Goal: Task Accomplishment & Management: Manage account settings

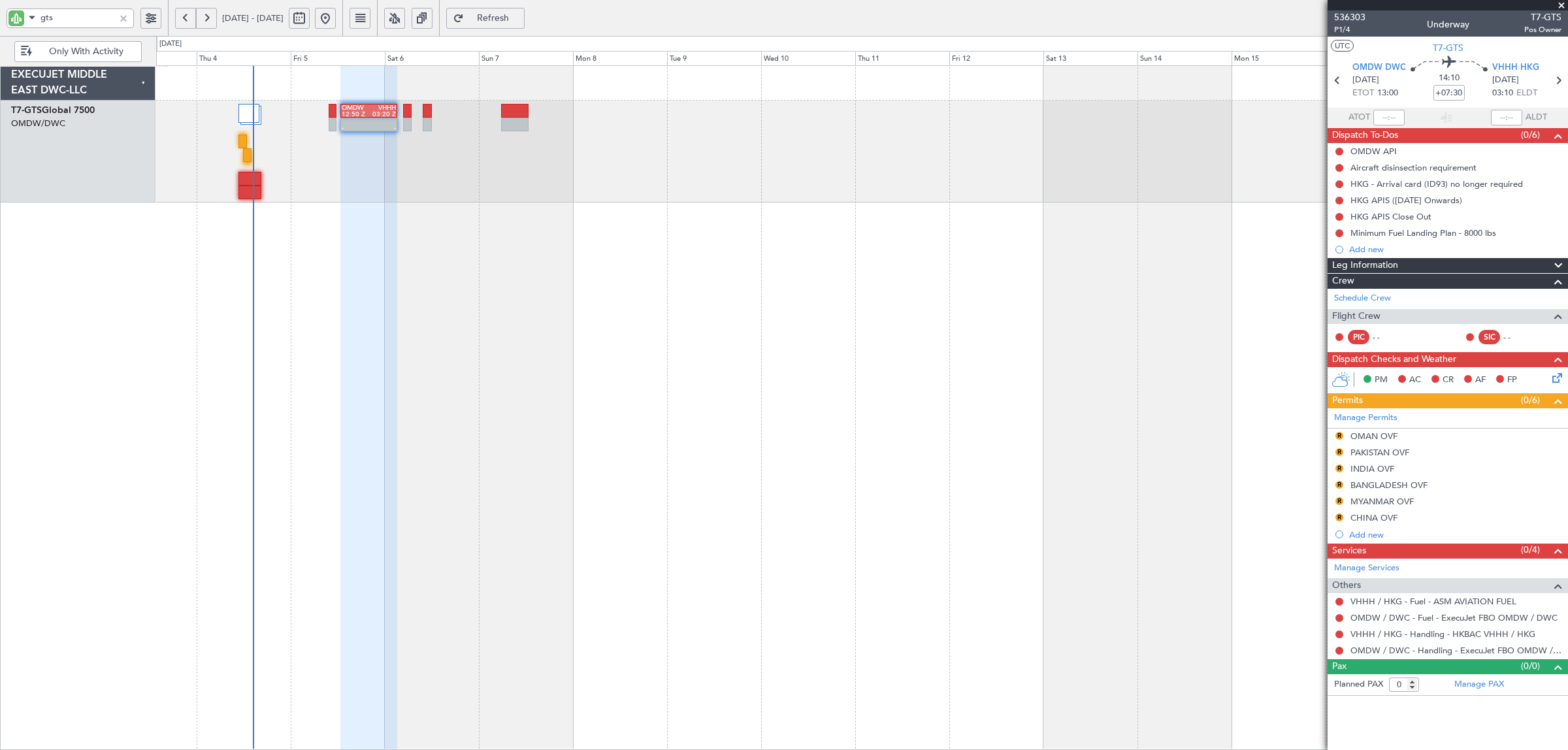
click at [0, 14] on html "gts [DATE] - [DATE] Refresh Quick Links Only With Activity - - OMDW 12:50 Z VHH…" at bounding box center [784, 375] width 1568 height 750
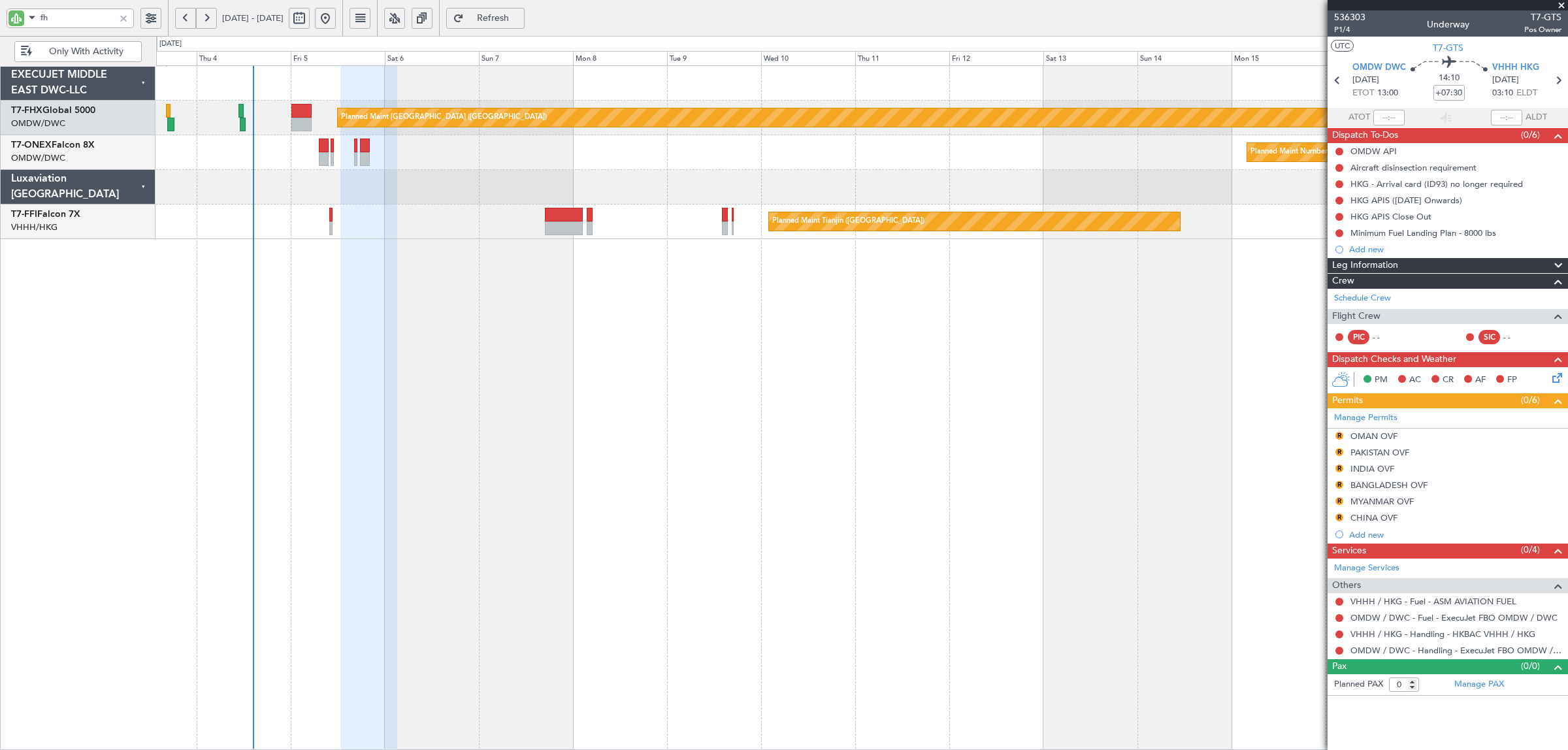
type input "fhx"
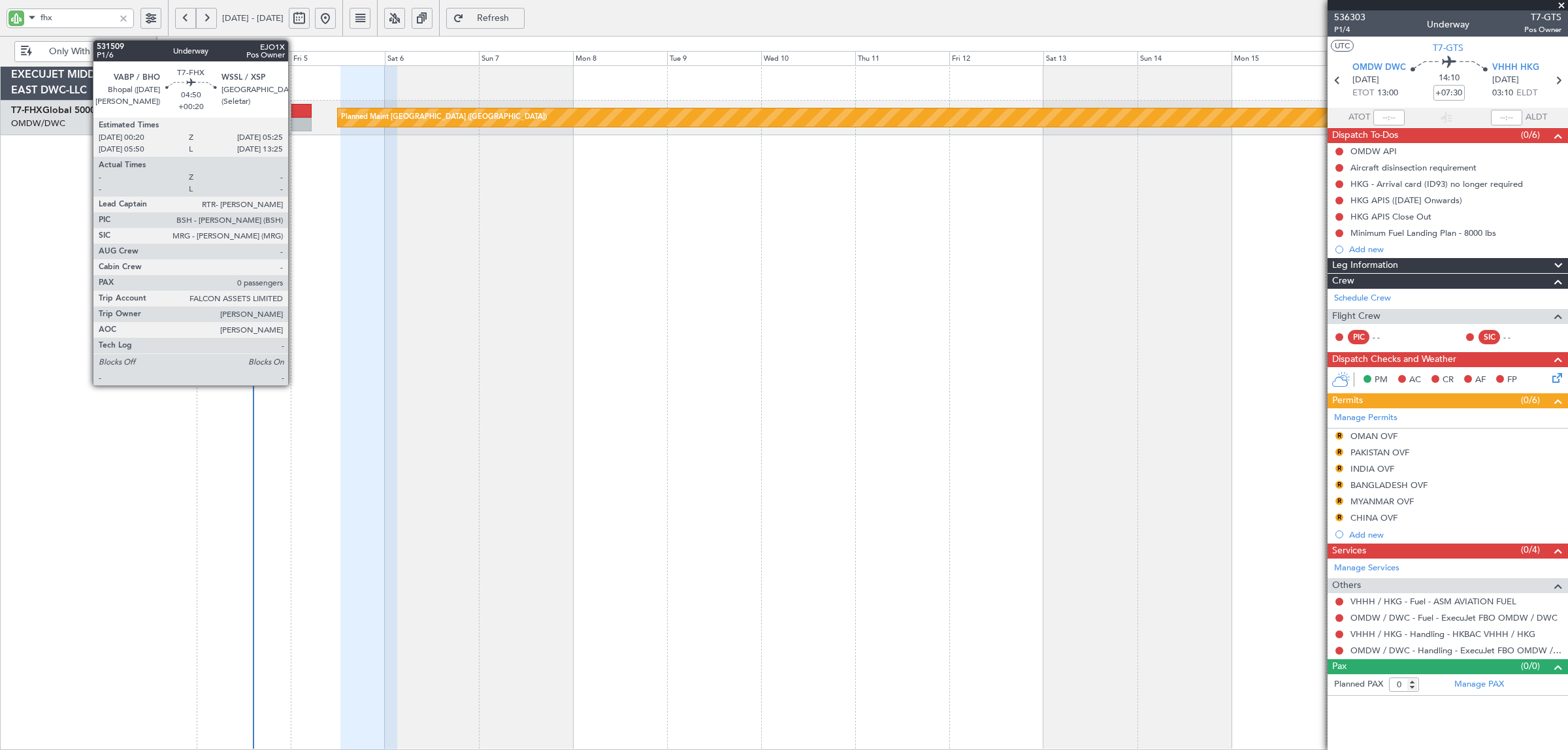
click at [295, 118] on div at bounding box center [301, 125] width 20 height 14
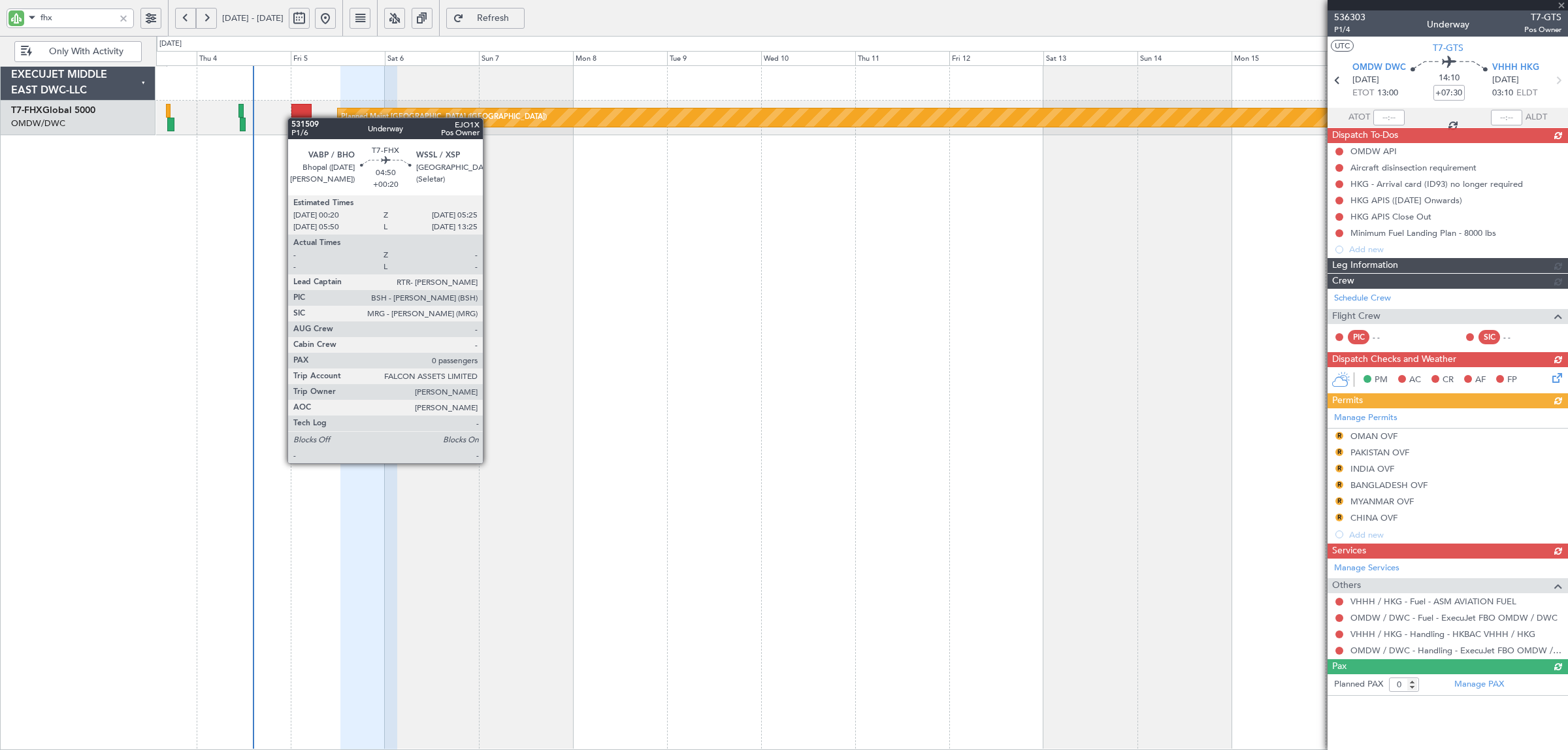
type input "+00:20"
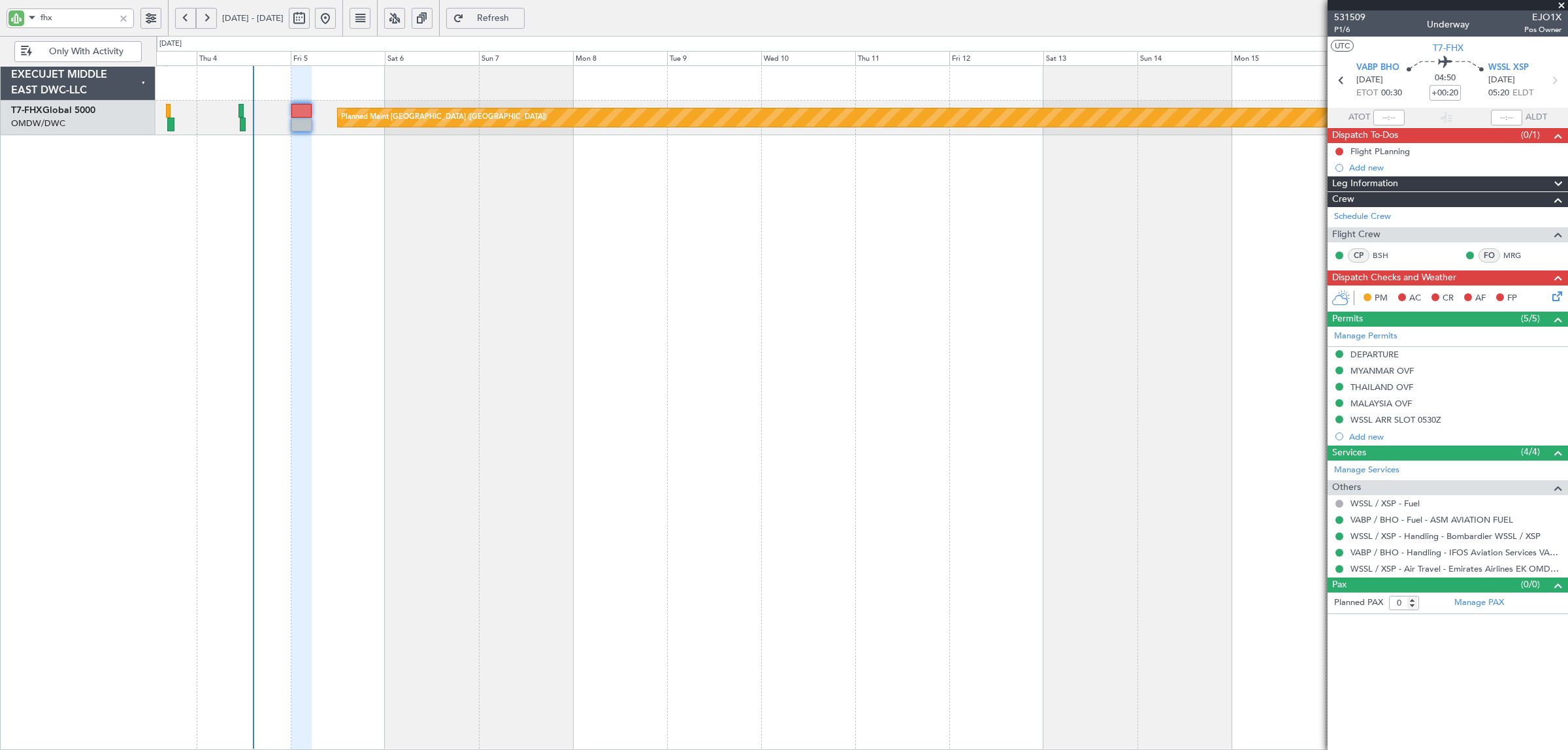
type input "fhx"
click at [122, 18] on div at bounding box center [123, 18] width 14 height 14
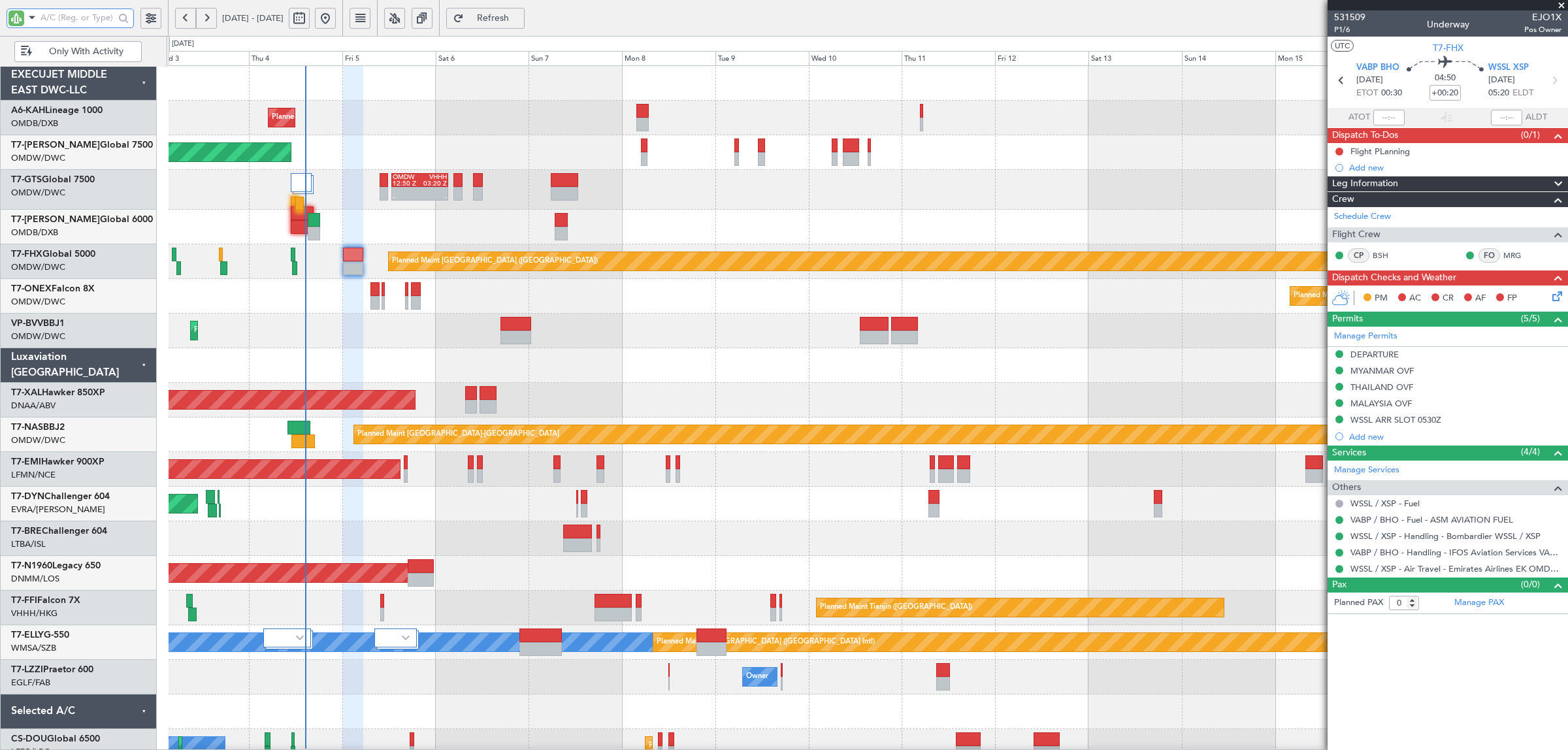
click at [325, 311] on div "Planned Maint Nurnberg" at bounding box center [868, 296] width 1399 height 35
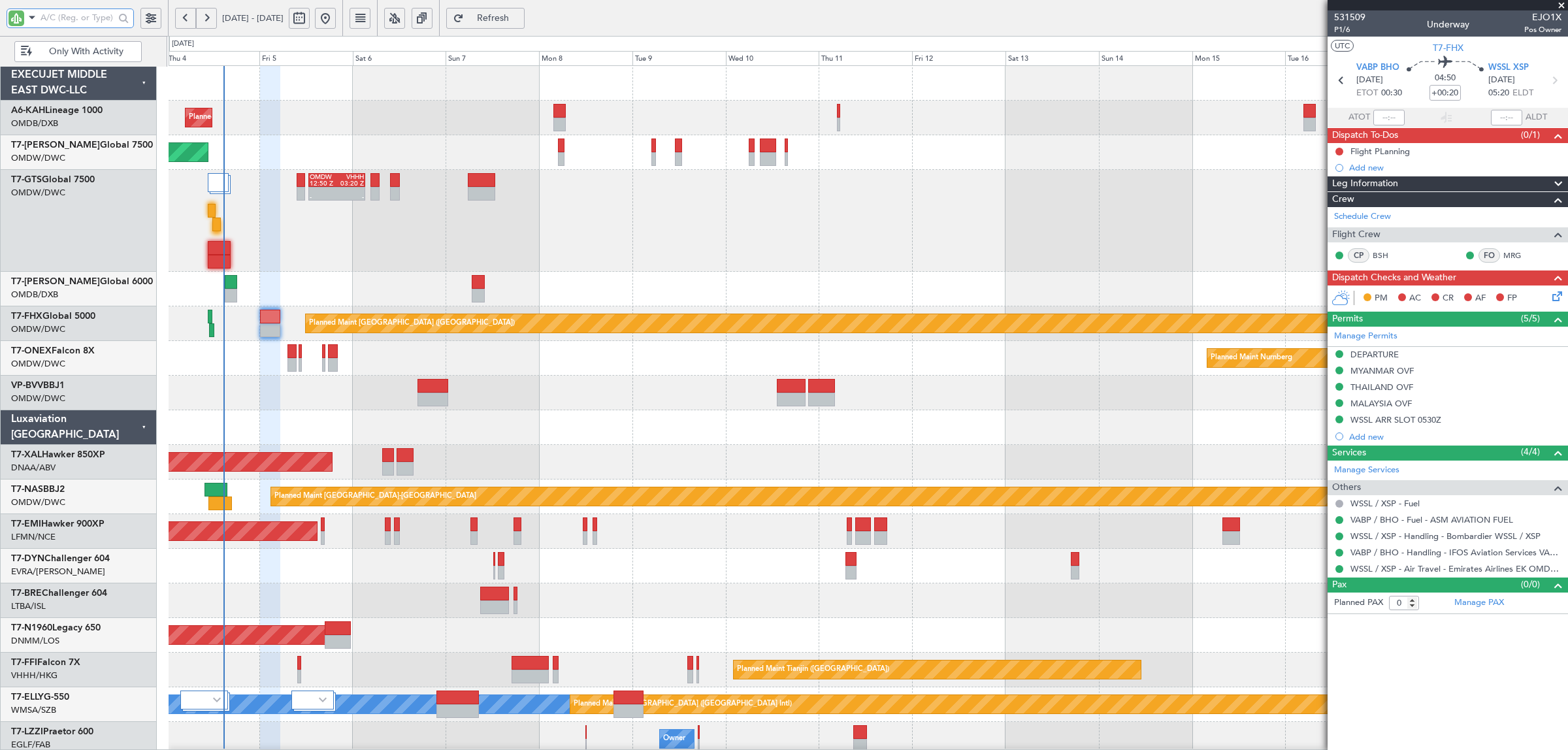
click at [305, 327] on div "Planned Maint Dubai (Al Maktoum Intl) No Crew Planned Maint [GEOGRAPHIC_DATA] (…" at bounding box center [868, 463] width 1399 height 795
click at [98, 11] on input "text" at bounding box center [78, 17] width 74 height 20
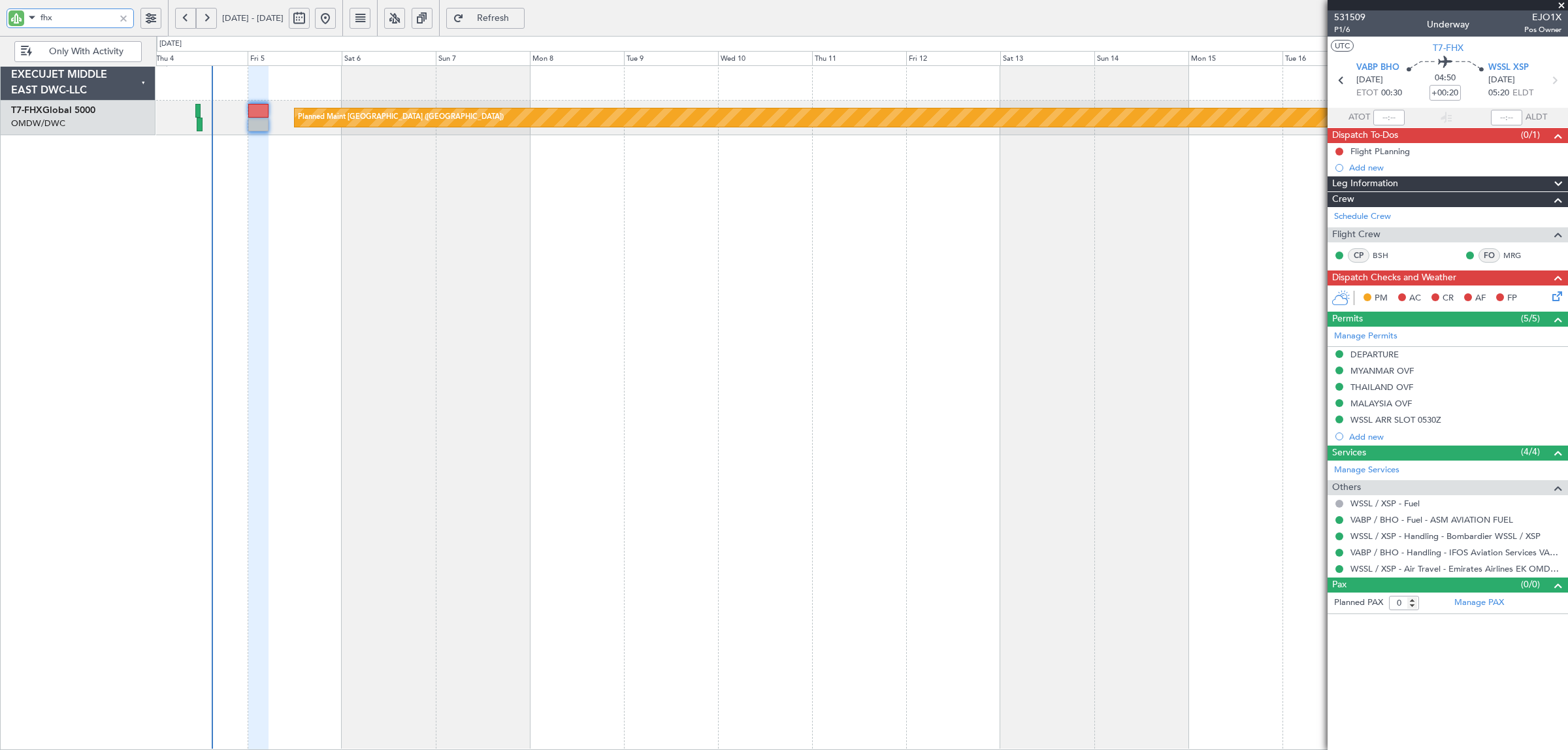
type input "fhx"
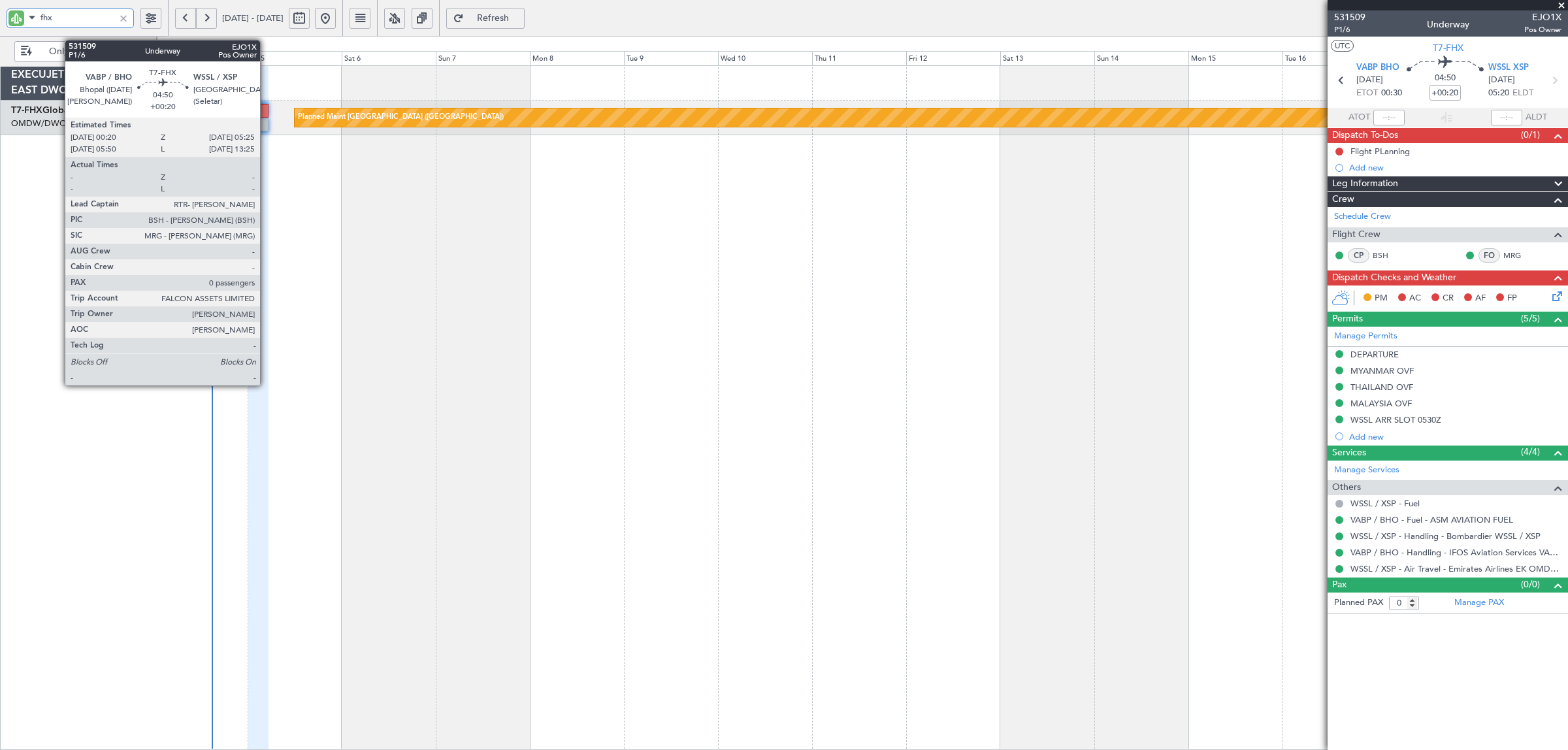
click at [268, 116] on div at bounding box center [258, 110] width 20 height 14
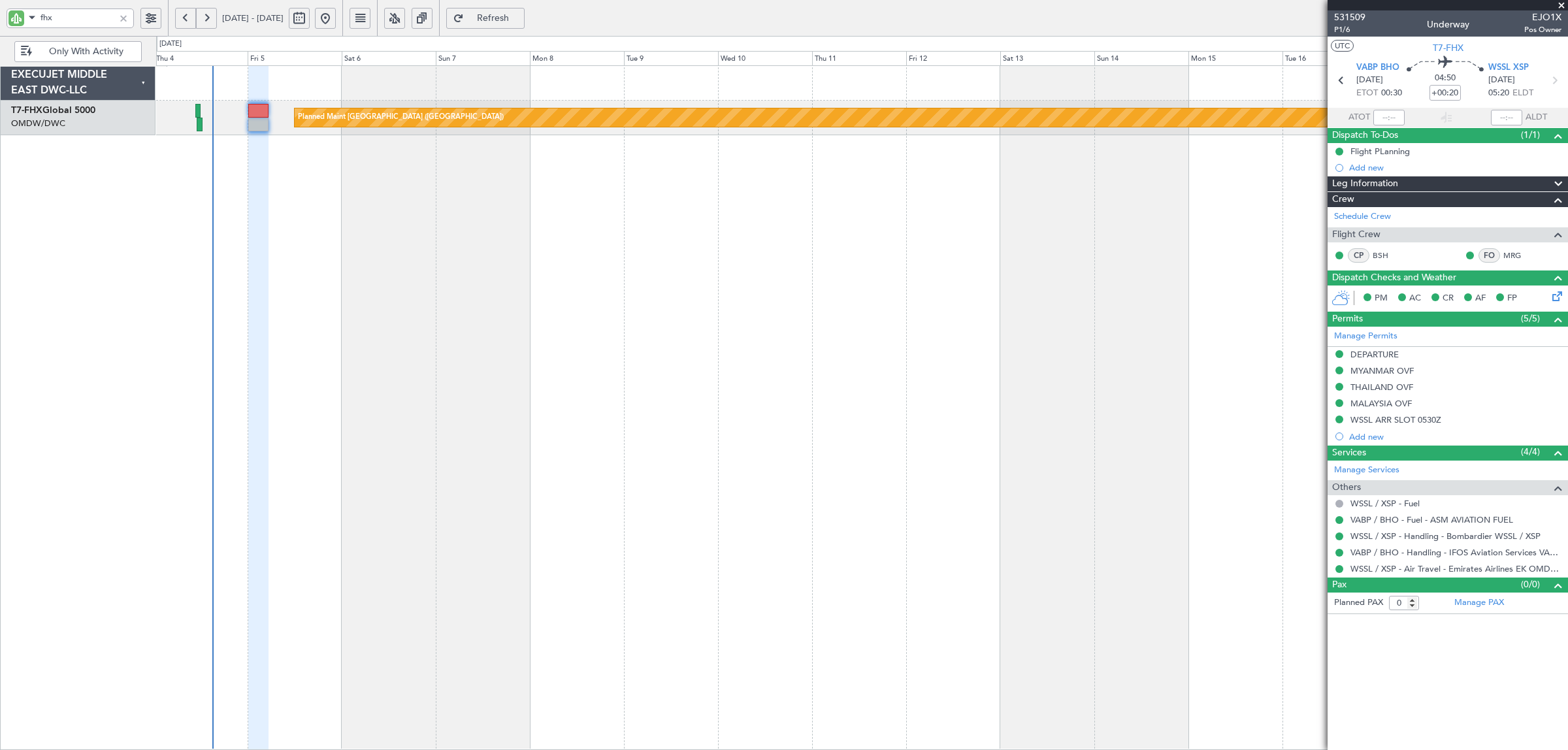
type input "[PERSON_NAME] (SYS)"
type input "7052"
type input "[PERSON_NAME] (SYS)"
type input "7052"
drag, startPoint x: 55, startPoint y: 15, endPoint x: 13, endPoint y: 23, distance: 42.8
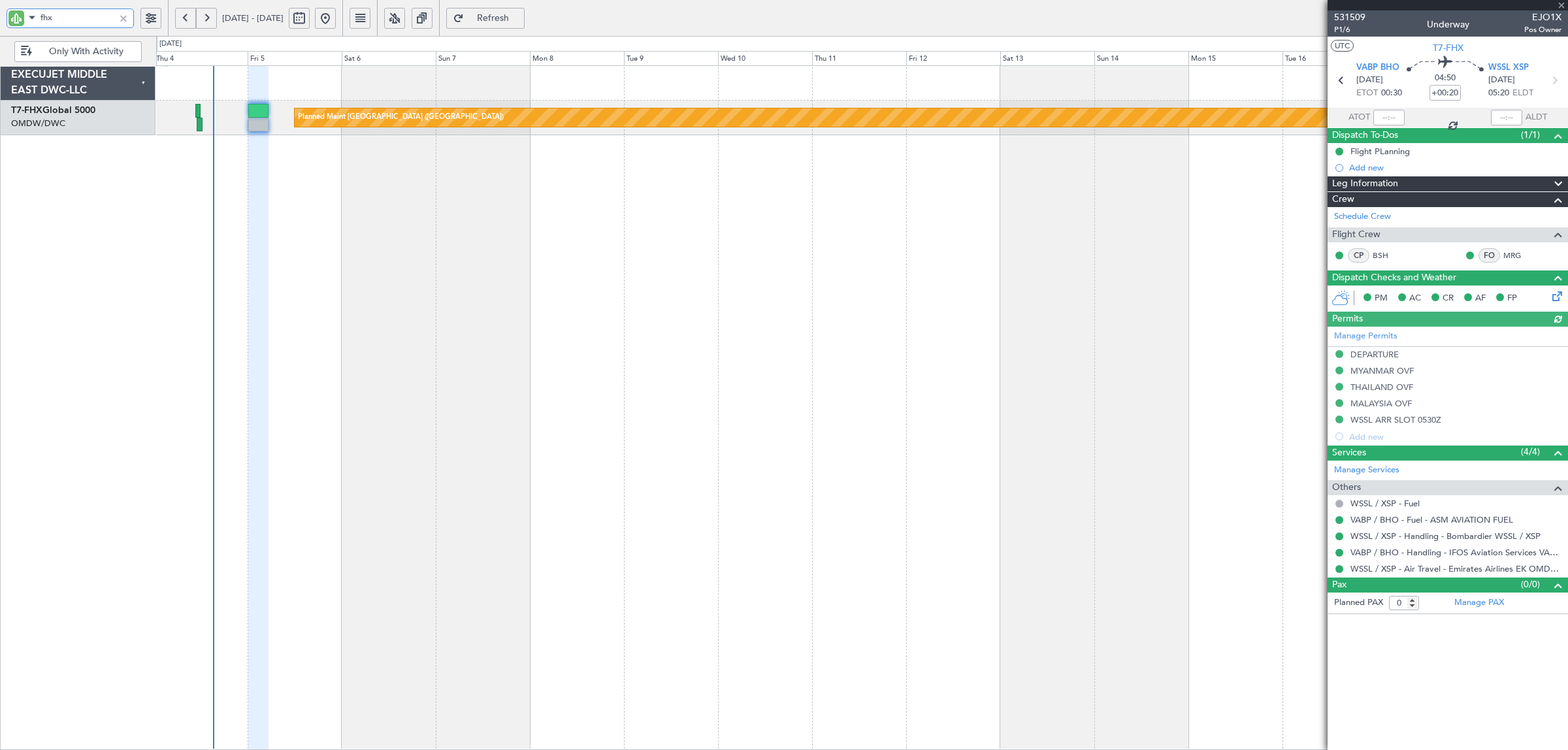
click at [13, 23] on div "fhx" at bounding box center [70, 18] width 128 height 20
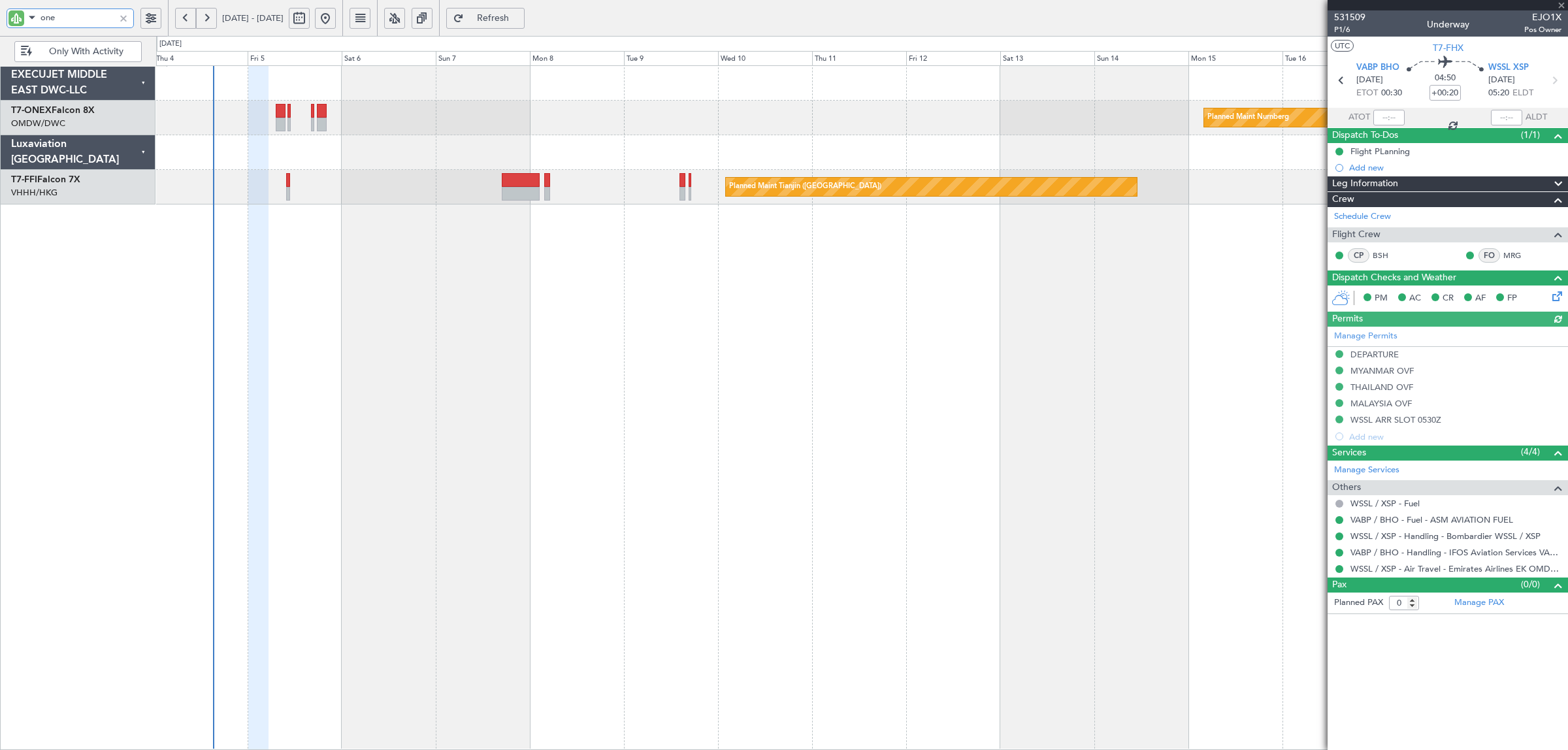
type input "onex"
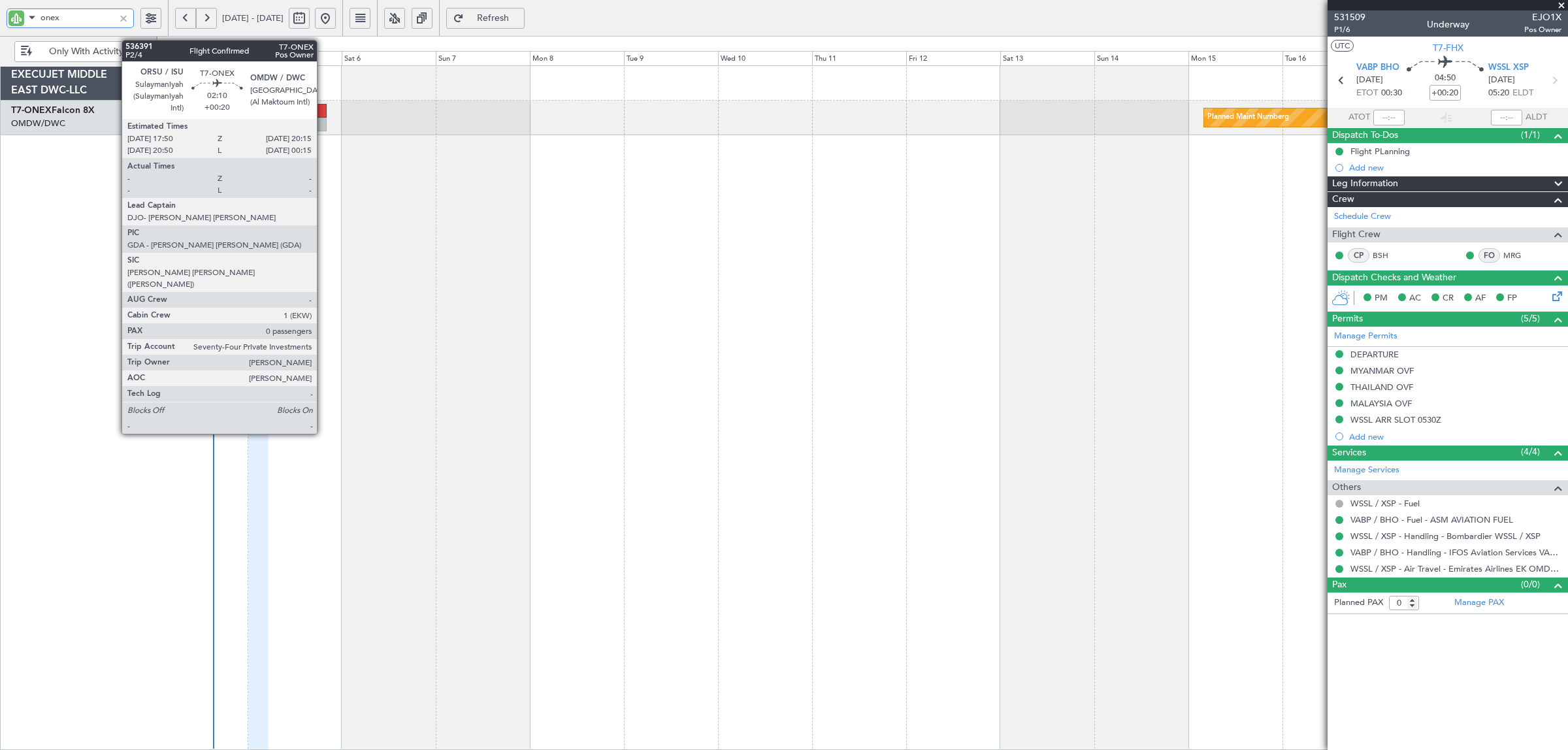
click at [324, 126] on div at bounding box center [321, 125] width 10 height 14
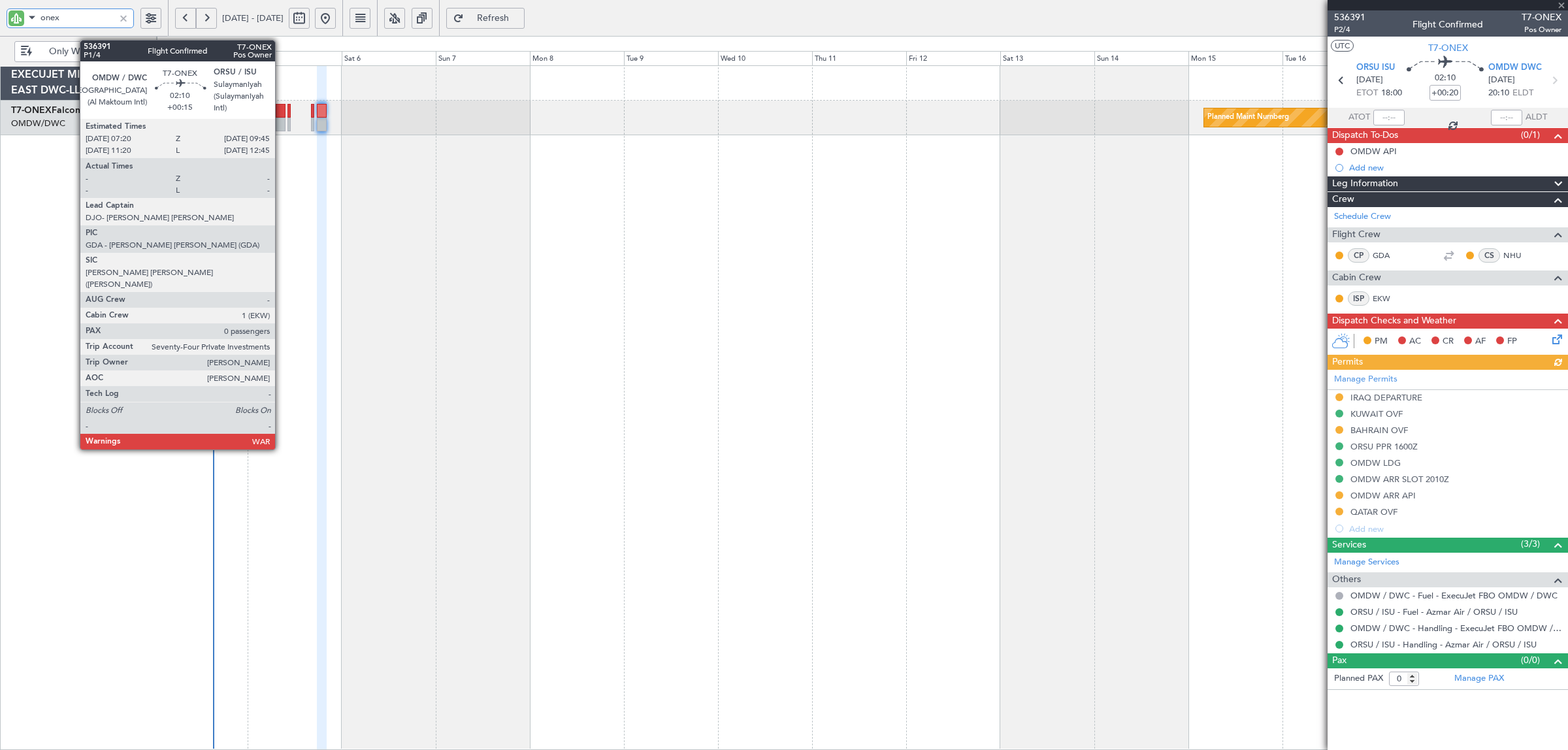
click at [281, 125] on div at bounding box center [280, 125] width 10 height 14
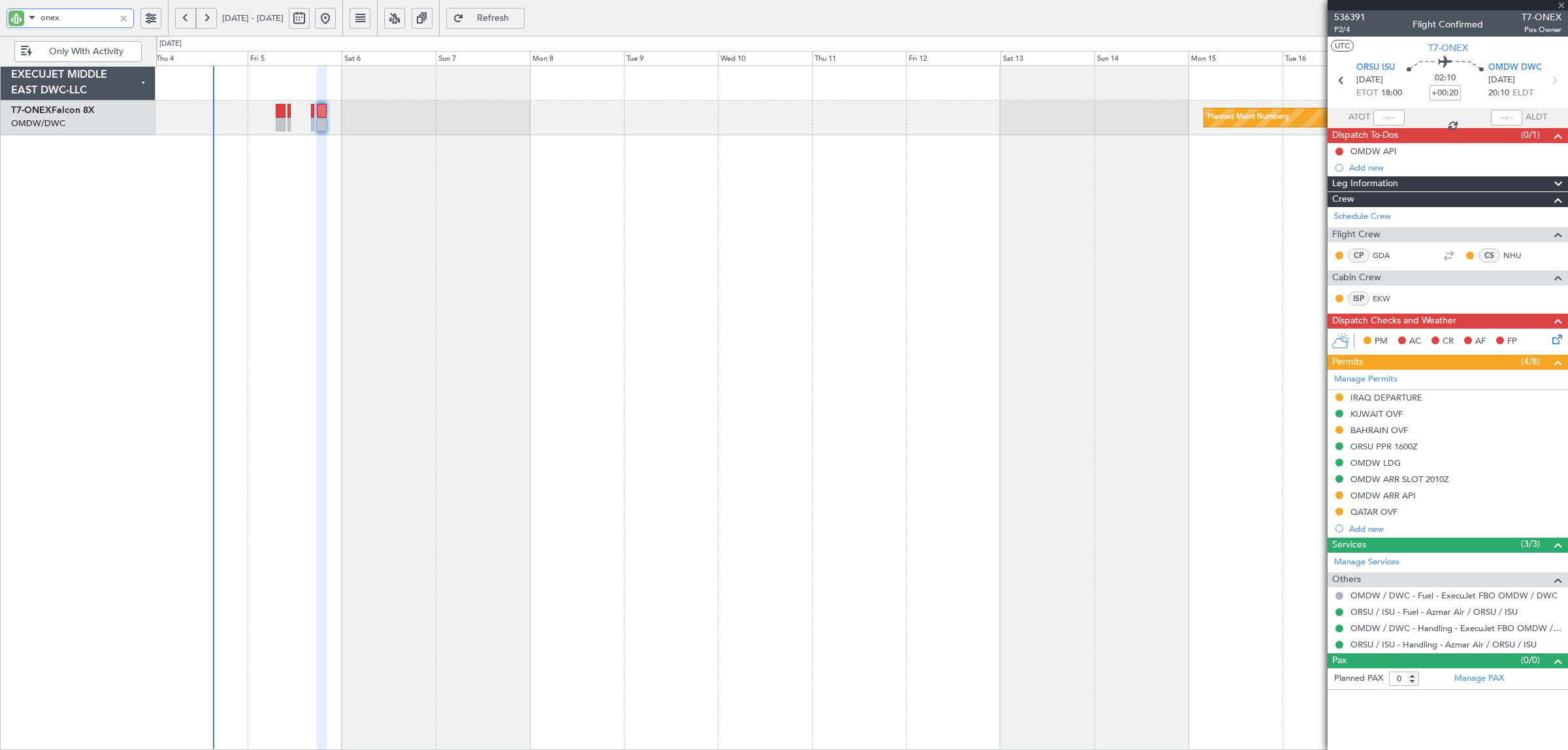
type input "+00:15"
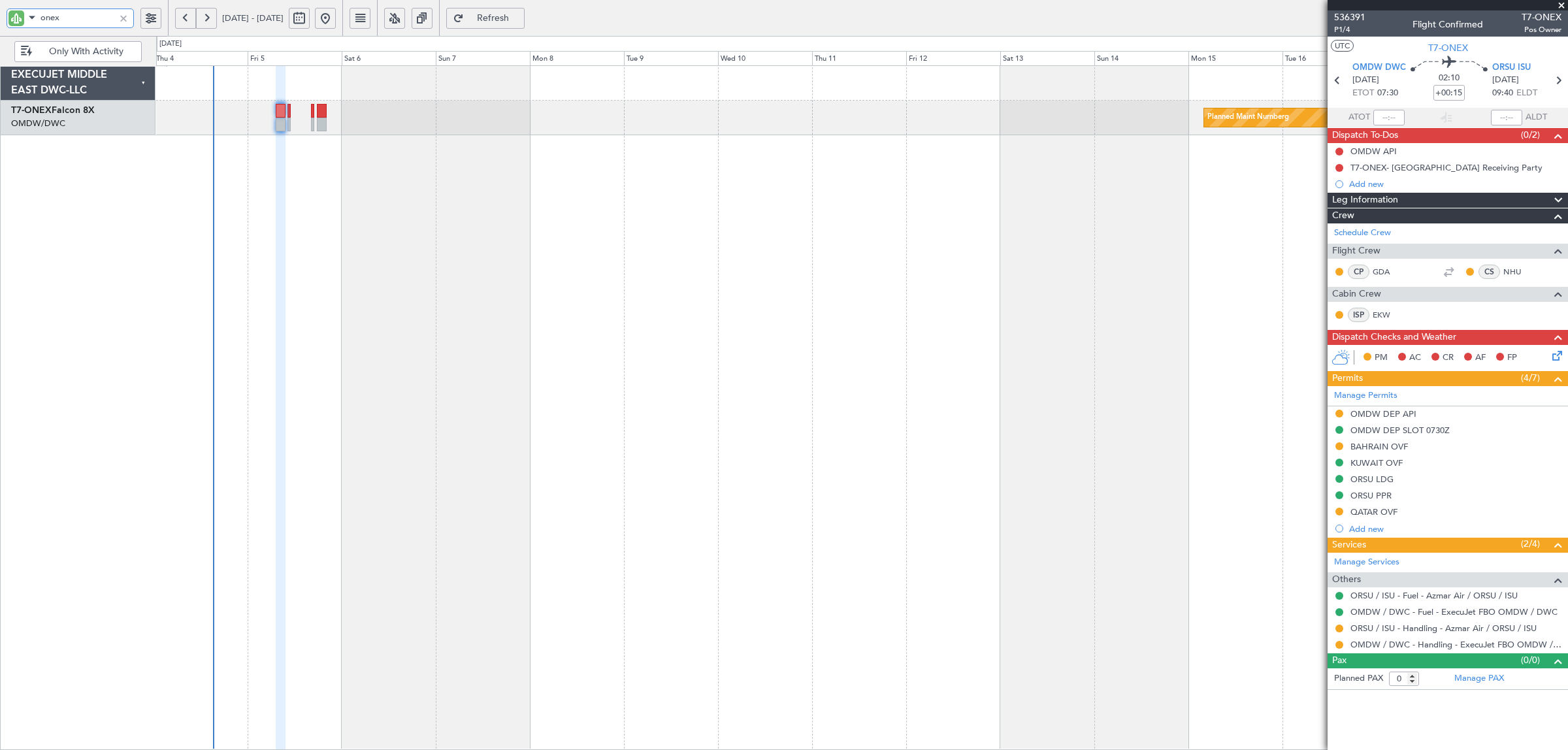
drag, startPoint x: 86, startPoint y: 12, endPoint x: 3, endPoint y: 21, distance: 83.5
click at [4, 20] on div "onex" at bounding box center [84, 18] width 168 height 36
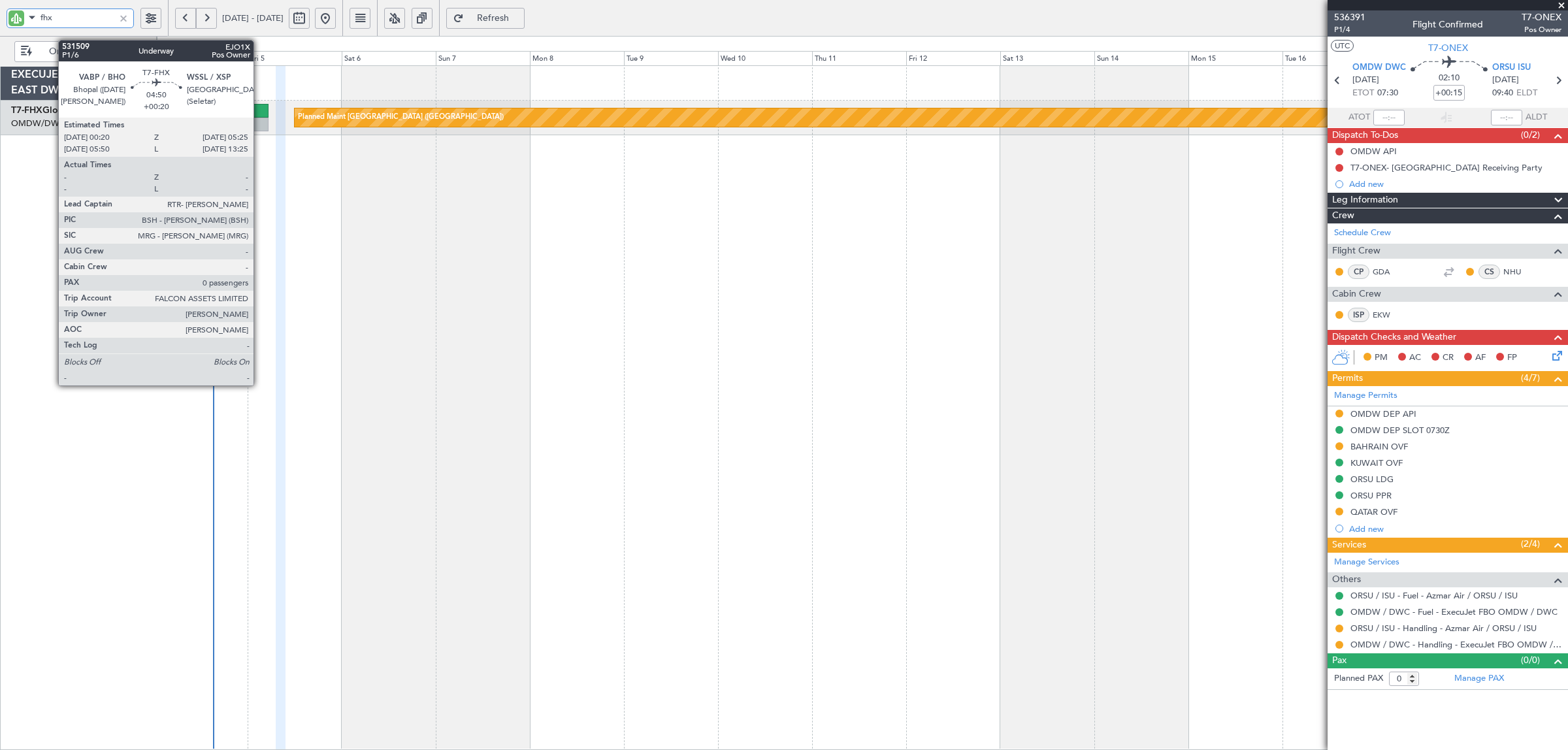
click at [260, 122] on div at bounding box center [258, 125] width 20 height 14
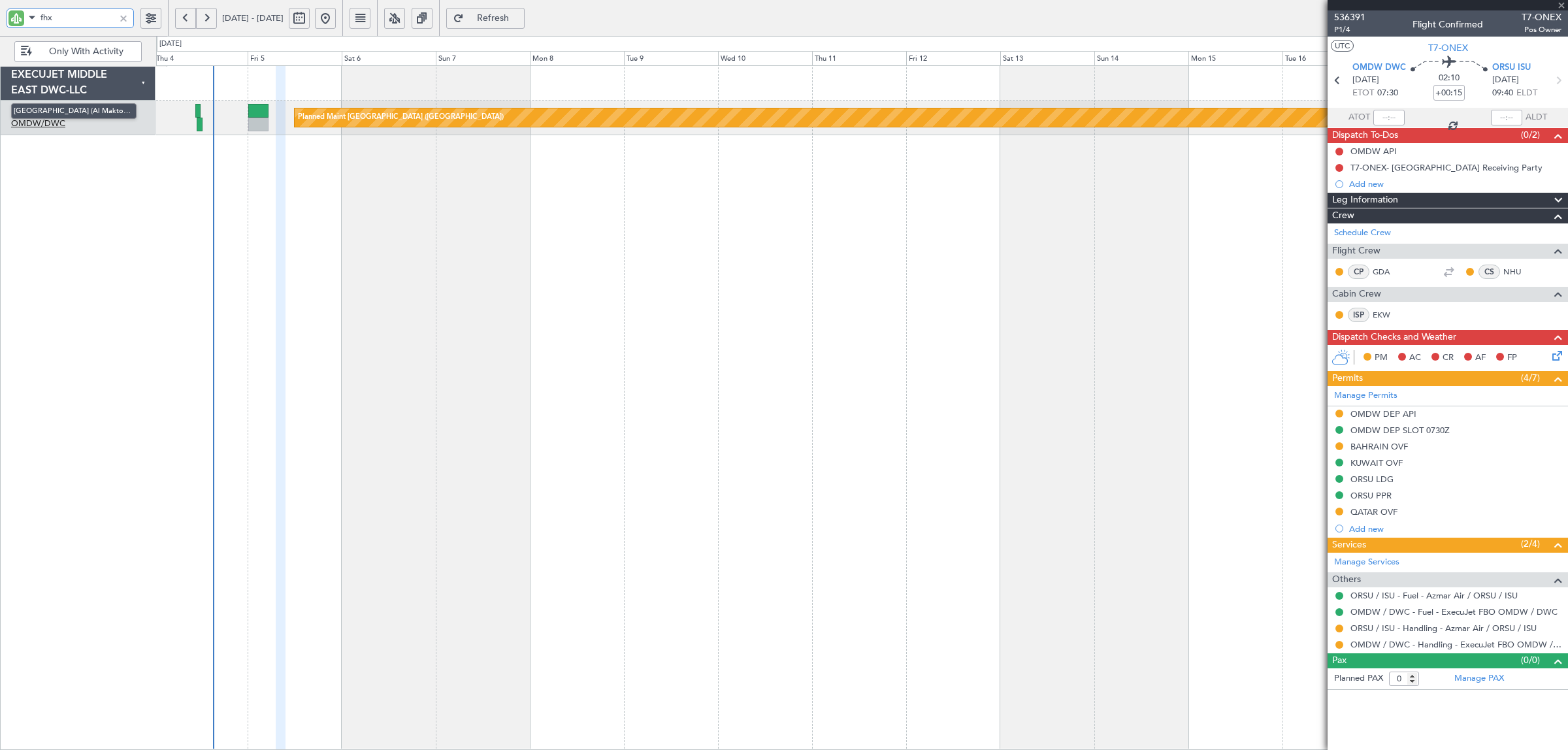
type input "fhx"
type input "+00:20"
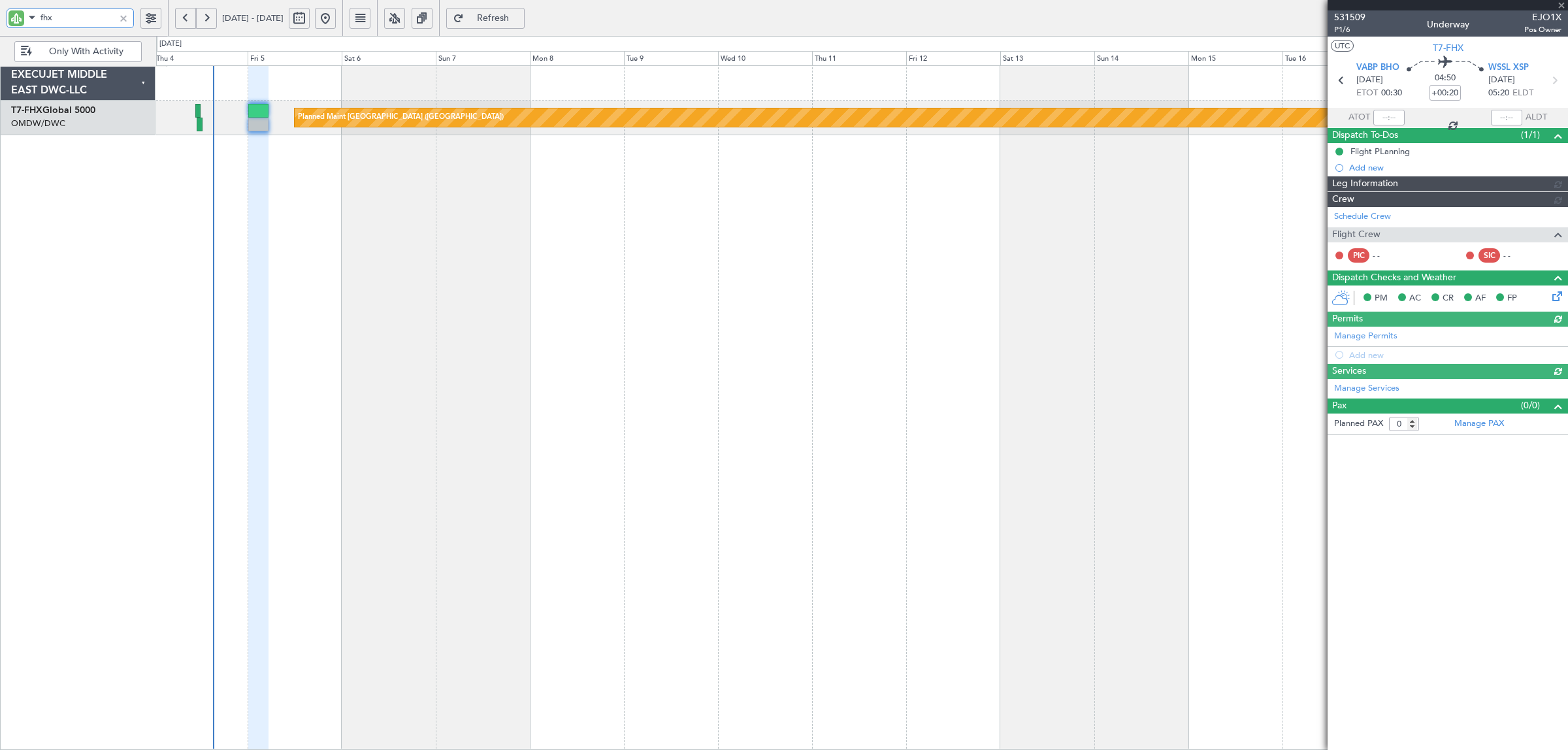
type input "[PERSON_NAME] (SYS)"
type input "7052"
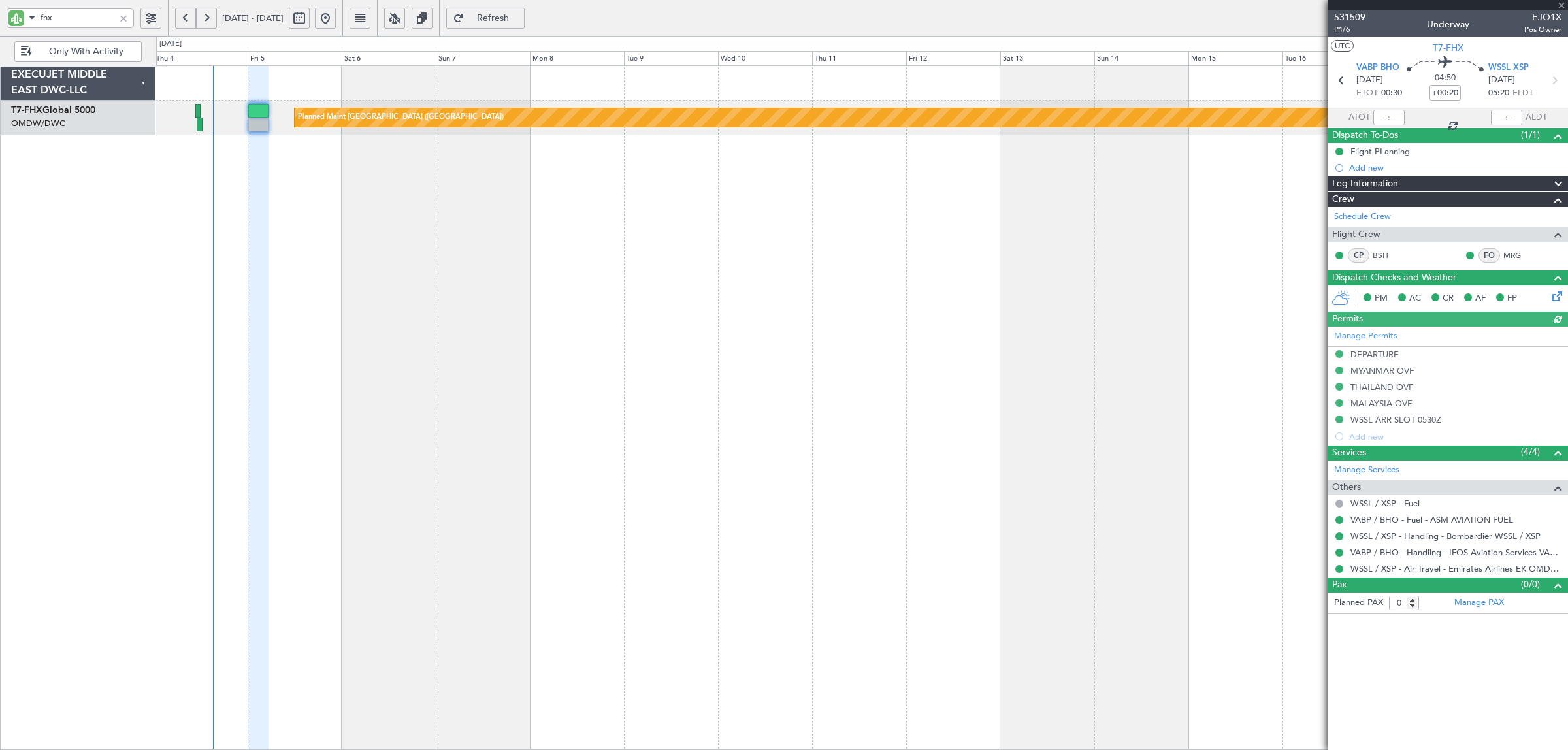
click at [1384, 370] on div "Manage Permits DEPARTURE [GEOGRAPHIC_DATA] OVF [GEOGRAPHIC_DATA] OVF [GEOGRAPHI…" at bounding box center [1448, 386] width 240 height 118
click at [1378, 370] on div "MYANMAR OVF" at bounding box center [1382, 370] width 64 height 11
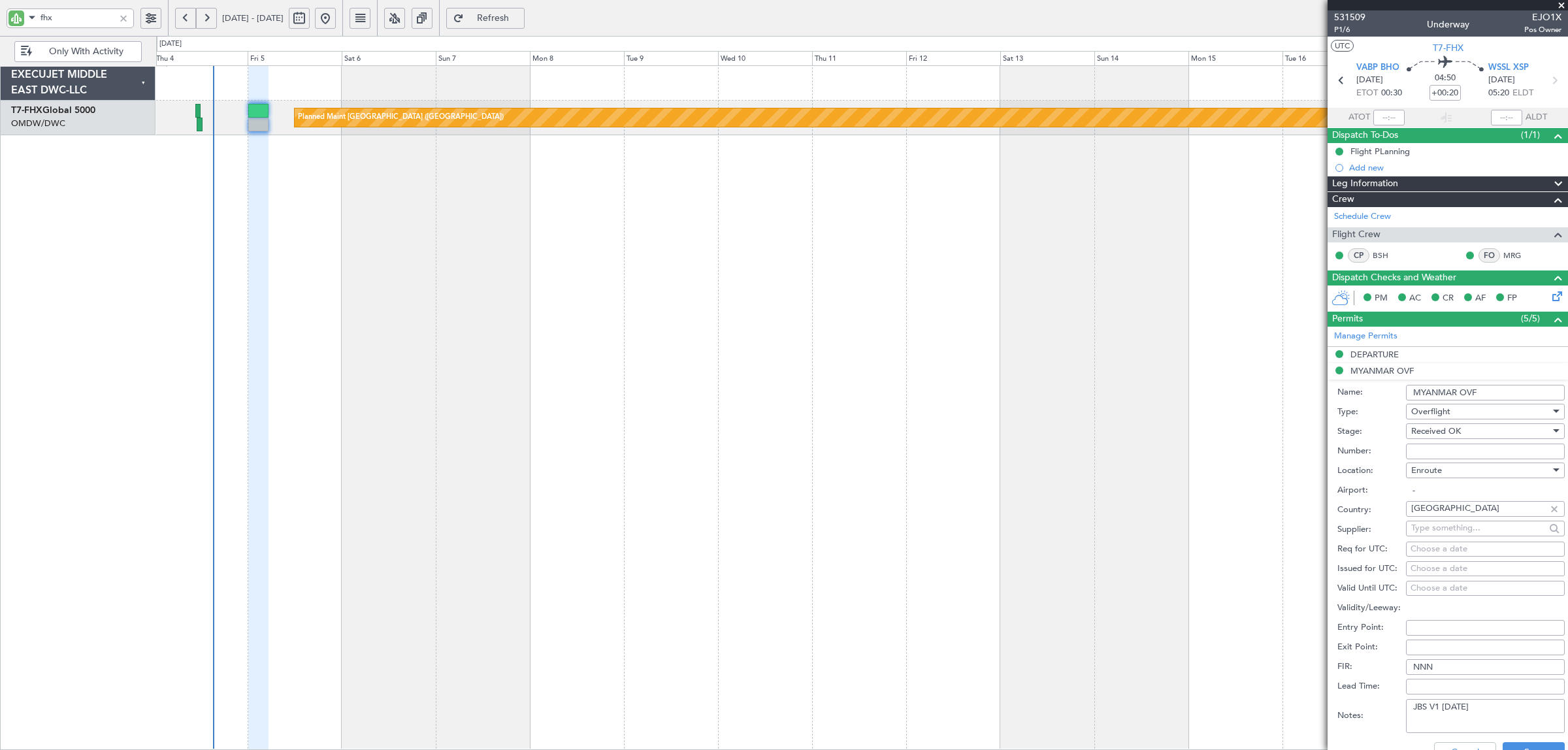
click at [1432, 429] on span "Received OK" at bounding box center [1436, 432] width 50 height 12
click at [1386, 442] on div at bounding box center [784, 375] width 1568 height 750
click at [1433, 448] on input "Number:" at bounding box center [1486, 451] width 159 height 16
paste input "ATS 97 / 3-GEN / [DATE] / 04"
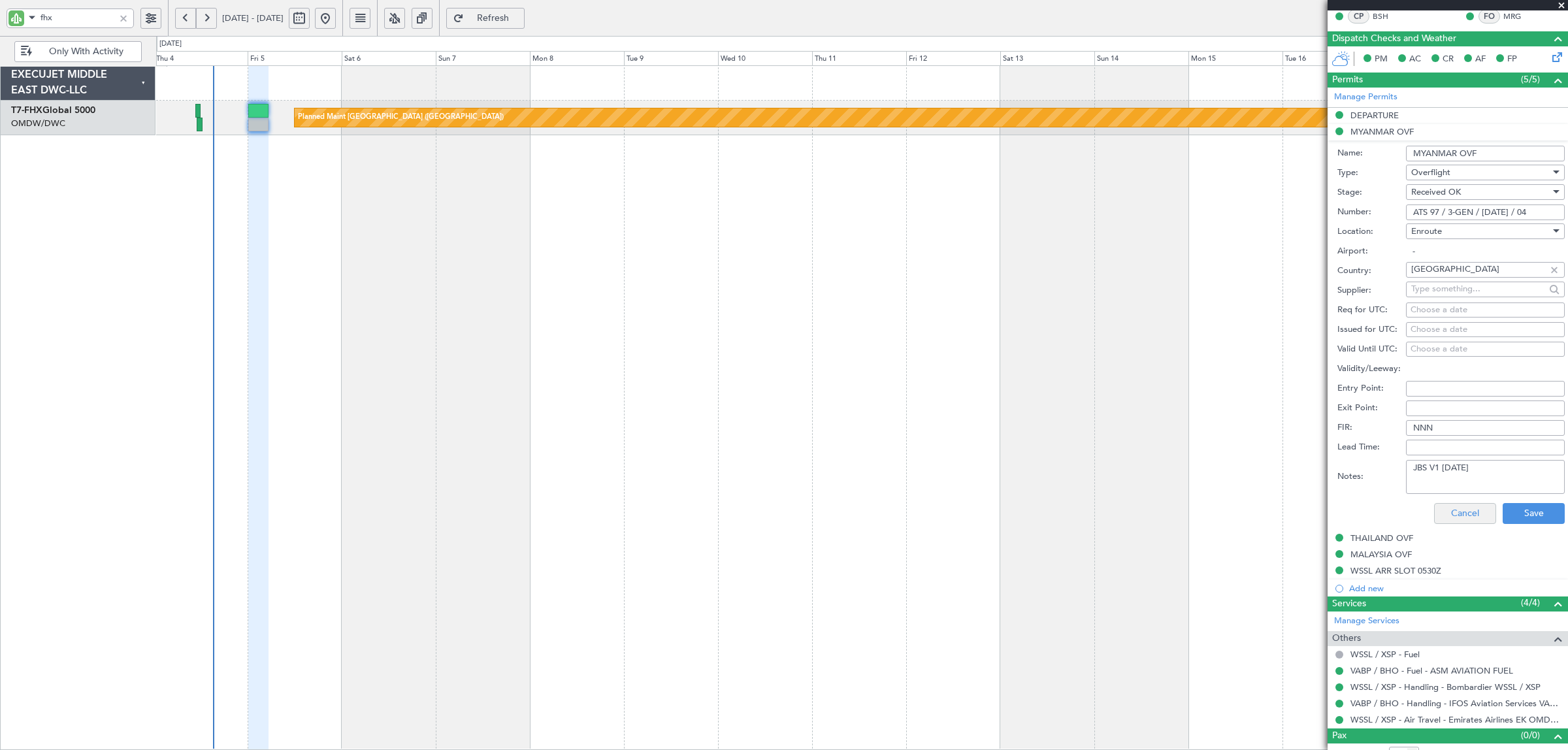
scroll to position [245, 0]
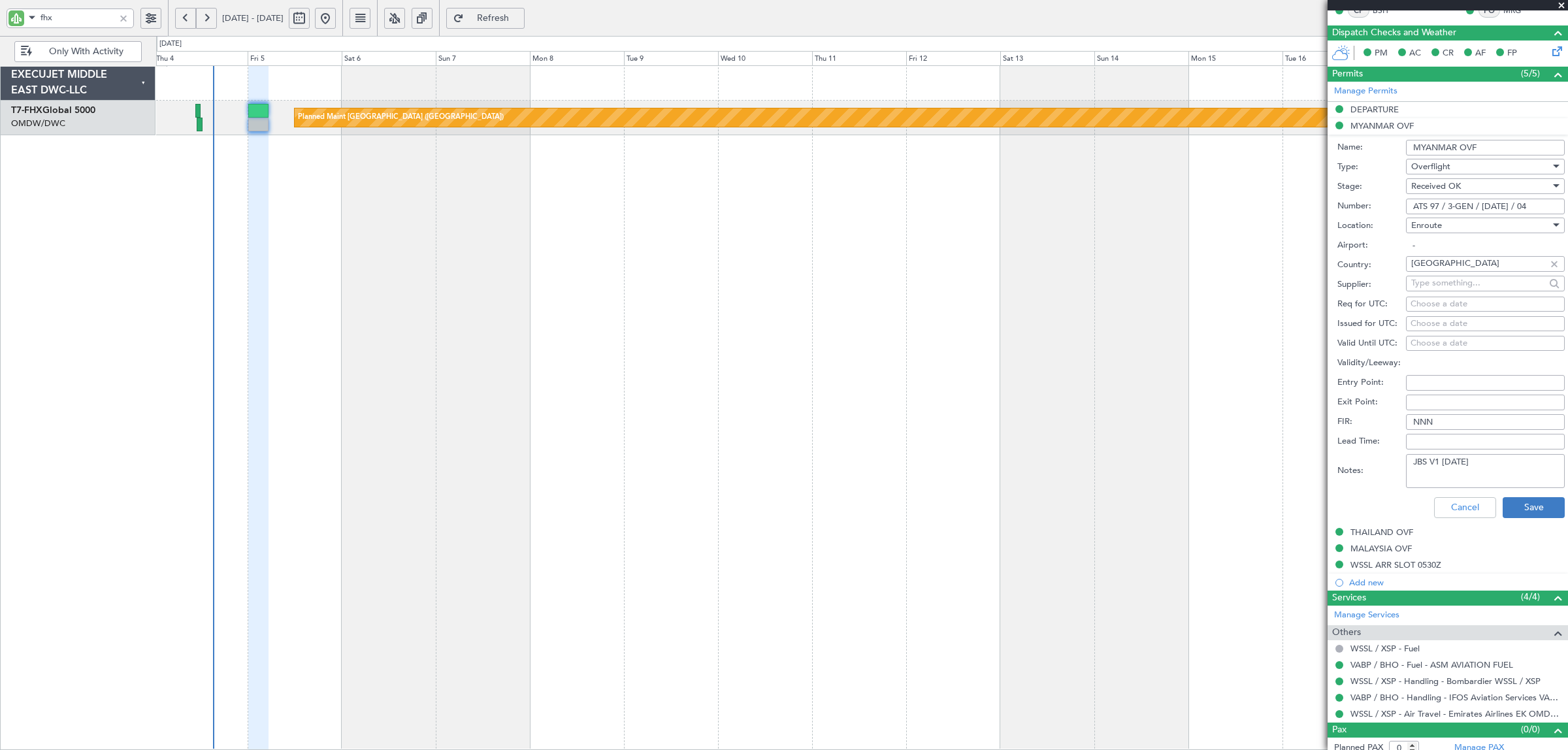
type input "ATS 97 / 3-GEN / [DATE] / 04"
click at [1503, 498] on button "Save" at bounding box center [1534, 508] width 62 height 21
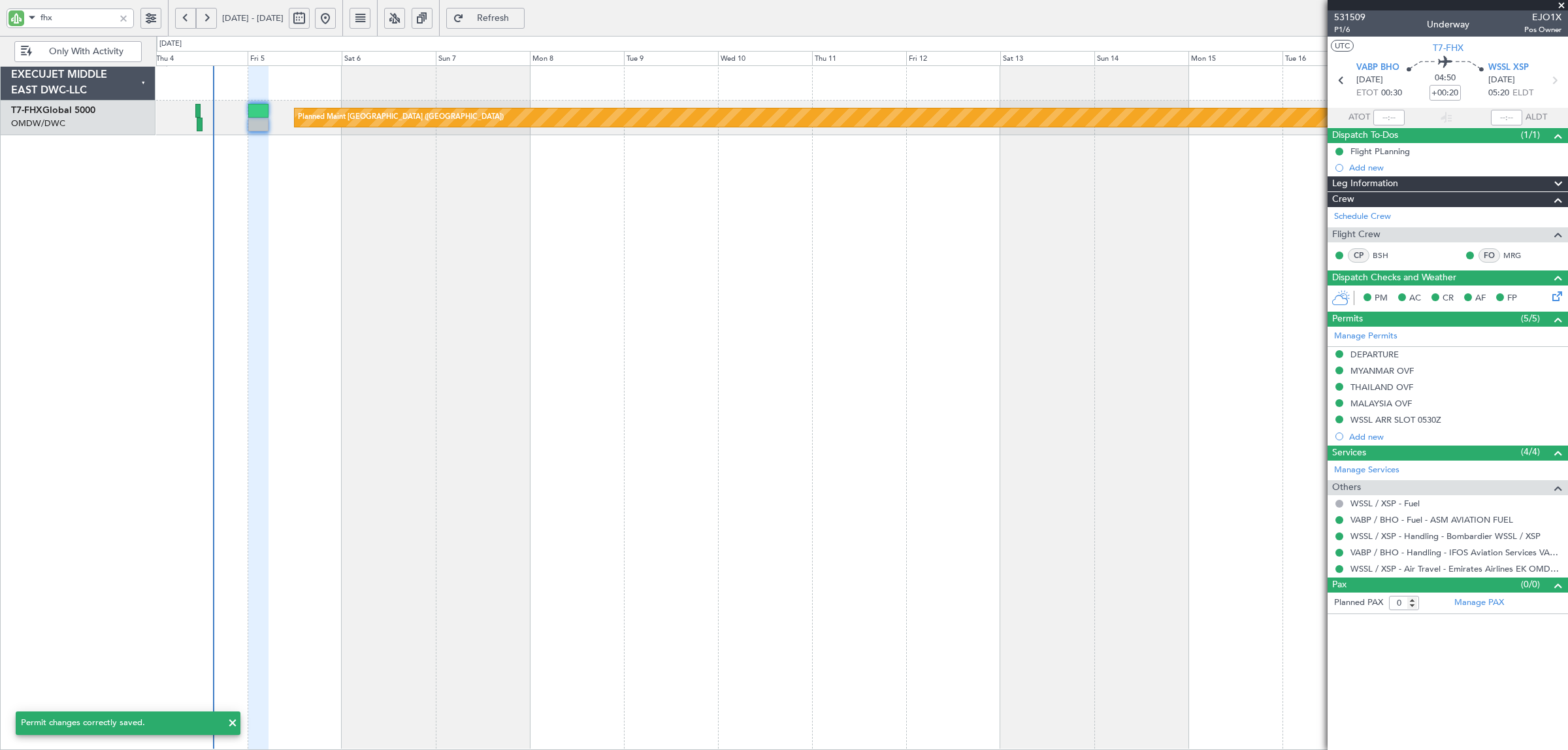
scroll to position [0, 0]
drag, startPoint x: 75, startPoint y: 17, endPoint x: -10, endPoint y: 18, distance: 85.0
click at [0, 18] on html "fhx [DATE] - [DATE] Refresh Quick Links Only With Activity Planned Maint [GEOGR…" at bounding box center [784, 375] width 1568 height 750
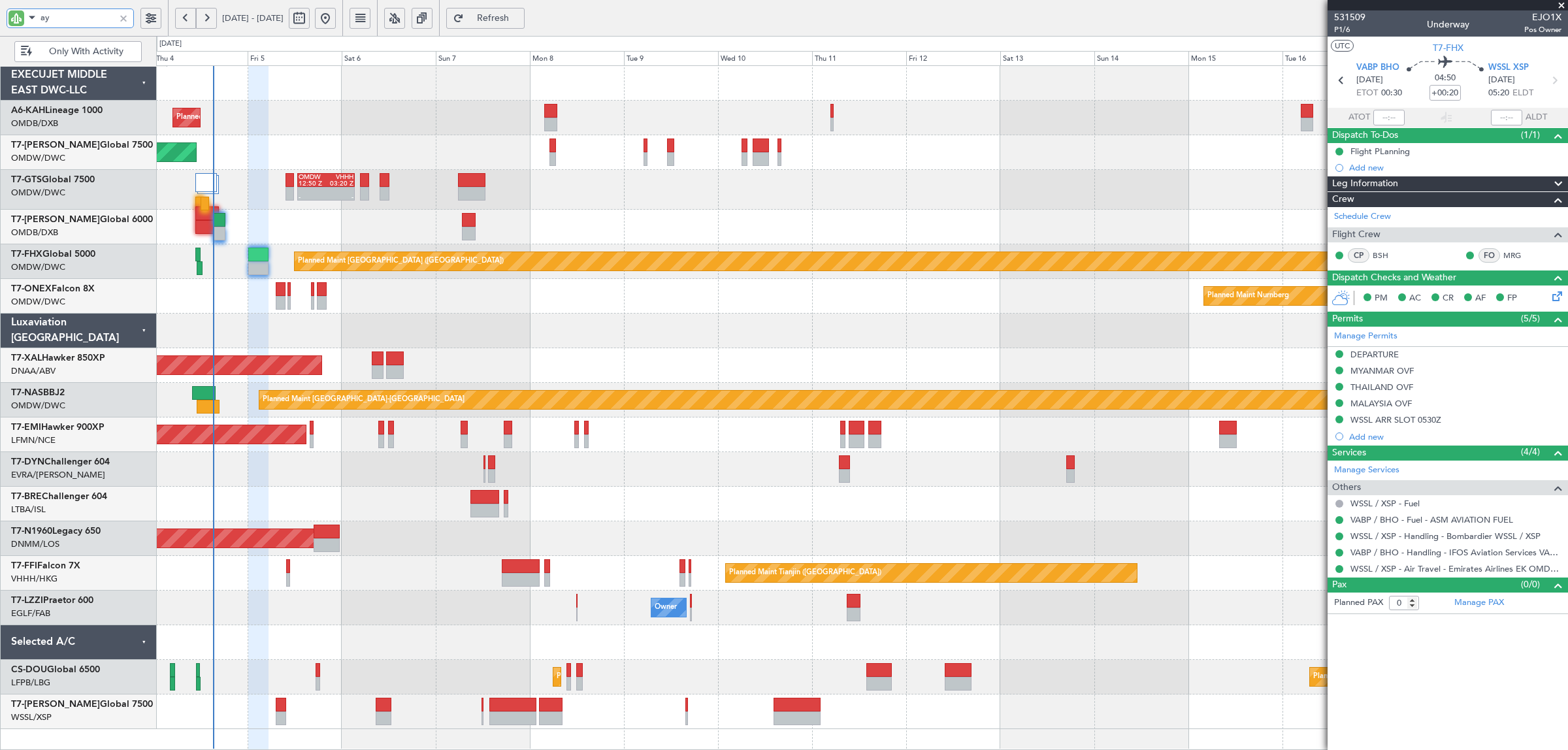
type input "aya"
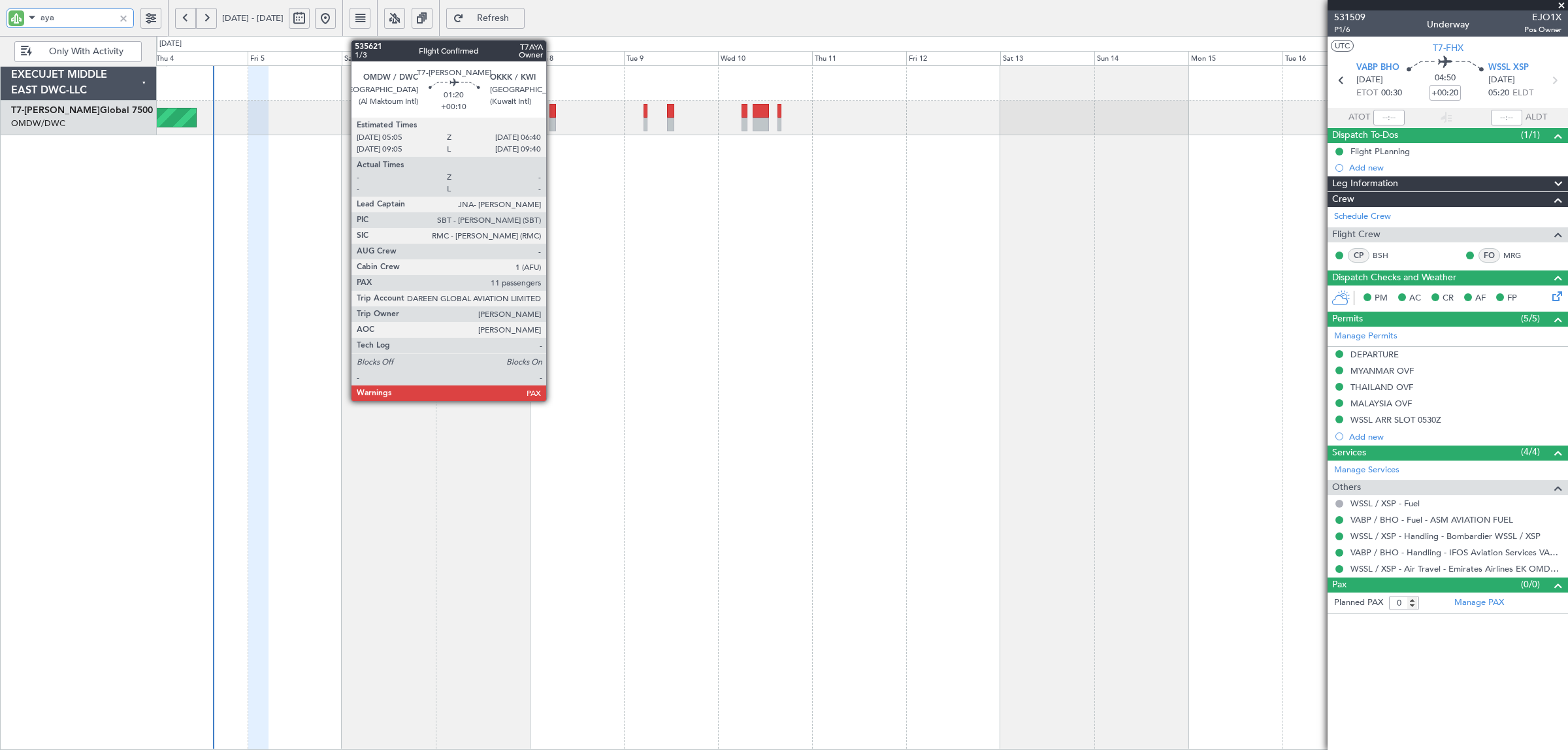
click at [553, 128] on div at bounding box center [553, 125] width 7 height 14
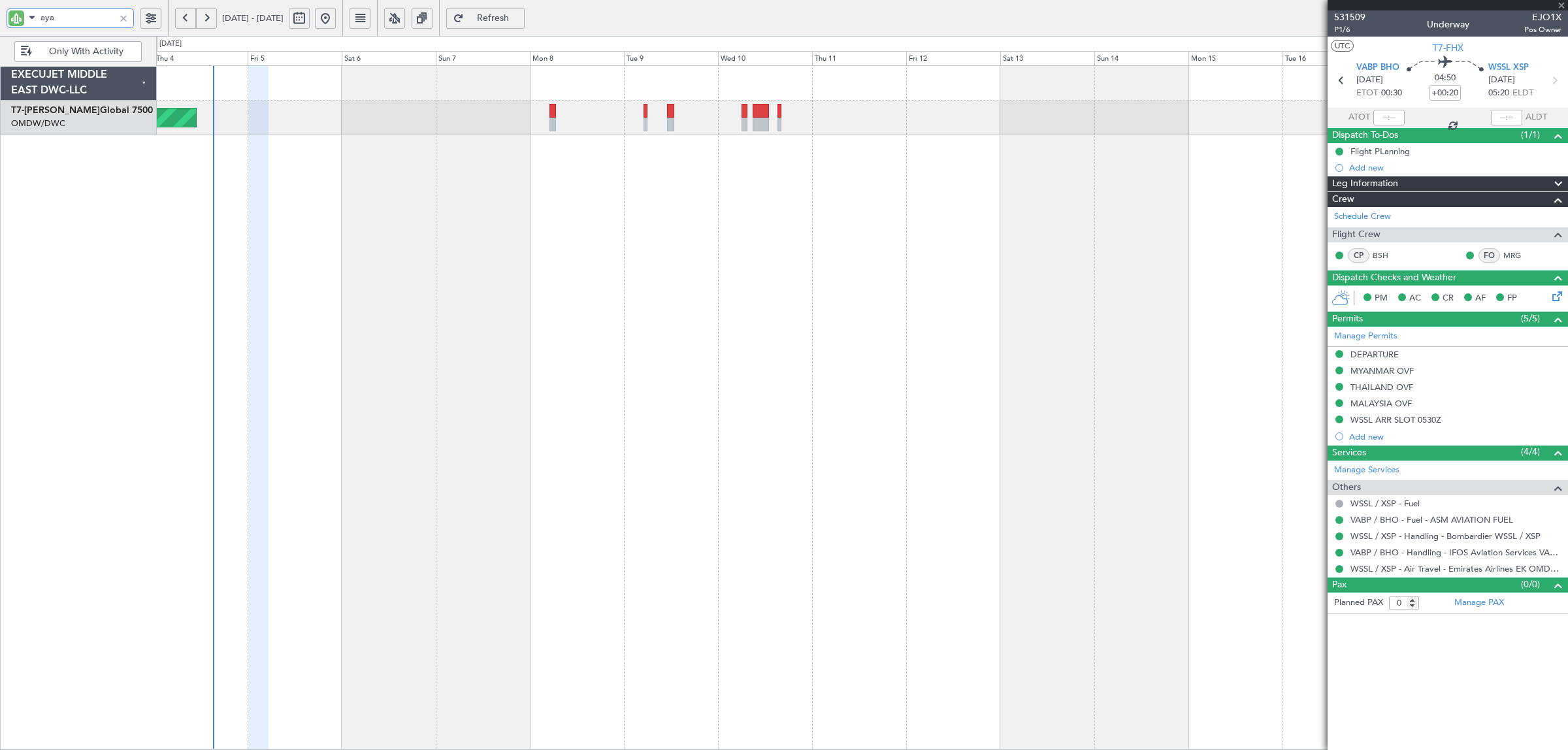
type input "+00:10"
type input "11"
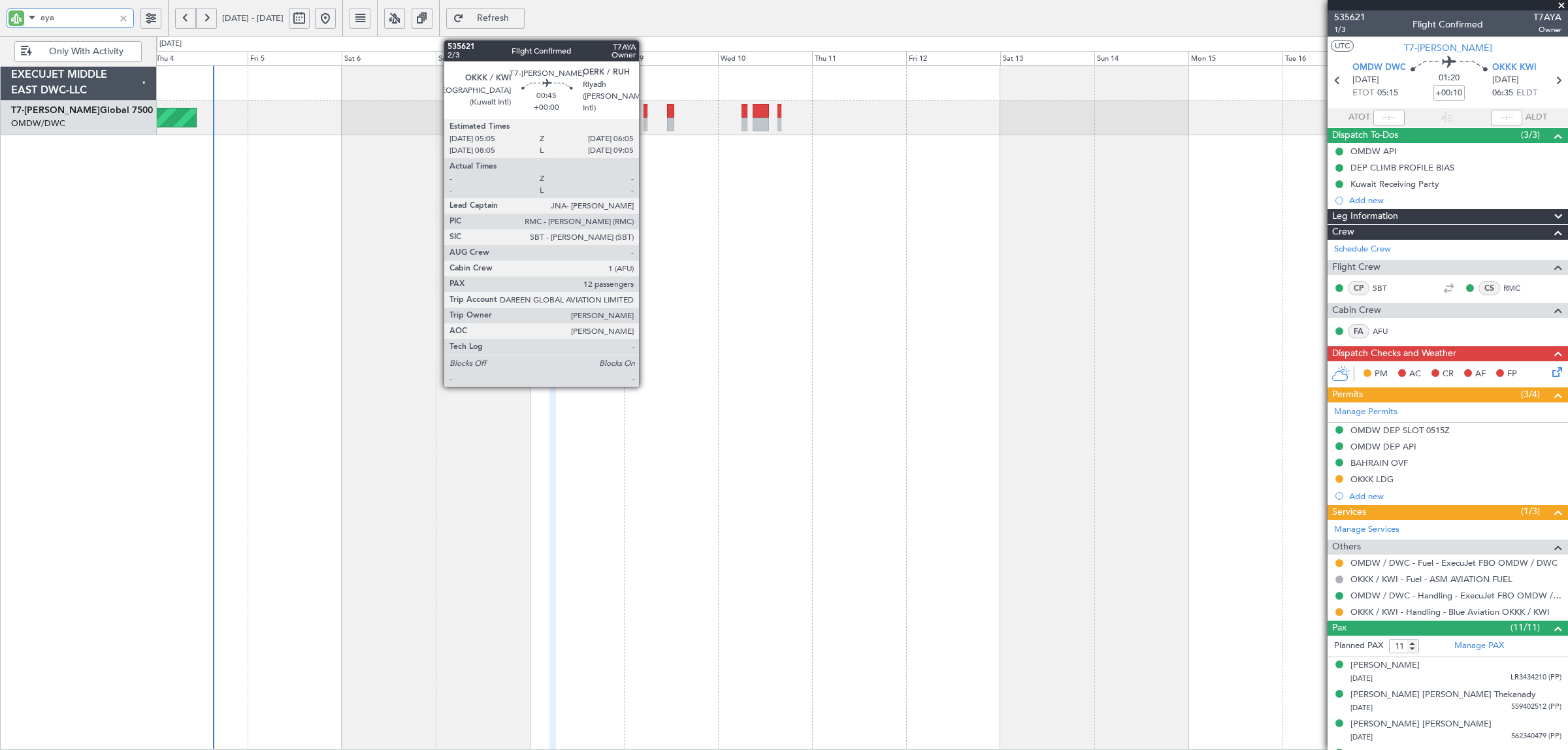
click at [645, 114] on div at bounding box center [646, 110] width 5 height 14
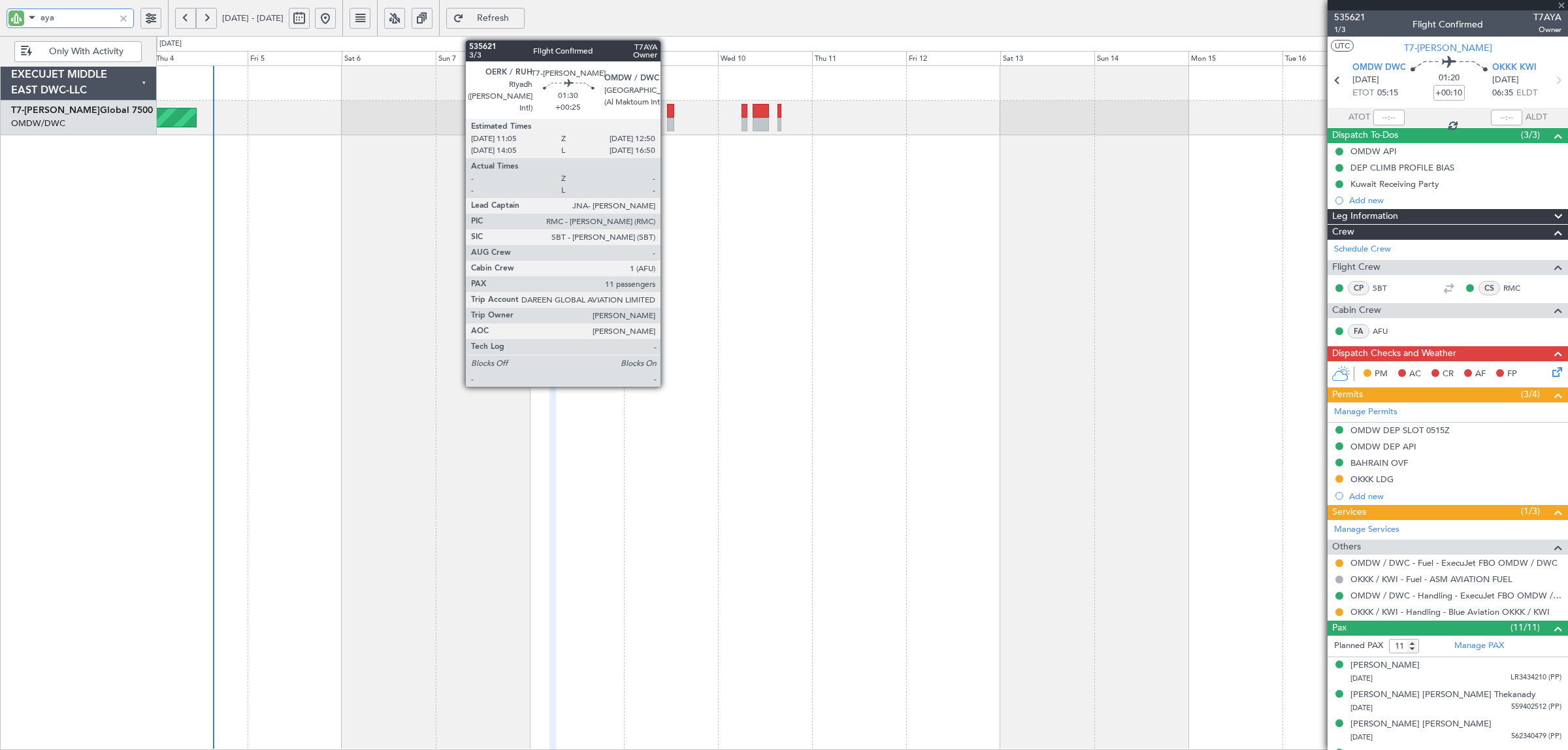
type input "12"
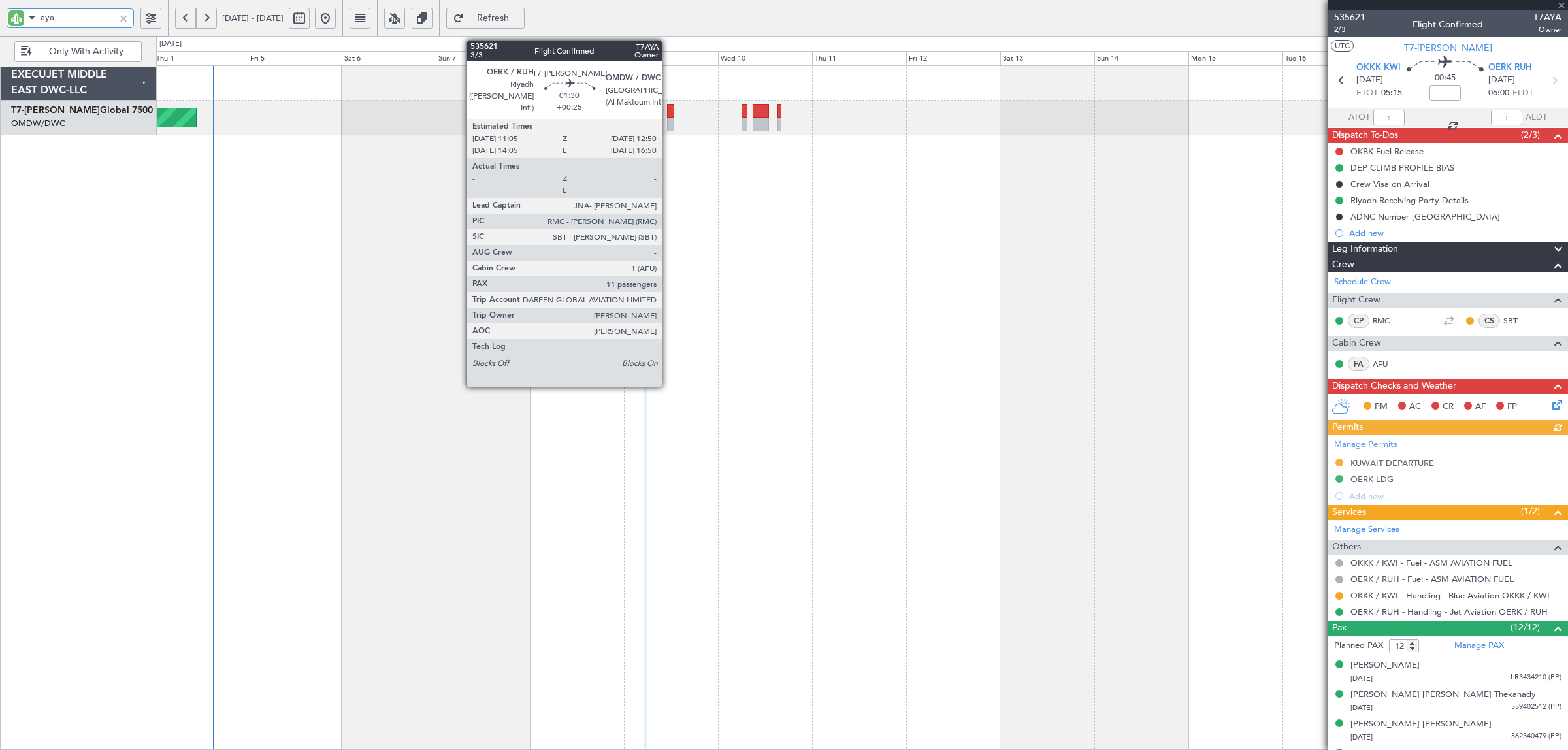
click at [668, 119] on div at bounding box center [671, 125] width 8 height 14
type input "aya"
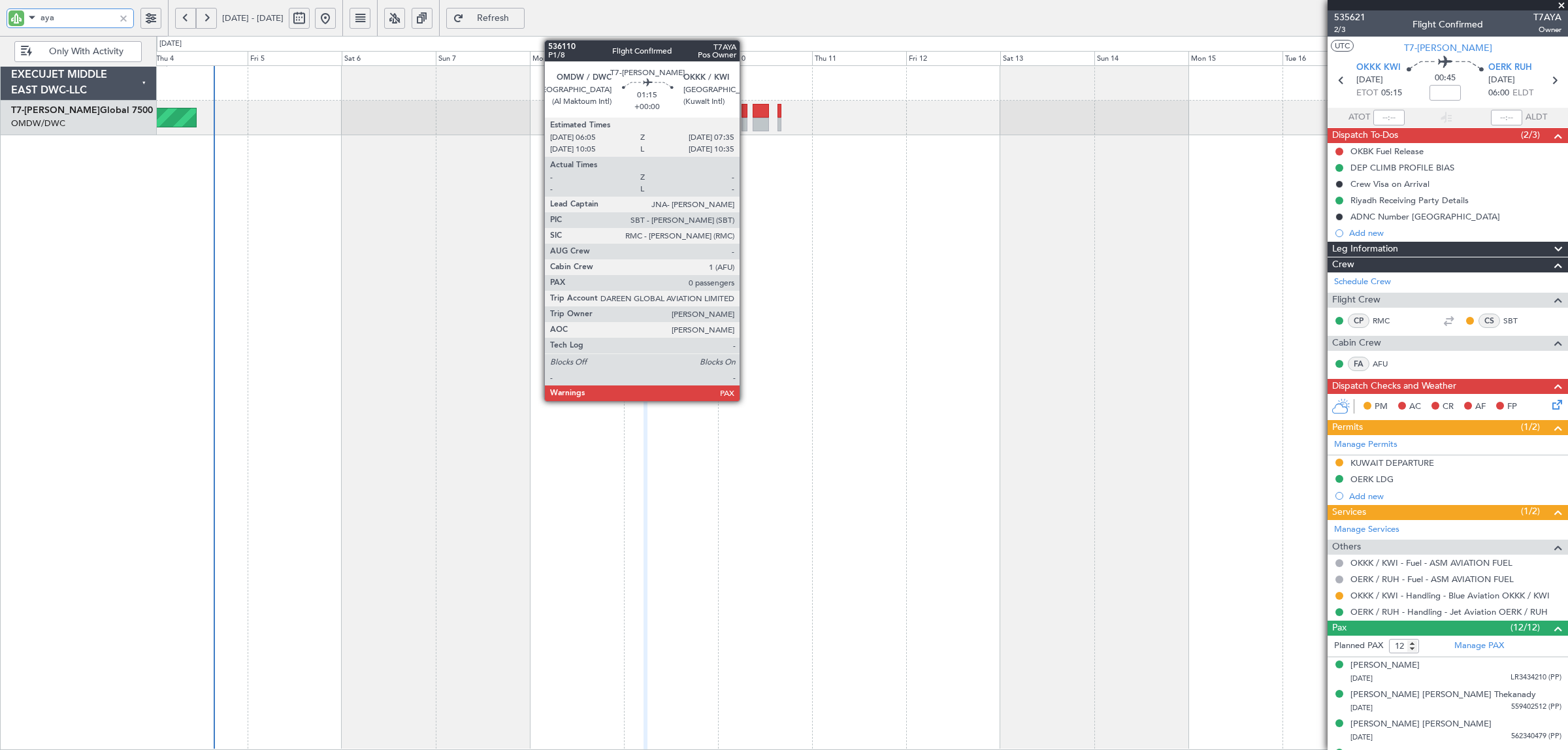
click at [743, 125] on div at bounding box center [745, 125] width 7 height 14
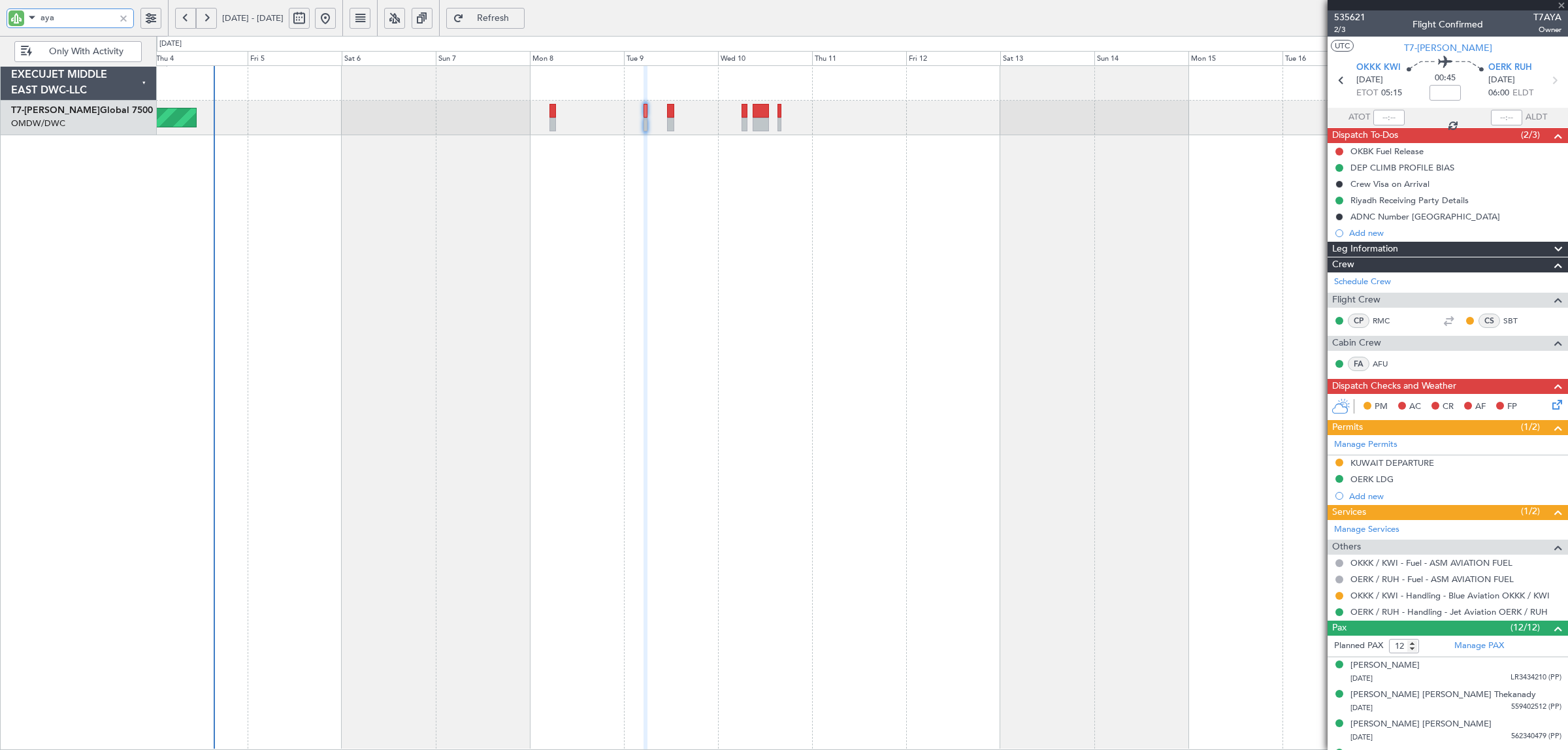
type input "0"
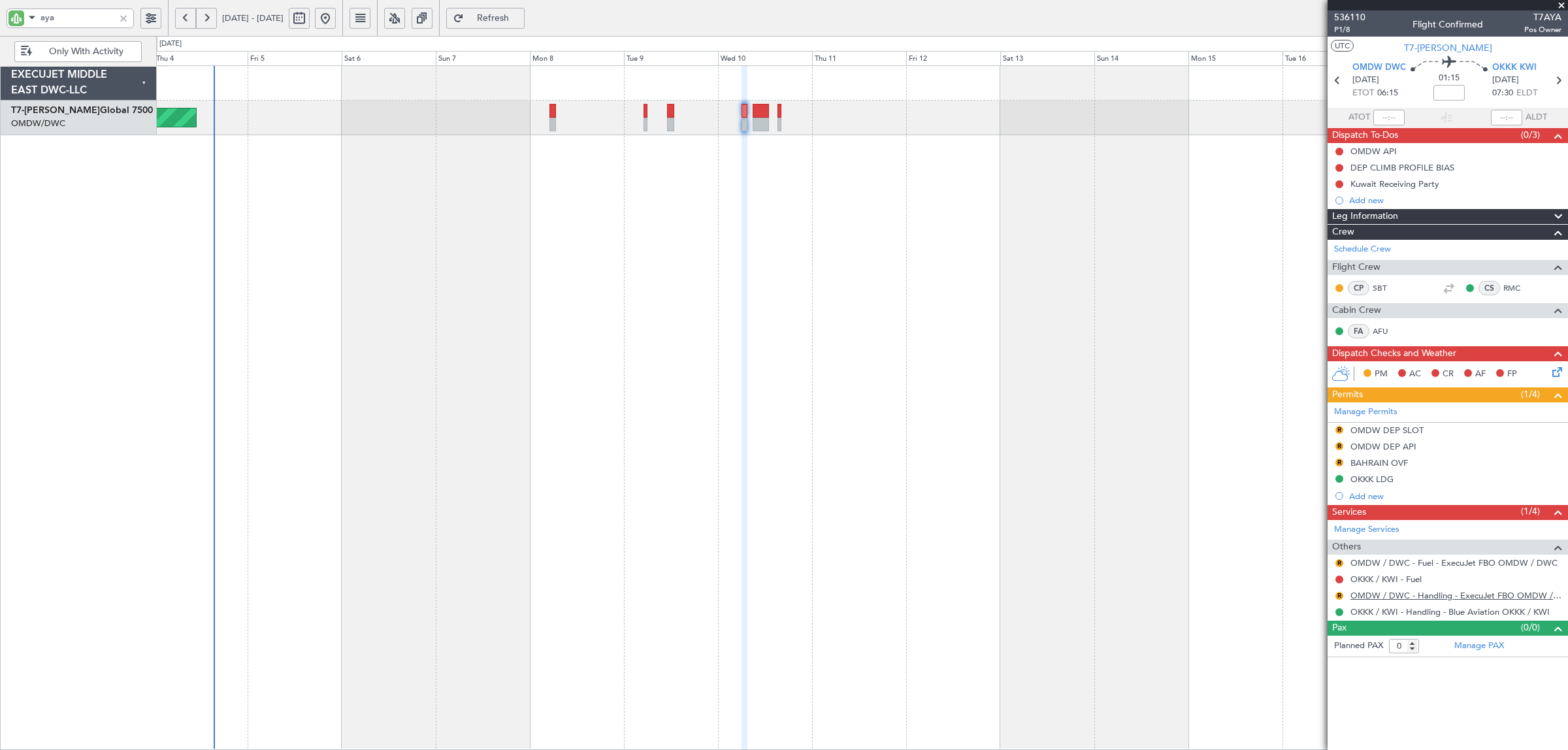
click at [1412, 593] on link "OMDW / DWC - Handling - ExecuJet FBO OMDW / DWC" at bounding box center [1455, 595] width 211 height 11
click at [1343, 429] on div "Manage Permits R OMDW DEP SLOT R OMDW DEP API R BAHRAIN OVF OKKK LDG Add new" at bounding box center [1448, 453] width 240 height 102
click at [1338, 428] on div "Manage Permits R OMDW DEP SLOT R OMDW DEP API R BAHRAIN OVF OKKK LDG Add new" at bounding box center [1448, 453] width 240 height 102
click at [1340, 429] on button "R" at bounding box center [1339, 429] width 8 height 8
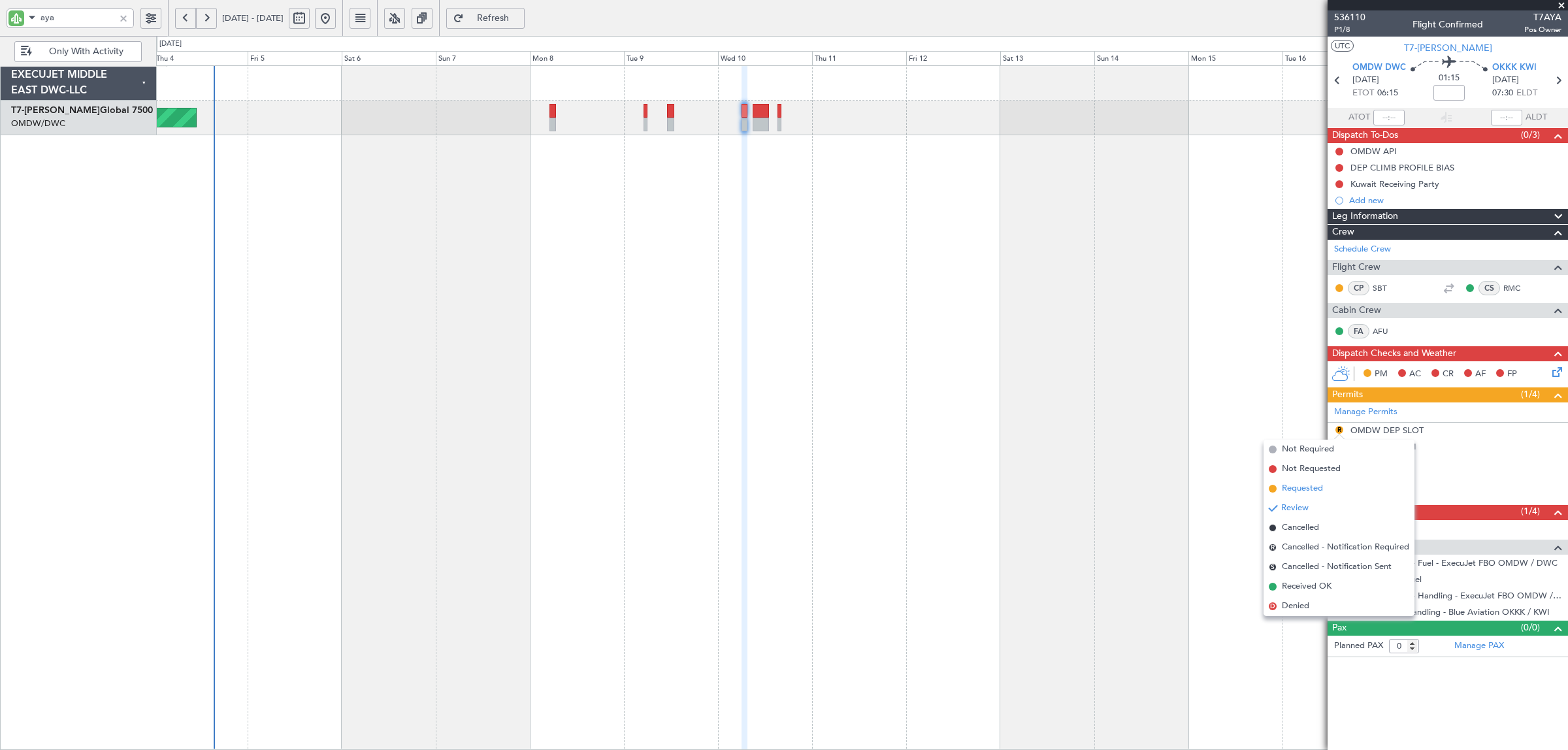
click at [1300, 485] on span "Requested" at bounding box center [1303, 488] width 41 height 13
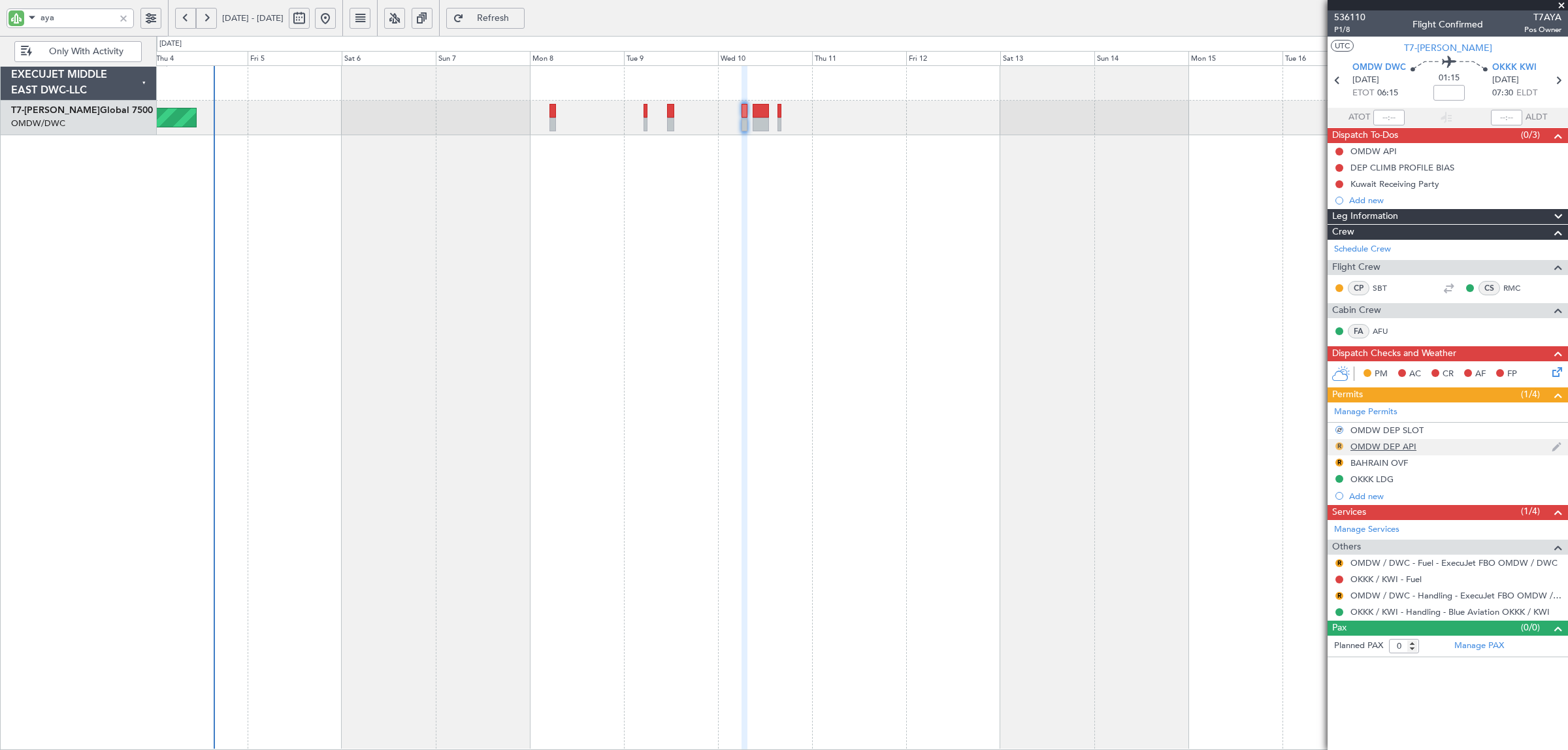
click at [1338, 448] on button "R" at bounding box center [1339, 446] width 8 height 8
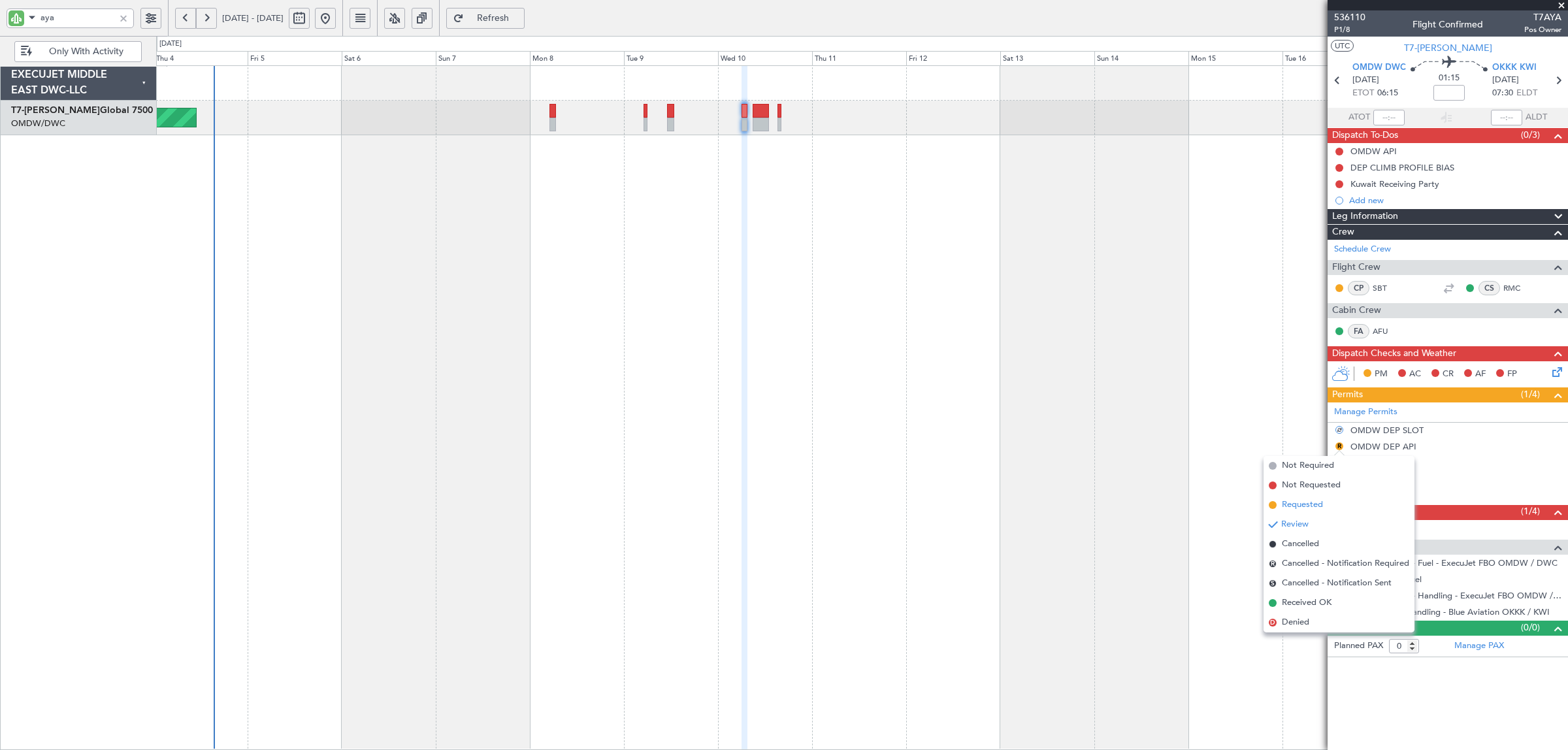
click at [1307, 500] on span "Requested" at bounding box center [1303, 504] width 41 height 13
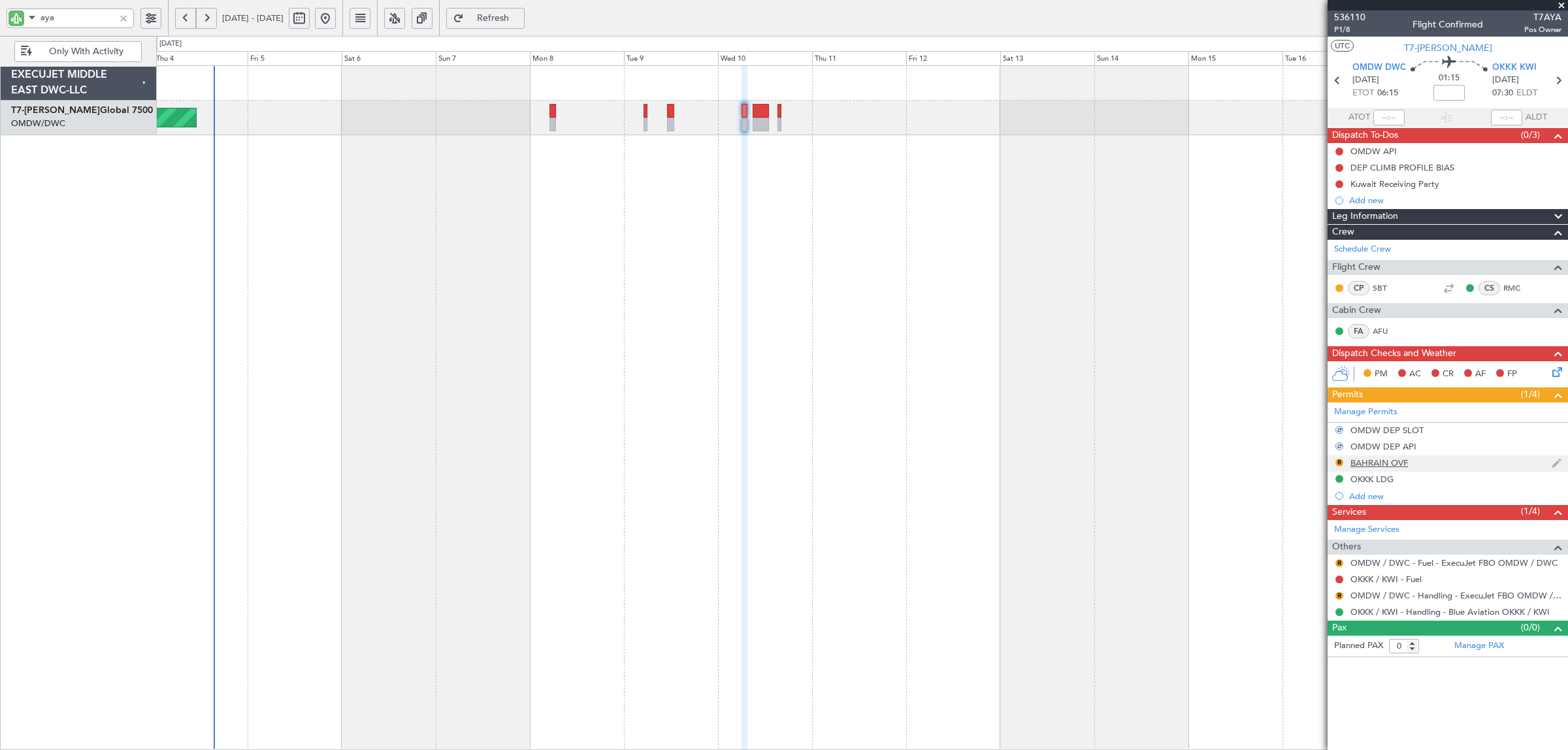
click at [1366, 465] on div "BAHRAIN OVF" at bounding box center [1379, 463] width 57 height 11
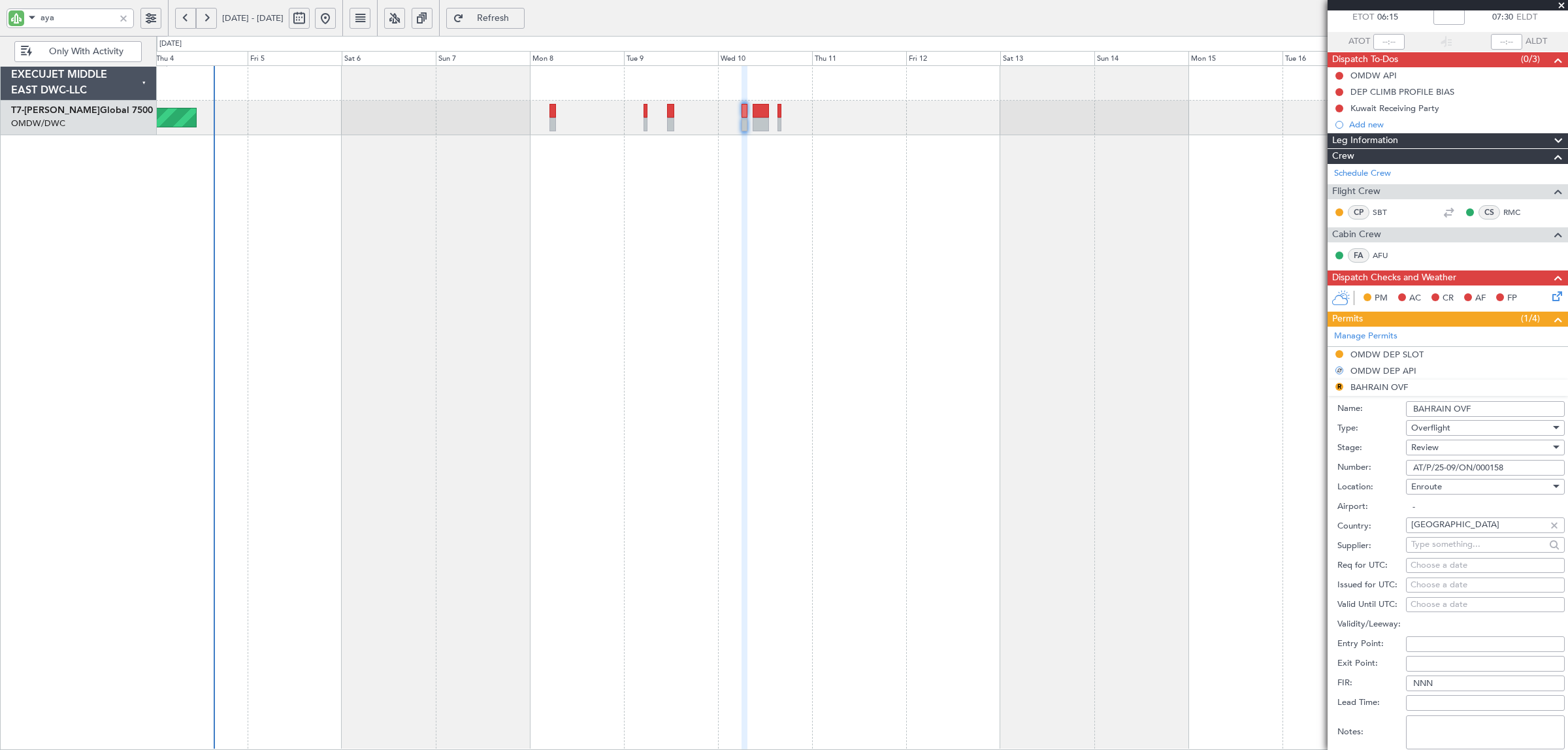
scroll to position [163, 0]
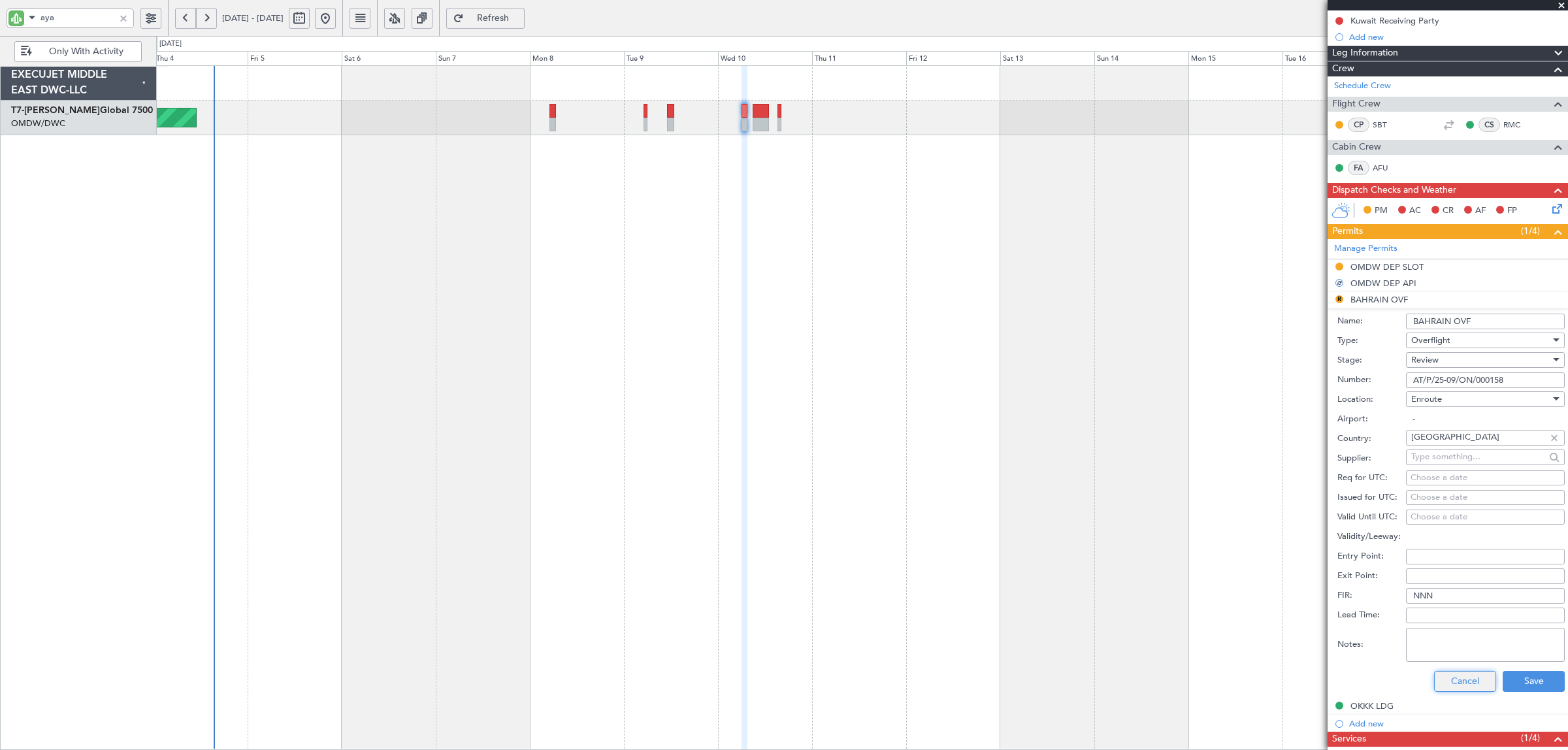
click at [1451, 685] on button "Cancel" at bounding box center [1465, 682] width 62 height 21
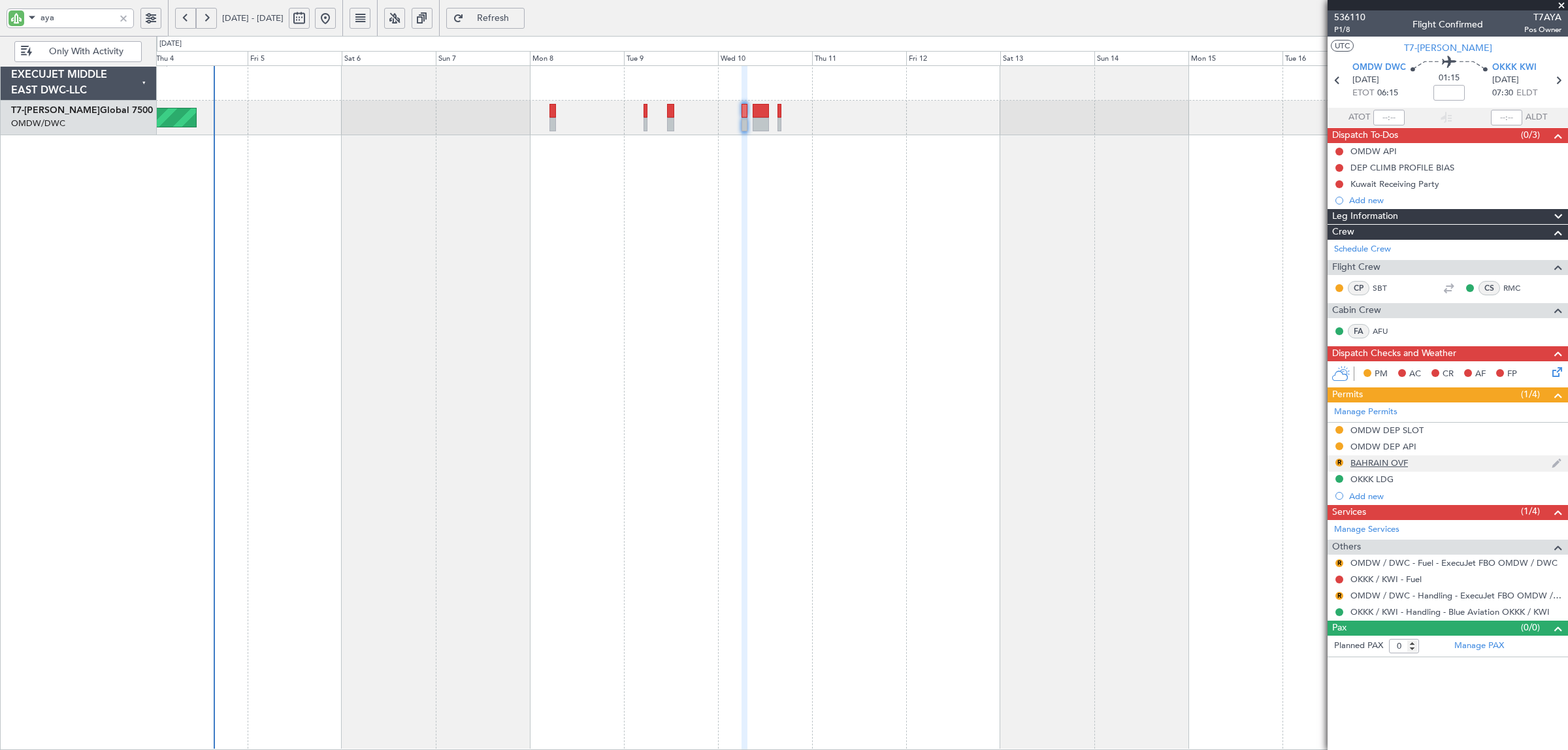
scroll to position [0, 0]
click at [1337, 597] on button "R" at bounding box center [1339, 596] width 8 height 8
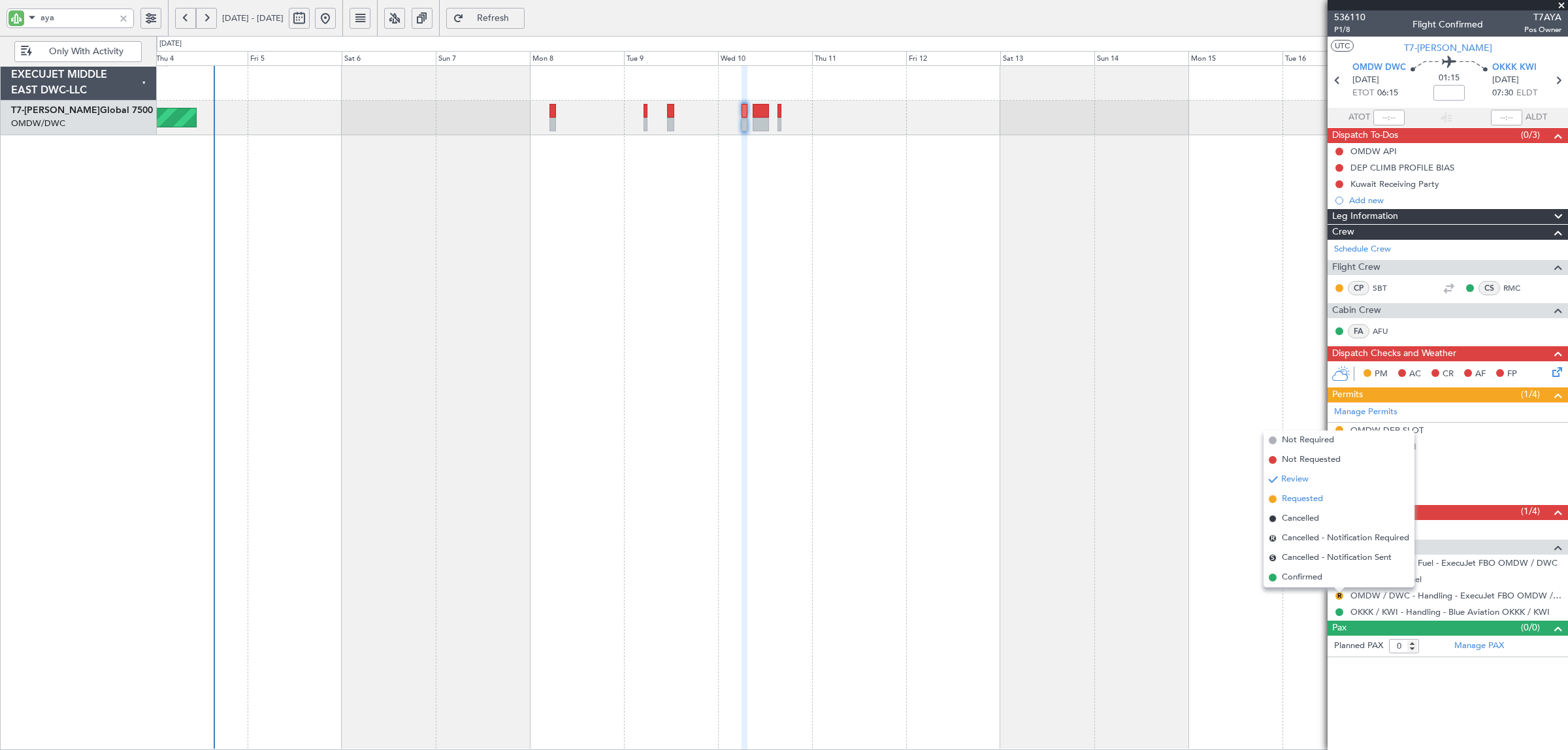
click at [1298, 495] on span "Requested" at bounding box center [1303, 499] width 41 height 13
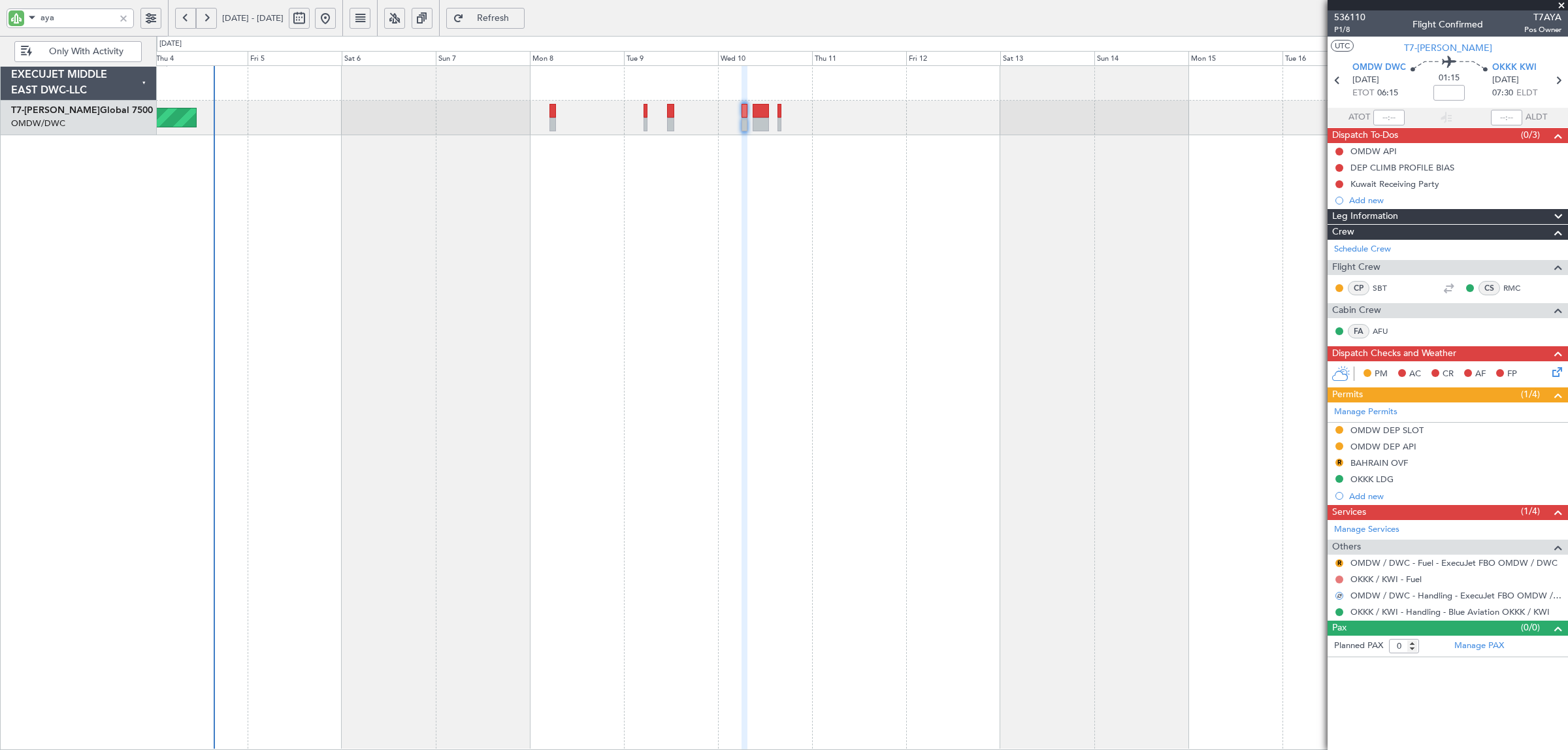
click at [1340, 580] on button at bounding box center [1339, 579] width 8 height 8
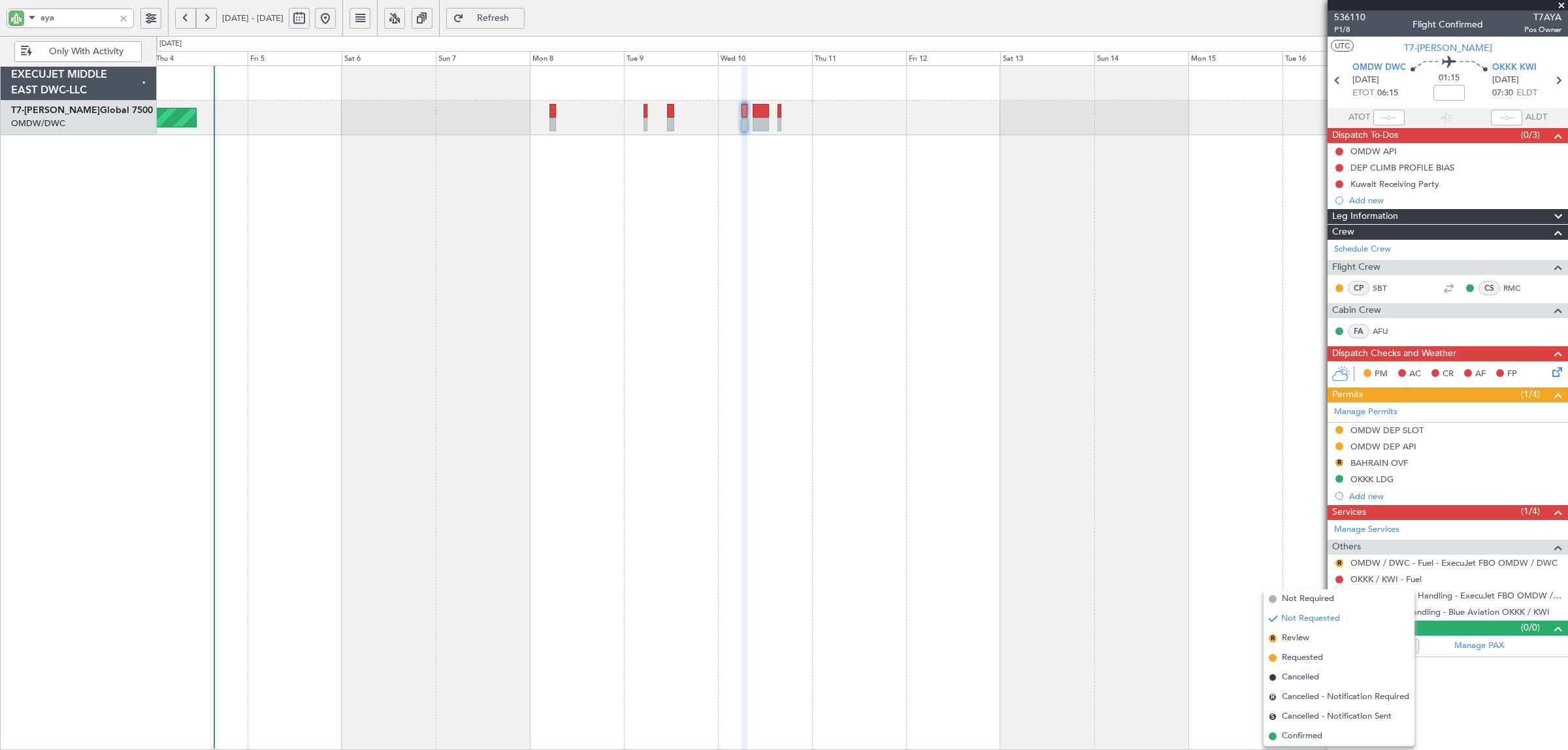
click at [1334, 602] on mat-tooltip-component "Review" at bounding box center [1340, 585] width 47 height 35
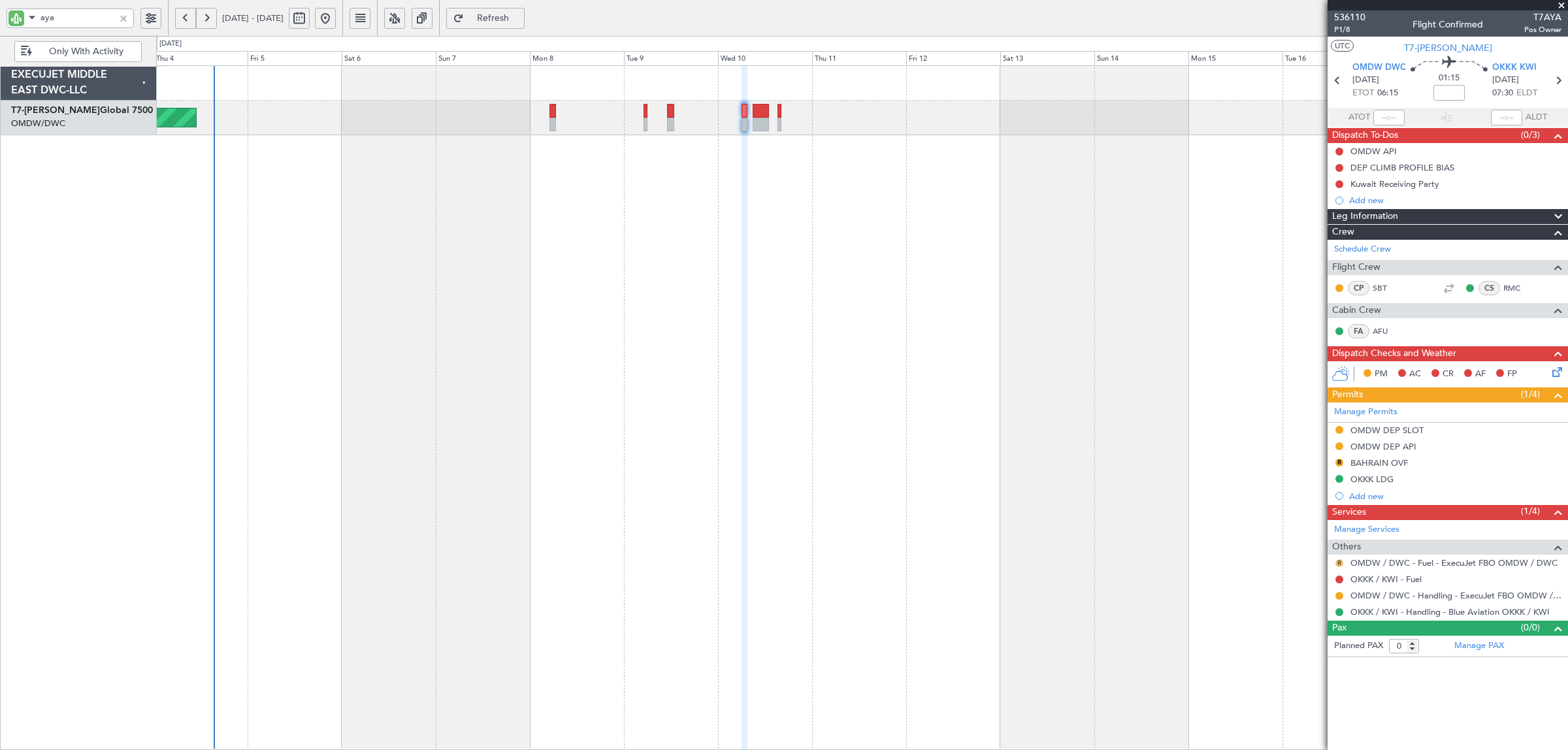
click at [1340, 566] on button "R" at bounding box center [1339, 563] width 8 height 8
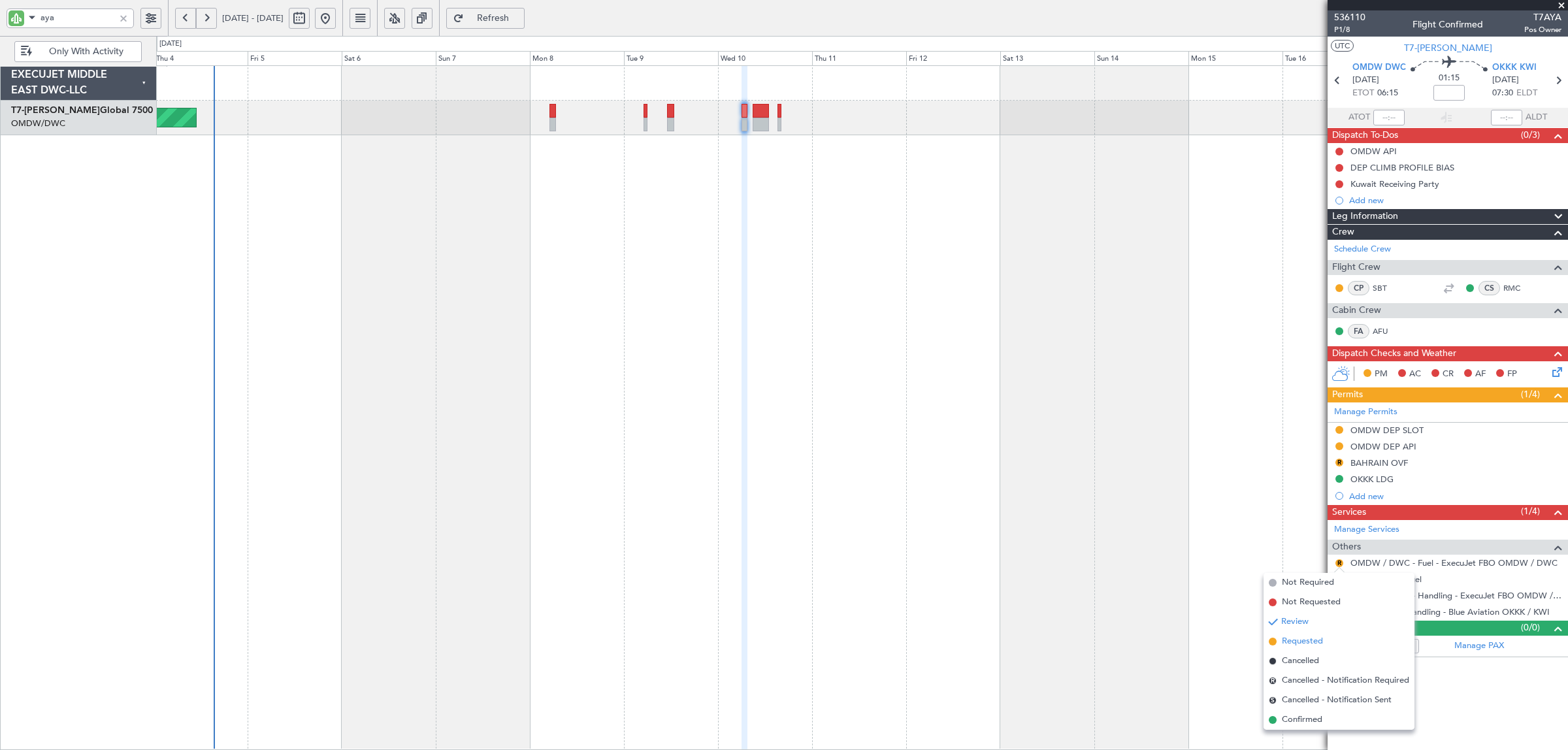
click at [1312, 637] on span "Requested" at bounding box center [1303, 641] width 41 height 13
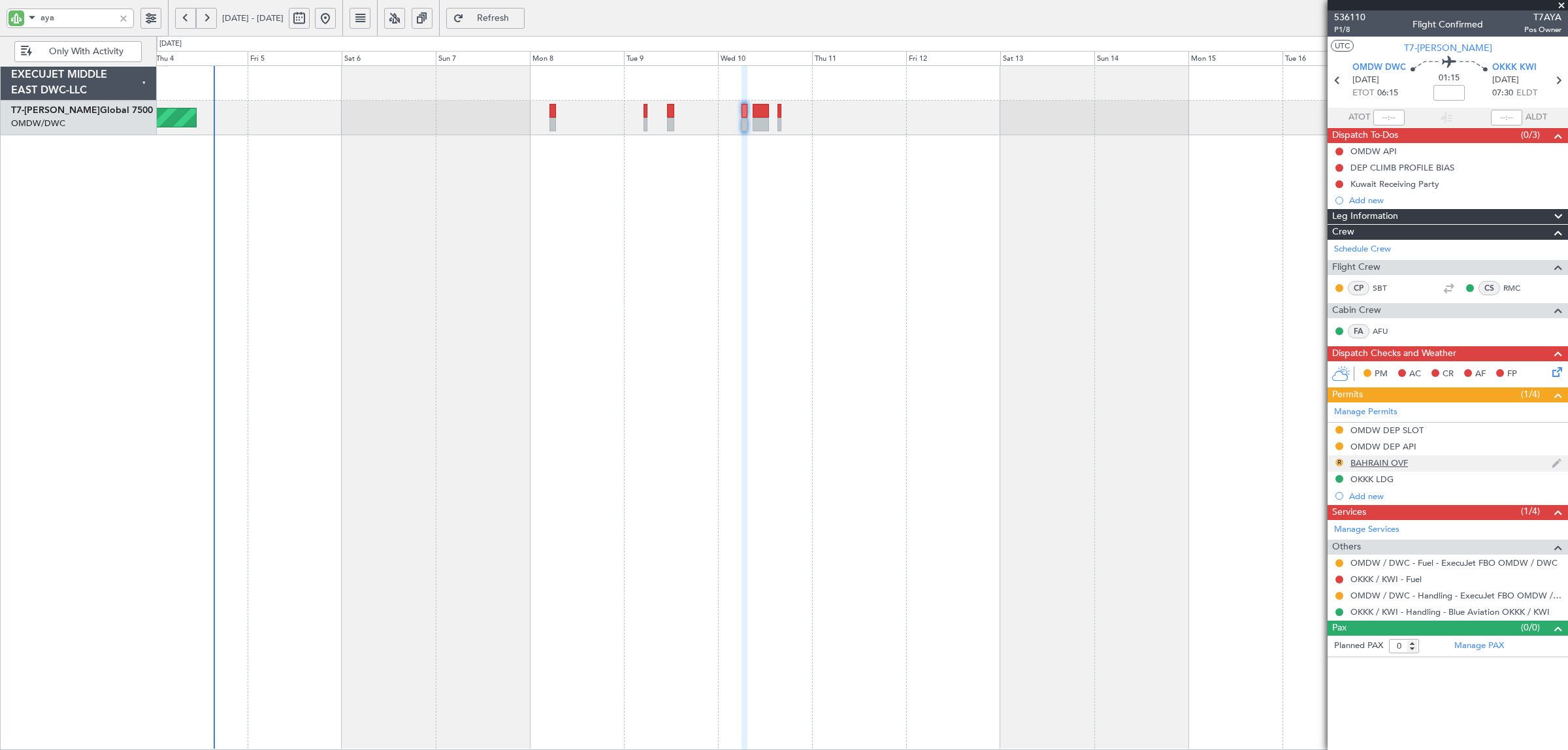
click at [1340, 464] on button "R" at bounding box center [1339, 463] width 8 height 8
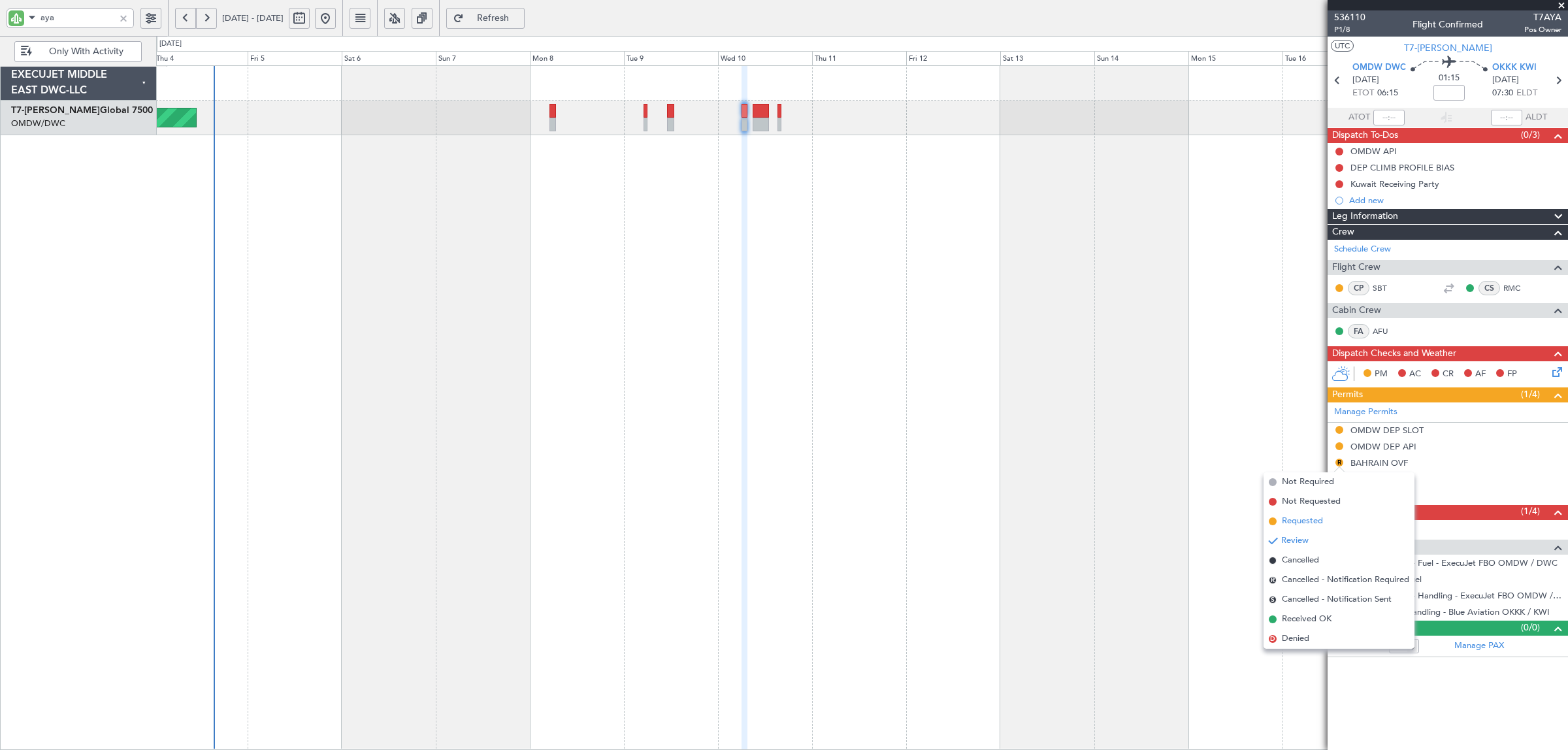
click at [1306, 516] on span "Requested" at bounding box center [1303, 521] width 41 height 13
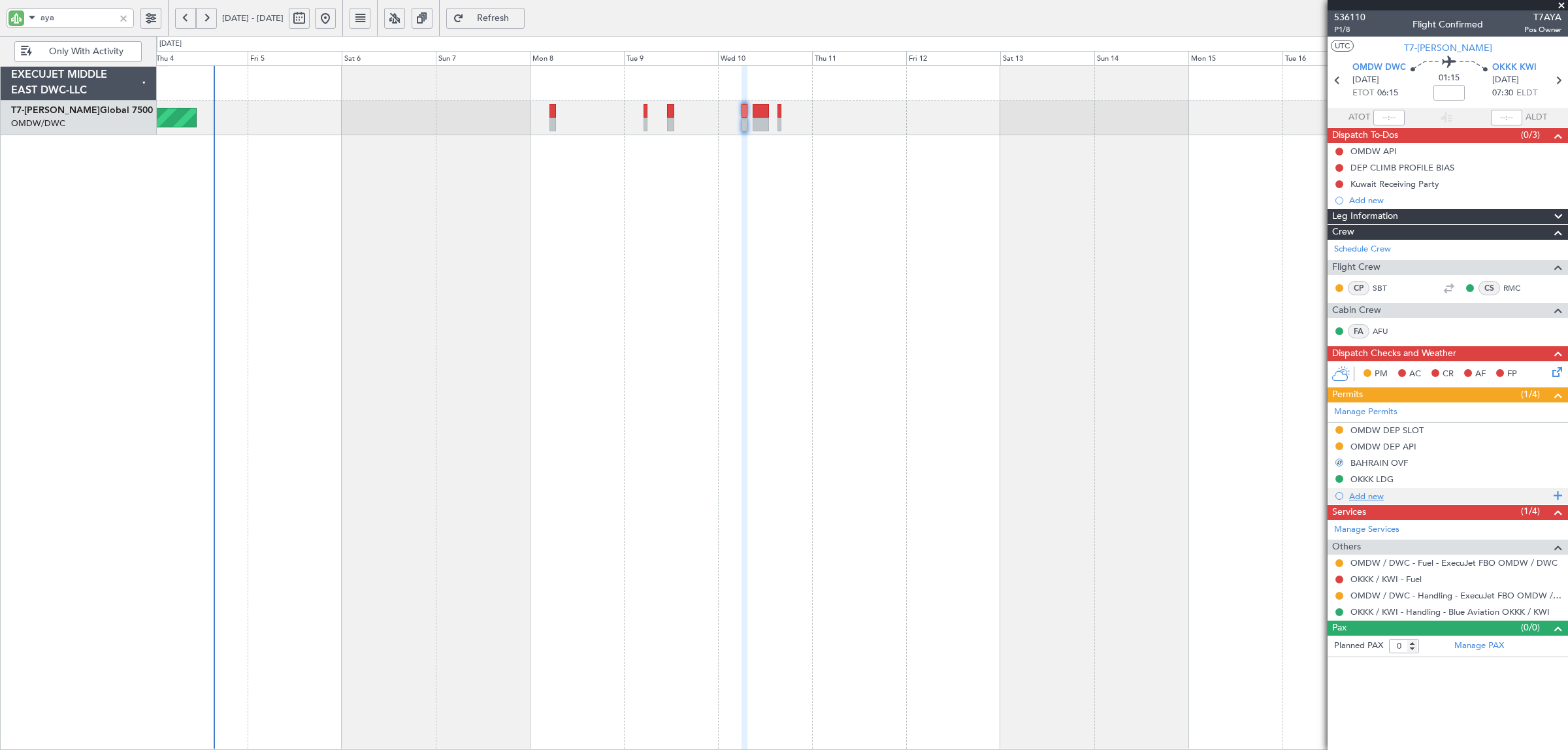
click at [1361, 498] on div "Add new" at bounding box center [1449, 496] width 200 height 11
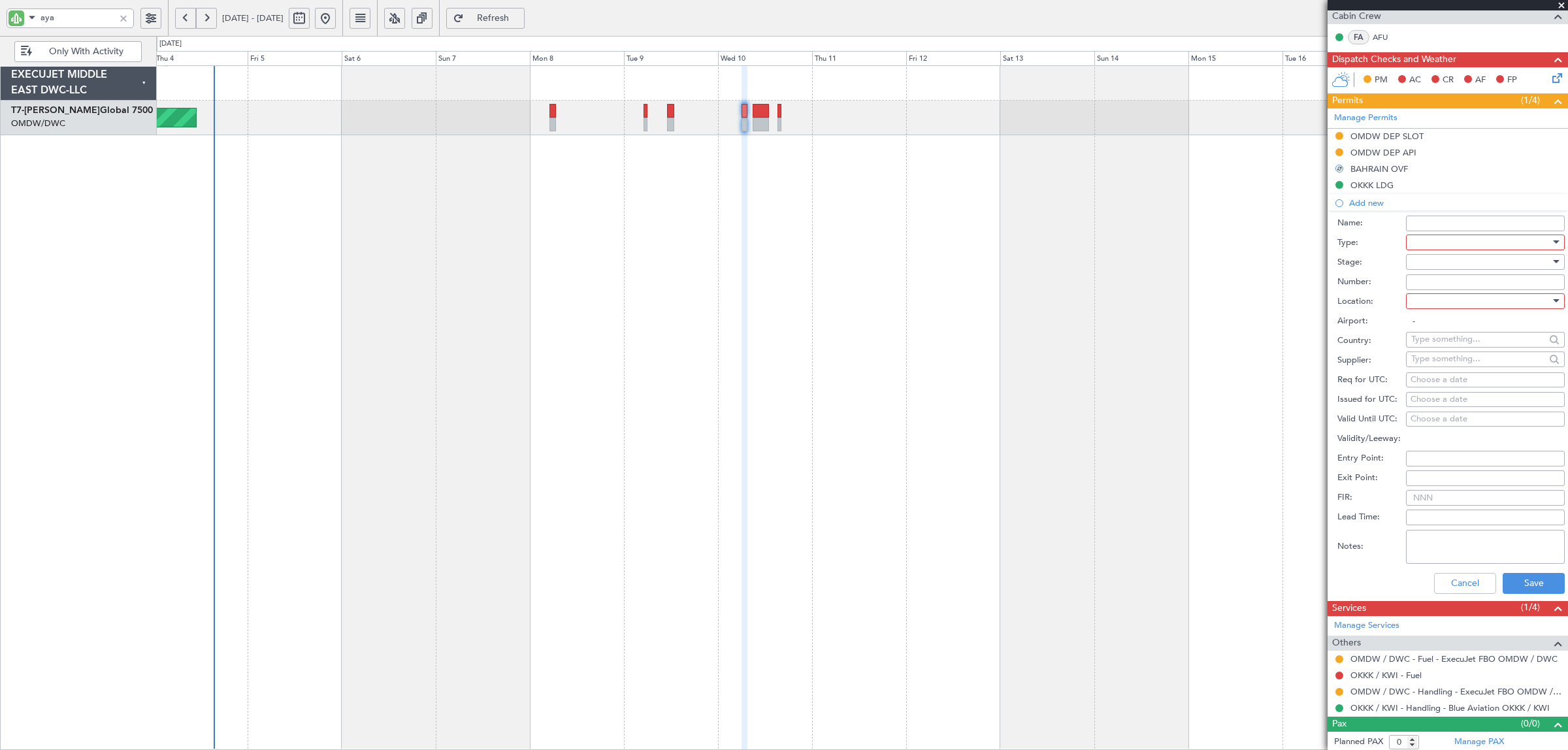
scroll to position [298, 0]
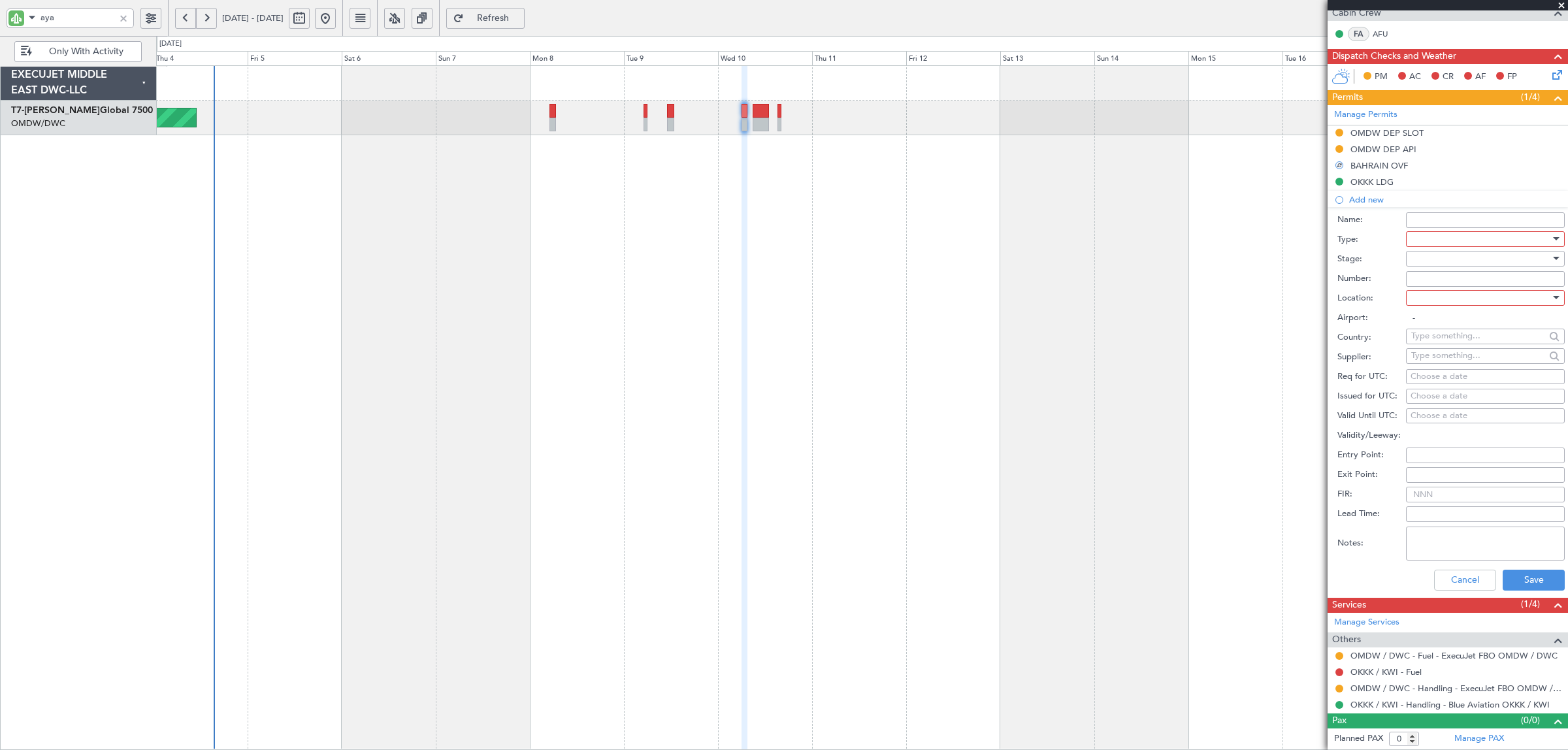
click at [1457, 243] on div at bounding box center [1481, 239] width 139 height 20
click at [1455, 314] on span "Overflight" at bounding box center [1480, 307] width 135 height 20
click at [1437, 263] on div at bounding box center [1481, 259] width 139 height 20
click at [1439, 301] on span "Not Requested" at bounding box center [1480, 305] width 135 height 20
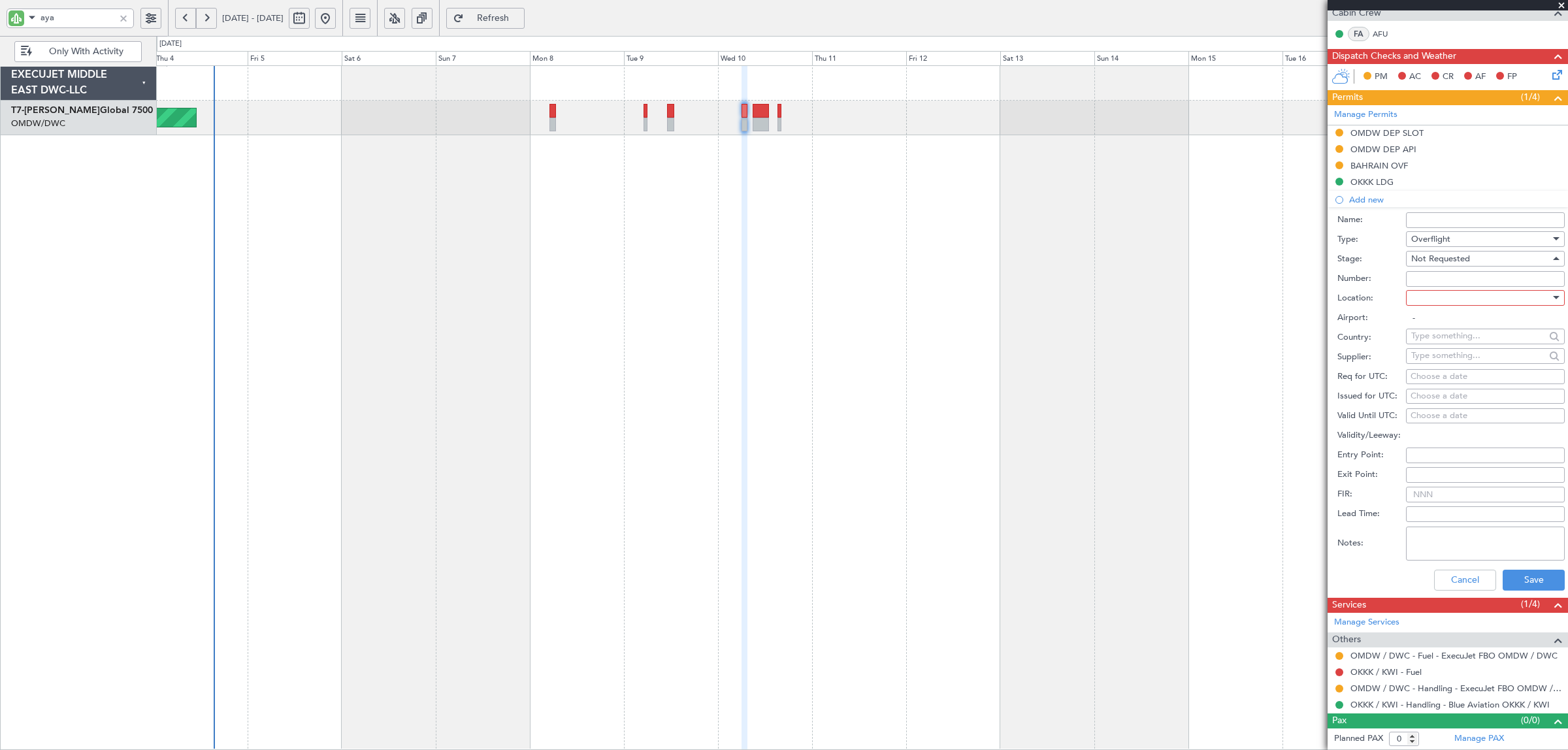
click at [1441, 299] on div at bounding box center [1481, 298] width 139 height 20
click at [1448, 401] on span "Enroute" at bounding box center [1480, 403] width 135 height 20
click at [1439, 339] on input "text" at bounding box center [1478, 336] width 134 height 20
click at [1441, 356] on span "[GEOGRAPHIC_DATA]" at bounding box center [1480, 355] width 126 height 20
type input "[GEOGRAPHIC_DATA]"
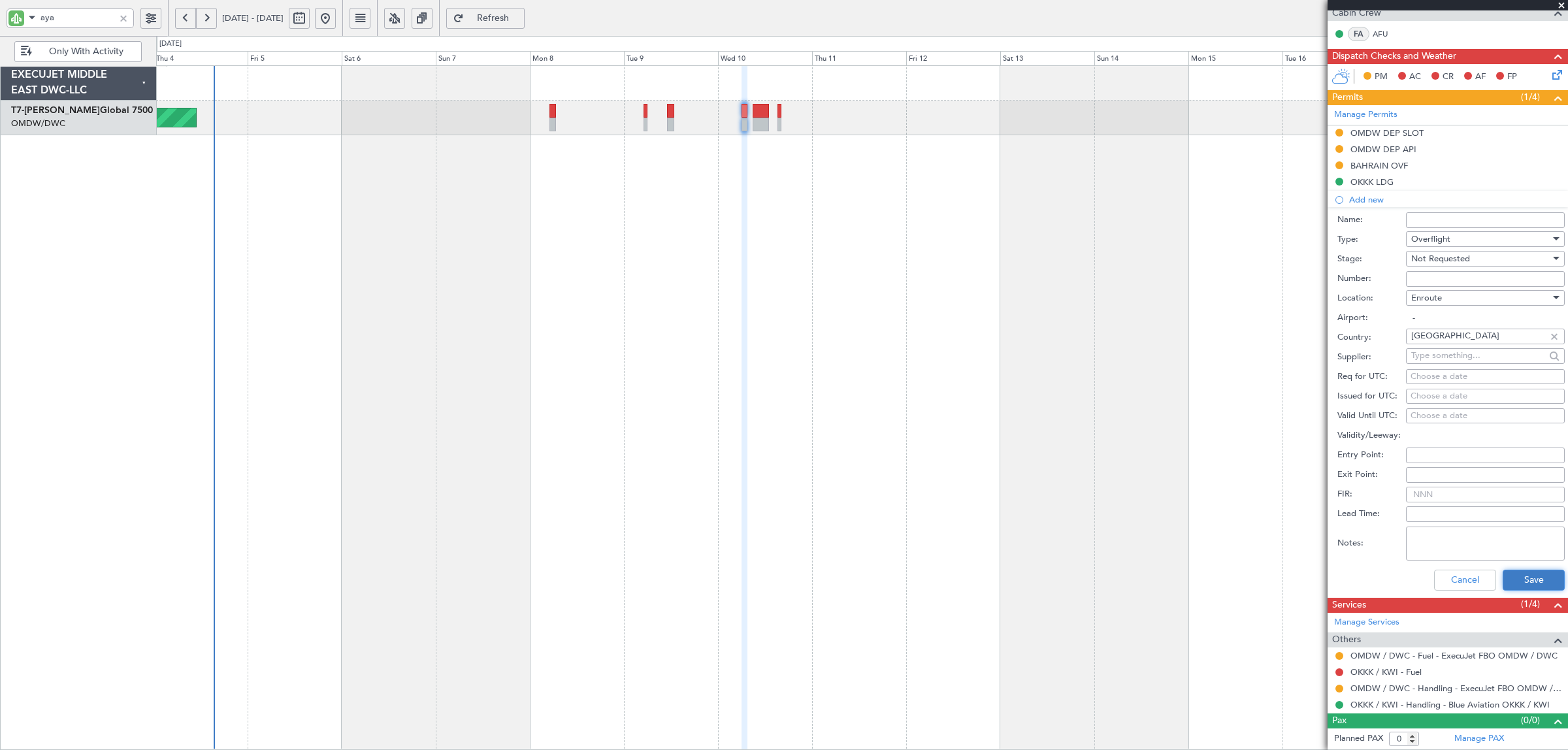
click at [1513, 581] on button "Save" at bounding box center [1534, 581] width 62 height 21
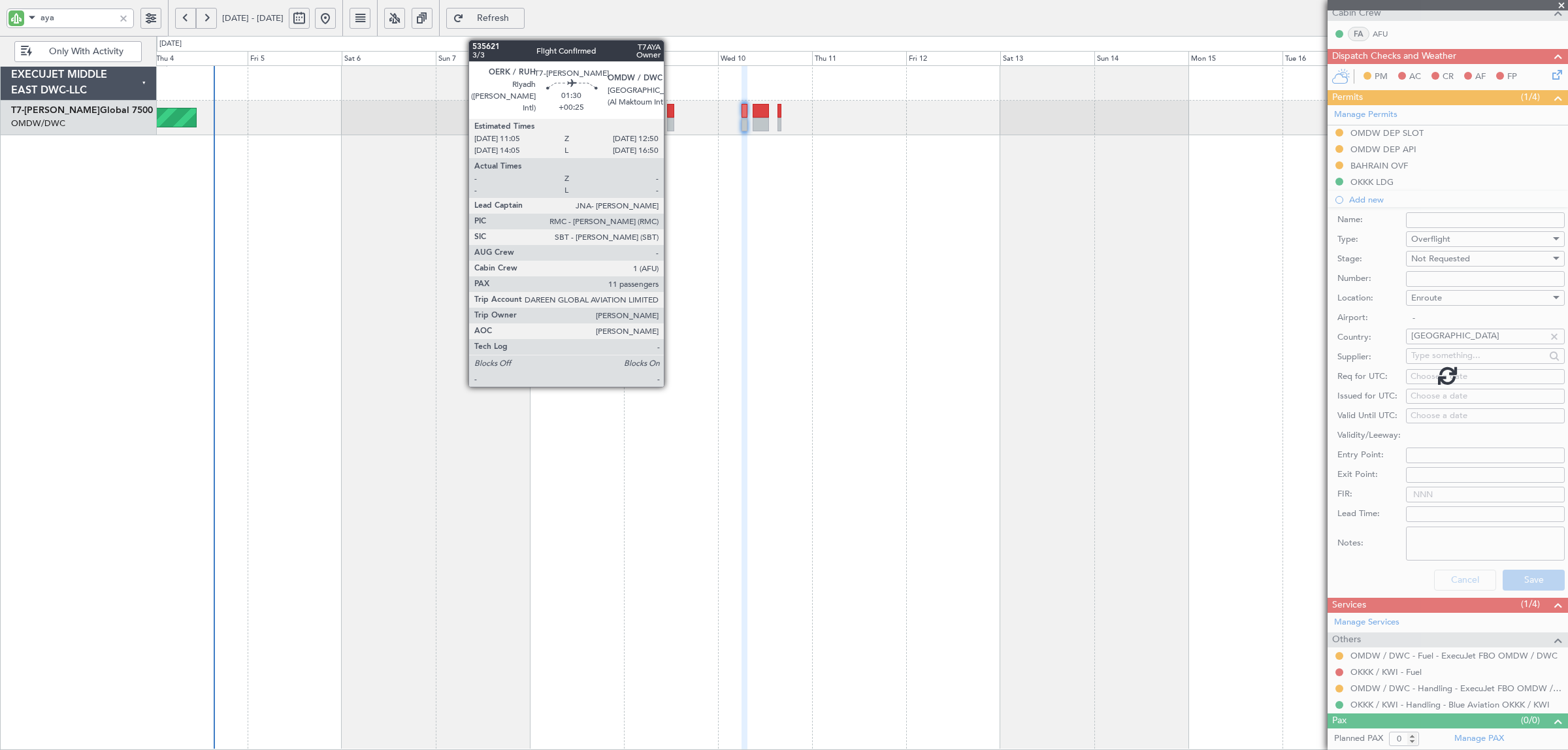
click at [671, 125] on div at bounding box center [671, 125] width 8 height 14
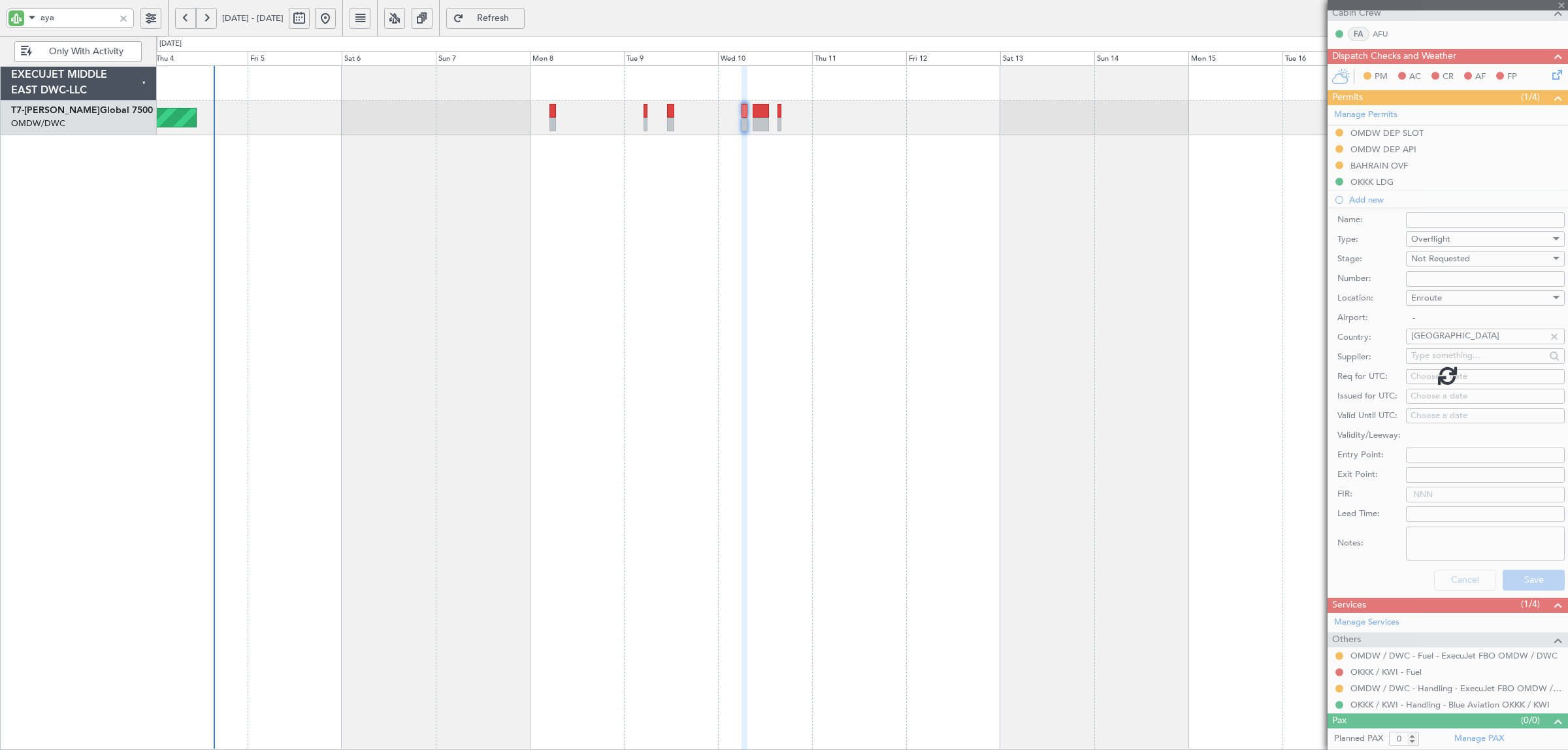
type input "+00:25"
type input "11"
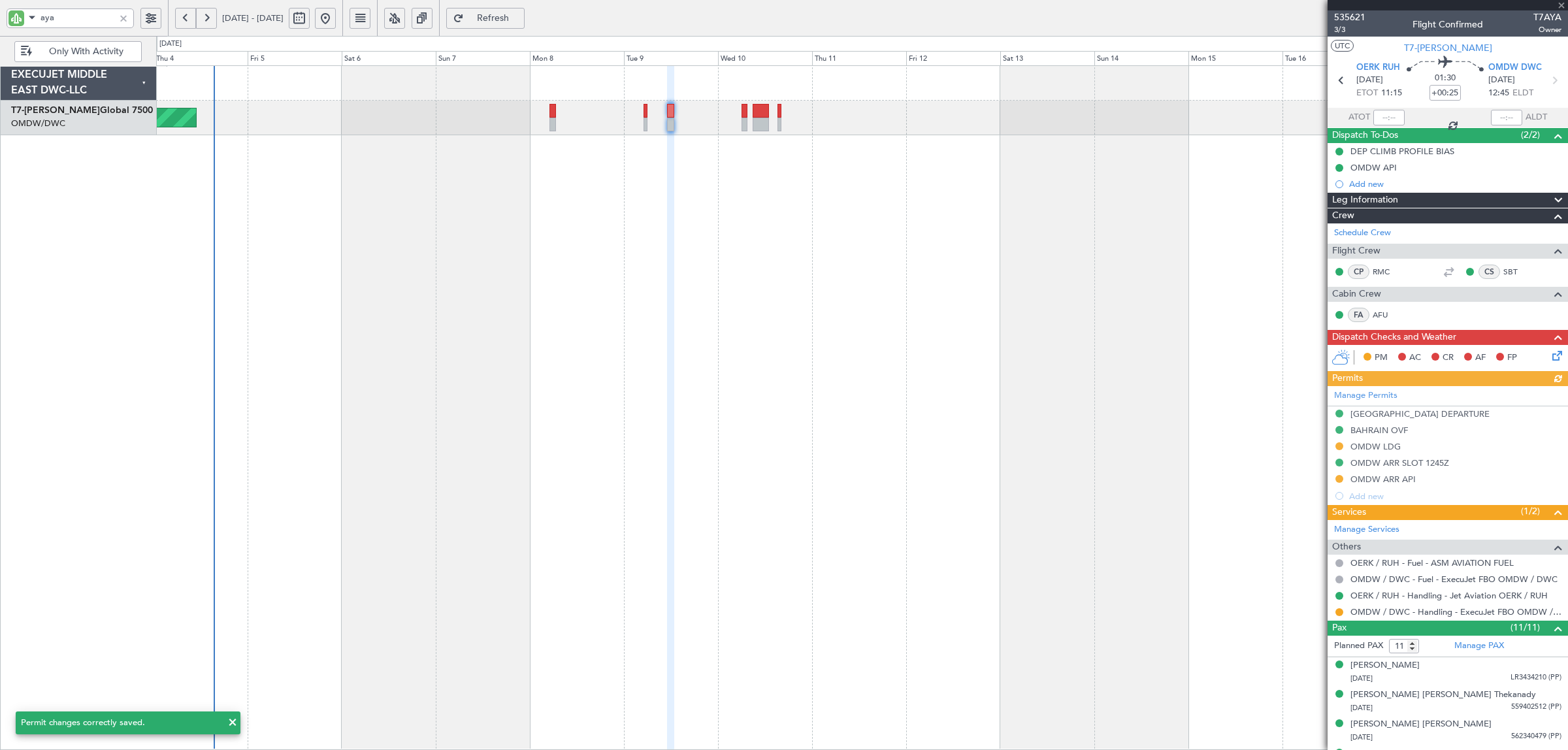
click at [1371, 497] on div "Manage Permits [GEOGRAPHIC_DATA] DEPARTURE [GEOGRAPHIC_DATA] OVF OMDW LDG OMDW …" at bounding box center [1448, 445] width 240 height 118
click at [1370, 497] on div "Add new" at bounding box center [1455, 496] width 212 height 11
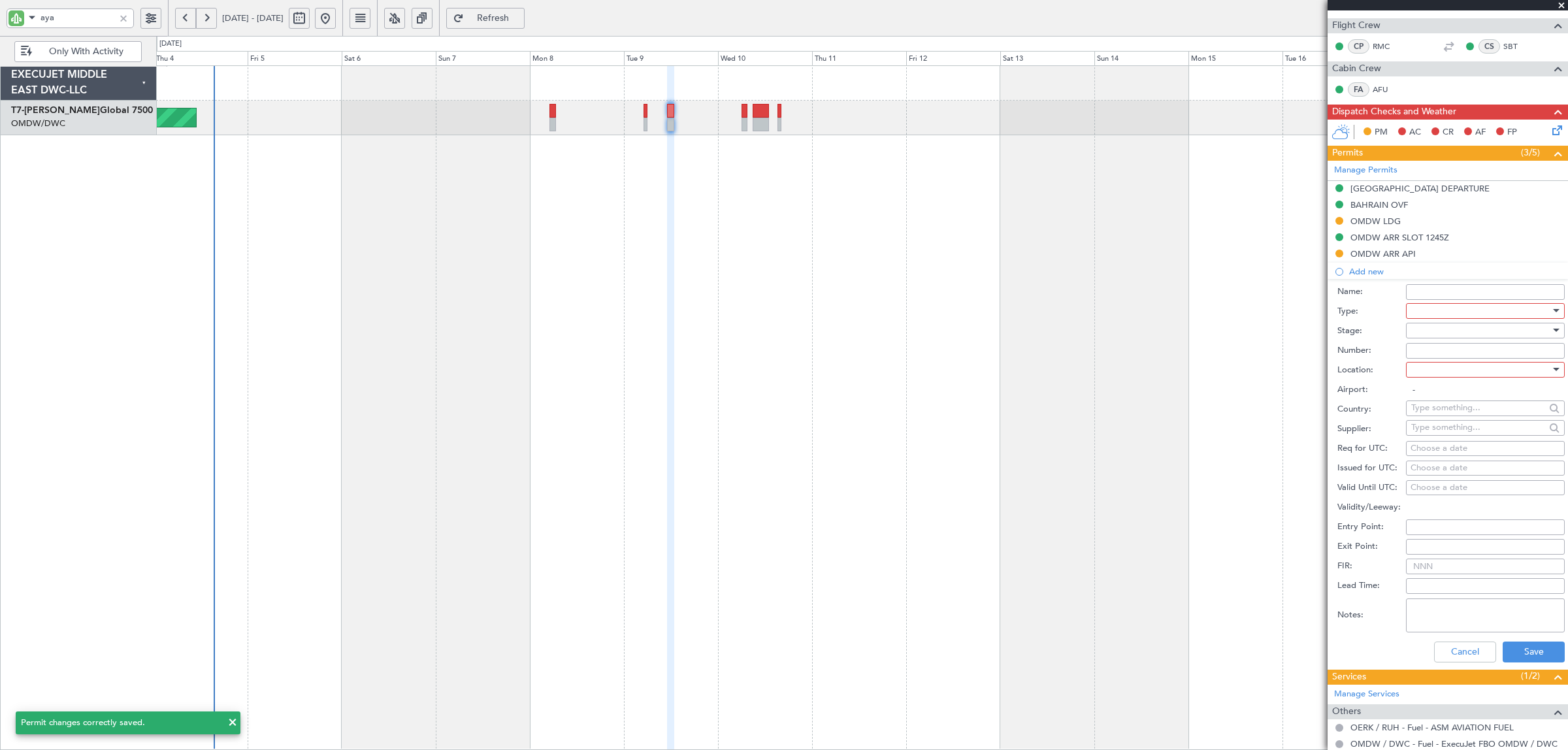
scroll to position [245, 0]
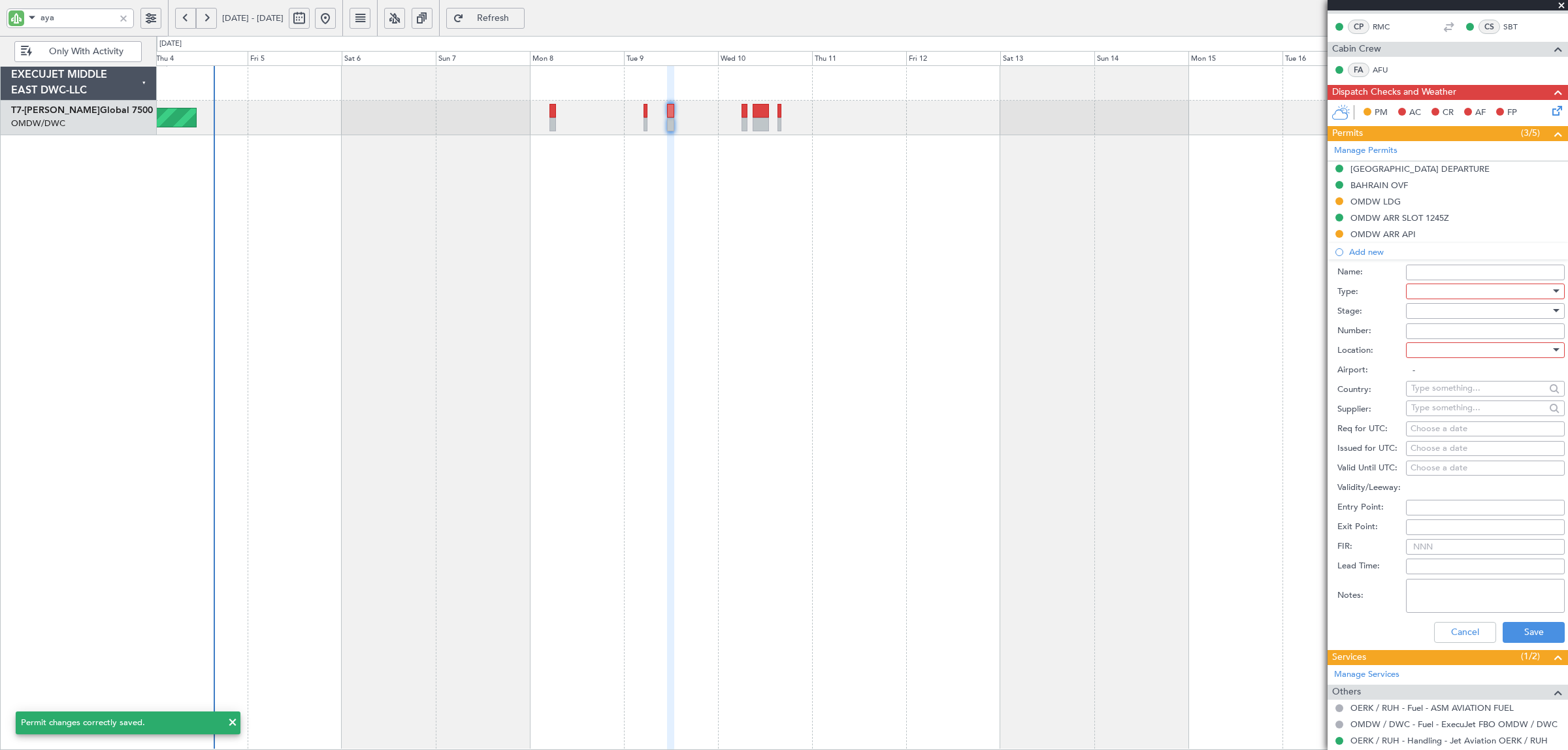
click at [1427, 291] on div at bounding box center [1481, 291] width 139 height 20
click at [1438, 344] on span "Overflight" at bounding box center [1480, 345] width 135 height 20
click at [1434, 309] on div at bounding box center [1481, 311] width 139 height 20
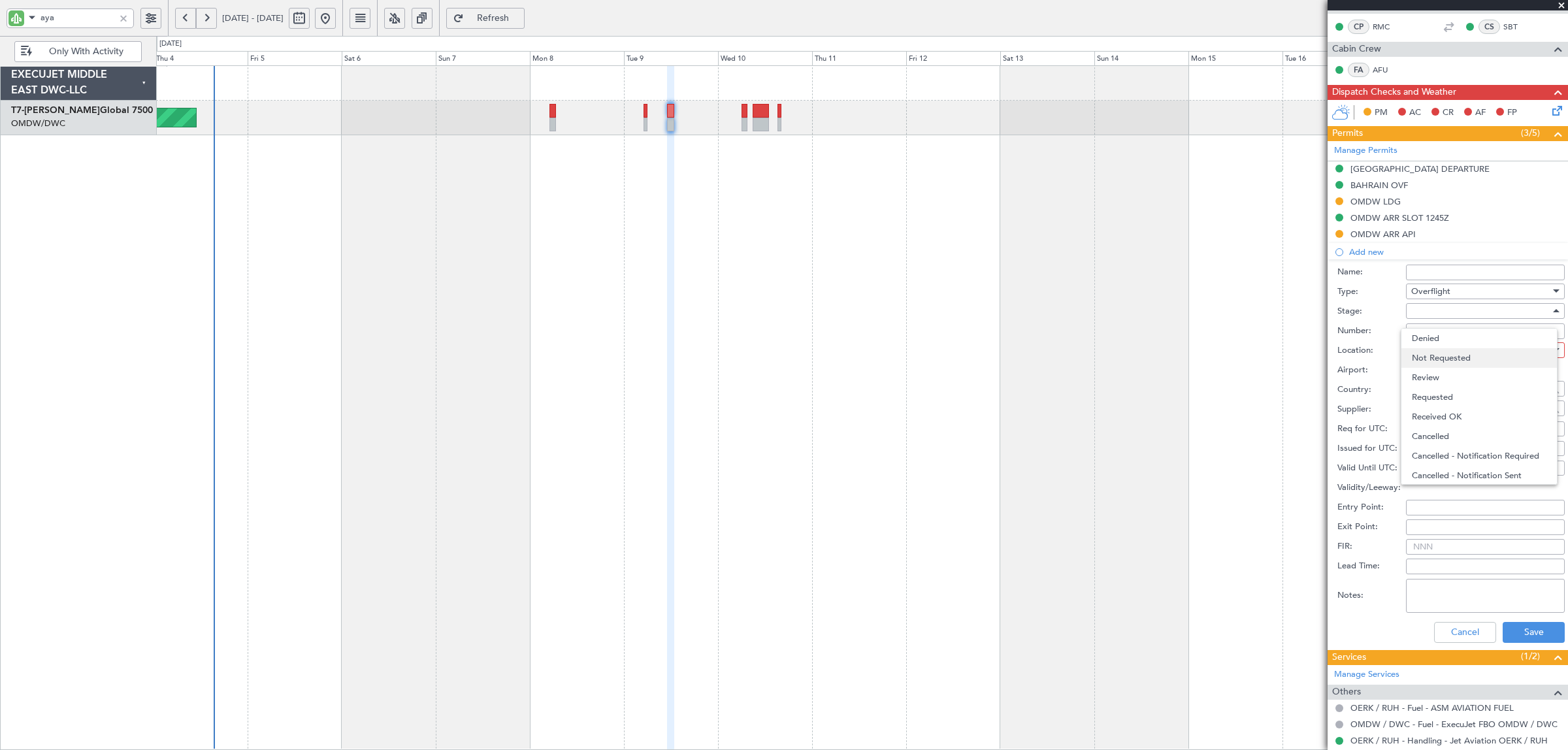
click at [1441, 358] on span "Not Requested" at bounding box center [1480, 358] width 135 height 20
click at [1441, 358] on div at bounding box center [1481, 350] width 139 height 20
click at [1446, 448] on span "Enroute" at bounding box center [1480, 456] width 135 height 20
click at [1442, 386] on input "text" at bounding box center [1478, 388] width 134 height 20
drag, startPoint x: 1445, startPoint y: 389, endPoint x: 1380, endPoint y: 392, distance: 65.1
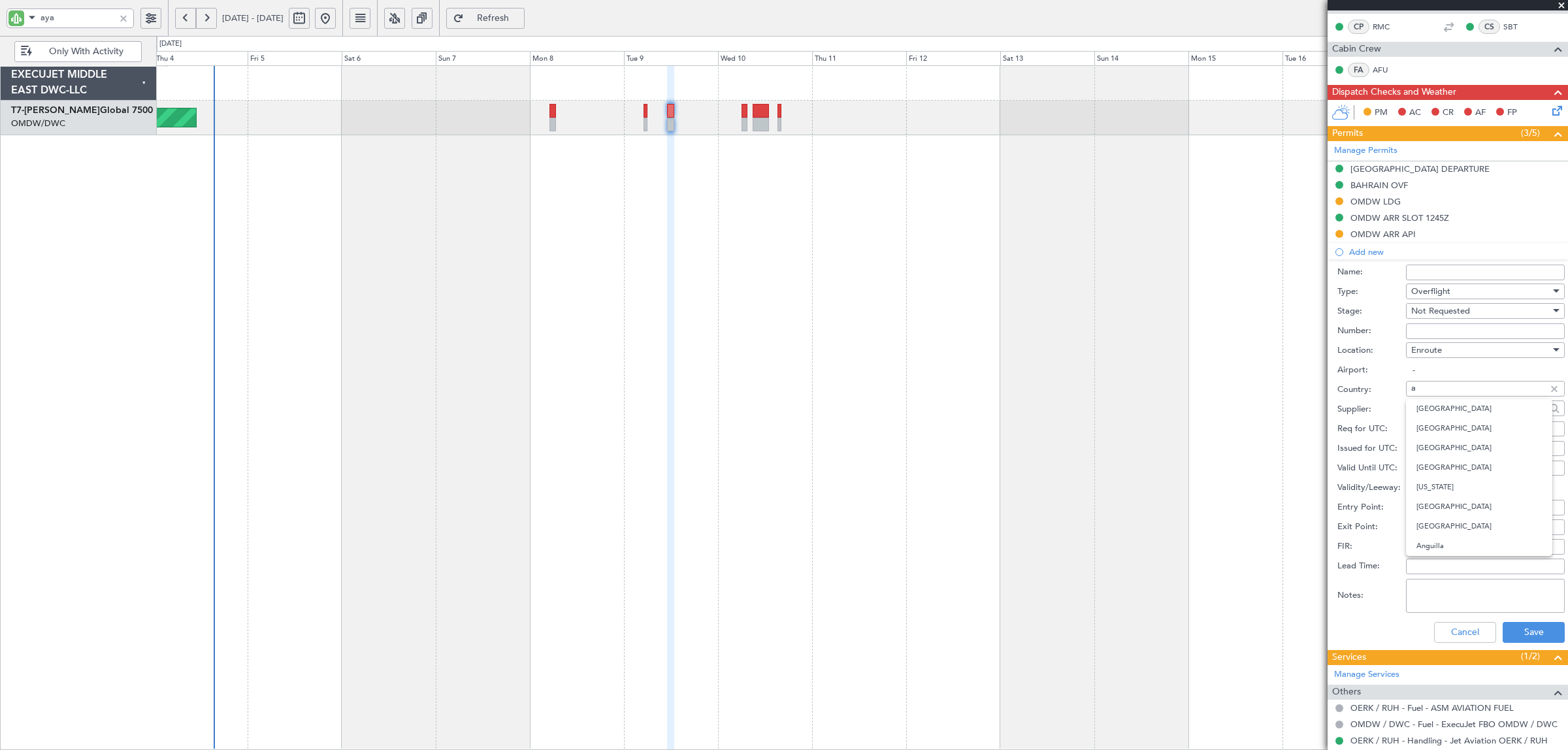
click at [1380, 392] on div "Country: a" at bounding box center [1451, 390] width 228 height 20
click at [1439, 410] on span "[GEOGRAPHIC_DATA]" at bounding box center [1480, 409] width 126 height 20
type input "[GEOGRAPHIC_DATA]"
click at [1530, 625] on button "Save" at bounding box center [1534, 633] width 62 height 21
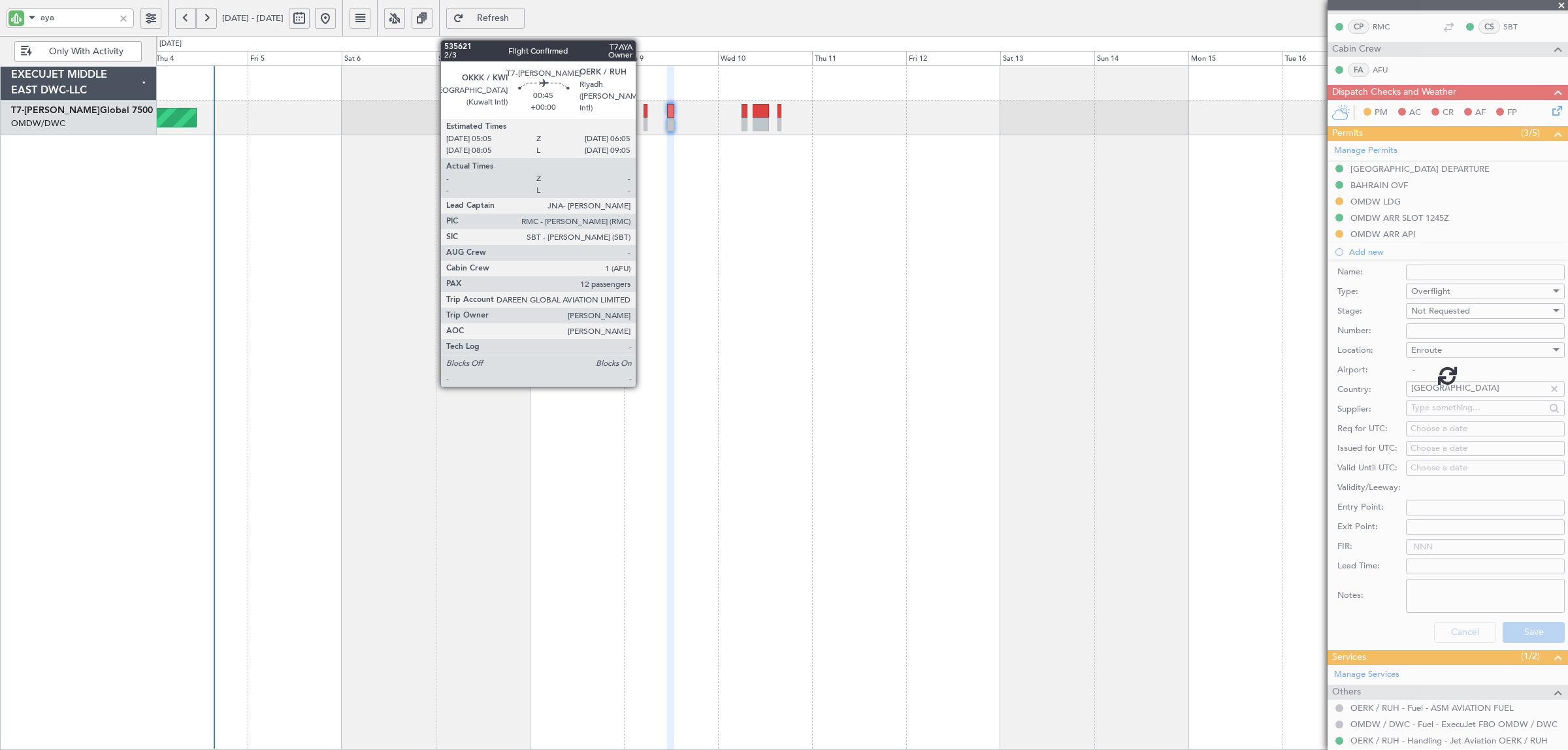
click at [643, 121] on div at bounding box center [646, 125] width 5 height 14
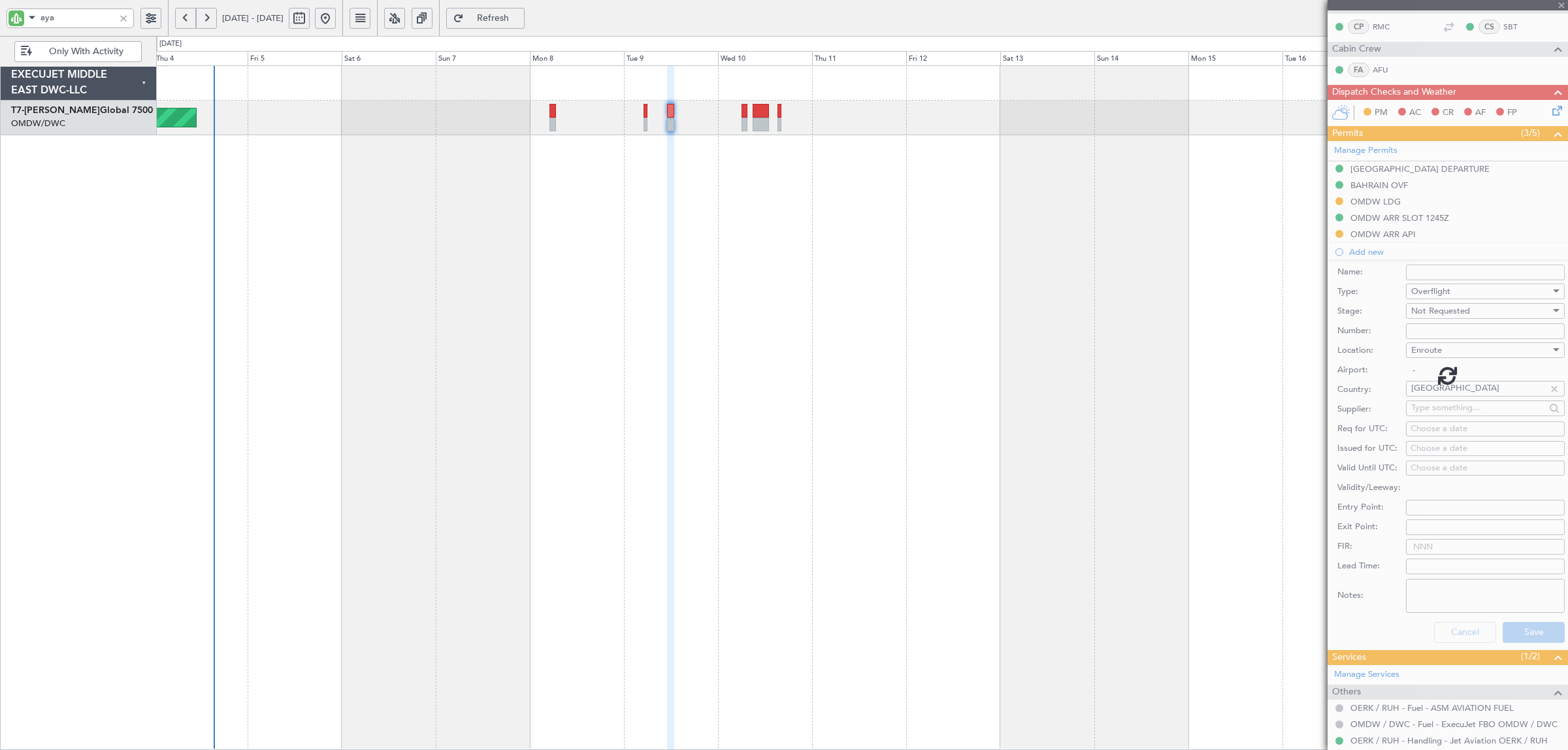
type input "12"
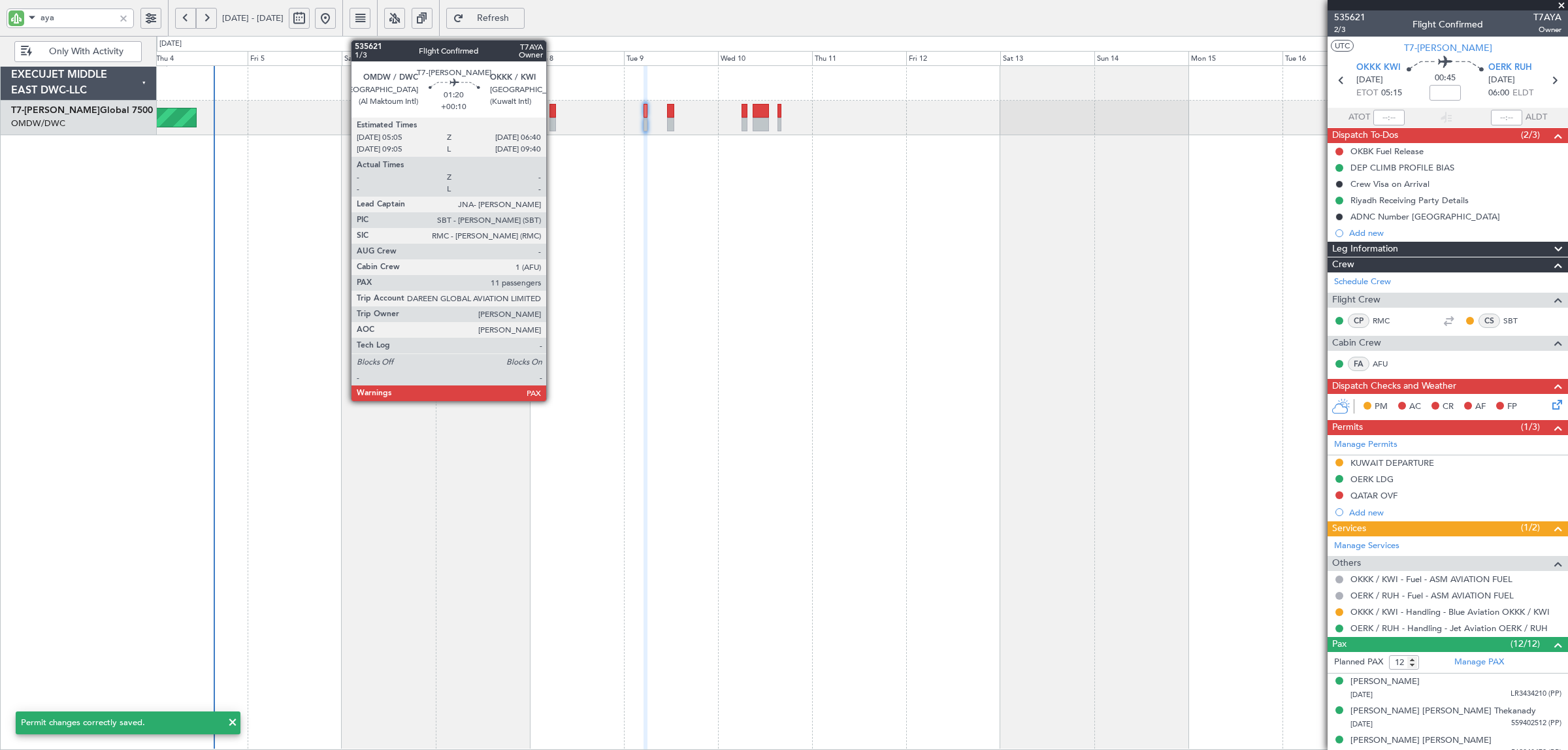
click at [553, 126] on div at bounding box center [553, 125] width 7 height 14
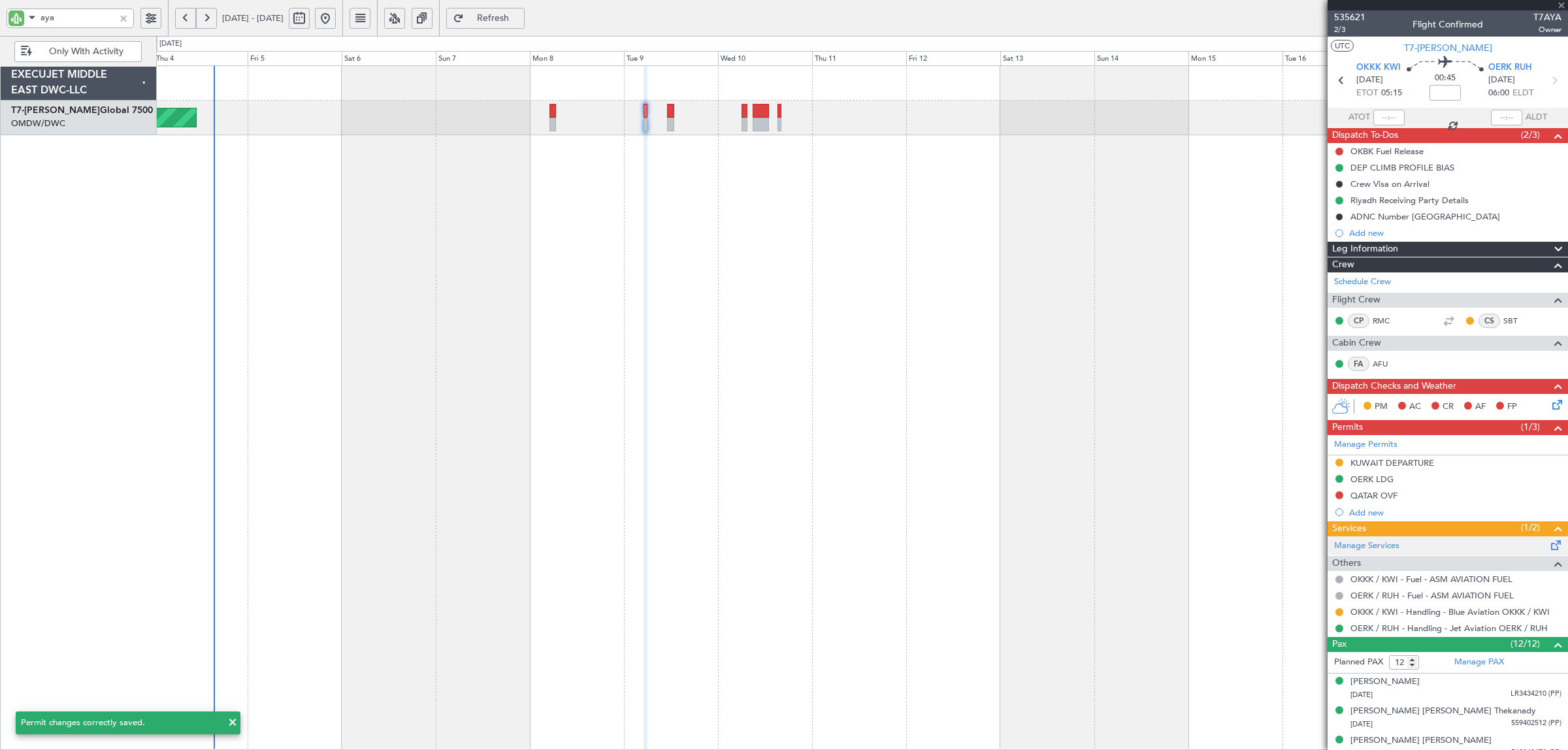
type input "+00:10"
type input "11"
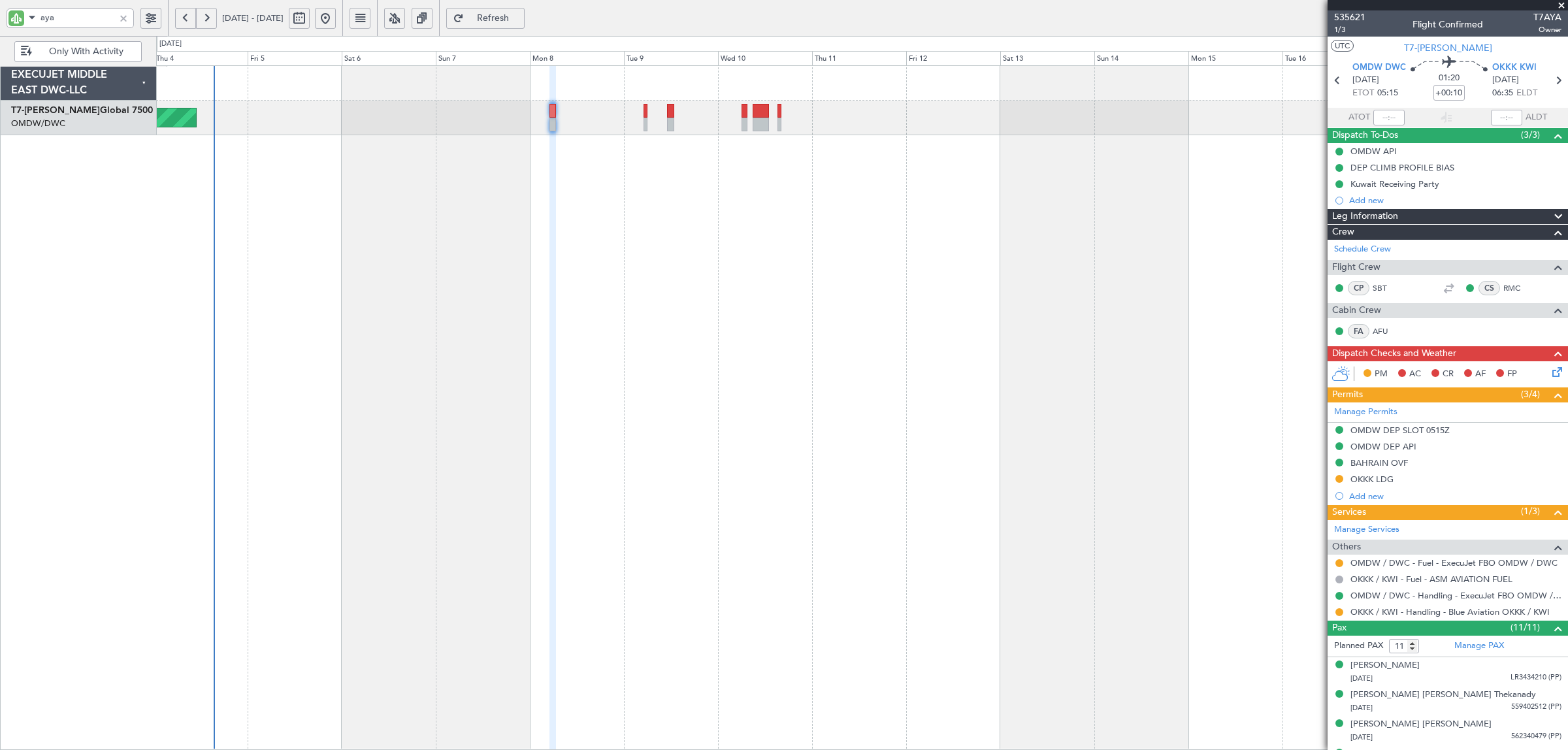
click at [1364, 498] on div "Add new" at bounding box center [1455, 496] width 212 height 11
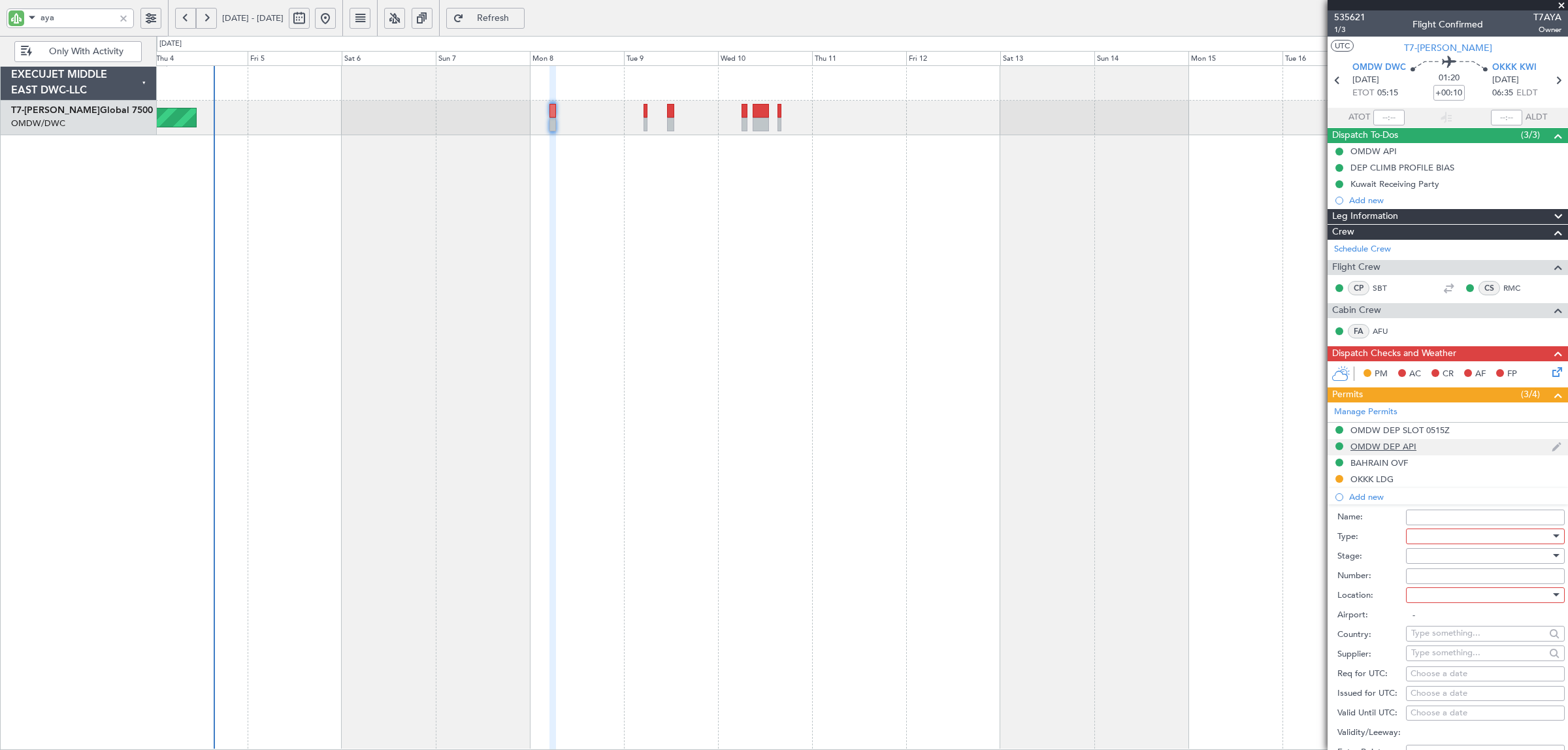
scroll to position [245, 0]
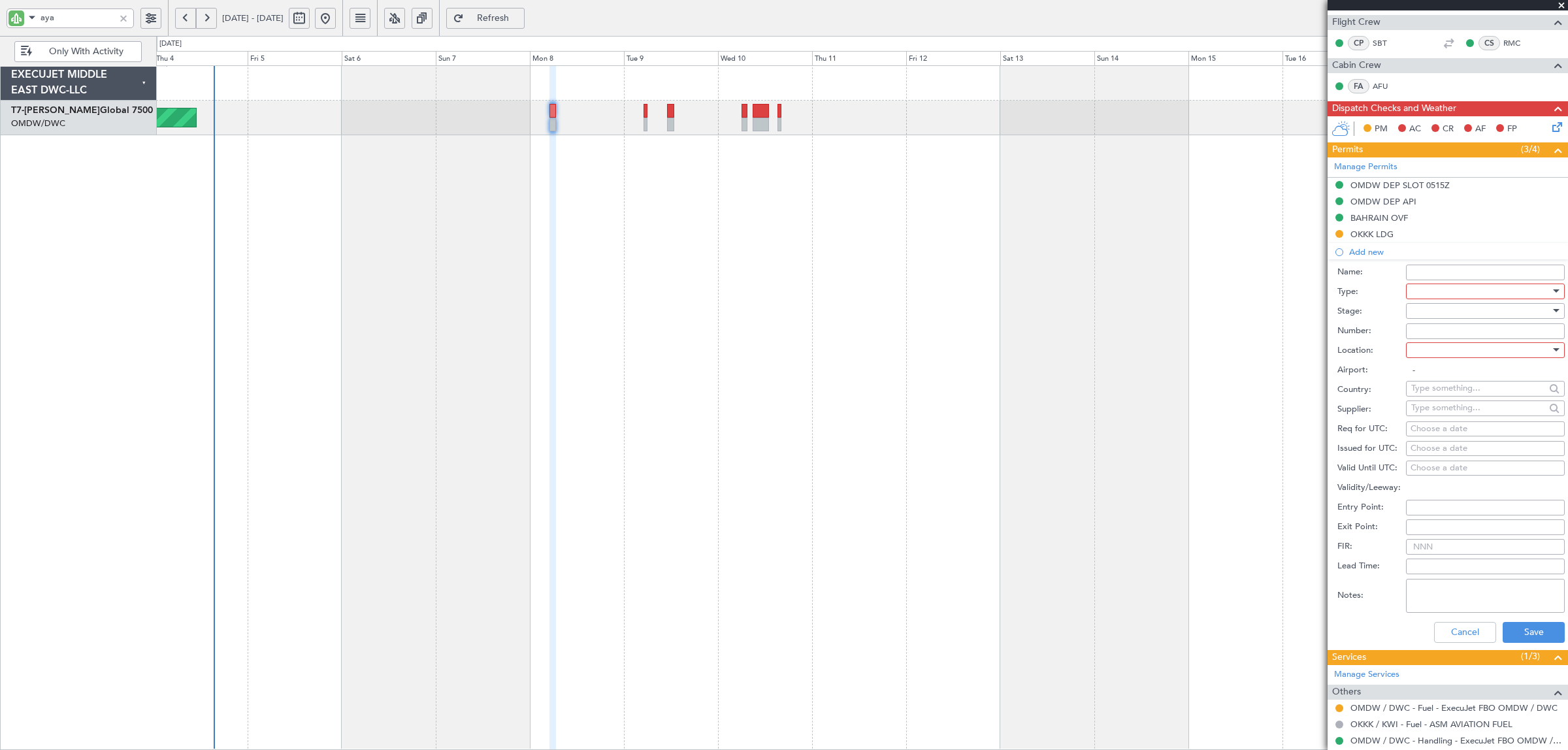
click at [1446, 284] on div at bounding box center [1481, 291] width 139 height 20
click at [1442, 344] on span "Overflight" at bounding box center [1480, 345] width 135 height 20
click at [1436, 315] on div at bounding box center [1481, 311] width 139 height 20
click at [1441, 357] on span "Not Requested" at bounding box center [1480, 358] width 135 height 20
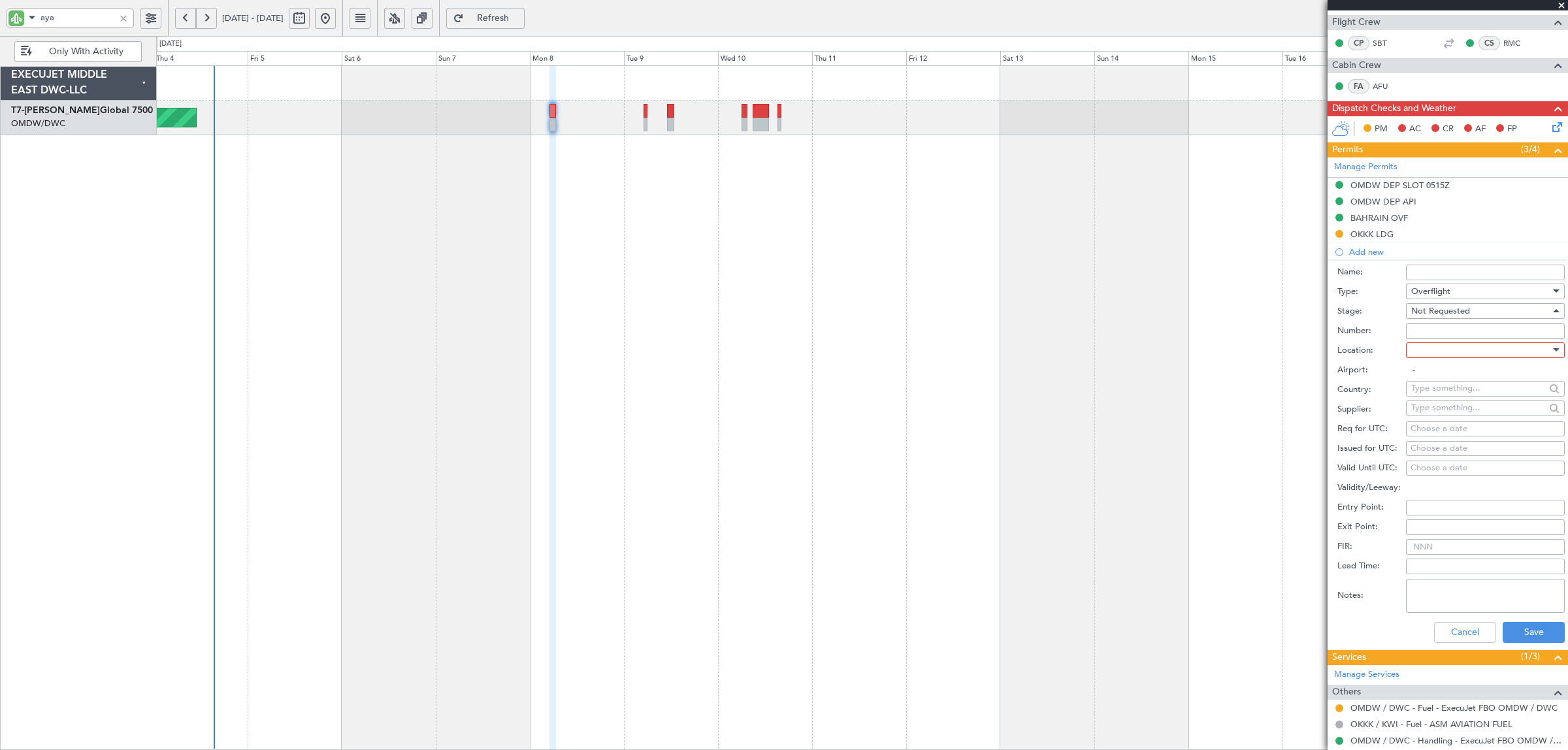
click at [1441, 357] on div at bounding box center [1481, 350] width 139 height 20
drag, startPoint x: 1444, startPoint y: 457, endPoint x: 1446, endPoint y: 443, distance: 14.1
click at [1445, 456] on span "Enroute" at bounding box center [1480, 456] width 135 height 20
click at [1442, 373] on input "-" at bounding box center [1486, 370] width 159 height 16
click at [1446, 394] on input "text" at bounding box center [1478, 388] width 134 height 20
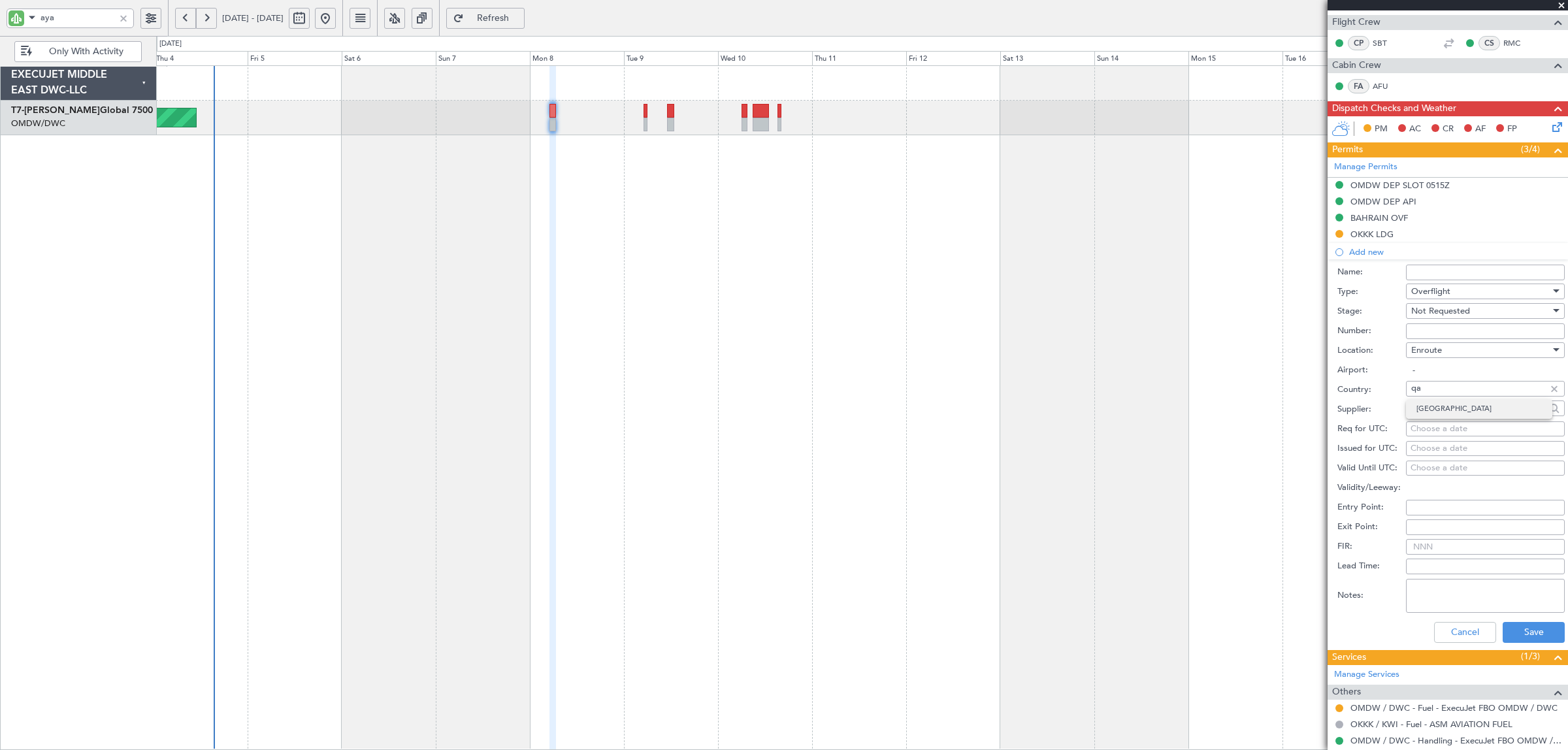
click at [1445, 408] on span "[GEOGRAPHIC_DATA]" at bounding box center [1480, 409] width 126 height 20
type input "[GEOGRAPHIC_DATA]"
click at [1511, 624] on button "Save" at bounding box center [1534, 633] width 62 height 21
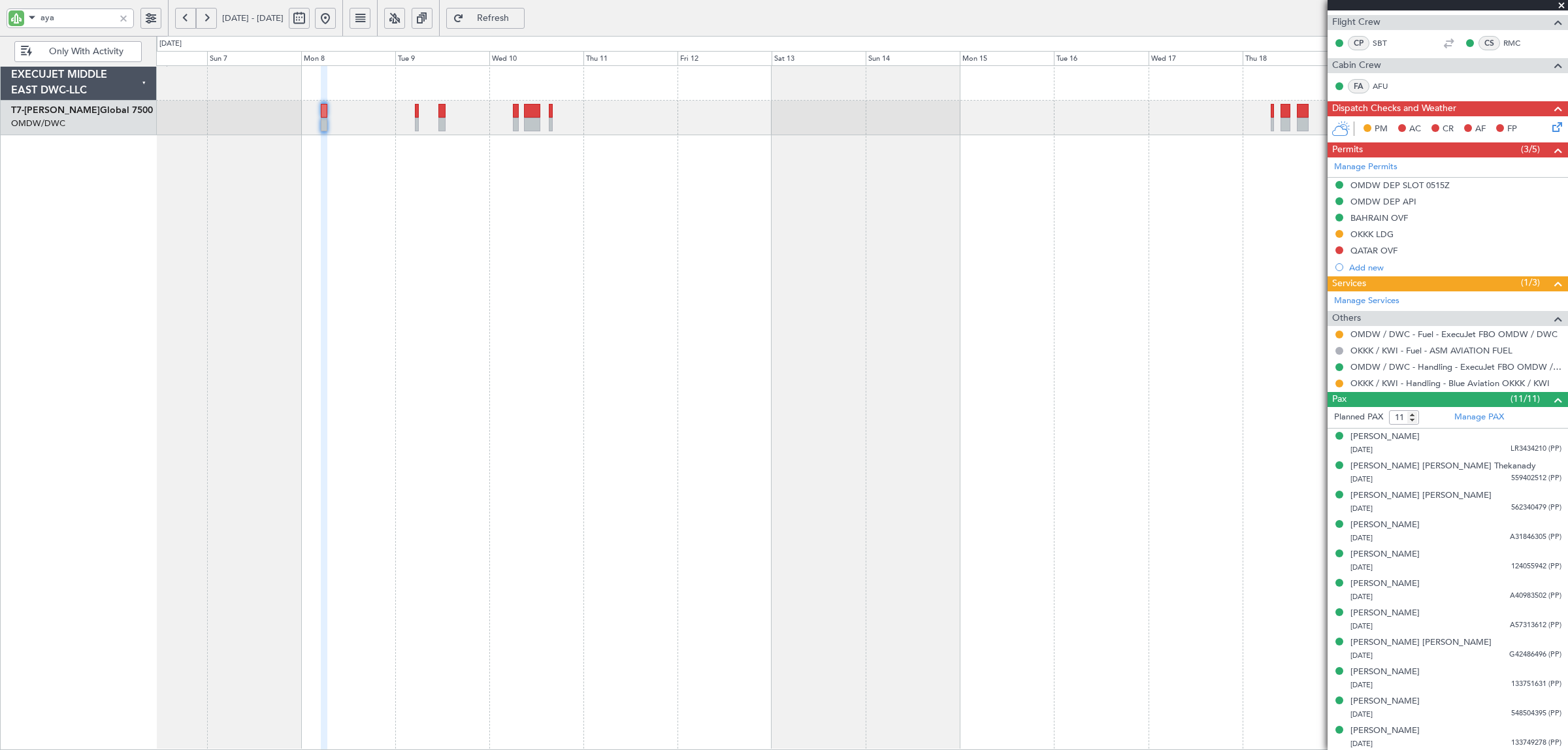
click at [453, 170] on div "Planned Maint Dubai (Al Maktoum Intl)" at bounding box center [863, 408] width 1412 height 685
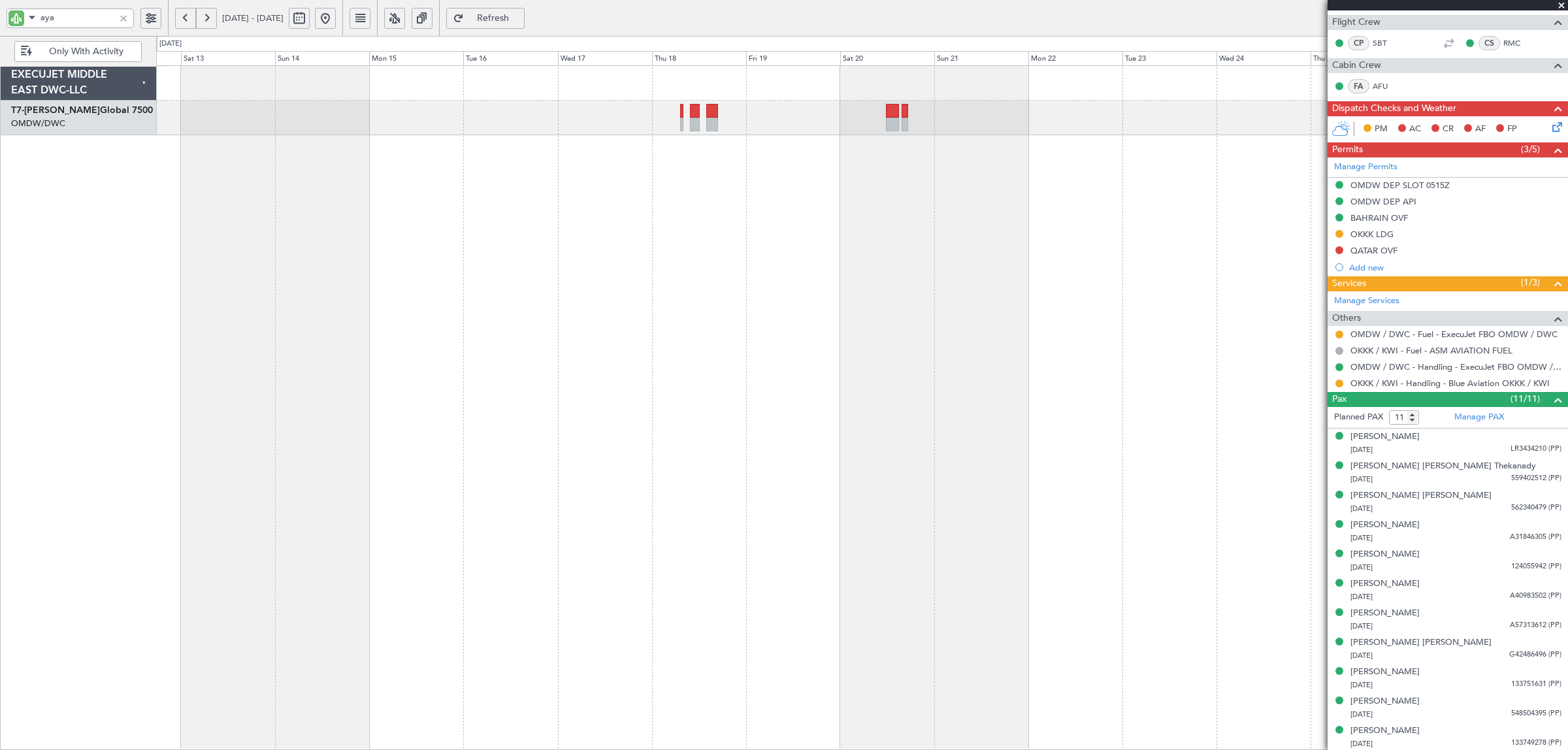
click at [569, 208] on div at bounding box center [863, 408] width 1412 height 685
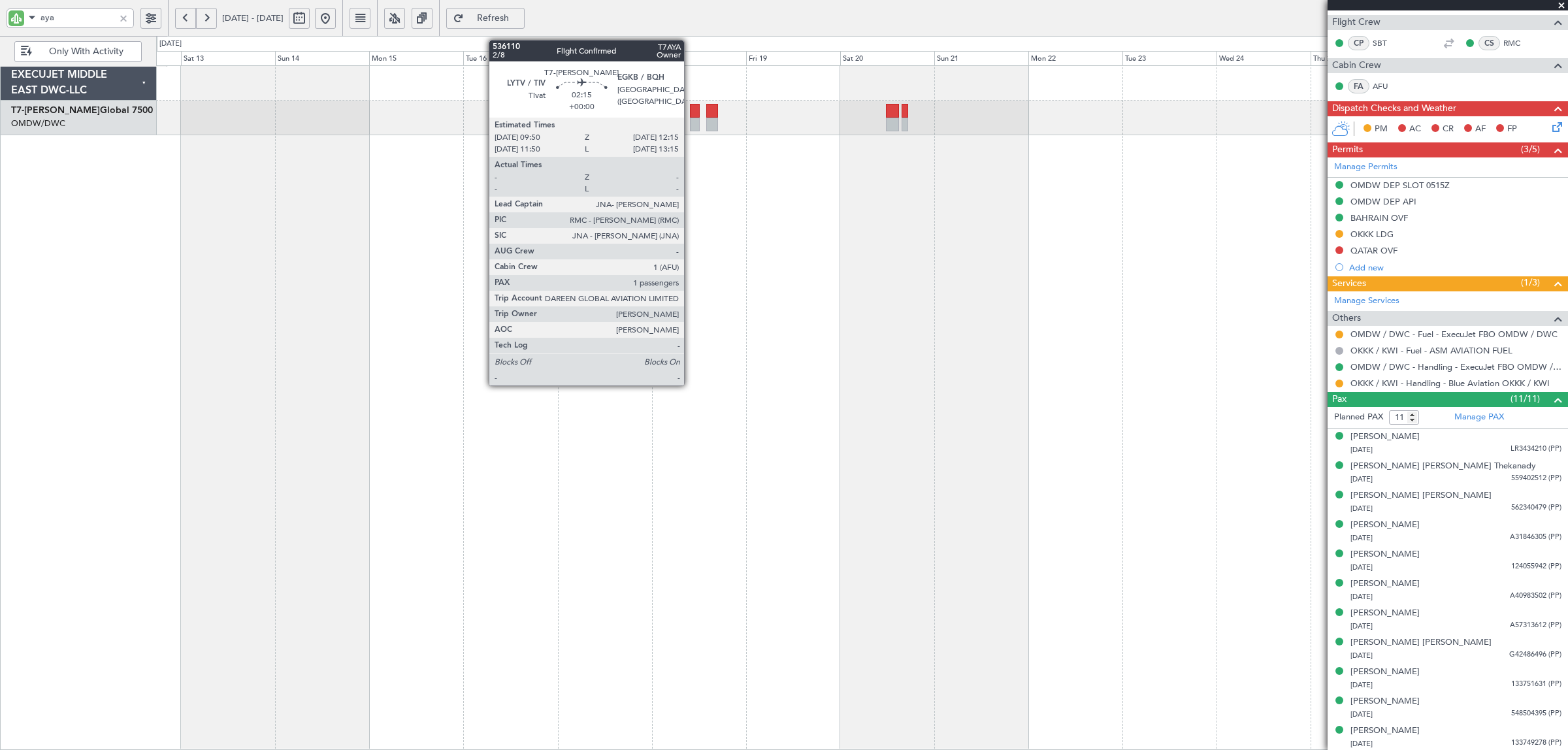
click at [690, 121] on div at bounding box center [695, 125] width 10 height 14
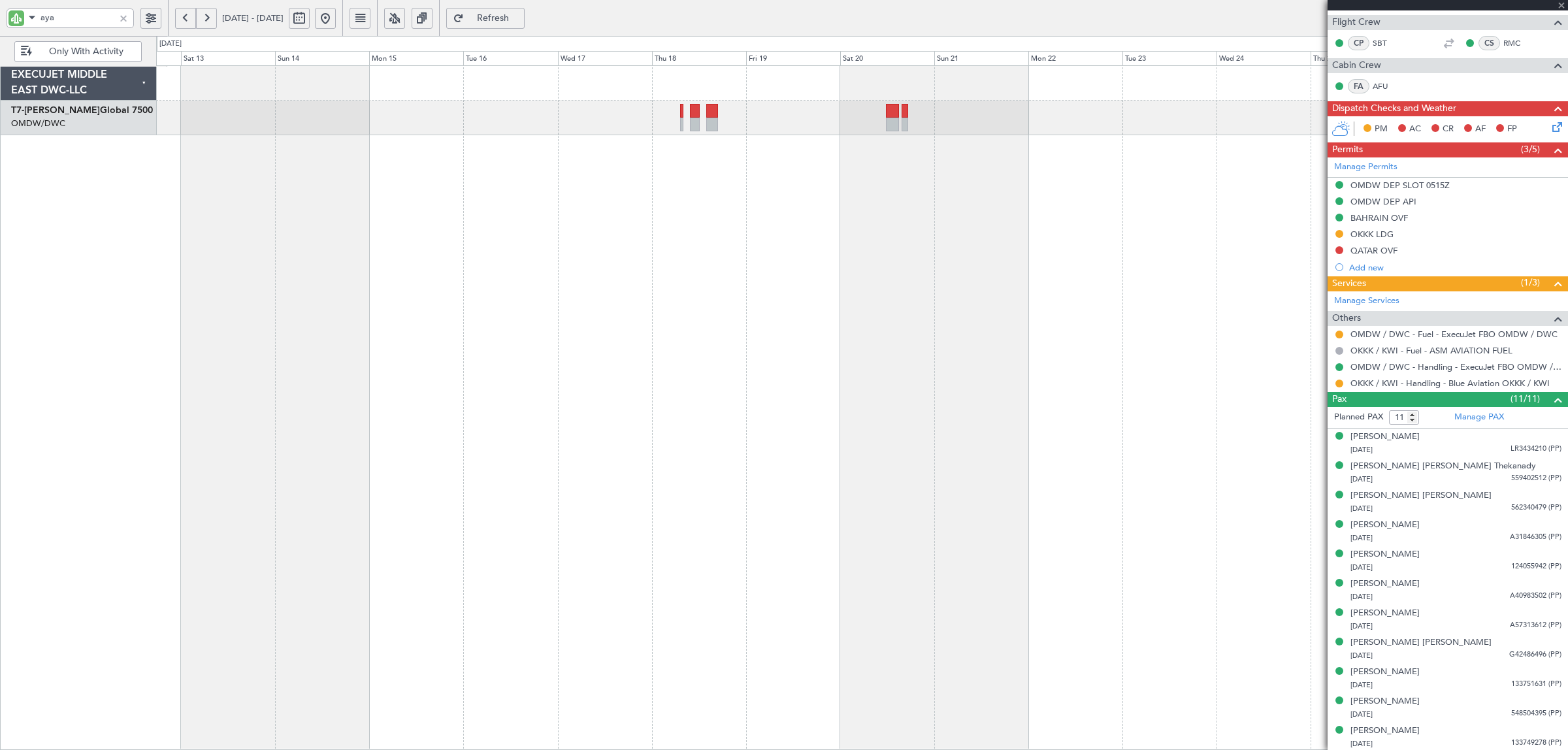
type input "1"
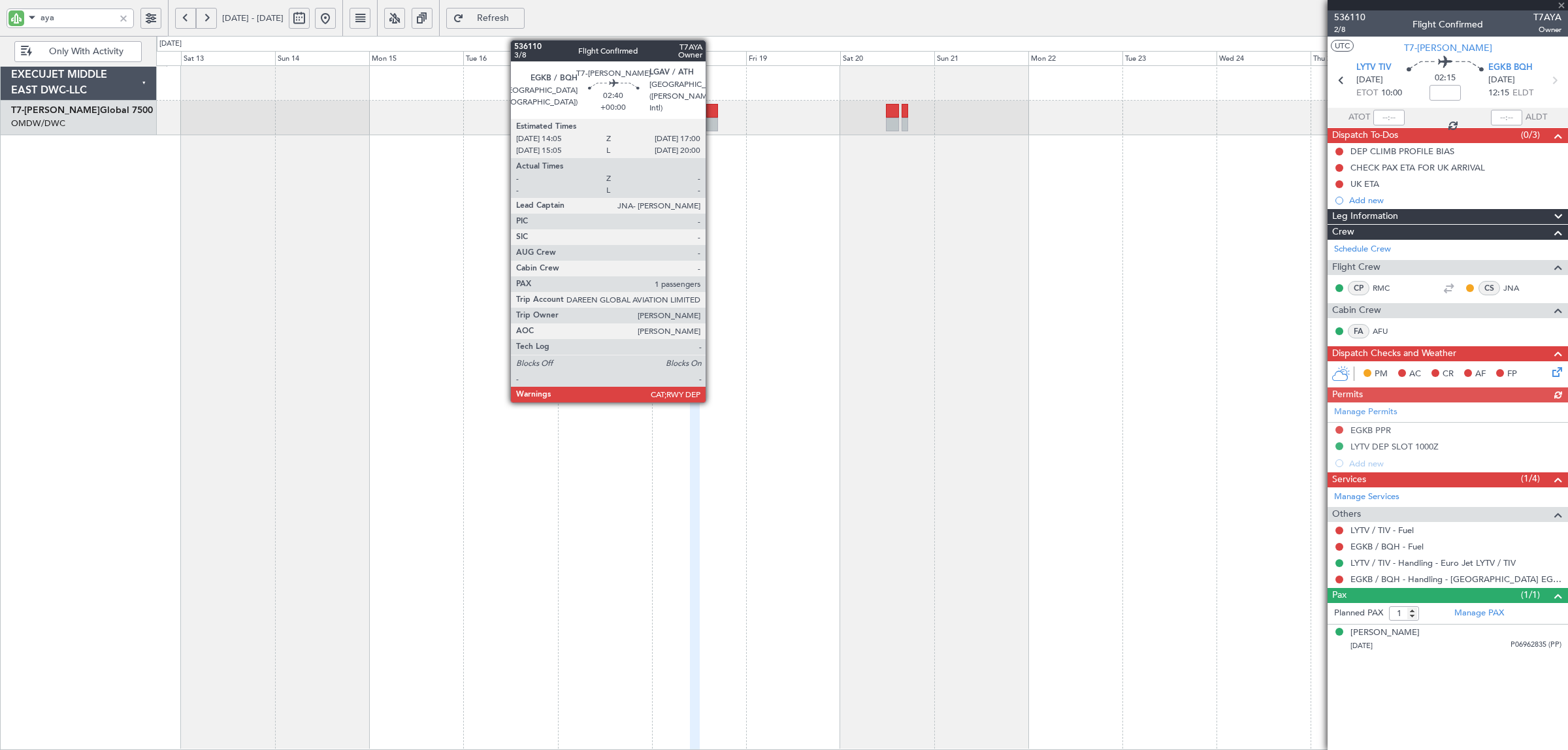
click at [712, 122] on div at bounding box center [712, 125] width 12 height 14
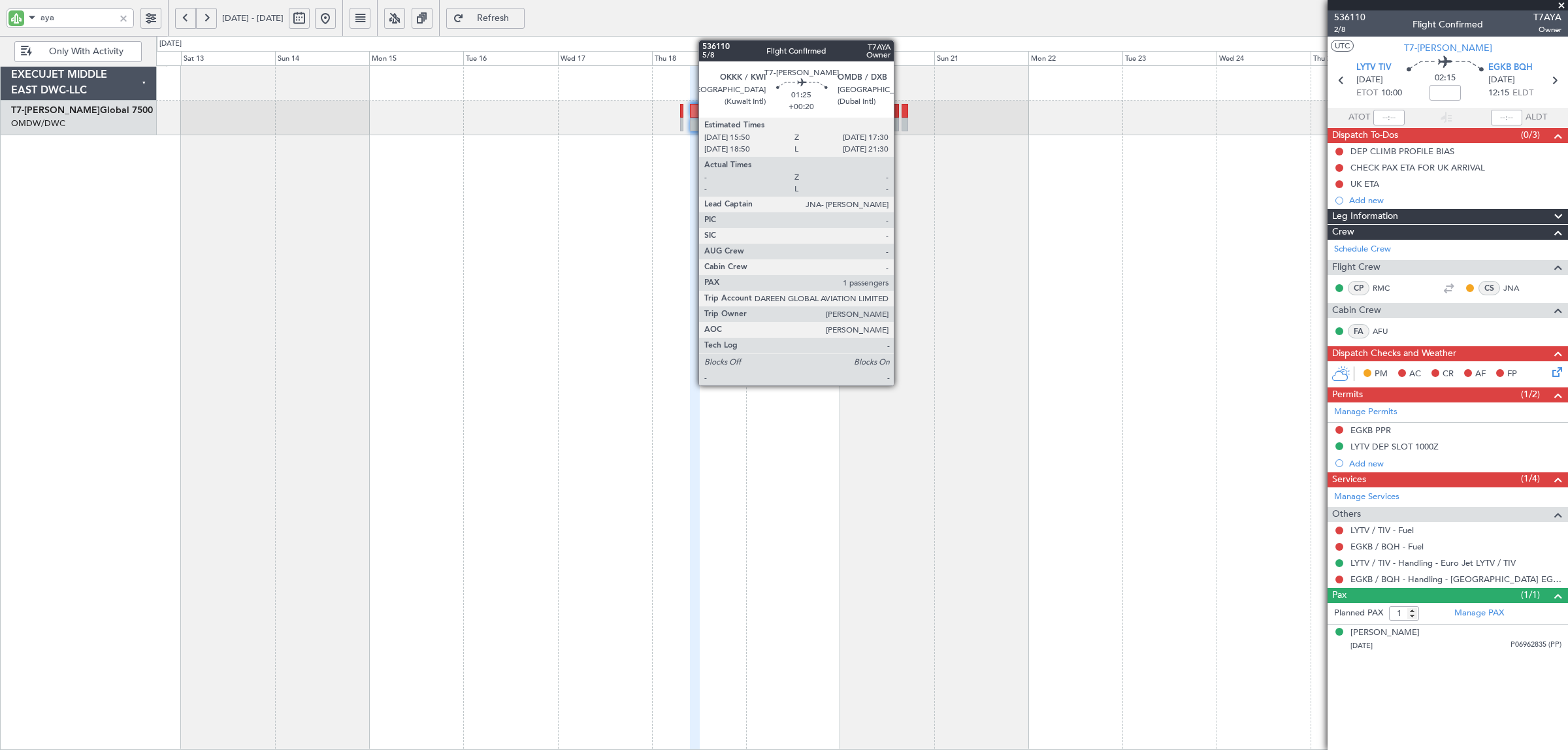
click at [902, 128] on div at bounding box center [906, 125] width 8 height 14
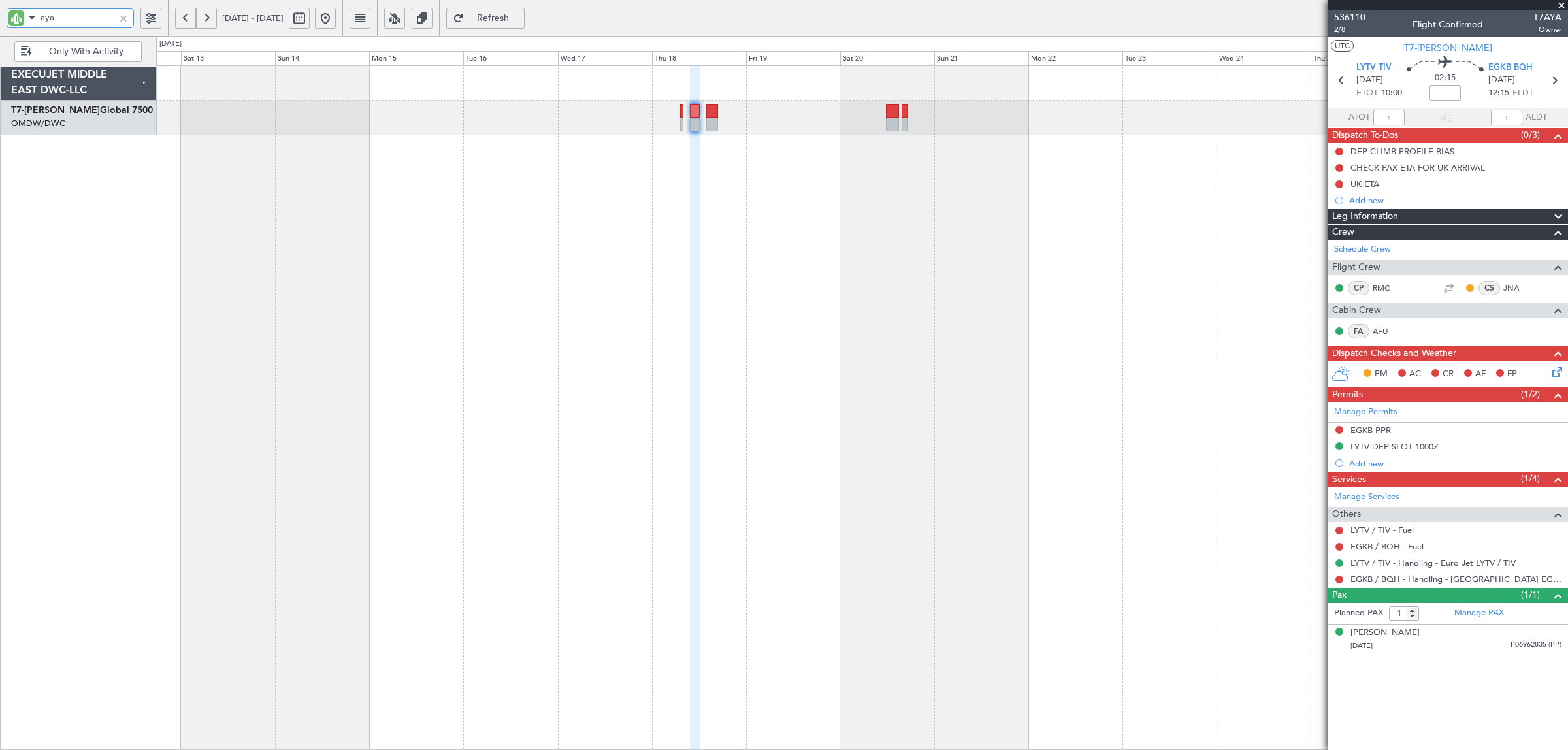
drag, startPoint x: 74, startPoint y: 23, endPoint x: -61, endPoint y: 23, distance: 135.0
click at [0, 23] on html "aya [DATE] - [DATE] Refresh Quick Links Only With Activity EXECUJET MIDDLE EAST…" at bounding box center [784, 375] width 1568 height 750
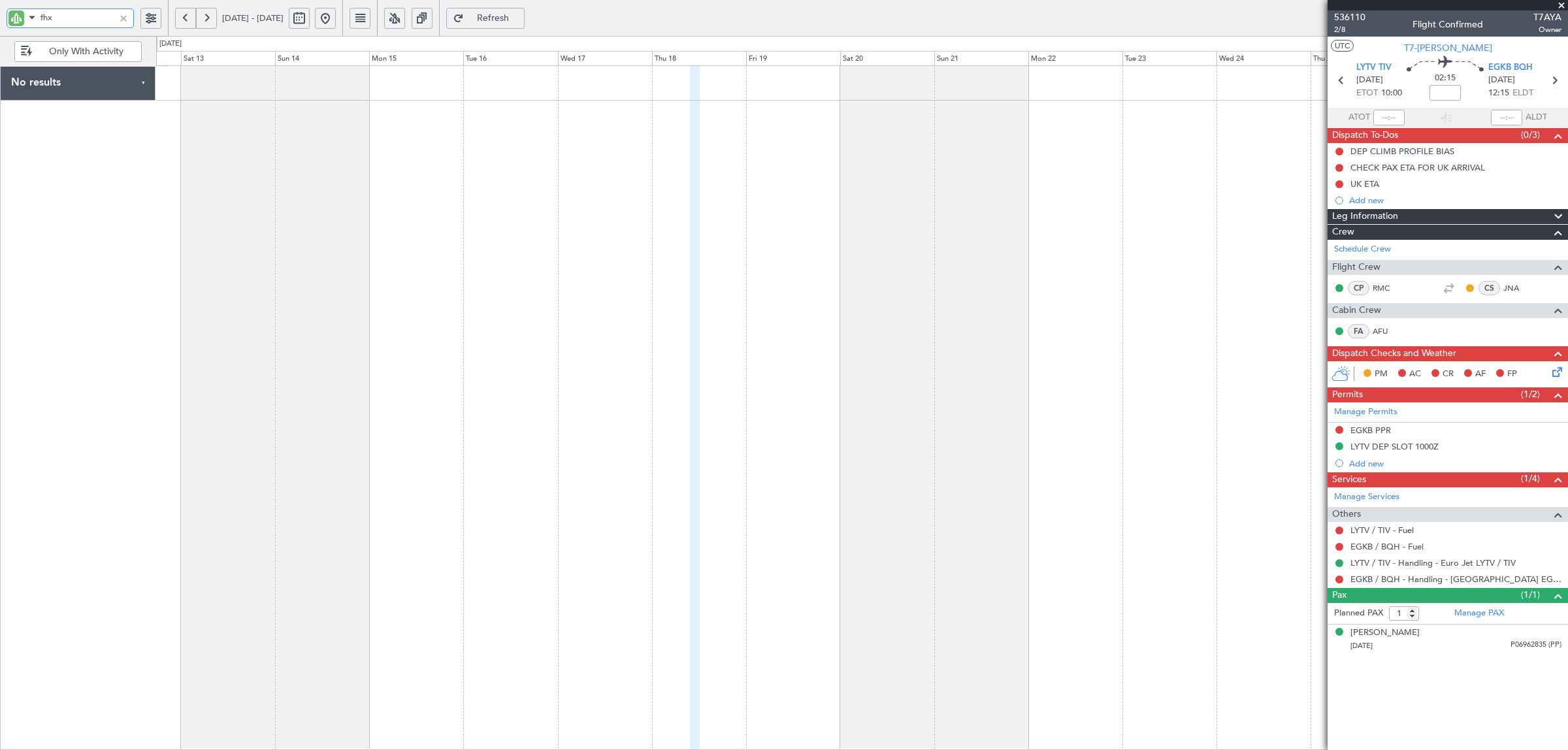
type input "fhx"
click at [600, 172] on div at bounding box center [863, 408] width 1412 height 685
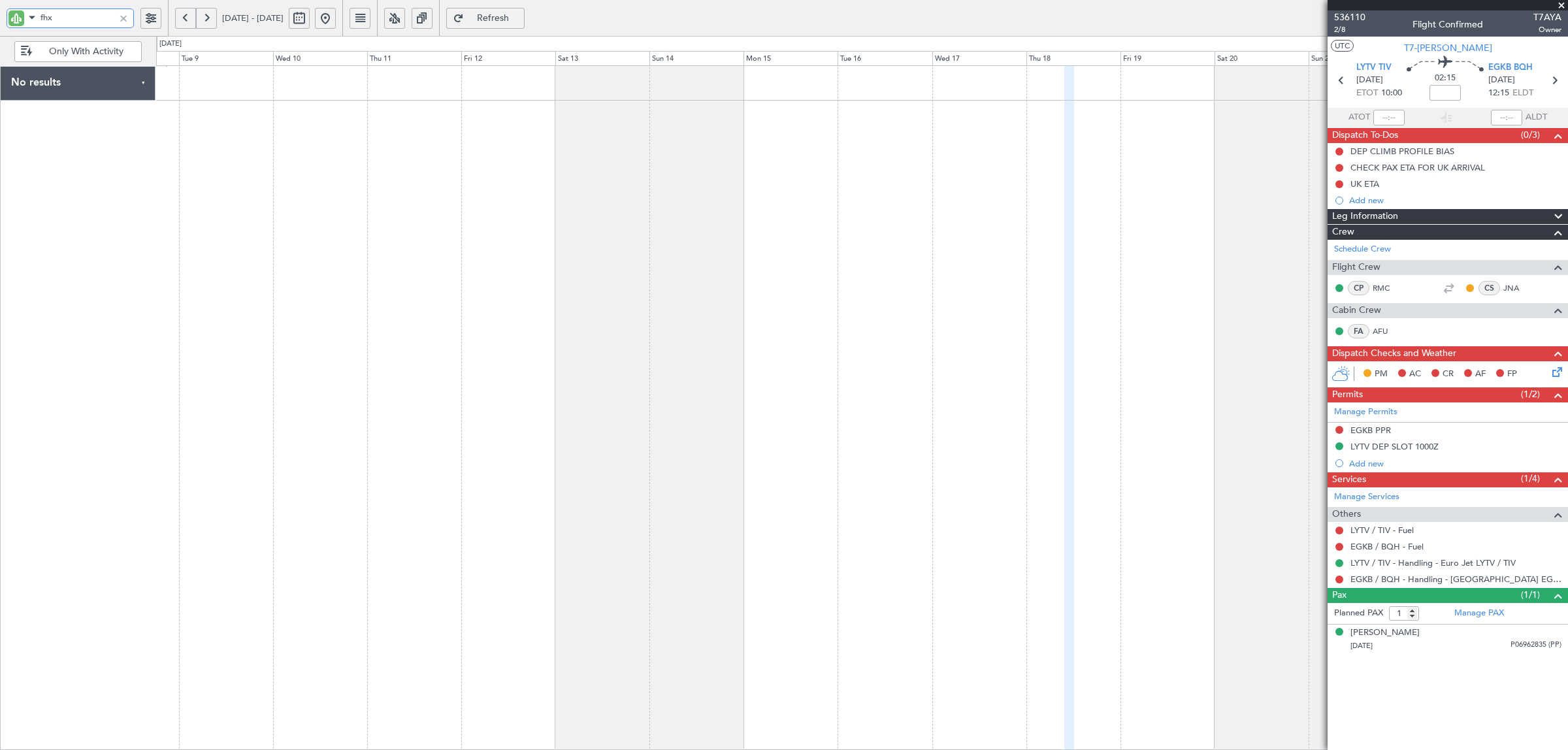
click at [813, 171] on div at bounding box center [863, 408] width 1412 height 685
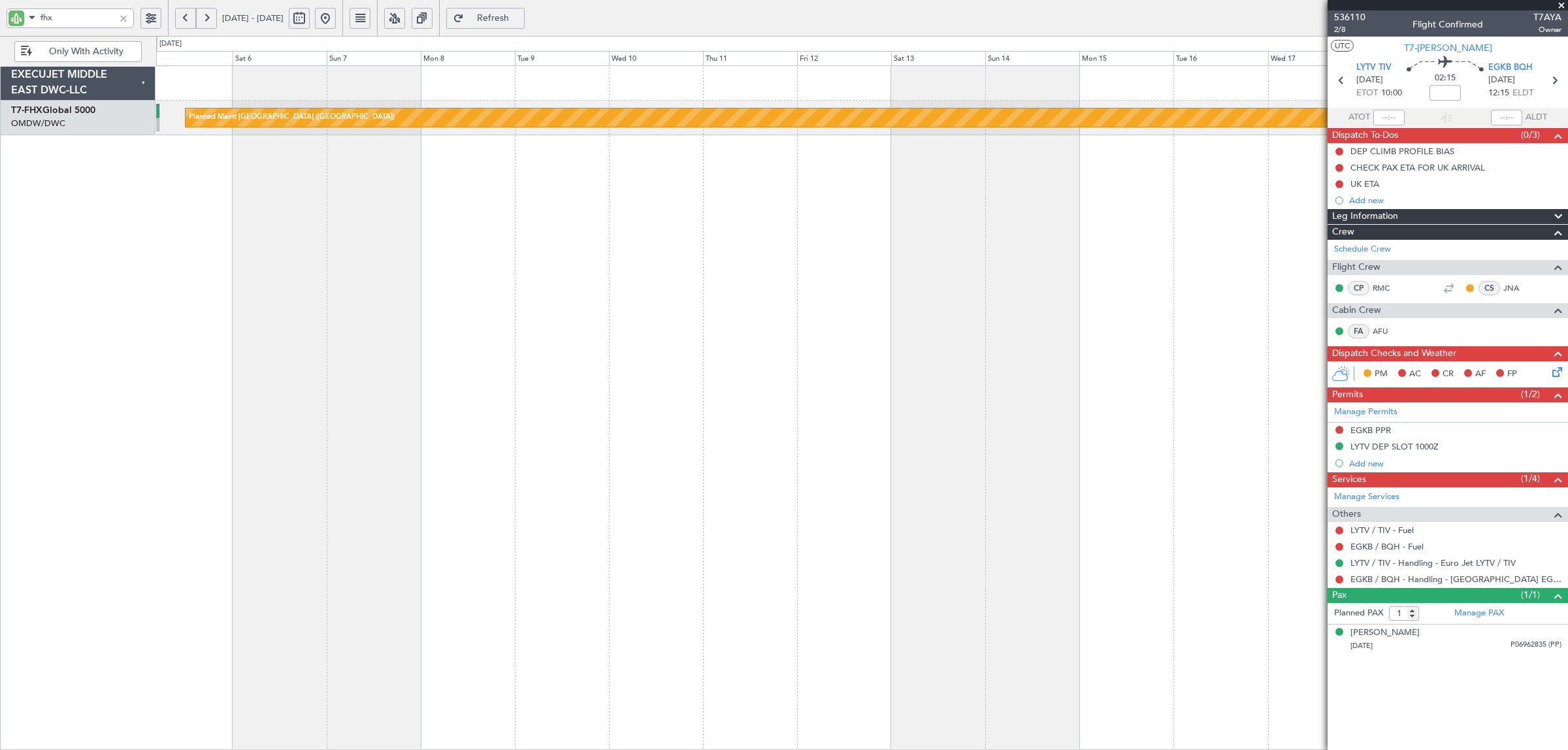
click at [336, 17] on button at bounding box center [326, 18] width 21 height 21
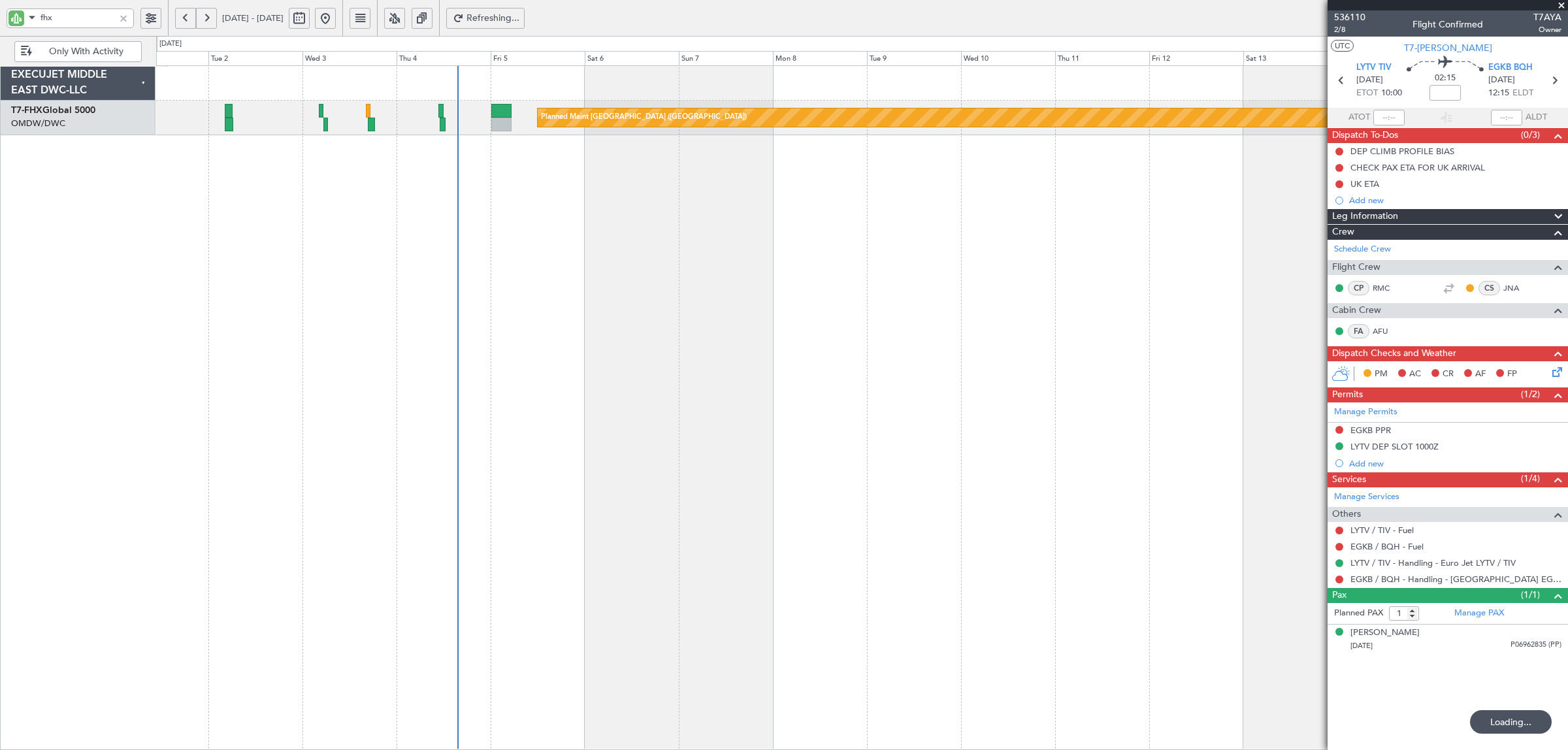
click at [253, 193] on div "Planned Maint [GEOGRAPHIC_DATA] ([GEOGRAPHIC_DATA])" at bounding box center [863, 408] width 1412 height 685
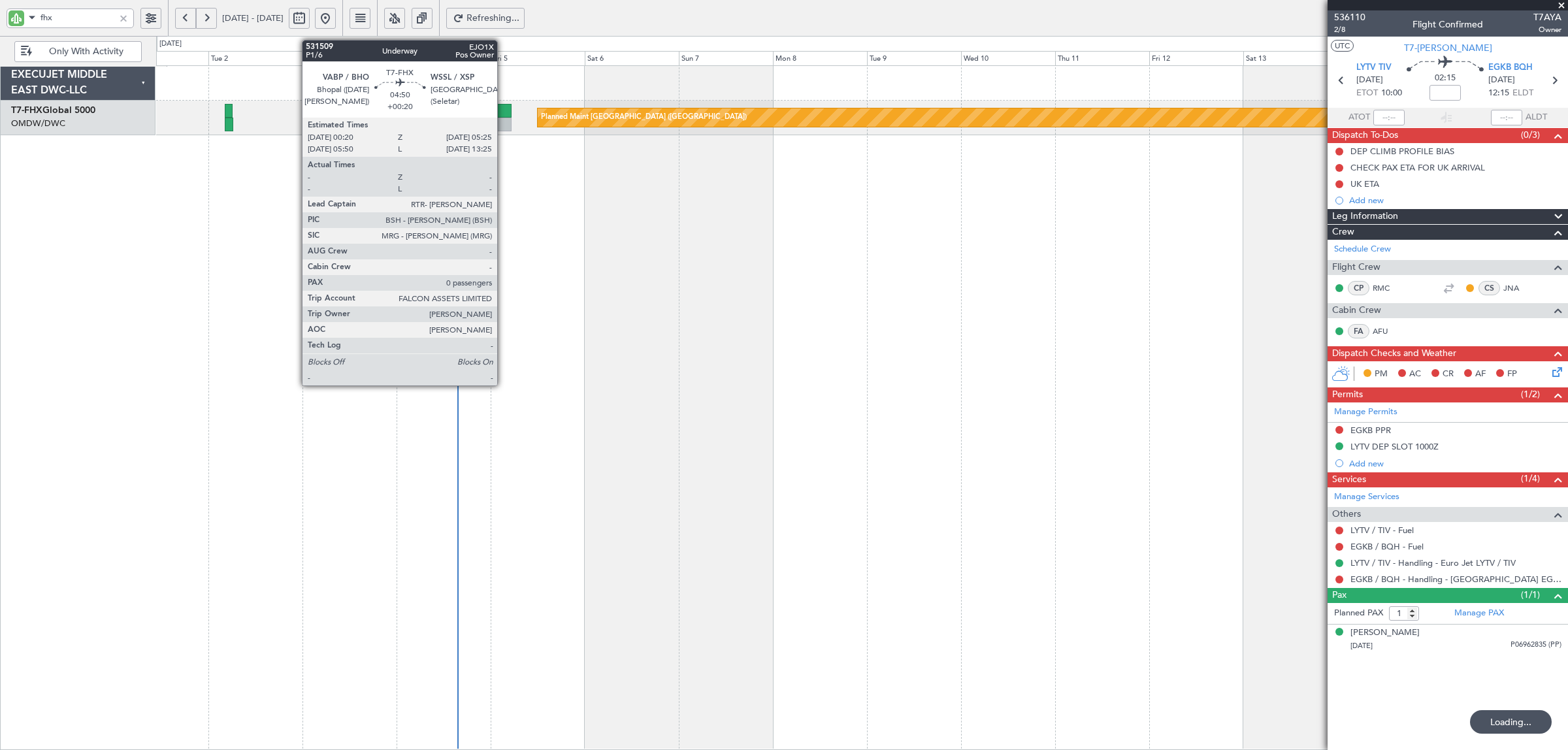
click at [507, 115] on div at bounding box center [501, 110] width 20 height 14
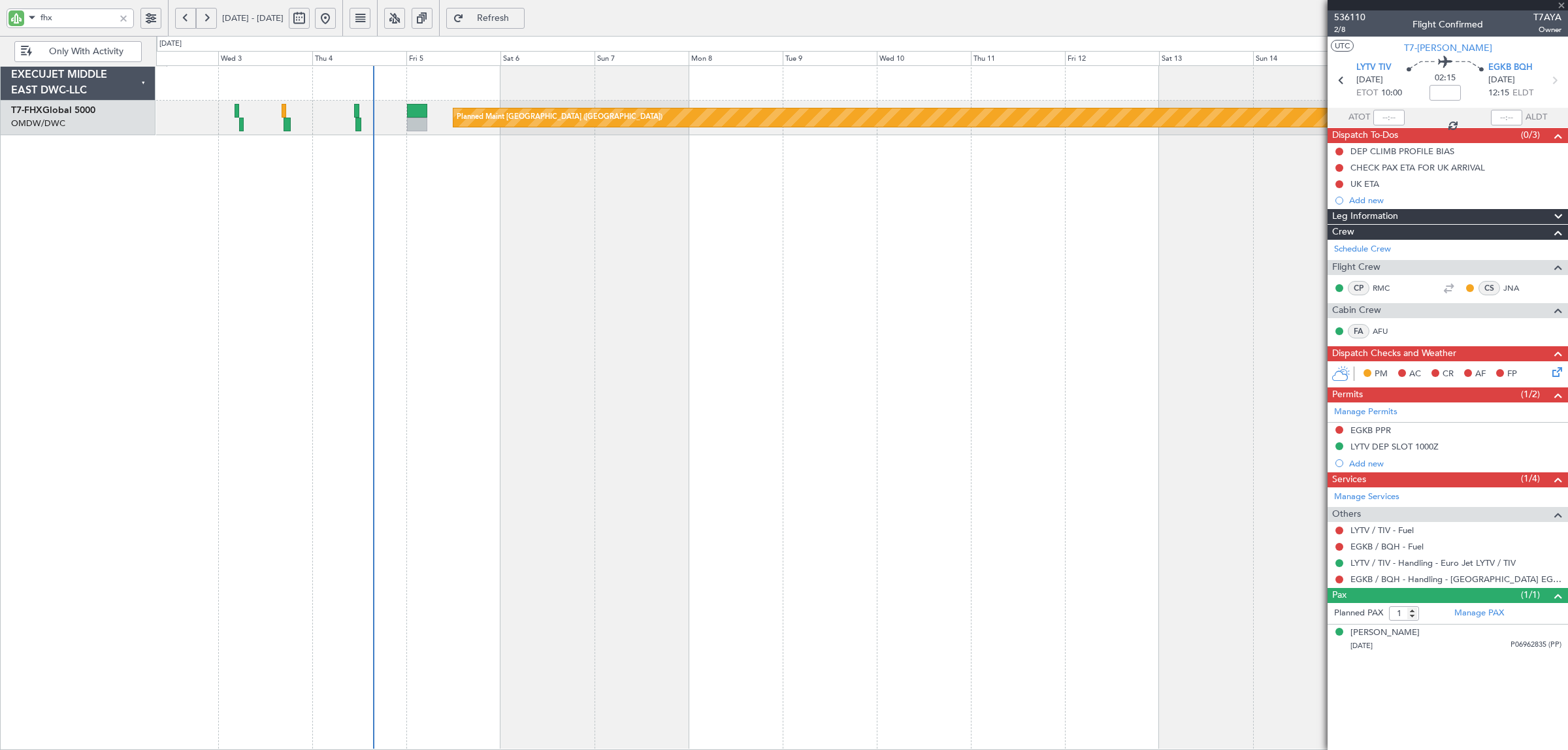
click at [541, 253] on div "Planned Maint [GEOGRAPHIC_DATA] ([GEOGRAPHIC_DATA])" at bounding box center [863, 408] width 1412 height 685
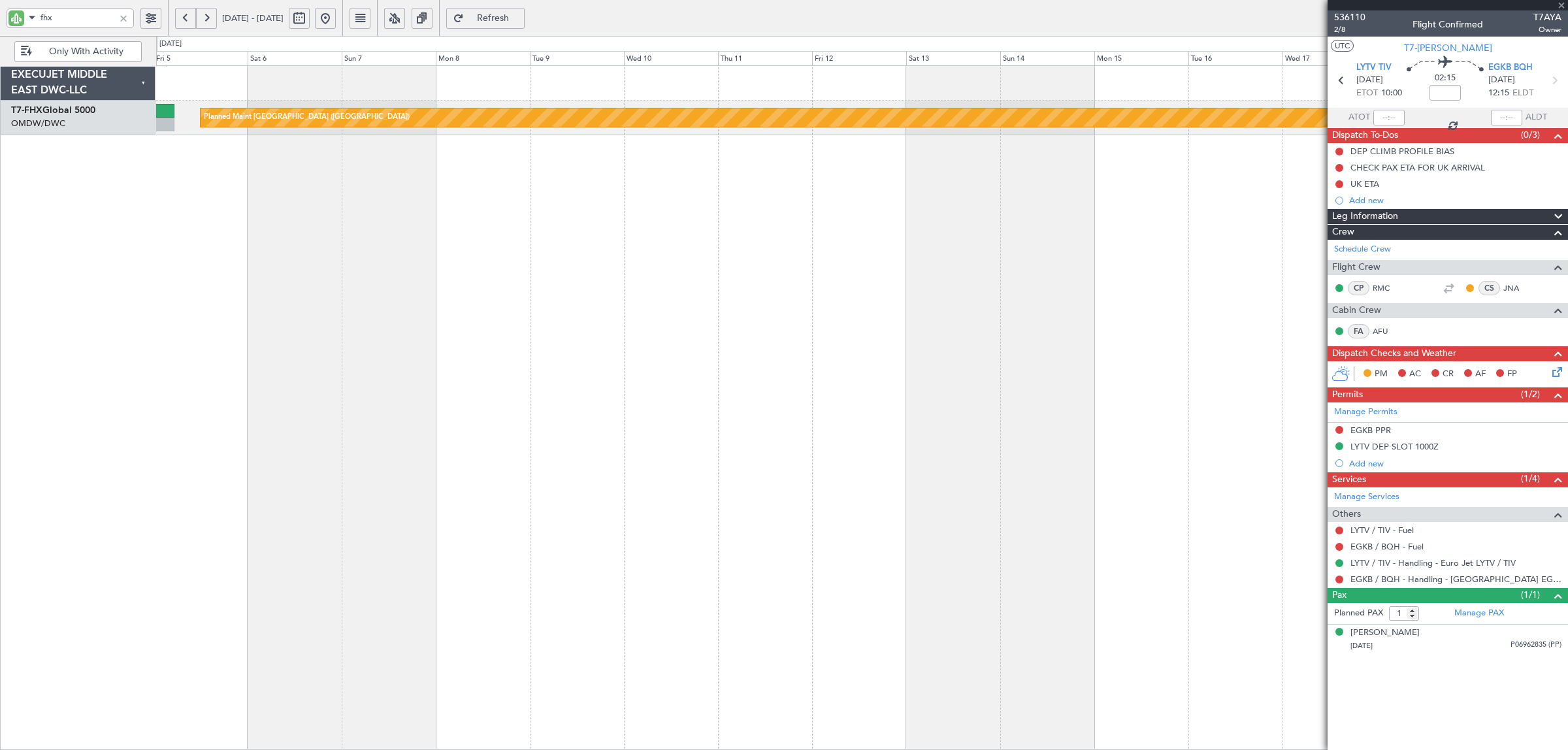
type input "+00:20"
type input "0"
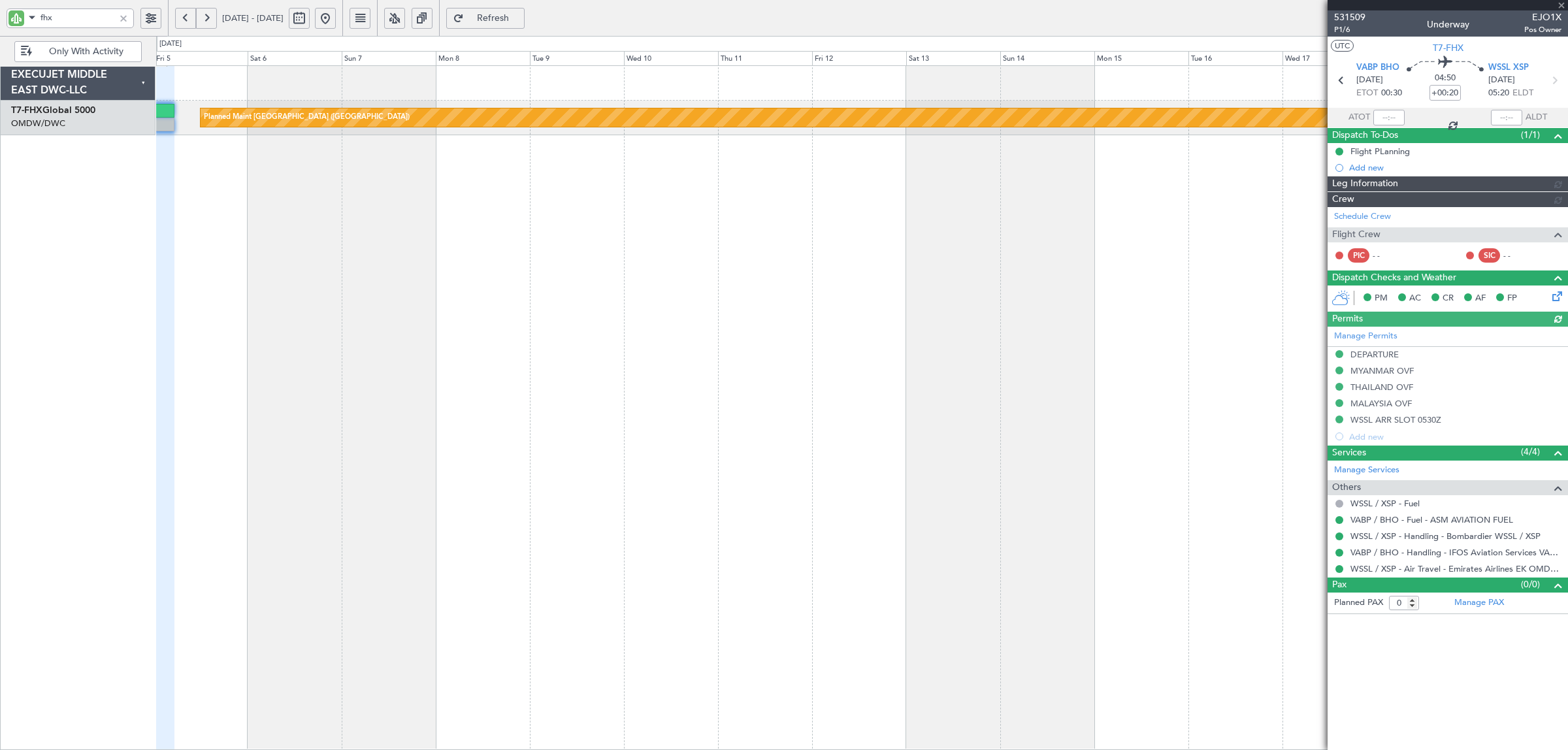
type input "[PERSON_NAME] (SYS)"
type input "7052"
click at [1370, 439] on div "Add new" at bounding box center [1455, 436] width 212 height 11
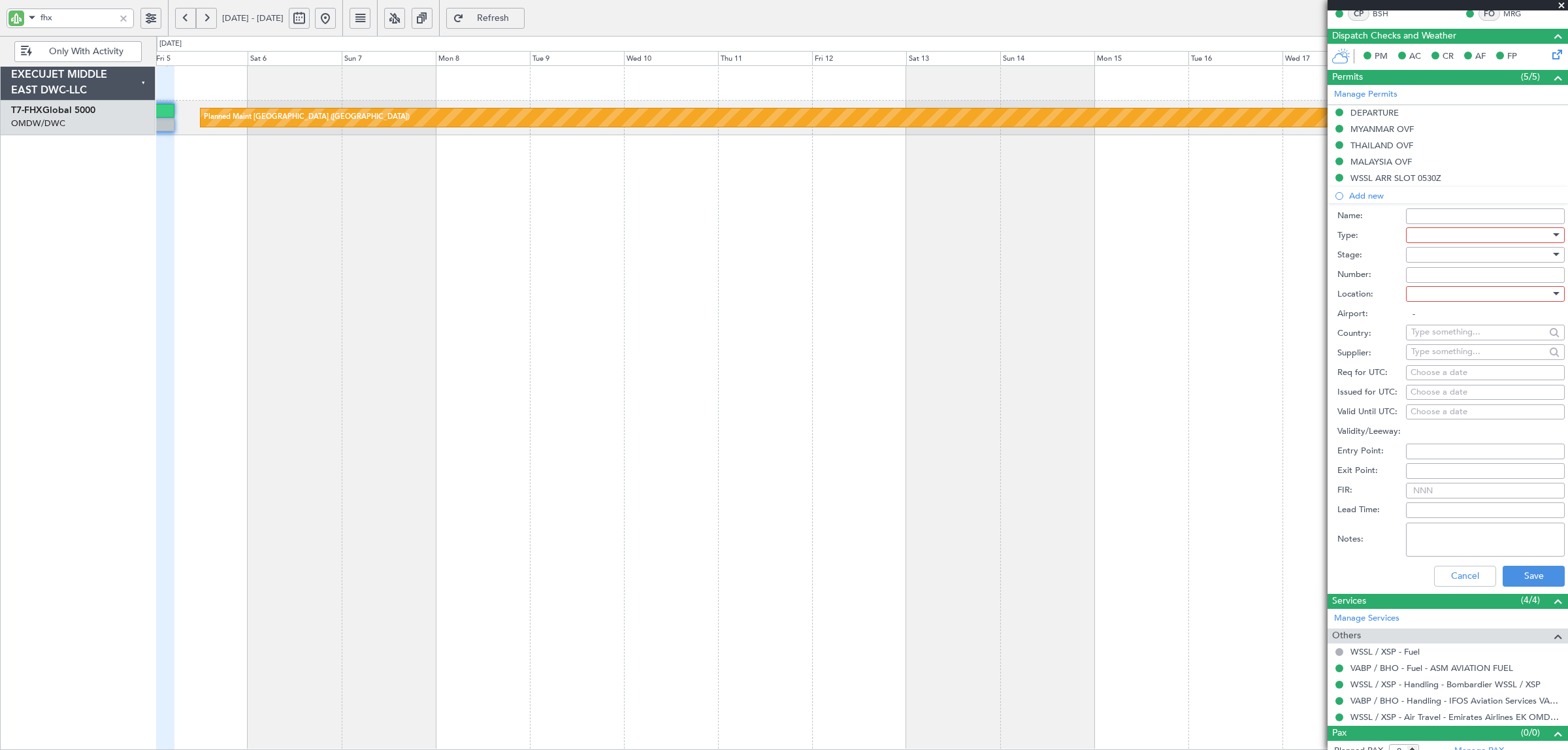
scroll to position [255, 0]
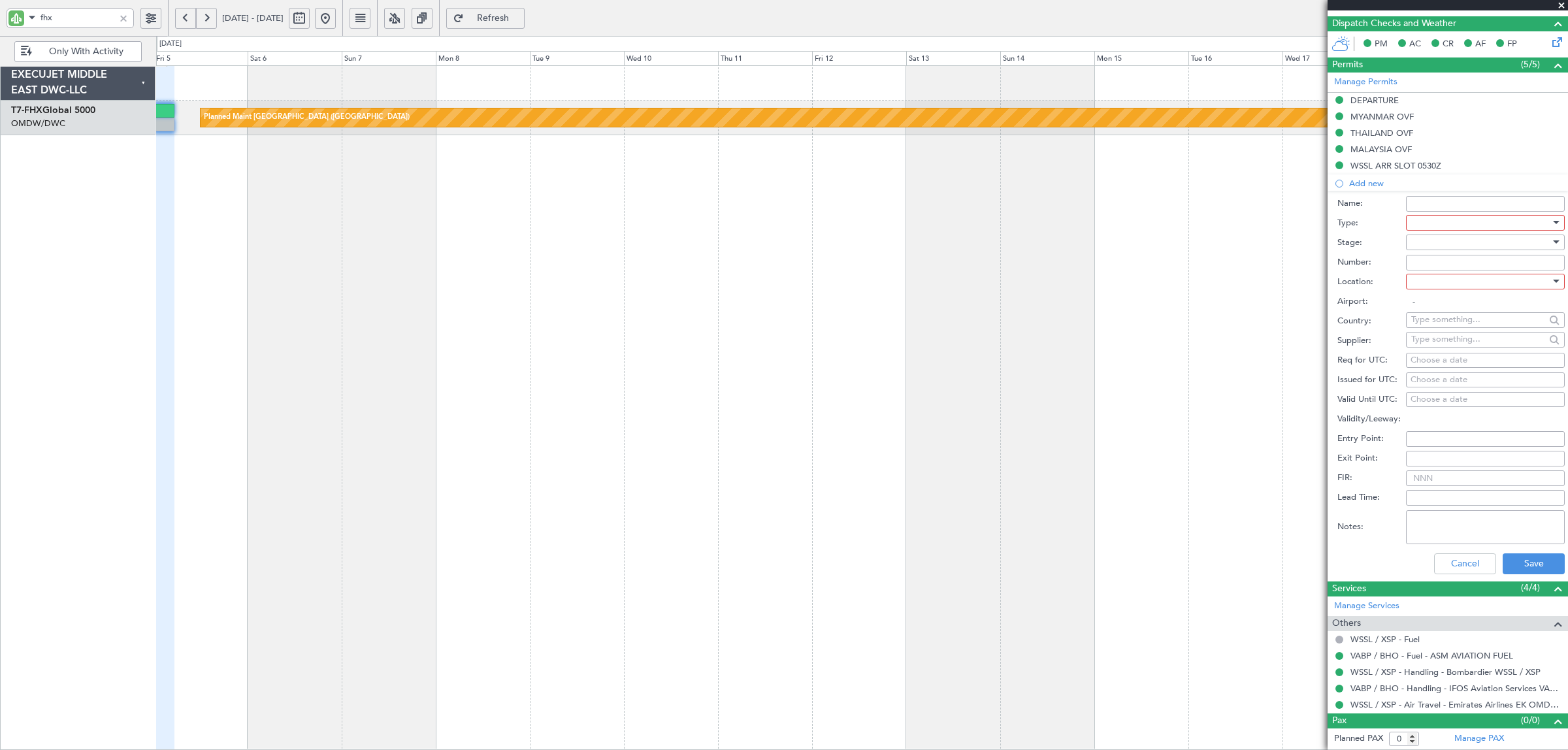
click at [1433, 221] on div at bounding box center [1481, 223] width 139 height 20
click at [1439, 324] on span "FIC" at bounding box center [1480, 321] width 135 height 20
click at [1438, 243] on div at bounding box center [1481, 243] width 139 height 20
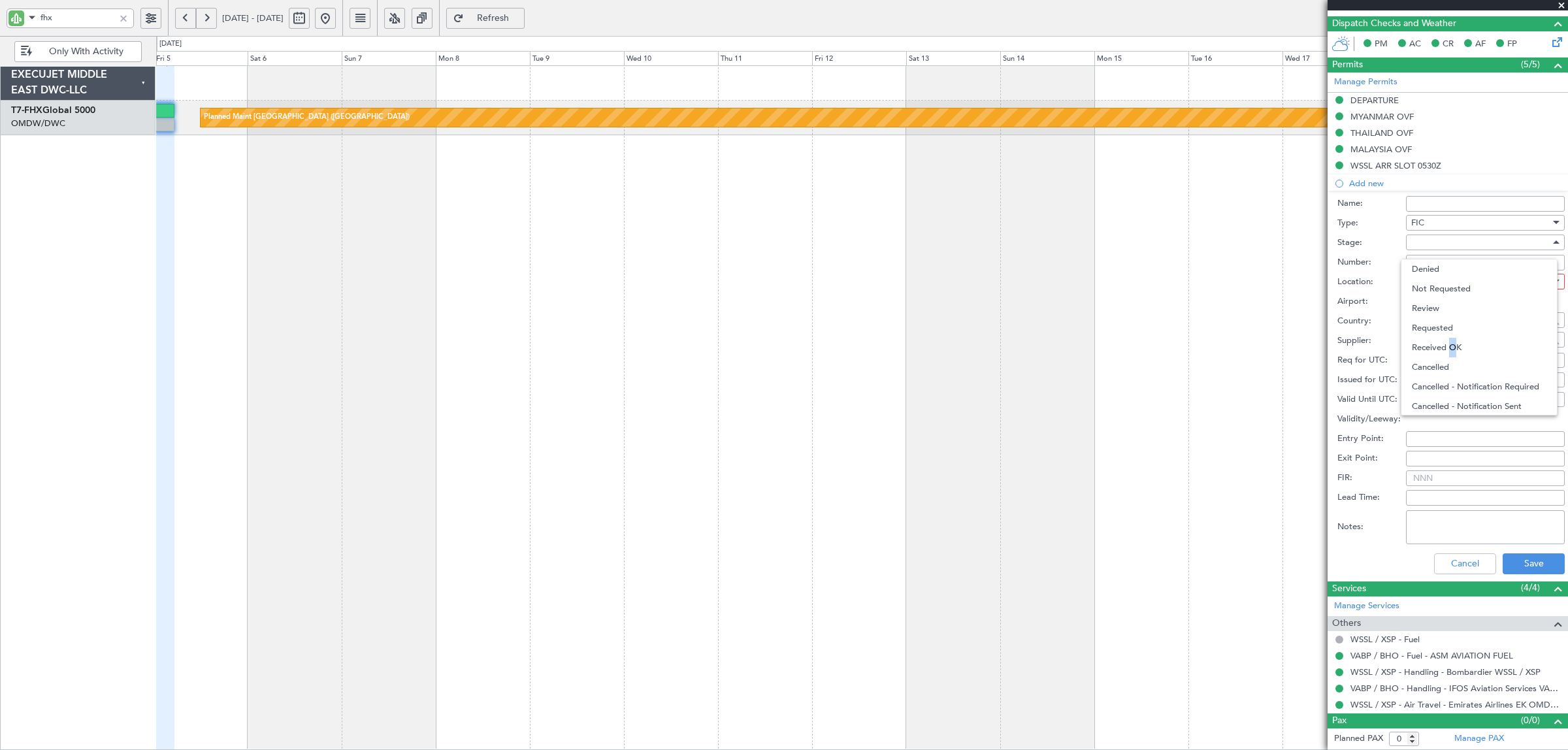
click at [1449, 349] on span "Received OK" at bounding box center [1480, 348] width 135 height 20
click at [1445, 262] on input "Number:" at bounding box center [1486, 262] width 159 height 16
paste input "0218"
type input "0218"
click at [1436, 286] on div at bounding box center [1481, 282] width 139 height 20
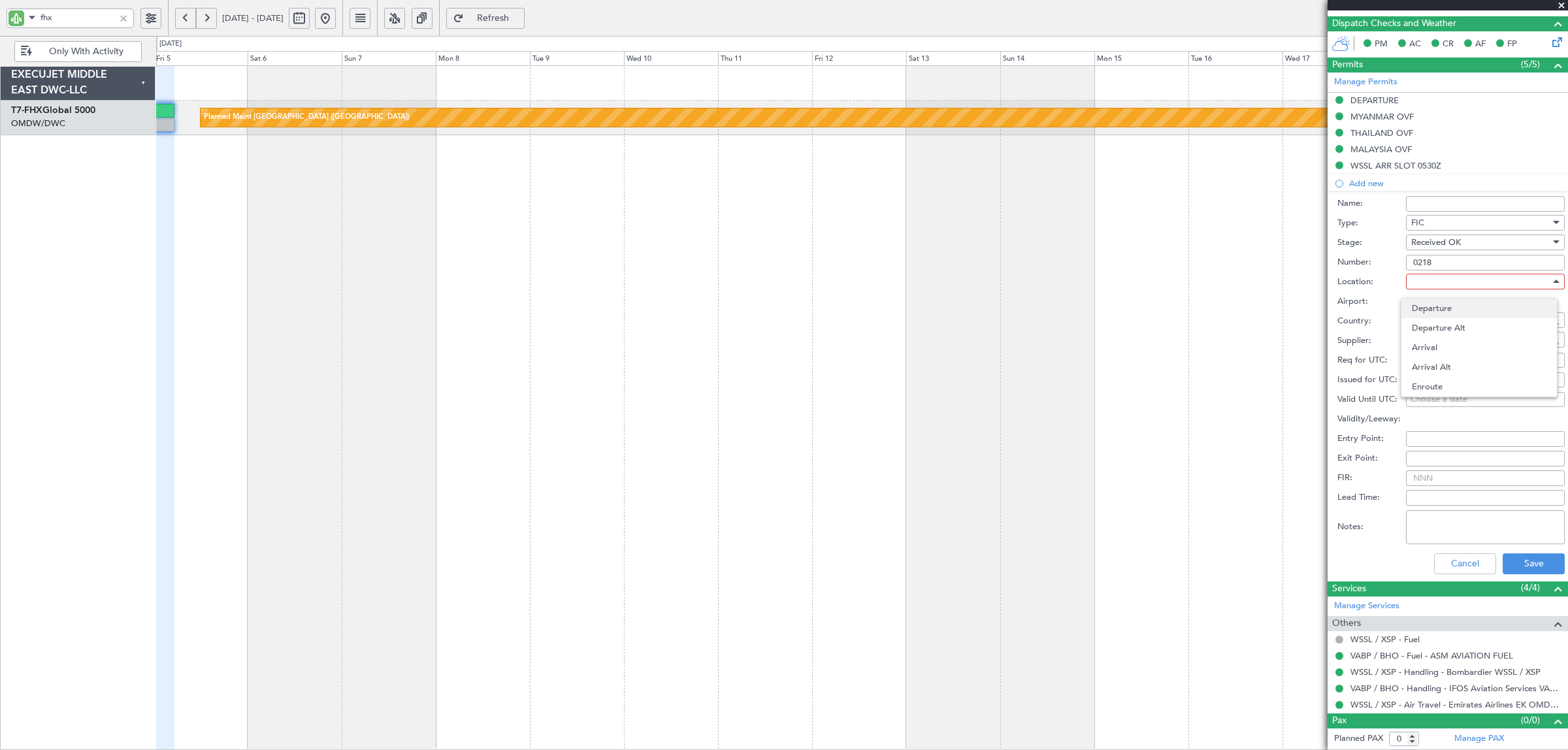
click at [1436, 311] on span "Departure" at bounding box center [1480, 308] width 135 height 20
type input "VABP / BHO"
click at [1504, 560] on button "Save" at bounding box center [1534, 564] width 62 height 21
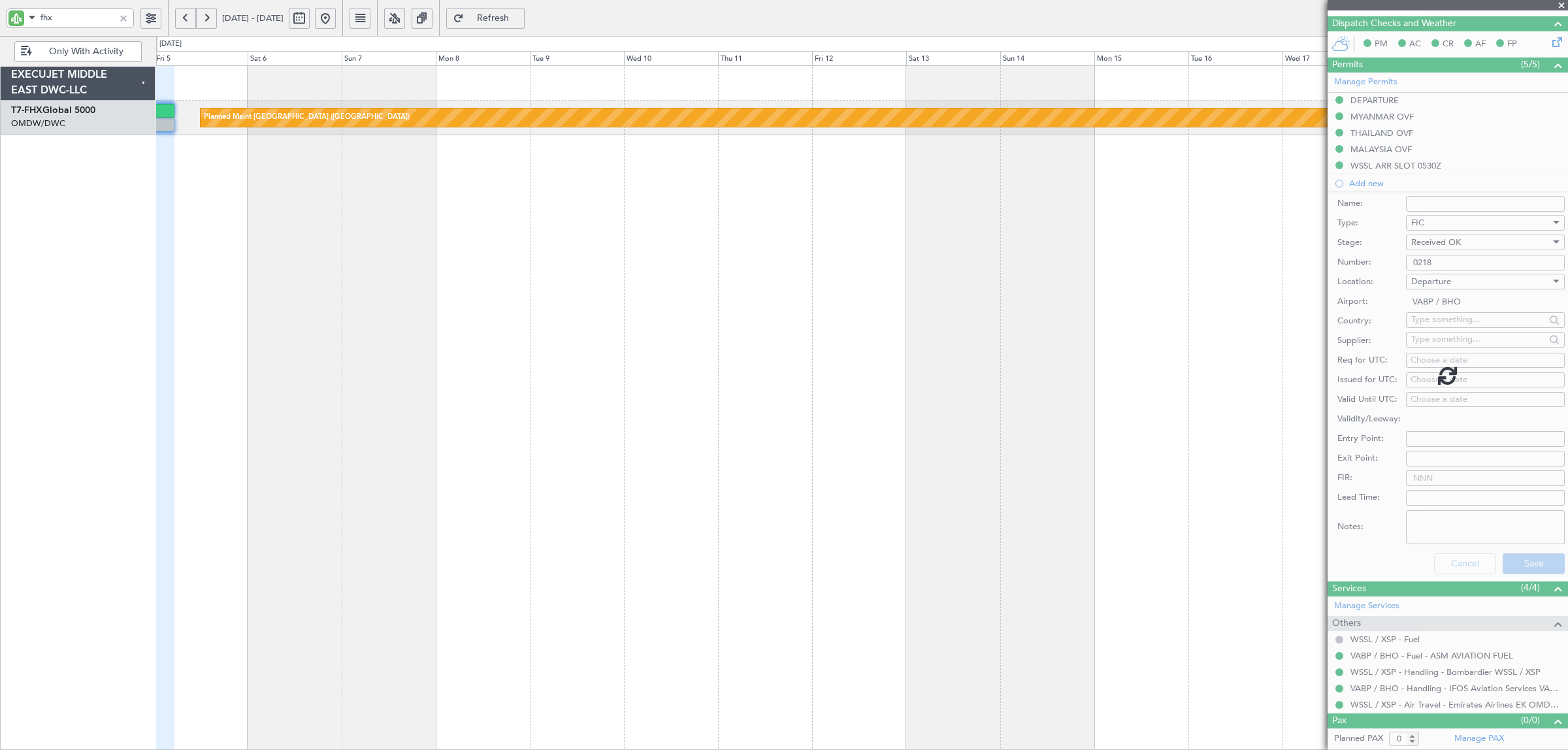
scroll to position [0, 0]
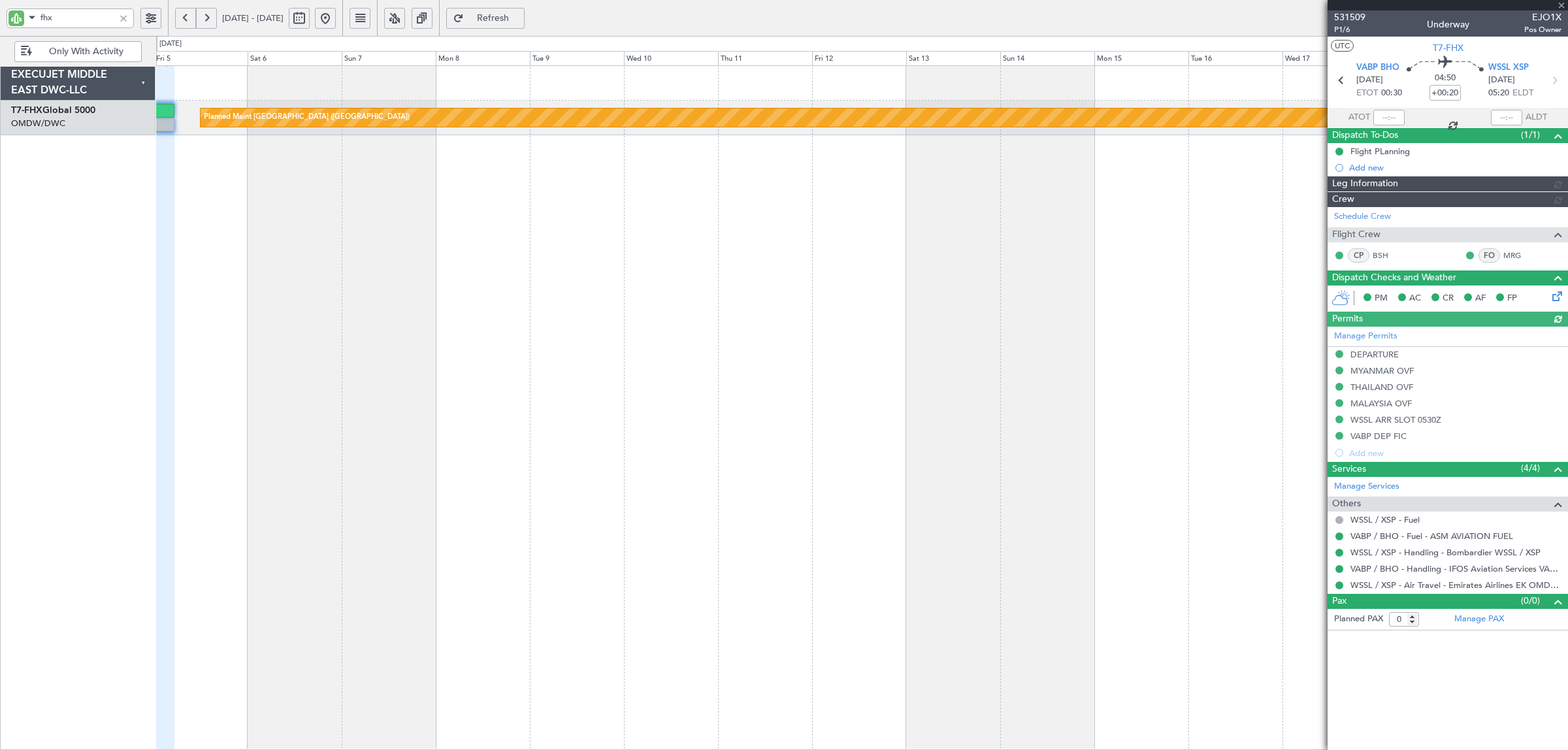
type input "[PERSON_NAME] (SYS)"
type input "7052"
drag, startPoint x: 85, startPoint y: 22, endPoint x: 5, endPoint y: 21, distance: 80.0
click at [5, 21] on div "fhx" at bounding box center [84, 18] width 168 height 36
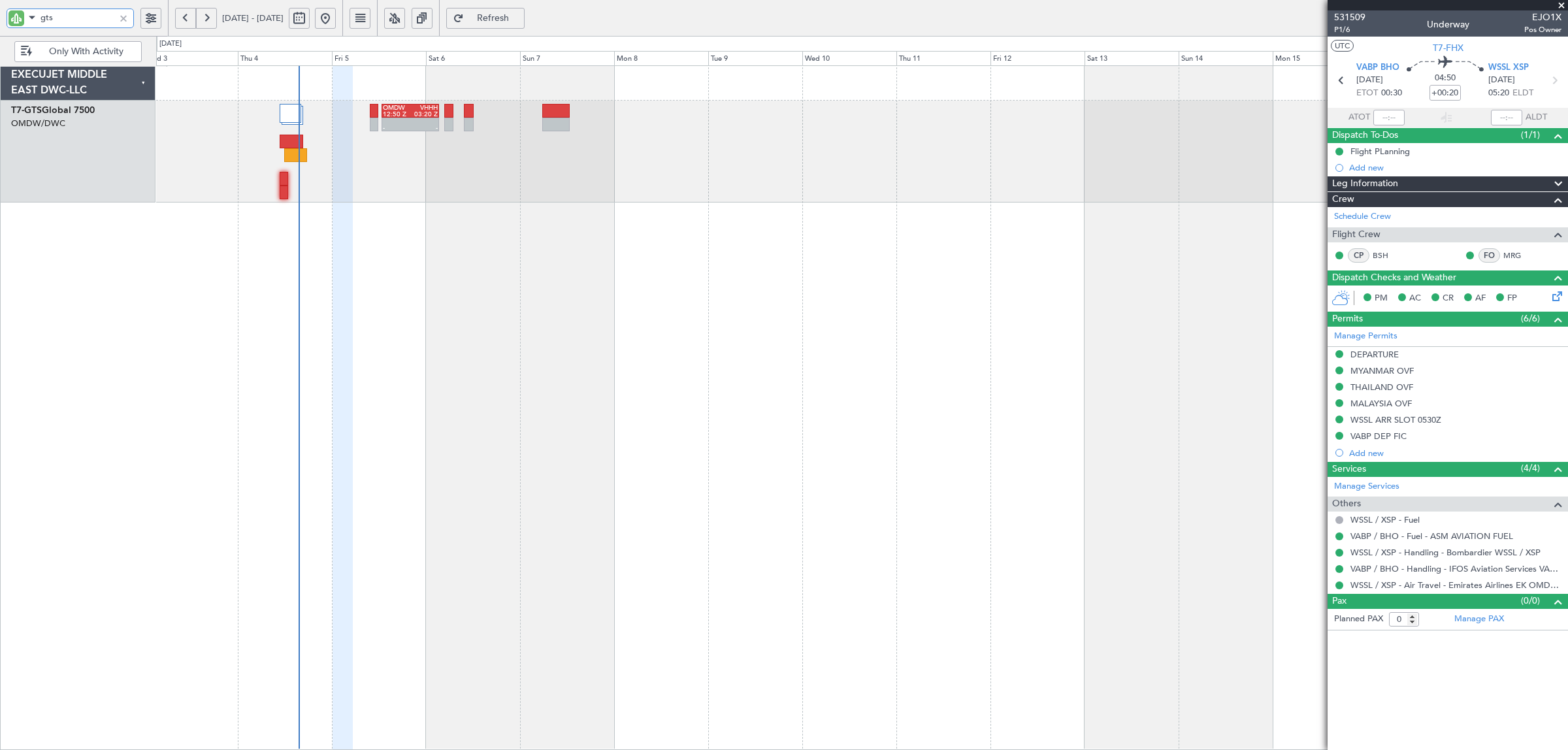
click at [526, 212] on div "- - OMDW 12:50 Z VHHH 03:20 Z" at bounding box center [863, 408] width 1412 height 685
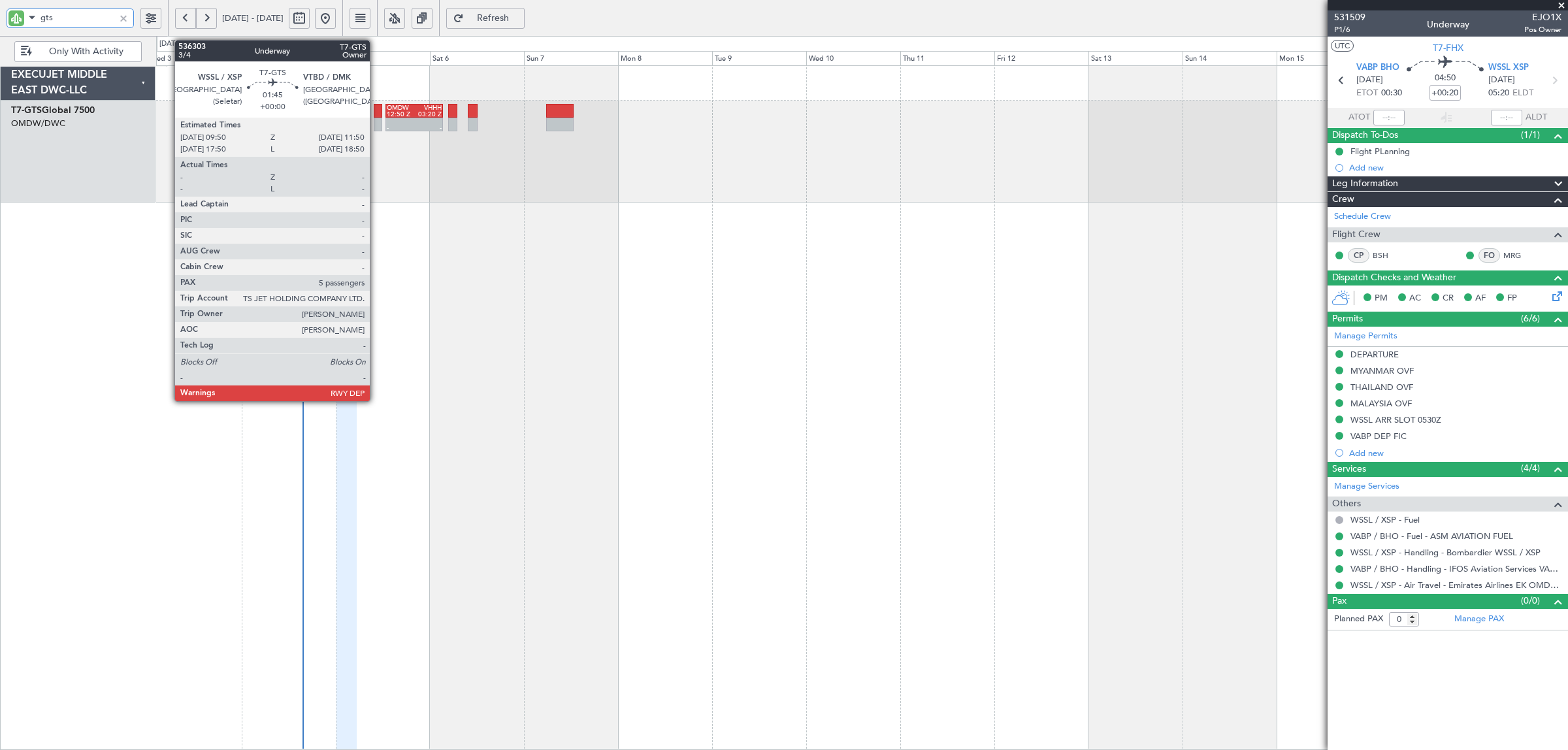
click at [377, 116] on div at bounding box center [377, 110] width 8 height 14
type input "gts"
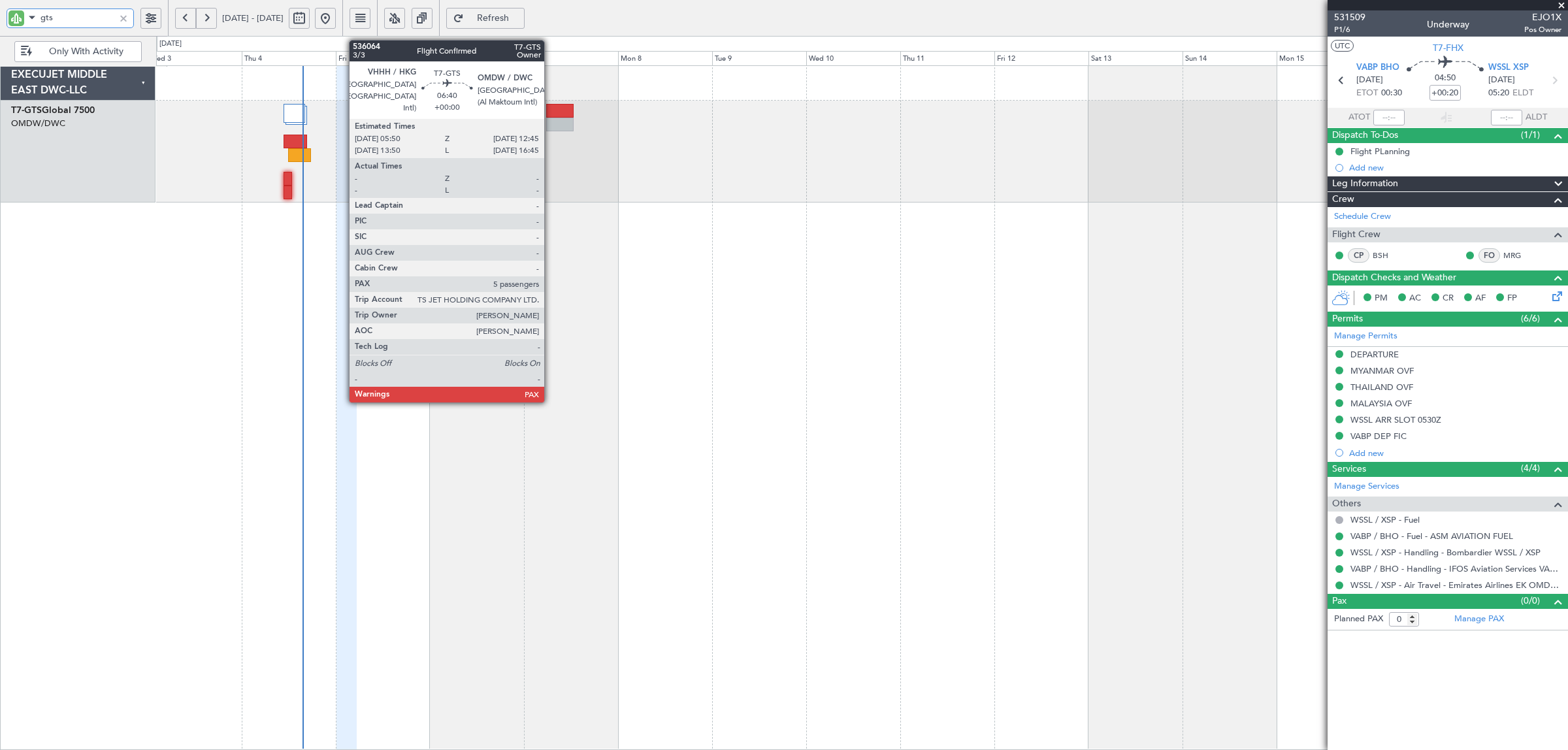
click at [551, 122] on div at bounding box center [559, 125] width 27 height 14
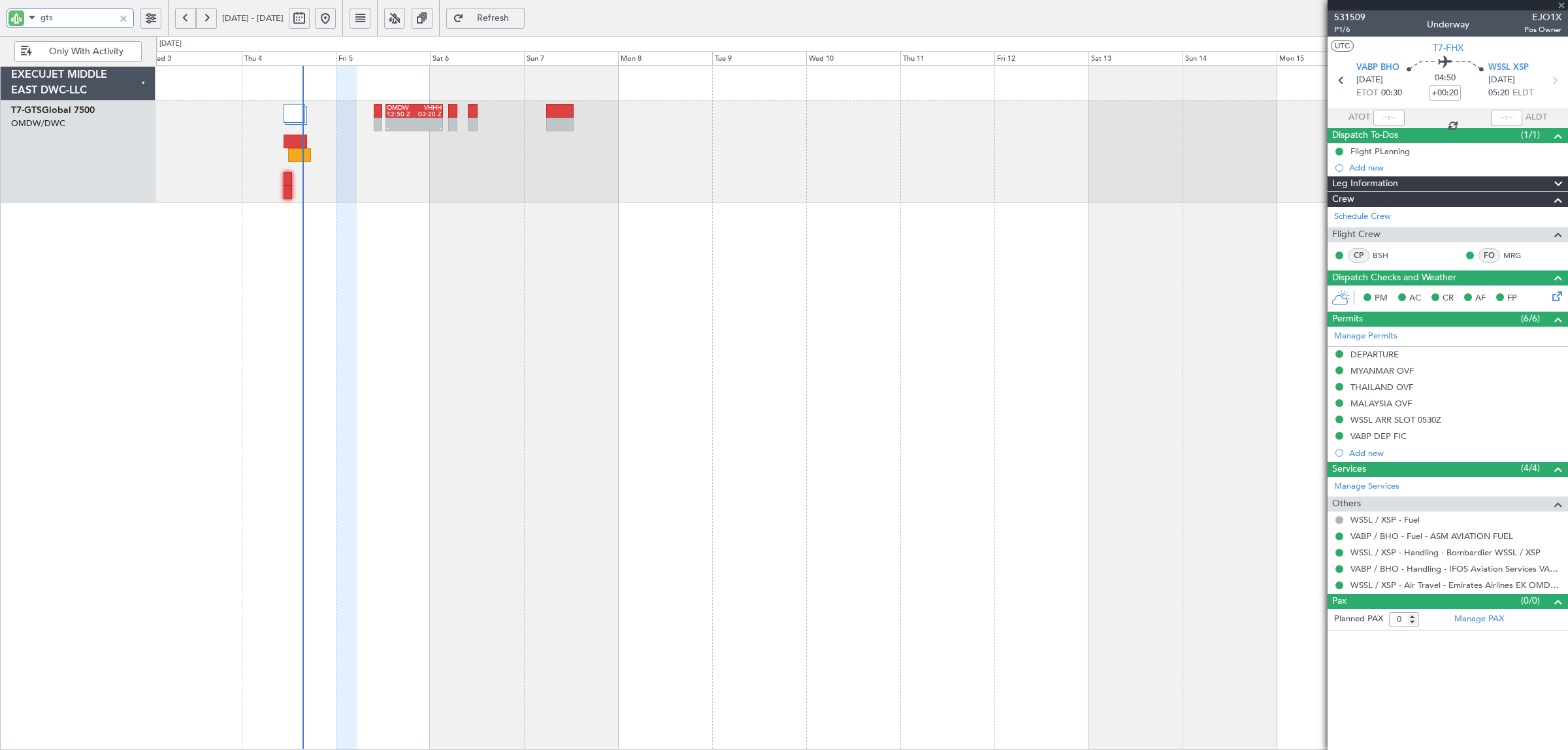
type input "5"
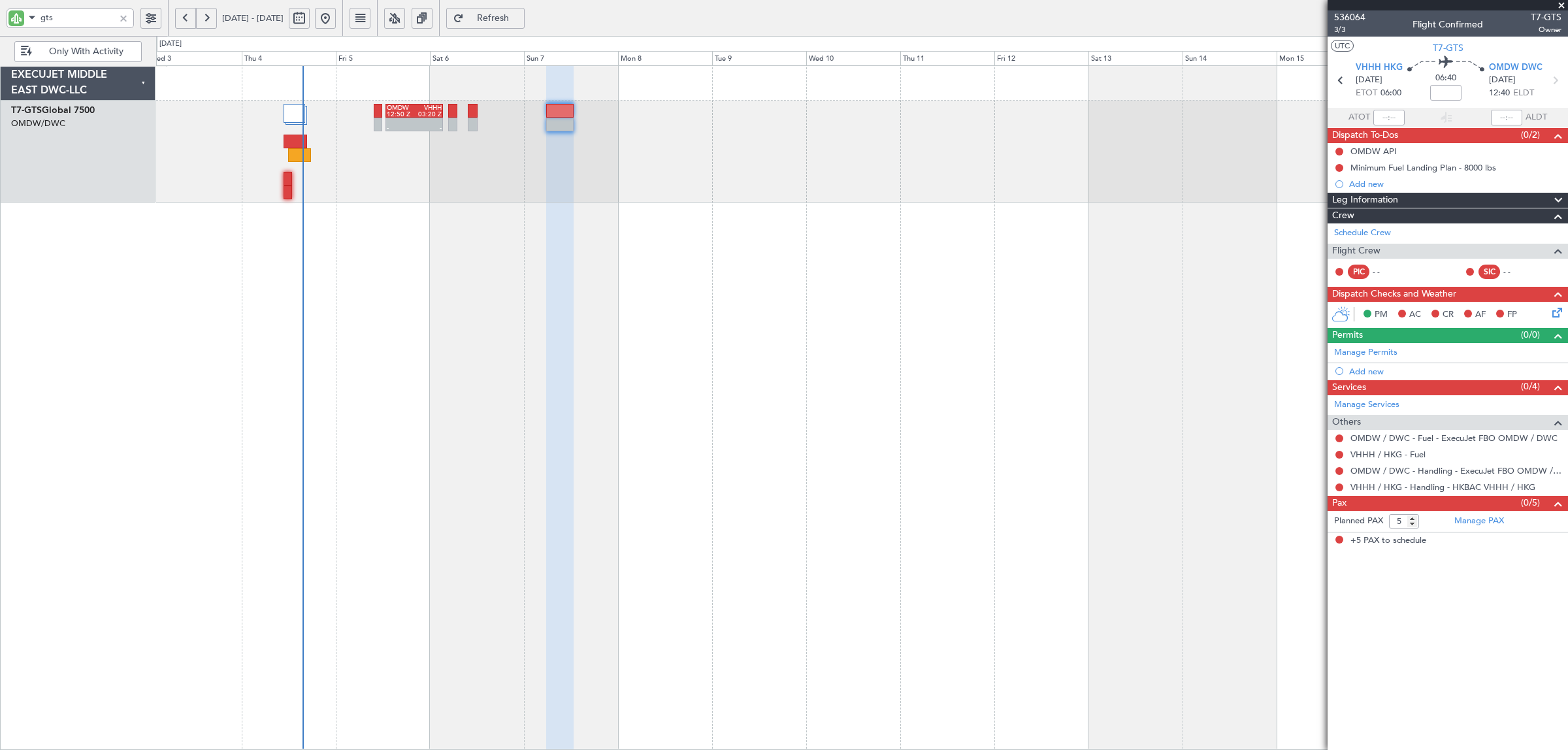
click at [520, 18] on span "Refresh" at bounding box center [493, 18] width 54 height 9
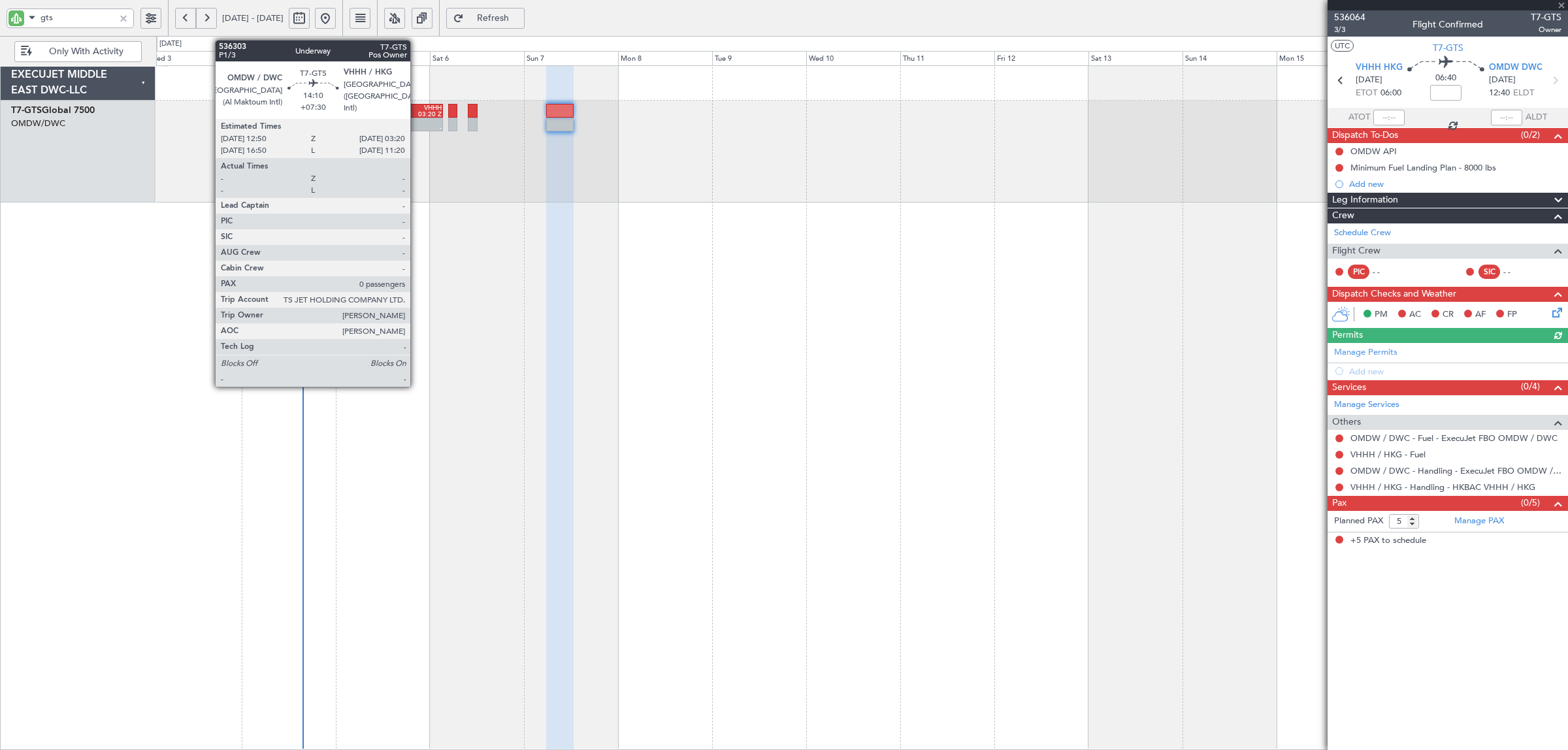
click at [417, 125] on div "-" at bounding box center [428, 128] width 27 height 7
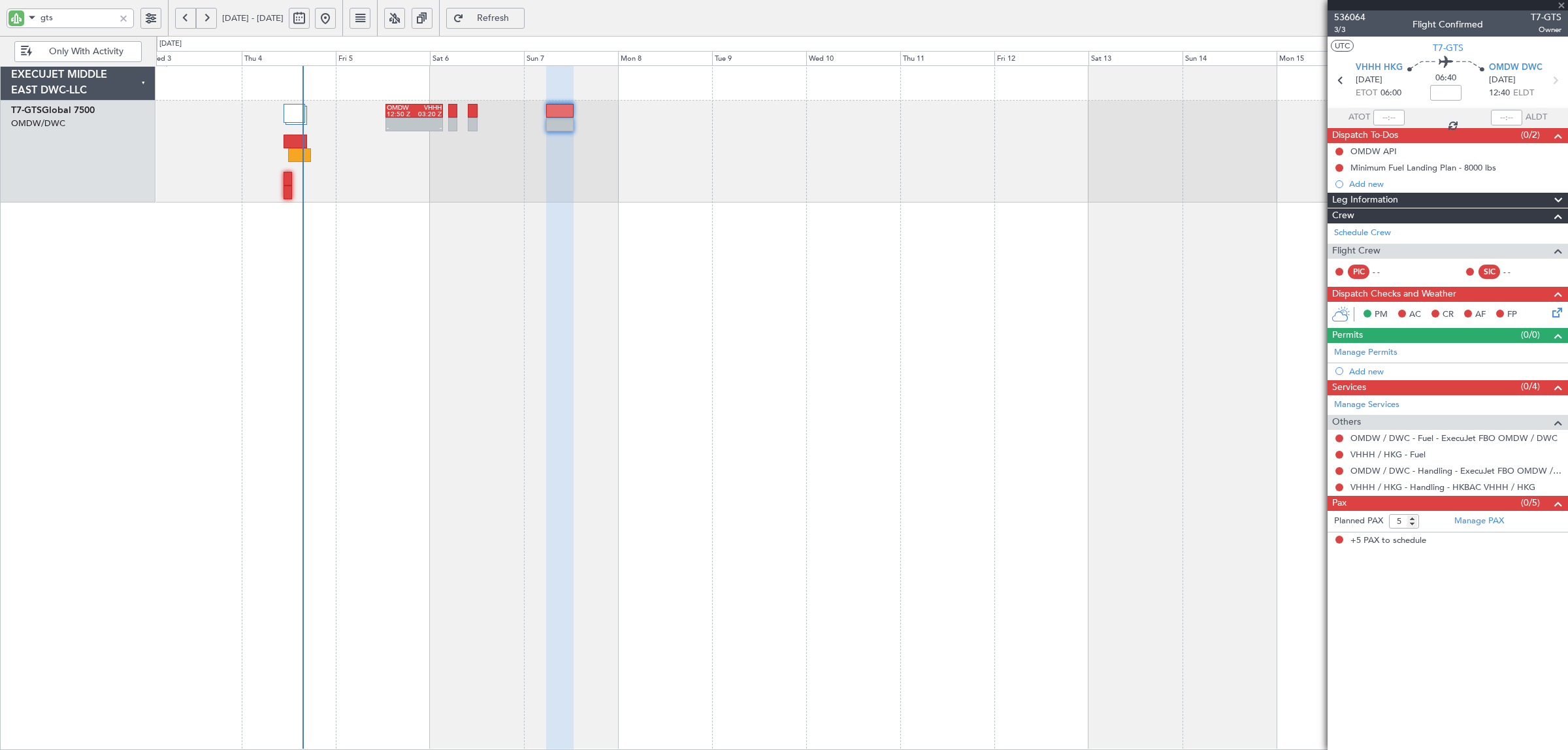
type input "+07:30"
type input "0"
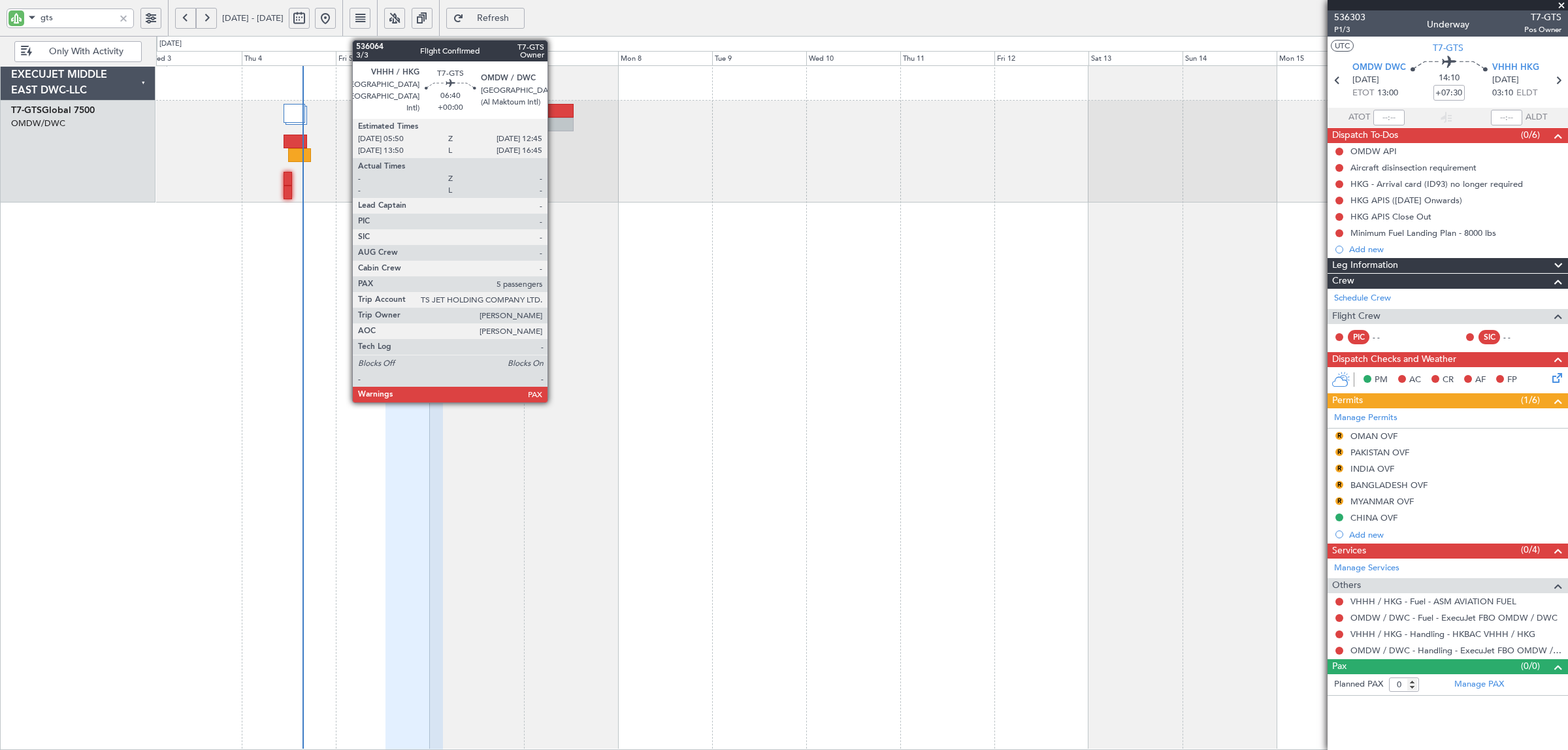
click at [554, 116] on div at bounding box center [559, 110] width 27 height 14
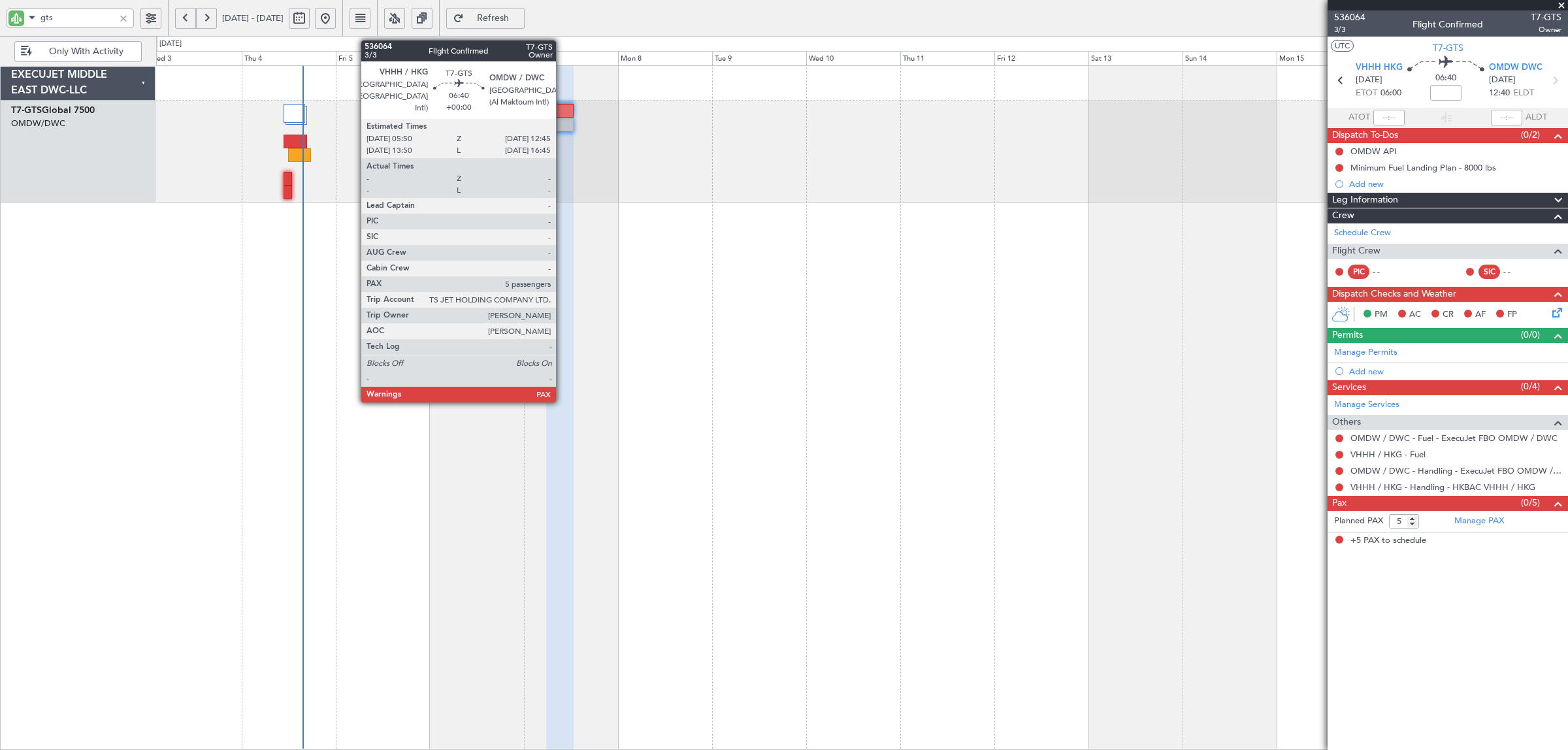
click at [562, 119] on div at bounding box center [559, 125] width 27 height 14
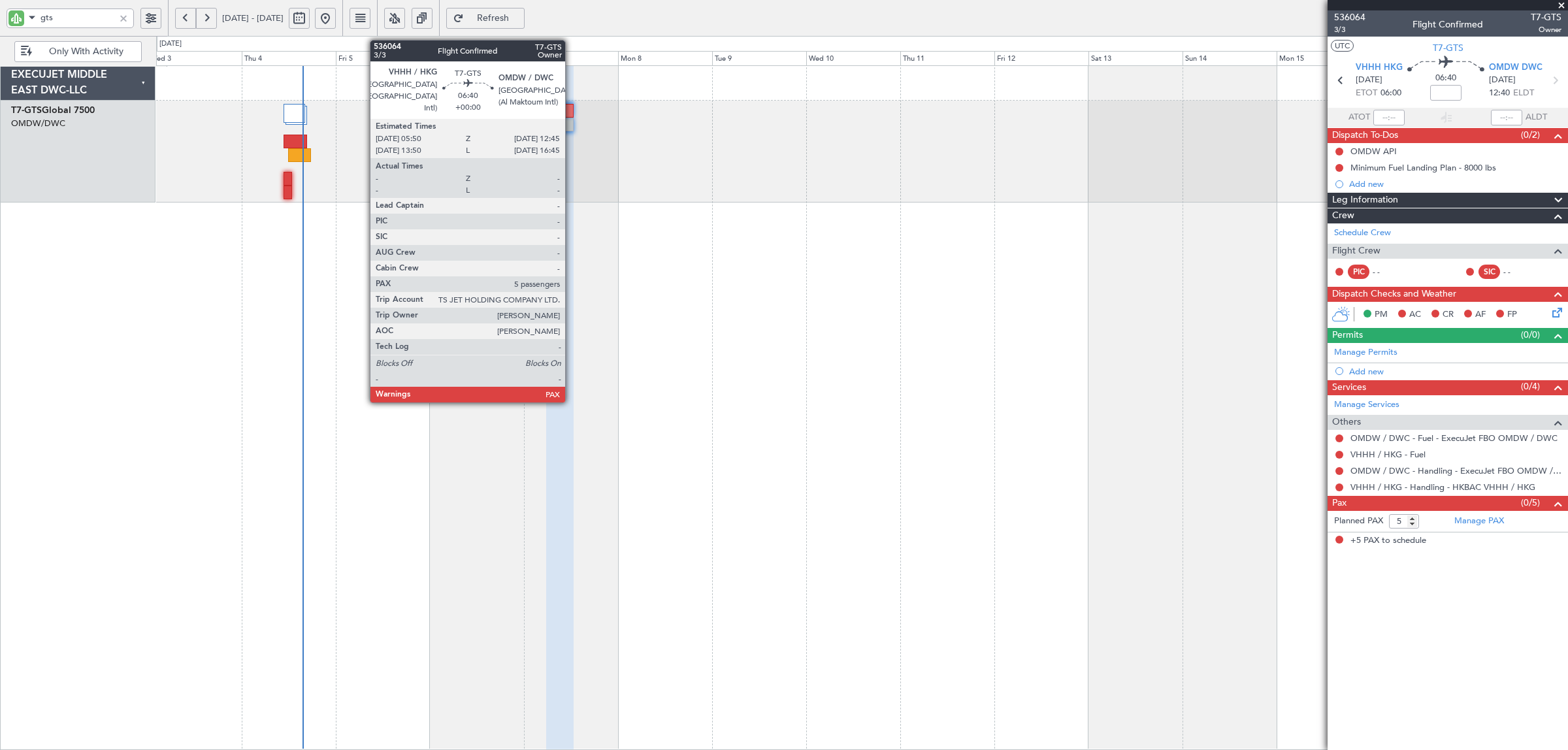
click at [572, 122] on div at bounding box center [559, 125] width 27 height 14
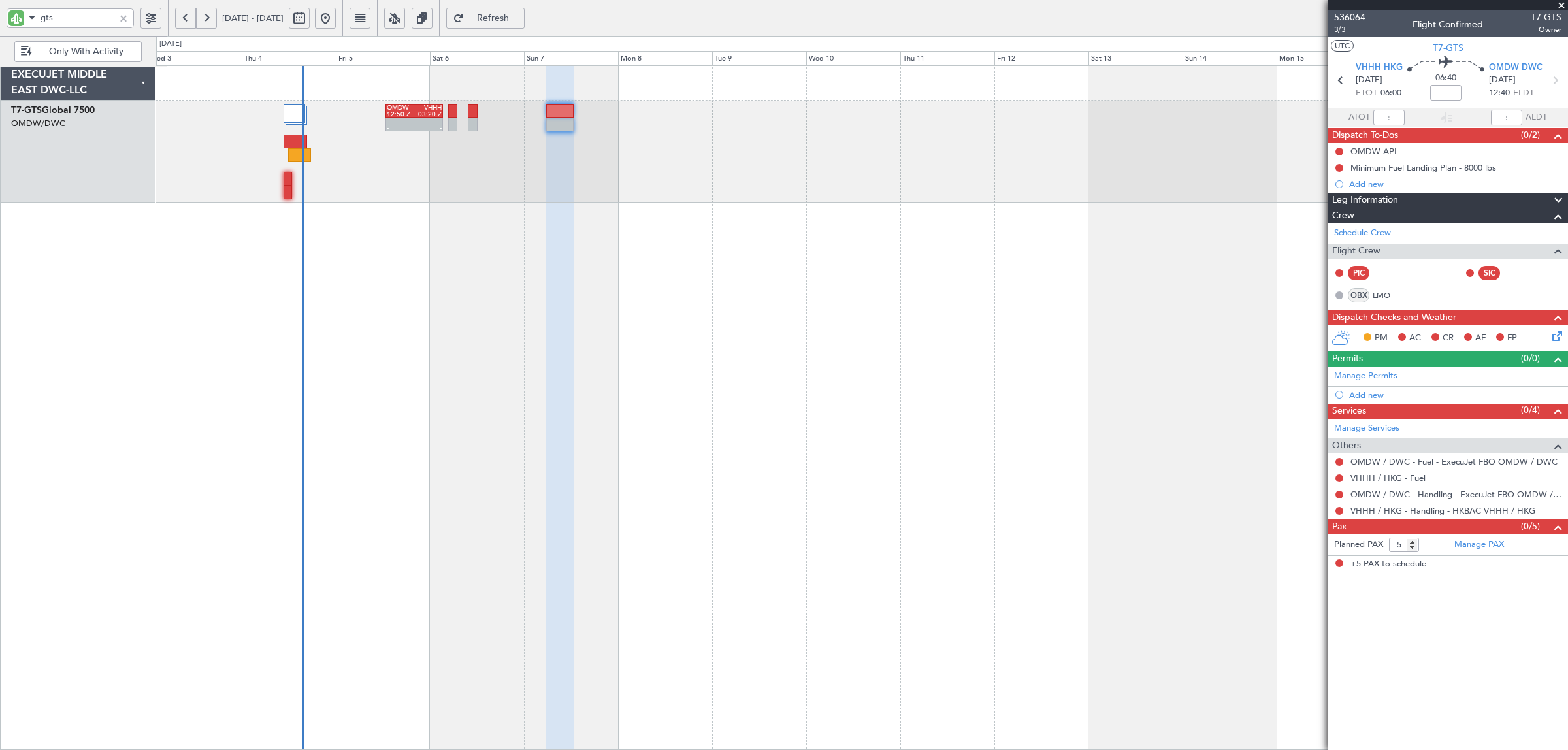
type input "0"
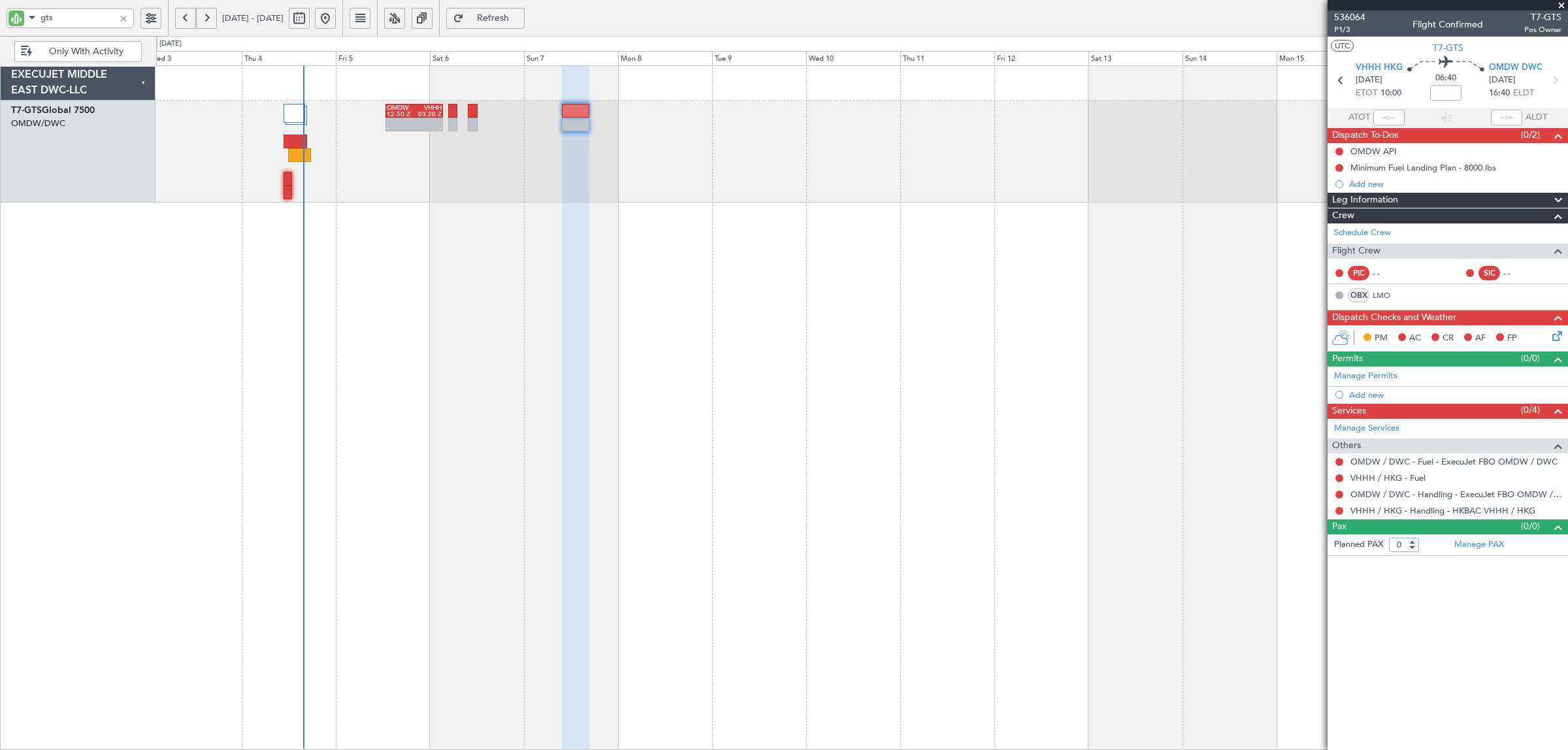
click at [547, 256] on div "- - OMDW 12:50 Z VHHH 03:20 Z" at bounding box center [863, 408] width 1412 height 685
click at [1379, 377] on link "Manage Permits" at bounding box center [1366, 376] width 64 height 13
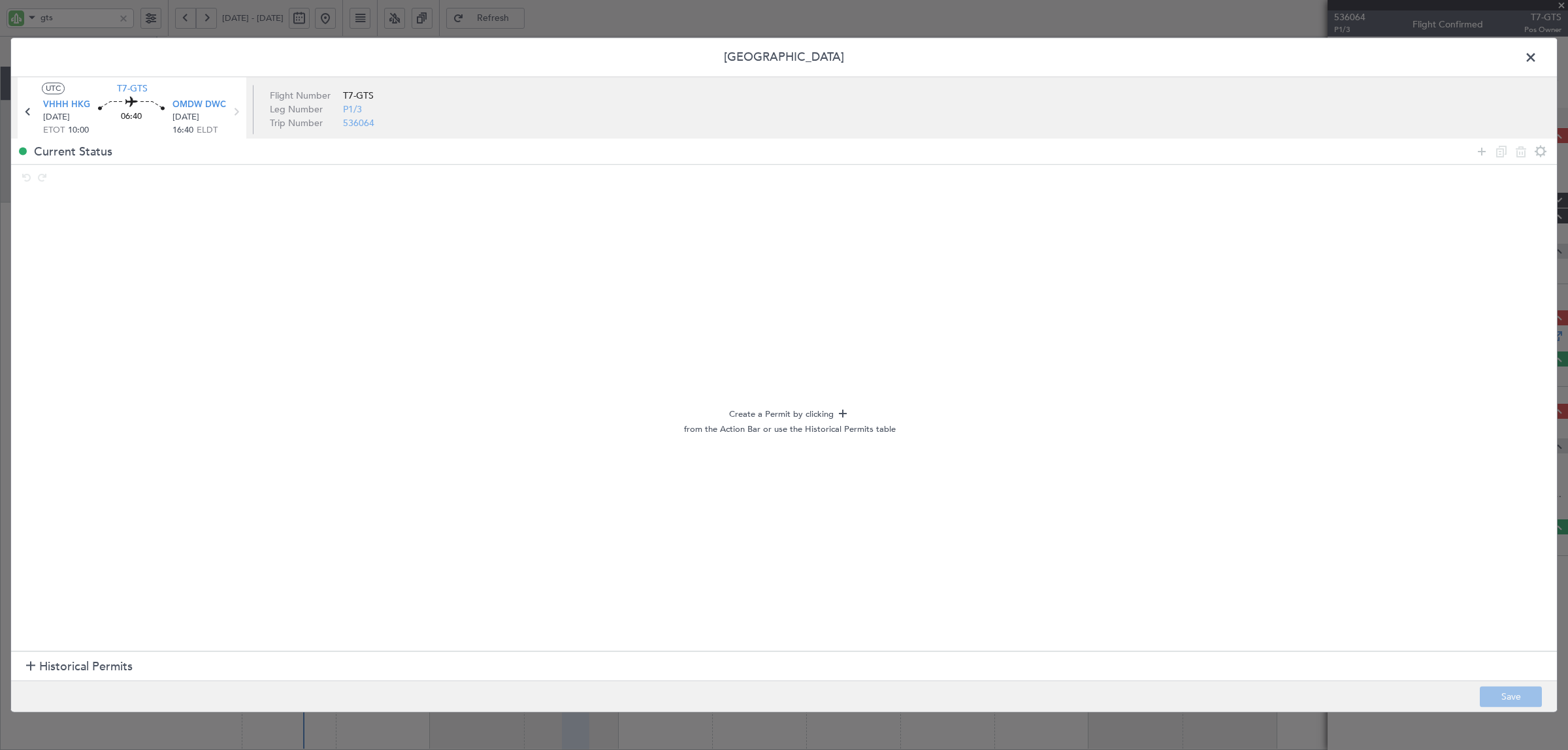
click at [33, 671] on div at bounding box center [31, 667] width 9 height 9
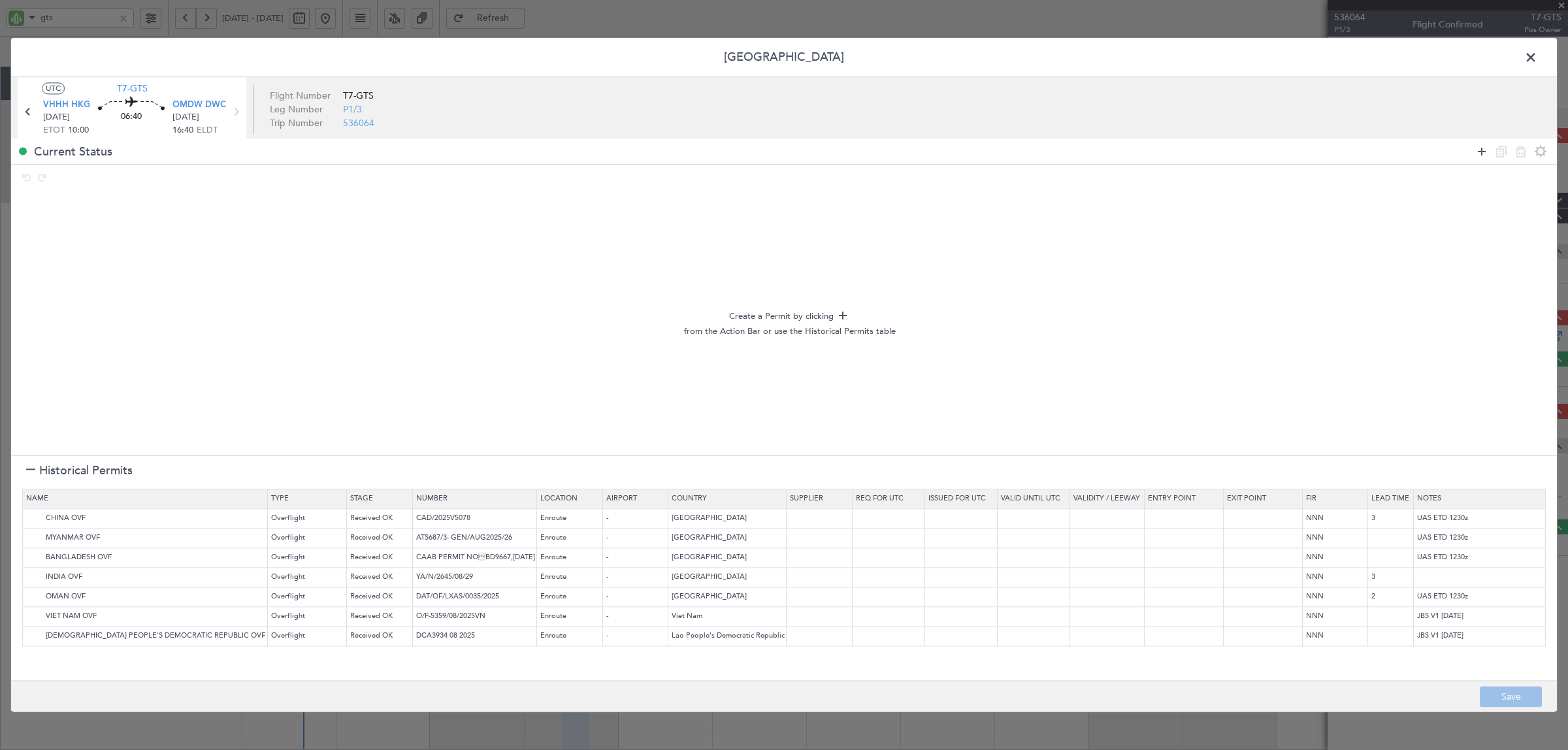
click at [1477, 154] on icon at bounding box center [1482, 151] width 16 height 16
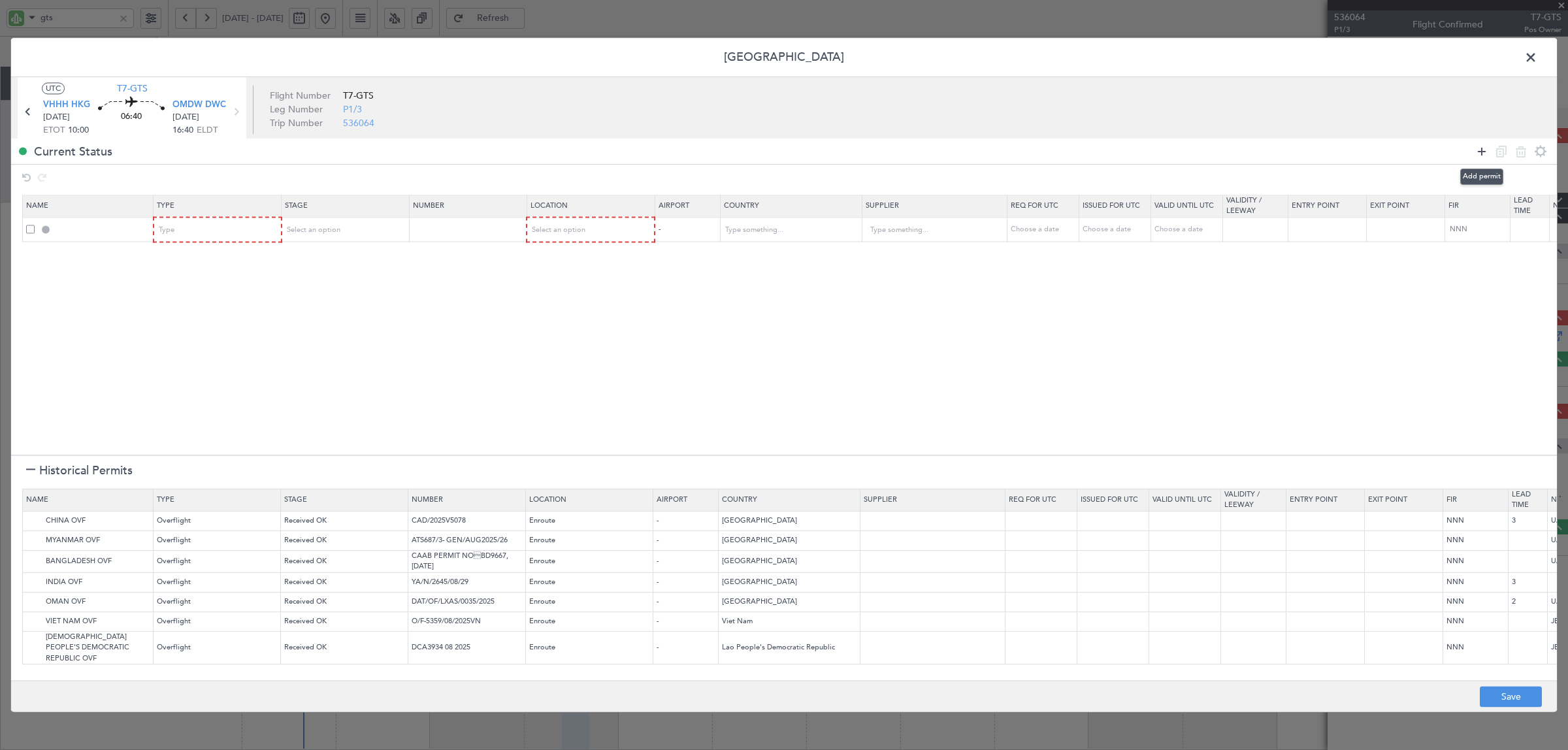
click at [1477, 154] on icon at bounding box center [1482, 151] width 16 height 16
click at [242, 224] on div "Type" at bounding box center [213, 231] width 108 height 20
click at [212, 339] on span "Departure" at bounding box center [218, 333] width 116 height 20
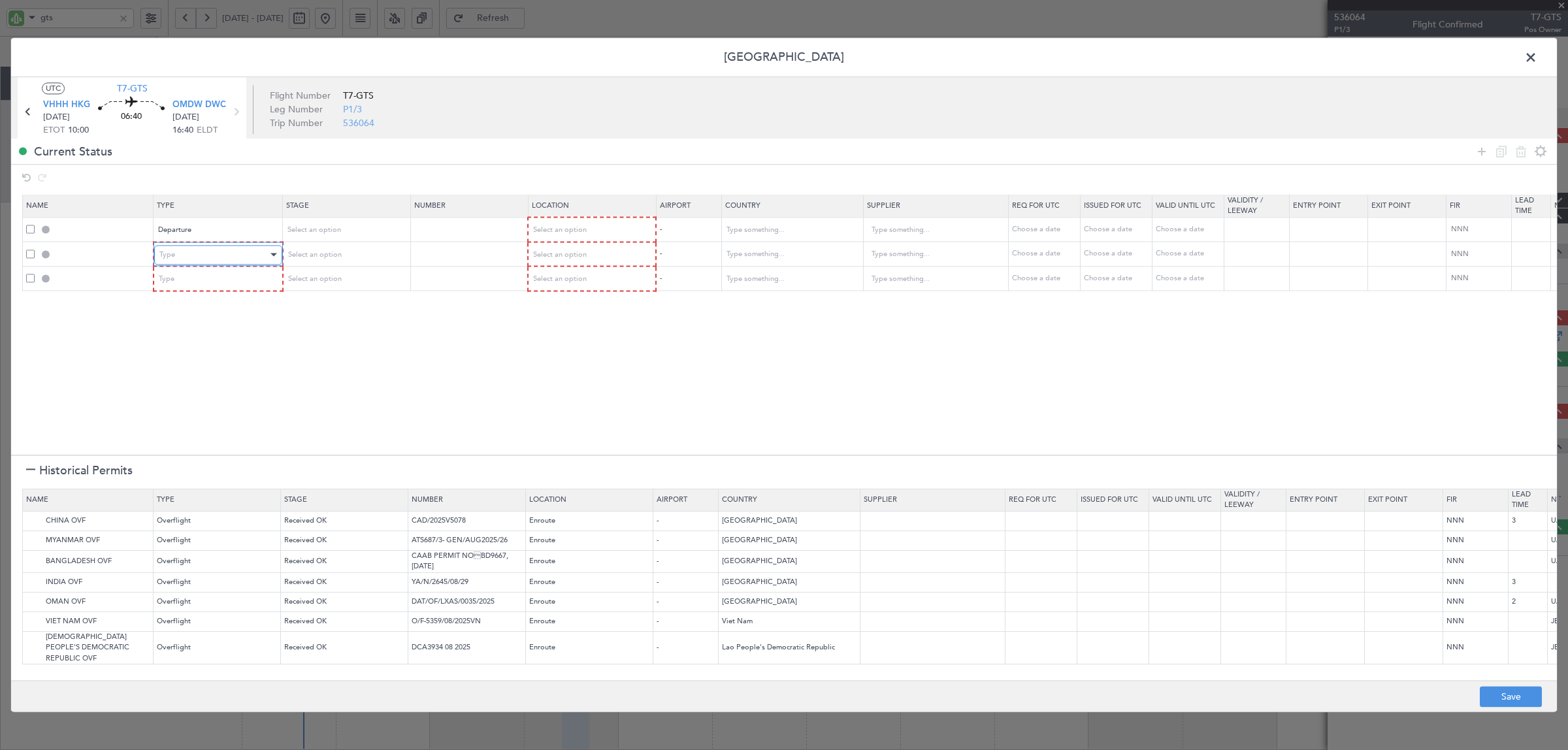
click at [217, 253] on div "Type" at bounding box center [213, 255] width 108 height 20
drag, startPoint x: 197, startPoint y: 377, endPoint x: 204, endPoint y: 351, distance: 26.9
click at [197, 374] on span "Slot" at bounding box center [218, 379] width 116 height 20
click at [206, 280] on div "Type" at bounding box center [213, 280] width 108 height 20
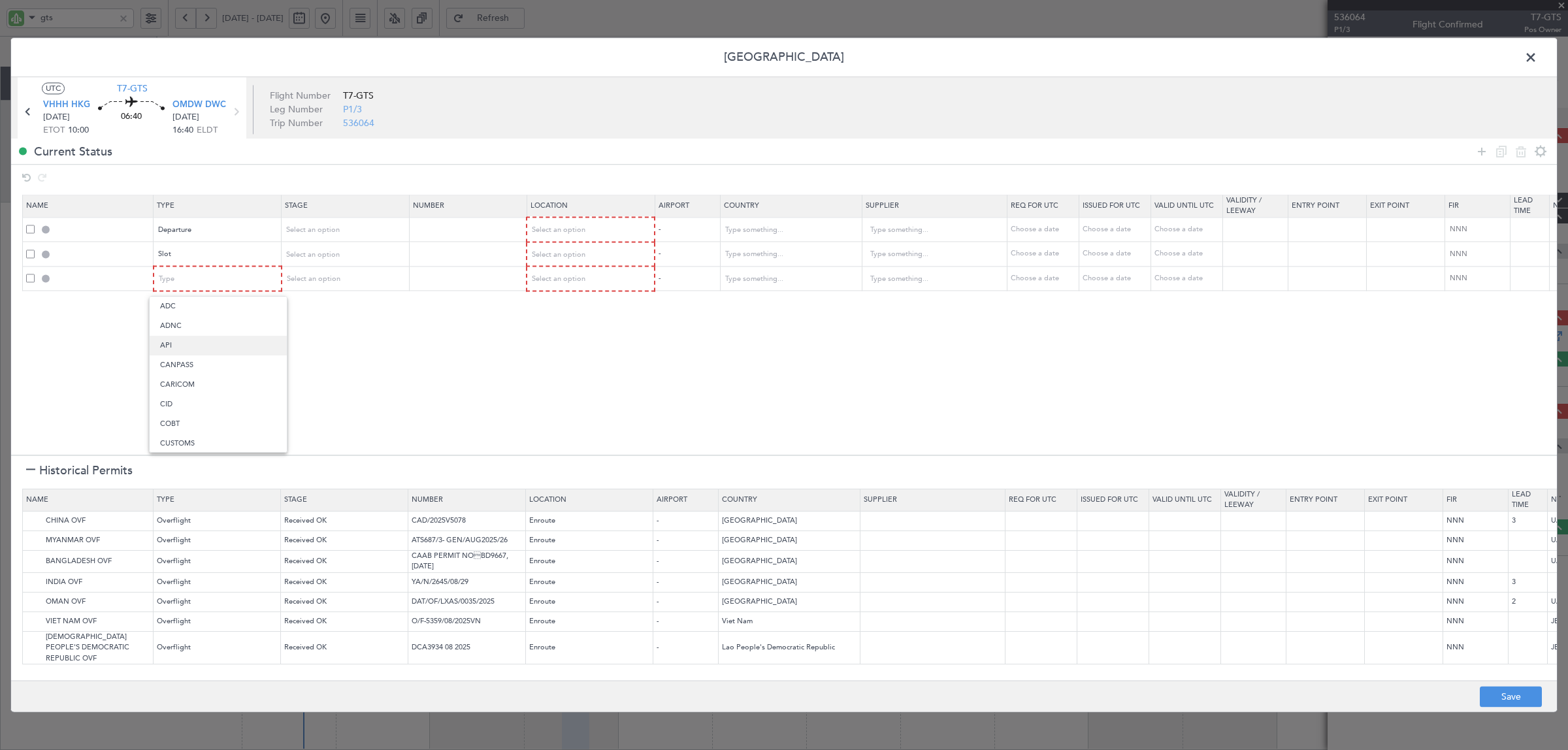
click at [200, 343] on span "API" at bounding box center [218, 346] width 116 height 20
click at [31, 522] on img at bounding box center [34, 521] width 16 height 16
click at [33, 624] on img at bounding box center [34, 621] width 16 height 16
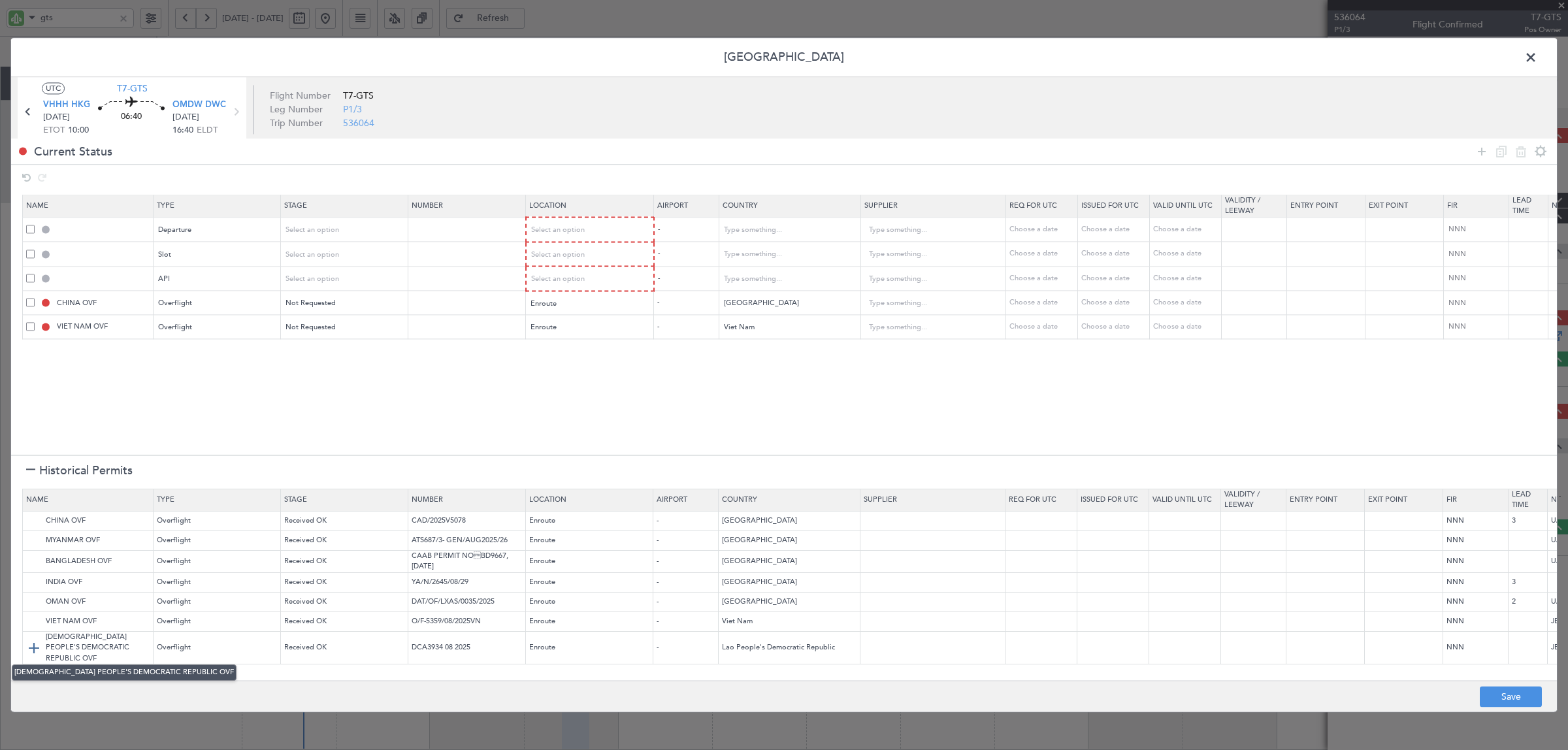
click at [31, 643] on img at bounding box center [34, 648] width 16 height 16
click at [27, 537] on img at bounding box center [34, 541] width 16 height 16
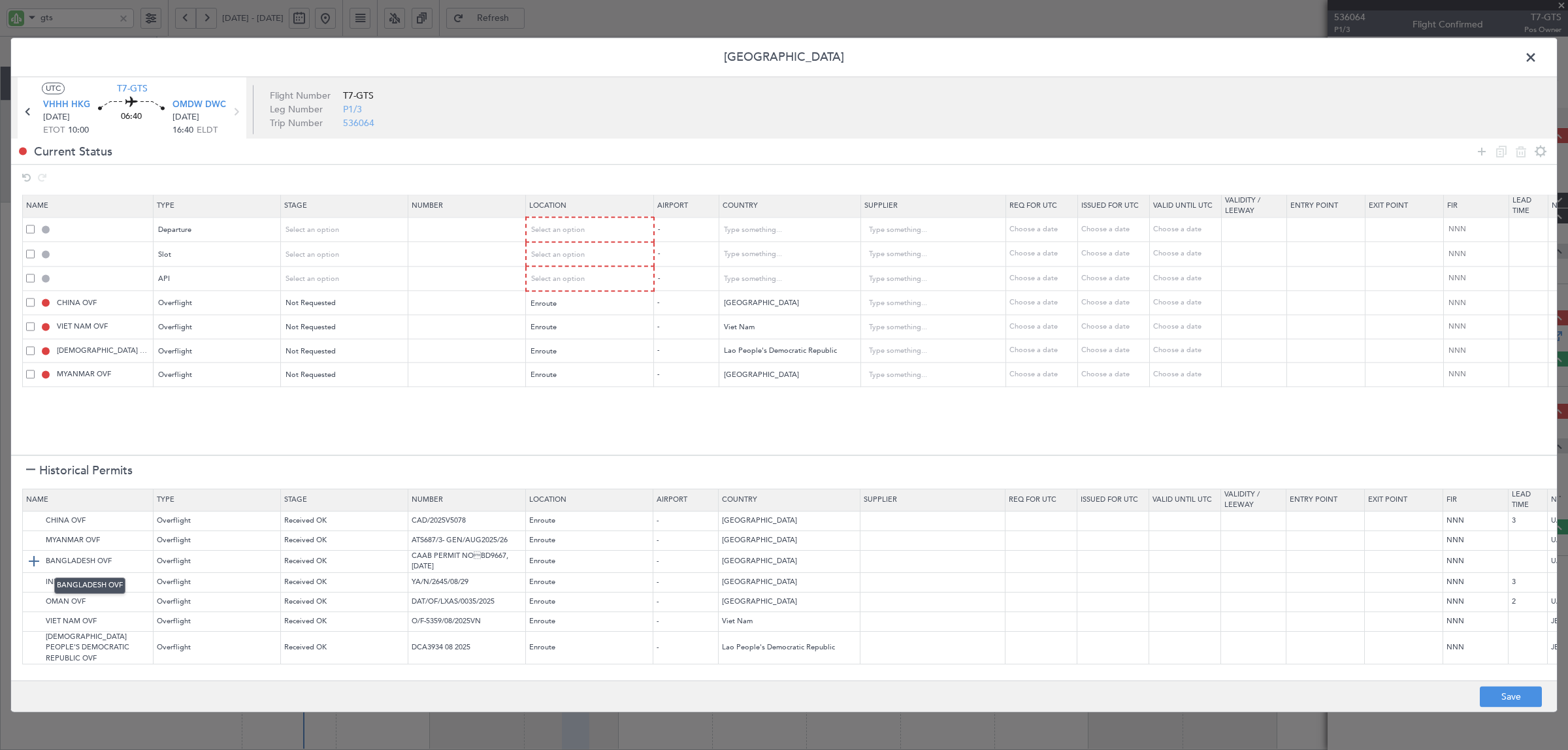
click at [31, 560] on img at bounding box center [34, 562] width 16 height 16
click at [31, 583] on img at bounding box center [34, 582] width 16 height 16
click at [31, 603] on img at bounding box center [34, 602] width 16 height 16
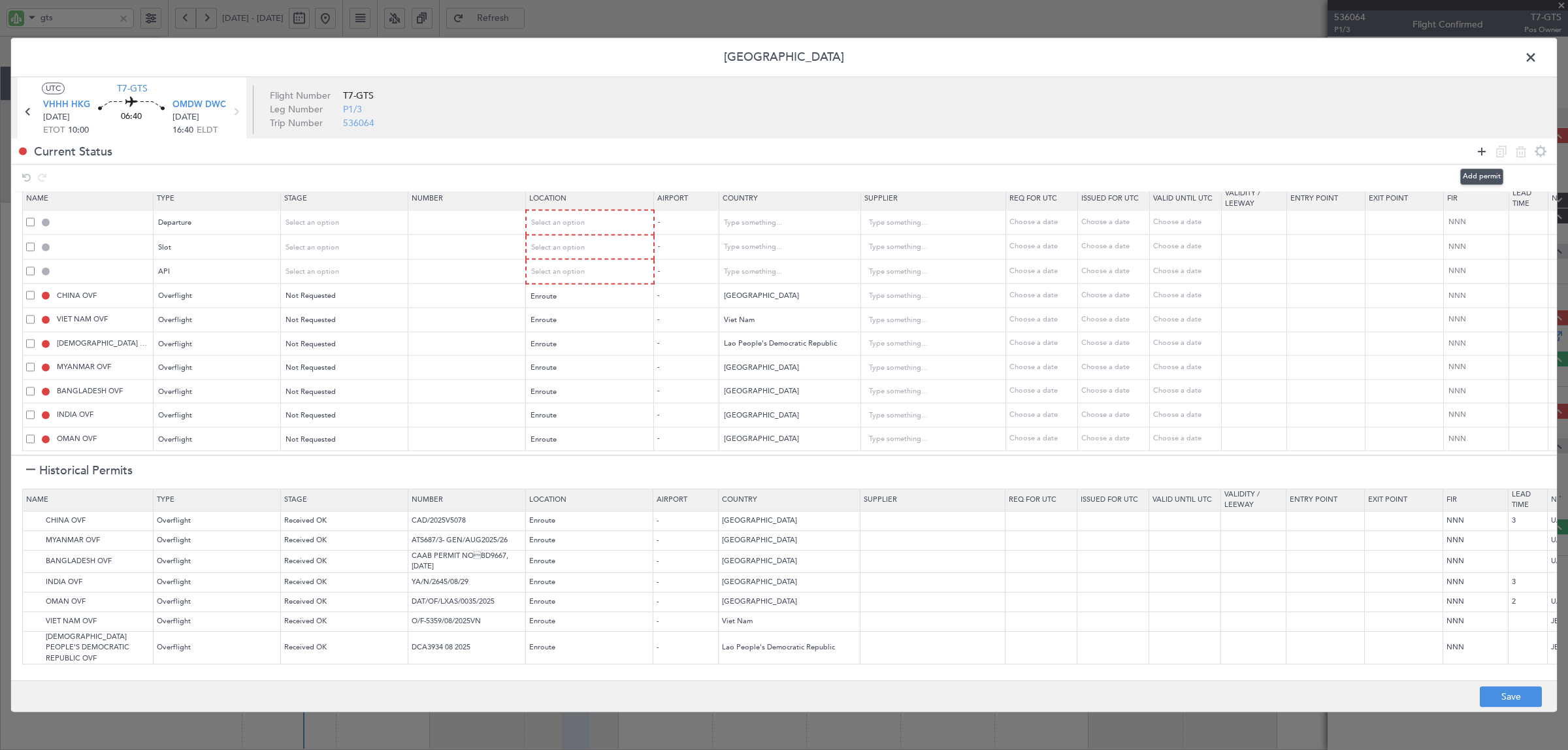
click at [1480, 154] on icon at bounding box center [1482, 151] width 16 height 16
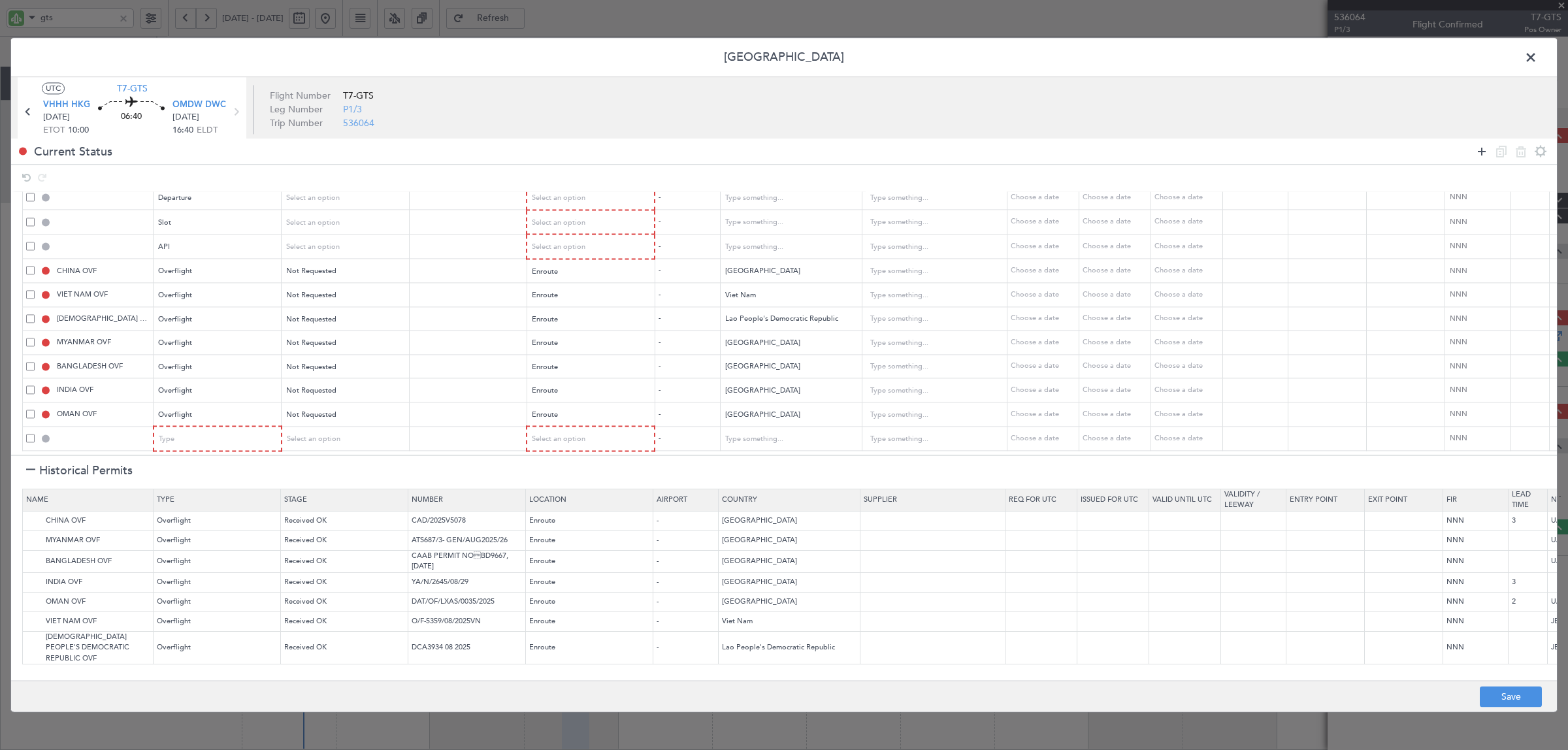
click at [1480, 154] on icon at bounding box center [1482, 151] width 16 height 16
click at [200, 381] on div "Type" at bounding box center [213, 391] width 108 height 20
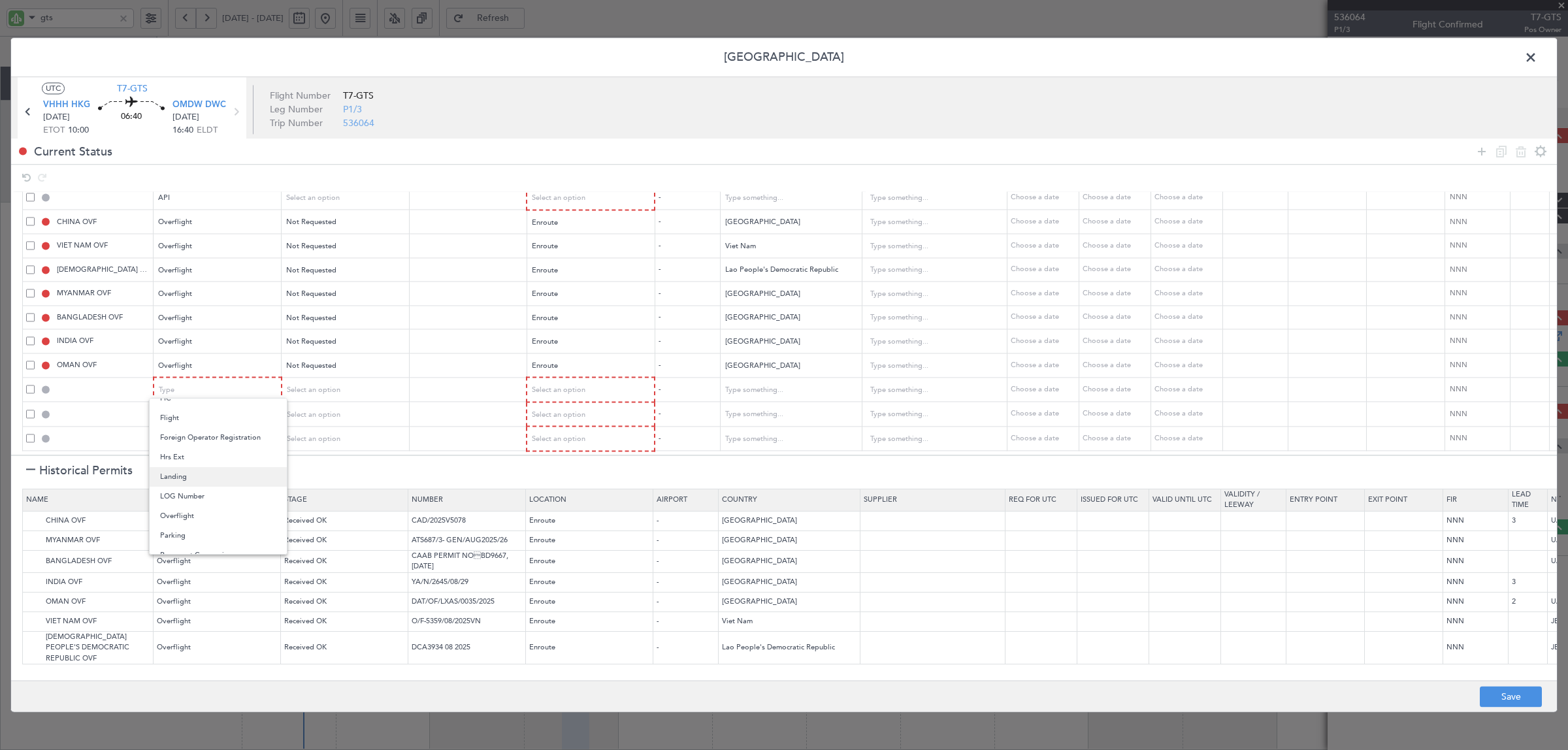
click at [204, 479] on span "Landing" at bounding box center [218, 477] width 116 height 20
click at [203, 409] on div "Type" at bounding box center [213, 415] width 108 height 20
click at [197, 527] on span "Slot" at bounding box center [218, 529] width 116 height 20
click at [209, 435] on div "Type" at bounding box center [213, 440] width 108 height 20
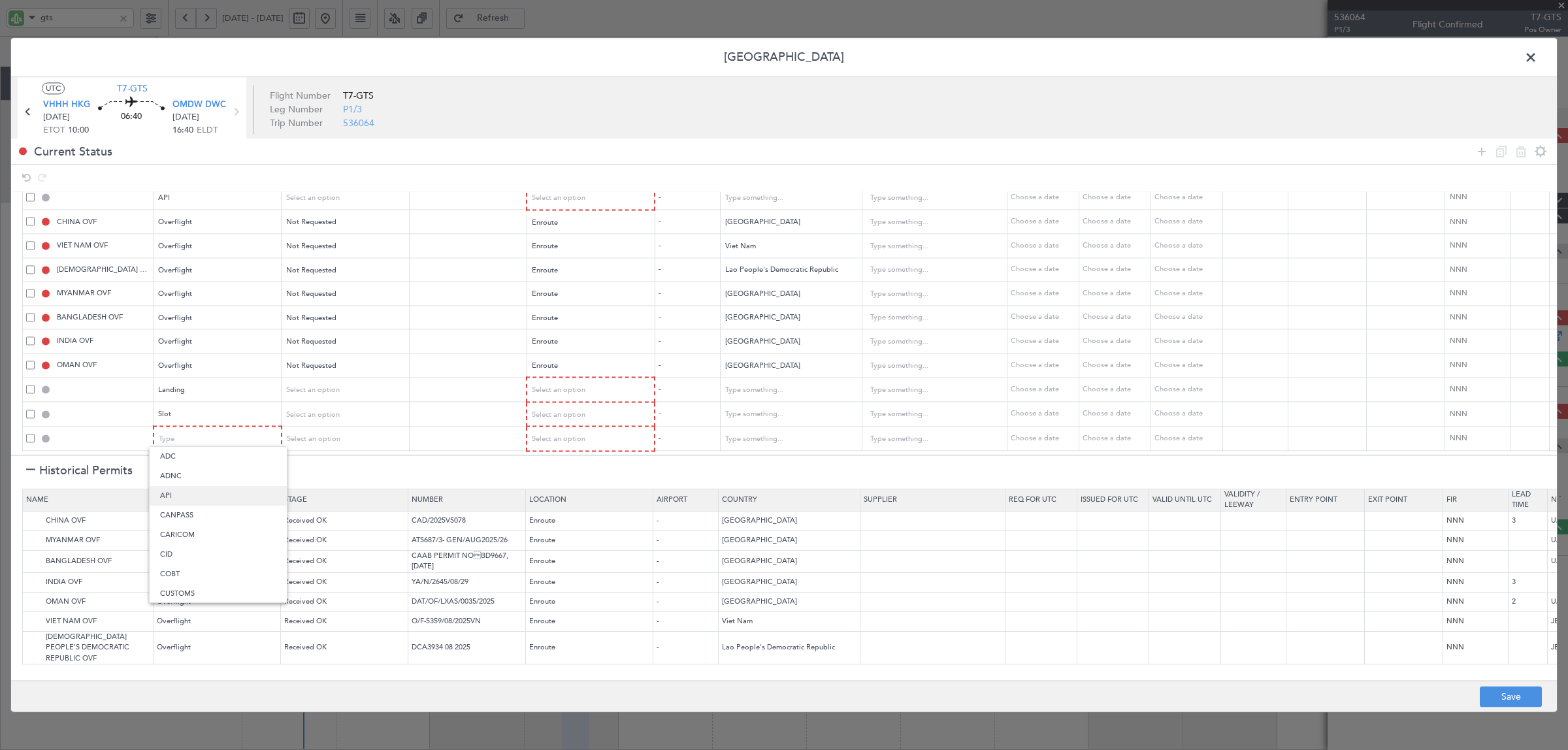
click at [207, 495] on span "API" at bounding box center [218, 496] width 116 height 20
click at [334, 386] on span "Select an option" at bounding box center [313, 390] width 54 height 10
click at [322, 429] on span "Not Requested" at bounding box center [346, 428] width 116 height 20
click at [327, 410] on span "Select an option" at bounding box center [313, 414] width 54 height 10
click at [318, 450] on span "Not Requested" at bounding box center [346, 452] width 116 height 20
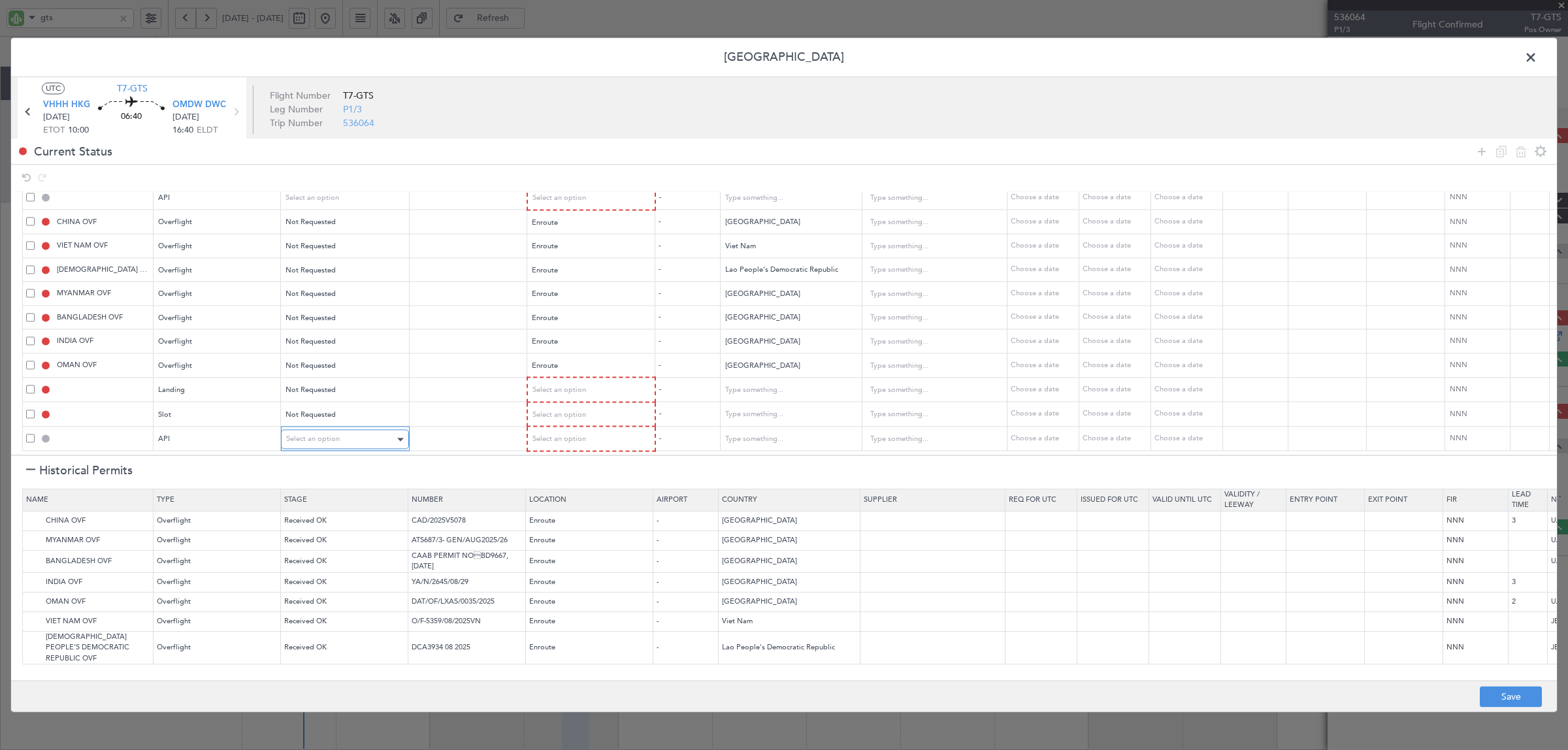
click at [321, 435] on span "Select an option" at bounding box center [313, 439] width 54 height 10
click at [320, 472] on span "Not Requested" at bounding box center [346, 476] width 116 height 20
click at [586, 381] on div "Select an option" at bounding box center [585, 391] width 108 height 20
click at [576, 446] on span "Arrival" at bounding box center [590, 448] width 116 height 20
click at [575, 410] on span "Select an option" at bounding box center [558, 414] width 54 height 10
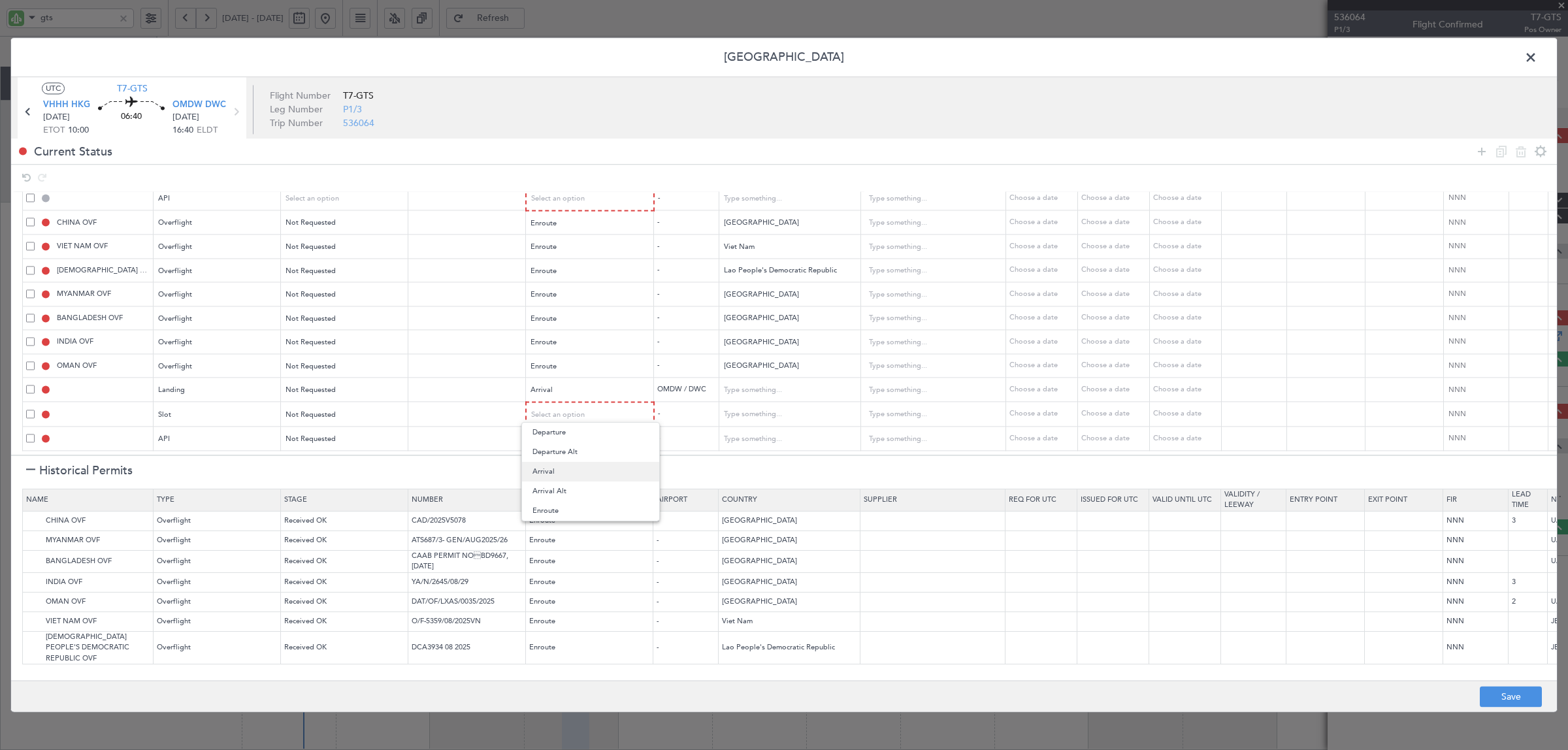
click at [569, 466] on span "Arrival" at bounding box center [590, 472] width 116 height 20
click at [575, 435] on span "Select an option" at bounding box center [558, 439] width 54 height 10
click at [573, 492] on span "Arrival" at bounding box center [590, 496] width 116 height 20
click at [1500, 693] on button "Save" at bounding box center [1511, 697] width 62 height 21
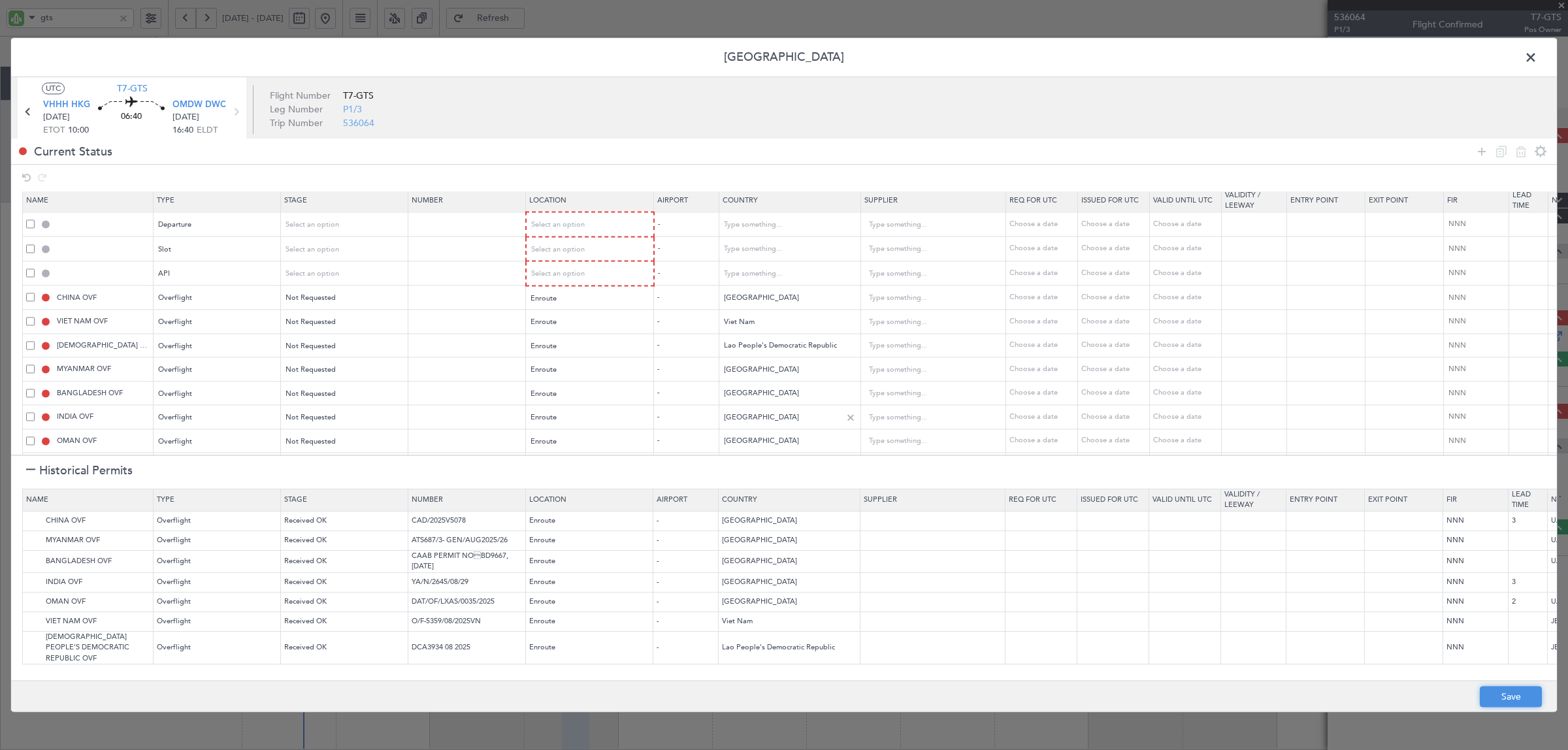
scroll to position [0, 0]
click at [557, 230] on span "Select an option" at bounding box center [558, 230] width 54 height 10
click at [559, 259] on span "Departure" at bounding box center [590, 258] width 116 height 20
click at [559, 259] on span "Select an option" at bounding box center [558, 254] width 54 height 10
click at [569, 284] on span "Departure" at bounding box center [590, 282] width 116 height 20
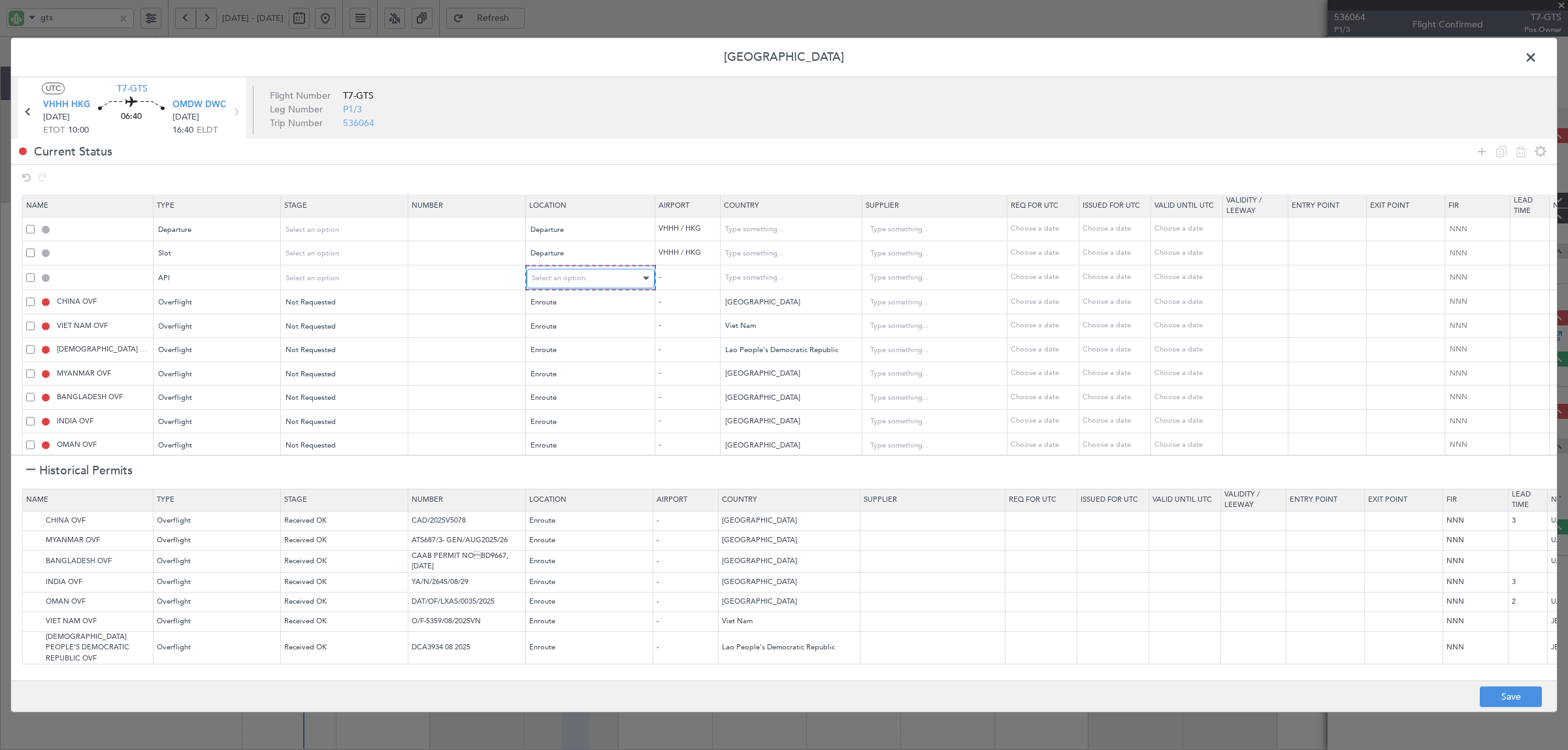
click at [570, 277] on span "Select an option" at bounding box center [558, 277] width 54 height 10
click at [570, 308] on span "Departure" at bounding box center [590, 306] width 116 height 20
click at [352, 239] on div "Select an option" at bounding box center [340, 230] width 108 height 20
click at [348, 283] on span "Not Requested" at bounding box center [346, 277] width 116 height 20
click at [341, 258] on div "Select an option" at bounding box center [340, 254] width 108 height 20
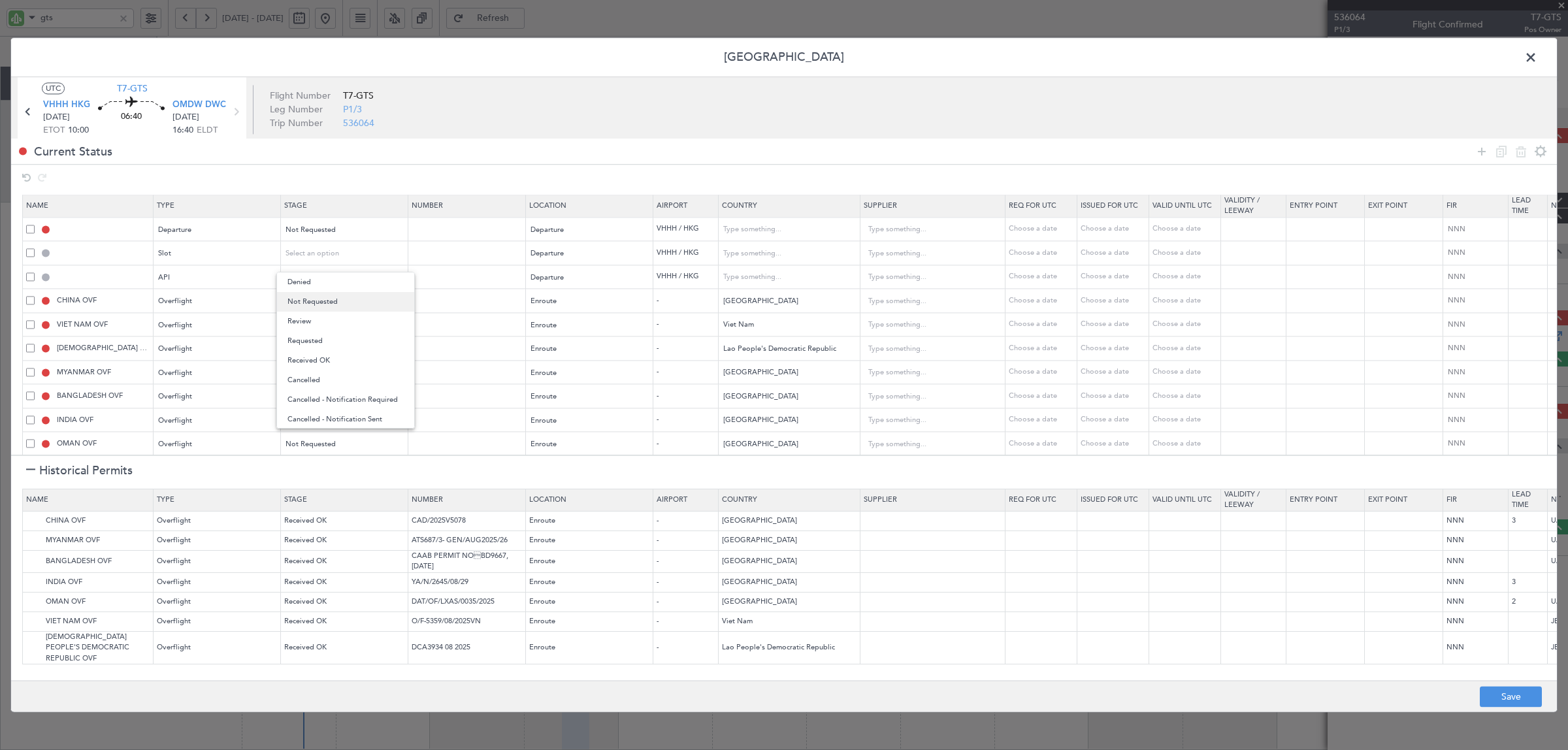
click at [340, 302] on span "Not Requested" at bounding box center [346, 302] width 116 height 20
click at [344, 279] on div "Select an option" at bounding box center [340, 277] width 108 height 20
click at [349, 327] on span "Not Requested" at bounding box center [346, 326] width 116 height 20
click at [1508, 696] on button "Save" at bounding box center [1511, 697] width 62 height 21
type input "DEPARTURE"
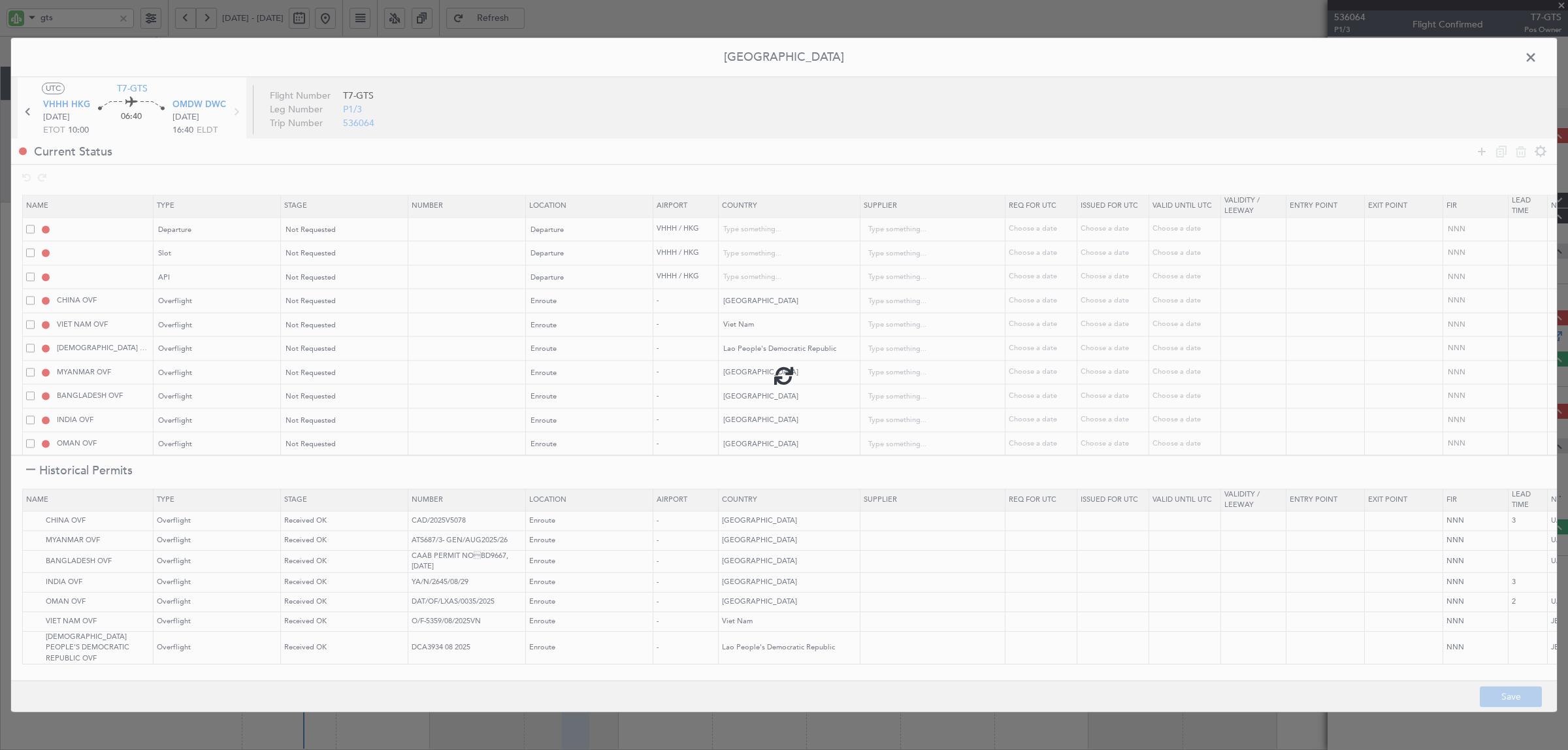
type input "[GEOGRAPHIC_DATA]"
type input "NNN"
type input "VHHH DEP SLOT"
type input "[GEOGRAPHIC_DATA]"
type input "NNN"
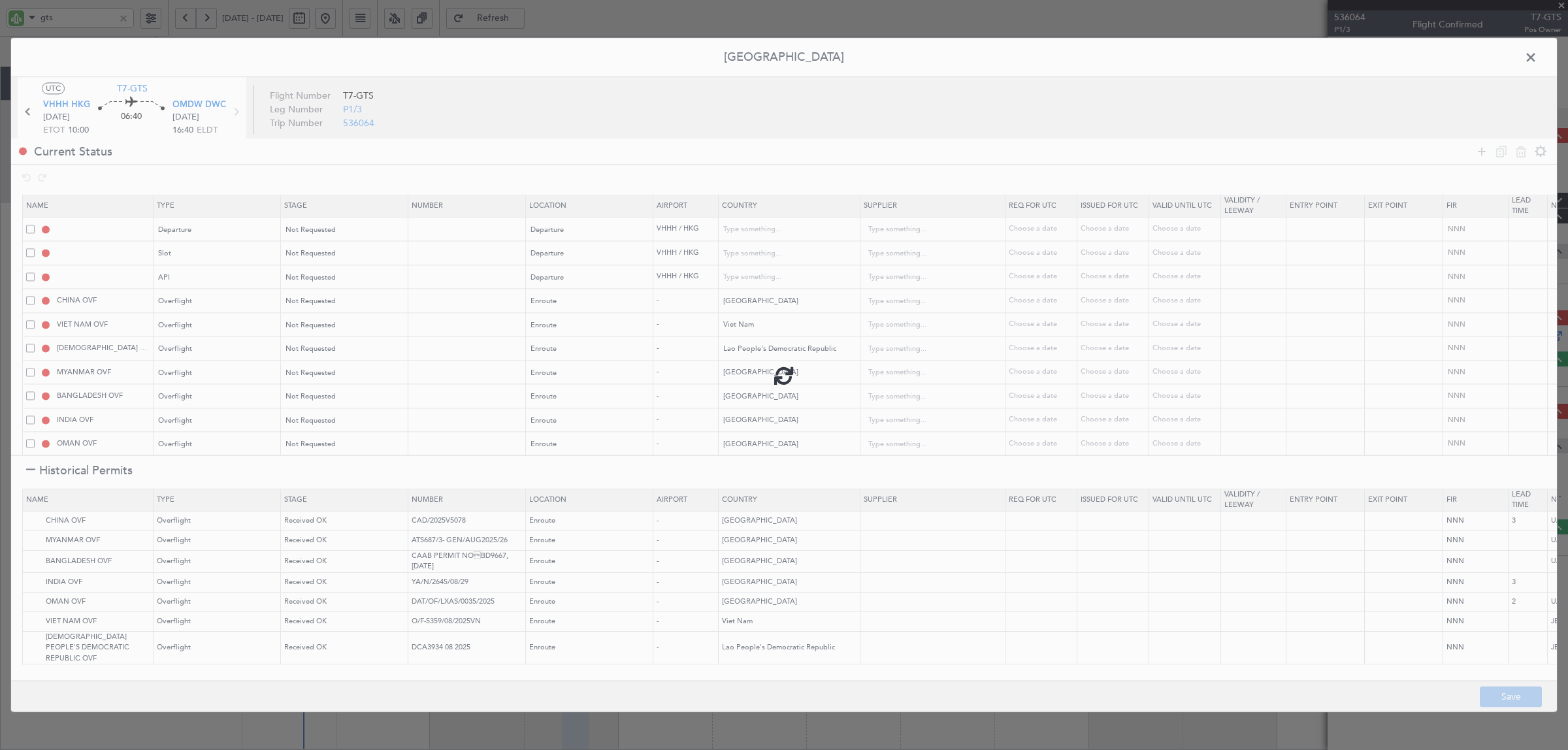
type input "VHHH DEP API"
type input "[GEOGRAPHIC_DATA]"
type input "NNN"
type input "3"
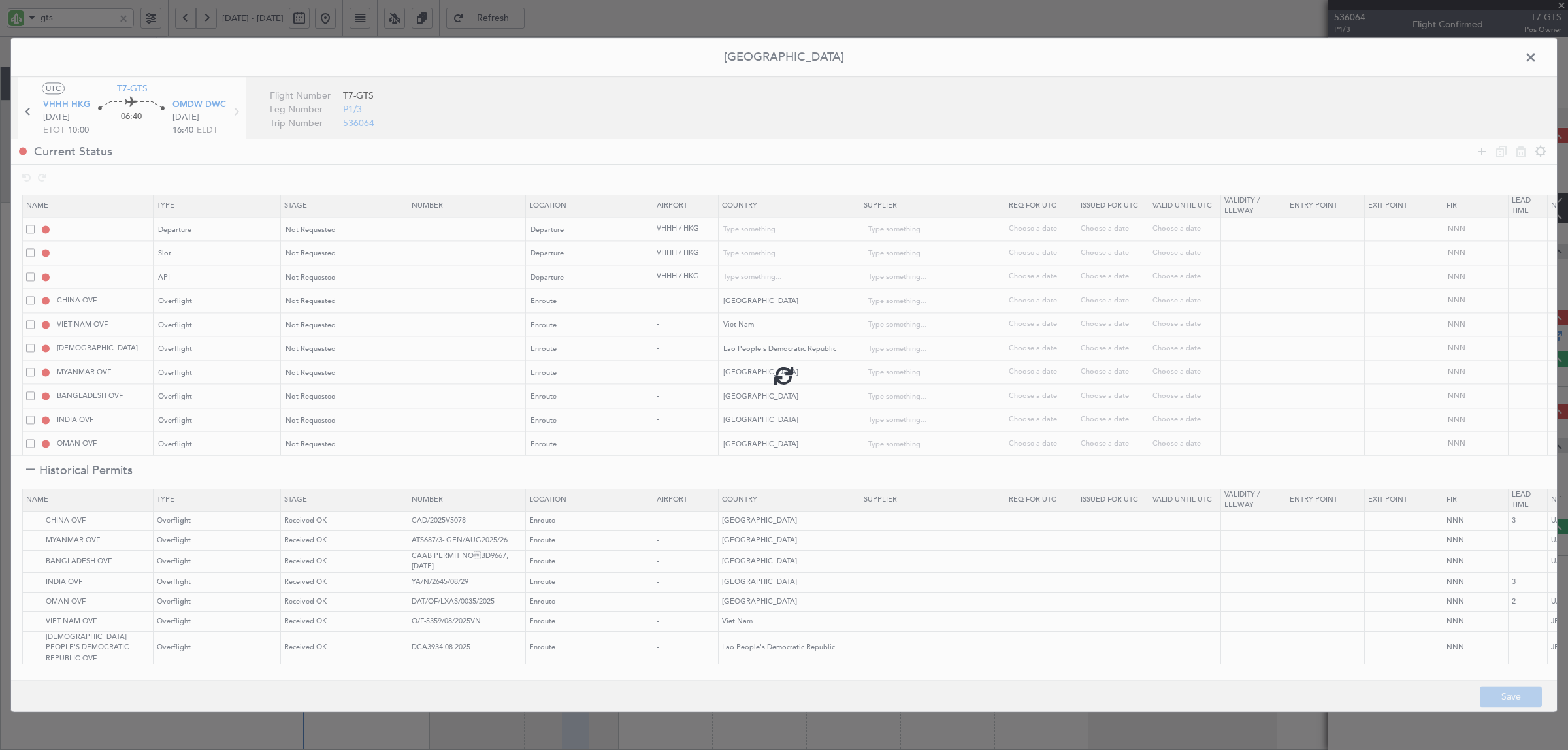
type input "NNN"
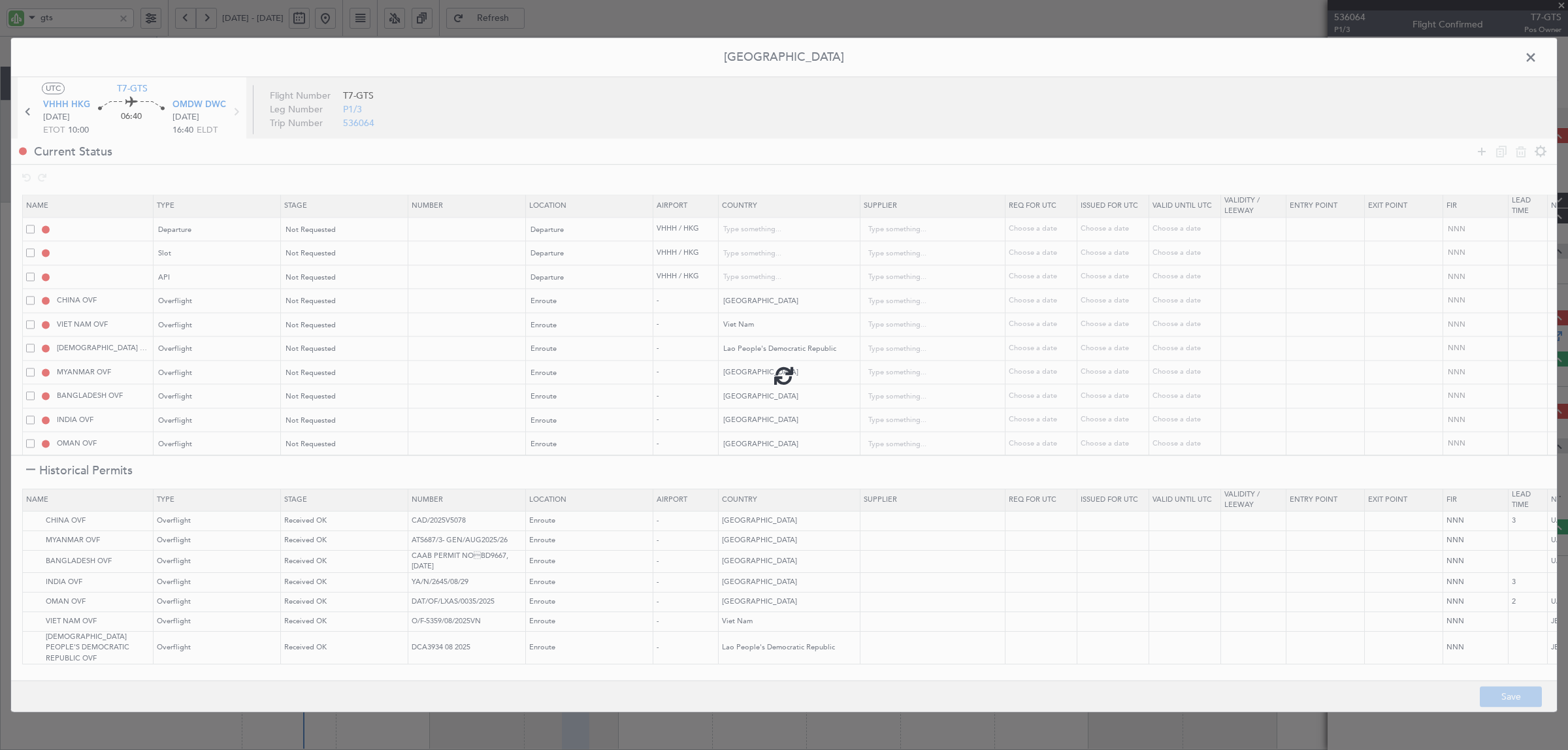
type input "3"
type input "NNN"
type input "2"
type input "OMDW LDG"
type input "[GEOGRAPHIC_DATA]"
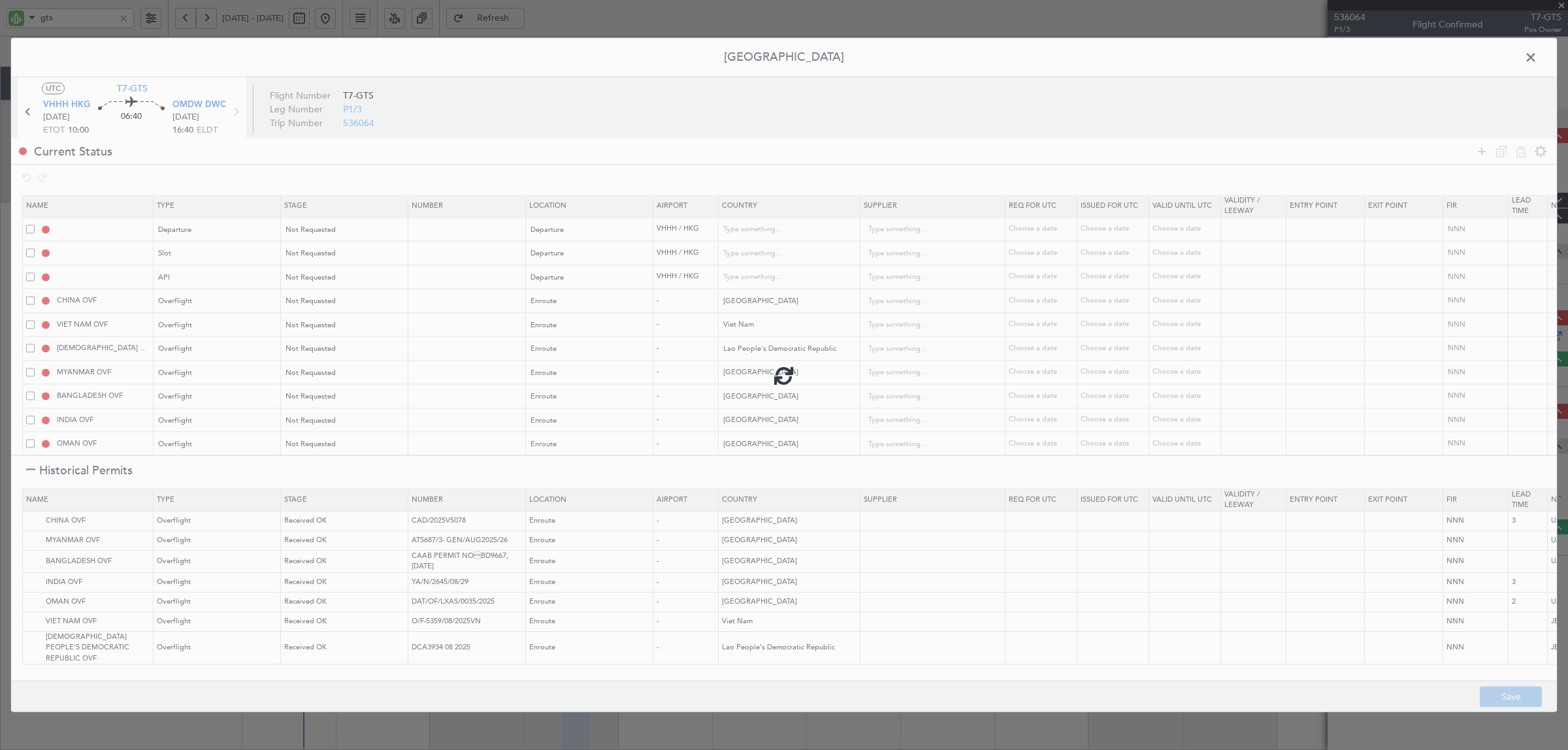
type input "NNN"
type input "1"
type input "OMDW ARR SLOT"
type input "[GEOGRAPHIC_DATA]"
type input "NNN"
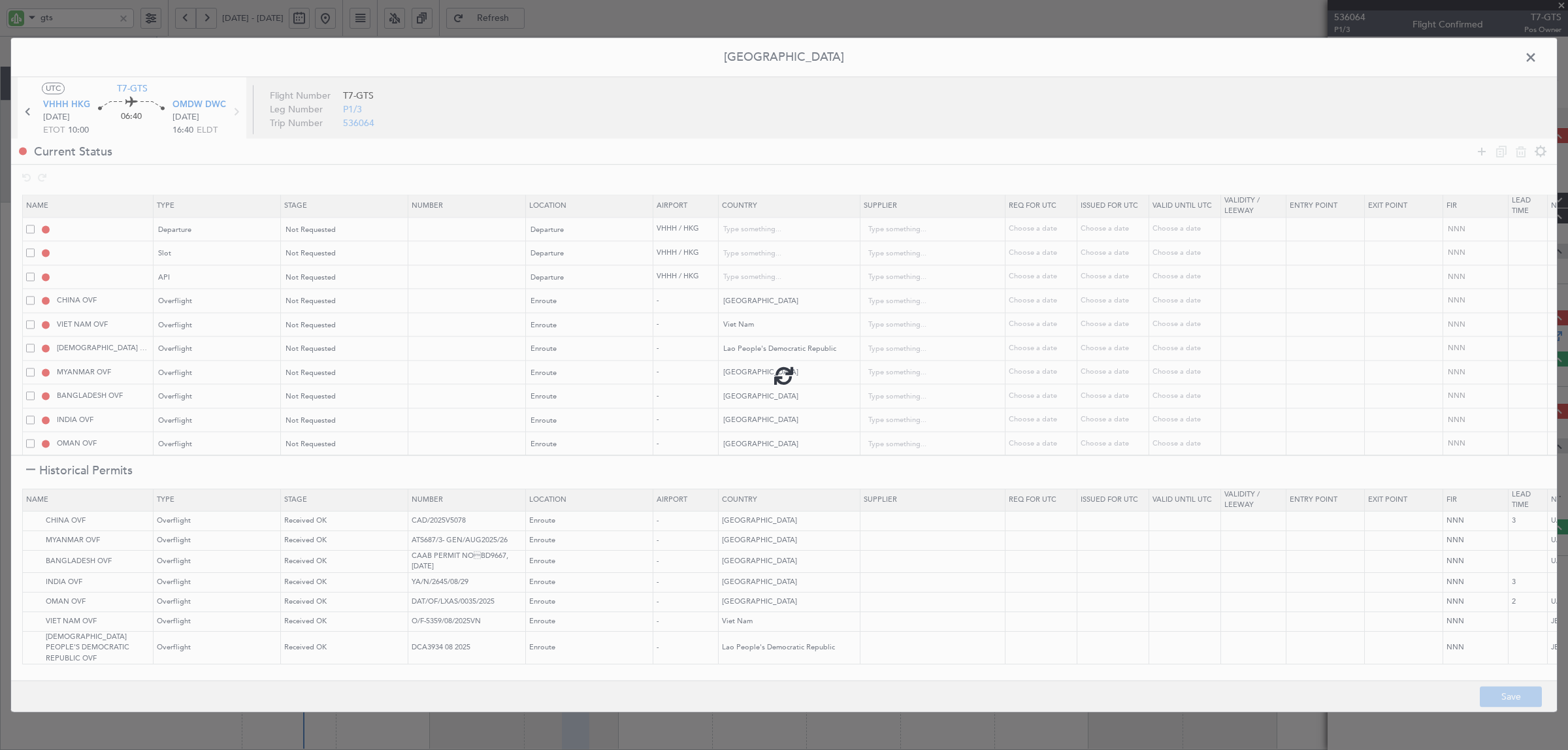
type input "1"
type input "OMDW ARR API"
type input "[GEOGRAPHIC_DATA]"
type input "NNN"
type input "1"
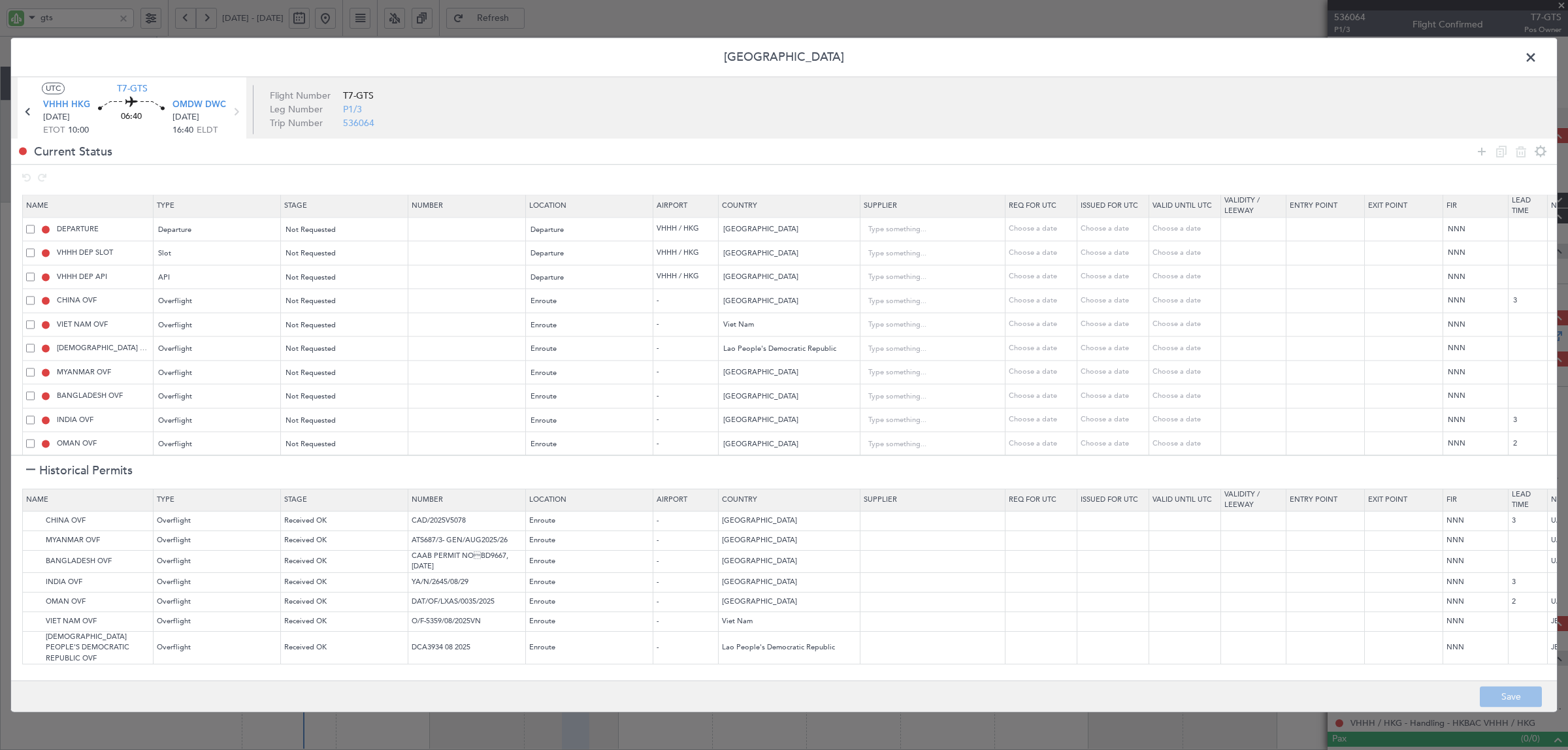
drag, startPoint x: 1527, startPoint y: 57, endPoint x: 1514, endPoint y: 60, distance: 13.3
click at [1537, 57] on span at bounding box center [1537, 60] width 0 height 26
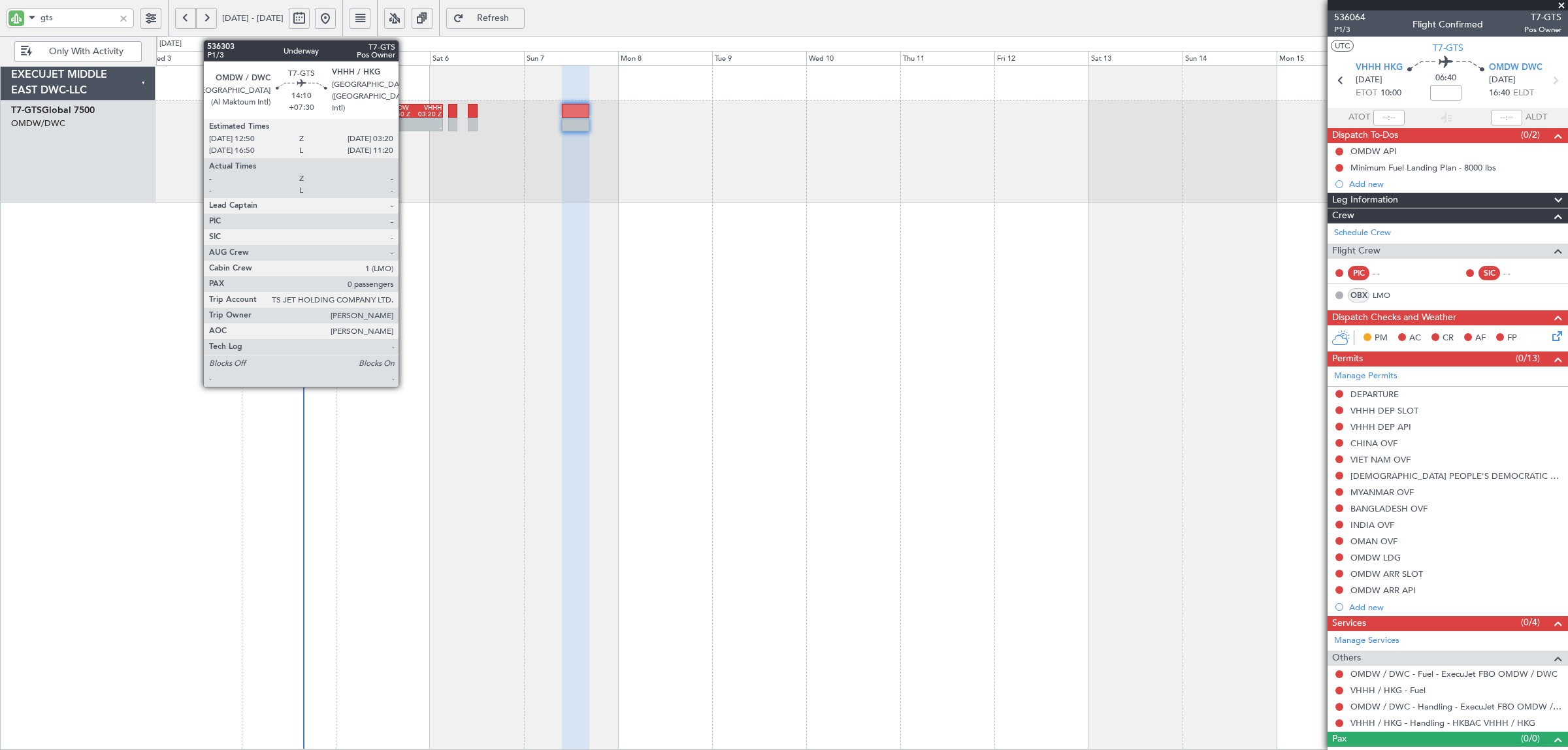
click at [405, 119] on div at bounding box center [401, 121] width 27 height 7
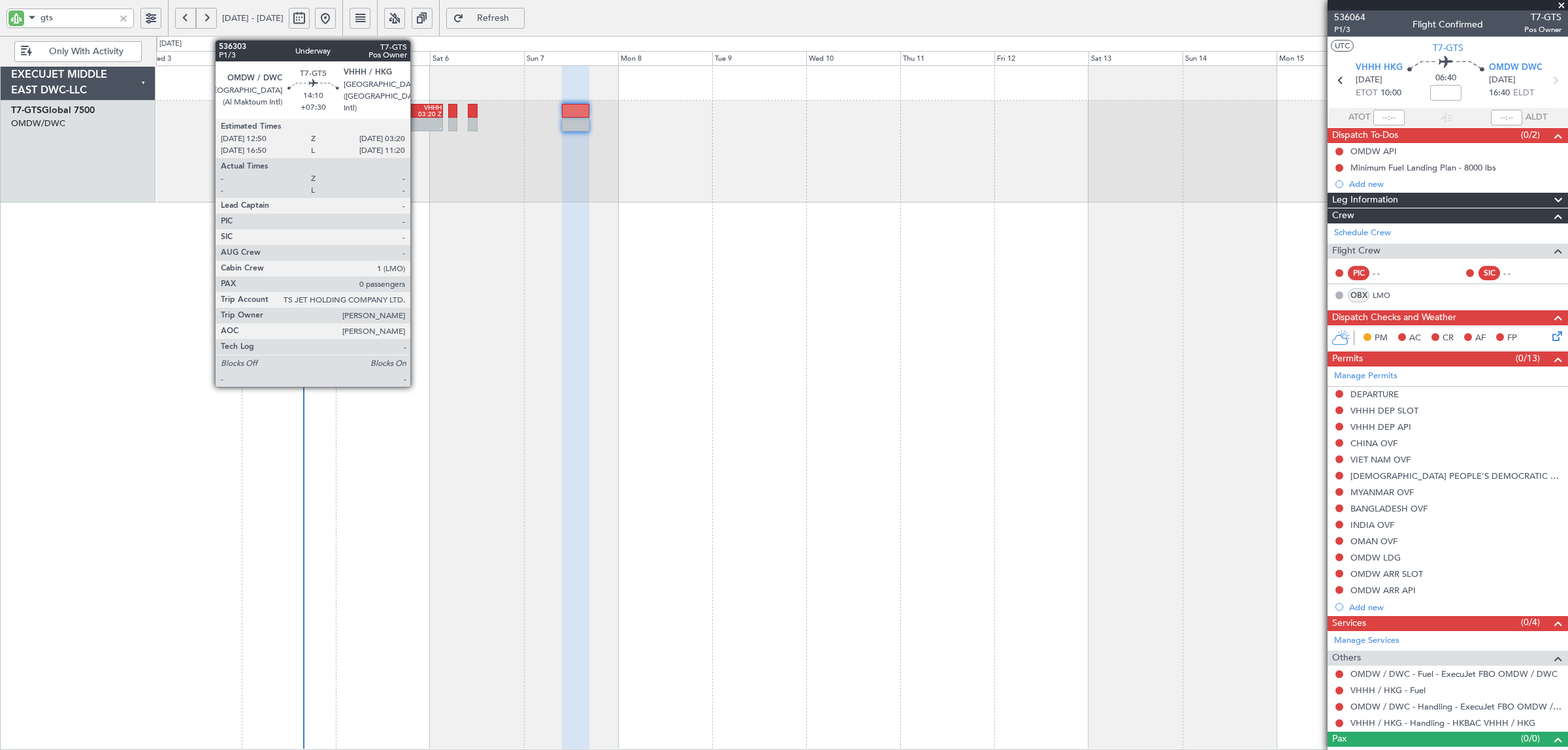
click at [417, 116] on div "03:20 Z" at bounding box center [428, 114] width 27 height 7
click at [416, 122] on div at bounding box center [428, 121] width 27 height 7
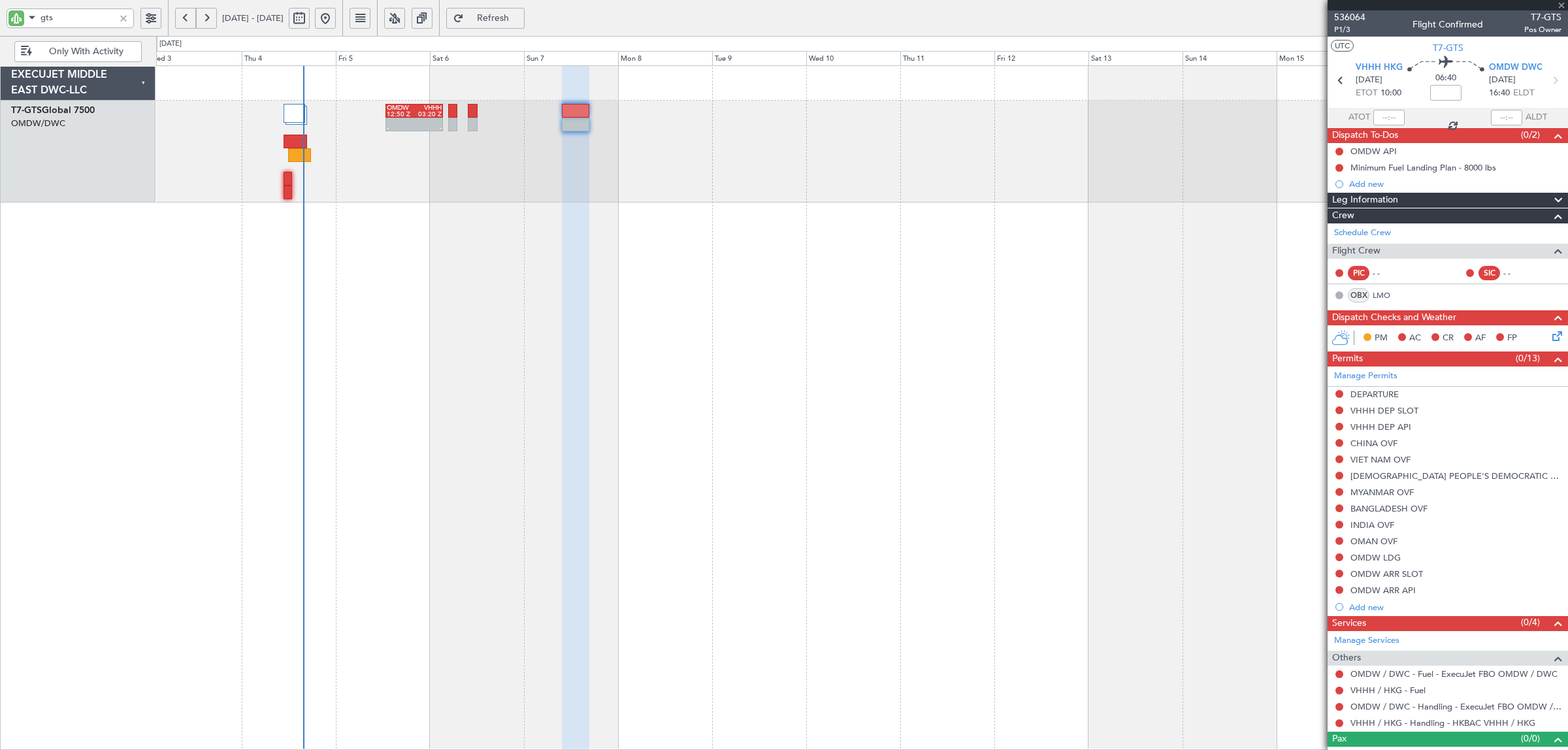
type input "+07:30"
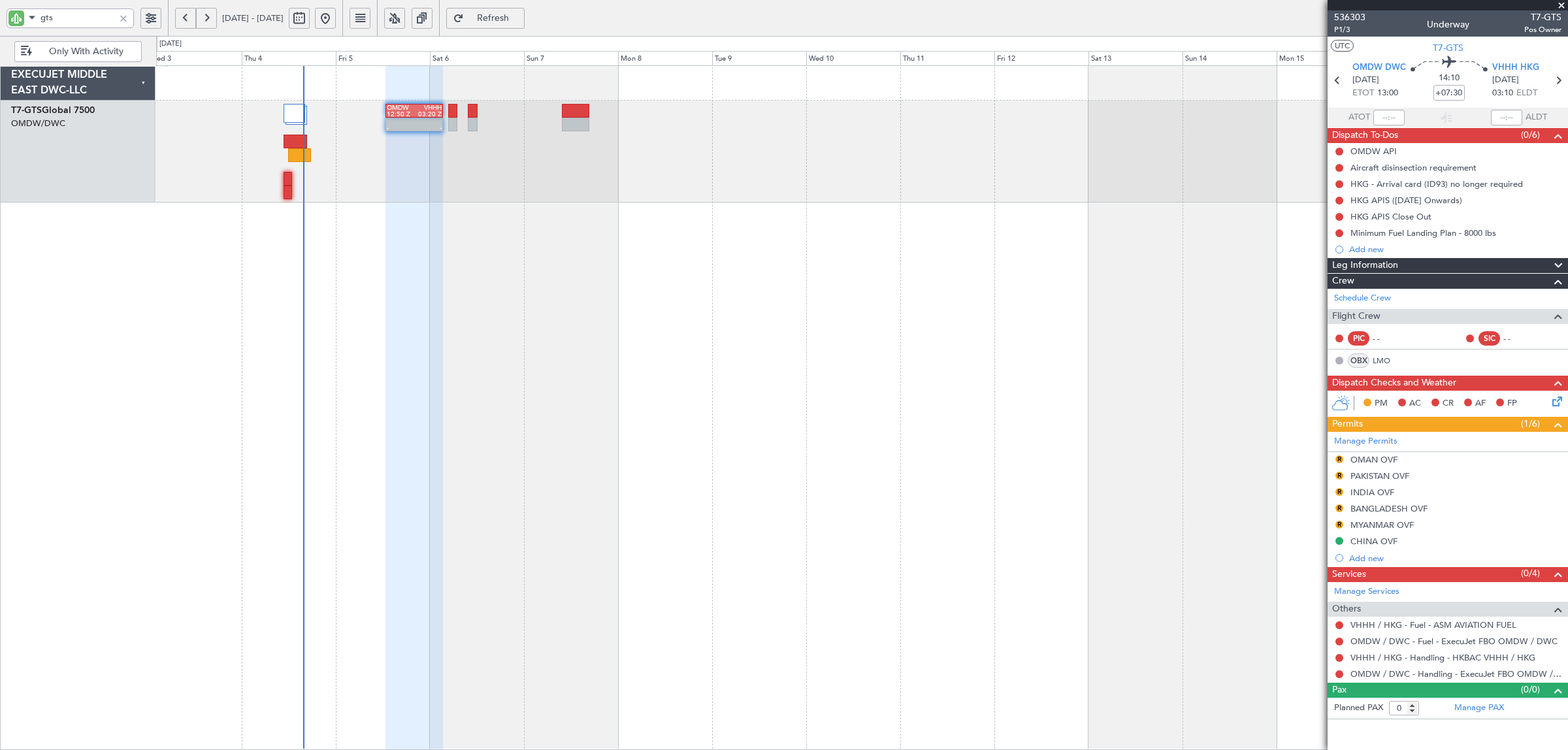
click at [520, 20] on span "Refresh" at bounding box center [493, 18] width 54 height 9
click at [520, 18] on span "Refresh" at bounding box center [493, 18] width 54 height 9
click at [507, 20] on button "Refresh" at bounding box center [485, 18] width 79 height 21
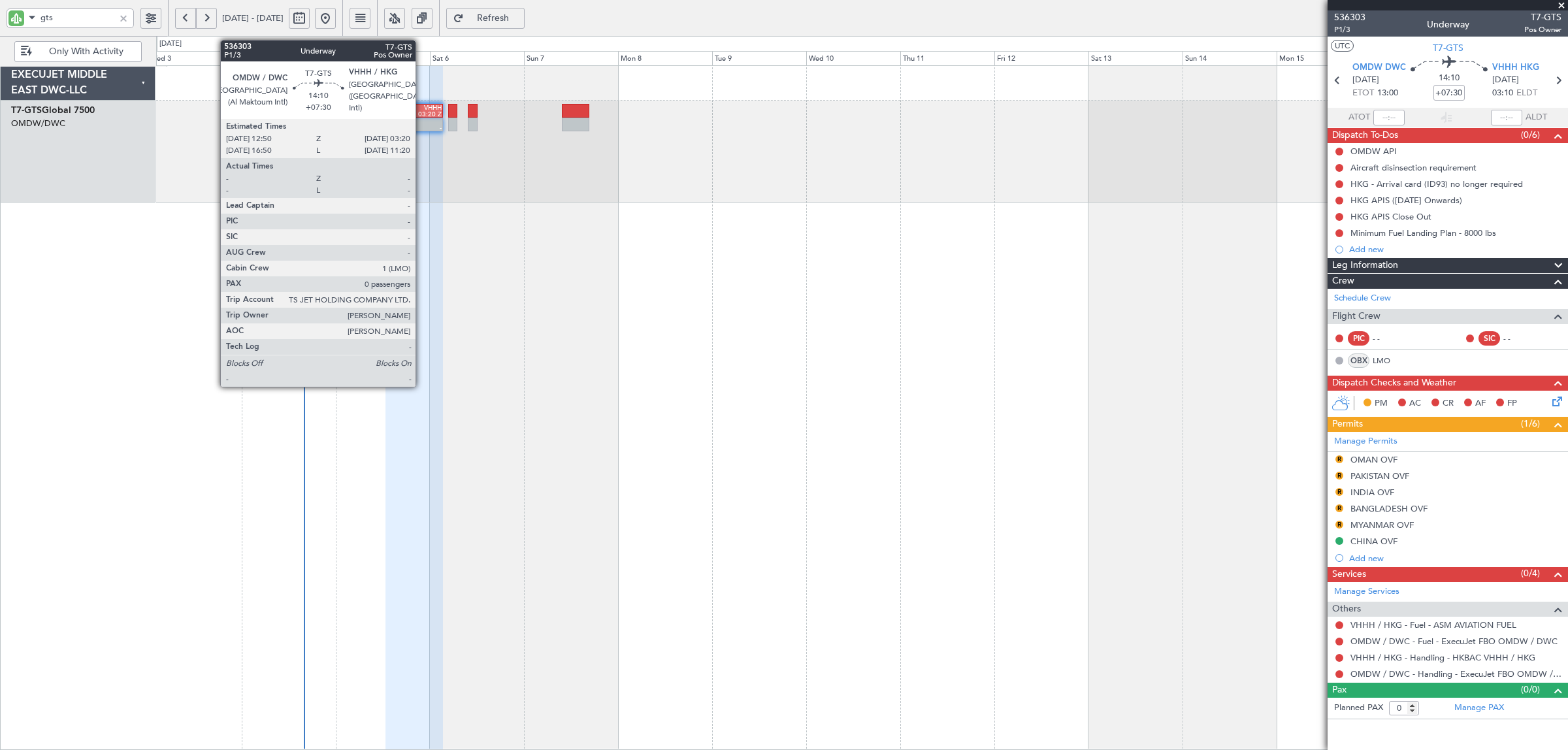
click at [422, 111] on div "03:20 Z" at bounding box center [428, 114] width 27 height 7
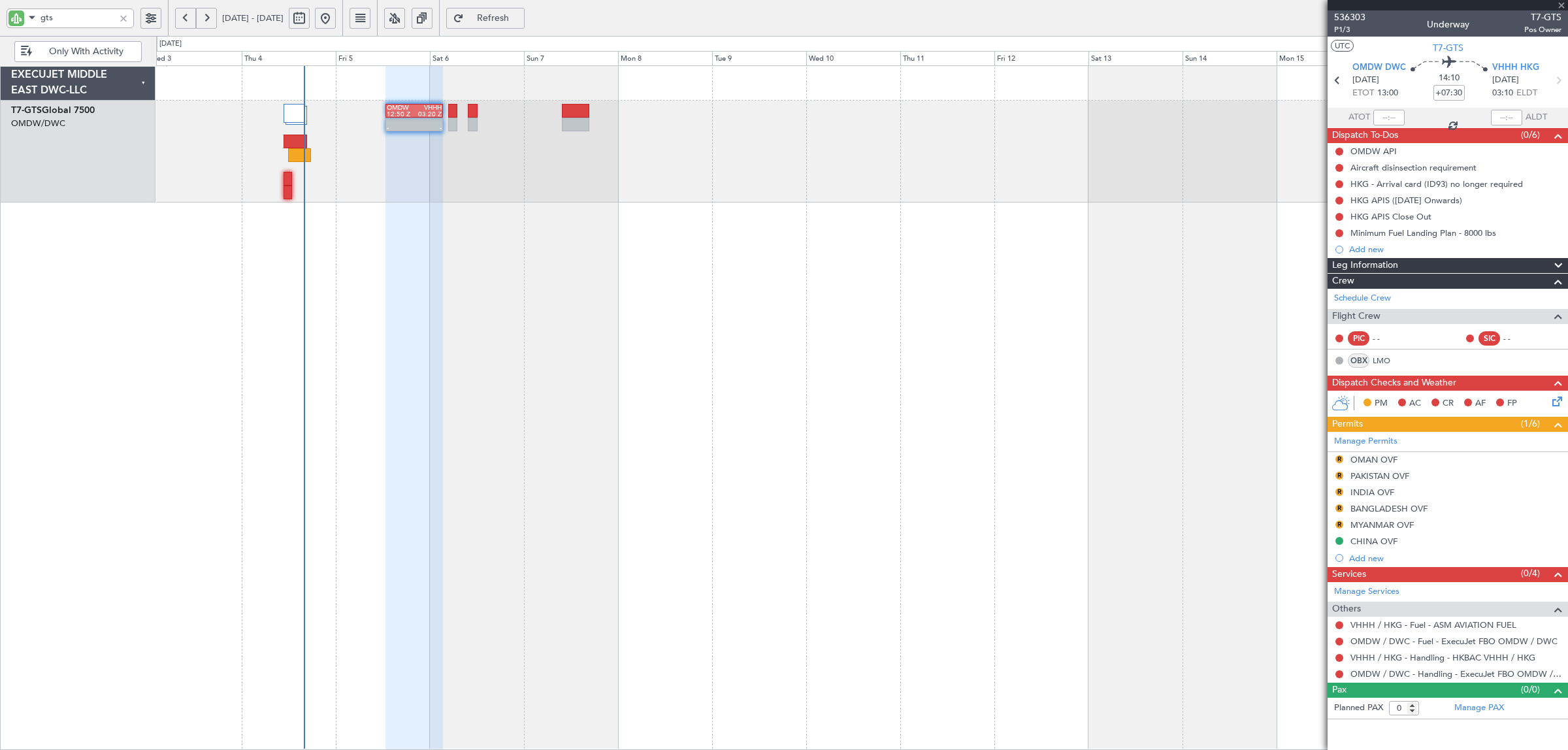
click at [491, 14] on button "Refresh" at bounding box center [485, 18] width 79 height 21
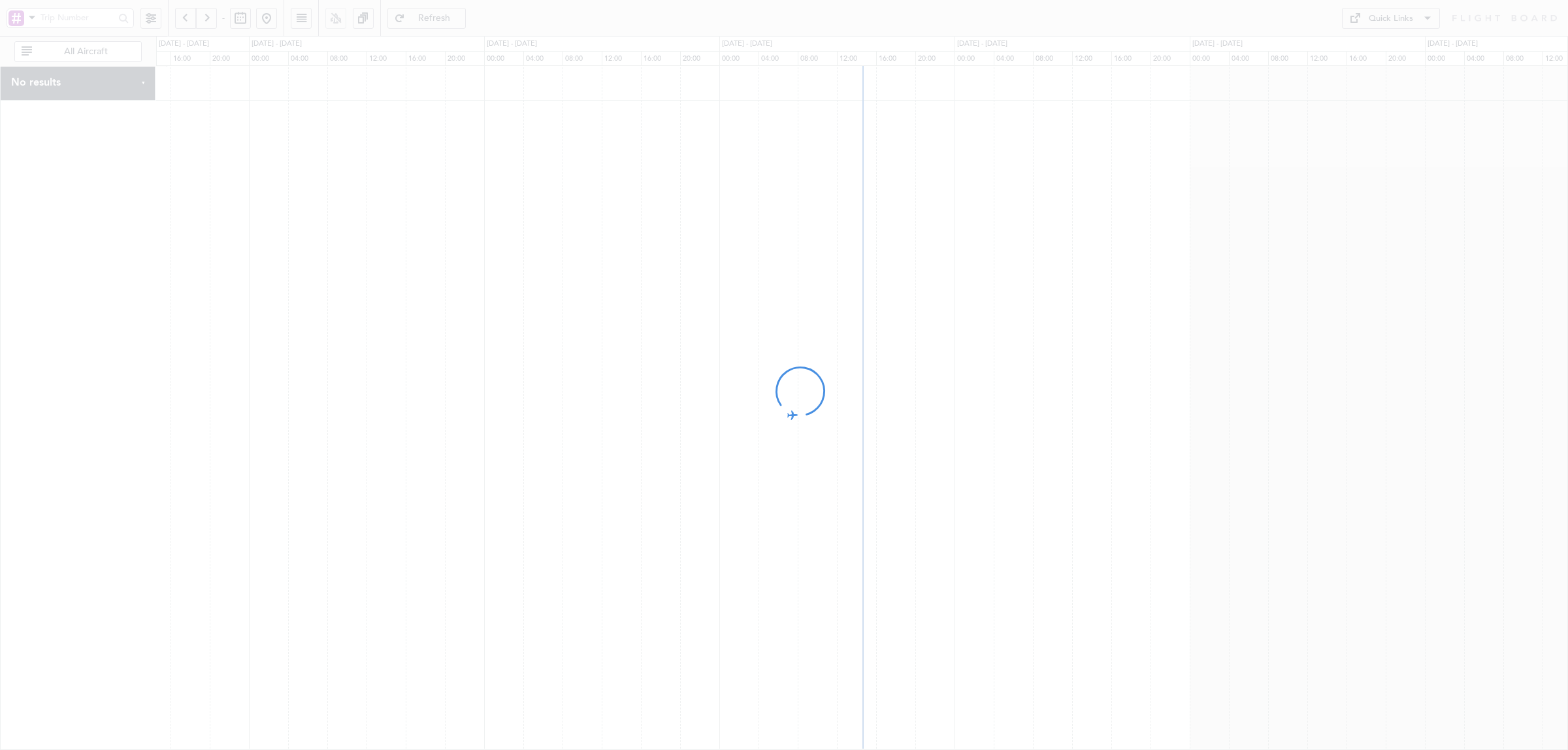
drag, startPoint x: 868, startPoint y: 363, endPoint x: 612, endPoint y: 358, distance: 256.0
click at [612, 358] on div at bounding box center [784, 375] width 1568 height 750
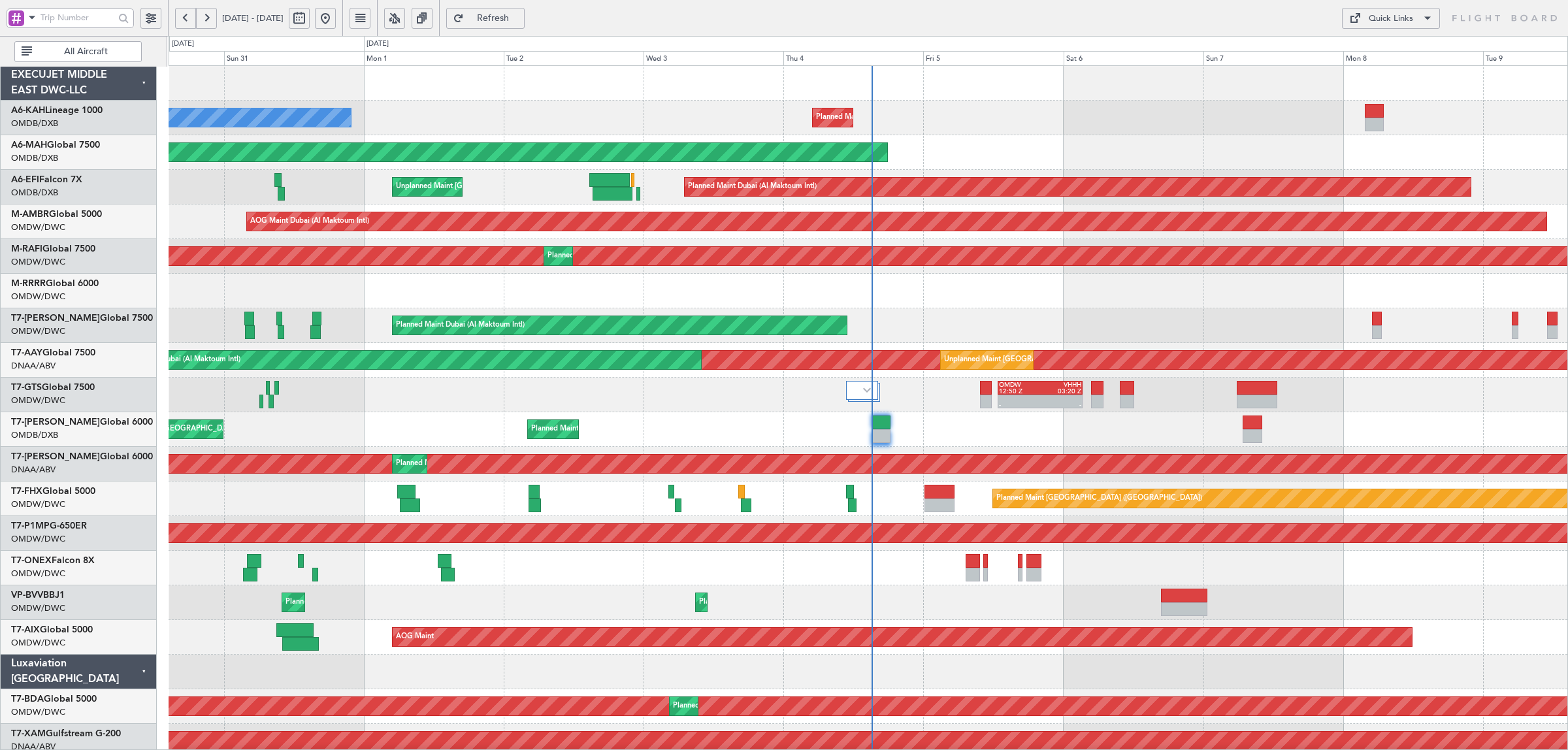
click at [31, 21] on span at bounding box center [32, 17] width 16 height 17
click at [67, 95] on div "A/C (Reg. or Type)" at bounding box center [92, 86] width 168 height 23
click at [86, 56] on span "All Aircraft" at bounding box center [86, 51] width 103 height 9
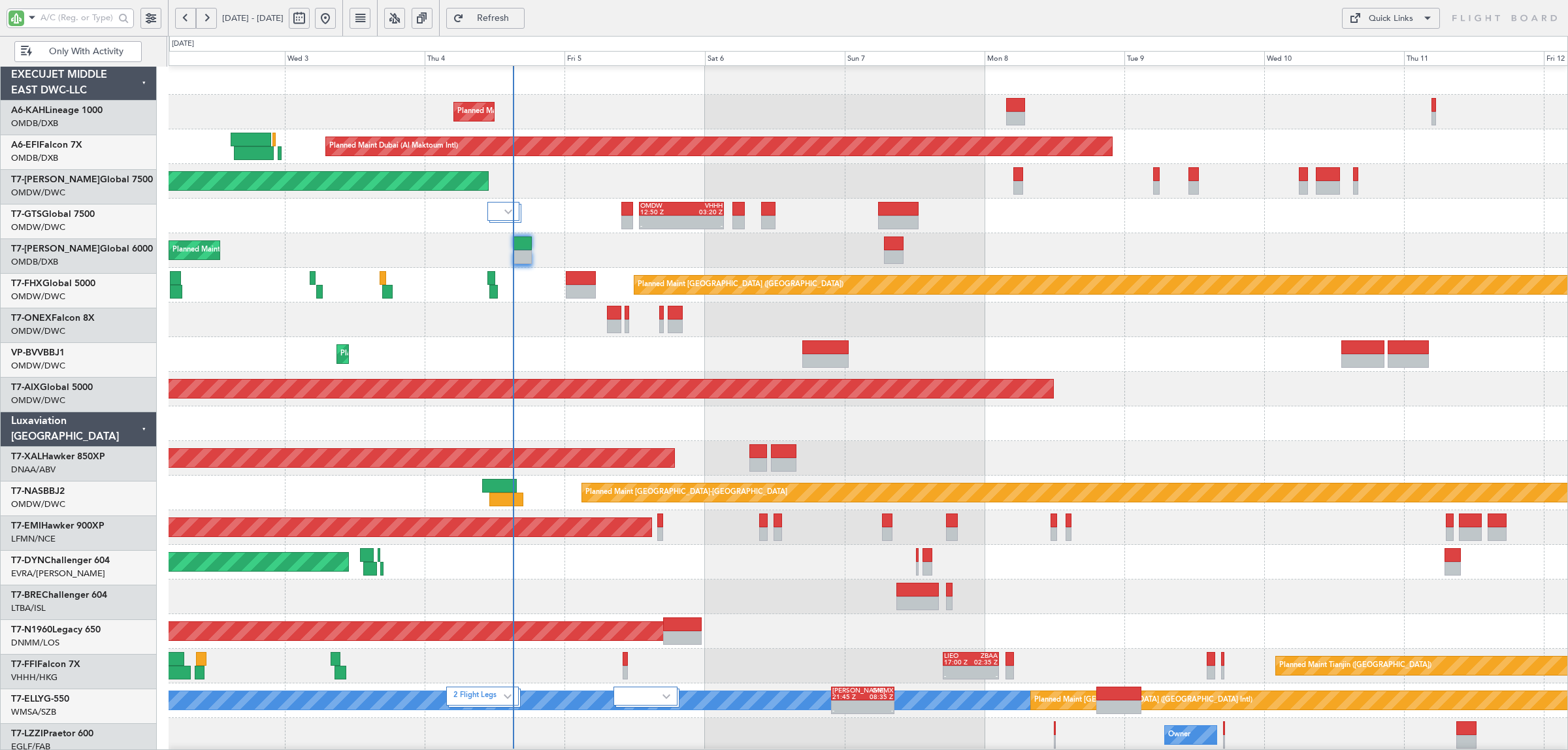
scroll to position [18, 0]
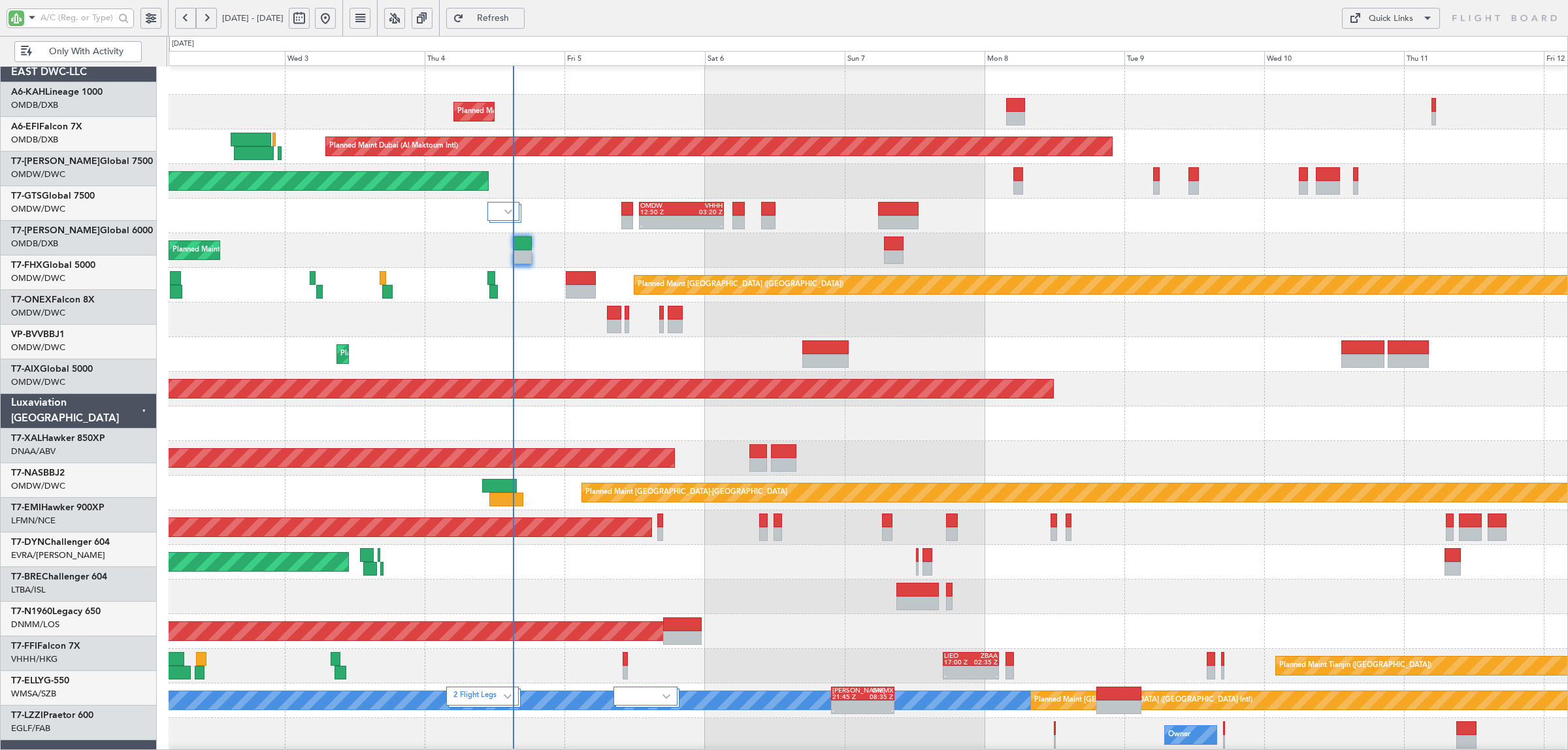
click at [511, 345] on div "Planned Maint Dubai (Al Maktoum Intl) Planned Maint Dubai (Al Maktoum Intl)" at bounding box center [868, 355] width 1399 height 35
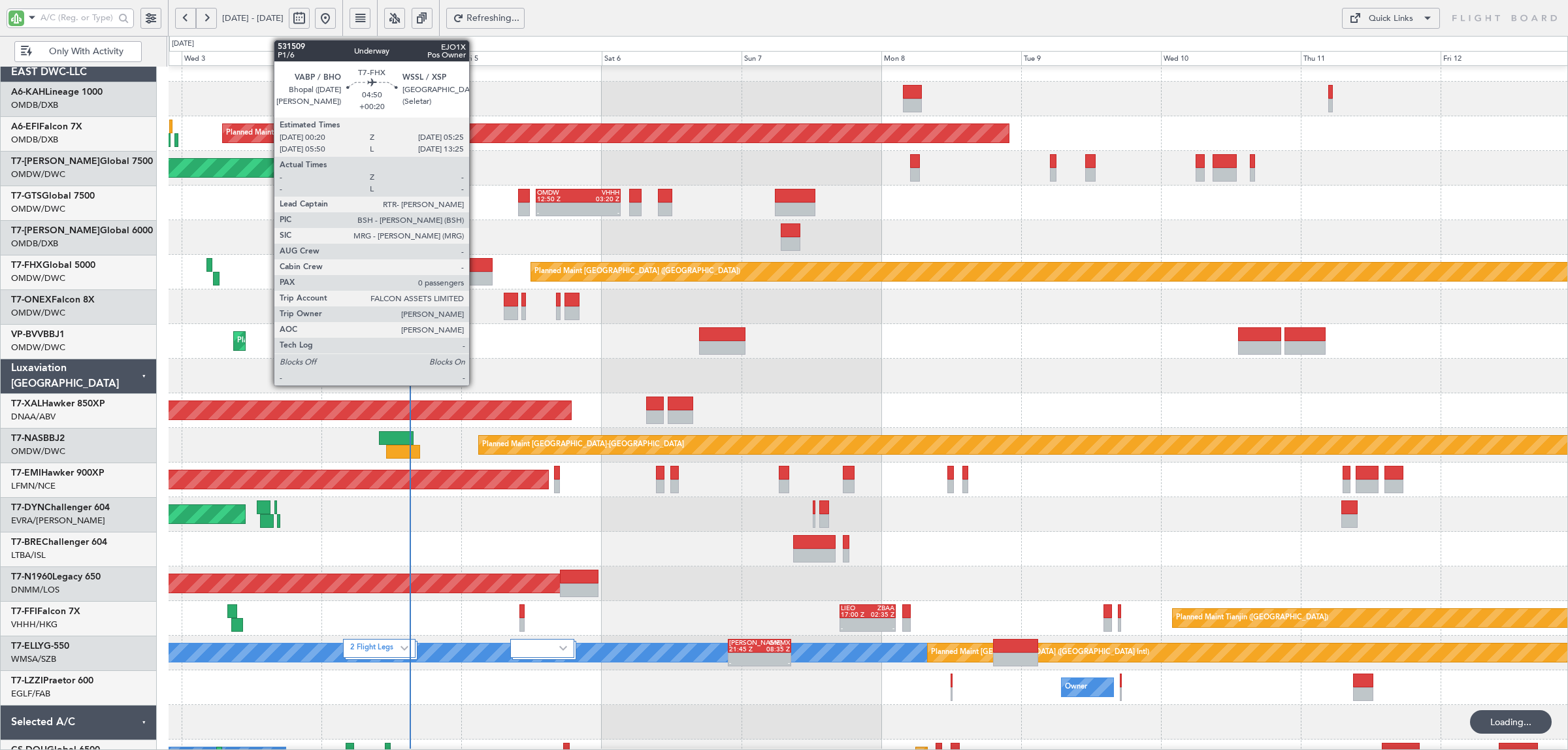
click at [476, 273] on div at bounding box center [478, 279] width 30 height 14
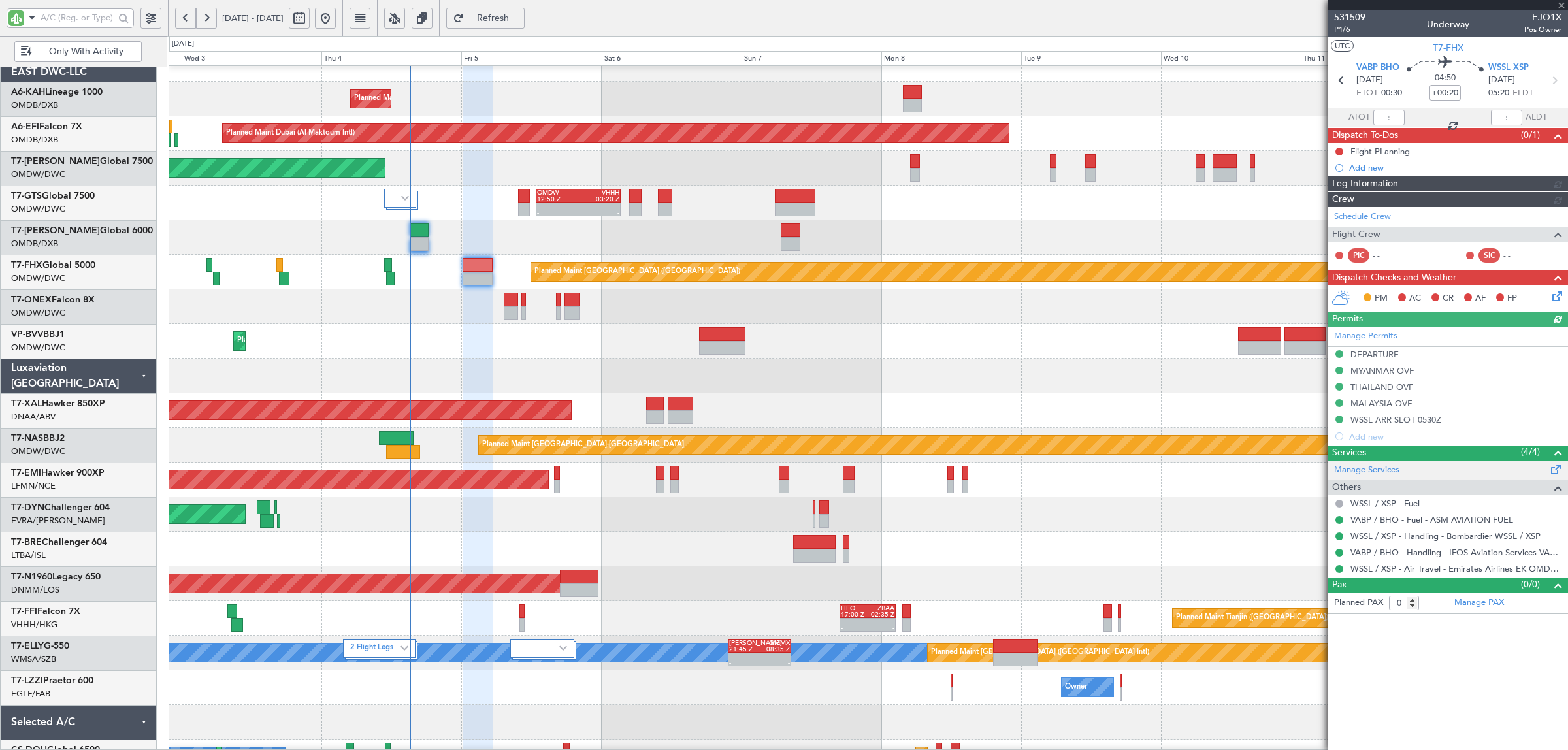
type input "[PERSON_NAME] (SYS)"
type input "7052"
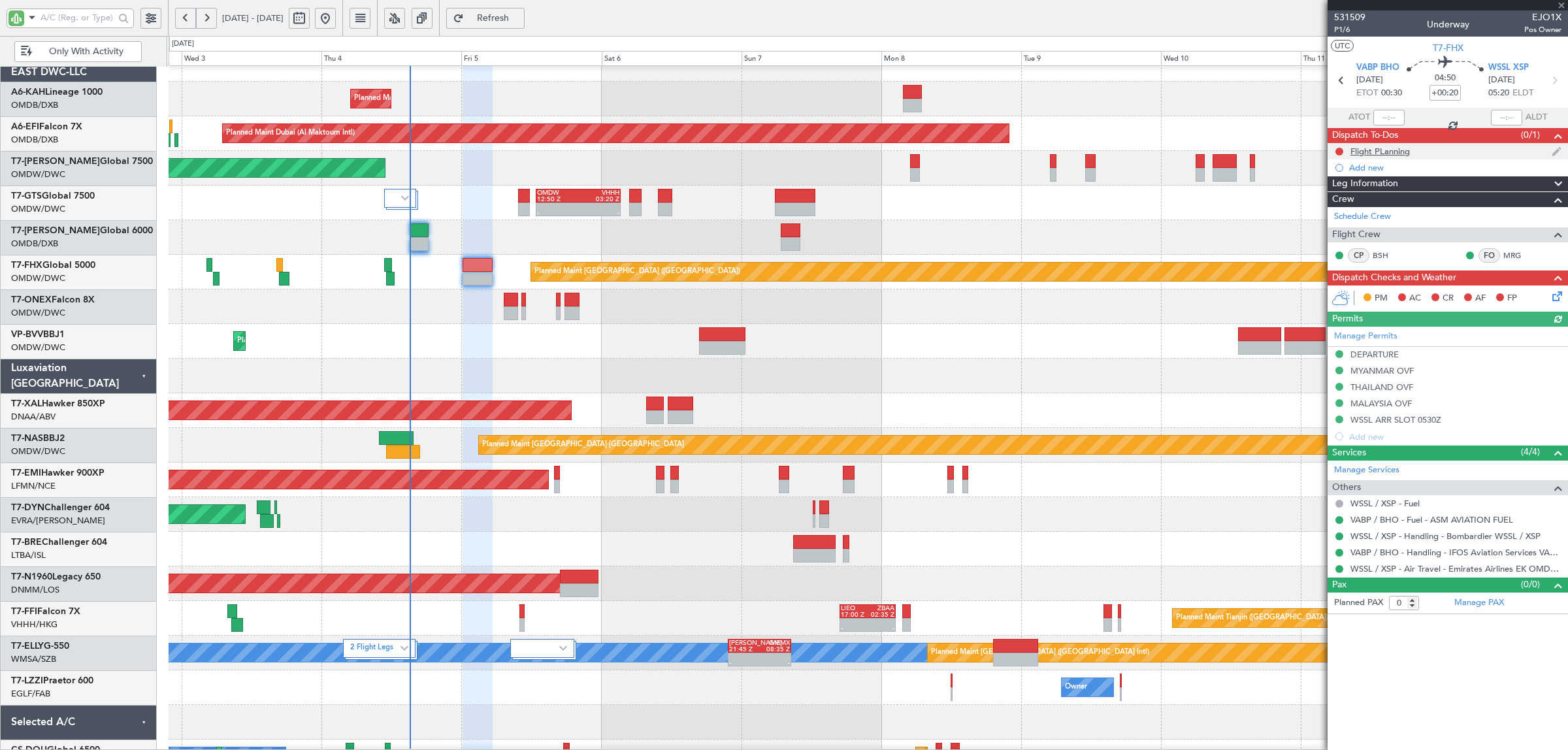
click at [1360, 149] on div "Flight PLanning" at bounding box center [1380, 151] width 60 height 11
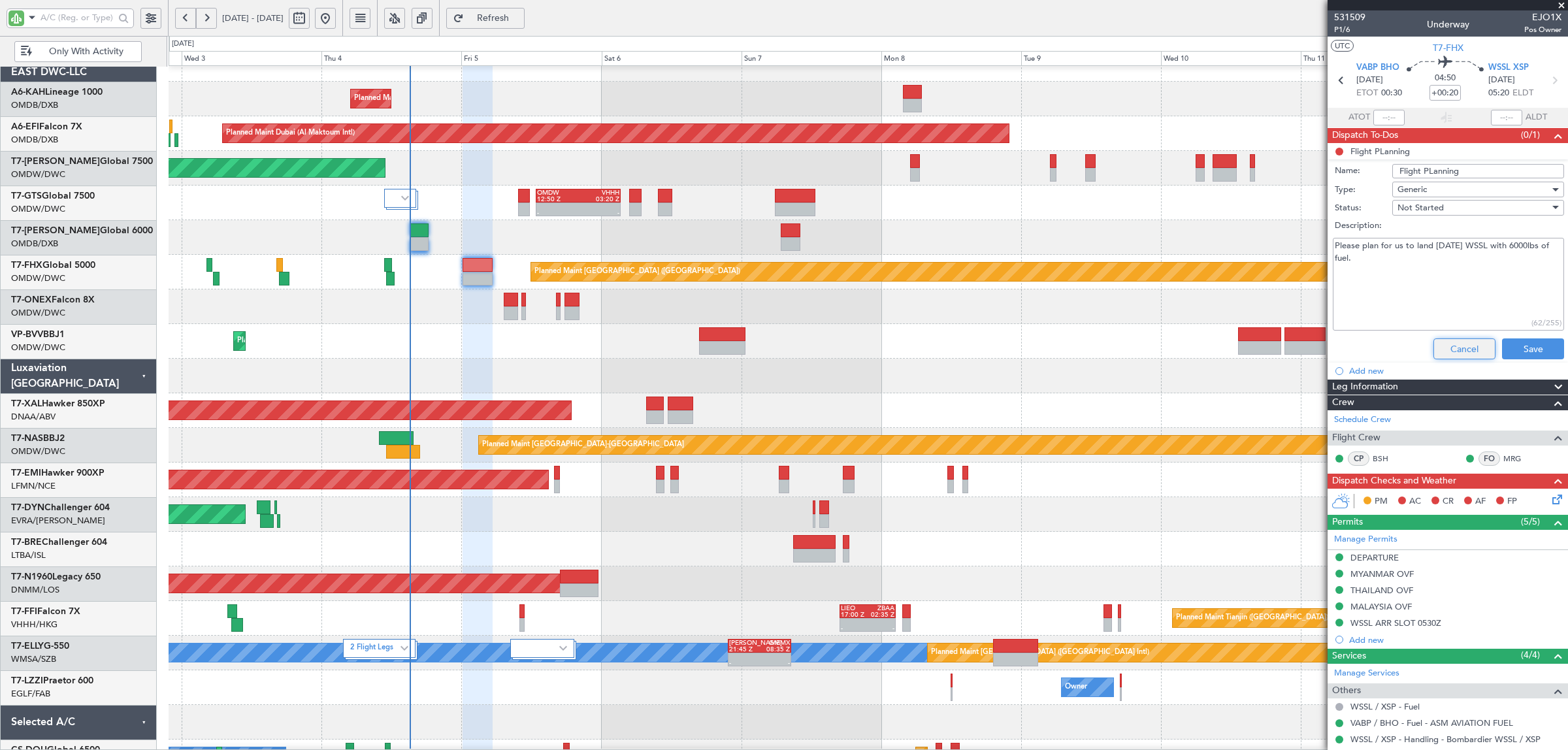
click at [1467, 349] on button "Cancel" at bounding box center [1464, 349] width 62 height 21
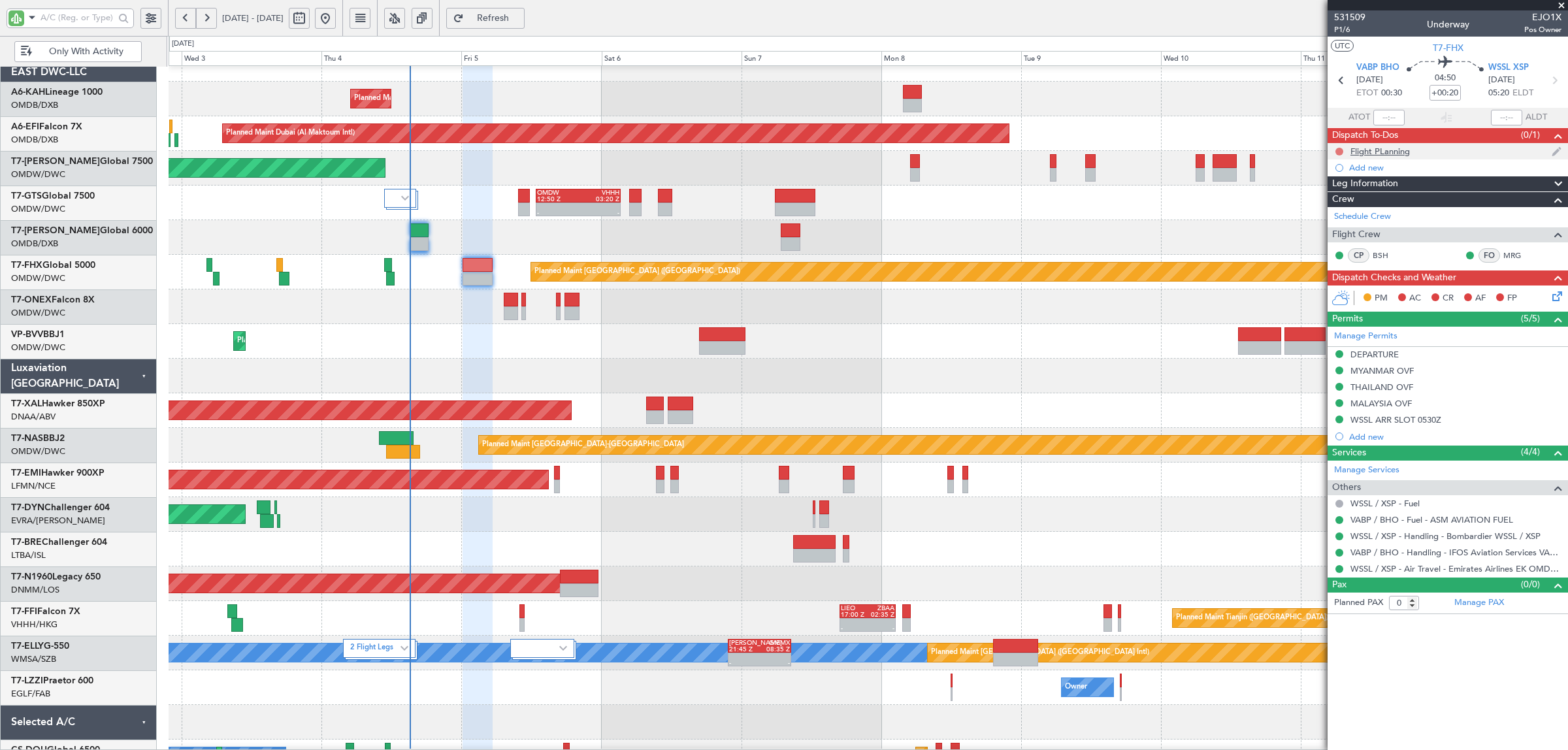
click at [1340, 147] on button at bounding box center [1339, 151] width 8 height 8
click at [1340, 210] on span "Completed" at bounding box center [1345, 209] width 43 height 13
click at [1555, 297] on icon at bounding box center [1555, 294] width 11 height 11
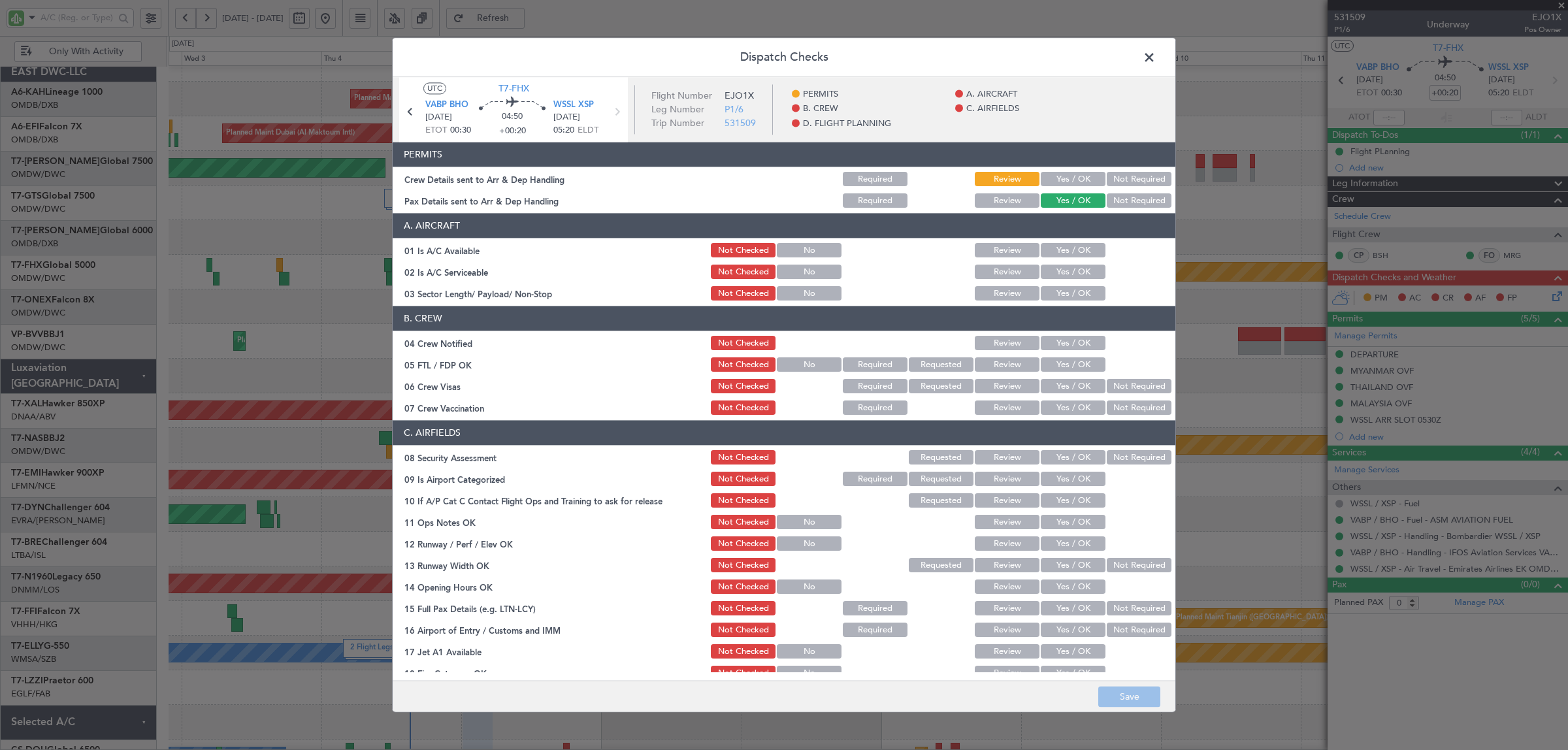
click at [1063, 177] on button "Yes / OK" at bounding box center [1074, 179] width 65 height 14
click at [1118, 210] on article "PERMITS Crew Details sent to Arr & Dep Handling Required Review Yes / OK Not Re…" at bounding box center [783, 407] width 782 height 530
drag, startPoint x: 1102, startPoint y: 206, endPoint x: 1099, endPoint y: 214, distance: 8.5
click at [1107, 206] on button "Not Required" at bounding box center [1139, 201] width 65 height 14
click at [1067, 249] on button "Yes / OK" at bounding box center [1074, 250] width 65 height 14
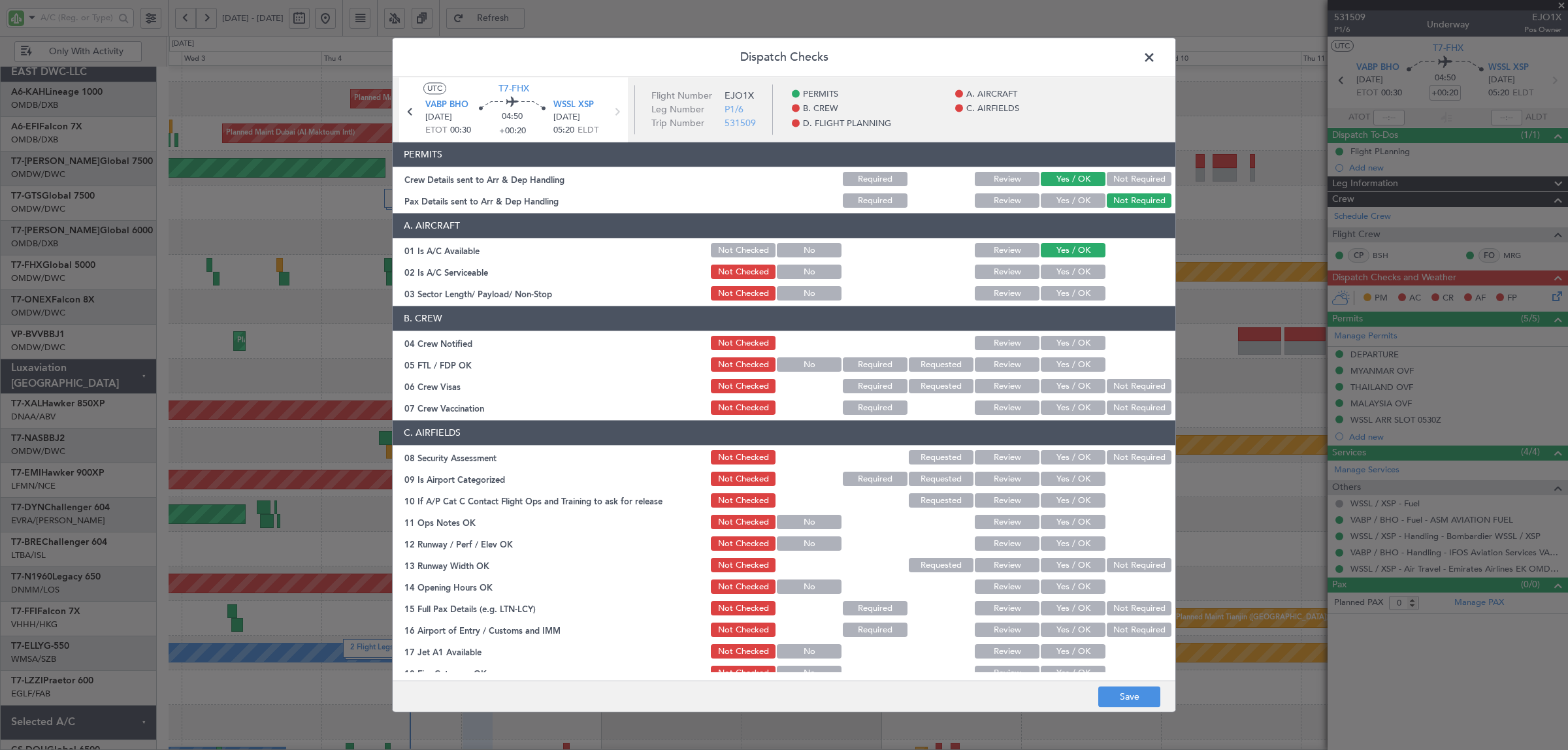
click at [1066, 265] on button "Yes / OK" at bounding box center [1074, 272] width 65 height 14
drag, startPoint x: 1064, startPoint y: 292, endPoint x: 1062, endPoint y: 329, distance: 37.1
click at [1064, 293] on button "Yes / OK" at bounding box center [1074, 293] width 65 height 14
drag, startPoint x: 1061, startPoint y: 343, endPoint x: 1063, endPoint y: 367, distance: 24.1
click at [1061, 344] on button "Yes / OK" at bounding box center [1074, 343] width 65 height 14
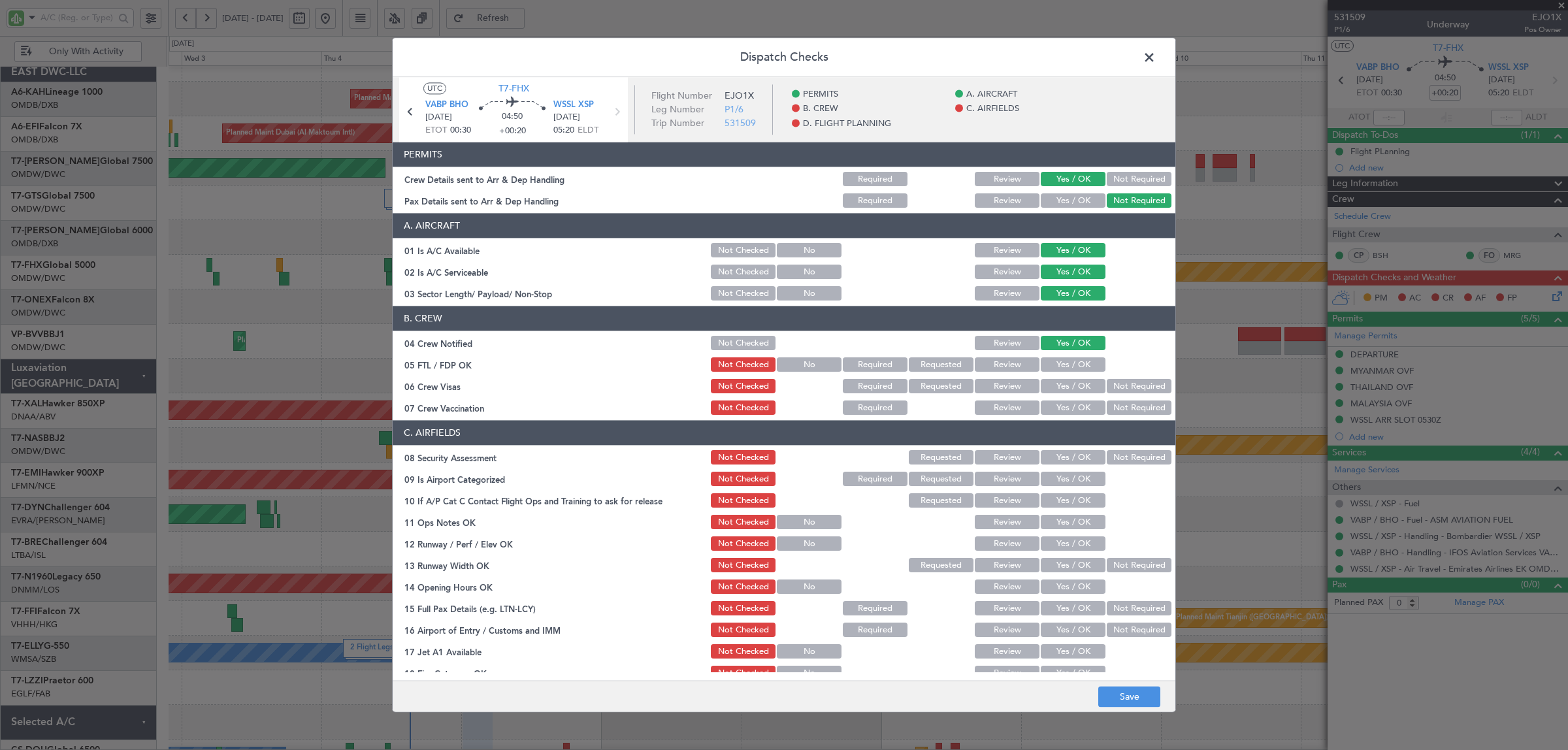
click at [1063, 368] on button "Yes / OK" at bounding box center [1074, 365] width 65 height 14
click at [1107, 384] on button "Not Required" at bounding box center [1139, 386] width 65 height 14
click at [1111, 406] on button "Not Required" at bounding box center [1139, 408] width 65 height 14
click at [1111, 455] on button "Not Required" at bounding box center [1139, 457] width 65 height 14
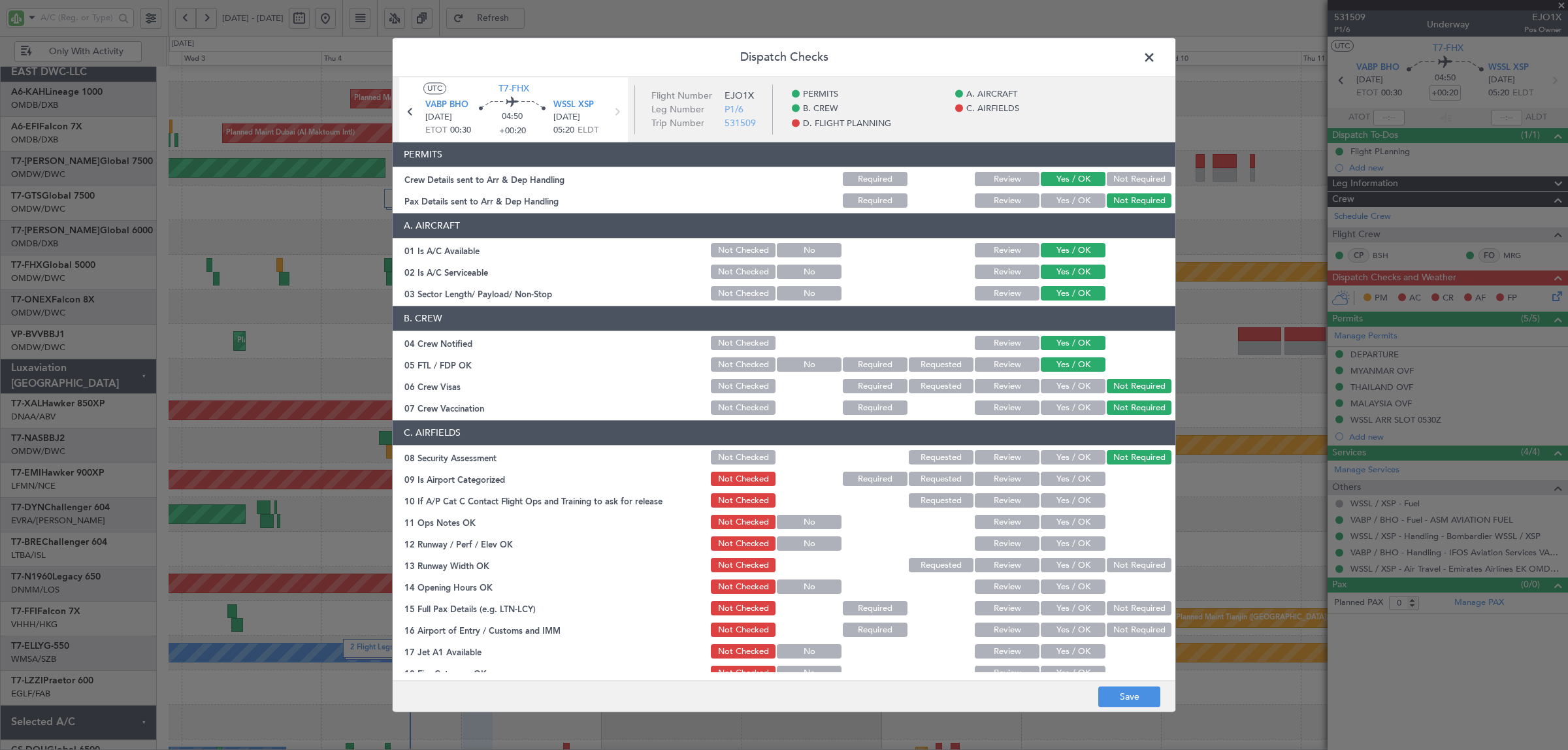
drag, startPoint x: 1071, startPoint y: 482, endPoint x: 1069, endPoint y: 501, distance: 19.1
click at [1071, 484] on button "Yes / OK" at bounding box center [1074, 479] width 65 height 14
click at [1069, 503] on button "Yes / OK" at bounding box center [1074, 501] width 65 height 14
click at [1069, 522] on button "Yes / OK" at bounding box center [1074, 522] width 65 height 14
click at [1070, 542] on button "Yes / OK" at bounding box center [1074, 544] width 65 height 14
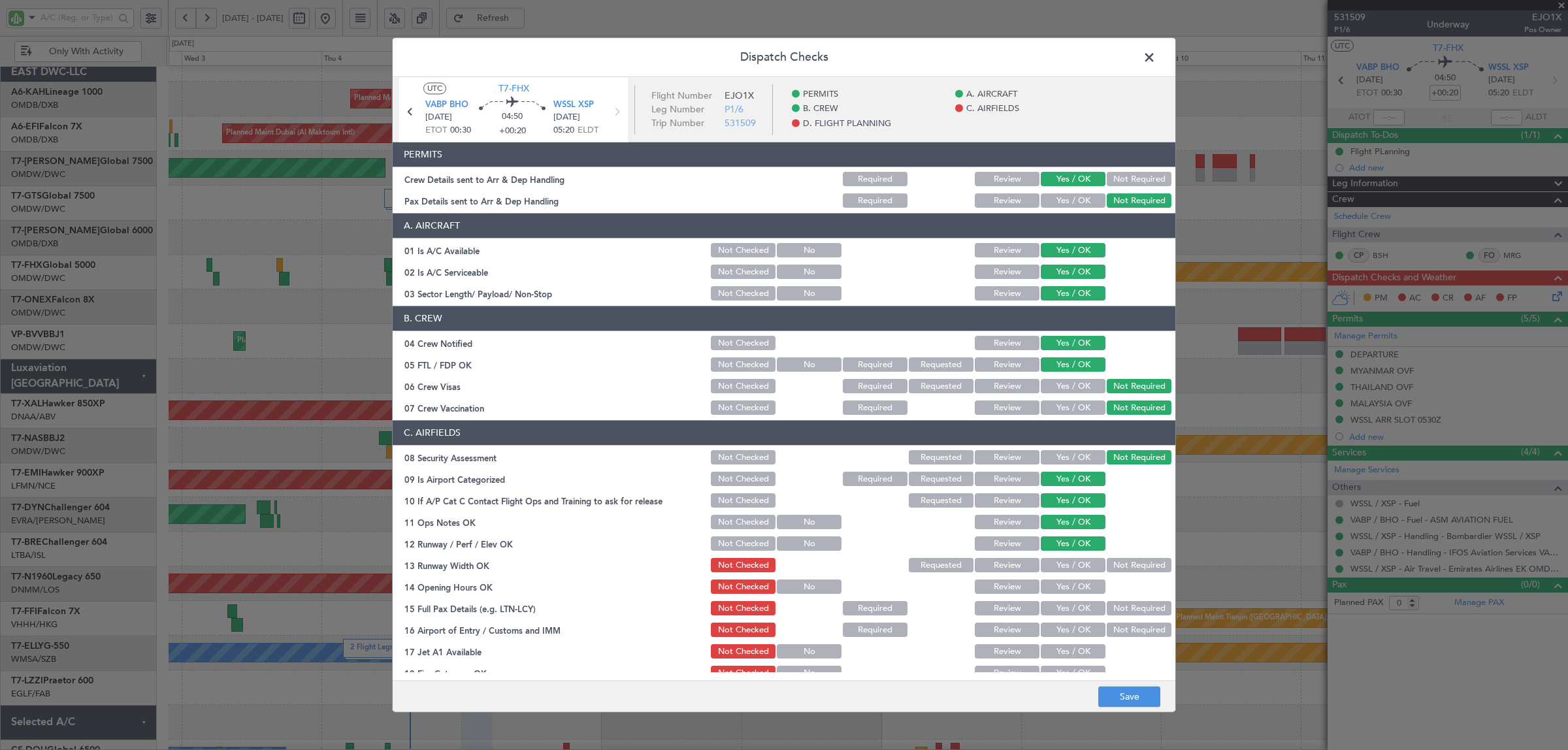
drag, startPoint x: 1070, startPoint y: 560, endPoint x: 1069, endPoint y: 570, distance: 10.0
click at [1069, 560] on button "Yes / OK" at bounding box center [1074, 566] width 65 height 14
click at [1067, 584] on button "Yes / OK" at bounding box center [1074, 587] width 65 height 14
click at [1068, 611] on button "Yes / OK" at bounding box center [1074, 609] width 65 height 14
click at [1068, 625] on button "Yes / OK" at bounding box center [1074, 630] width 65 height 14
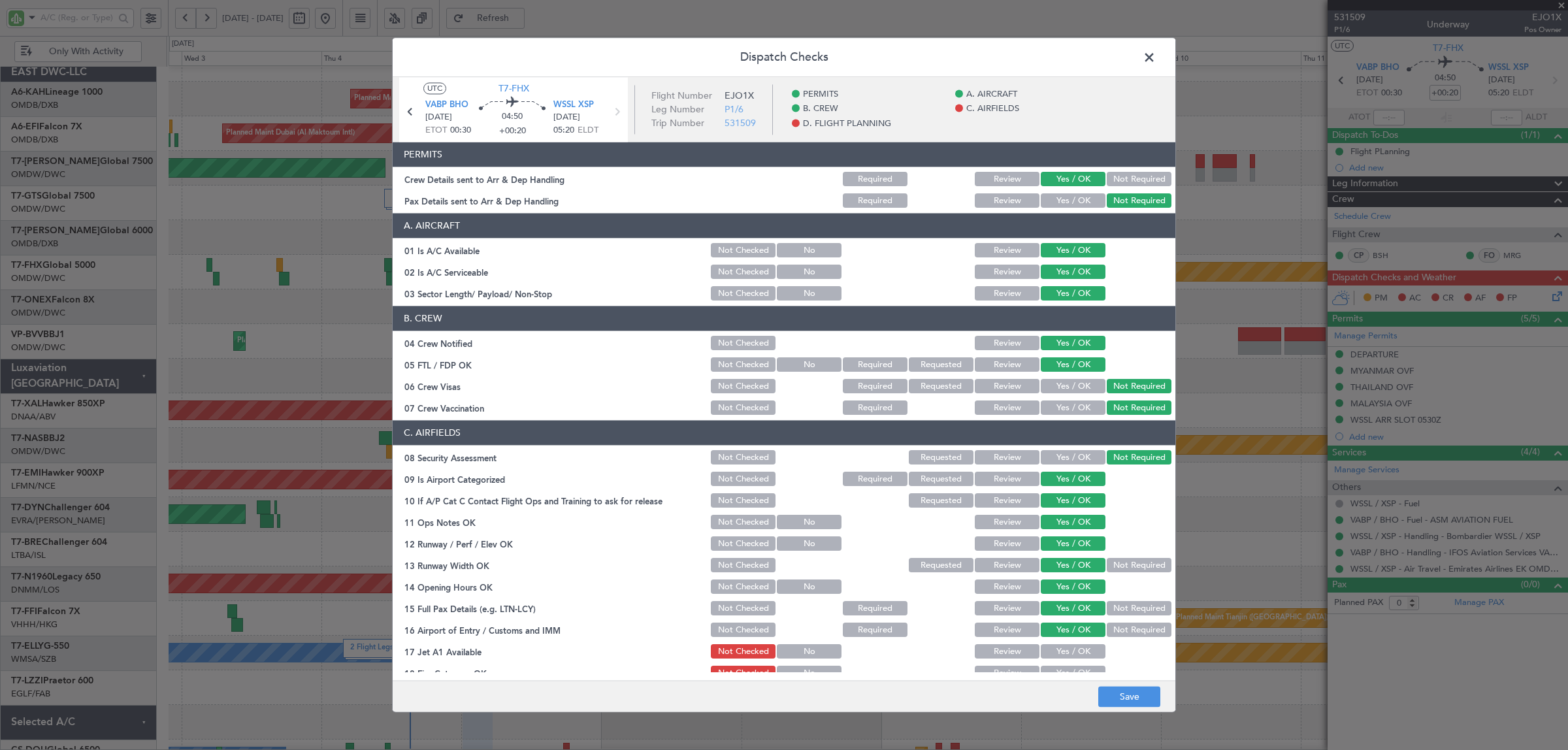
click at [1068, 648] on button "Yes / OK" at bounding box center [1074, 652] width 65 height 14
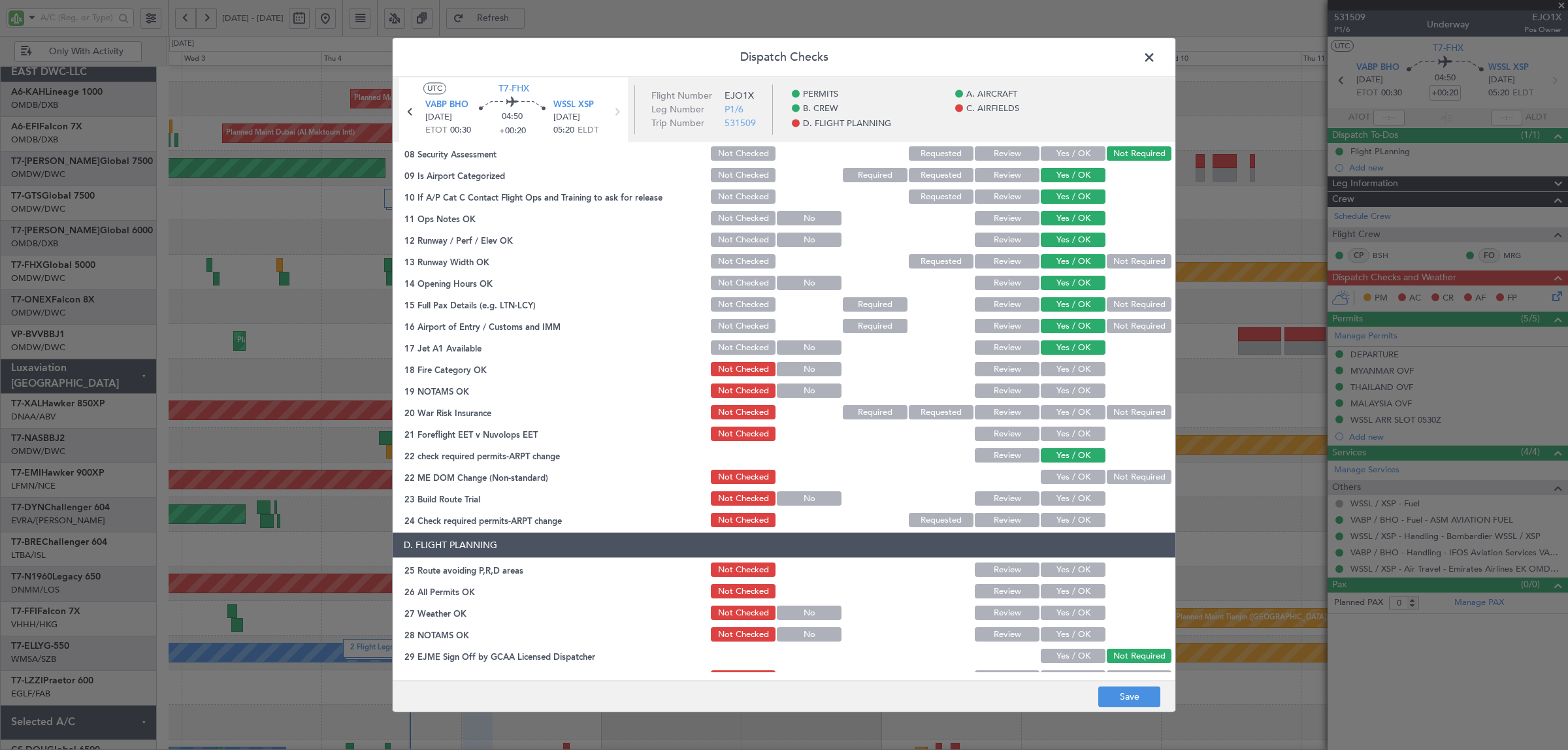
scroll to position [327, 0]
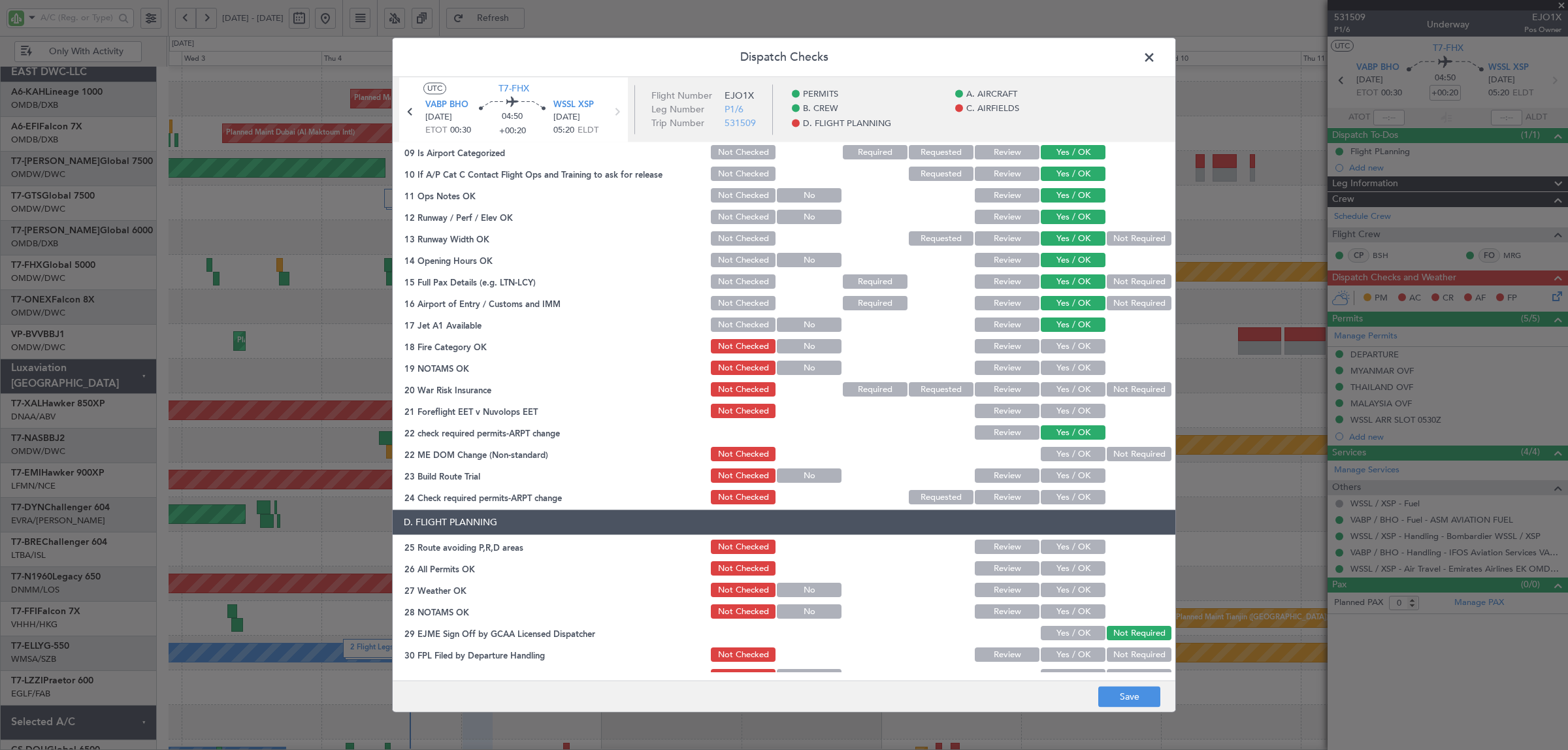
click at [1080, 348] on button "Yes / OK" at bounding box center [1074, 346] width 65 height 14
drag, startPoint x: 1077, startPoint y: 371, endPoint x: 1111, endPoint y: 386, distance: 37.2
click at [1078, 371] on button "Yes / OK" at bounding box center [1074, 368] width 65 height 14
drag, startPoint x: 1114, startPoint y: 386, endPoint x: 1092, endPoint y: 409, distance: 31.8
click at [1114, 391] on button "Not Required" at bounding box center [1139, 389] width 65 height 14
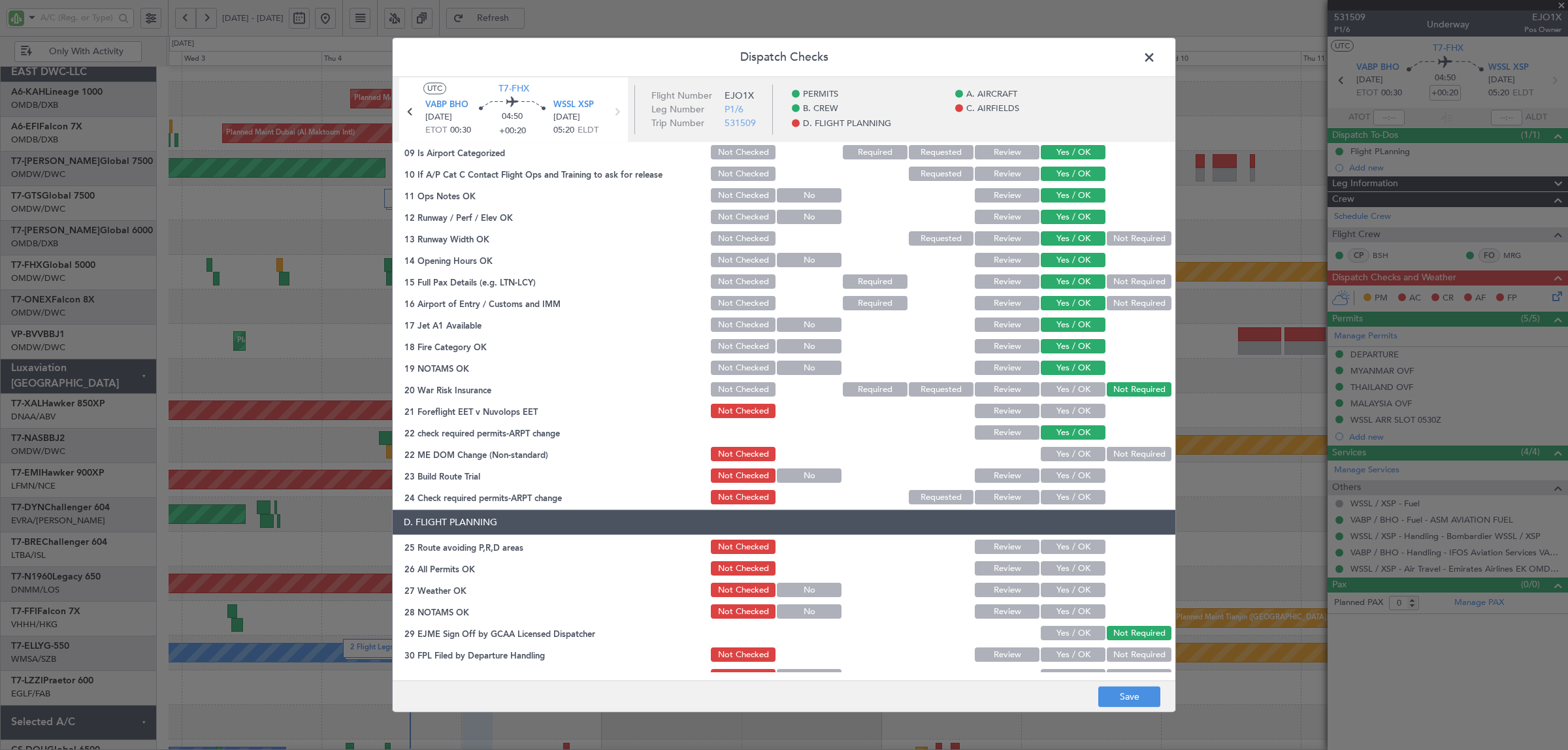
click at [1080, 413] on button "Yes / OK" at bounding box center [1074, 411] width 65 height 14
click at [1075, 455] on button "Yes / OK" at bounding box center [1074, 454] width 65 height 14
click at [1075, 469] on button "Yes / OK" at bounding box center [1074, 476] width 65 height 14
click at [1073, 501] on button "Yes / OK" at bounding box center [1074, 497] width 65 height 14
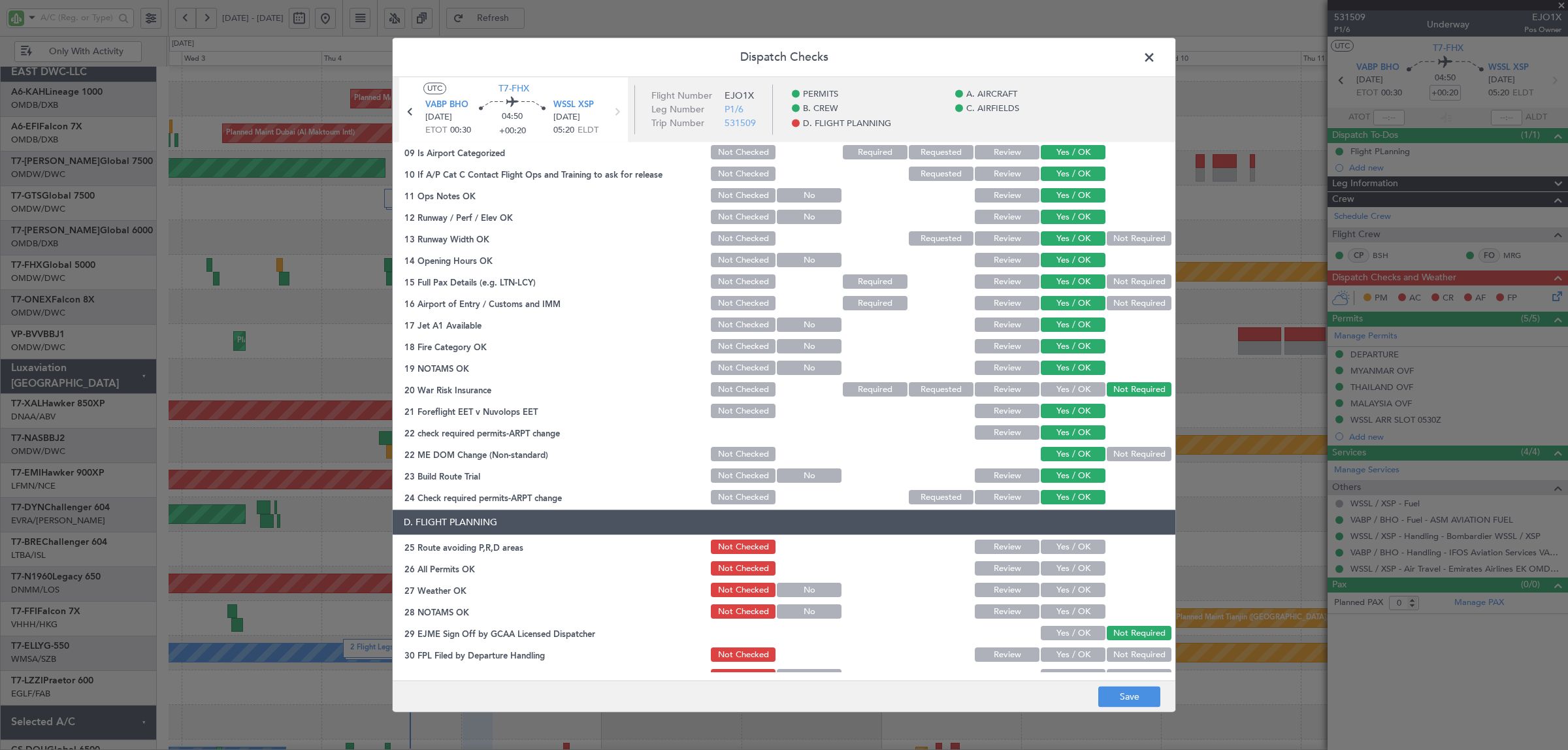
drag, startPoint x: 1070, startPoint y: 547, endPoint x: 1070, endPoint y: 566, distance: 19.0
click at [1070, 550] on button "Yes / OK" at bounding box center [1074, 547] width 65 height 14
click at [1070, 569] on button "Yes / OK" at bounding box center [1074, 569] width 65 height 14
click at [1068, 590] on button "Yes / OK" at bounding box center [1074, 590] width 65 height 14
click at [1068, 611] on button "Yes / OK" at bounding box center [1074, 612] width 65 height 14
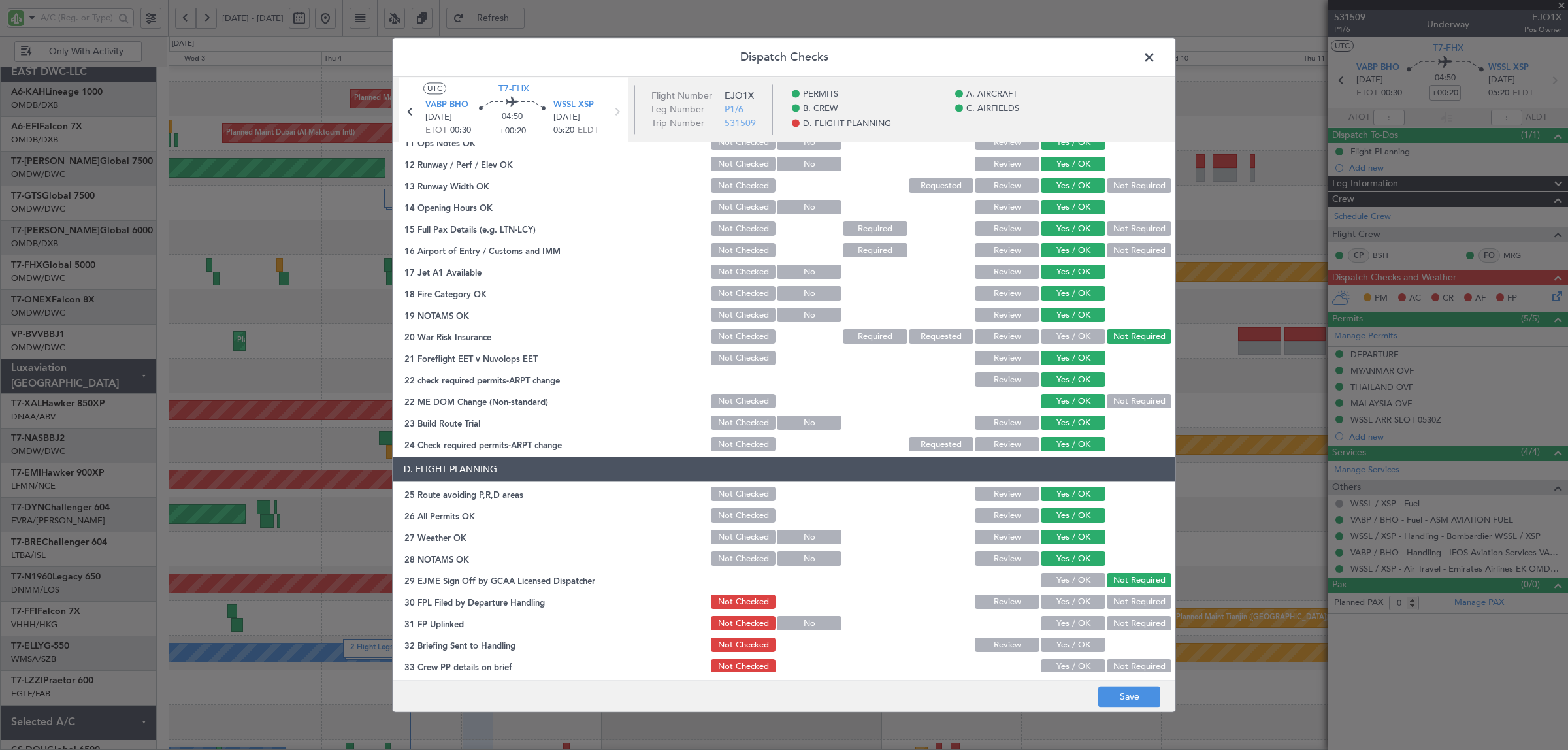
scroll to position [429, 0]
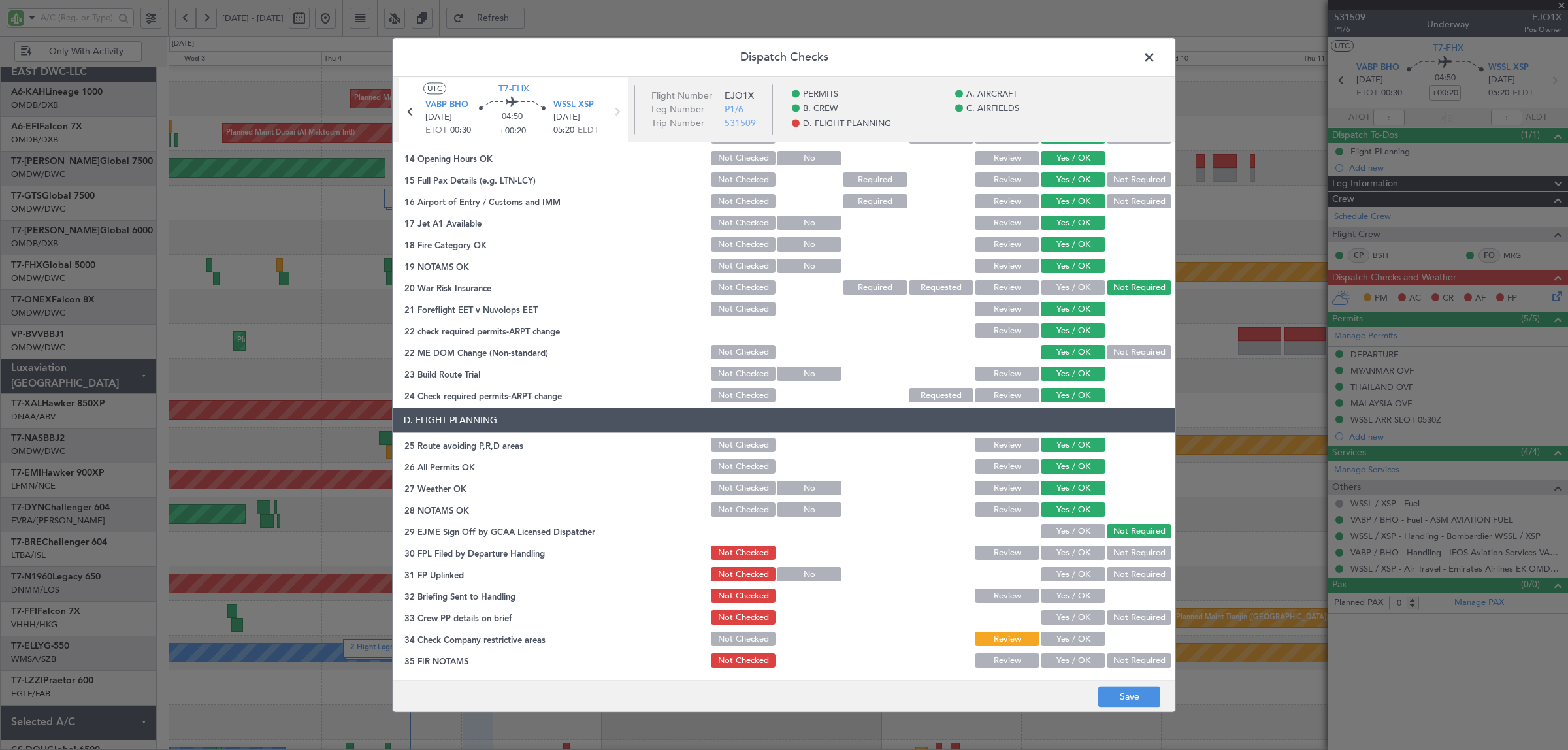
click at [1062, 553] on button "Yes / OK" at bounding box center [1074, 553] width 65 height 14
click at [1064, 575] on button "Yes / OK" at bounding box center [1074, 575] width 65 height 14
drag, startPoint x: 1065, startPoint y: 595, endPoint x: 1067, endPoint y: 609, distance: 14.1
click at [1066, 595] on button "Yes / OK" at bounding box center [1074, 597] width 65 height 14
click at [1071, 621] on button "Yes / OK" at bounding box center [1074, 618] width 65 height 14
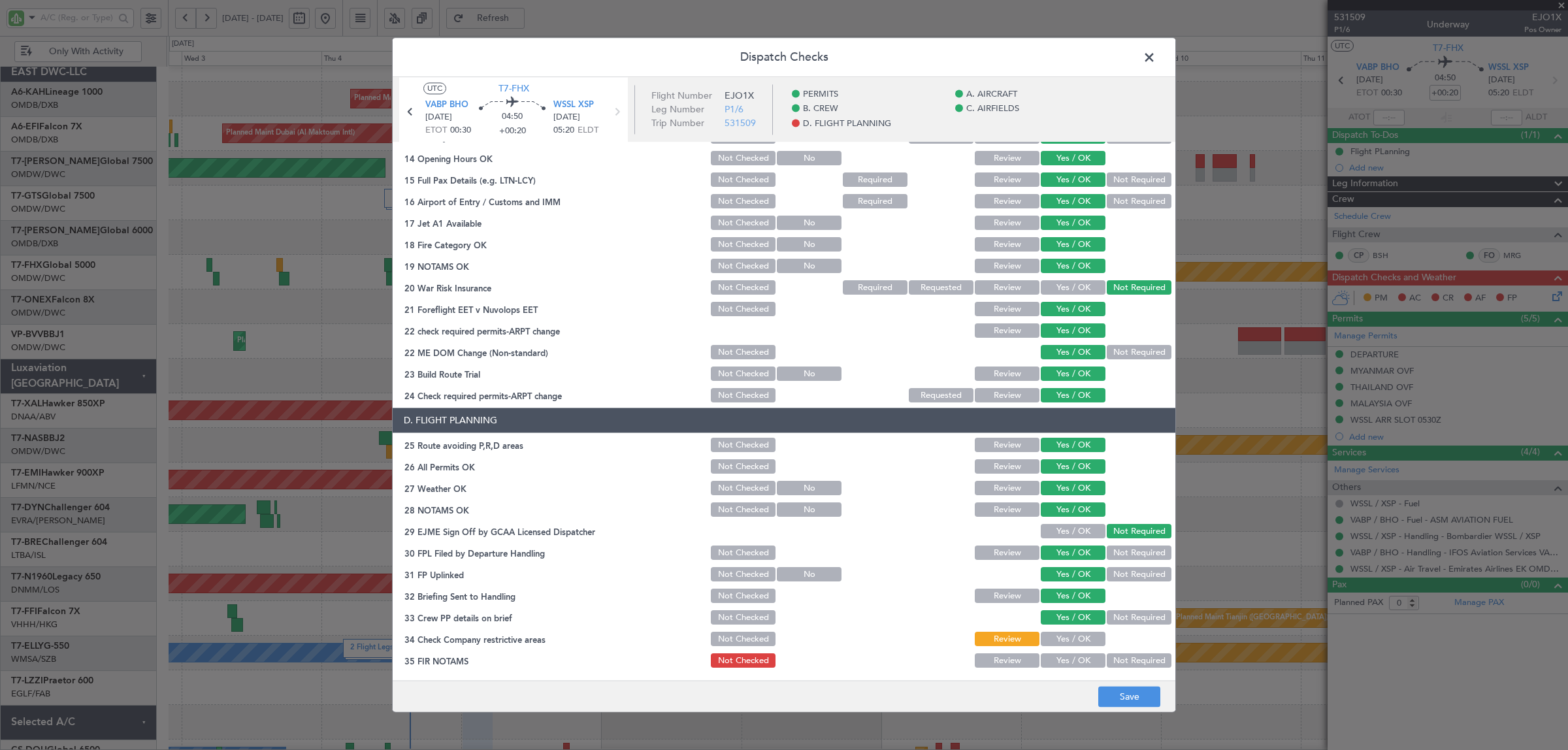
click at [1070, 637] on button "Yes / OK" at bounding box center [1074, 640] width 65 height 14
click at [1108, 660] on button "Not Required" at bounding box center [1139, 661] width 65 height 14
click at [1118, 699] on button "Save" at bounding box center [1130, 697] width 62 height 21
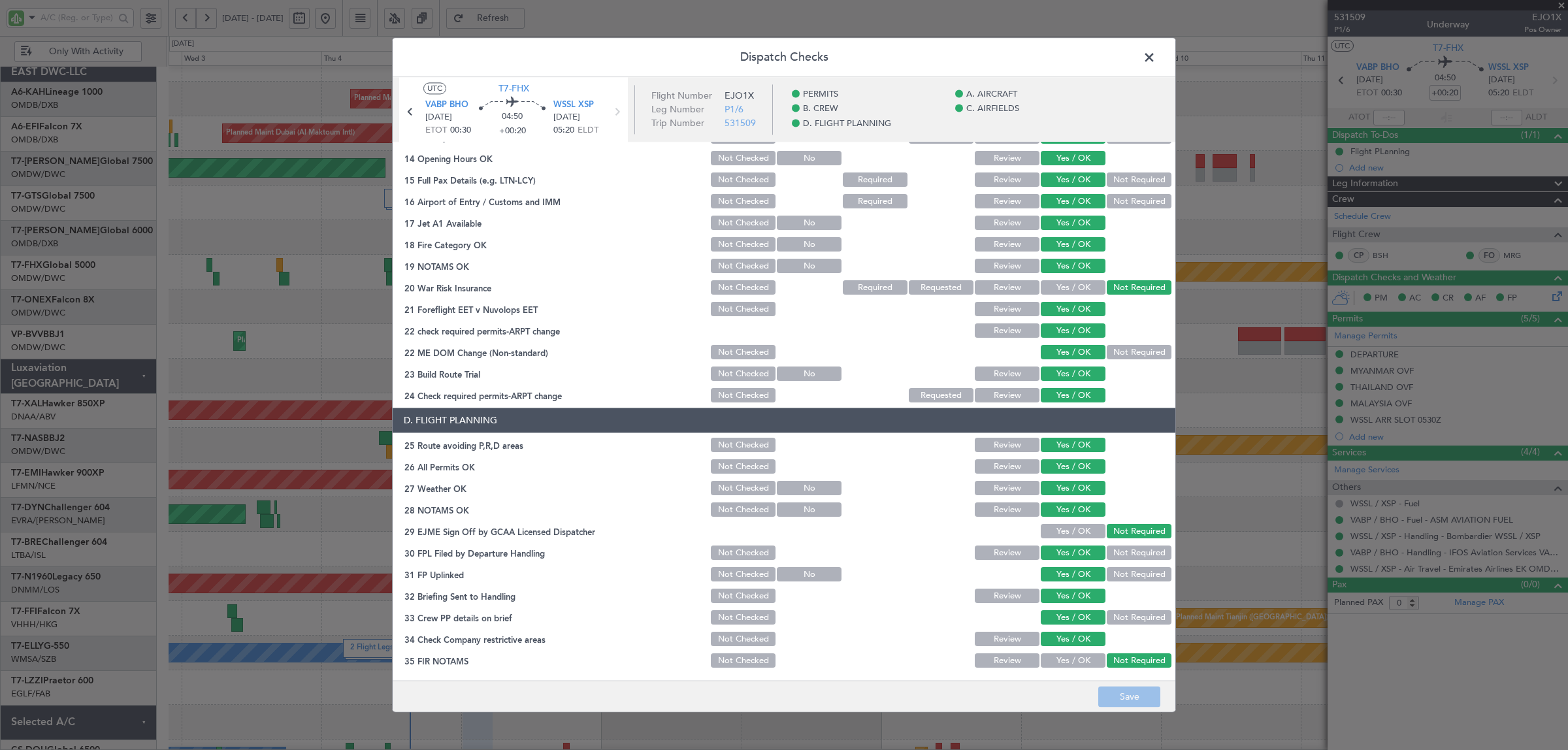
click at [1156, 56] on span at bounding box center [1156, 60] width 0 height 26
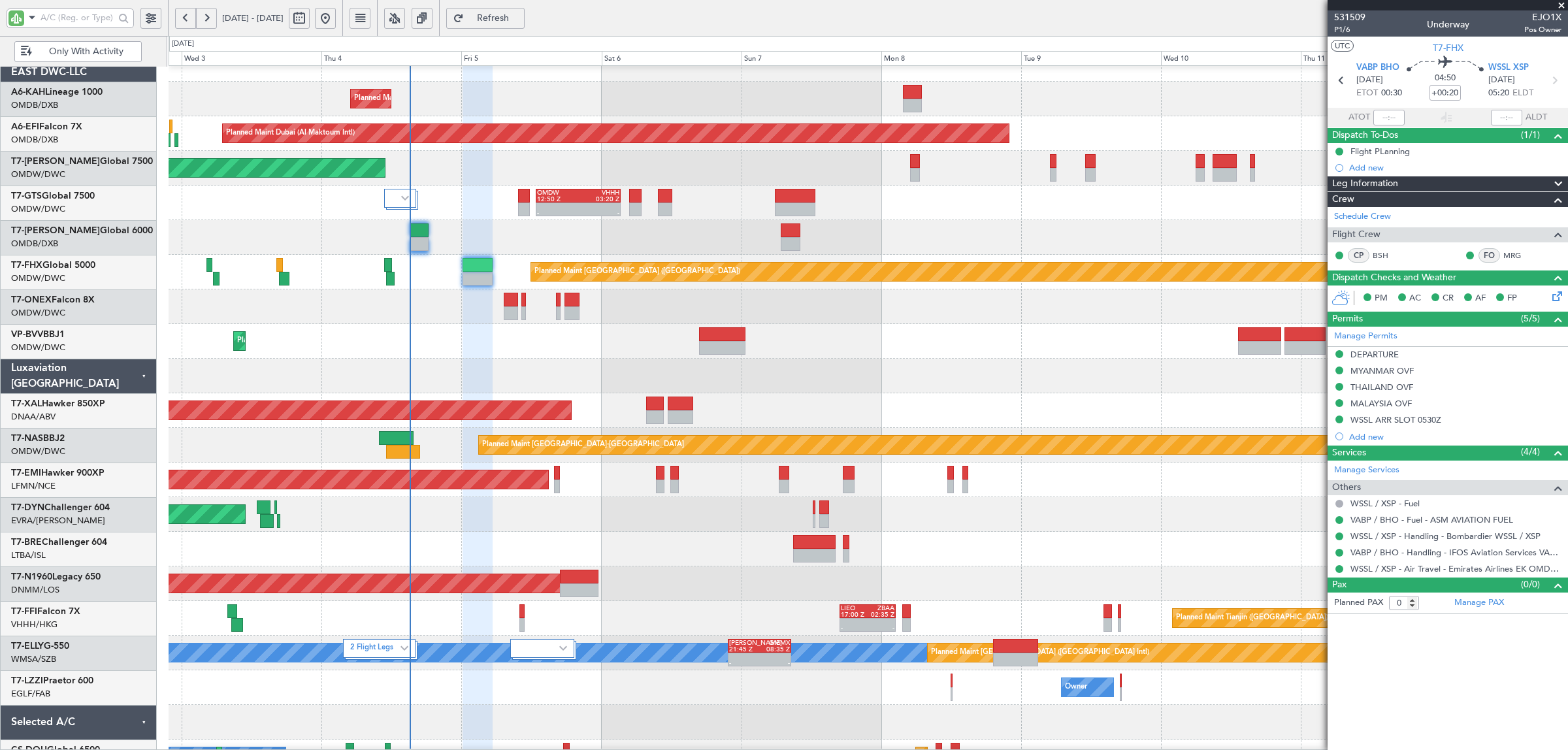
type input "[PERSON_NAME] (SYS)"
type input "7052"
drag, startPoint x: 80, startPoint y: 11, endPoint x: 70, endPoint y: 14, distance: 10.4
click at [70, 13] on input "text" at bounding box center [78, 17] width 74 height 20
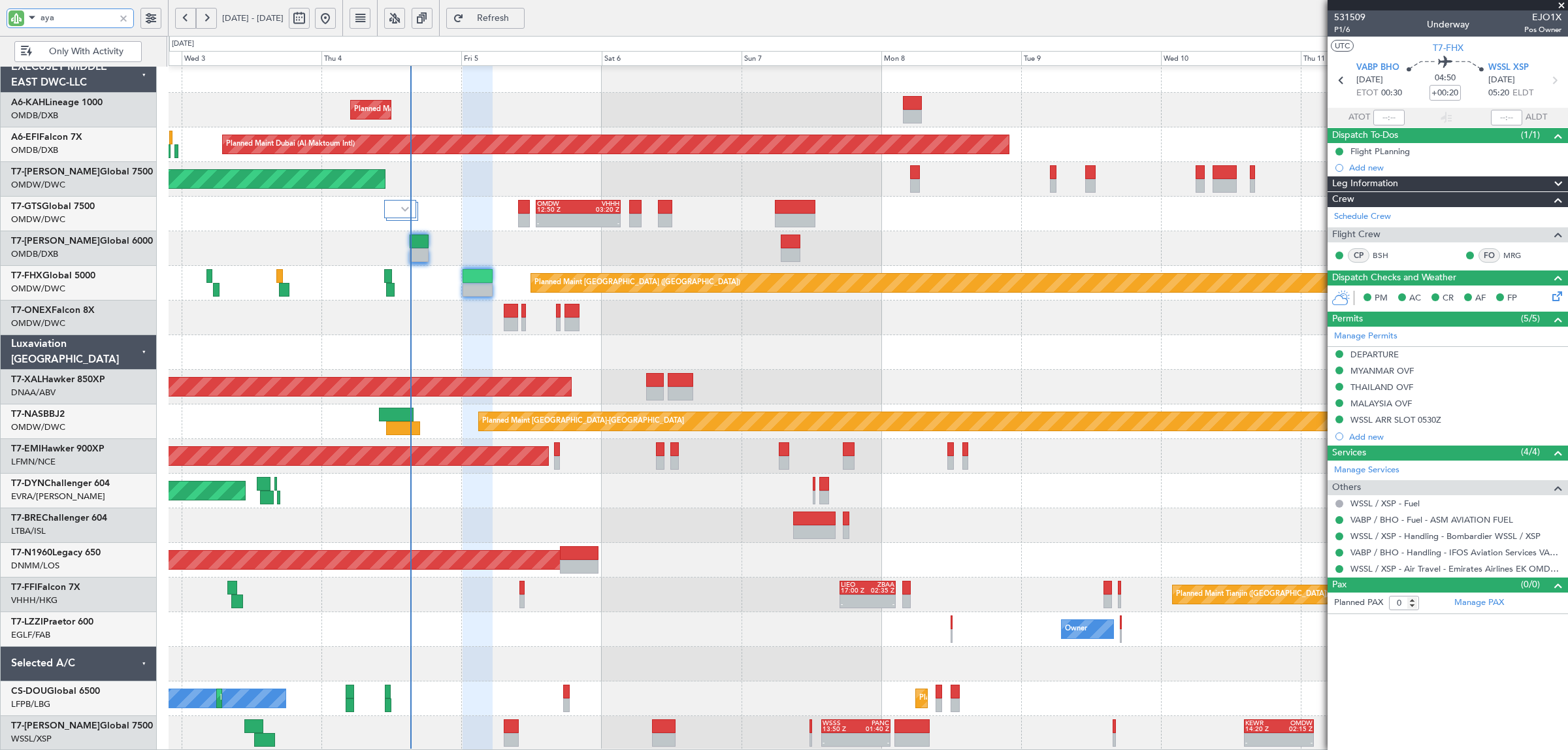
scroll to position [0, 0]
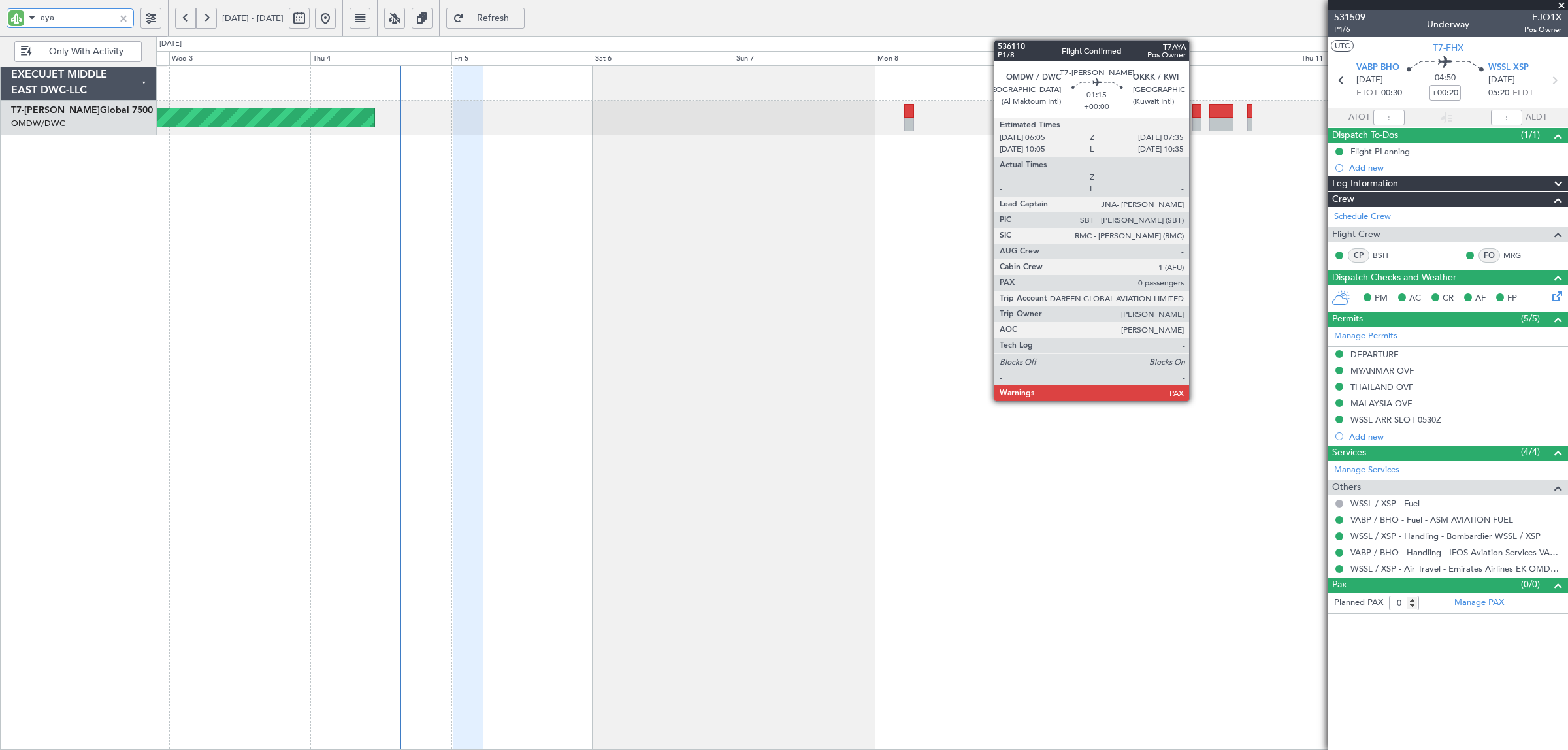
click at [1195, 124] on div at bounding box center [1197, 125] width 9 height 14
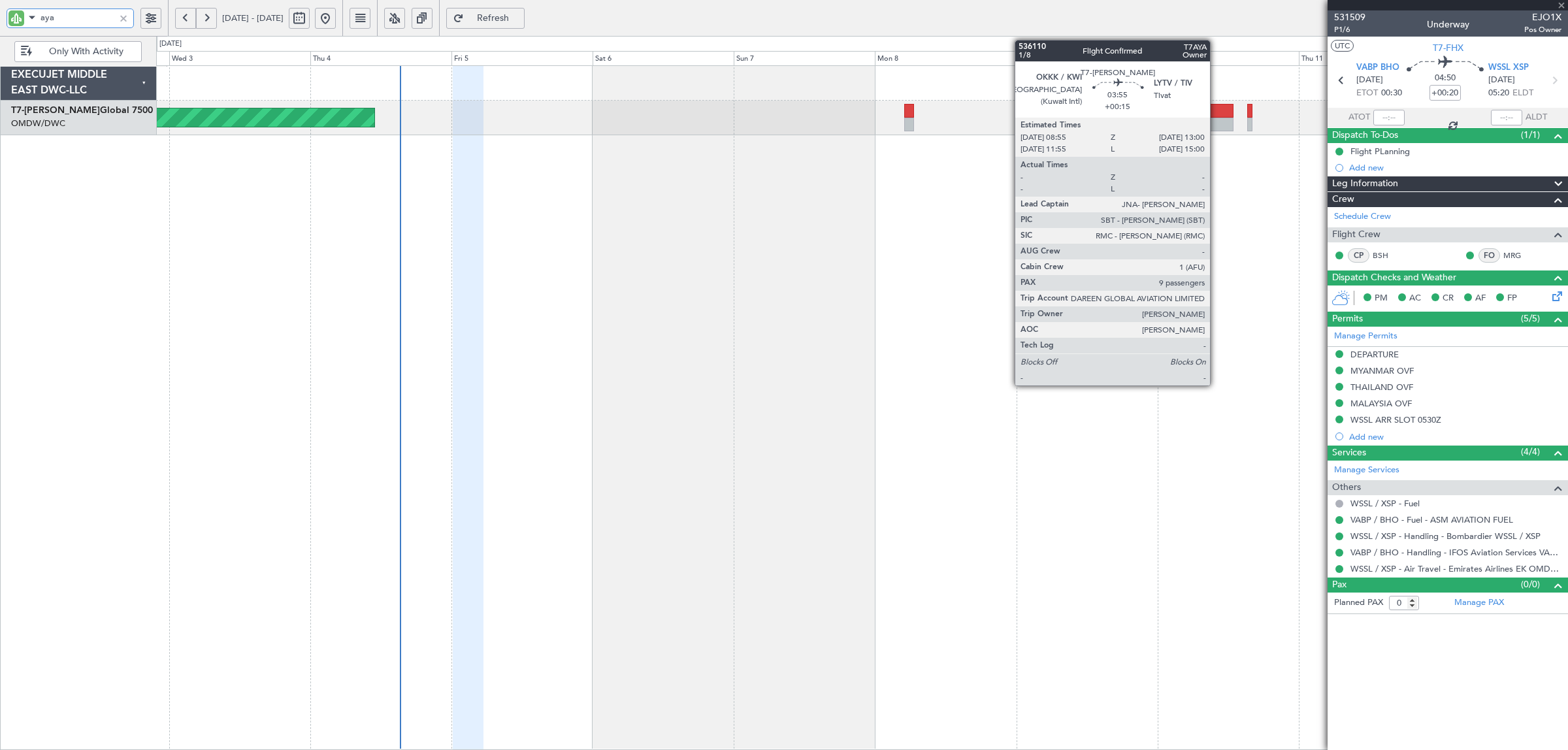
click at [1216, 116] on div at bounding box center [1222, 110] width 24 height 14
type input "aya"
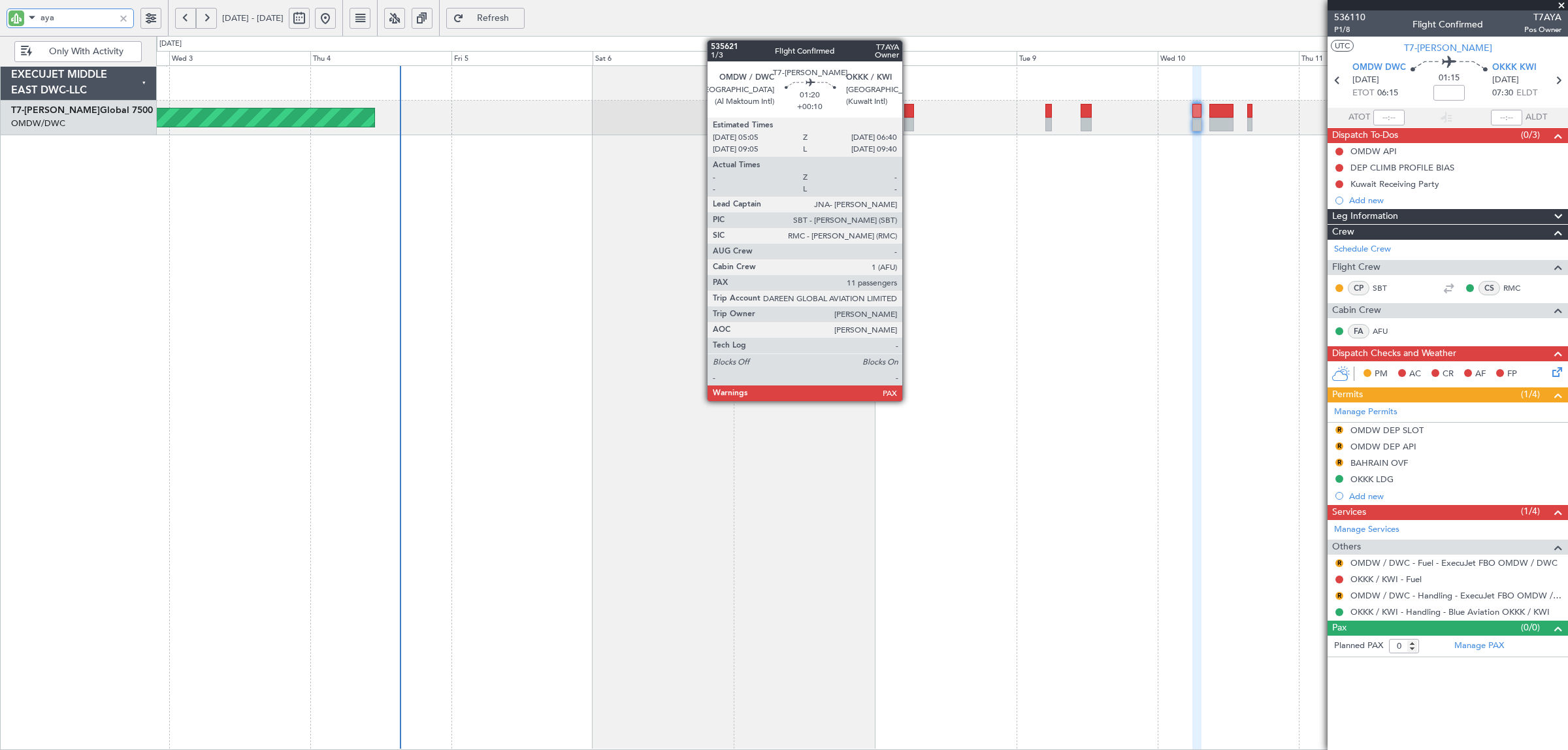
click at [909, 122] on div at bounding box center [909, 125] width 10 height 14
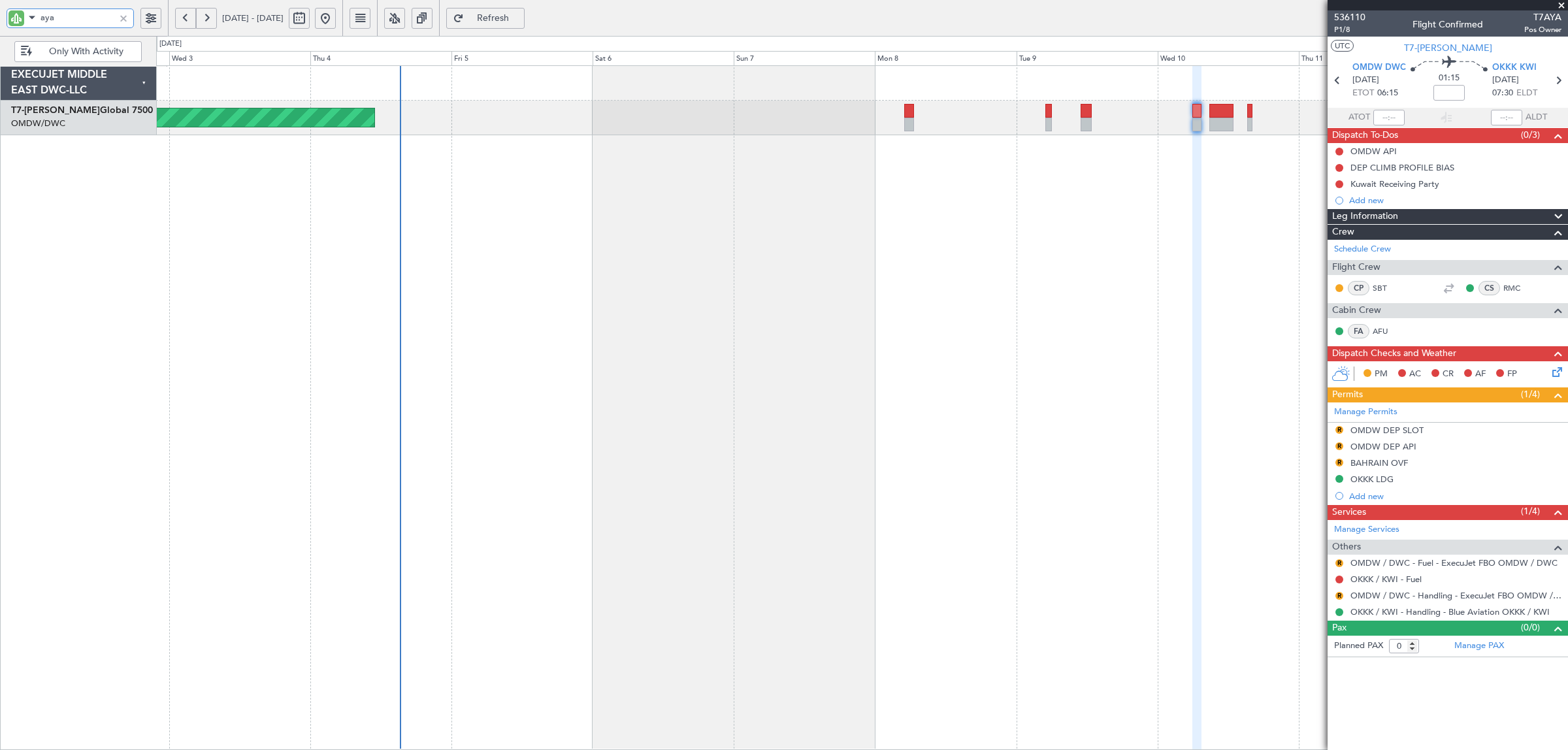
click at [910, 131] on div at bounding box center [909, 125] width 10 height 14
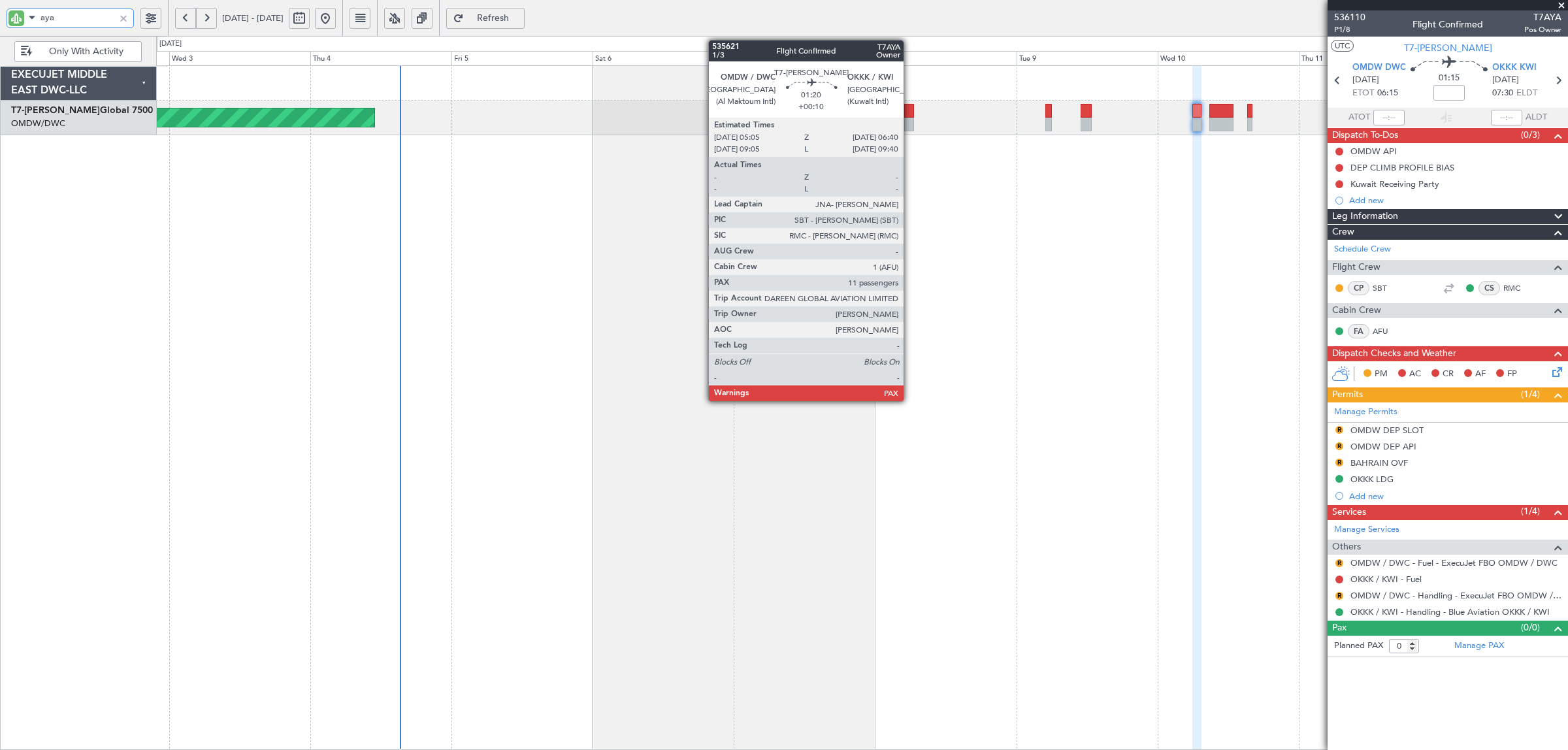
click at [910, 131] on div at bounding box center [909, 125] width 10 height 14
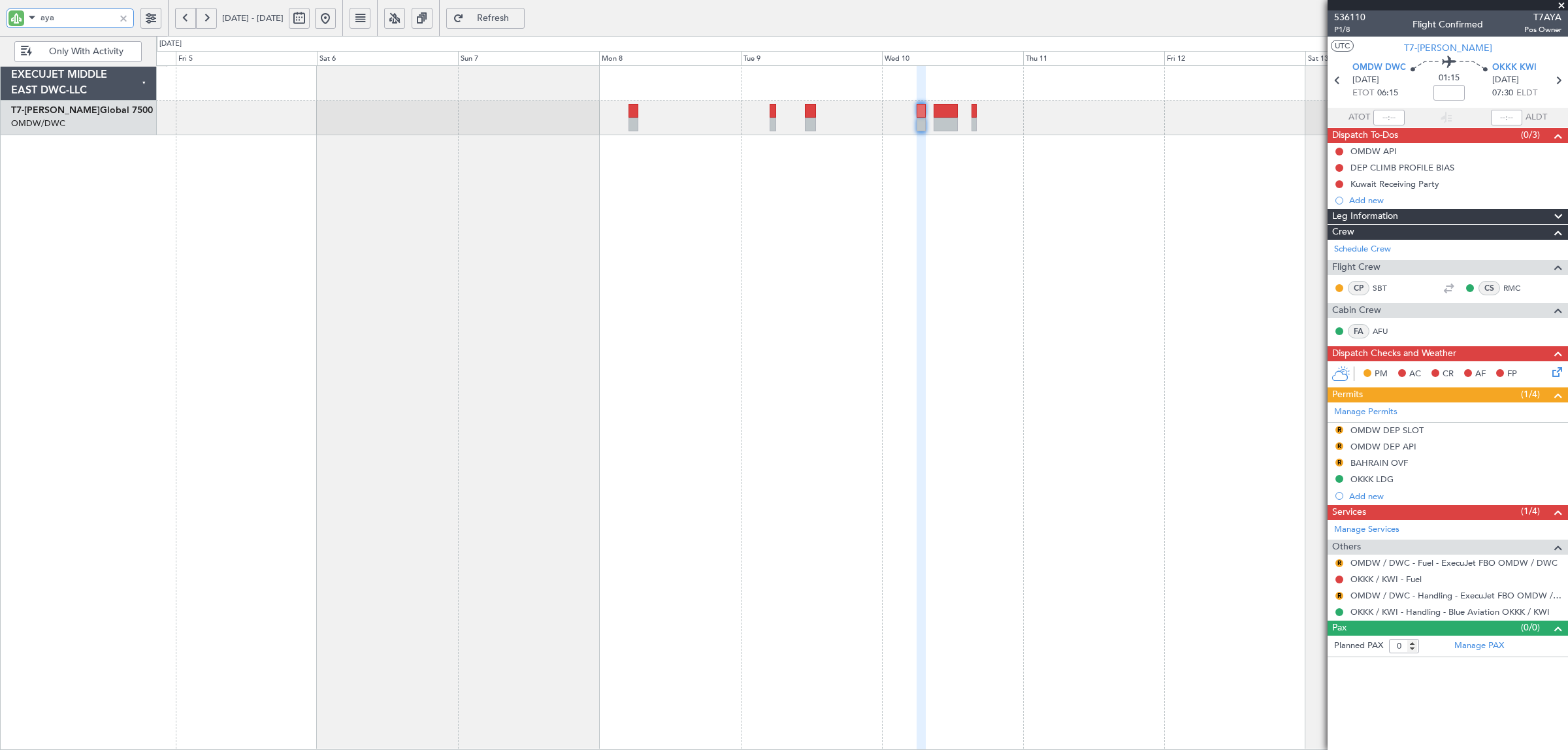
click at [484, 259] on div "Planned Maint Dubai (Al Maktoum Intl)" at bounding box center [863, 408] width 1412 height 685
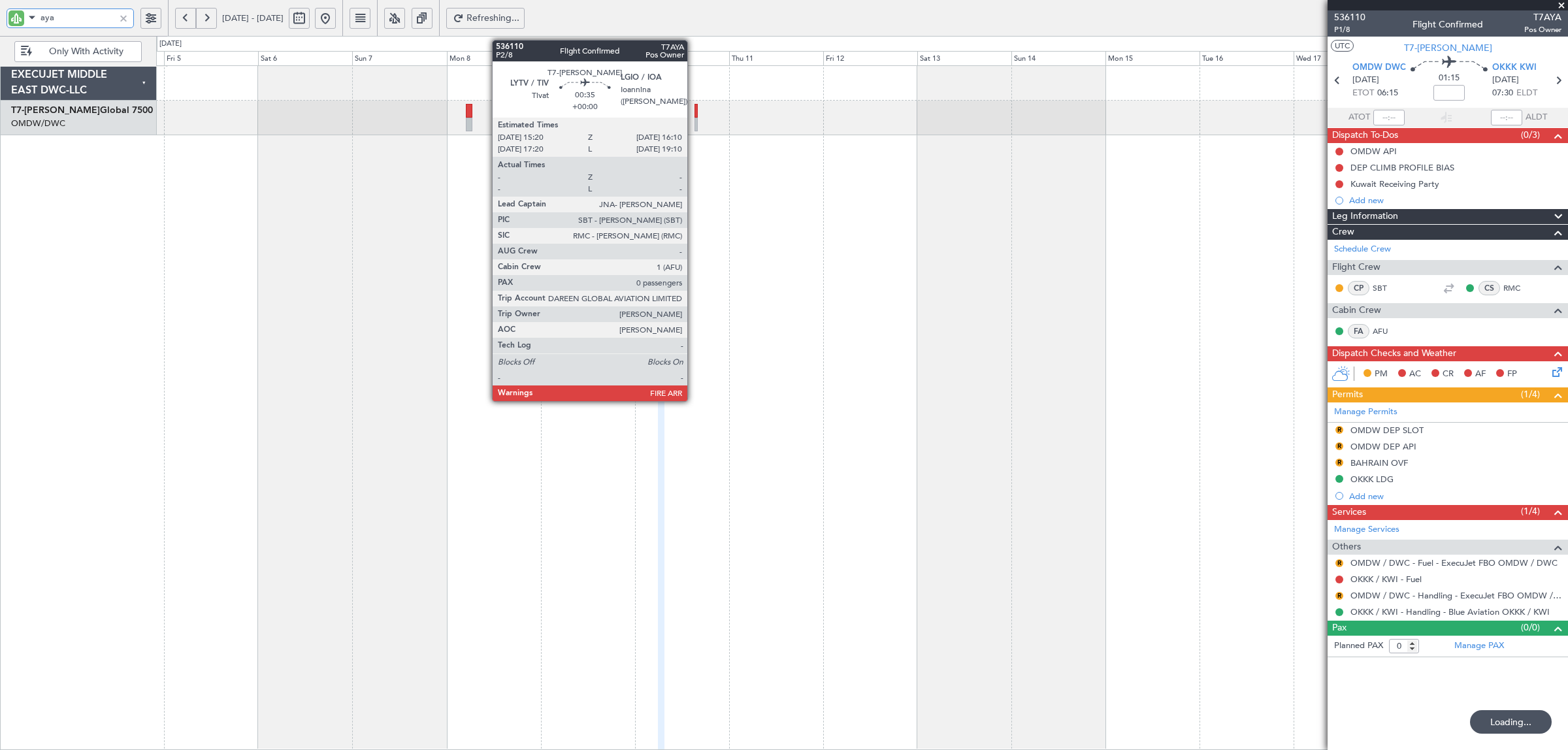
click at [695, 122] on div at bounding box center [696, 125] width 4 height 14
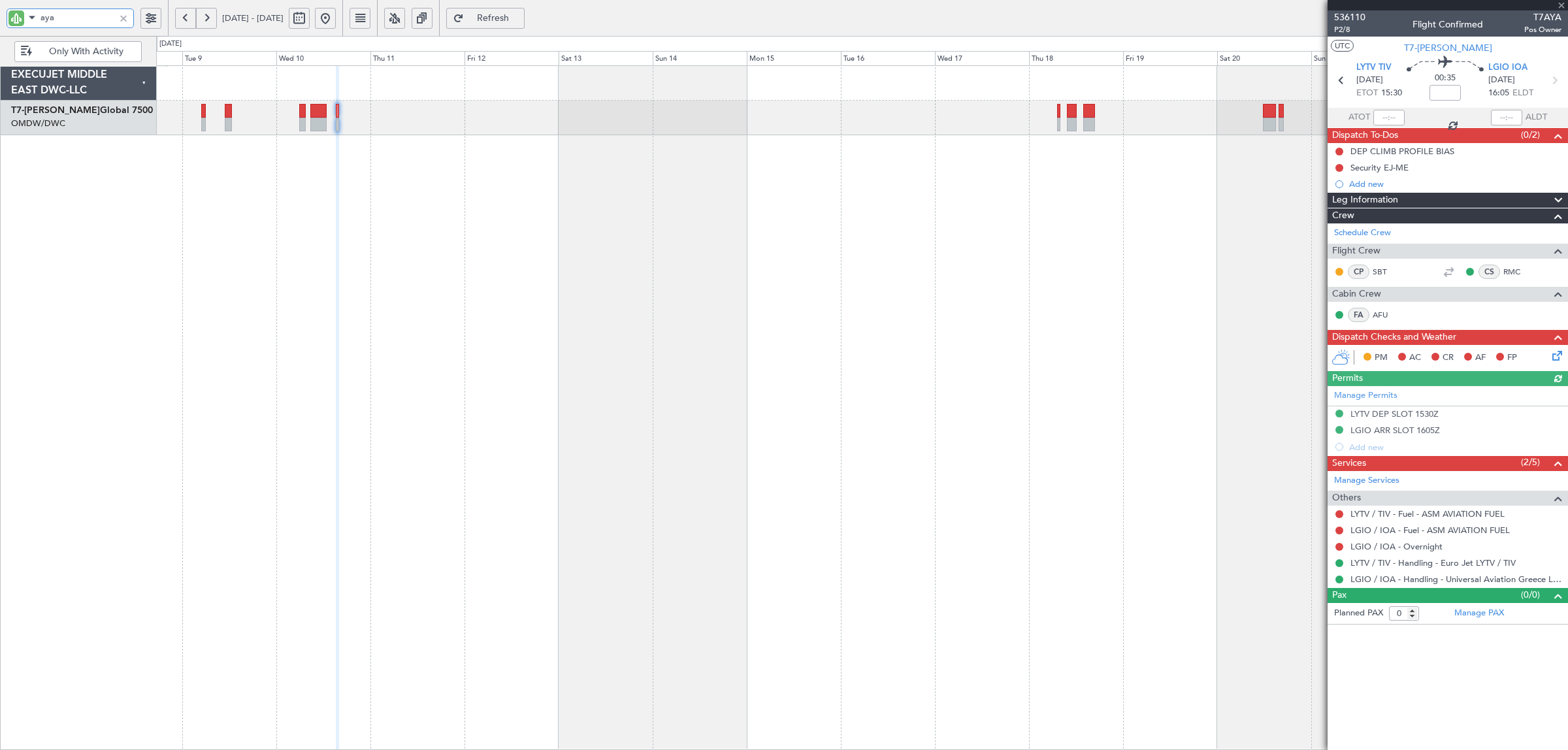
click at [609, 194] on div at bounding box center [863, 408] width 1412 height 685
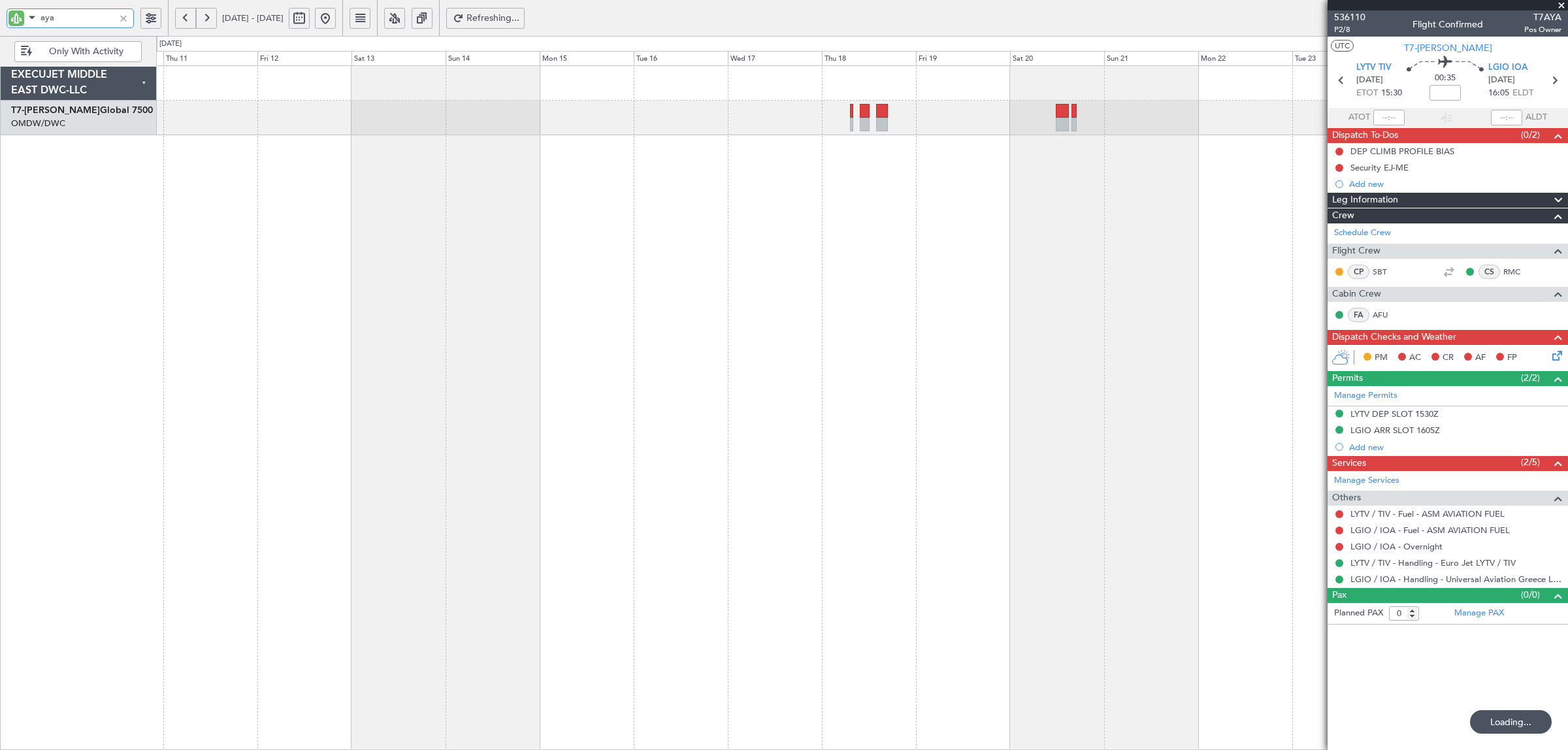
click at [443, 237] on div at bounding box center [863, 408] width 1412 height 685
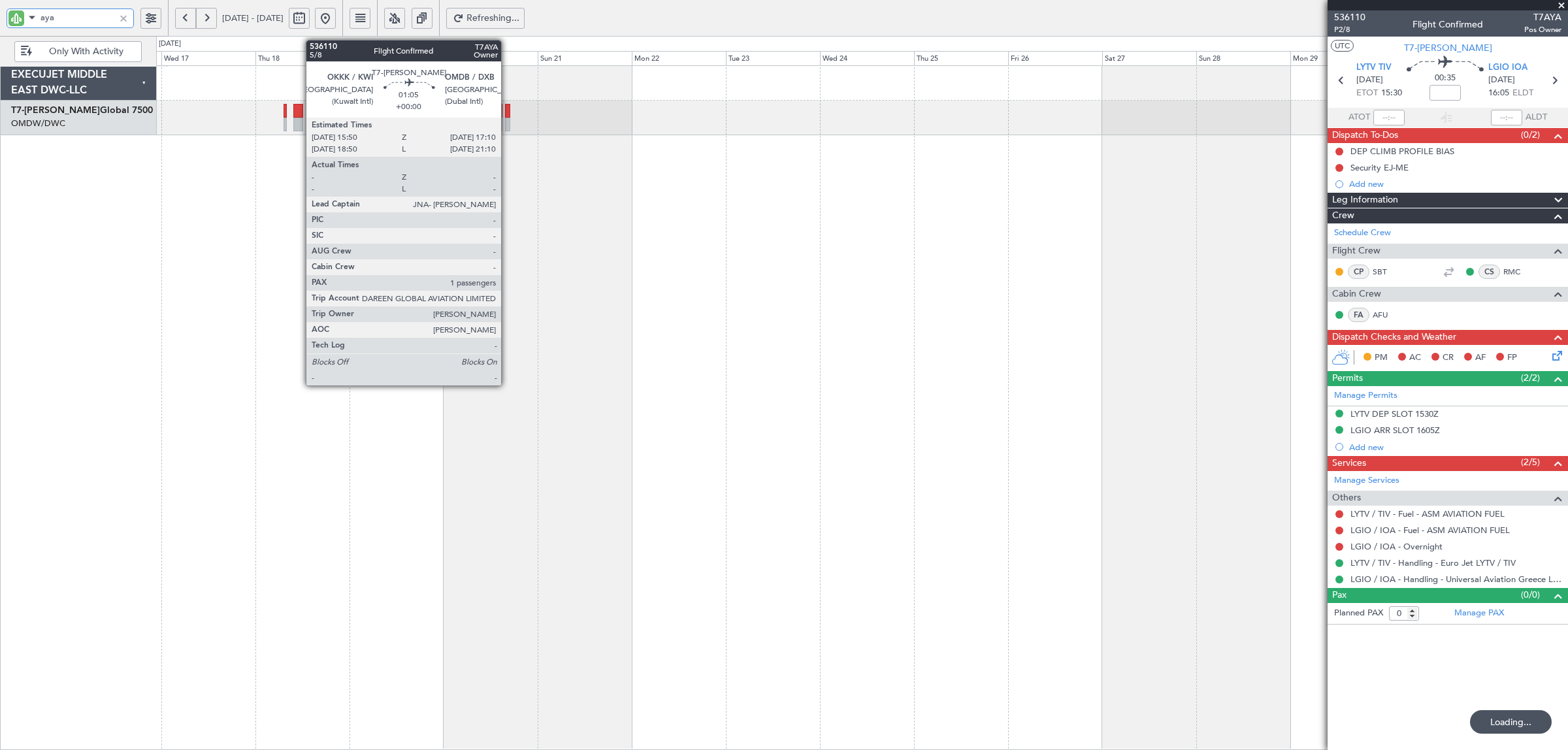
click at [507, 118] on div at bounding box center [508, 125] width 6 height 14
type input "1"
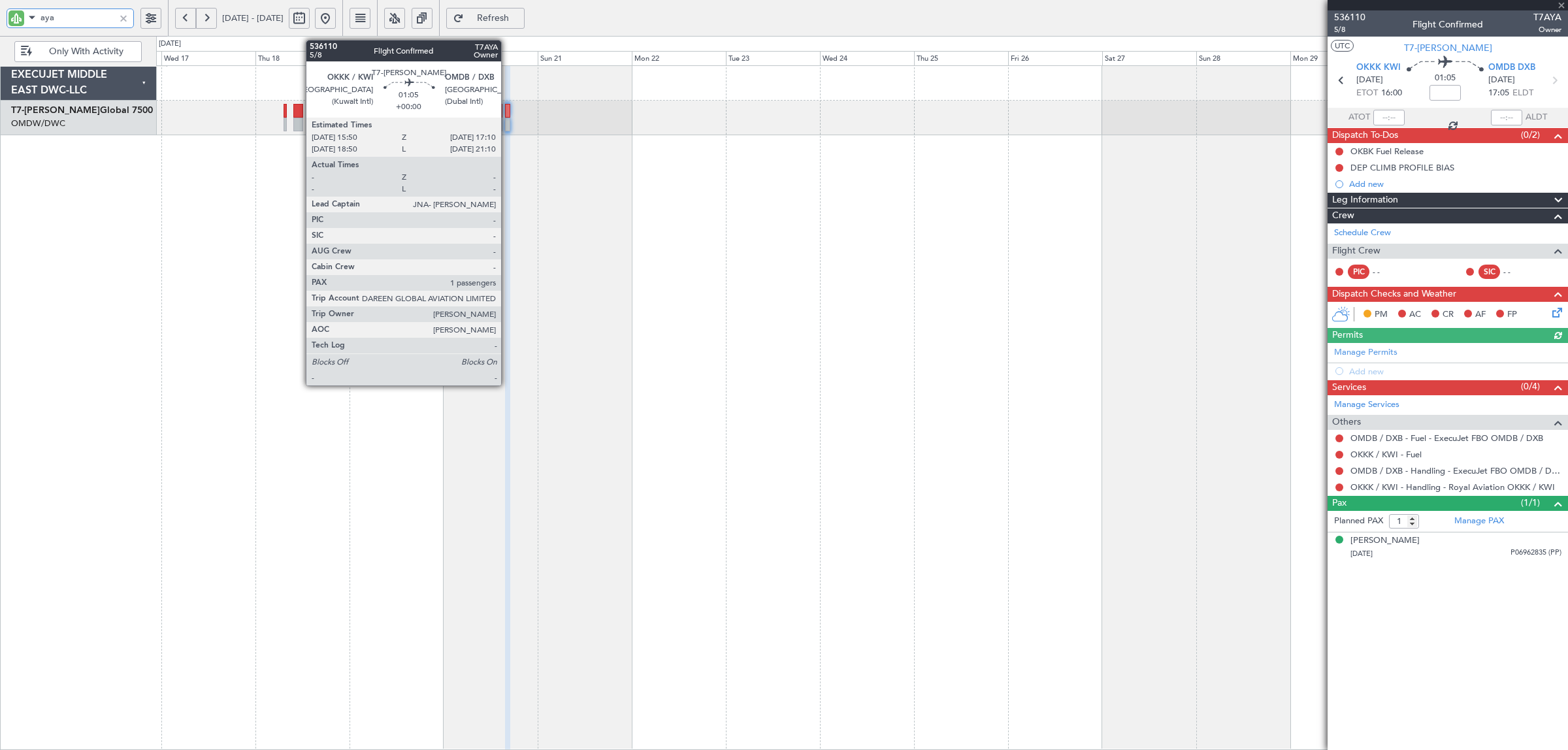
click at [507, 119] on div at bounding box center [508, 125] width 6 height 14
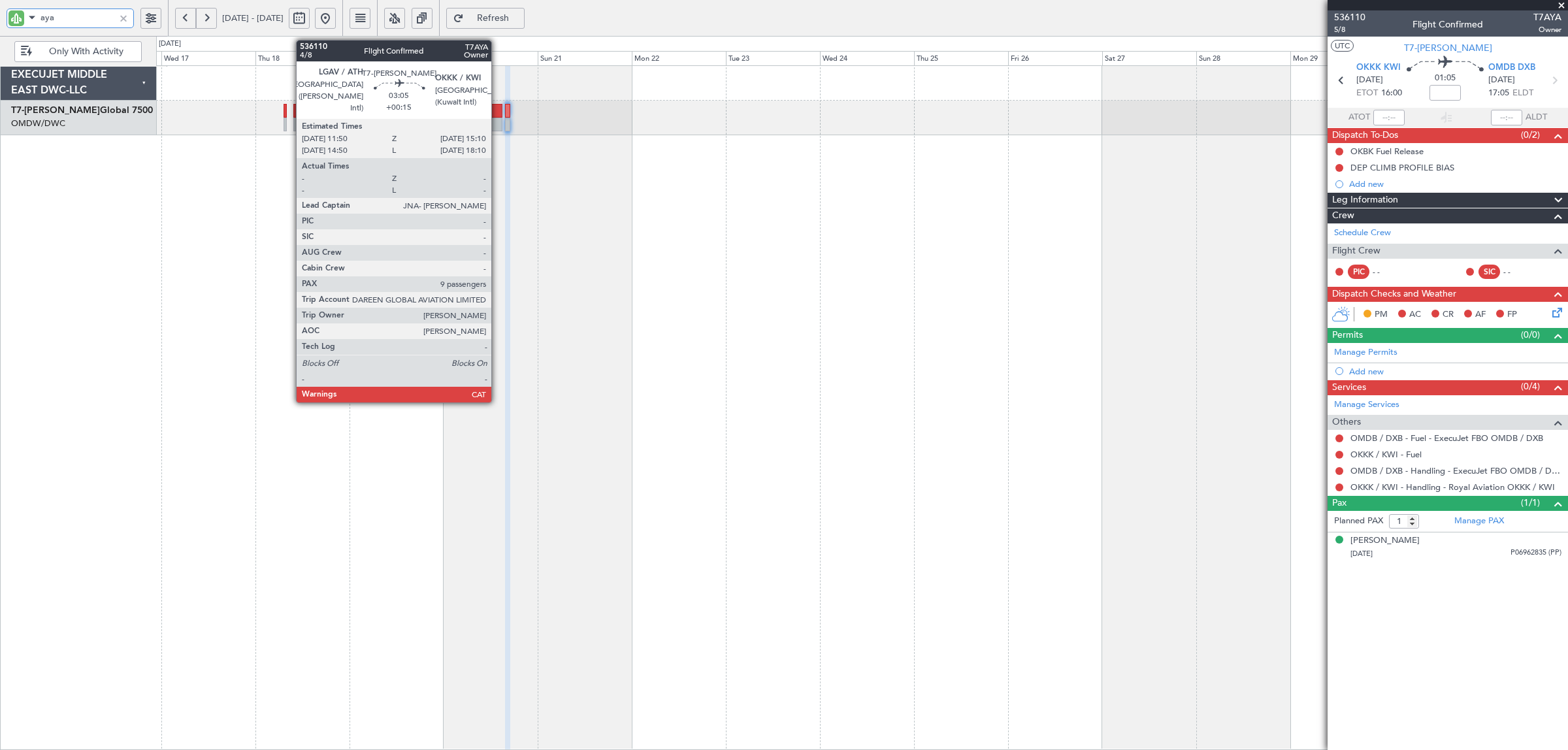
click at [498, 115] on div at bounding box center [496, 110] width 14 height 14
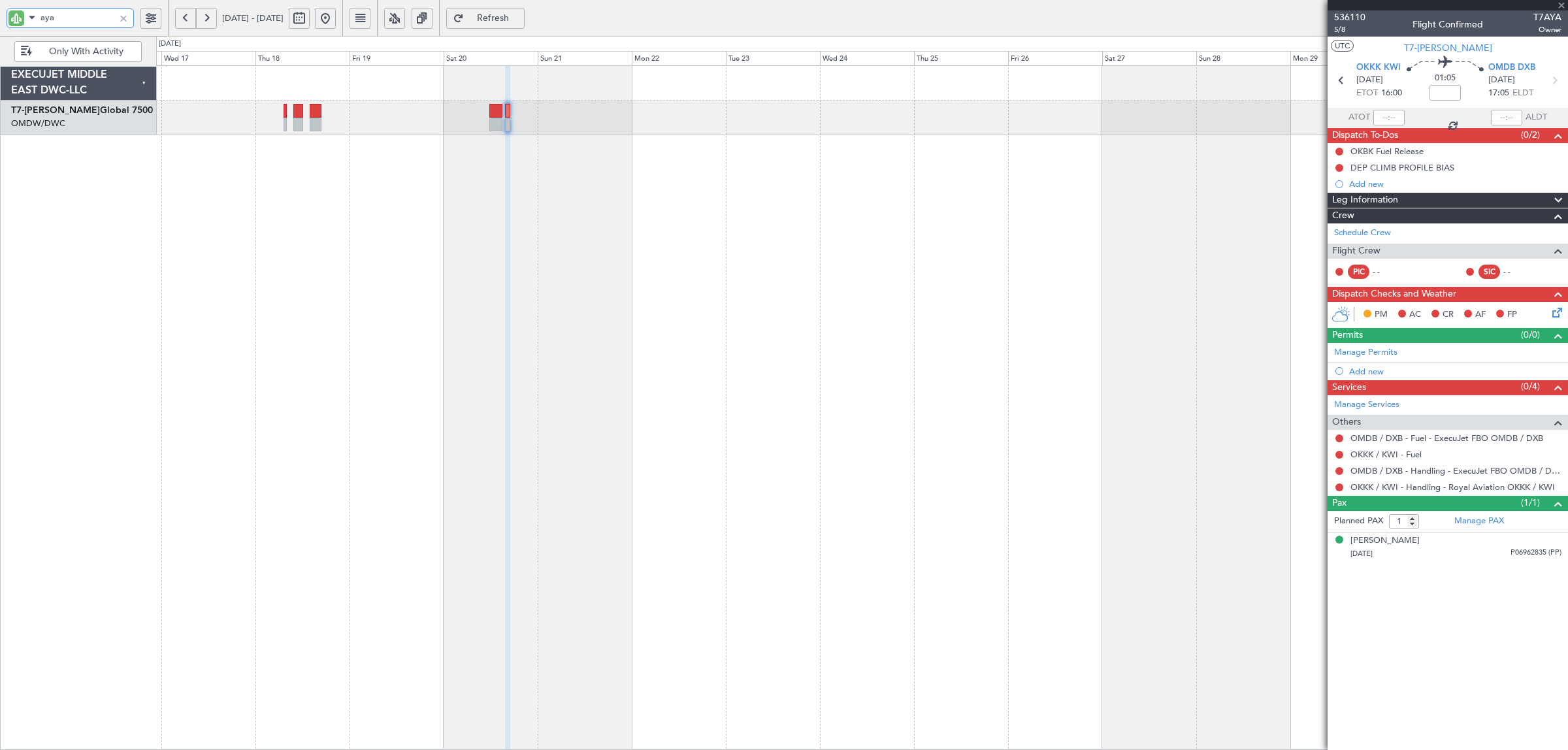
type input "+00:15"
type input "9"
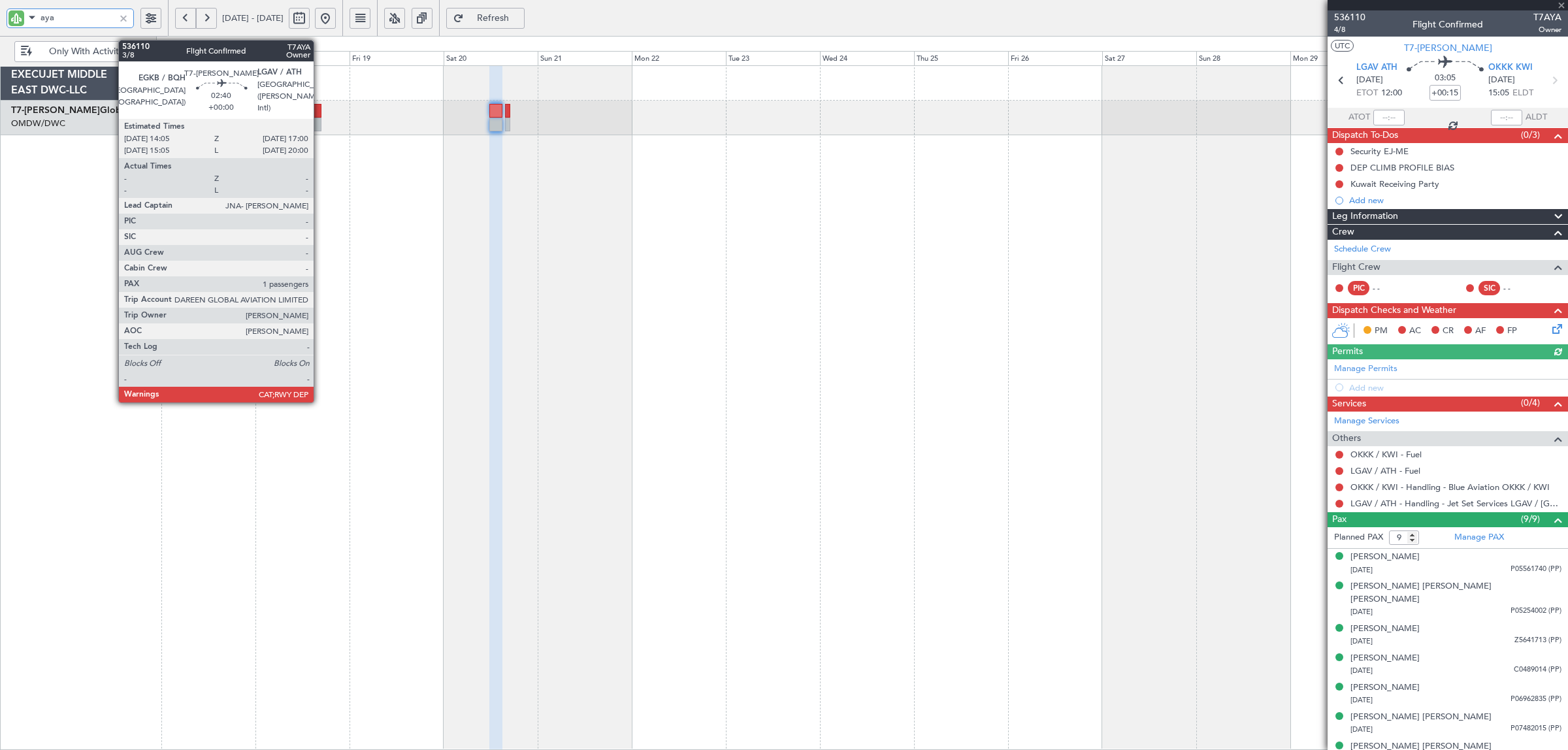
click at [314, 114] on div at bounding box center [316, 110] width 12 height 14
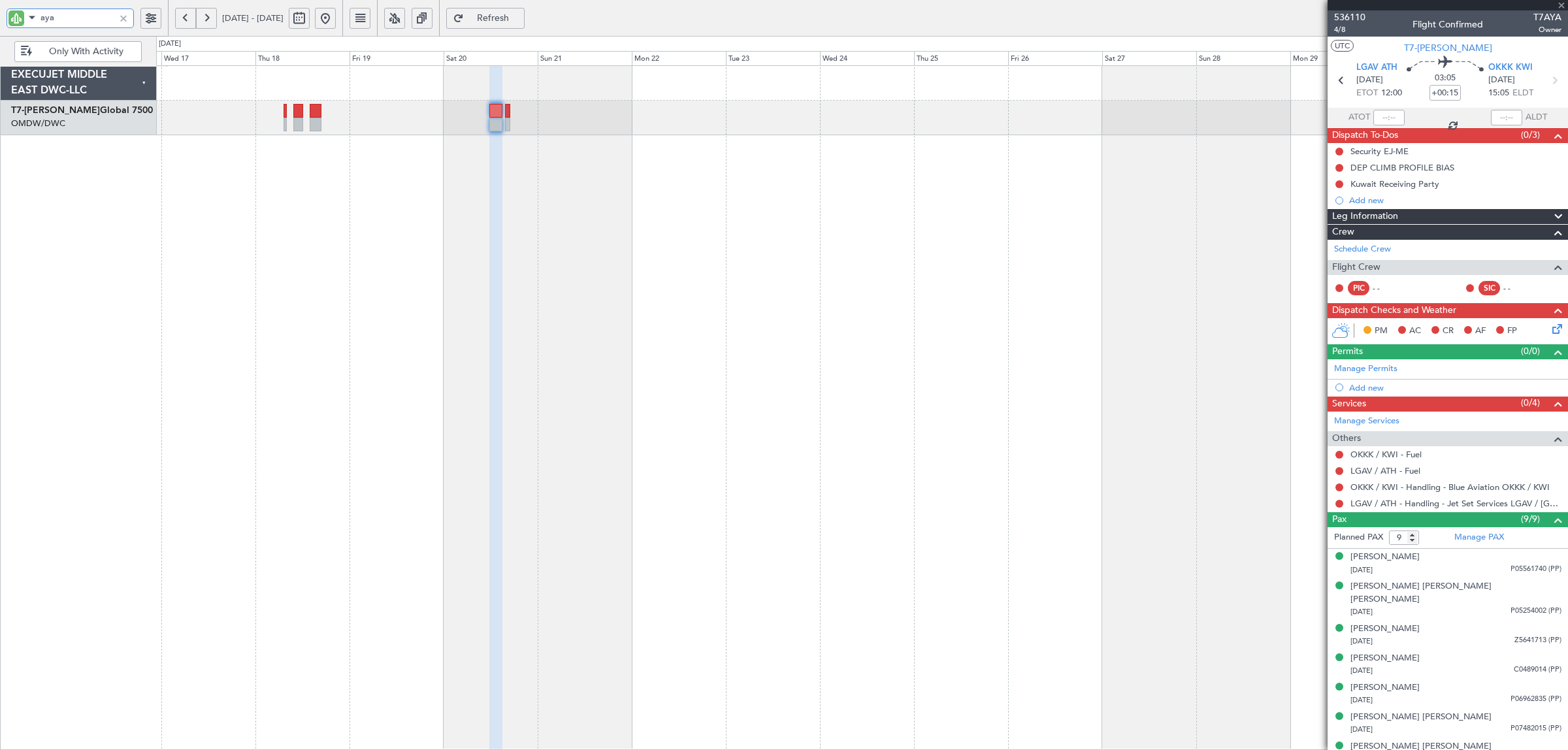
type input "1"
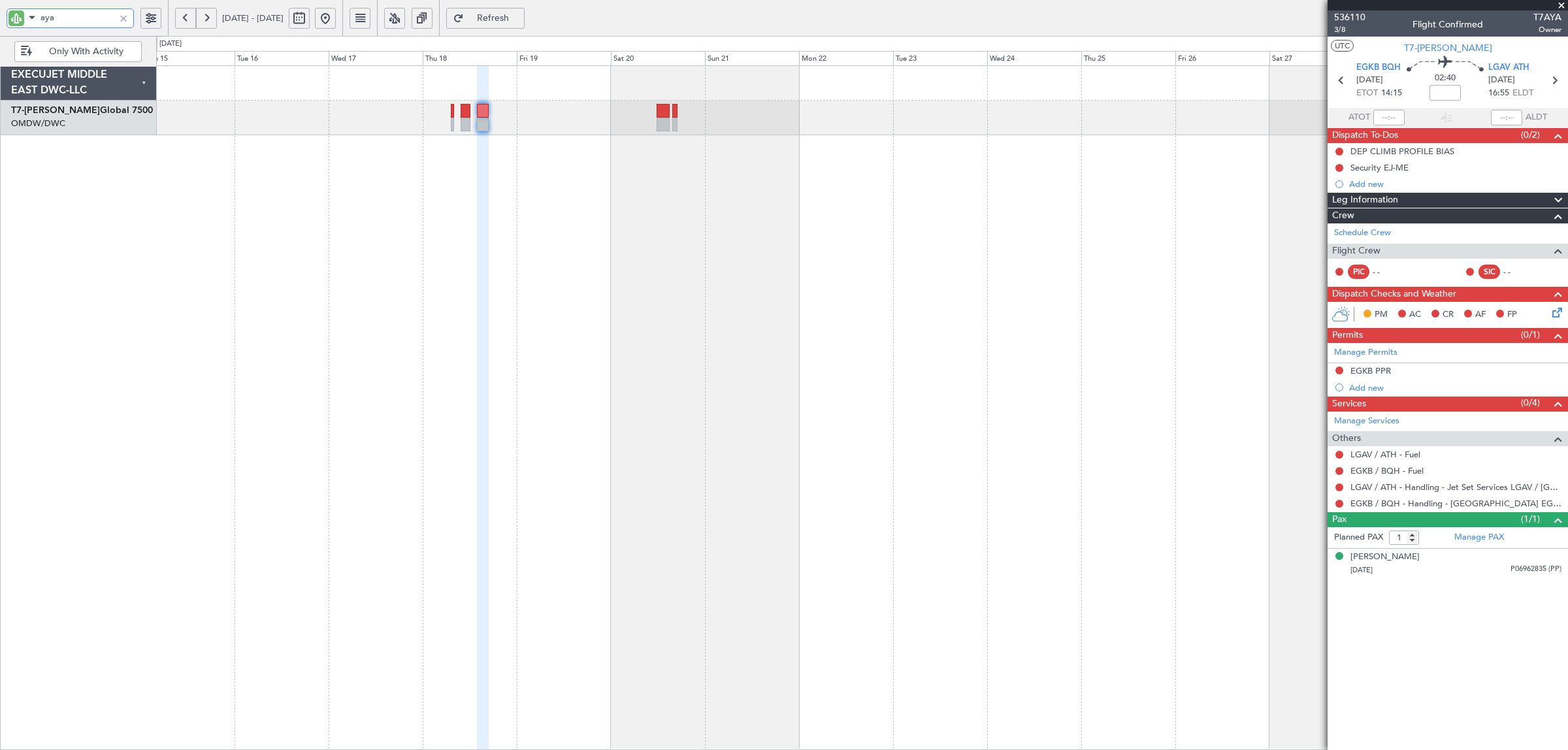
click at [570, 219] on div at bounding box center [863, 408] width 1412 height 685
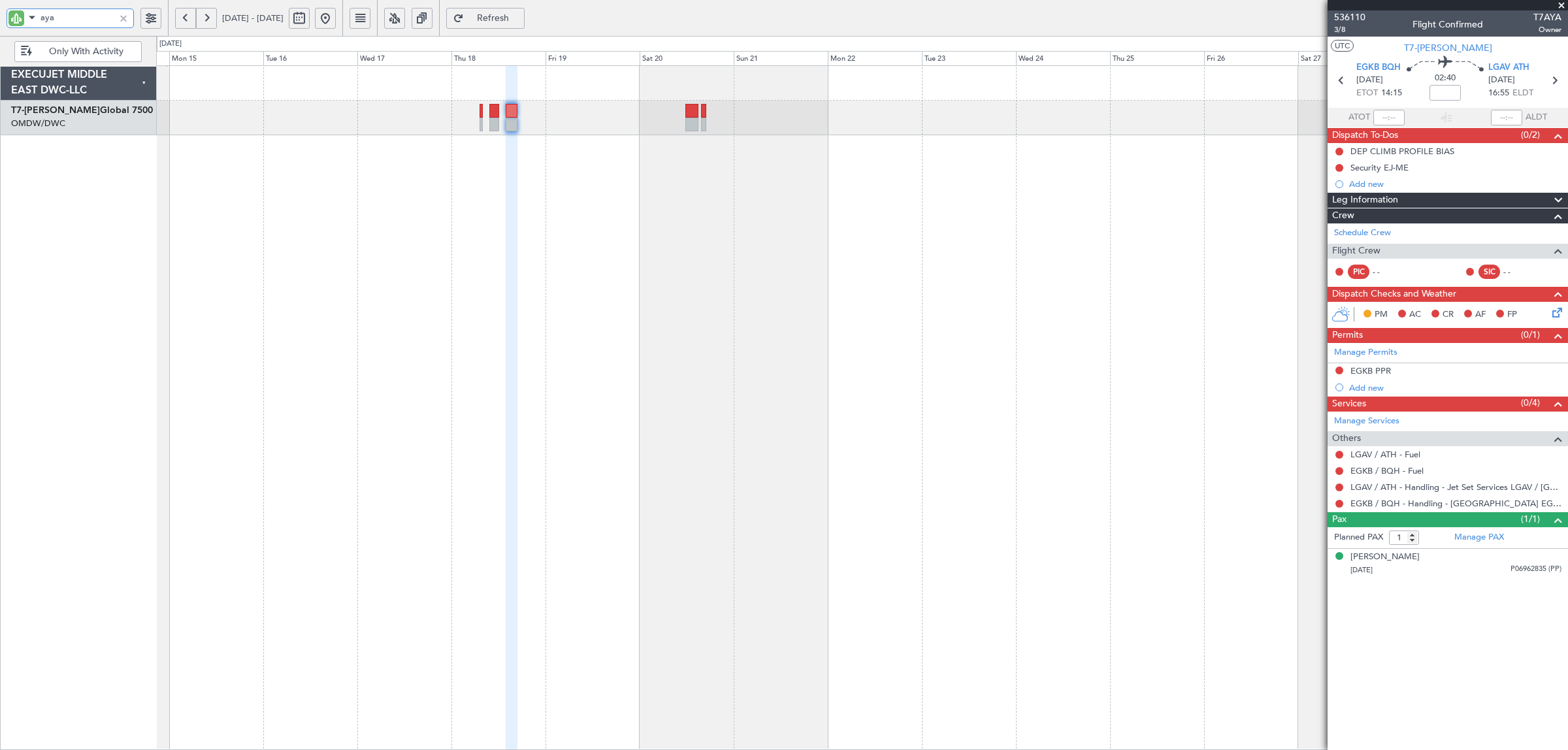
click at [485, 116] on div at bounding box center [862, 118] width 1412 height 35
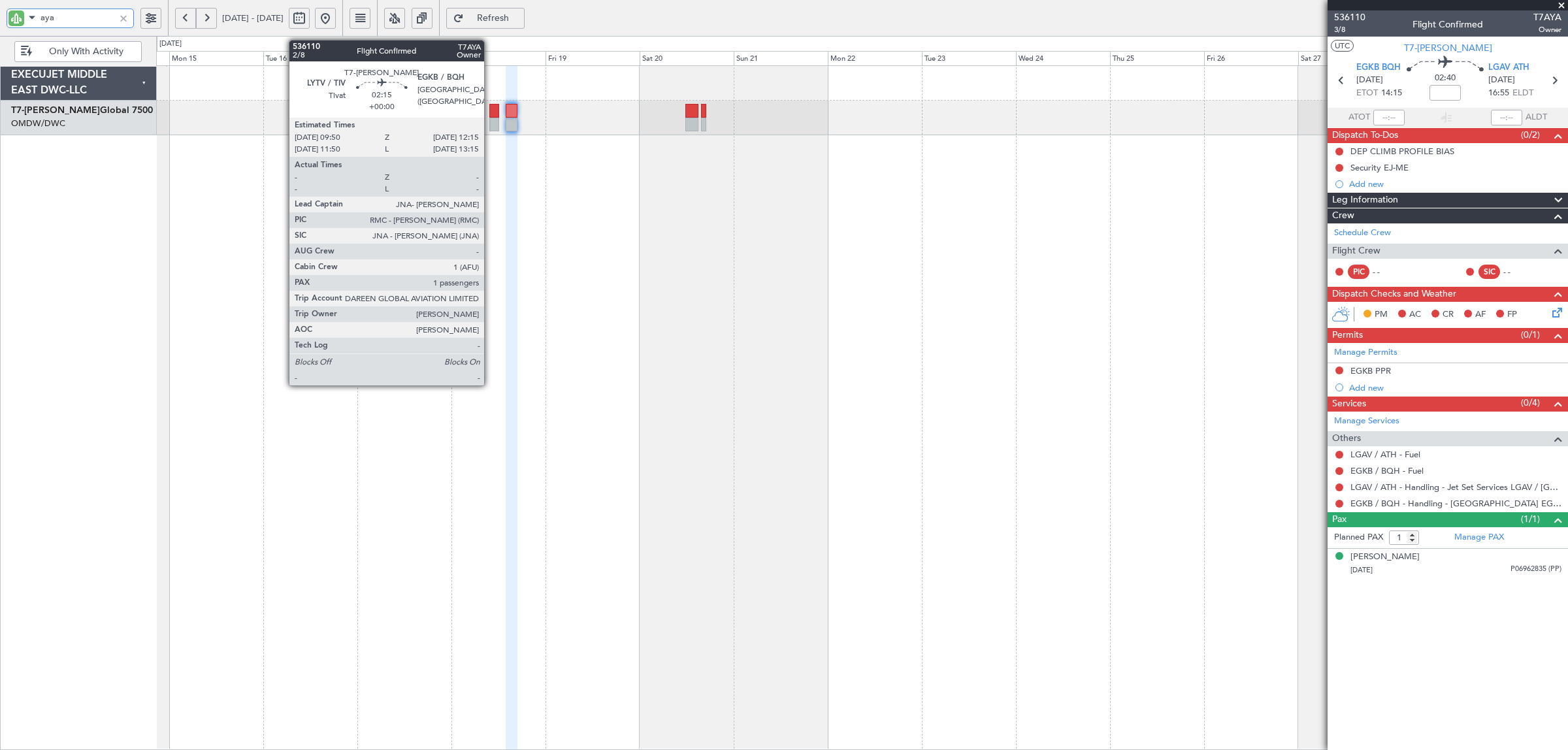
click at [492, 122] on div at bounding box center [494, 125] width 10 height 14
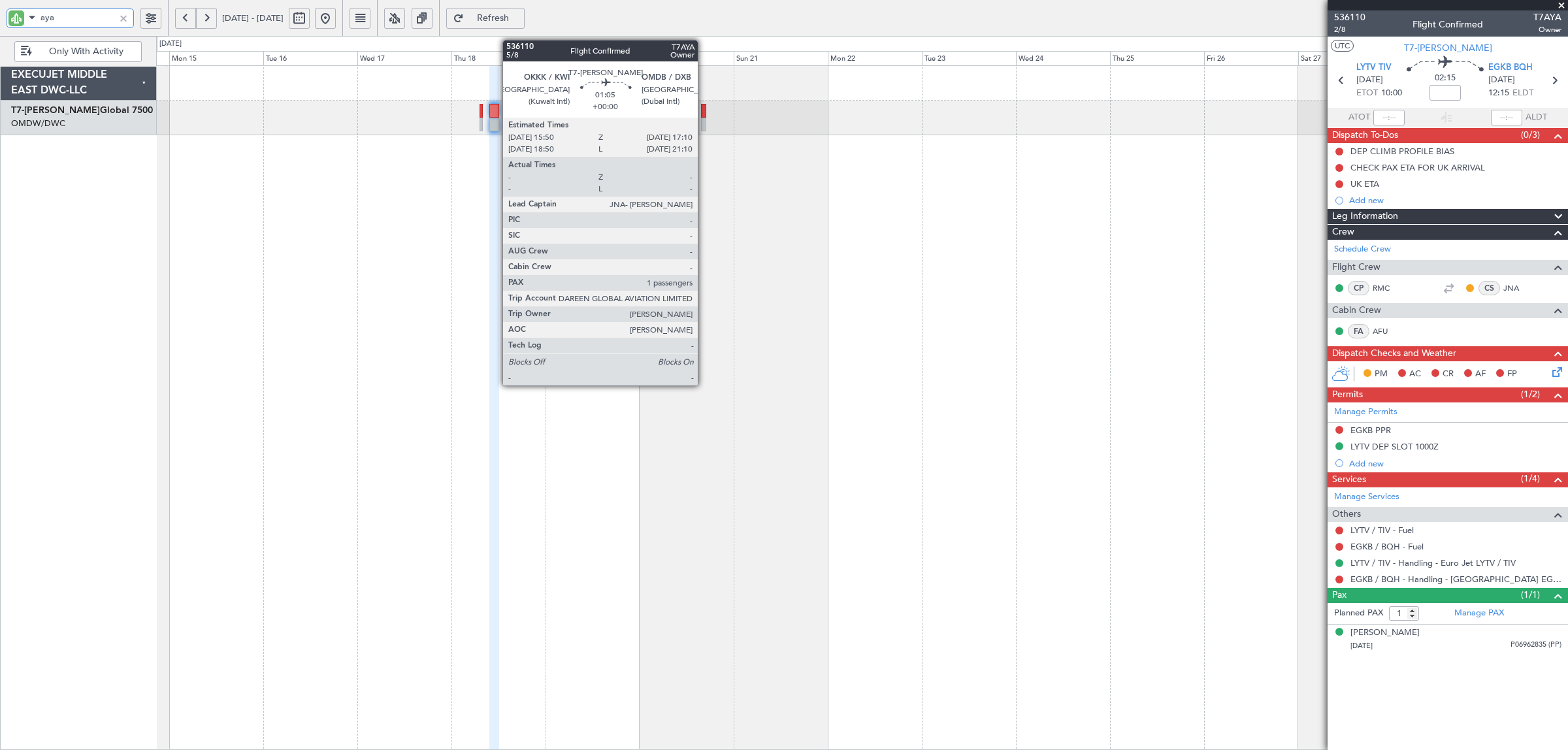
click at [705, 122] on div at bounding box center [704, 125] width 6 height 14
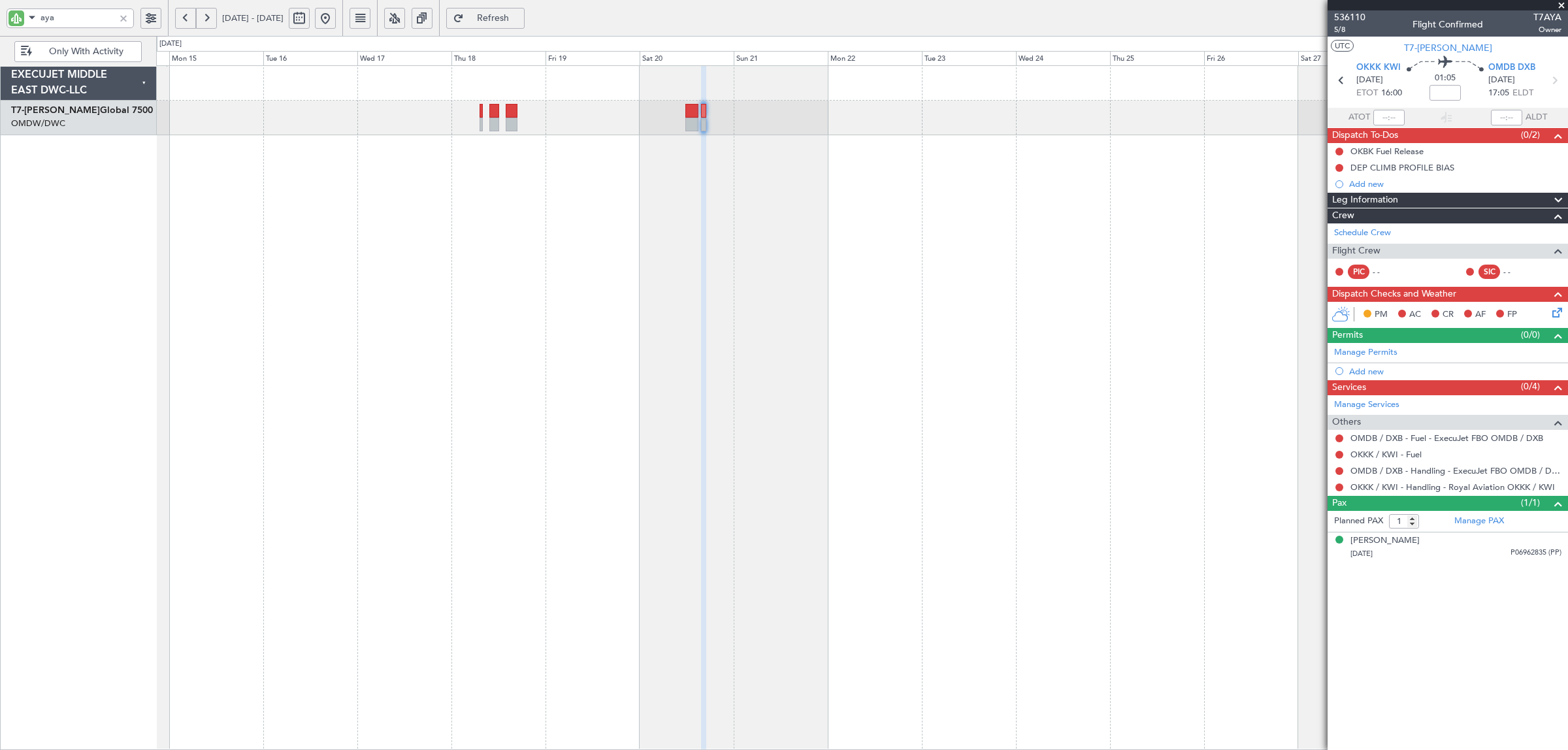
click at [1367, 354] on link "Manage Permits" at bounding box center [1366, 352] width 64 height 13
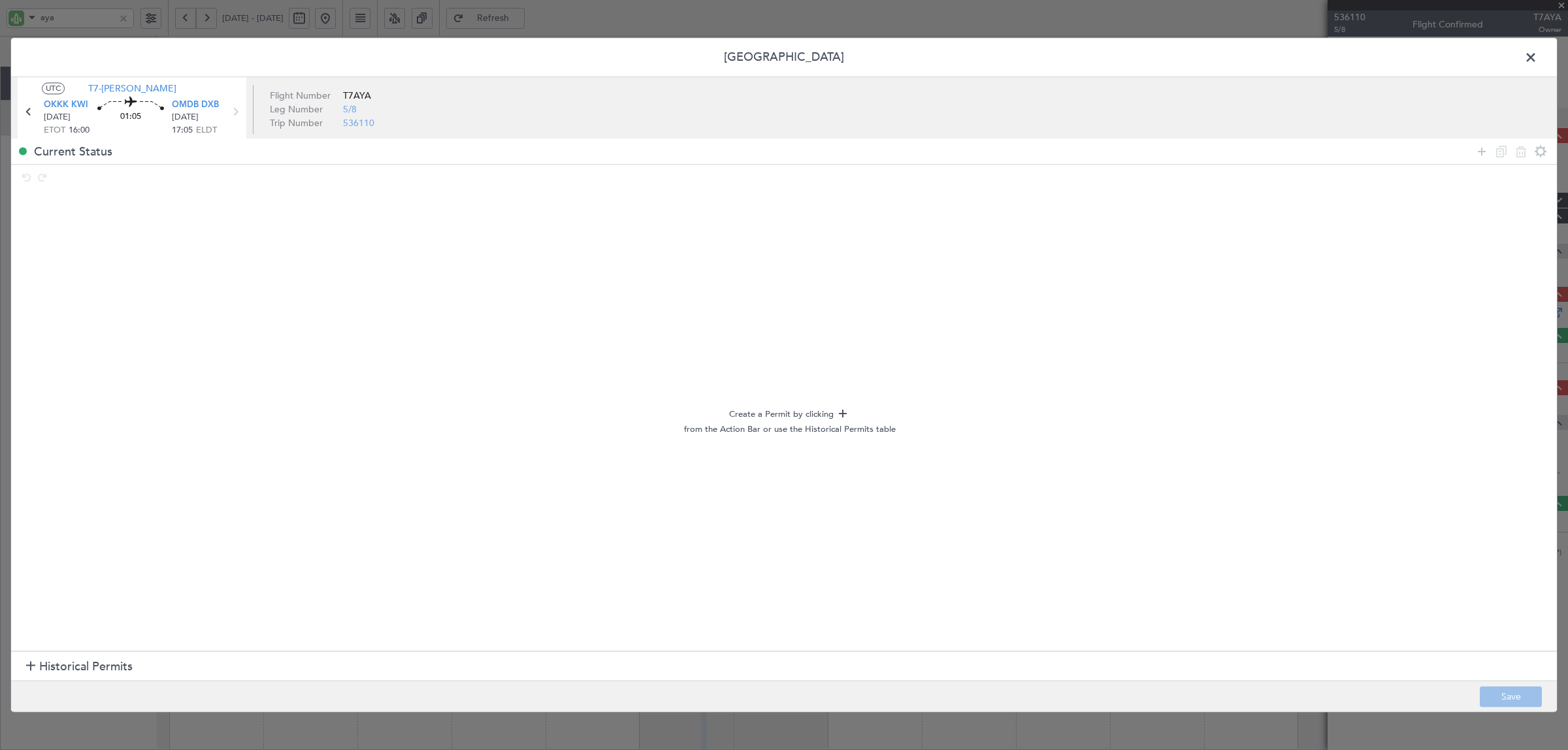
click at [23, 671] on section "Historical Permits" at bounding box center [784, 666] width 1546 height 31
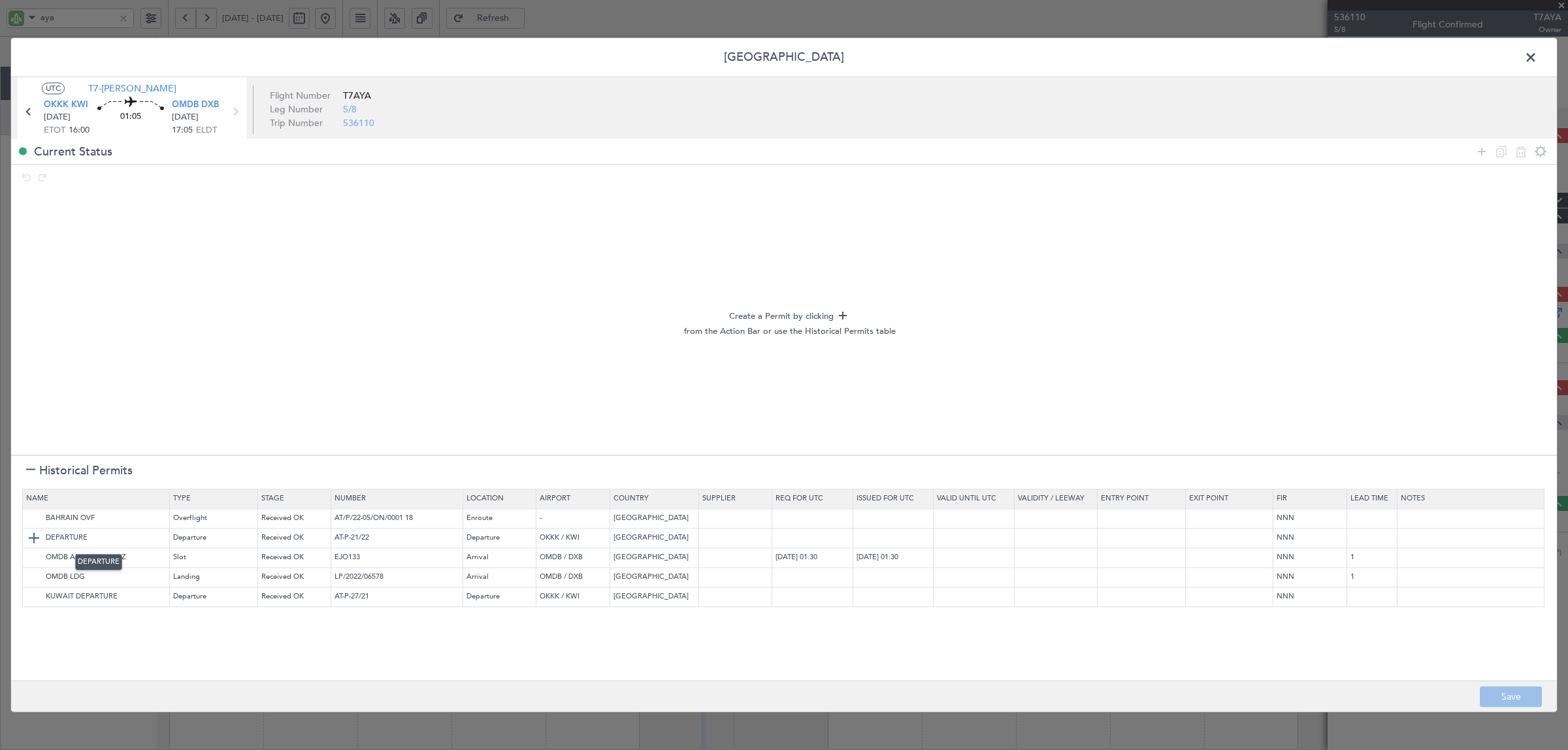
click at [34, 538] on img at bounding box center [34, 538] width 16 height 16
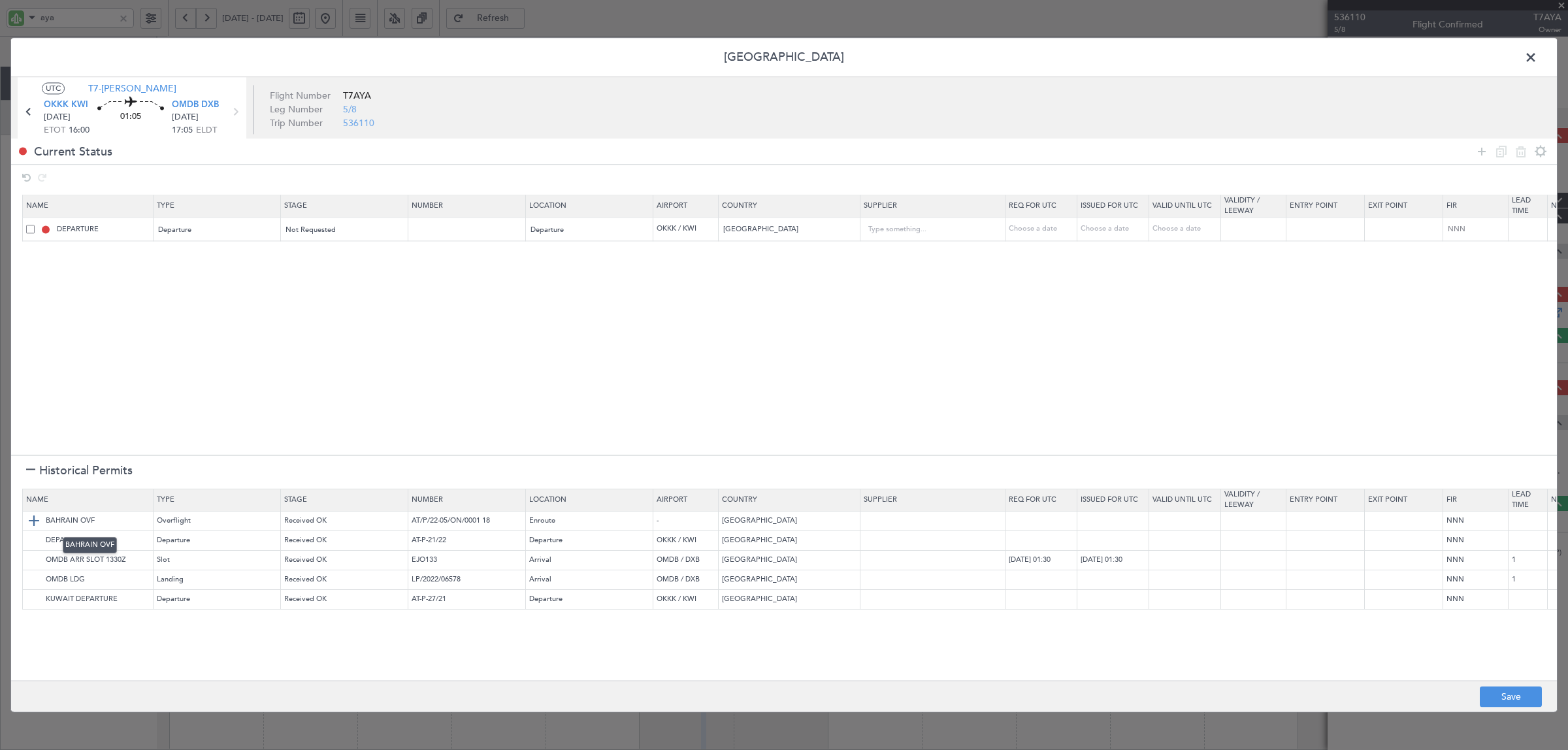
click at [33, 522] on img at bounding box center [34, 521] width 16 height 16
click at [1478, 153] on icon at bounding box center [1482, 151] width 16 height 16
click at [224, 287] on div "Type" at bounding box center [213, 278] width 108 height 20
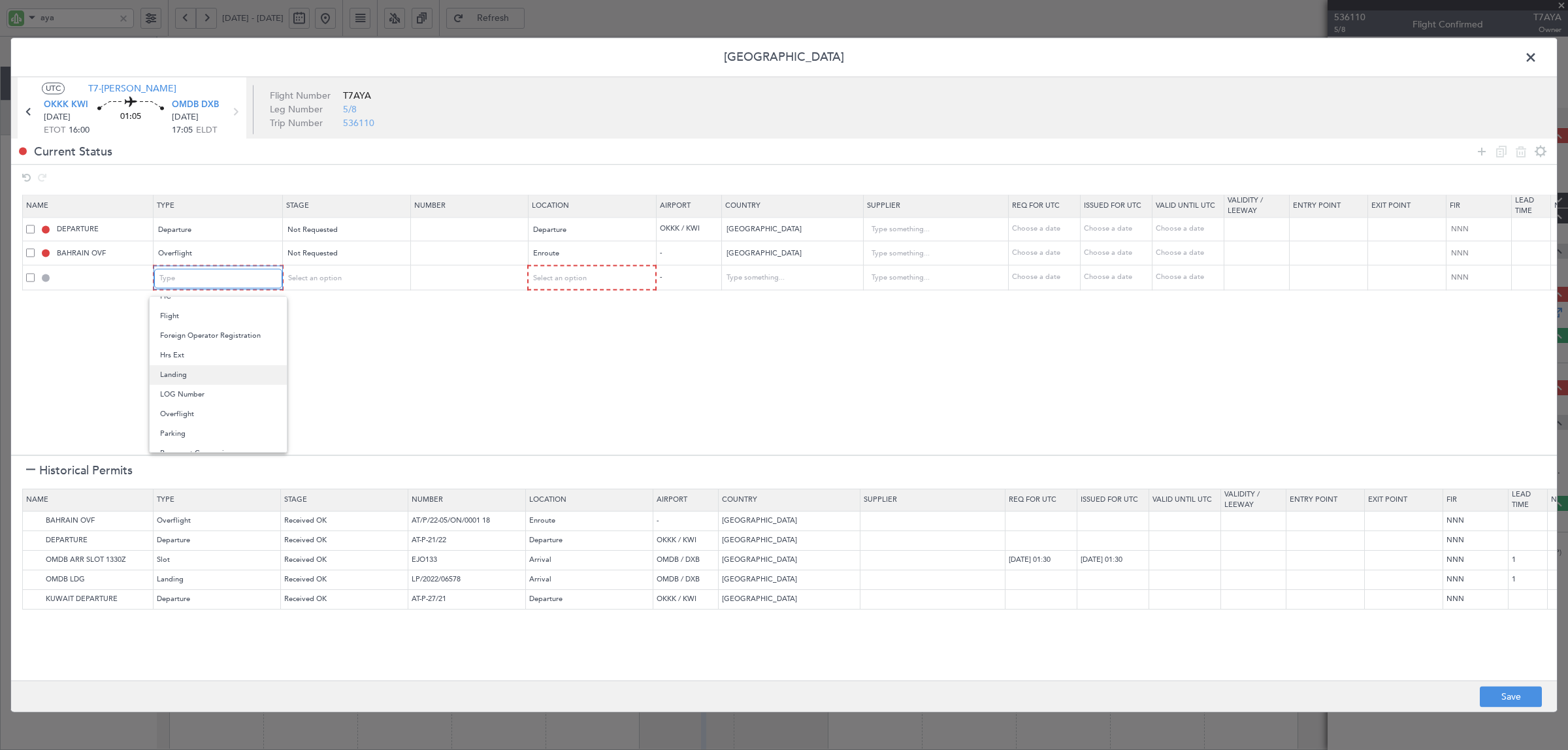
scroll to position [327, 0]
click at [194, 334] on span "Overflight" at bounding box center [218, 333] width 116 height 20
click at [324, 274] on span "Select an option" at bounding box center [313, 277] width 54 height 10
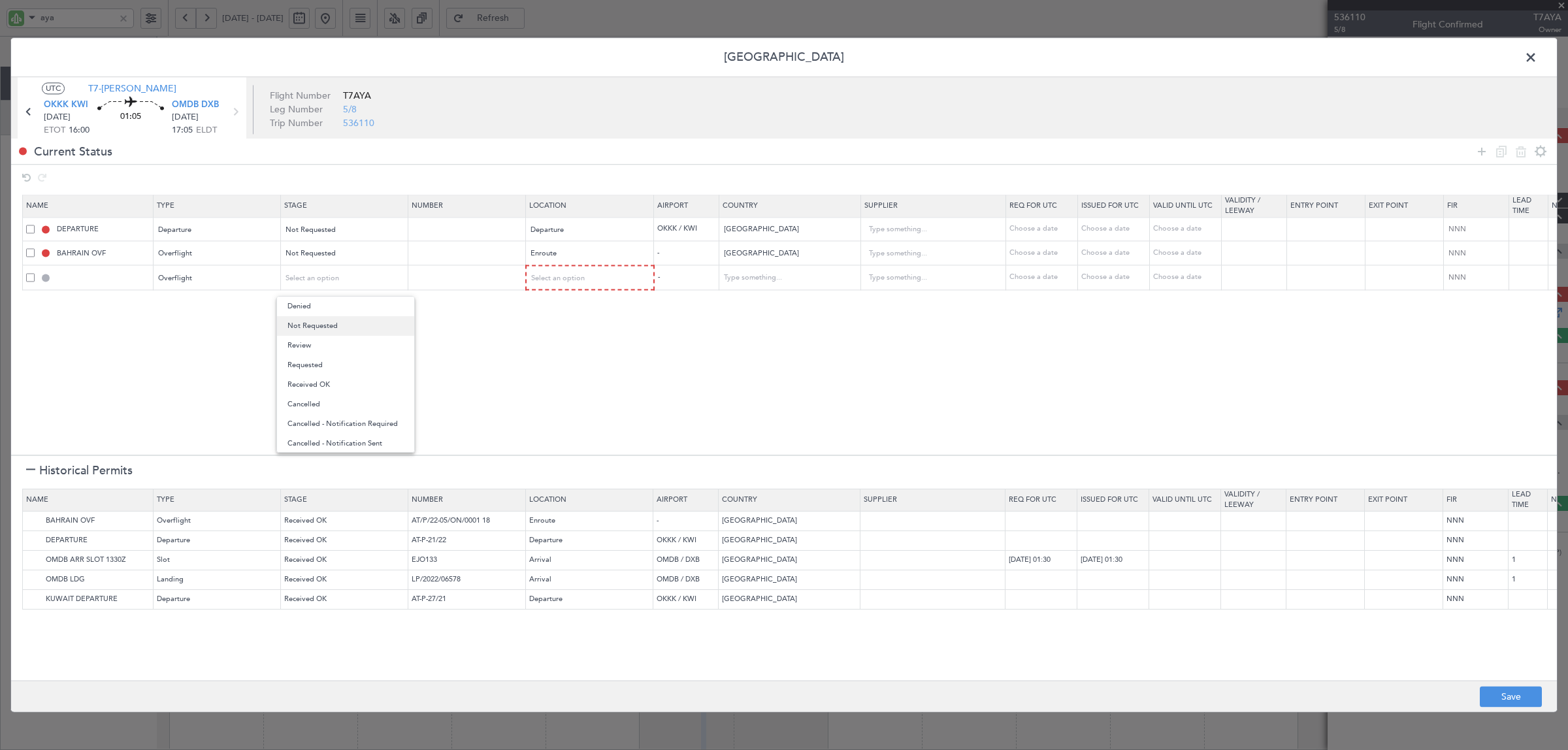
click at [327, 324] on span "Not Requested" at bounding box center [346, 326] width 116 height 20
click at [567, 267] on mat-form-field "Select an option" at bounding box center [590, 277] width 128 height 23
click at [580, 280] on span "Select an option" at bounding box center [558, 277] width 54 height 10
click at [577, 386] on span "Enroute" at bounding box center [590, 385] width 116 height 20
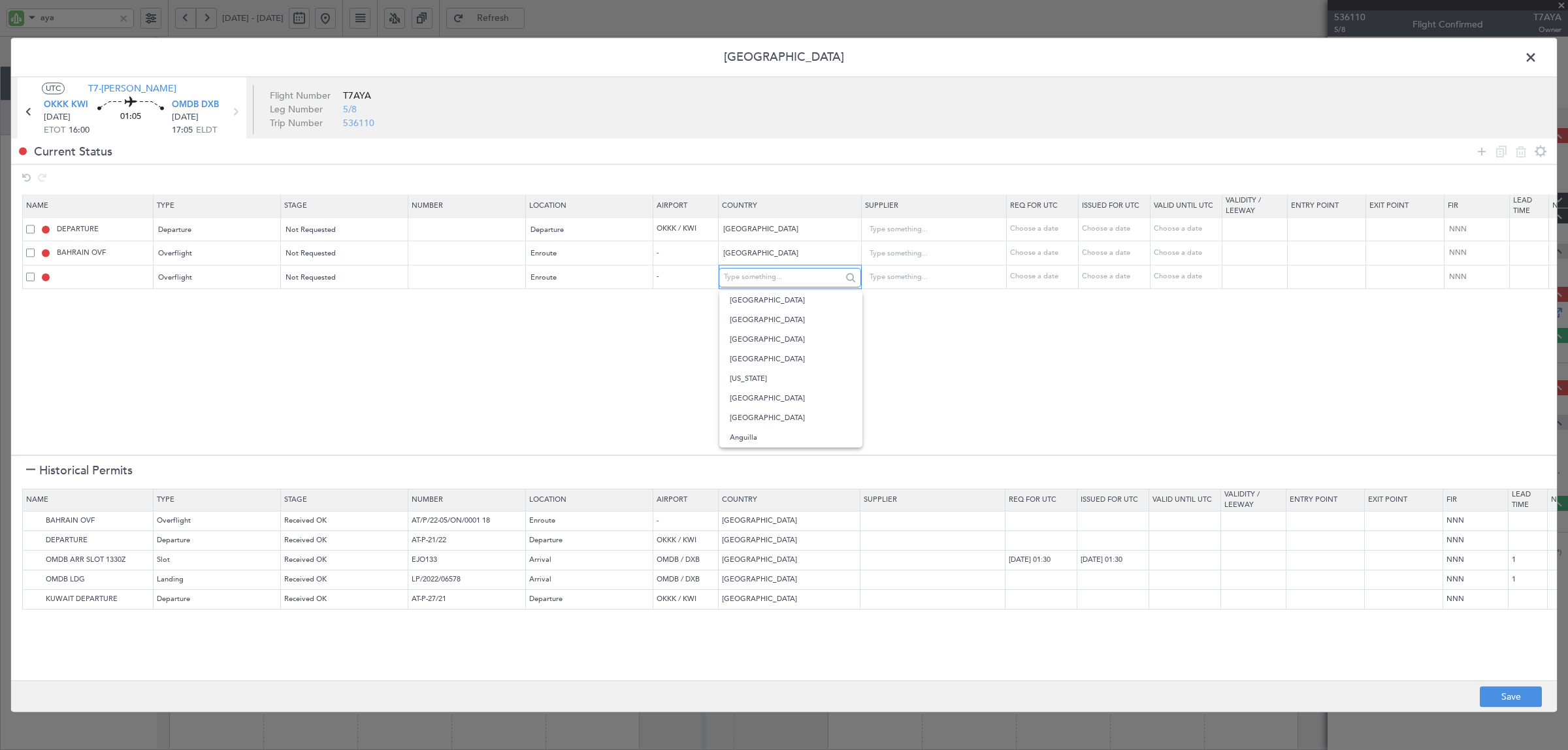
click at [752, 278] on input "text" at bounding box center [783, 277] width 118 height 20
click at [753, 373] on span "[GEOGRAPHIC_DATA]" at bounding box center [790, 379] width 122 height 20
type input "[GEOGRAPHIC_DATA]"
click at [760, 373] on section "Name Type Stage Number Location Airport Country Supplier Req For Utc Issued For…" at bounding box center [784, 323] width 1546 height 263
click at [27, 579] on img at bounding box center [34, 580] width 16 height 16
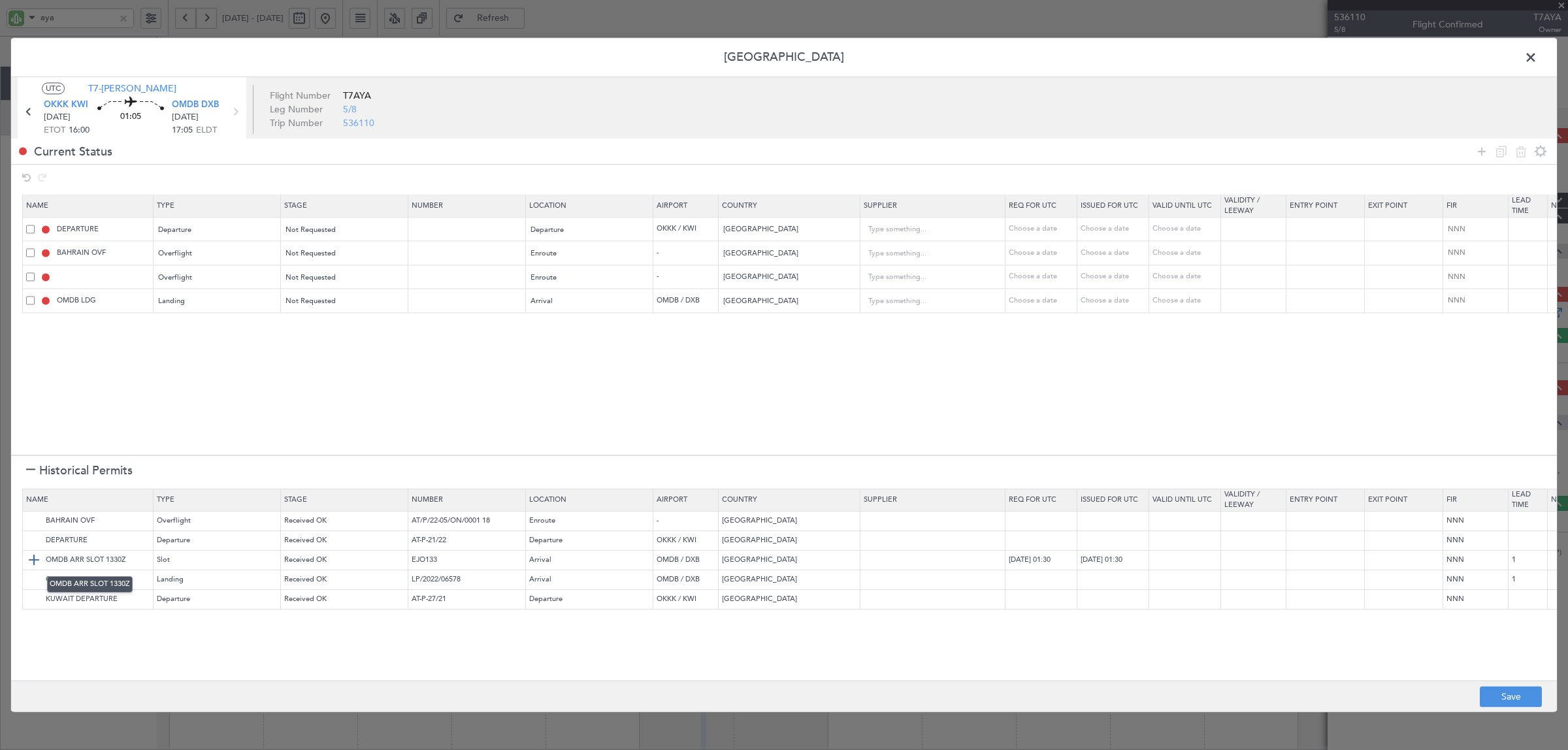
click at [34, 562] on img at bounding box center [34, 560] width 16 height 16
click at [1480, 149] on icon at bounding box center [1482, 151] width 16 height 16
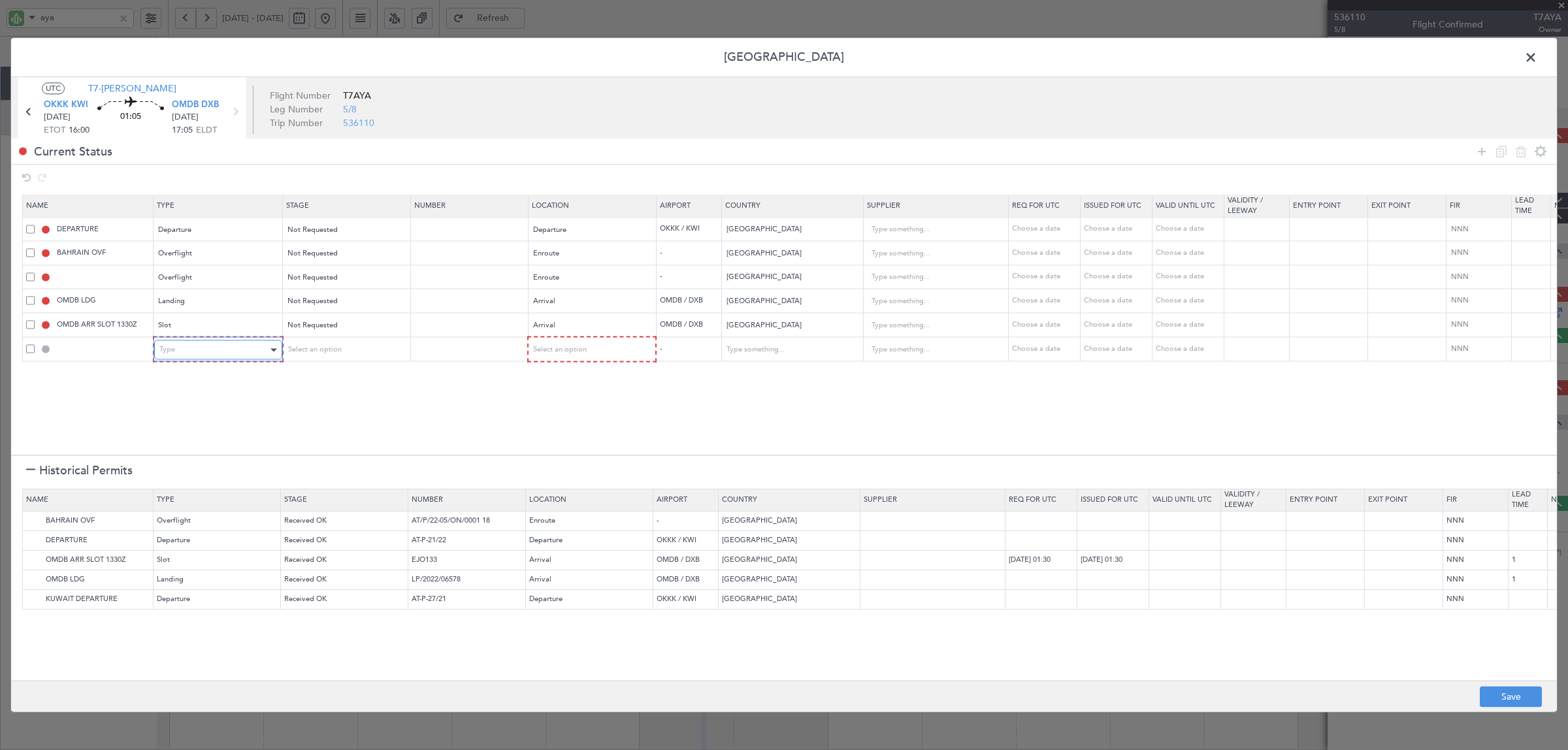
click at [224, 346] on div "Type" at bounding box center [213, 350] width 108 height 20
click at [219, 418] on span "API" at bounding box center [218, 417] width 116 height 20
click at [344, 346] on div "Select an option" at bounding box center [340, 350] width 108 height 20
click at [334, 397] on span "Not Requested" at bounding box center [346, 398] width 116 height 20
click at [569, 343] on div "Select an option" at bounding box center [585, 350] width 108 height 20
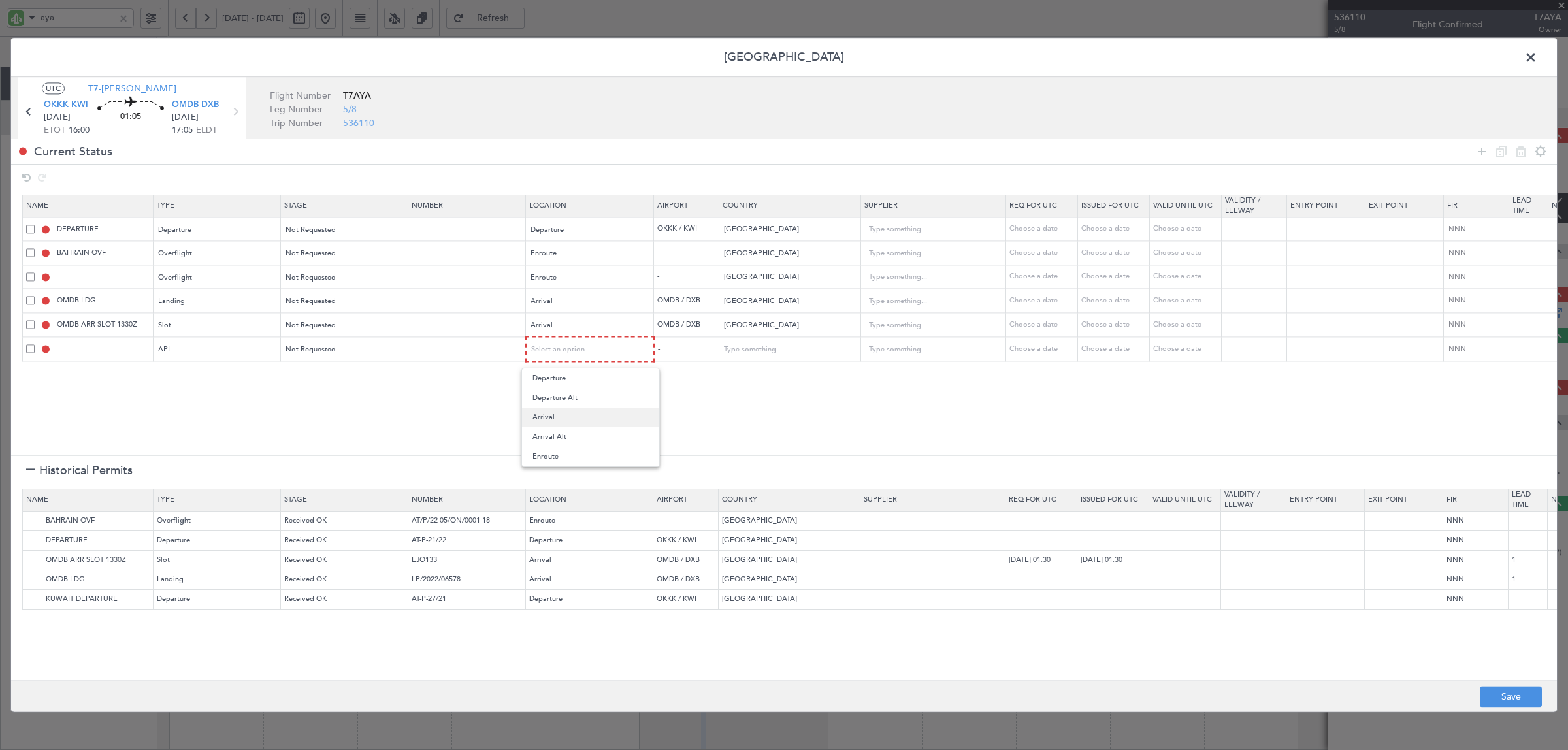
click at [553, 416] on span "Arrival" at bounding box center [590, 417] width 116 height 20
click at [1504, 695] on button "Save" at bounding box center [1511, 697] width 62 height 21
type input "KUWAIT DEPARTURE"
type input "NNN"
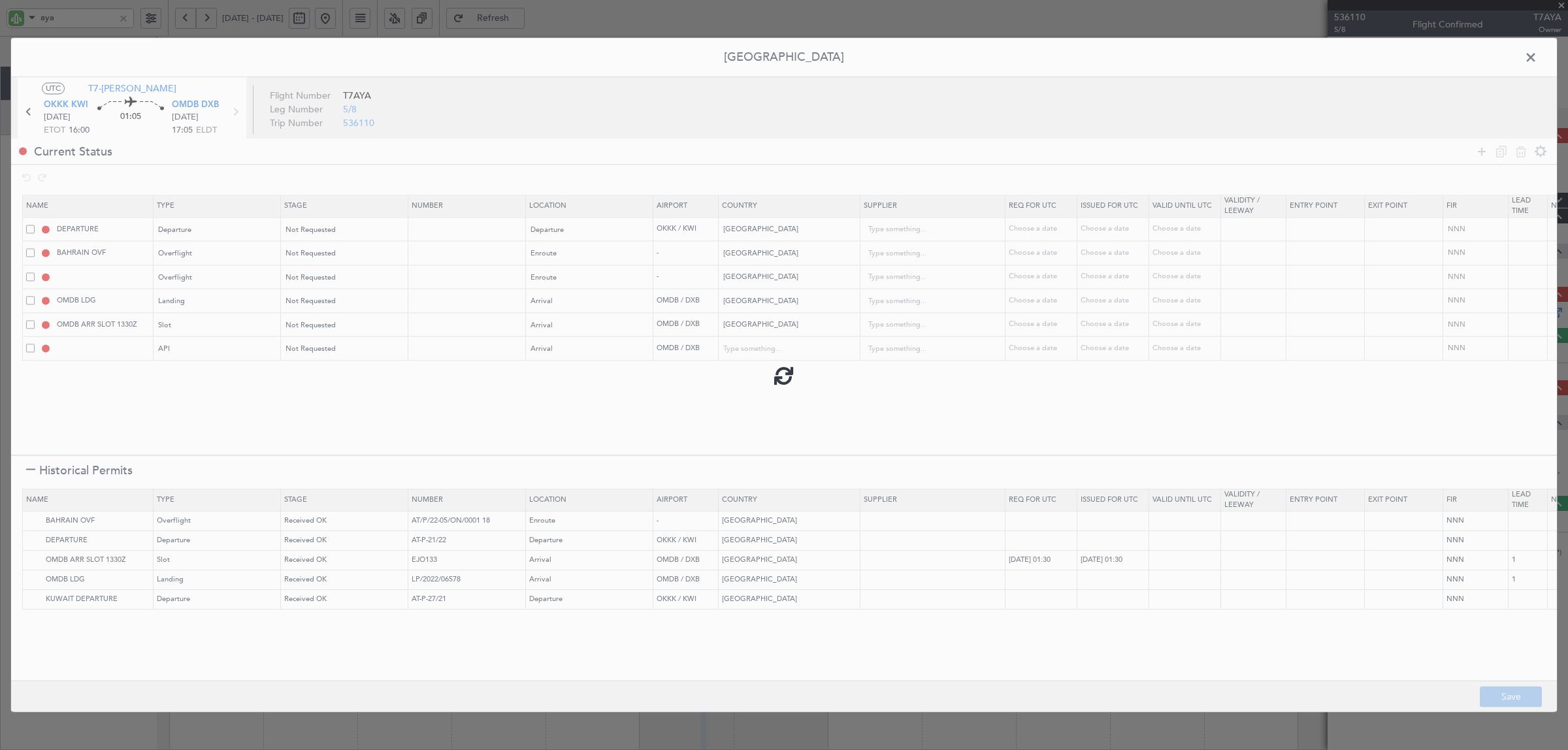
type input "QATAR OVF"
type input "NNN"
type input "2"
type input "NNN"
type input "1"
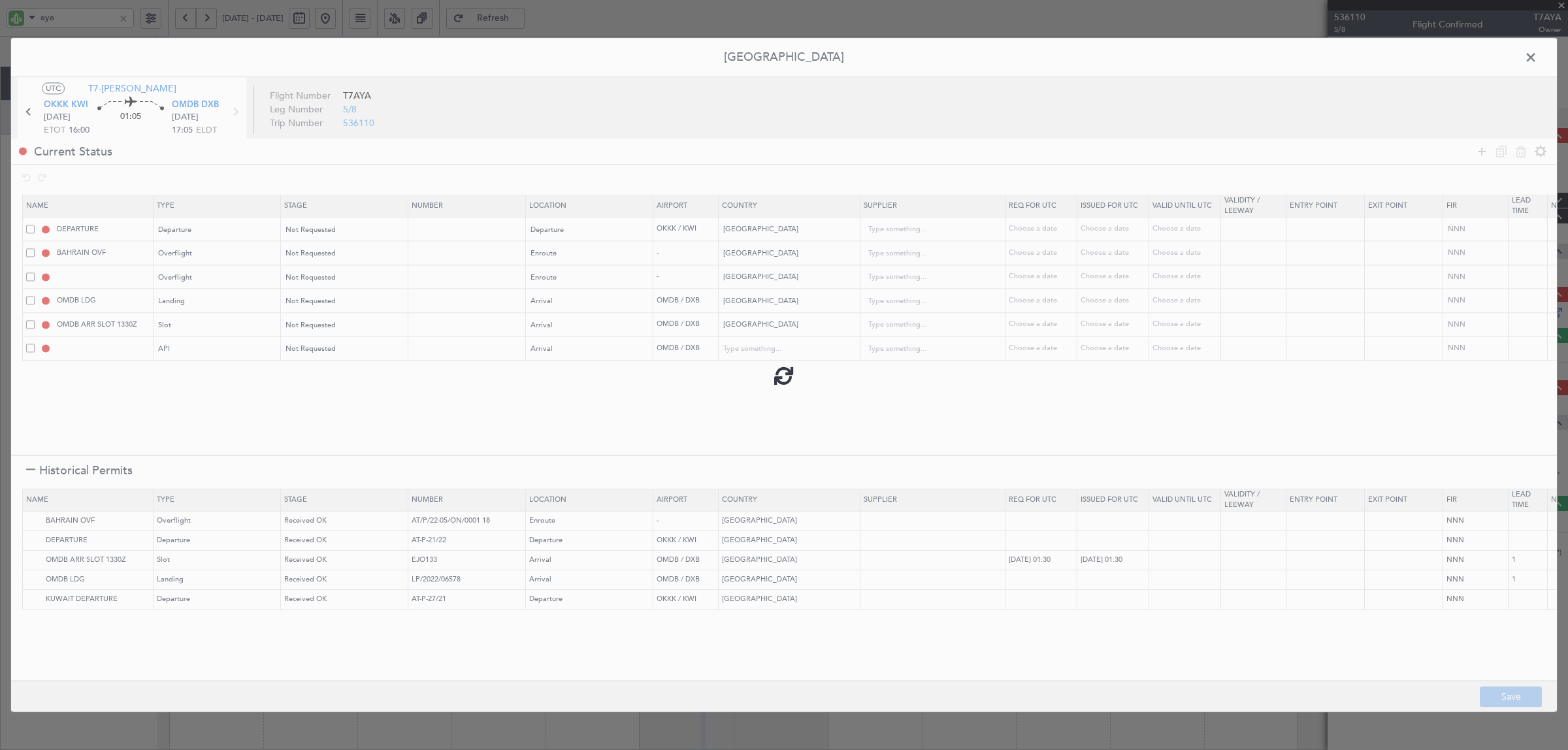
type input "OMDB ARR SLOT"
type input "NNN"
type input "1"
type input "OMDB ARR API"
type input "[GEOGRAPHIC_DATA]"
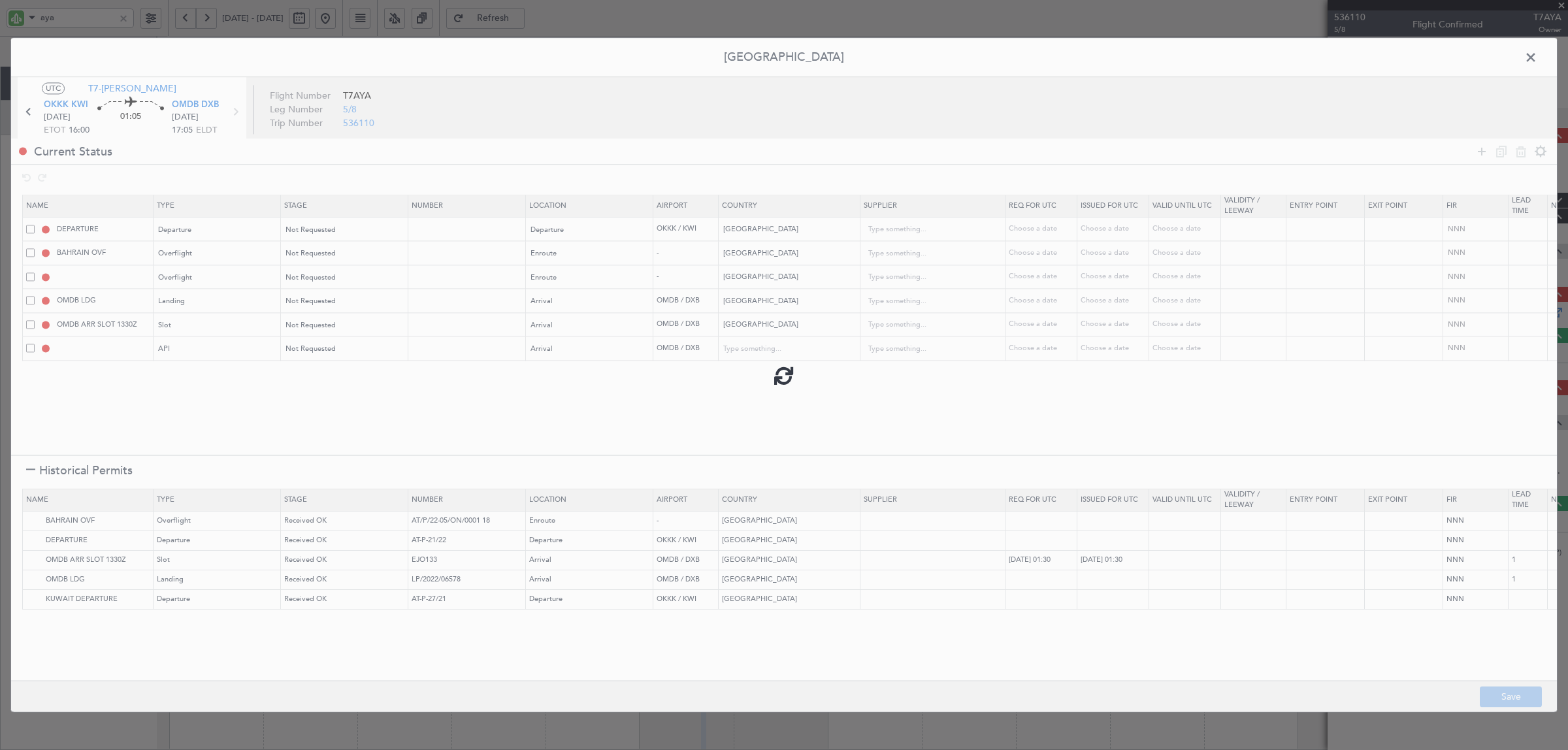
type input "NNN"
type input "1"
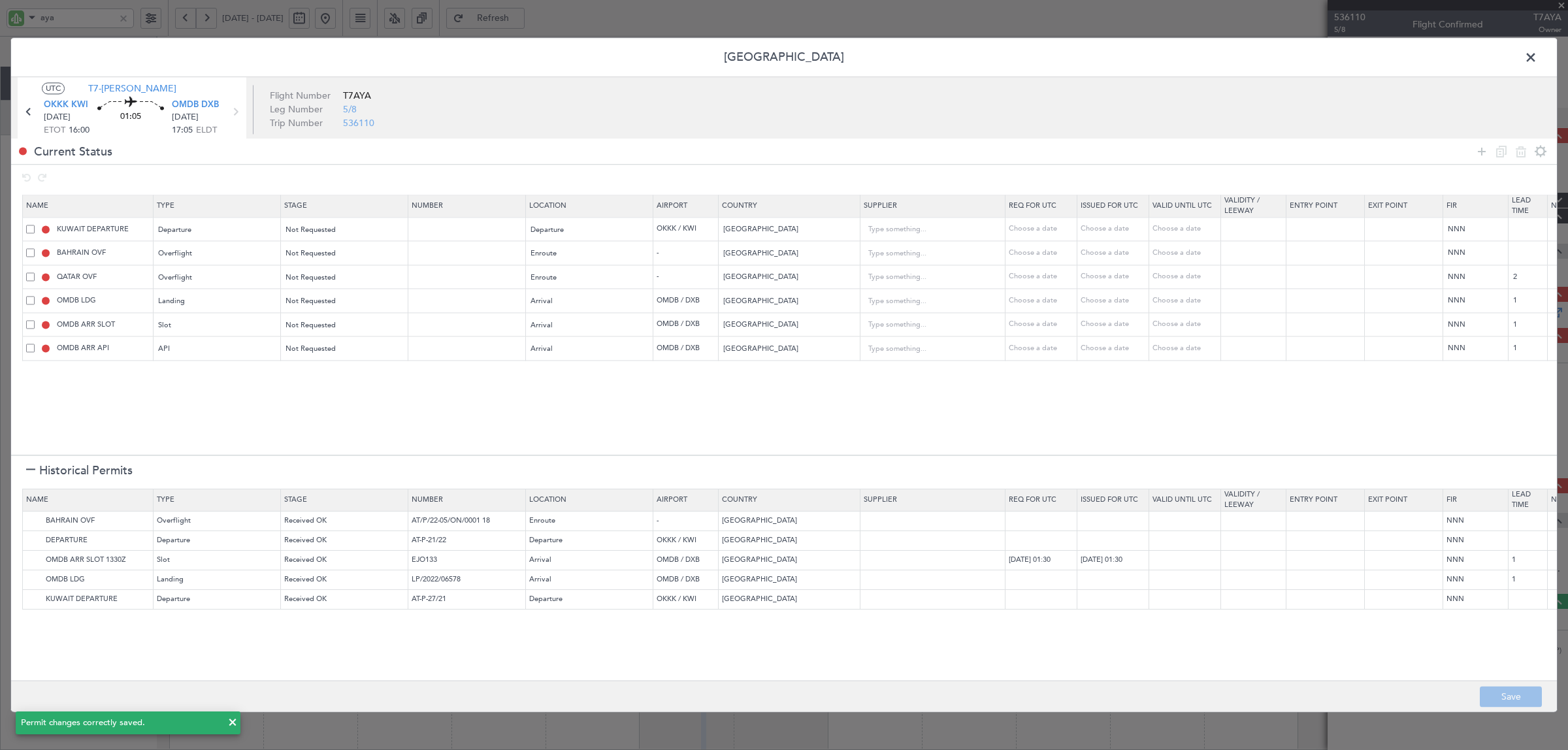
type input "+00:20"
drag, startPoint x: 1526, startPoint y: 53, endPoint x: 1461, endPoint y: 63, distance: 65.8
click at [1537, 54] on span at bounding box center [1537, 60] width 0 height 26
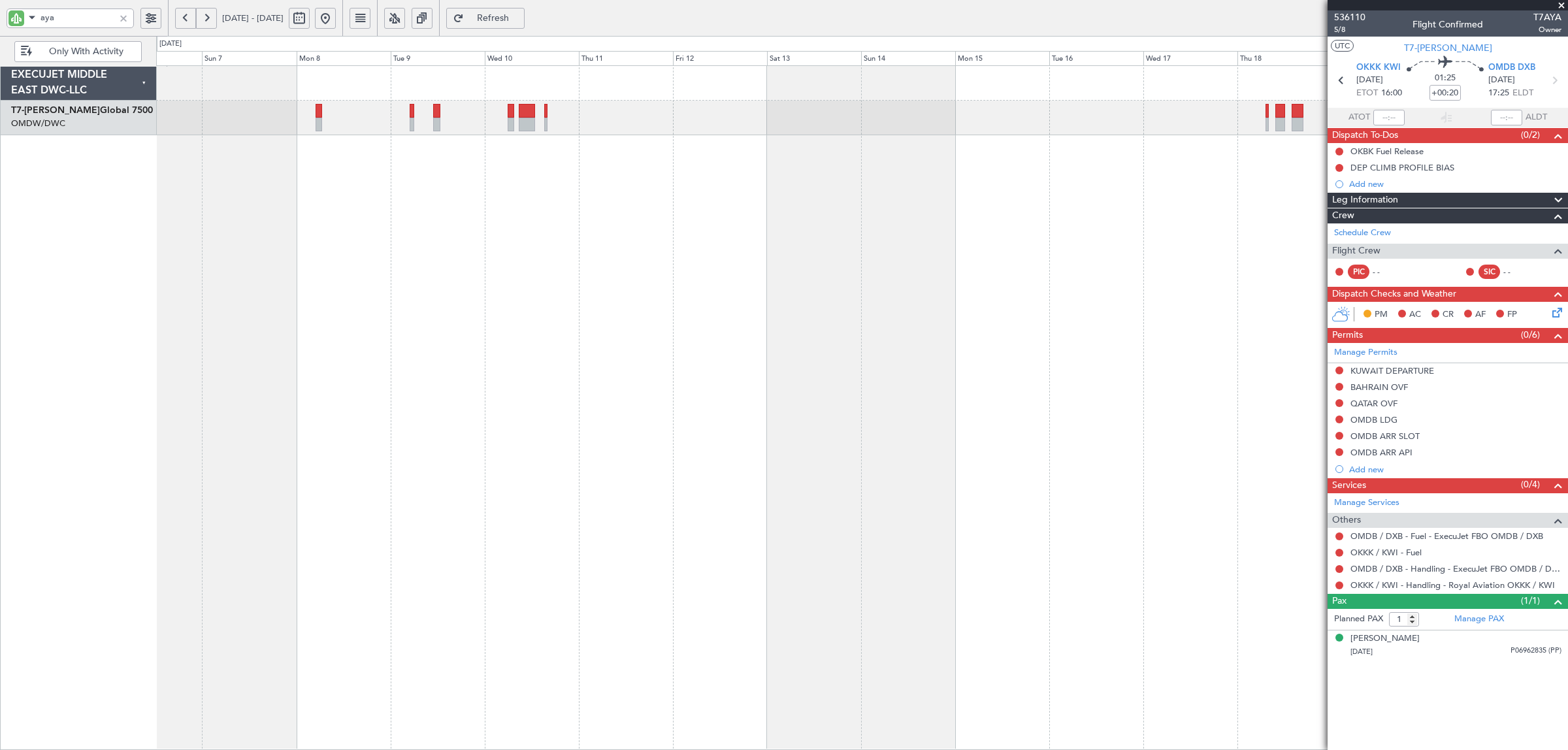
click at [1170, 172] on div "Planned Maint Dubai (Al Maktoum Intl)" at bounding box center [863, 408] width 1412 height 685
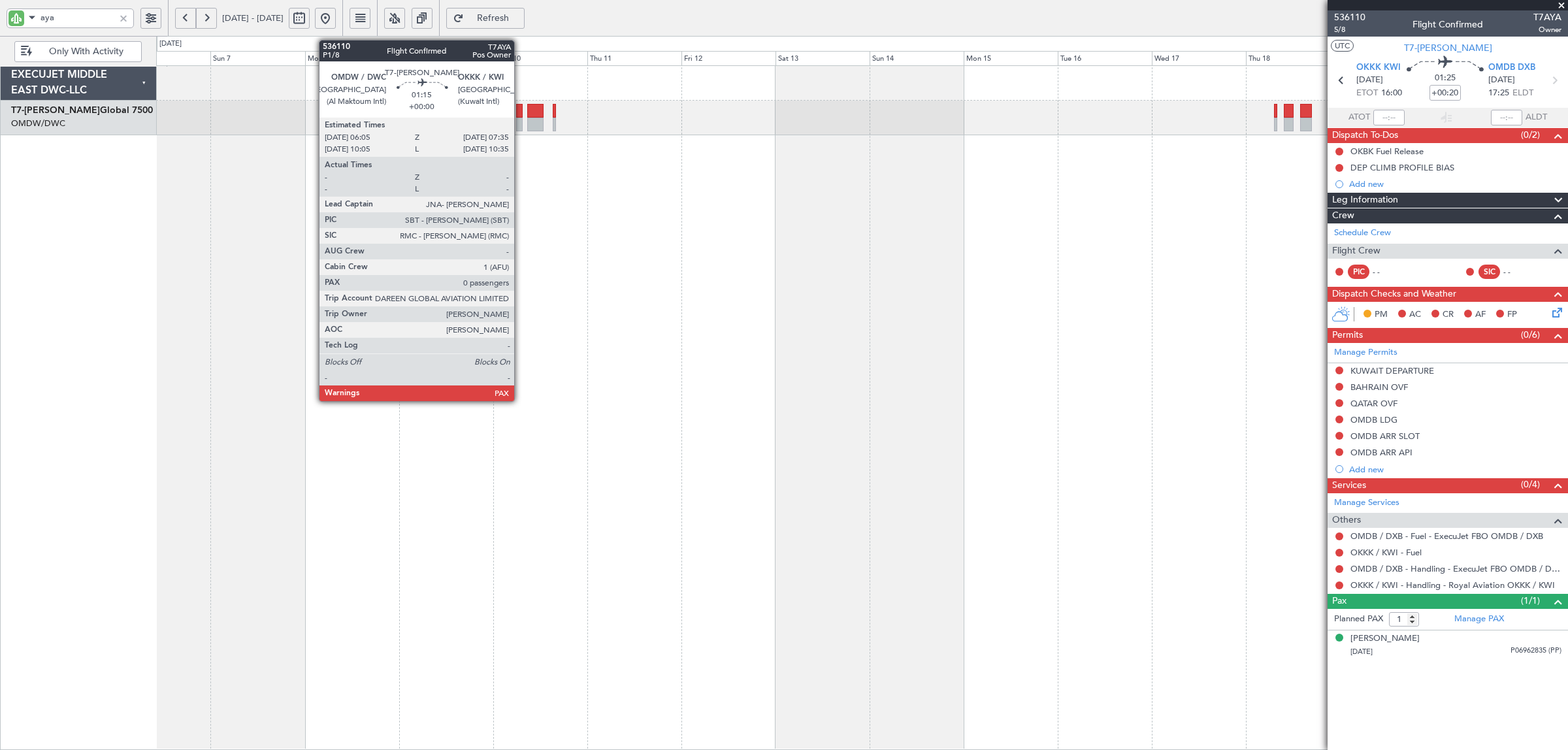
click at [521, 129] on div at bounding box center [519, 125] width 7 height 14
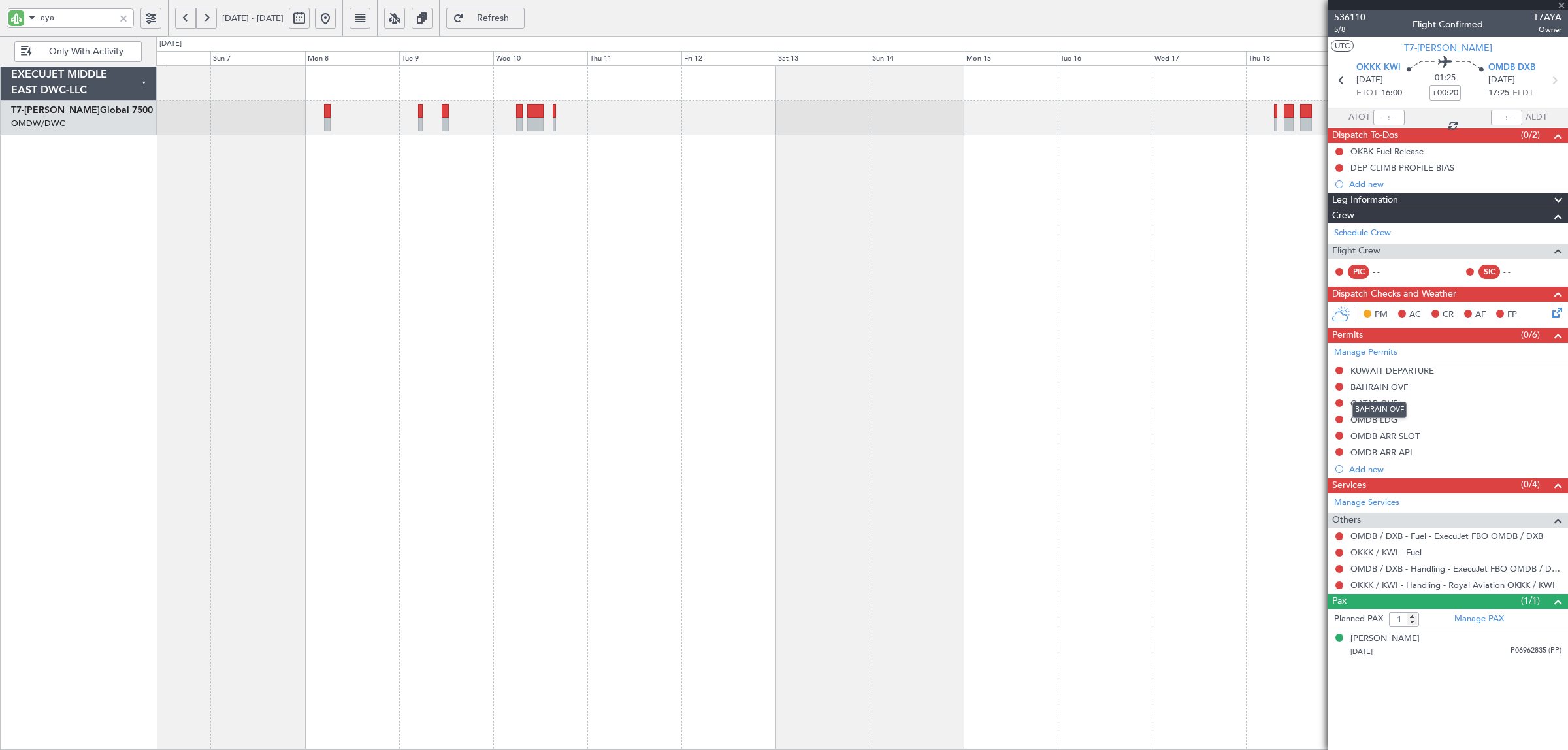
type input "0"
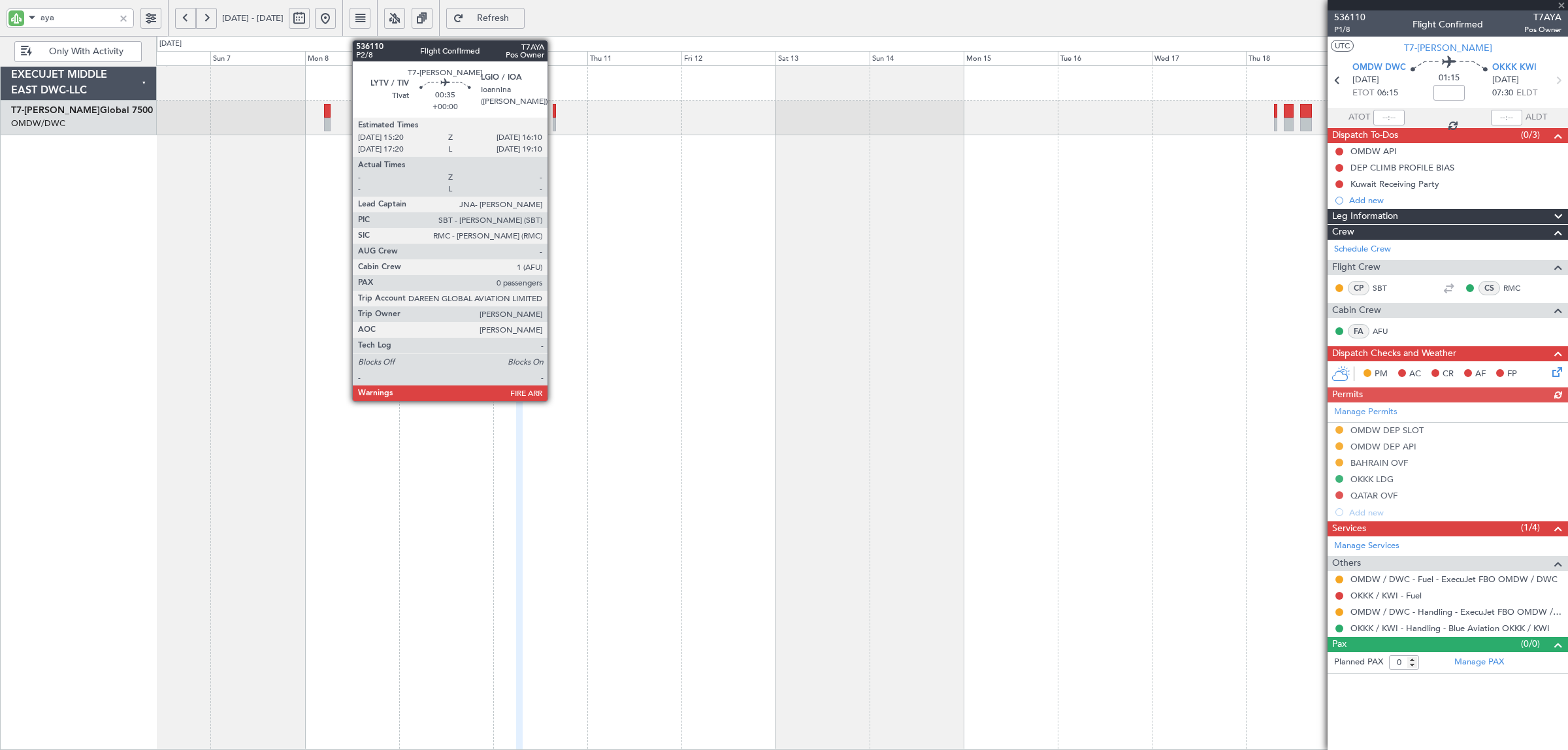
click at [553, 116] on div at bounding box center [554, 110] width 4 height 14
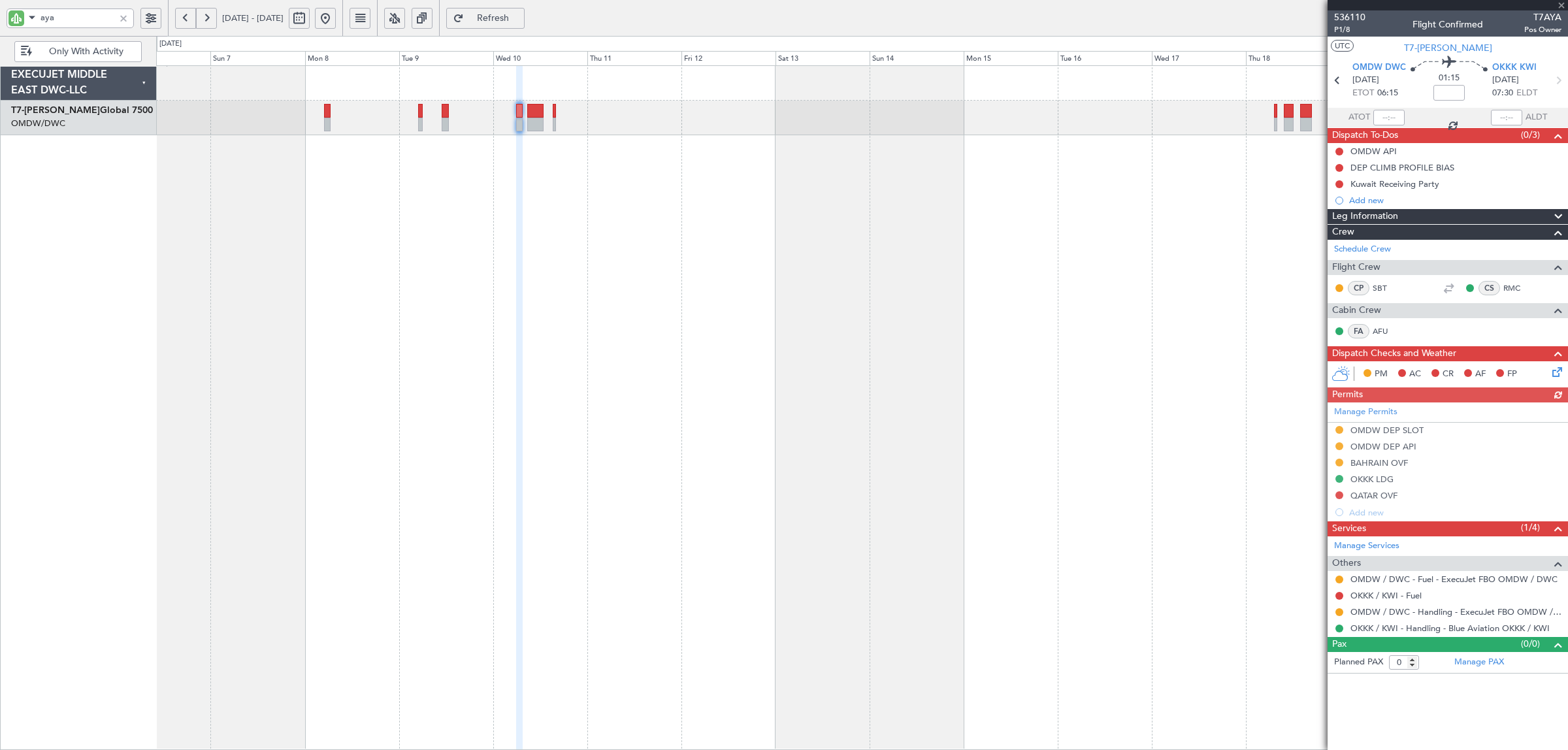
drag, startPoint x: 1056, startPoint y: 224, endPoint x: 828, endPoint y: 214, distance: 228.2
click at [828, 214] on fb-app "aya 06 Sep 2025 - 21 Sep 2025 Refresh Quick Links Only With Activity Planned Ma…" at bounding box center [784, 383] width 1568 height 734
click at [600, 208] on div "Planned Maint Dubai (Al Maktoum Intl)" at bounding box center [863, 408] width 1412 height 685
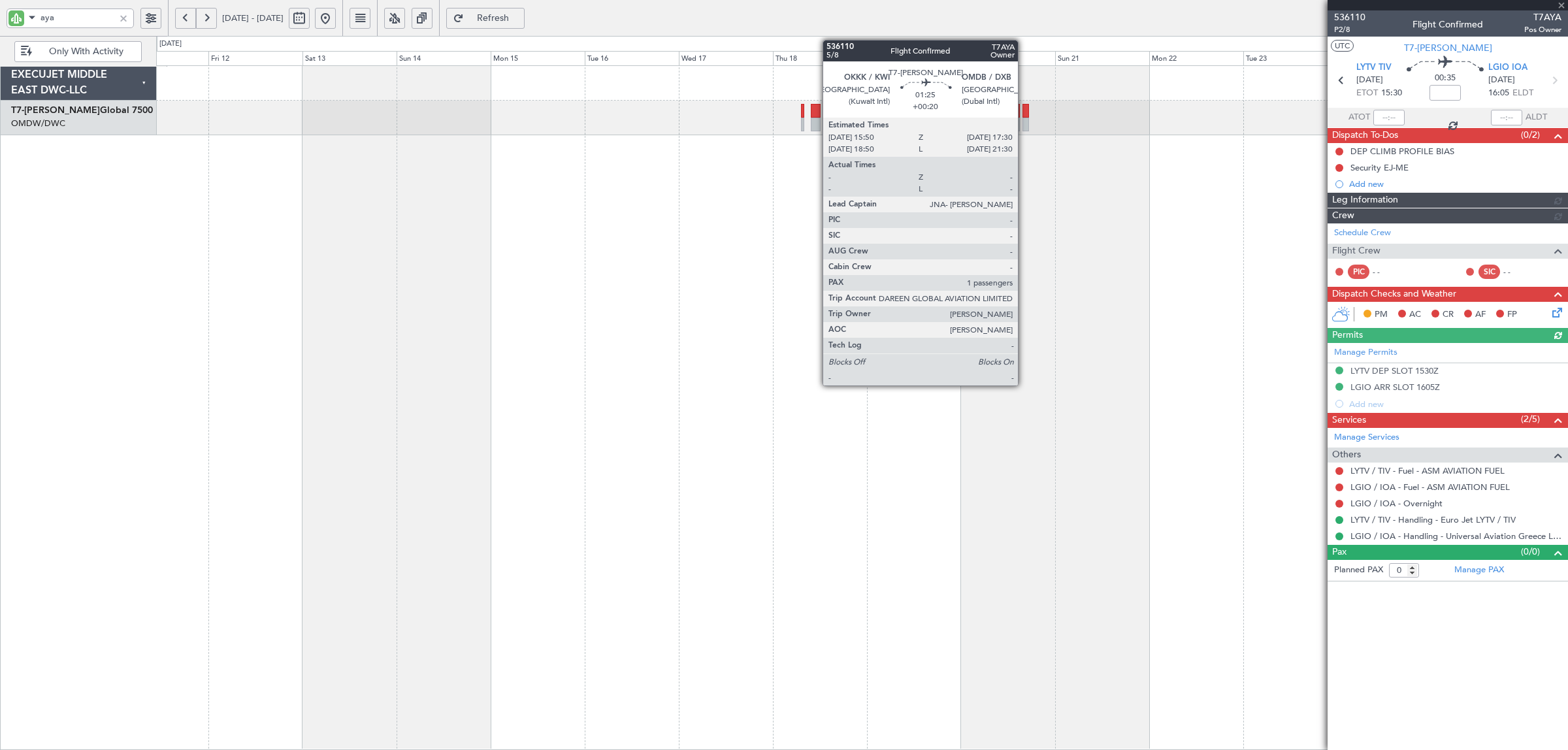
click at [1024, 126] on div at bounding box center [1026, 125] width 8 height 14
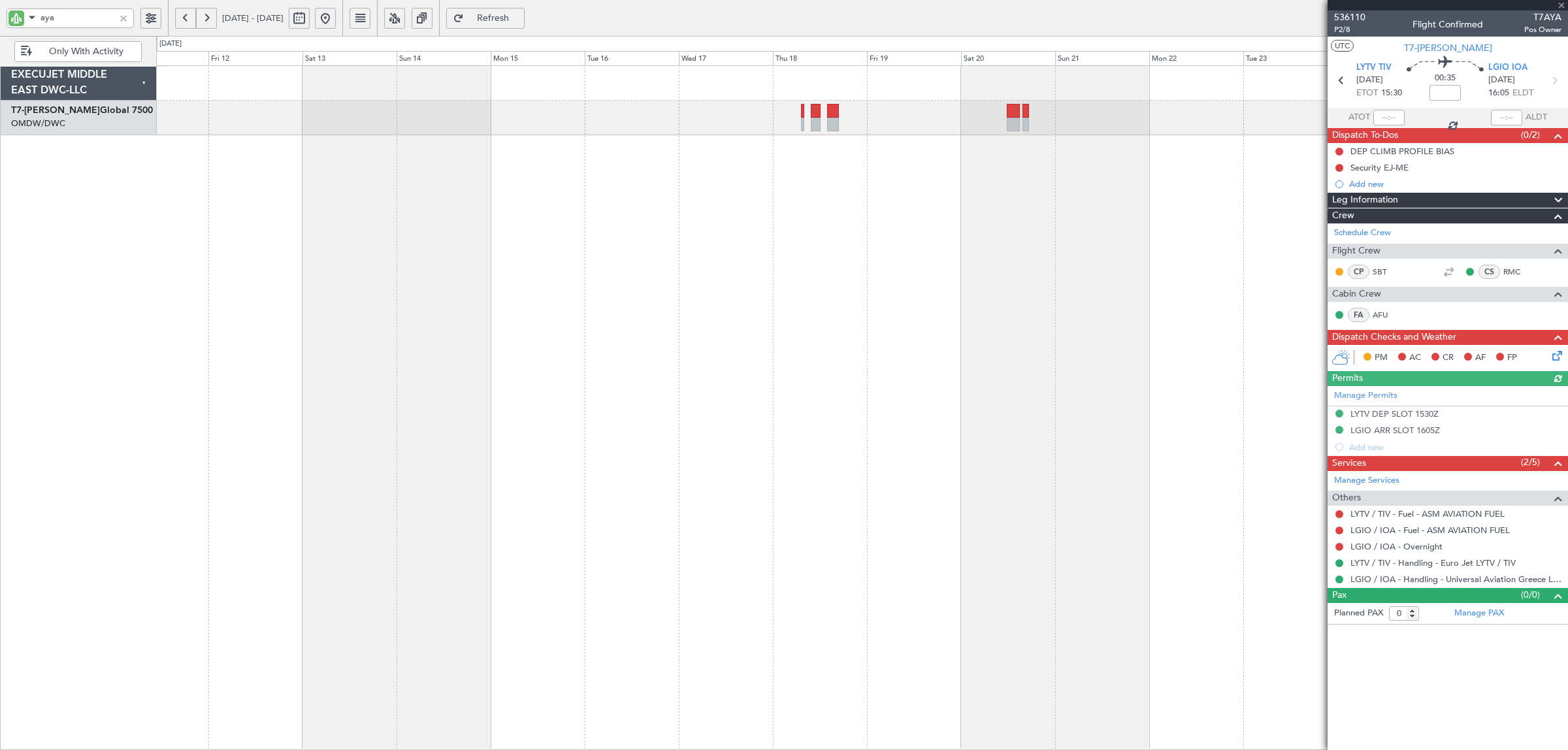
type input "+00:20"
type input "1"
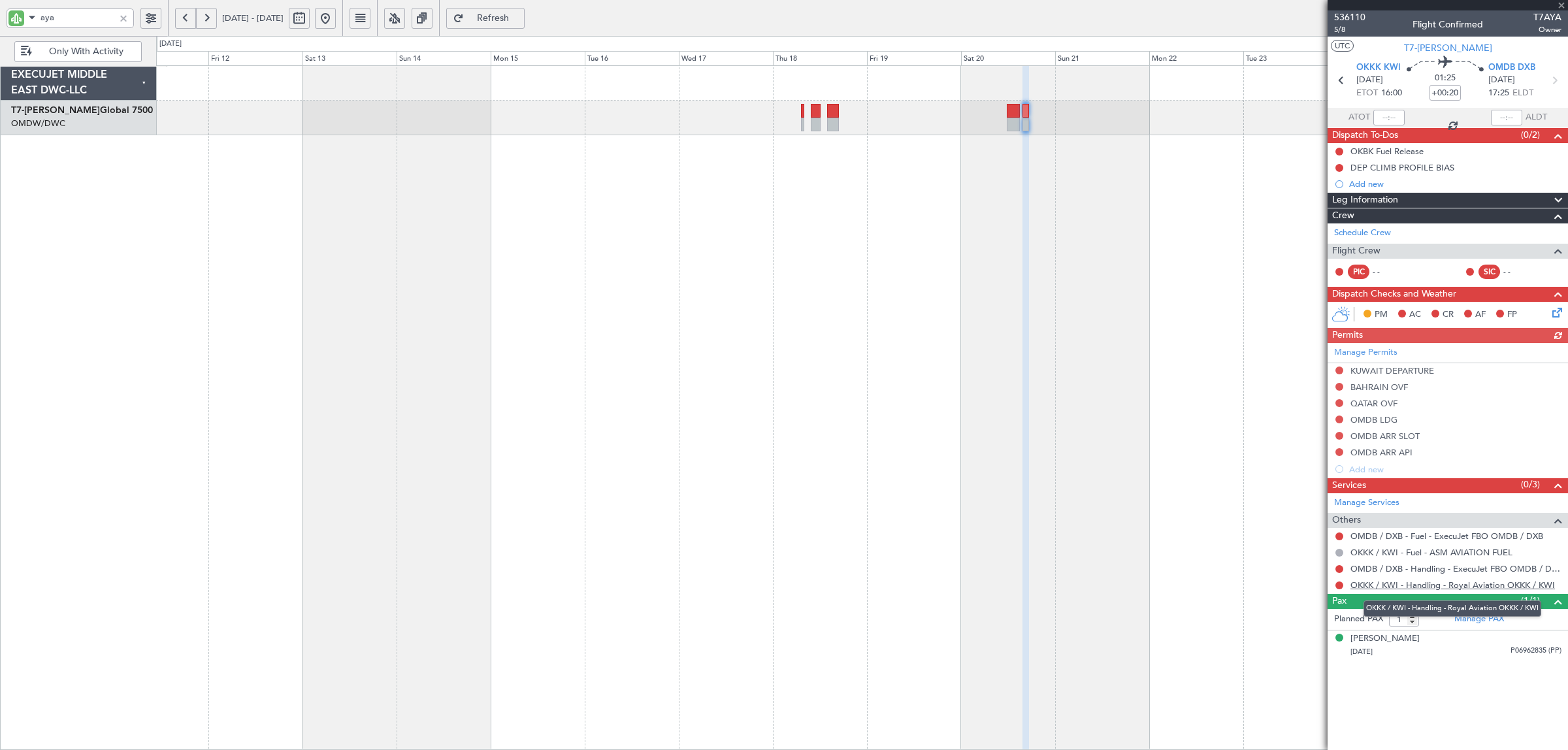
click at [1412, 587] on link "OKKK / KWI - Handling - Royal Aviation OKKK / KWI" at bounding box center [1452, 585] width 204 height 11
click at [1480, 570] on link "OMDB / DXB - Handling - ExecuJet FBO OMDB / DXB" at bounding box center [1455, 569] width 211 height 11
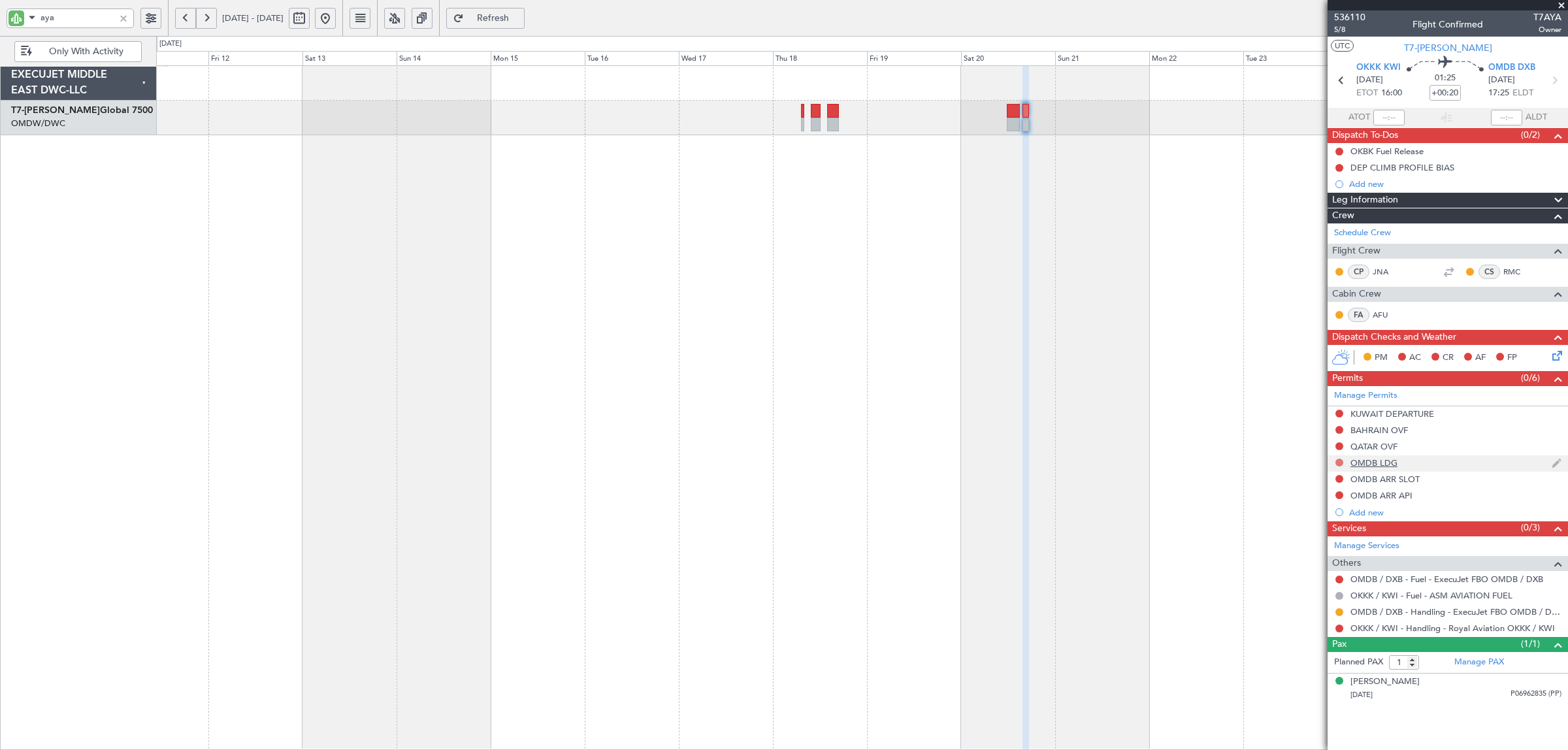
click at [1337, 464] on button at bounding box center [1339, 463] width 8 height 8
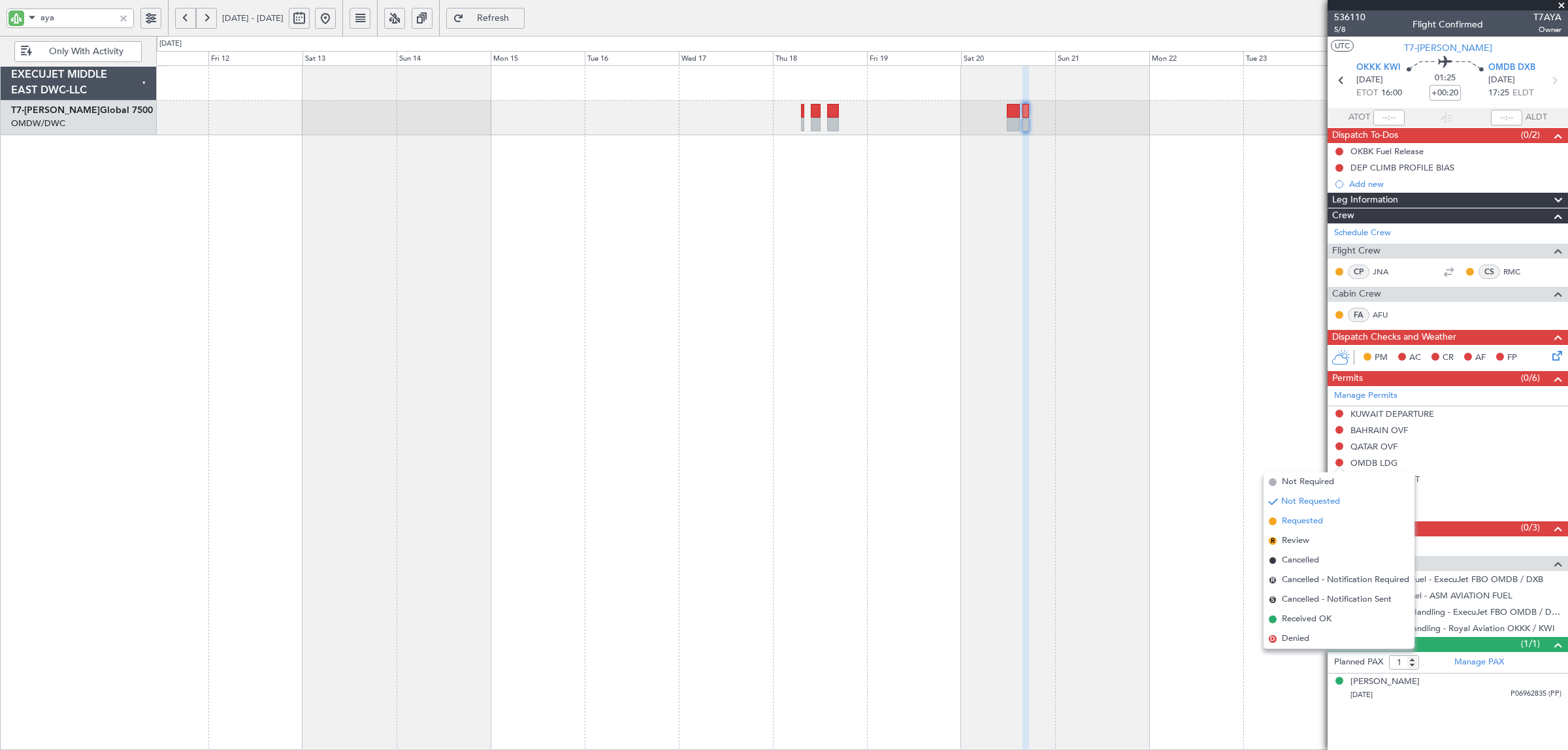
click at [1324, 524] on li "Requested" at bounding box center [1339, 522] width 151 height 20
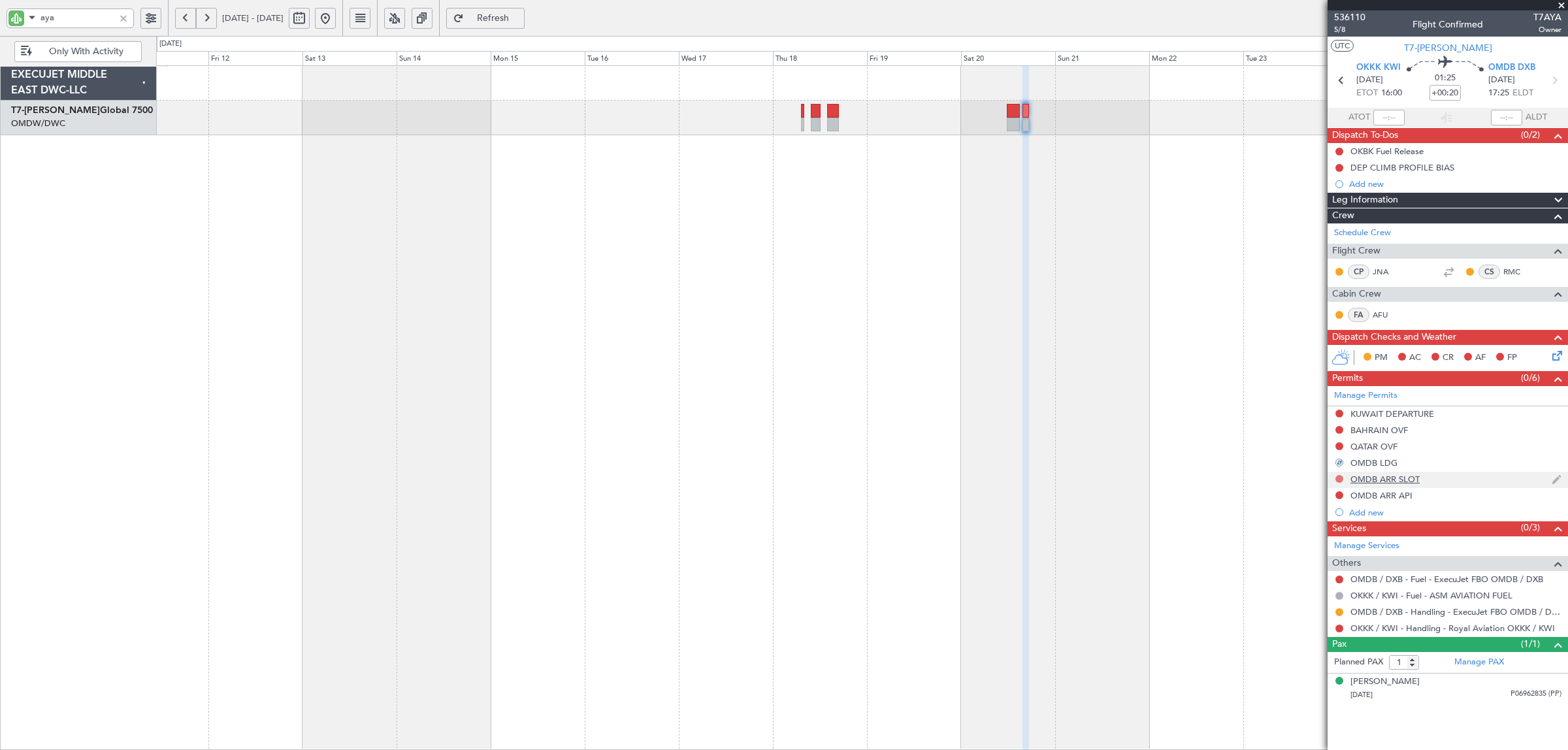
click at [1340, 479] on button at bounding box center [1339, 479] width 8 height 8
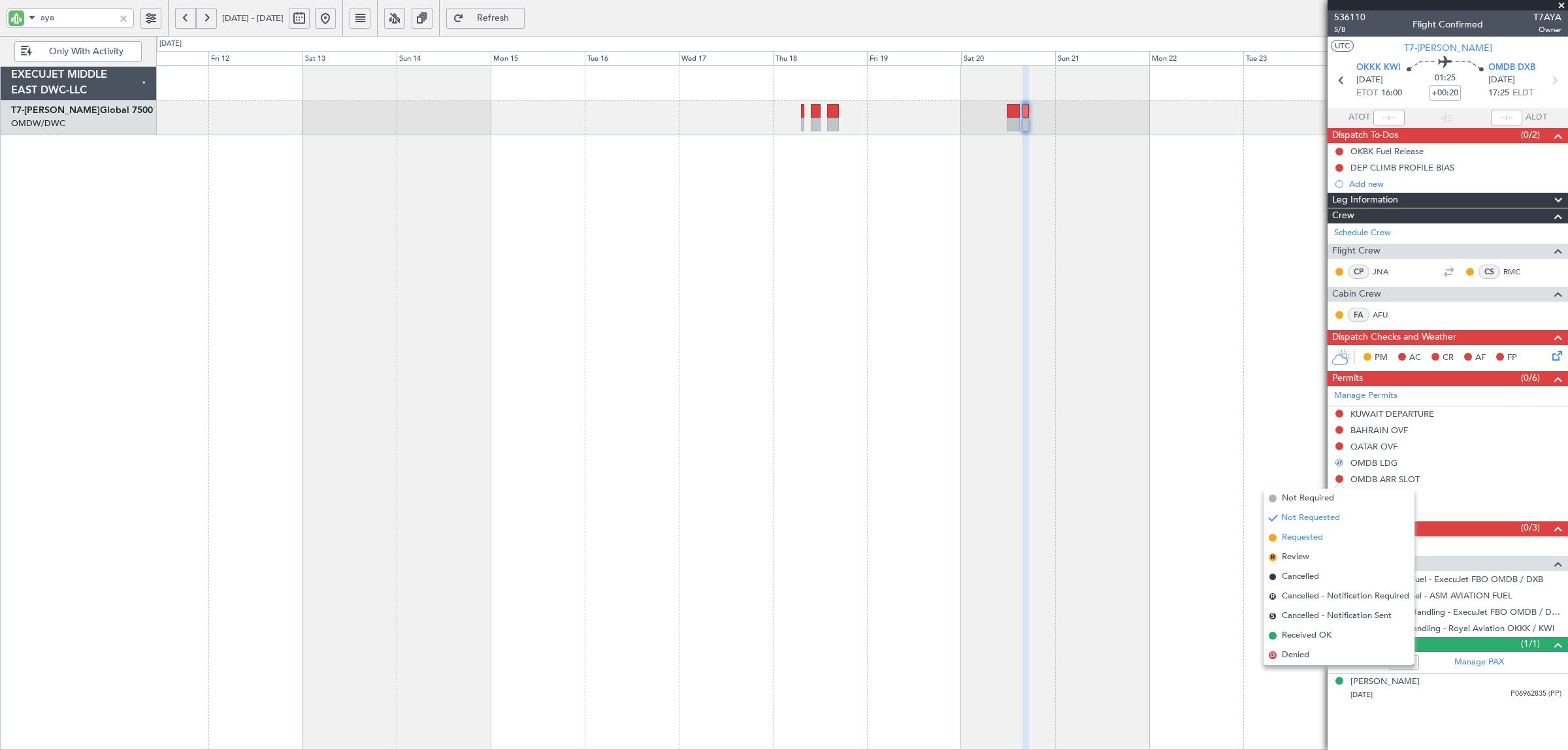
click at [1331, 537] on li "Requested" at bounding box center [1339, 538] width 151 height 20
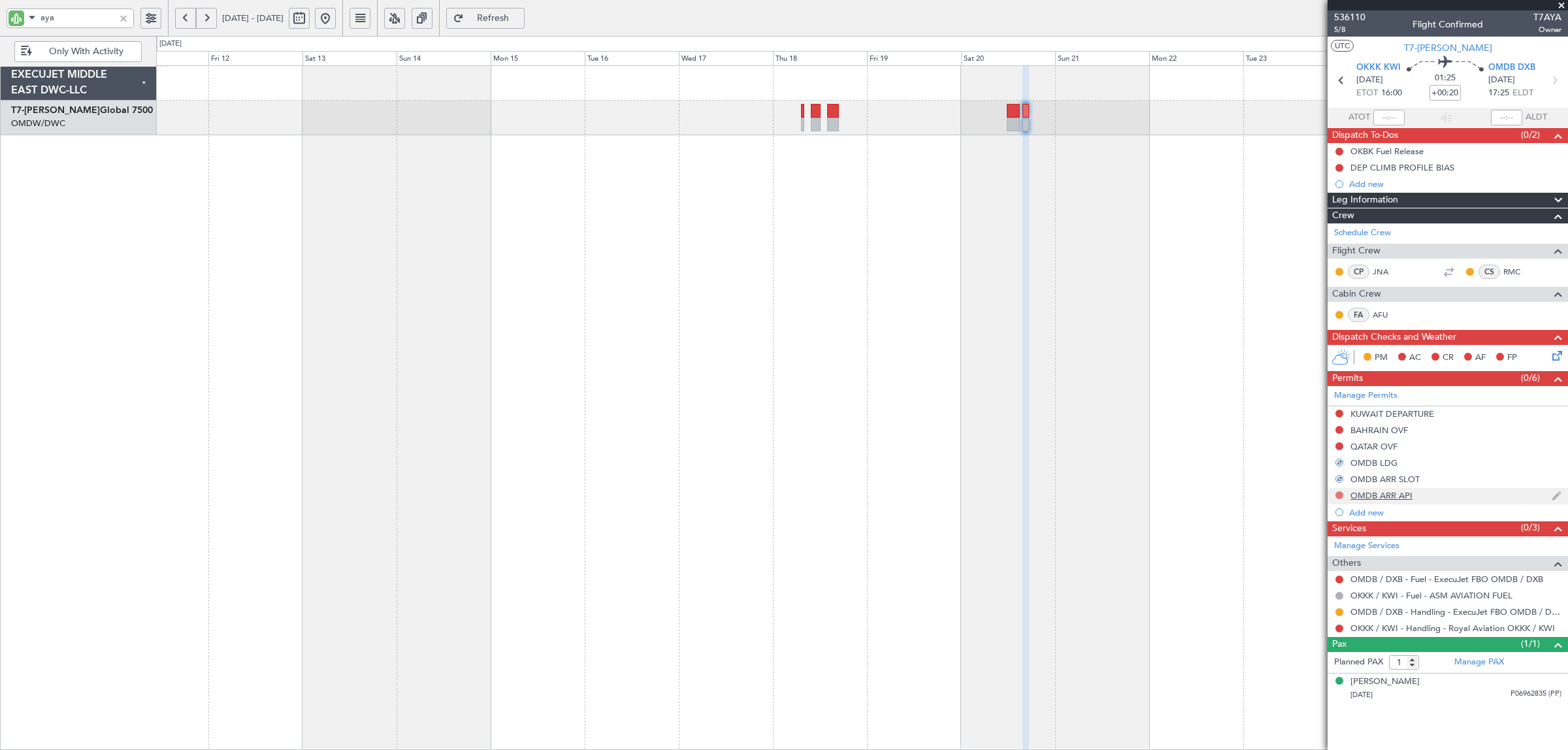
click at [1337, 495] on button at bounding box center [1339, 495] width 8 height 8
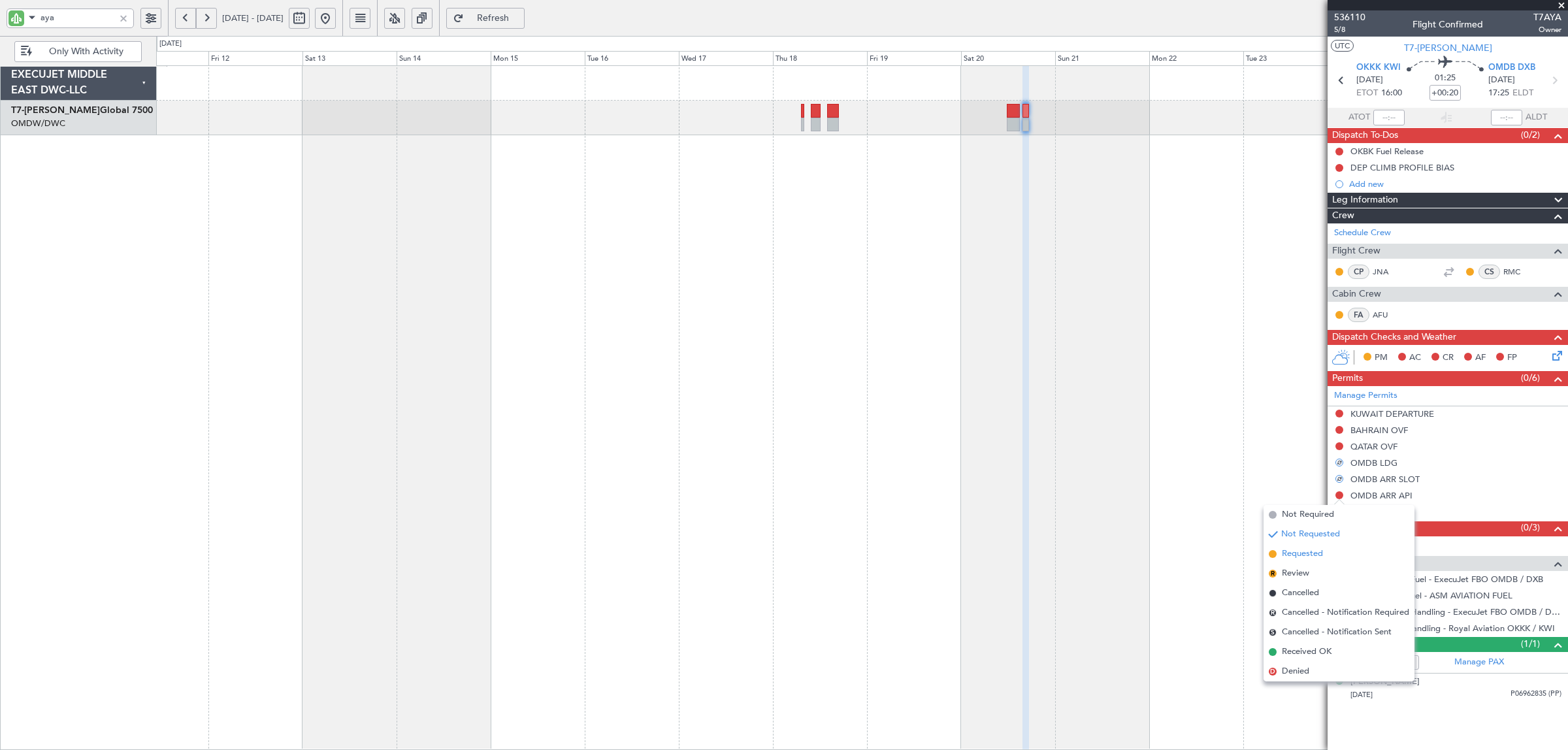
click at [1322, 554] on span "Requested" at bounding box center [1303, 553] width 41 height 13
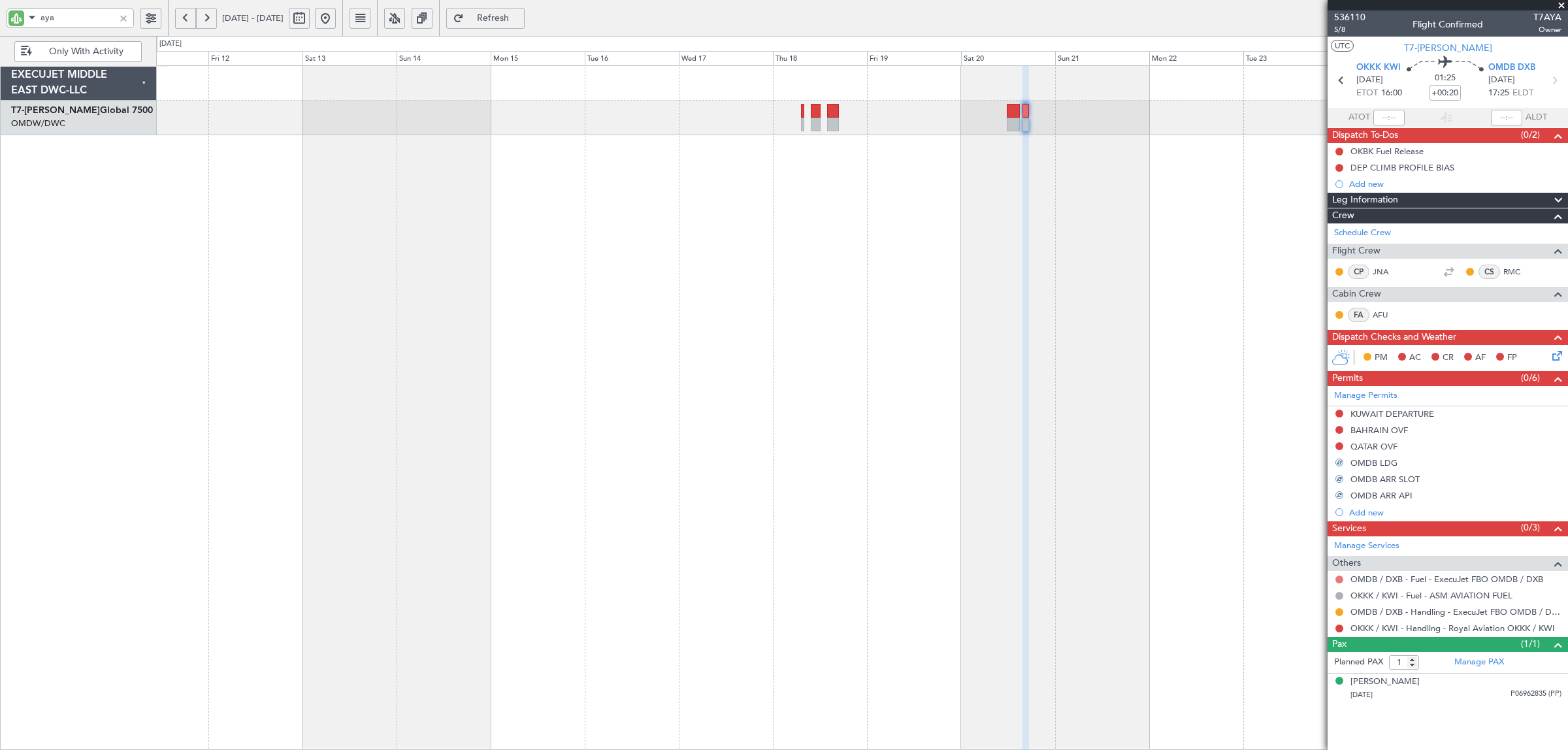
click at [1338, 580] on button at bounding box center [1339, 579] width 8 height 8
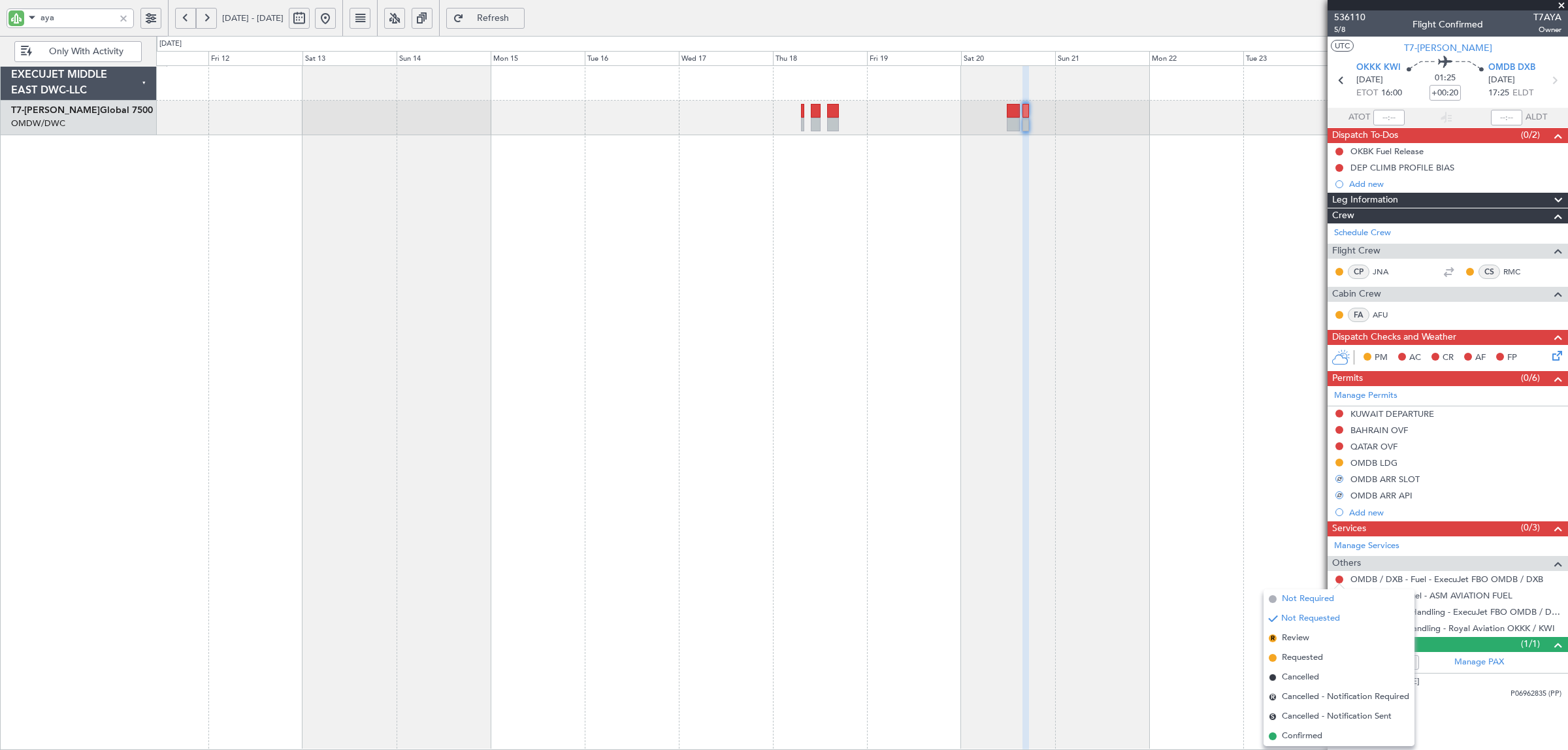
click at [1323, 593] on span "Not Required" at bounding box center [1308, 599] width 52 height 13
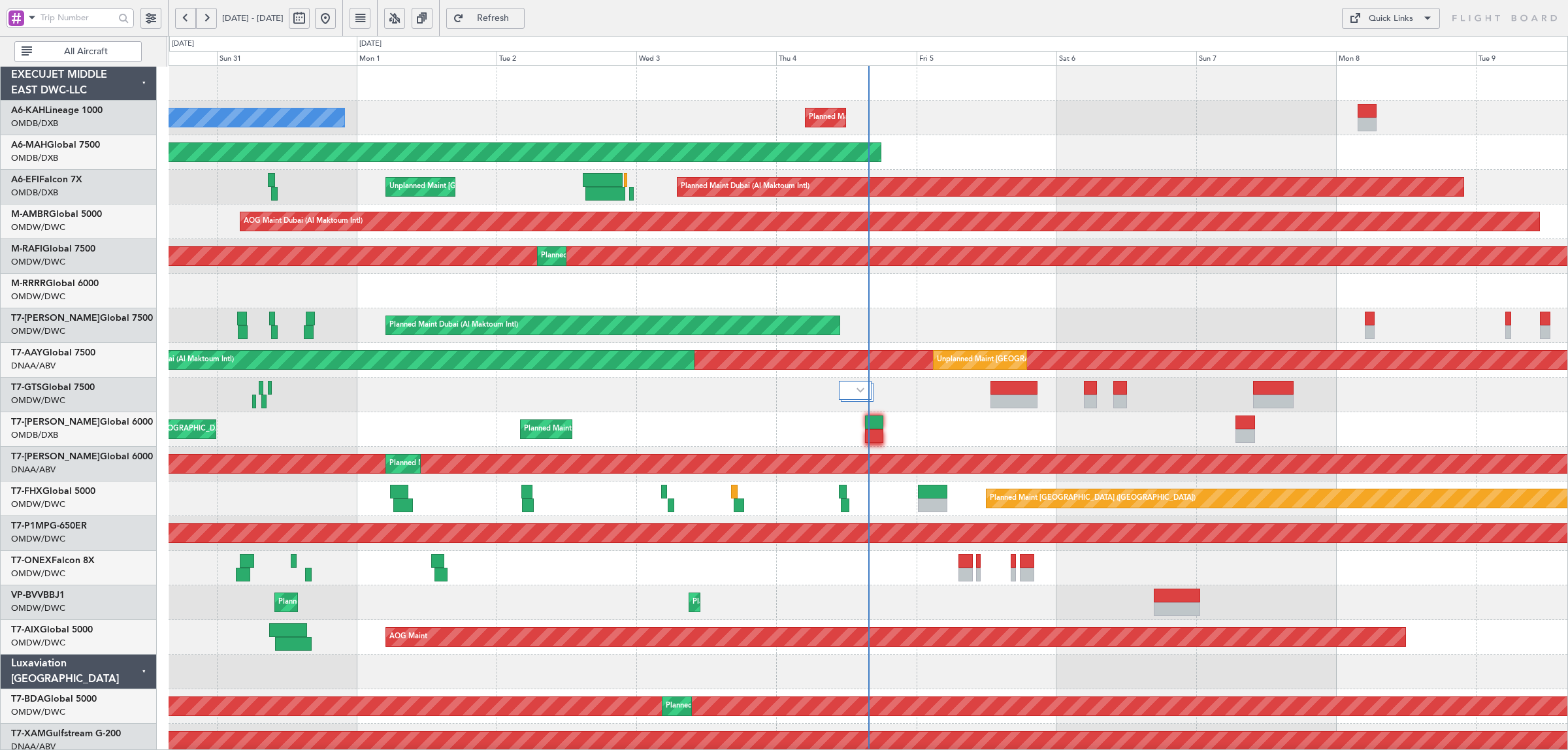
click at [60, 52] on span "All Aircraft" at bounding box center [86, 51] width 103 height 9
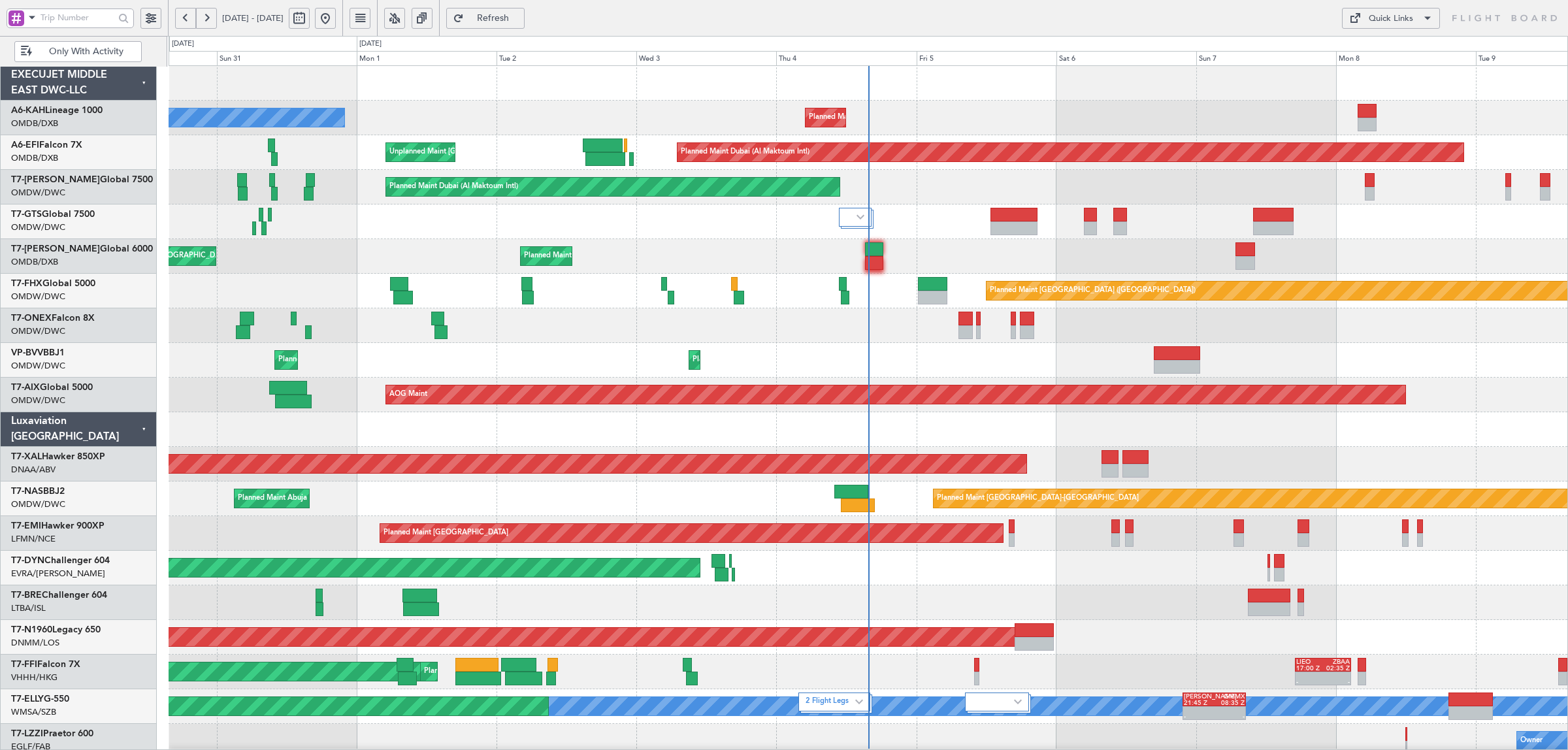
click at [28, 20] on span at bounding box center [32, 17] width 16 height 17
click at [42, 85] on span "A/C (Reg. or Type)" at bounding box center [67, 87] width 73 height 13
click at [64, 17] on input "text" at bounding box center [78, 17] width 74 height 20
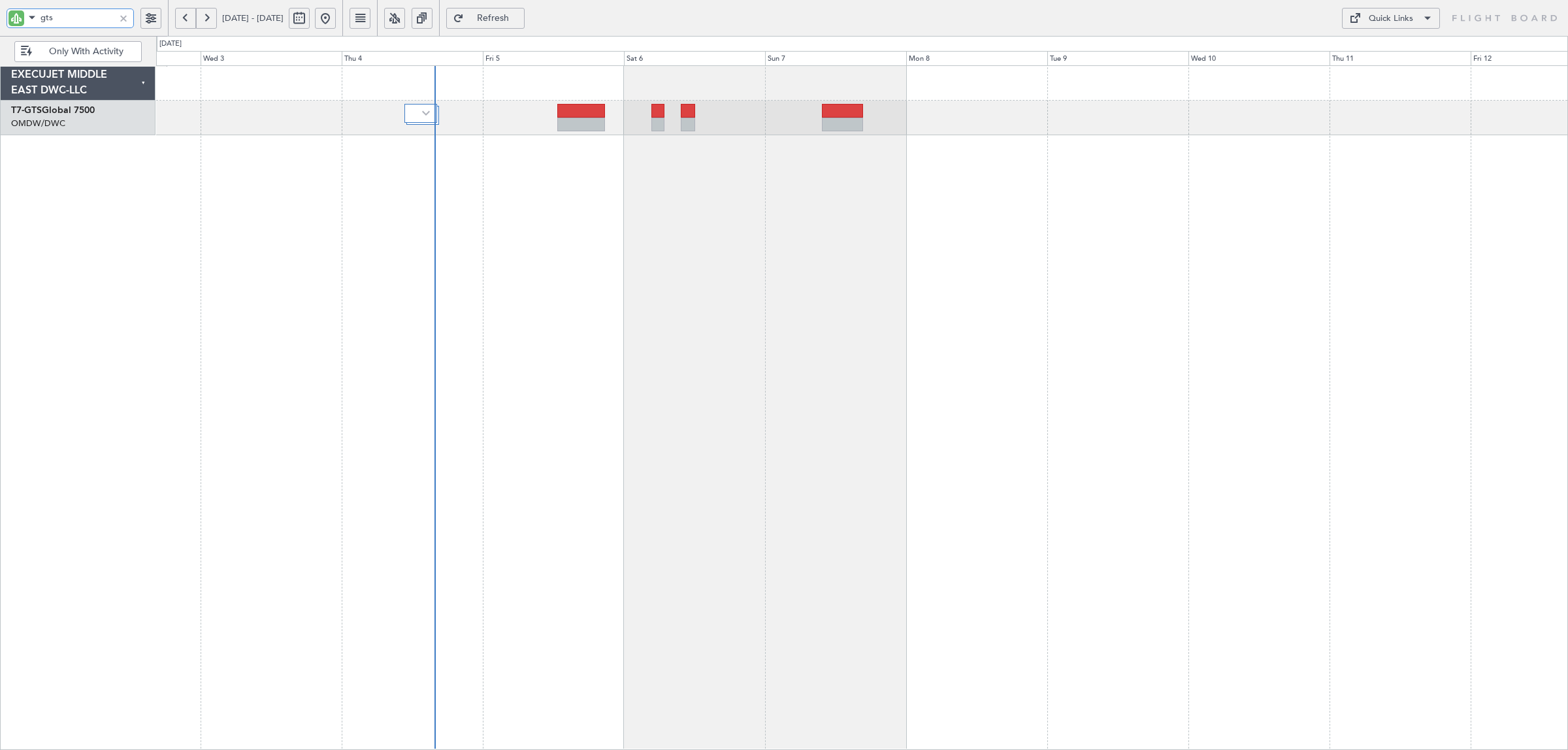
click at [551, 253] on div at bounding box center [863, 408] width 1412 height 685
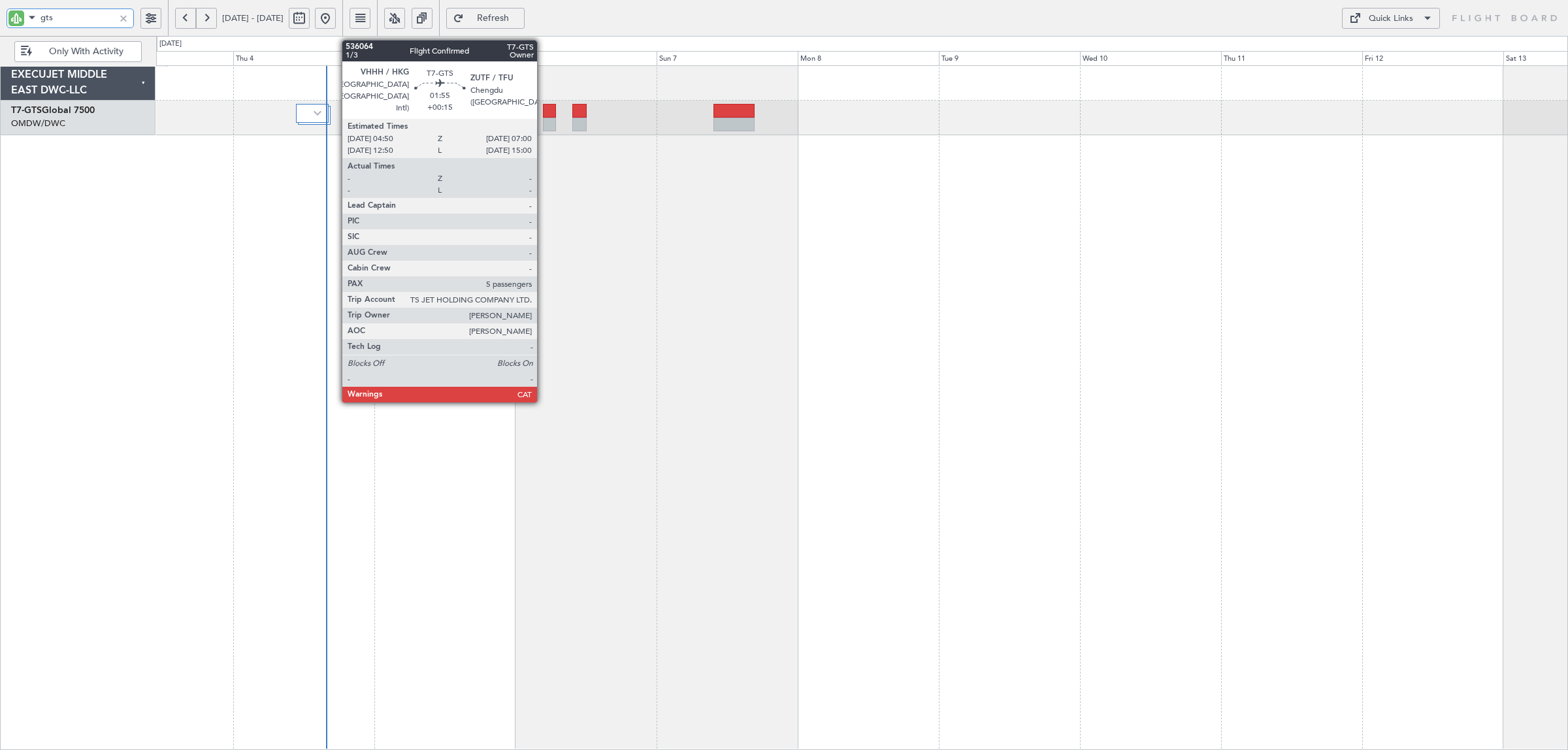
click at [544, 119] on div at bounding box center [549, 125] width 13 height 14
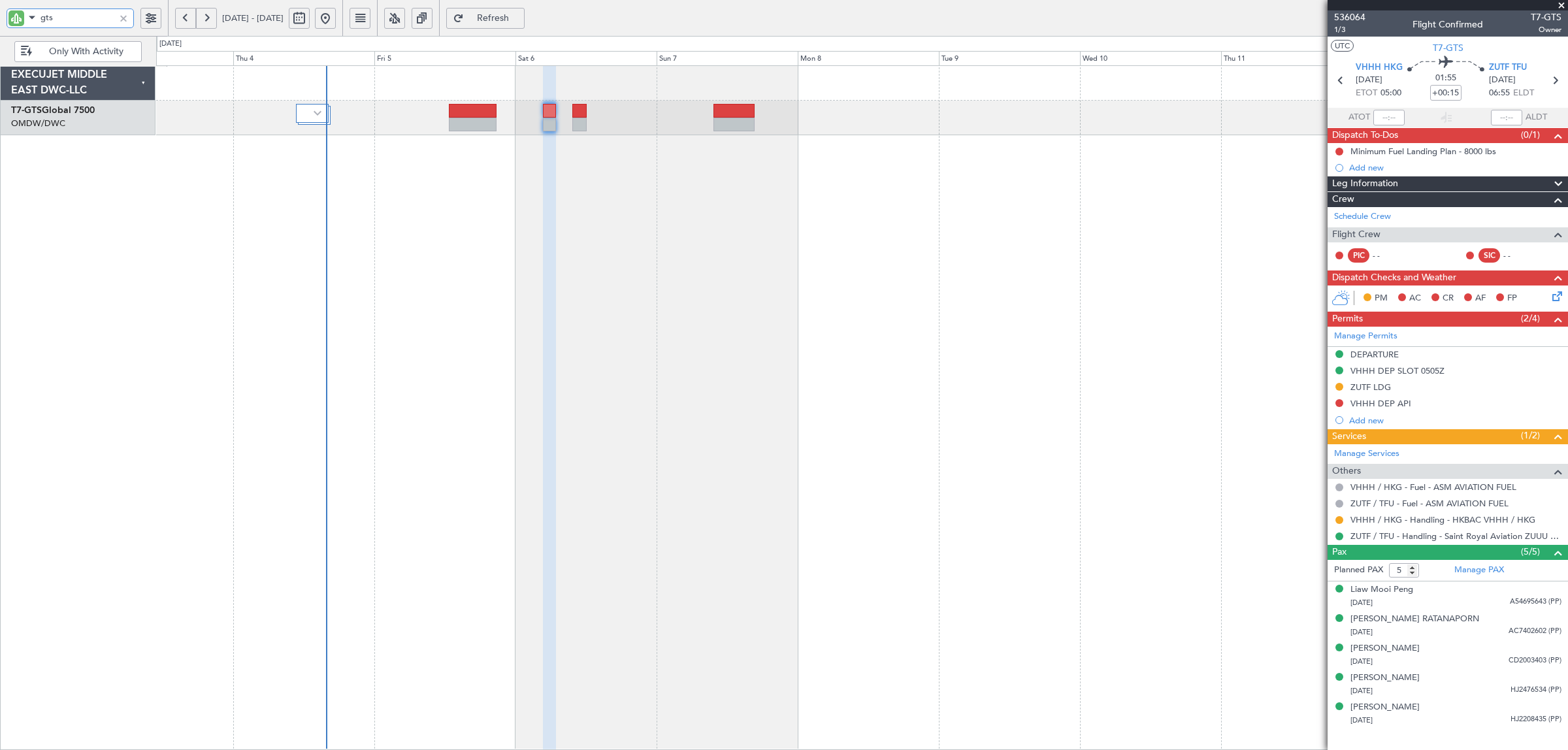
type input "gts"
click at [520, 20] on span "Refresh" at bounding box center [493, 18] width 54 height 9
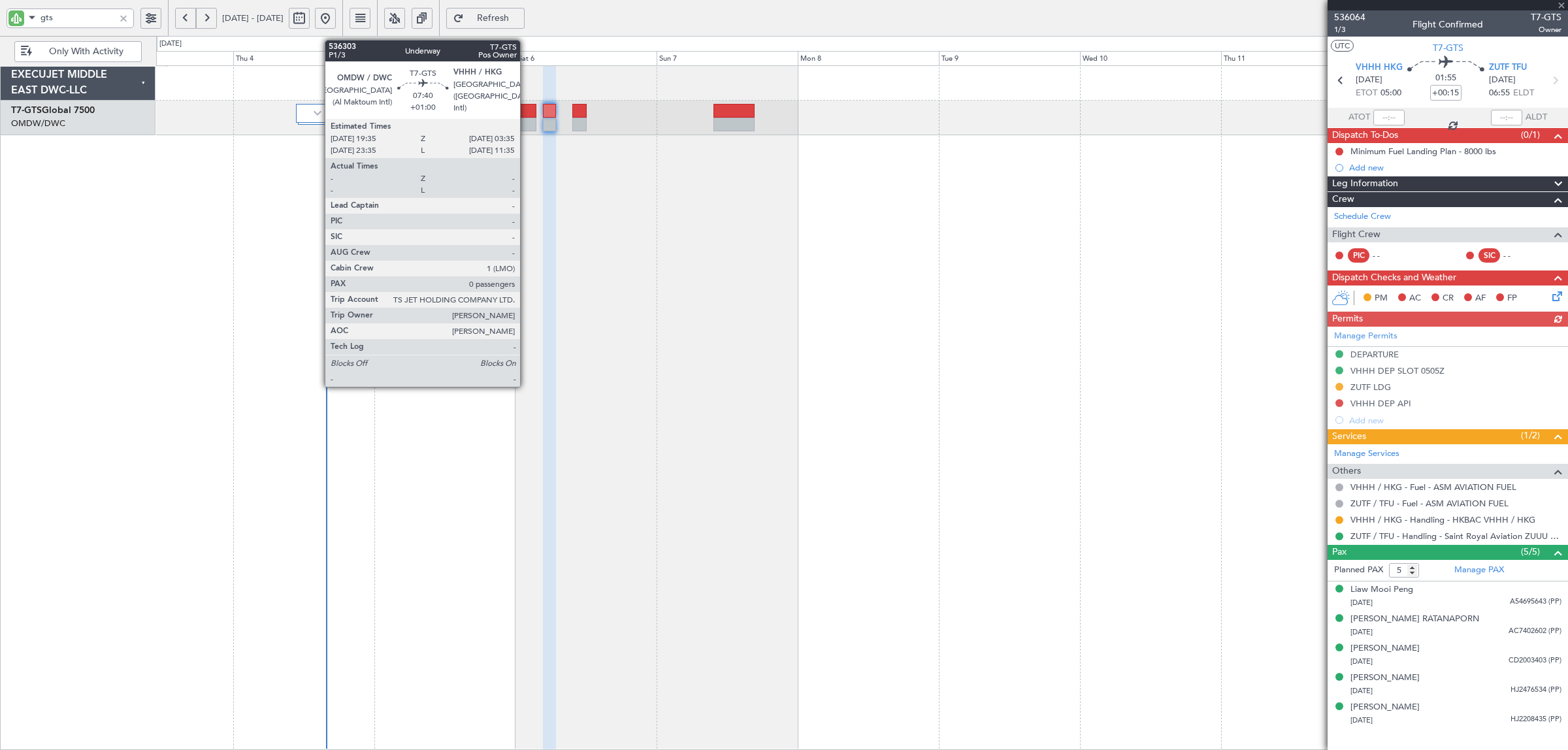
click at [517, 118] on div at bounding box center [512, 125] width 48 height 14
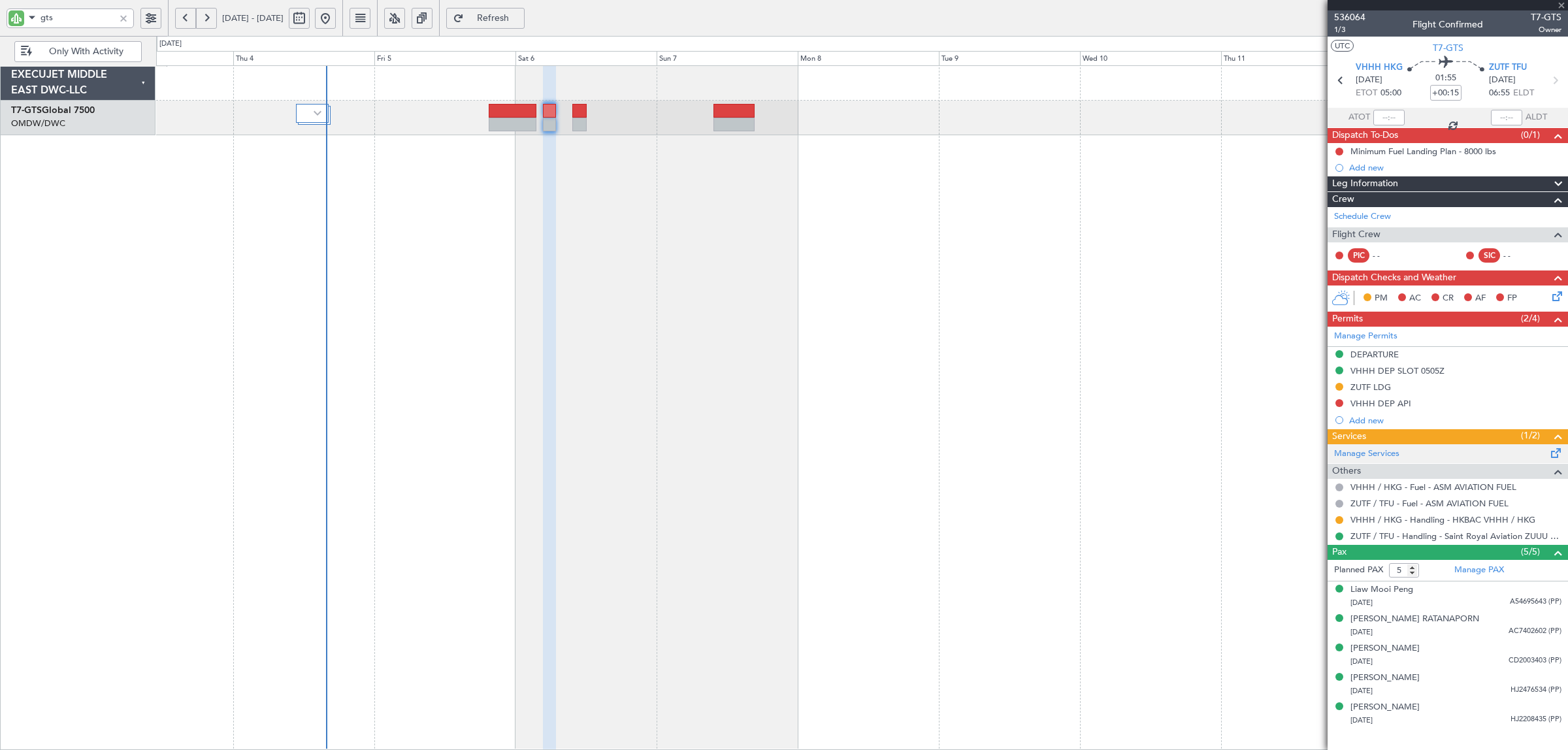
type input "+01:00"
type input "0"
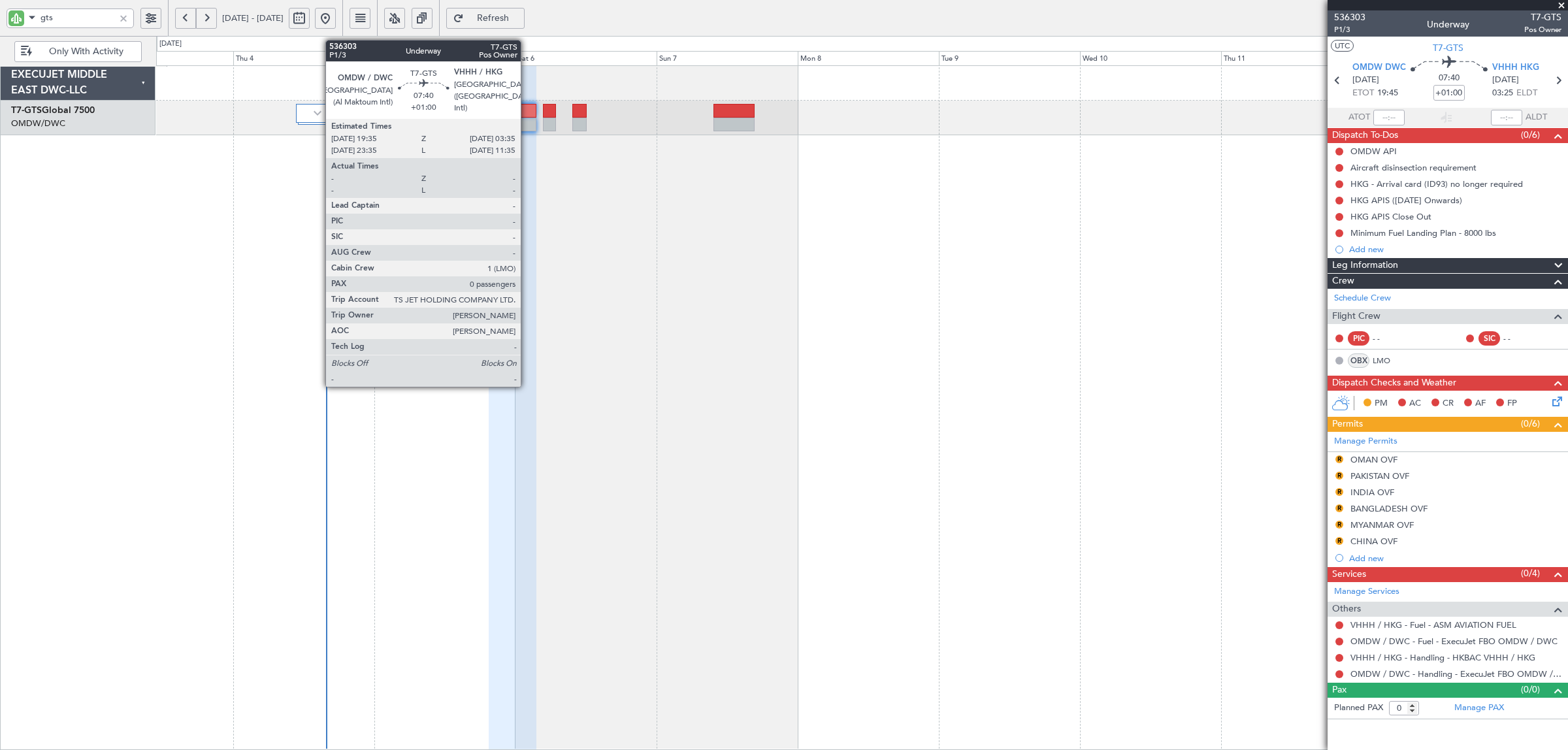
click at [521, 116] on div at bounding box center [512, 110] width 48 height 14
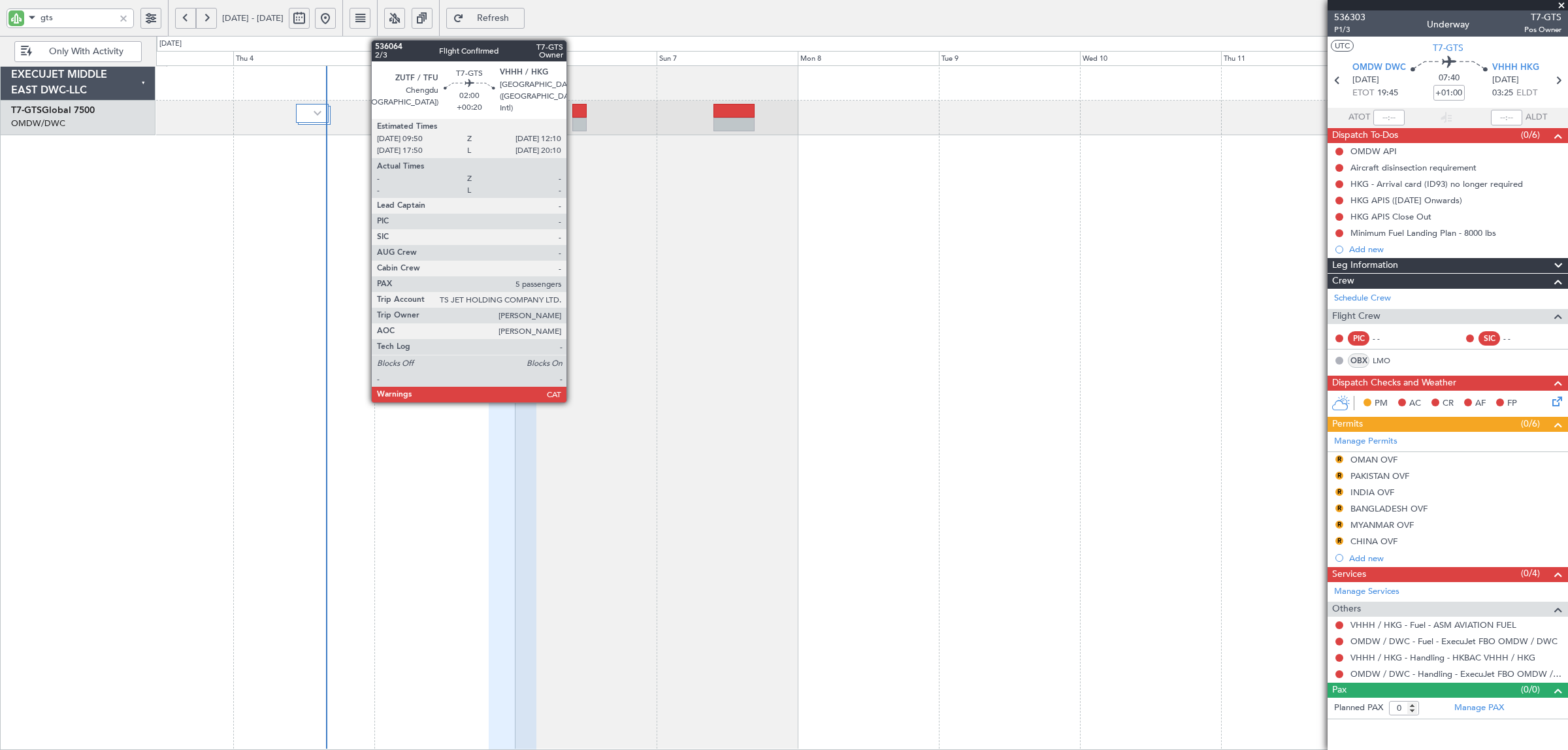
click at [573, 122] on div at bounding box center [579, 125] width 14 height 14
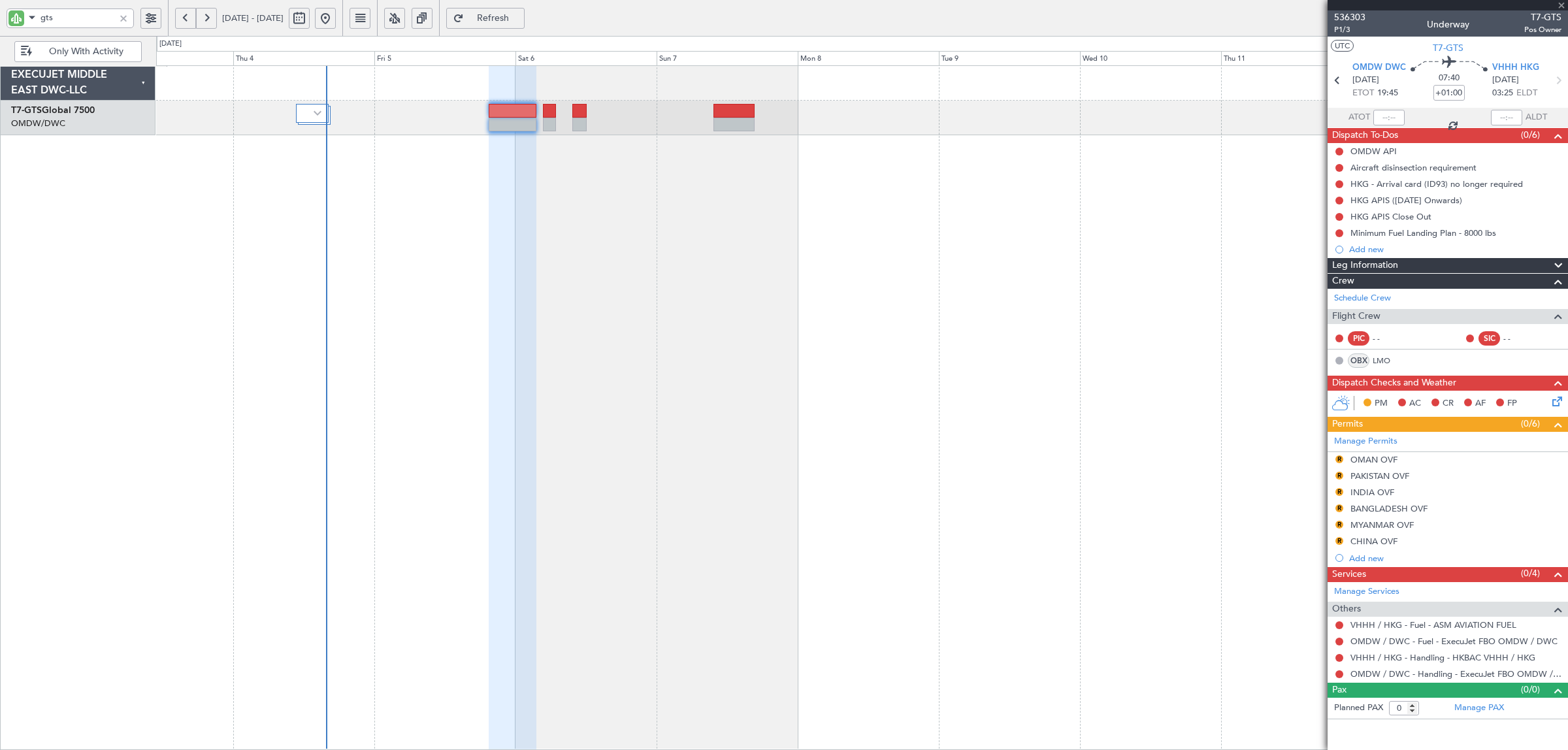
type input "+00:20"
type input "5"
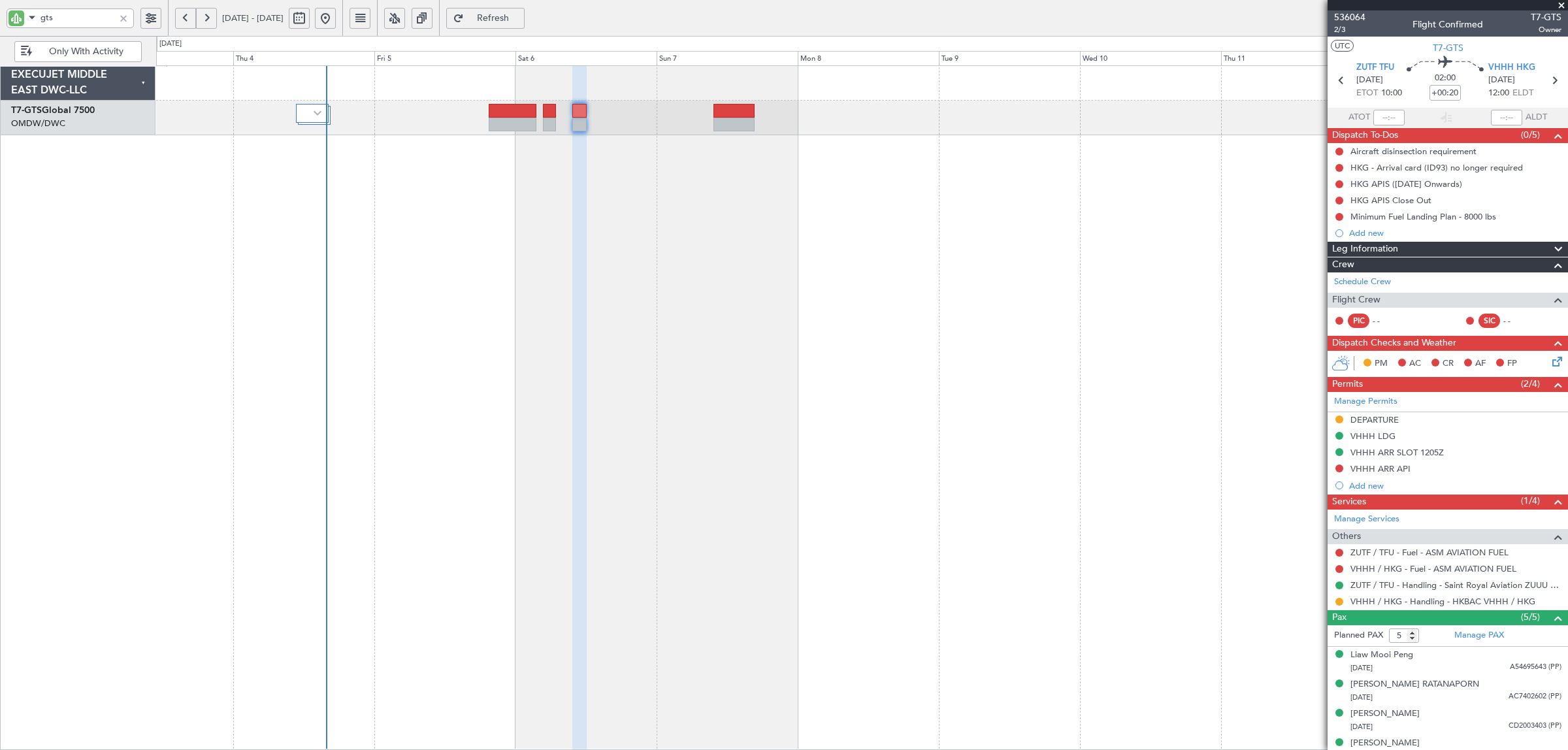
click at [729, 103] on div at bounding box center [862, 118] width 1412 height 35
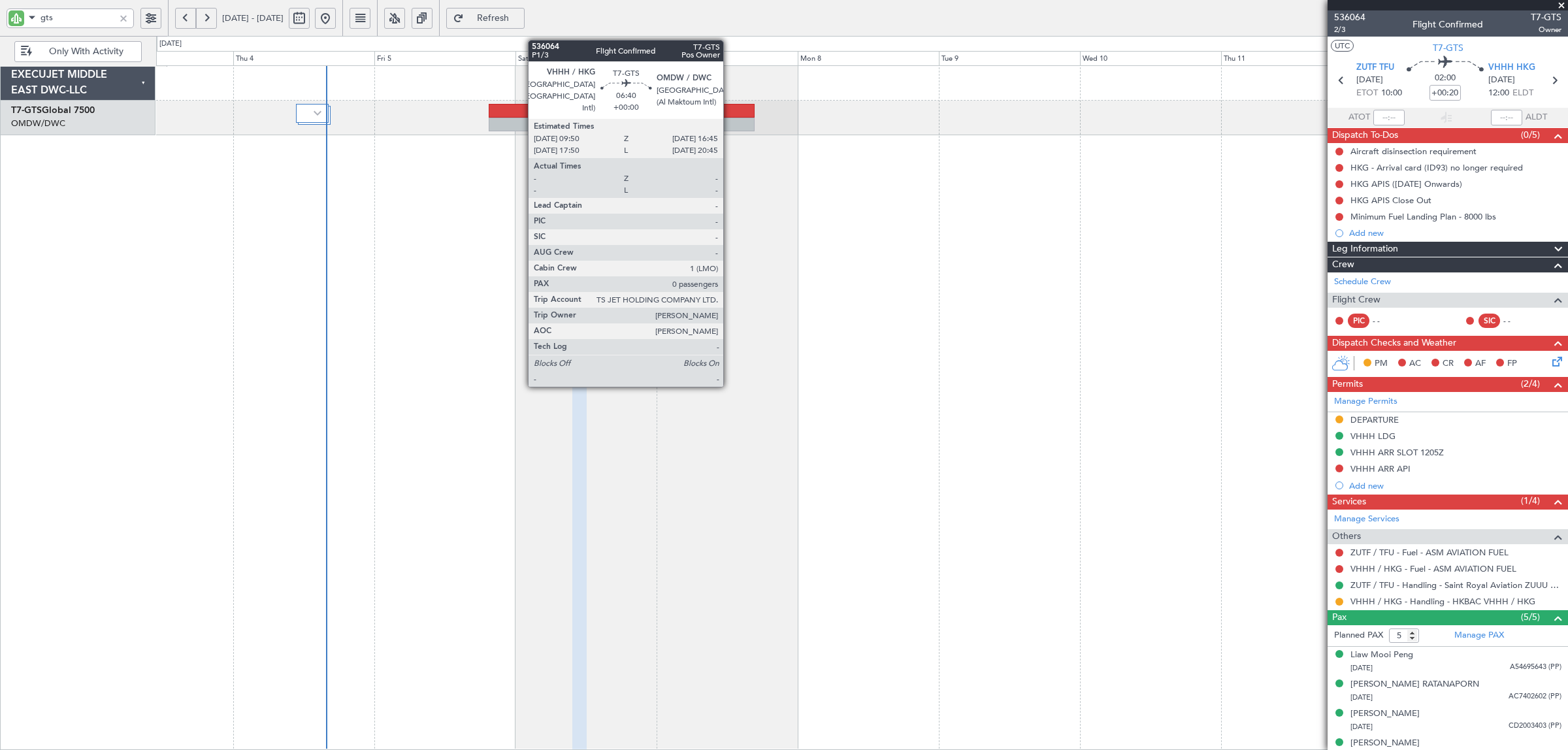
click at [730, 113] on div at bounding box center [734, 110] width 41 height 14
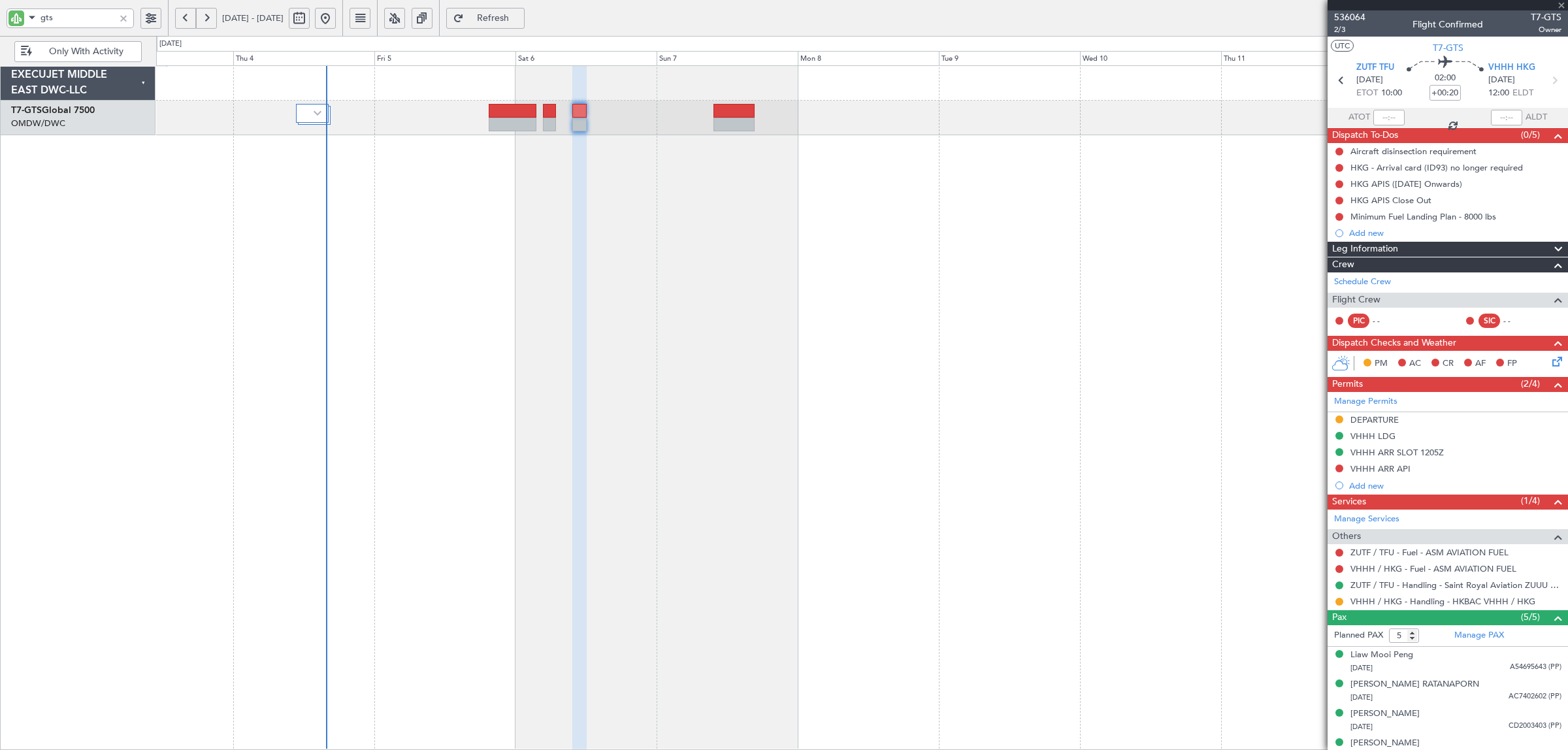
type input "0"
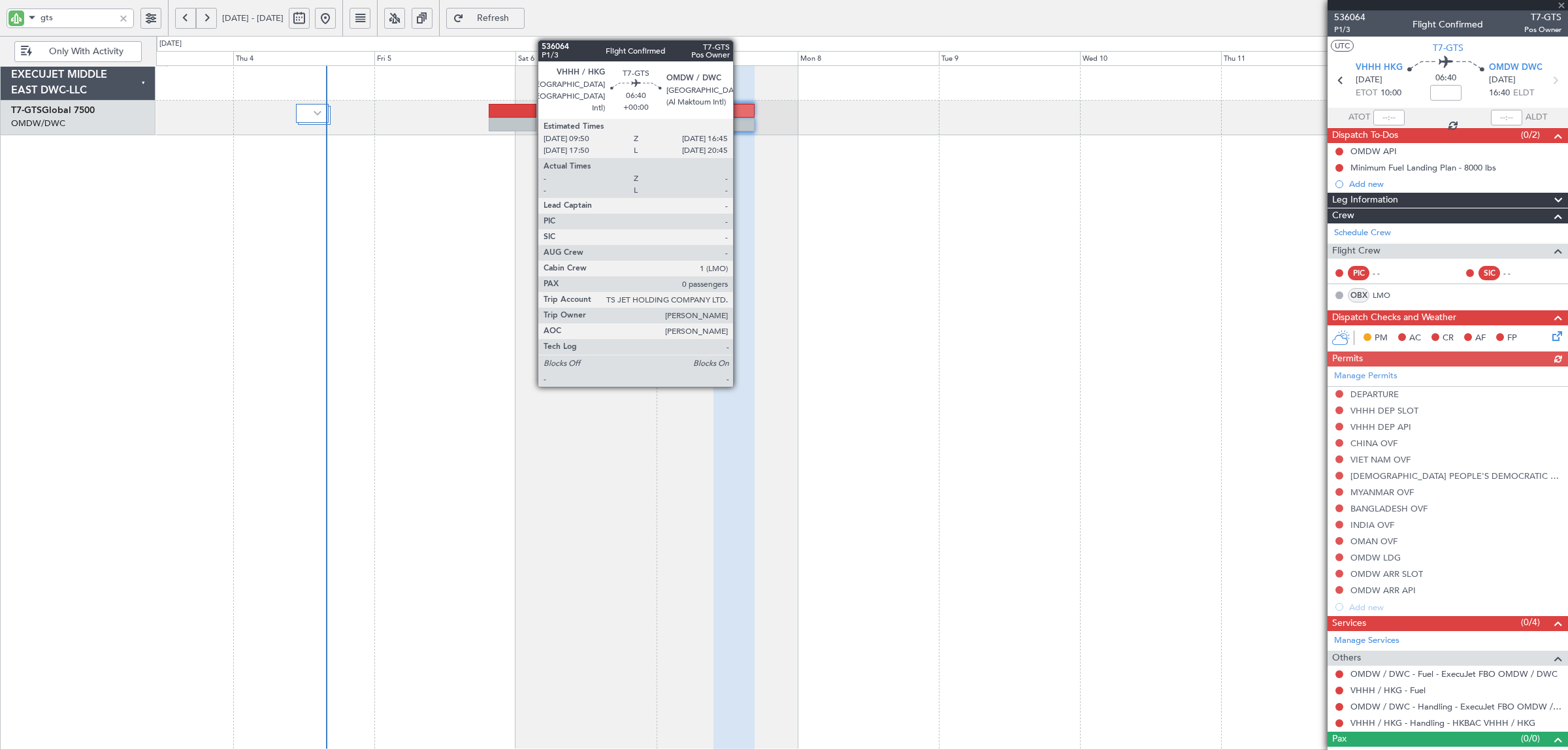
click at [739, 124] on div at bounding box center [734, 125] width 41 height 14
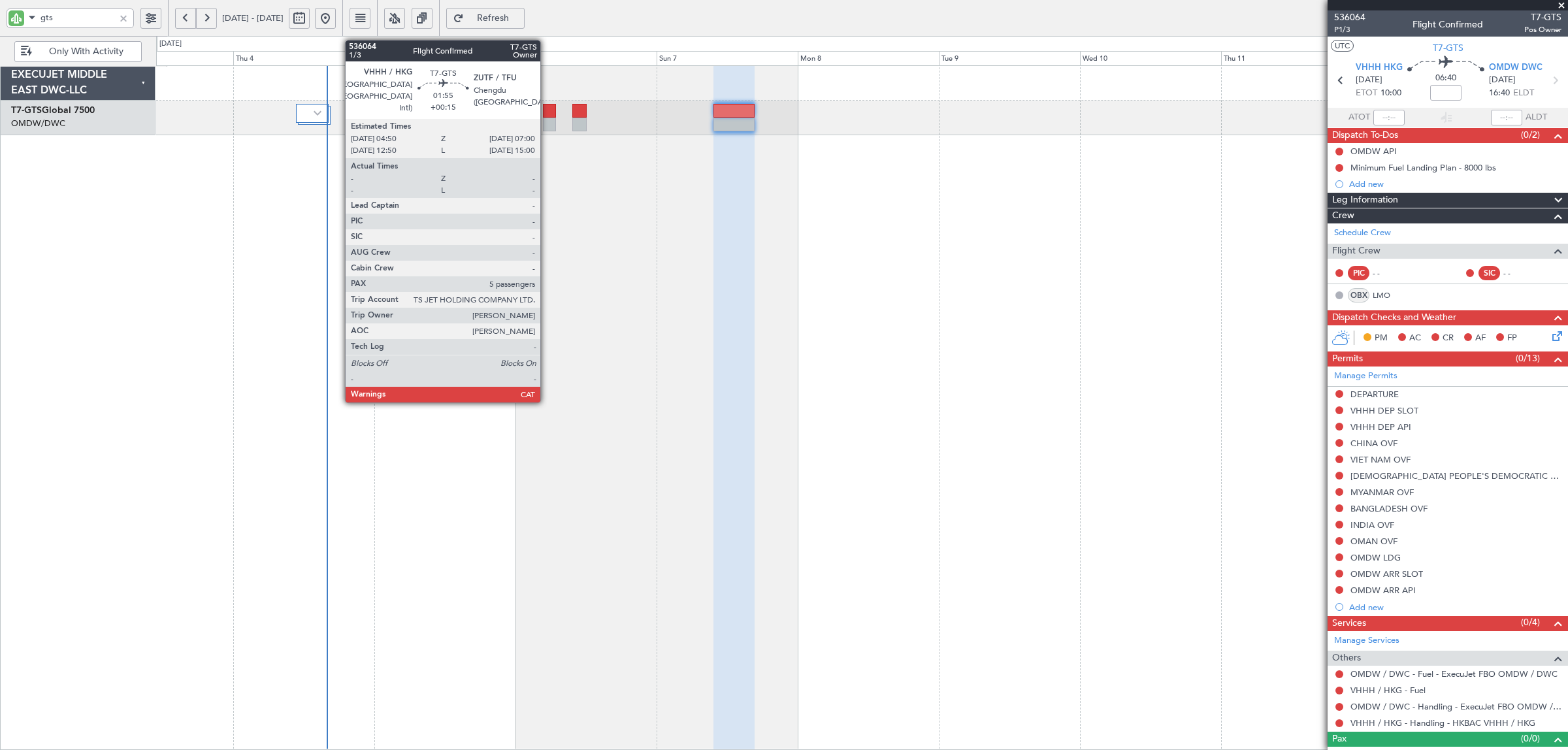
click at [547, 122] on div at bounding box center [549, 125] width 13 height 14
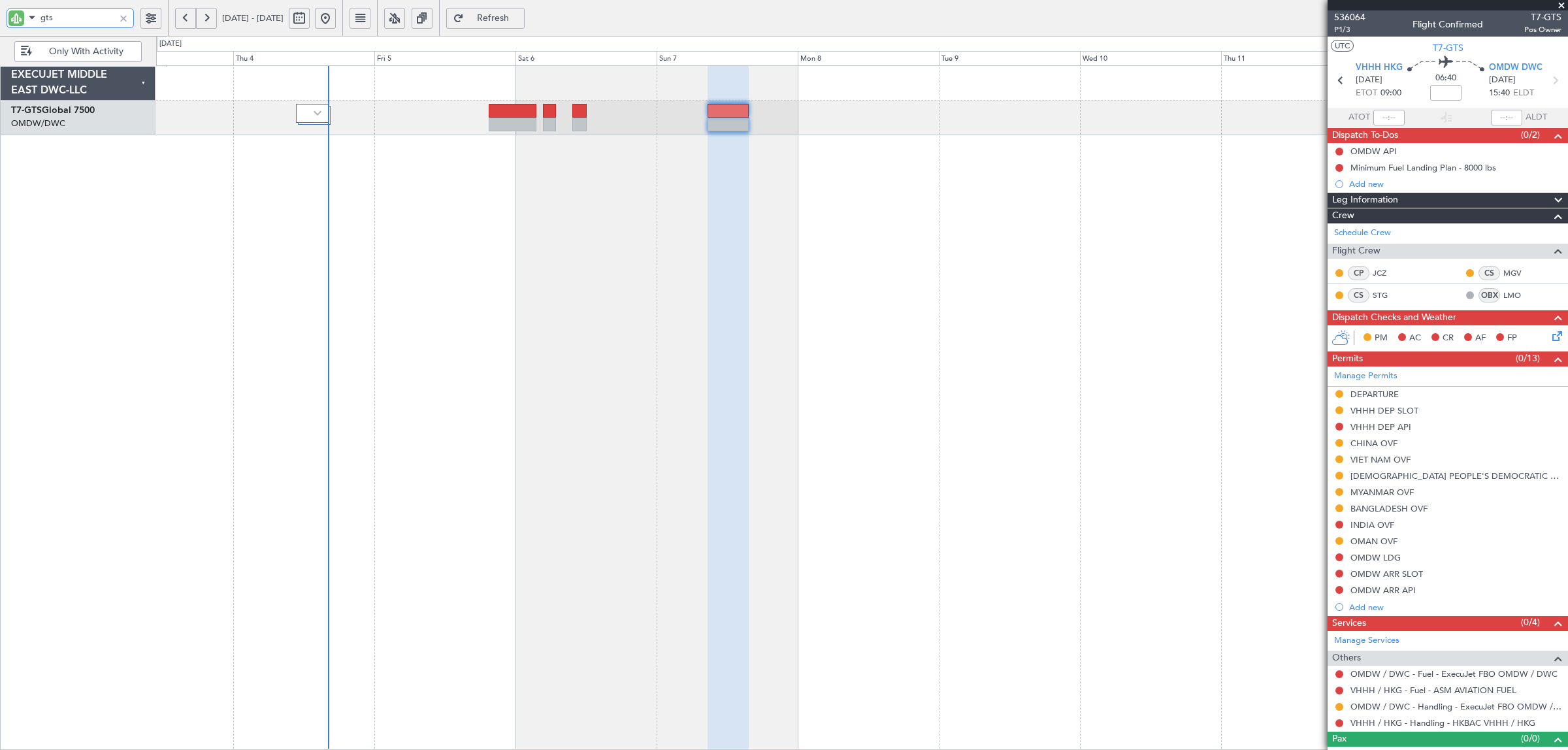
drag, startPoint x: 69, startPoint y: 14, endPoint x: -85, endPoint y: 27, distance: 154.5
click at [0, 27] on html "gts 03 Sep 2025 - 13 Sep 2025 Refresh Quick Links Only With Activity EXECUJET M…" at bounding box center [784, 375] width 1568 height 750
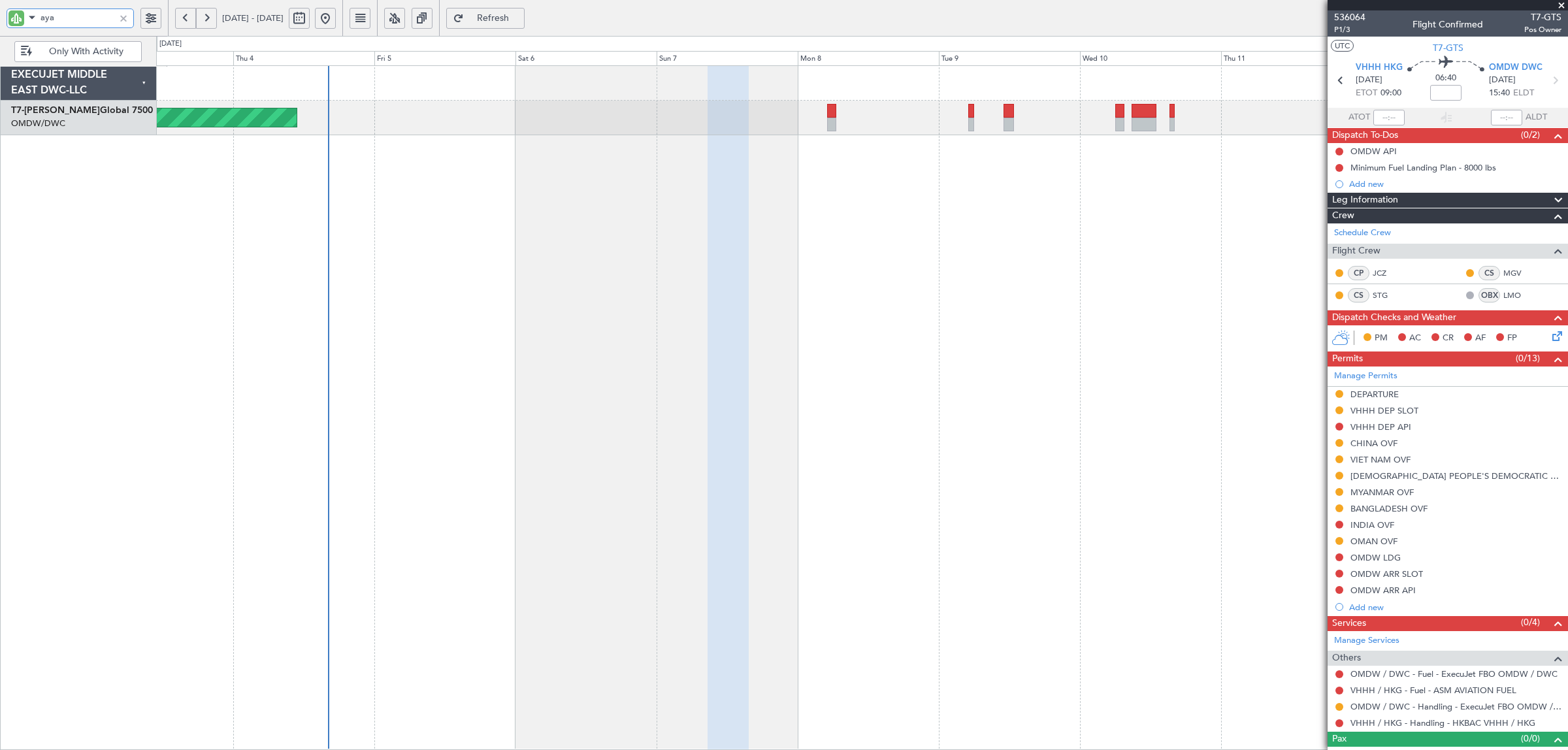
type input "aya"
click at [697, 184] on div "Planned Maint Dubai (Al Maktoum Intl)" at bounding box center [863, 408] width 1412 height 685
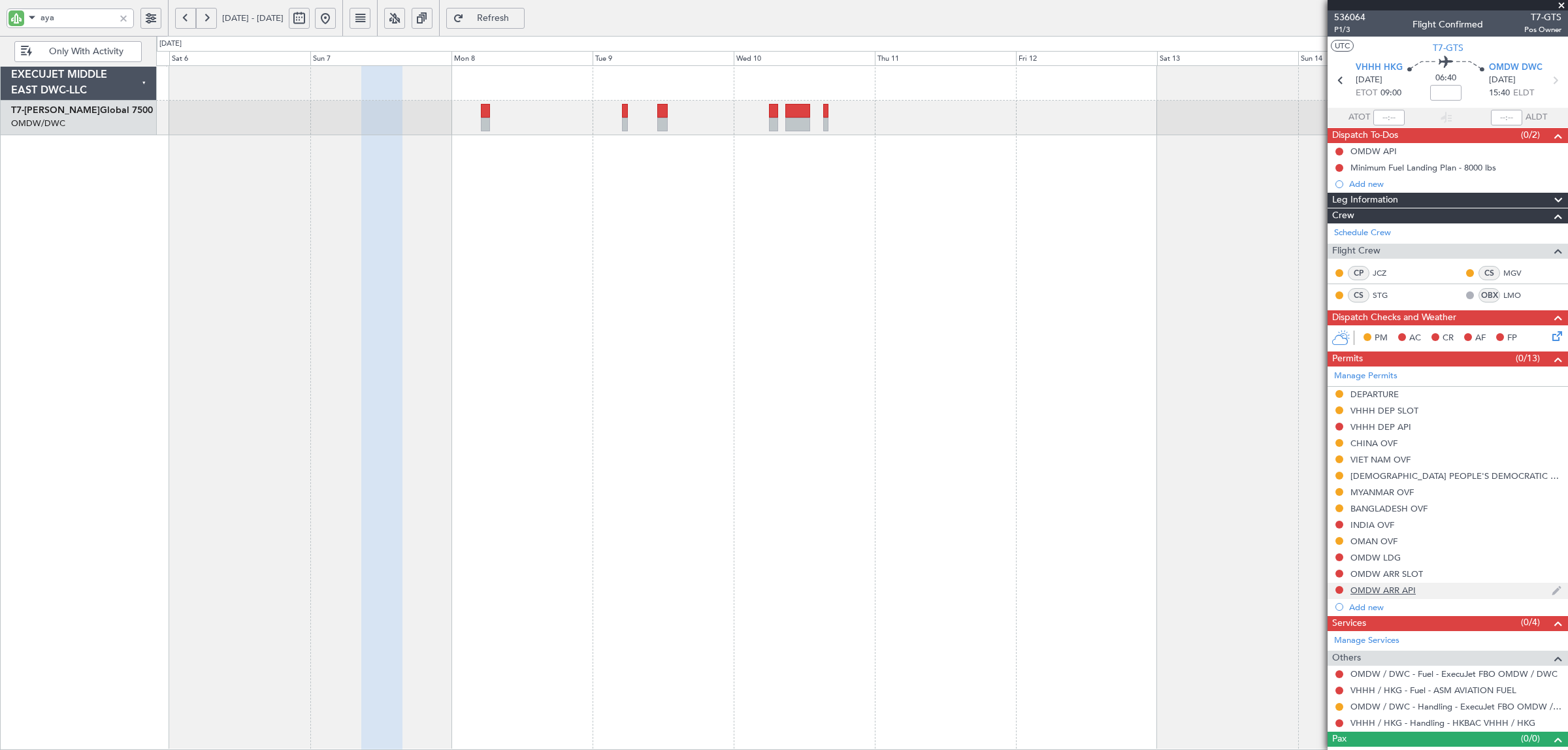
click at [1384, 590] on div "OMDW ARR API" at bounding box center [1383, 590] width 65 height 11
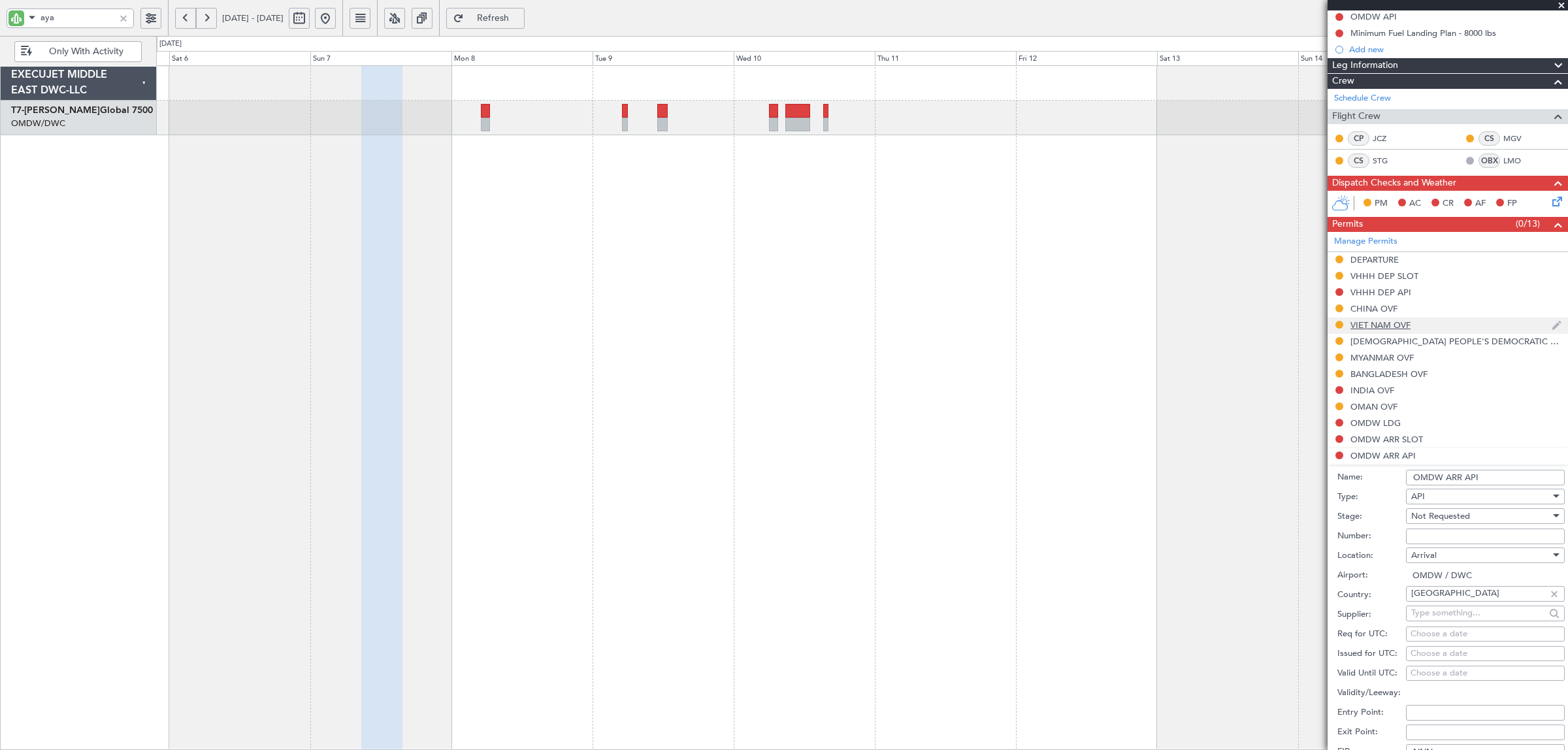
scroll to position [327, 0]
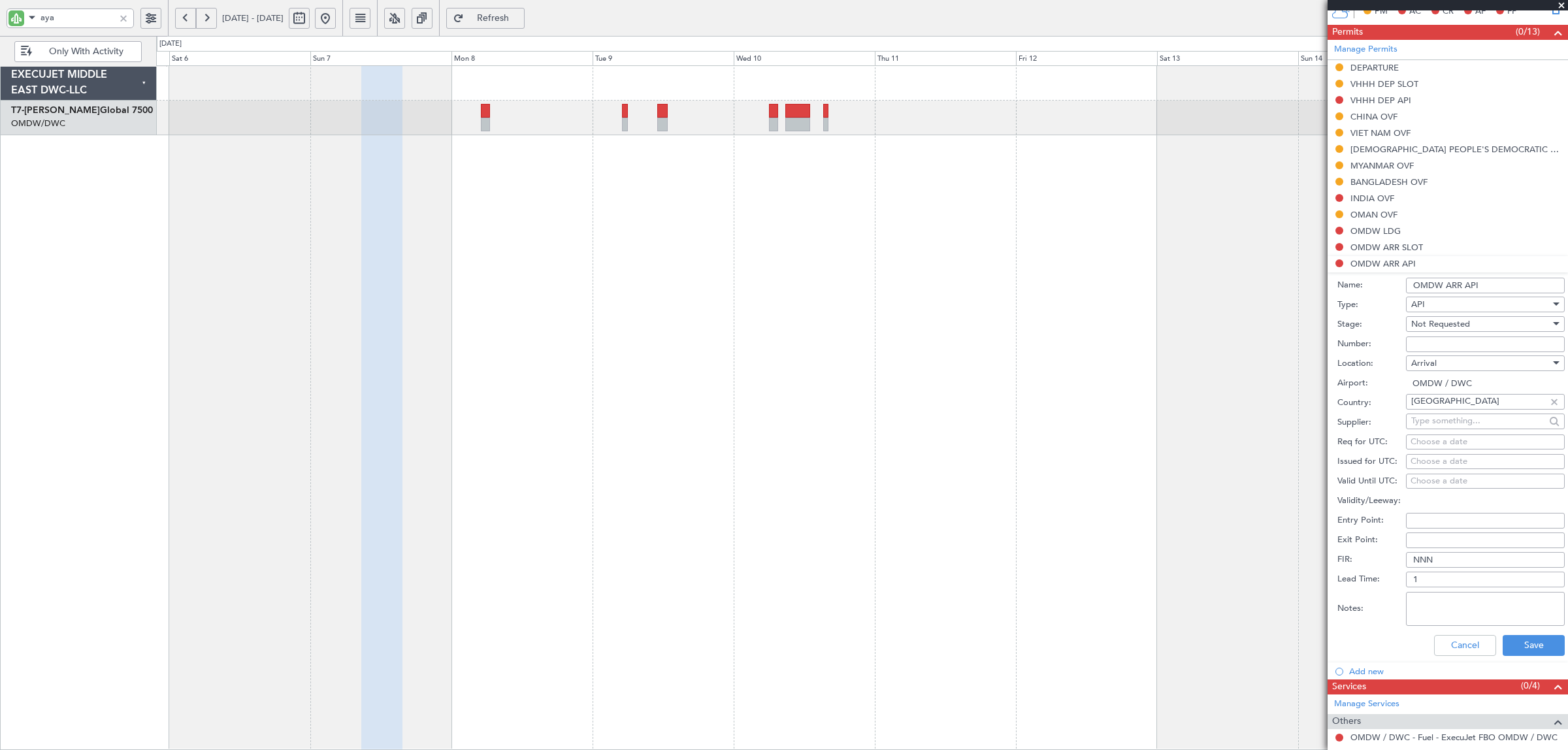
click at [1439, 328] on span "Not Requested" at bounding box center [1441, 324] width 59 height 12
click at [1437, 438] on span "Received OK" at bounding box center [1480, 431] width 135 height 20
click at [1436, 342] on input "Number:" at bounding box center [1486, 344] width 159 height 16
type input "FILED BY FBO"
click at [1531, 649] on button "Save" at bounding box center [1534, 646] width 62 height 21
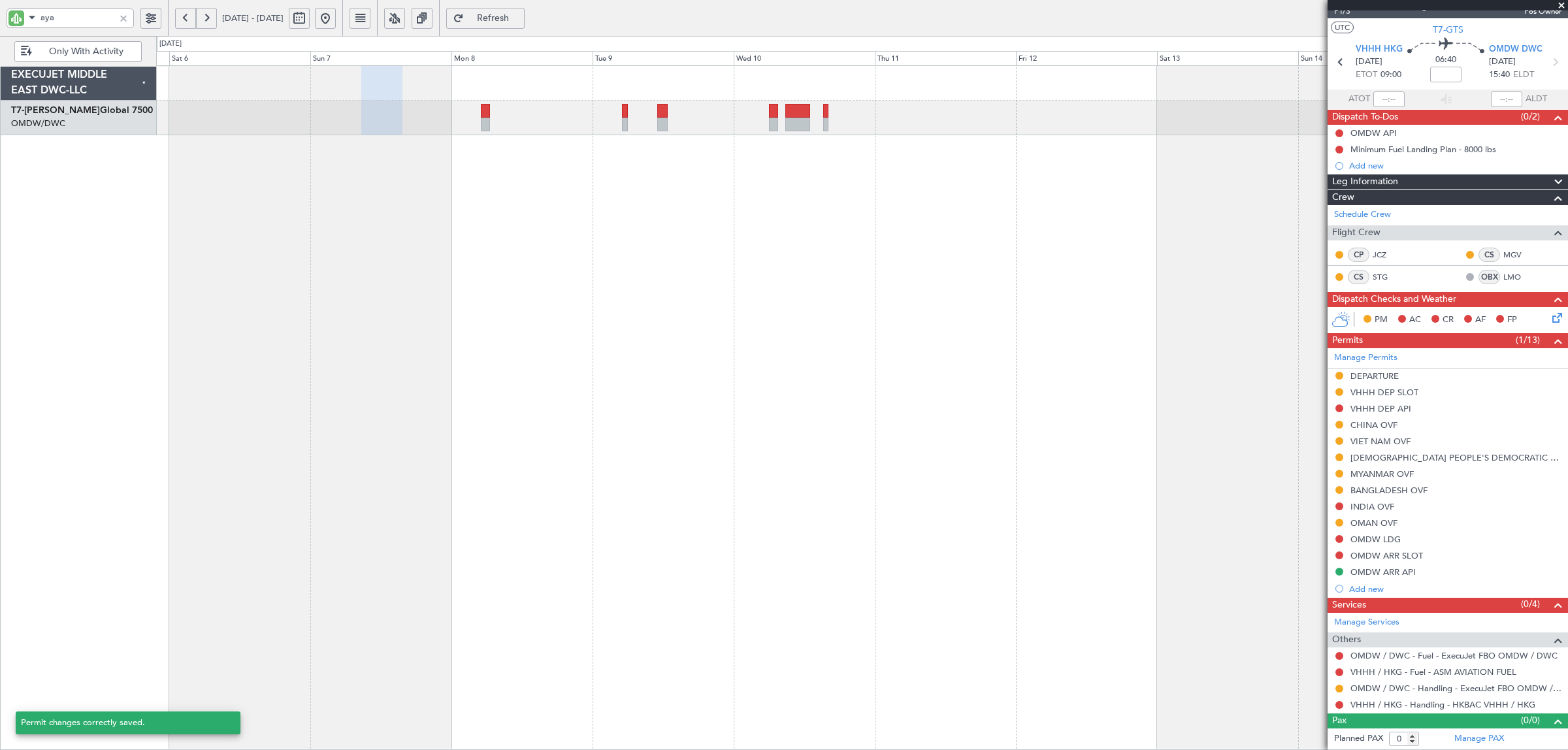
scroll to position [20, 0]
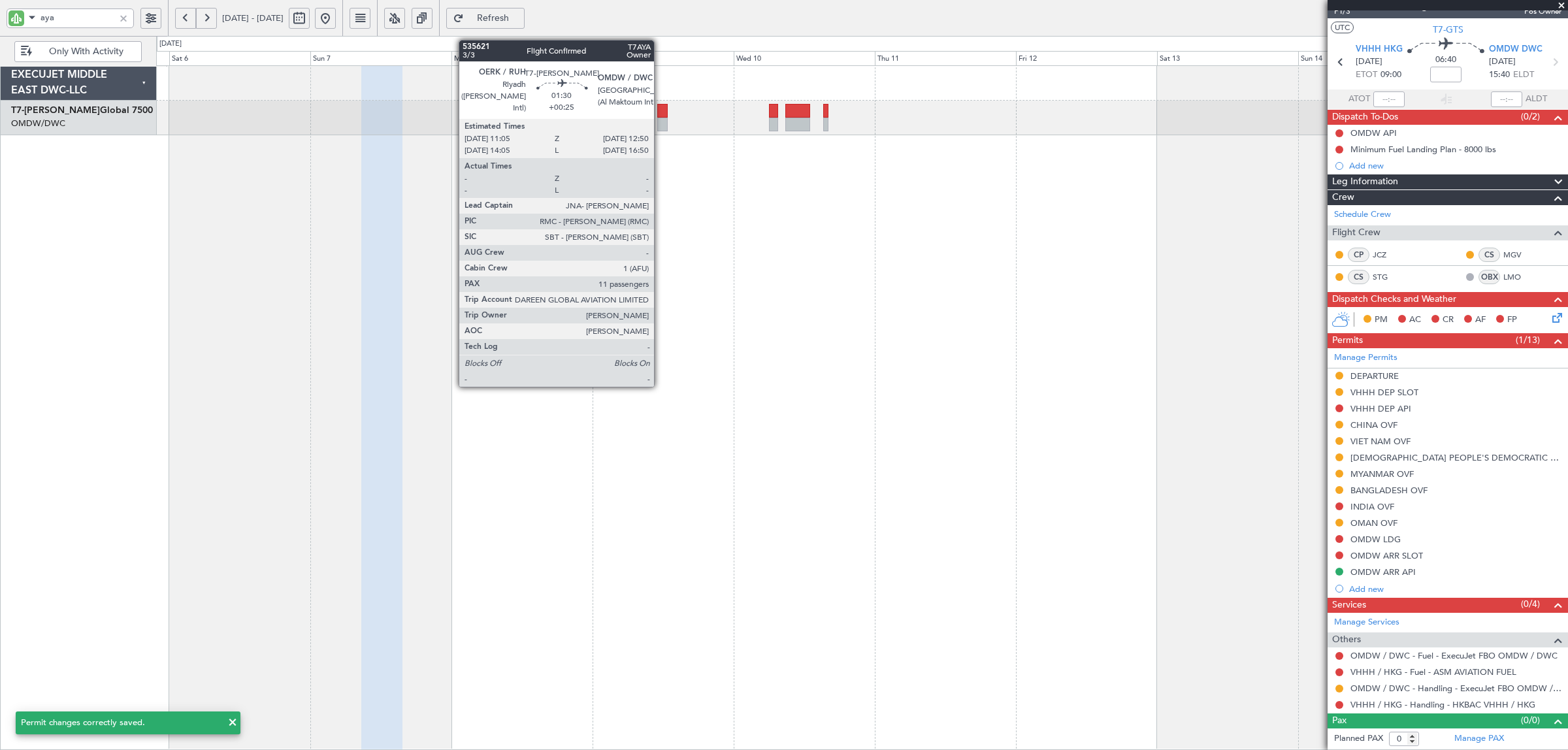
click at [661, 125] on div at bounding box center [662, 125] width 11 height 14
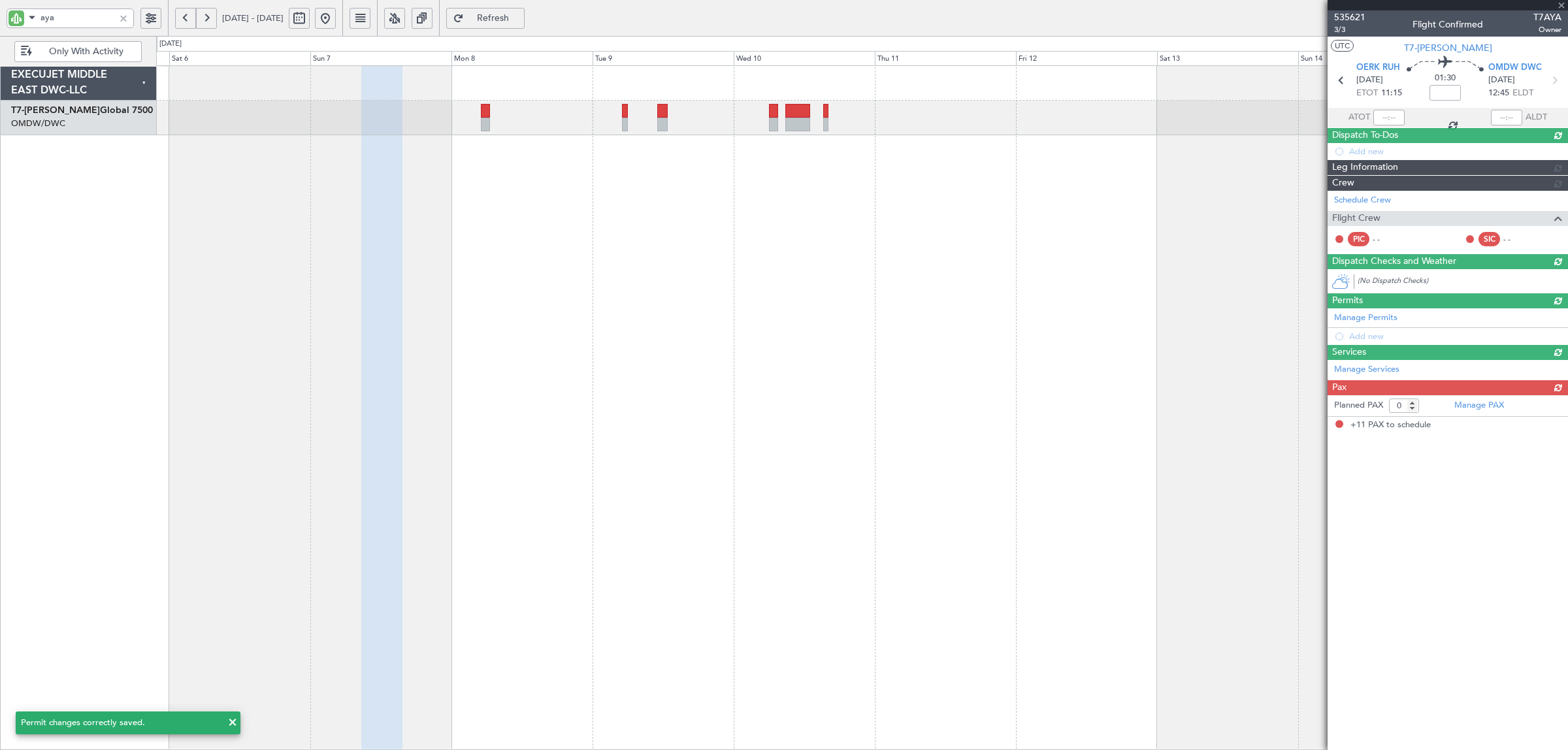
type input "+00:25"
type input "11"
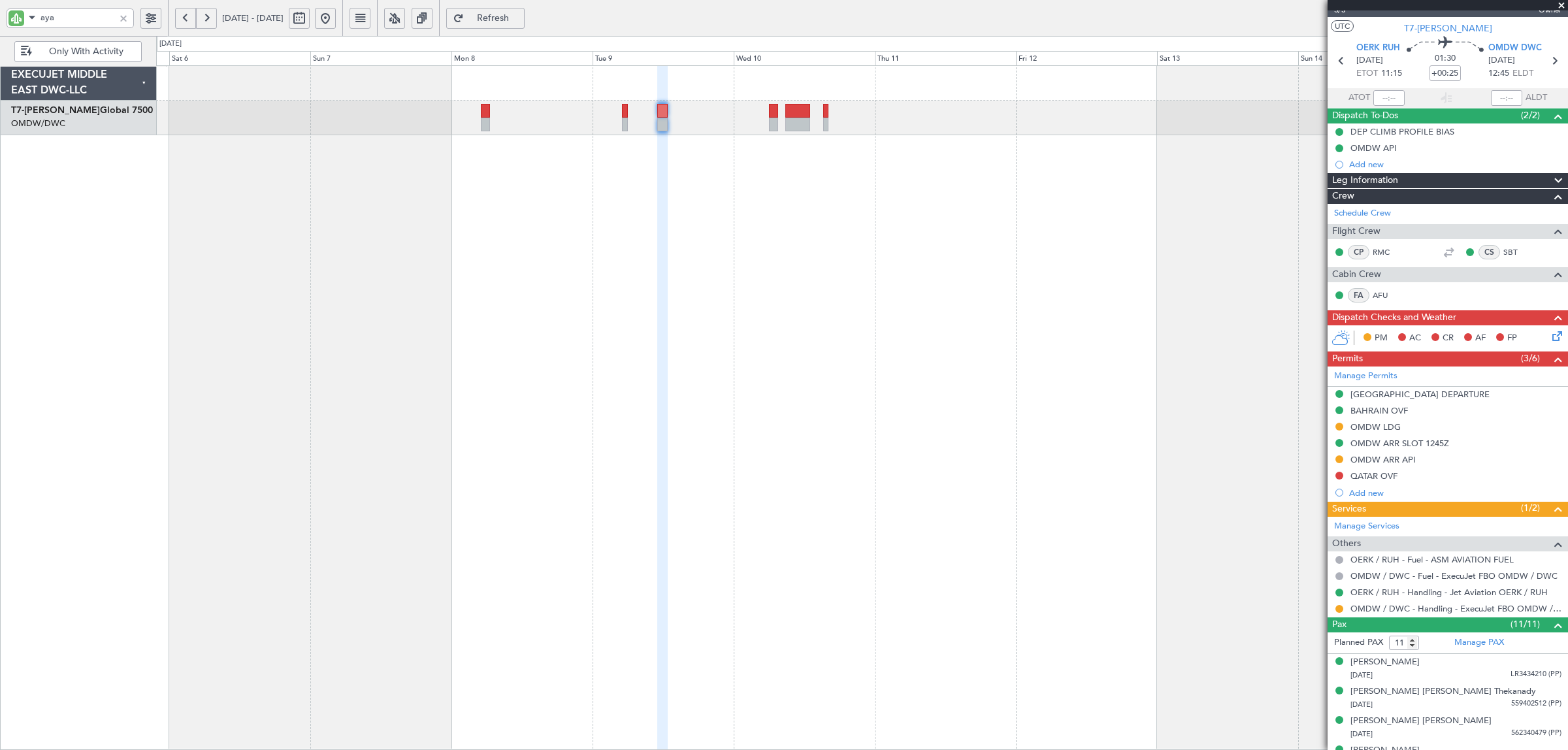
scroll to position [0, 0]
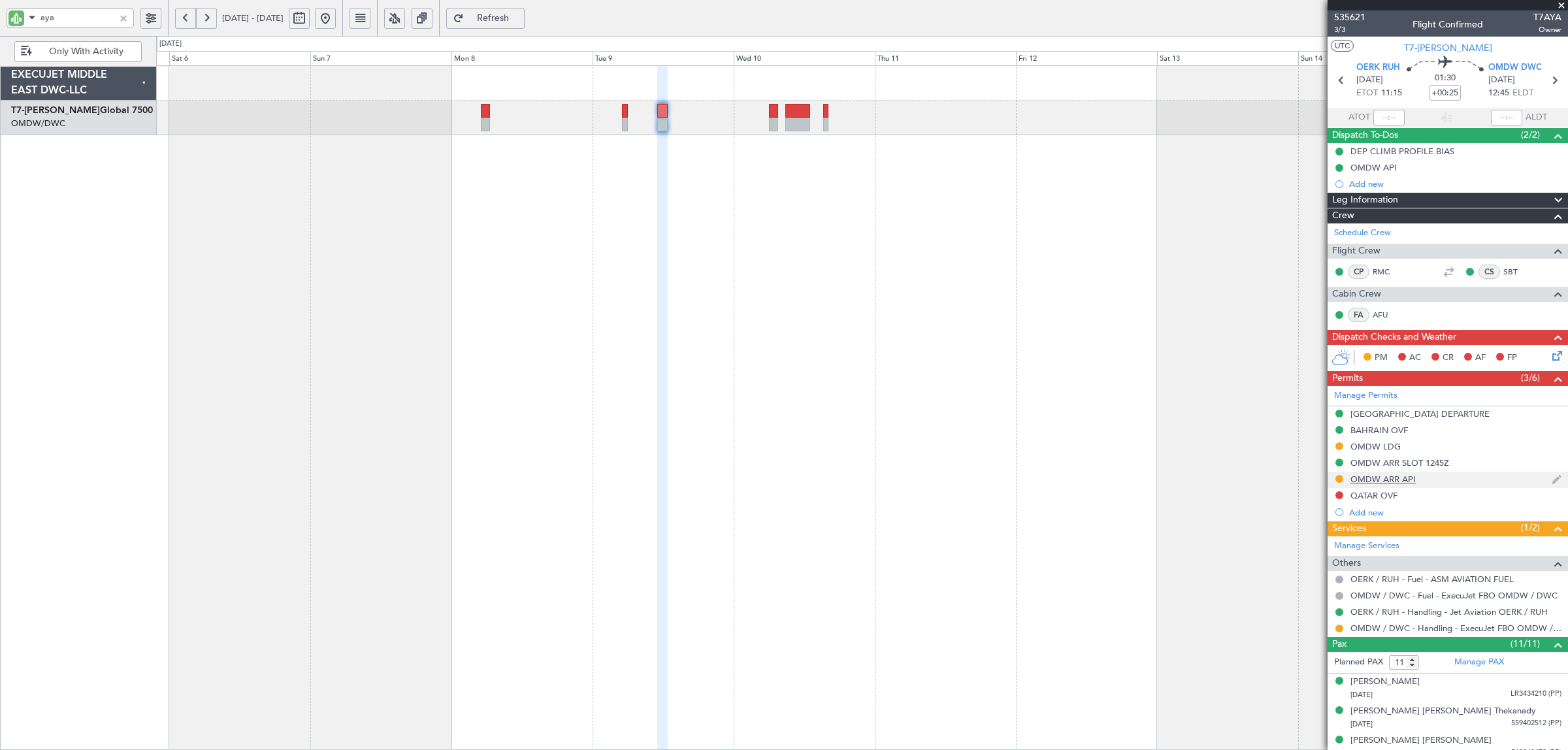
click at [1379, 479] on div "OMDW ARR API" at bounding box center [1383, 479] width 65 height 11
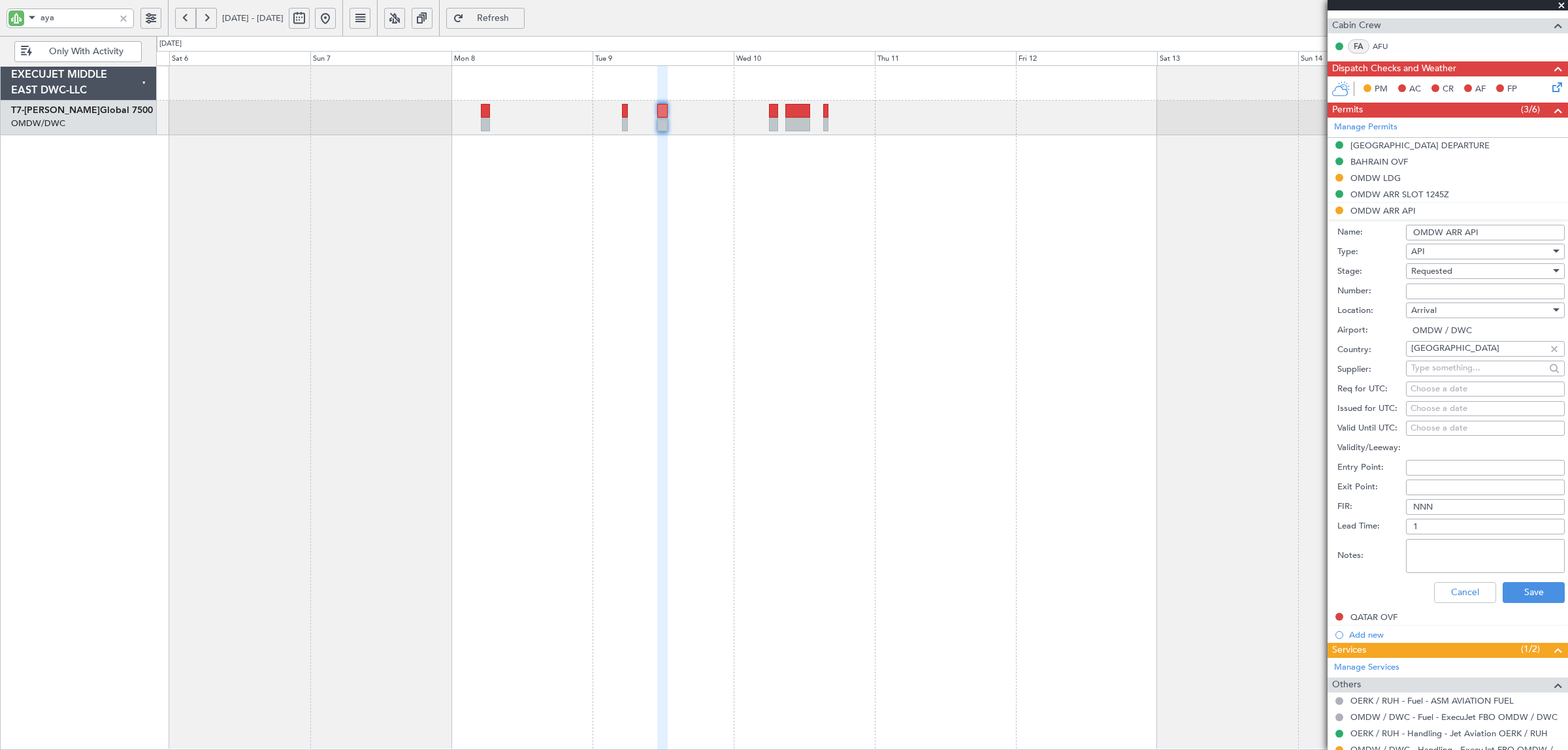
scroll to position [327, 0]
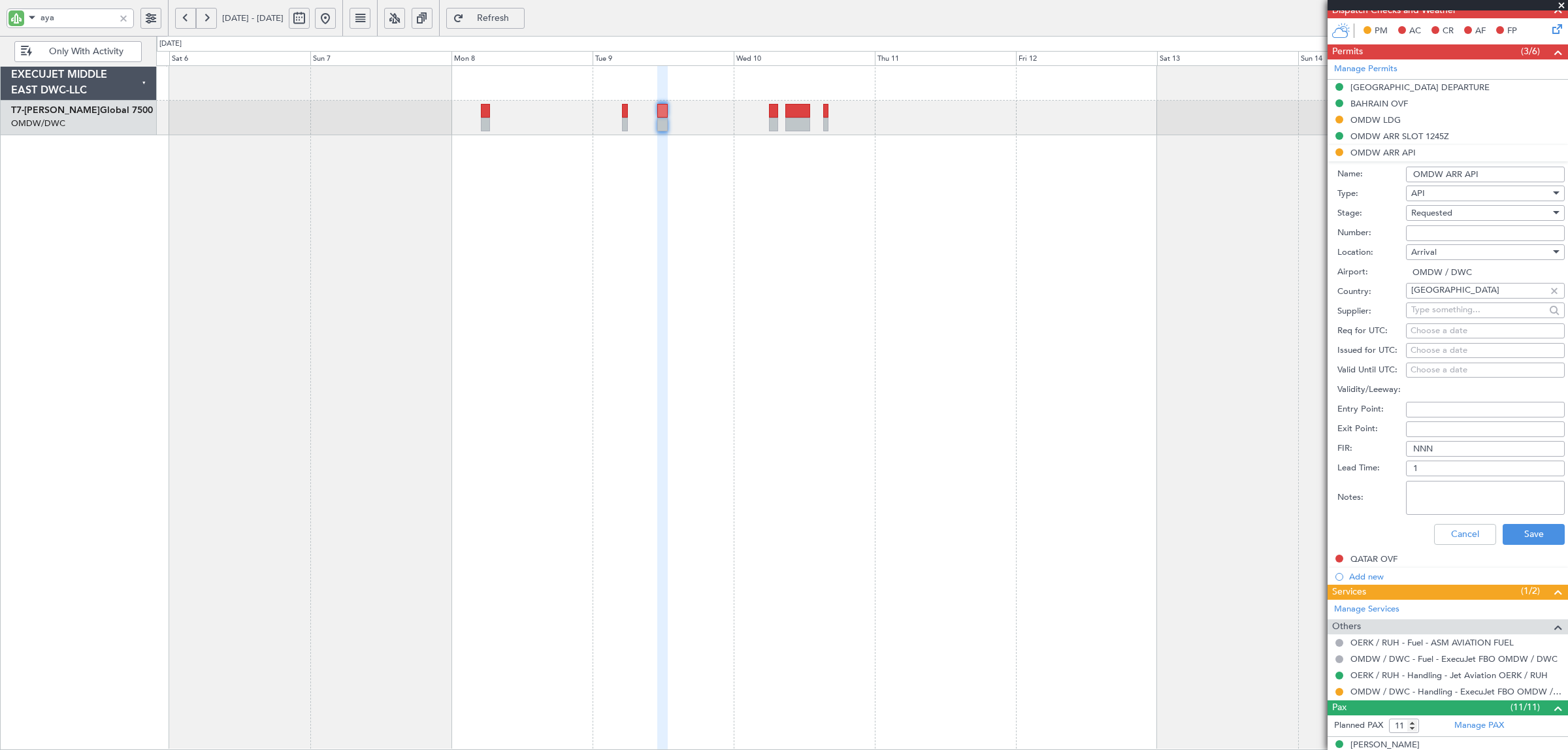
click at [1445, 214] on span "Requested" at bounding box center [1432, 213] width 41 height 12
click at [1451, 312] on span "Received OK" at bounding box center [1480, 314] width 135 height 20
click at [1441, 236] on input "Number:" at bounding box center [1486, 233] width 159 height 16
type input "FILED BY FBO"
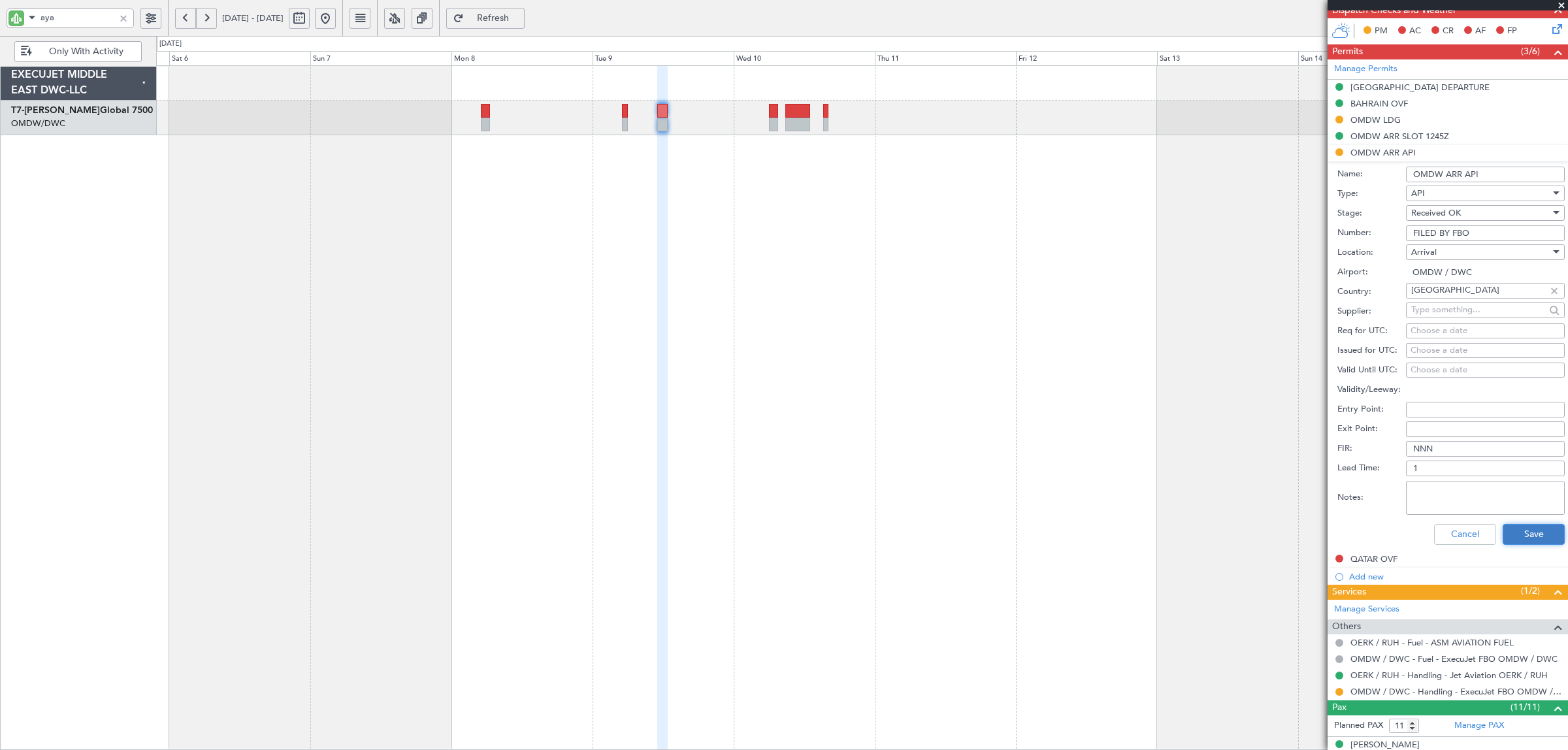
click at [1520, 532] on button "Save" at bounding box center [1534, 535] width 62 height 21
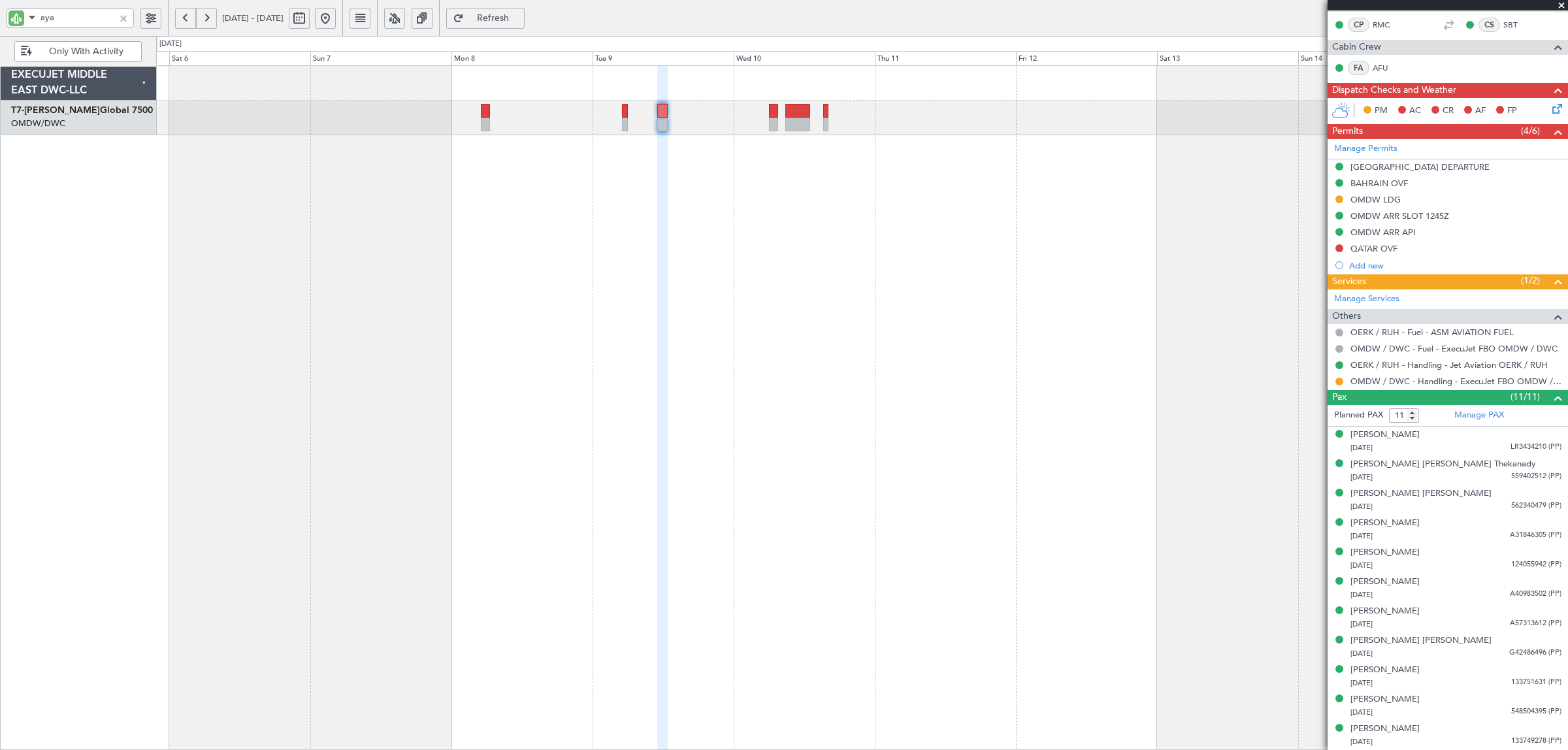
scroll to position [0, 0]
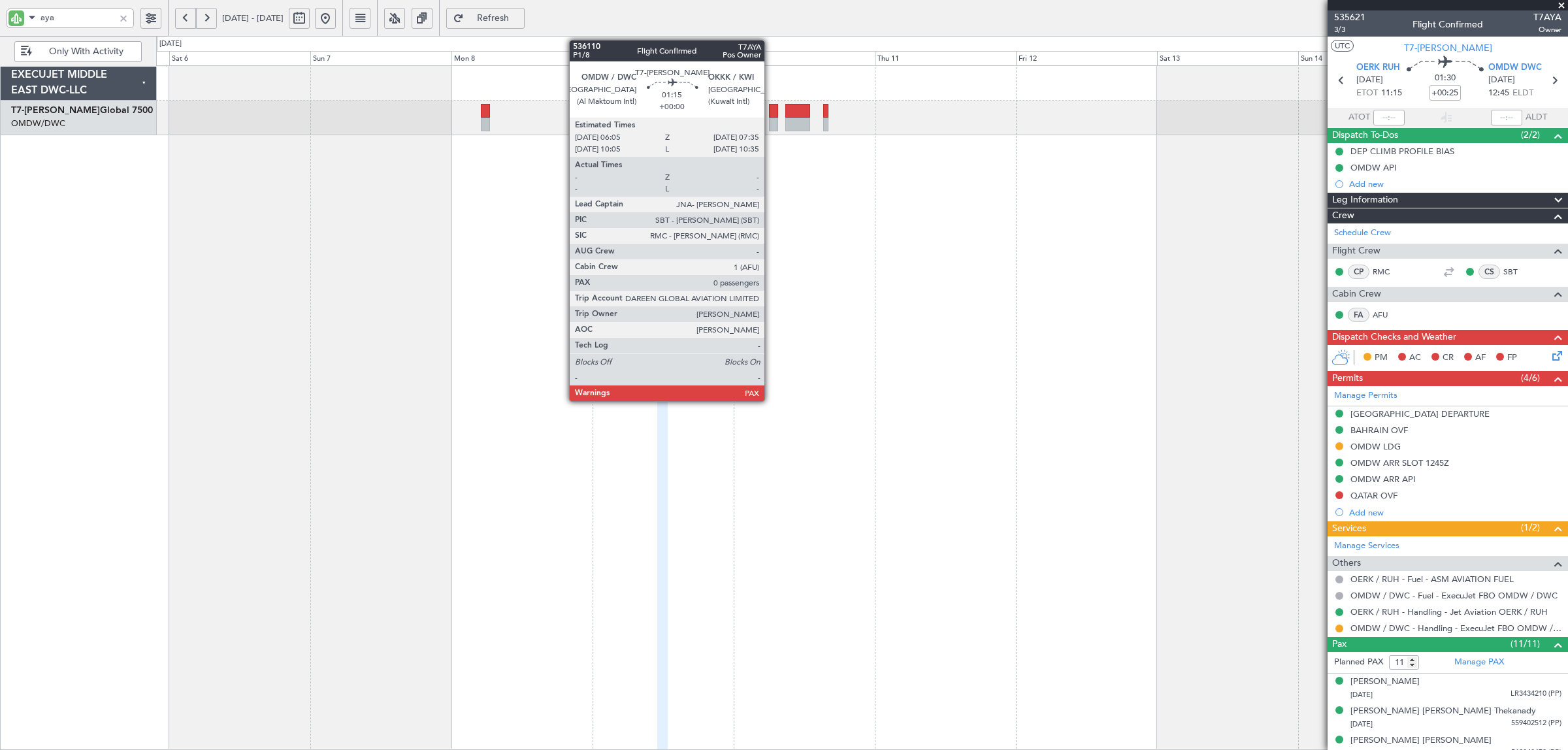
click at [771, 125] on div at bounding box center [773, 125] width 9 height 14
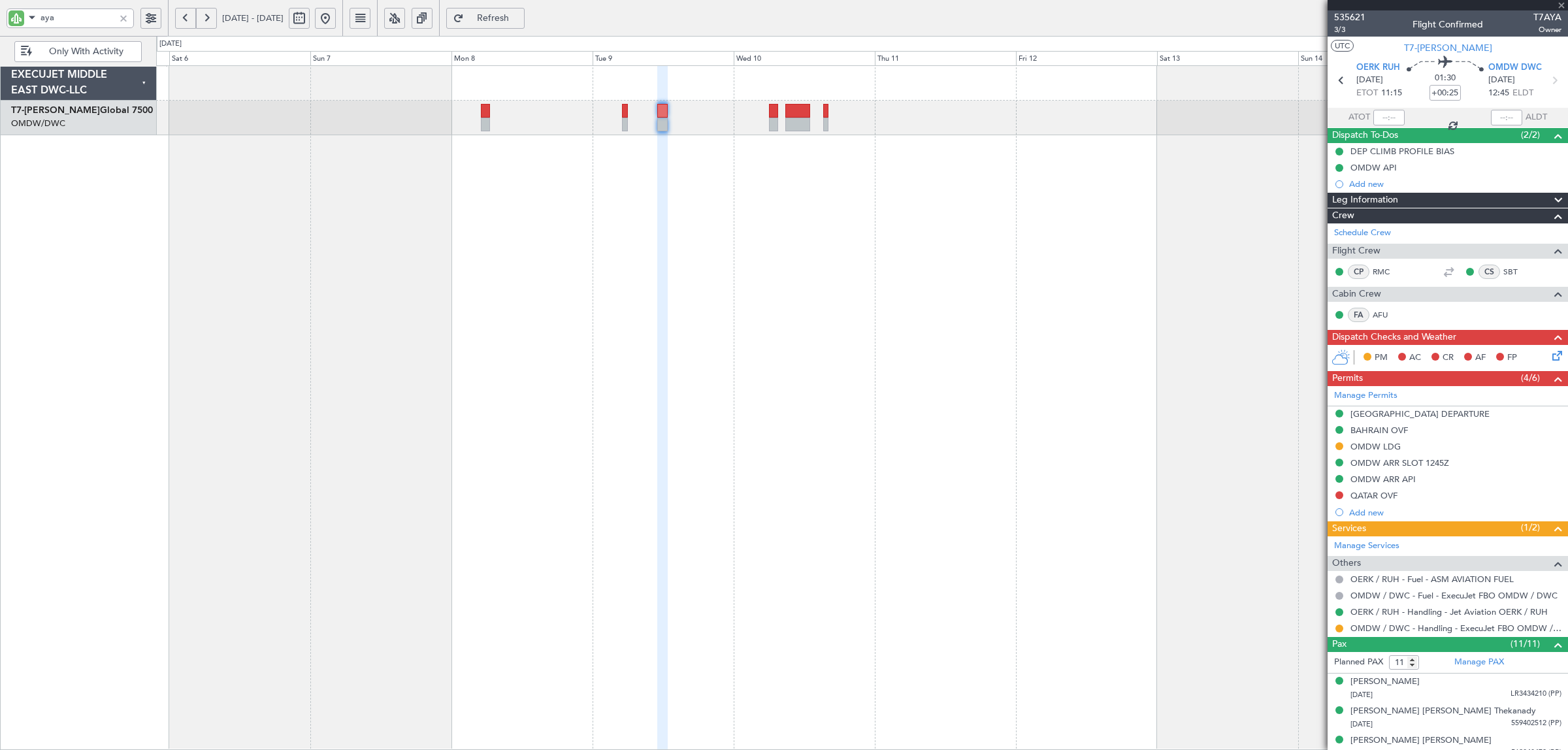
type input "0"
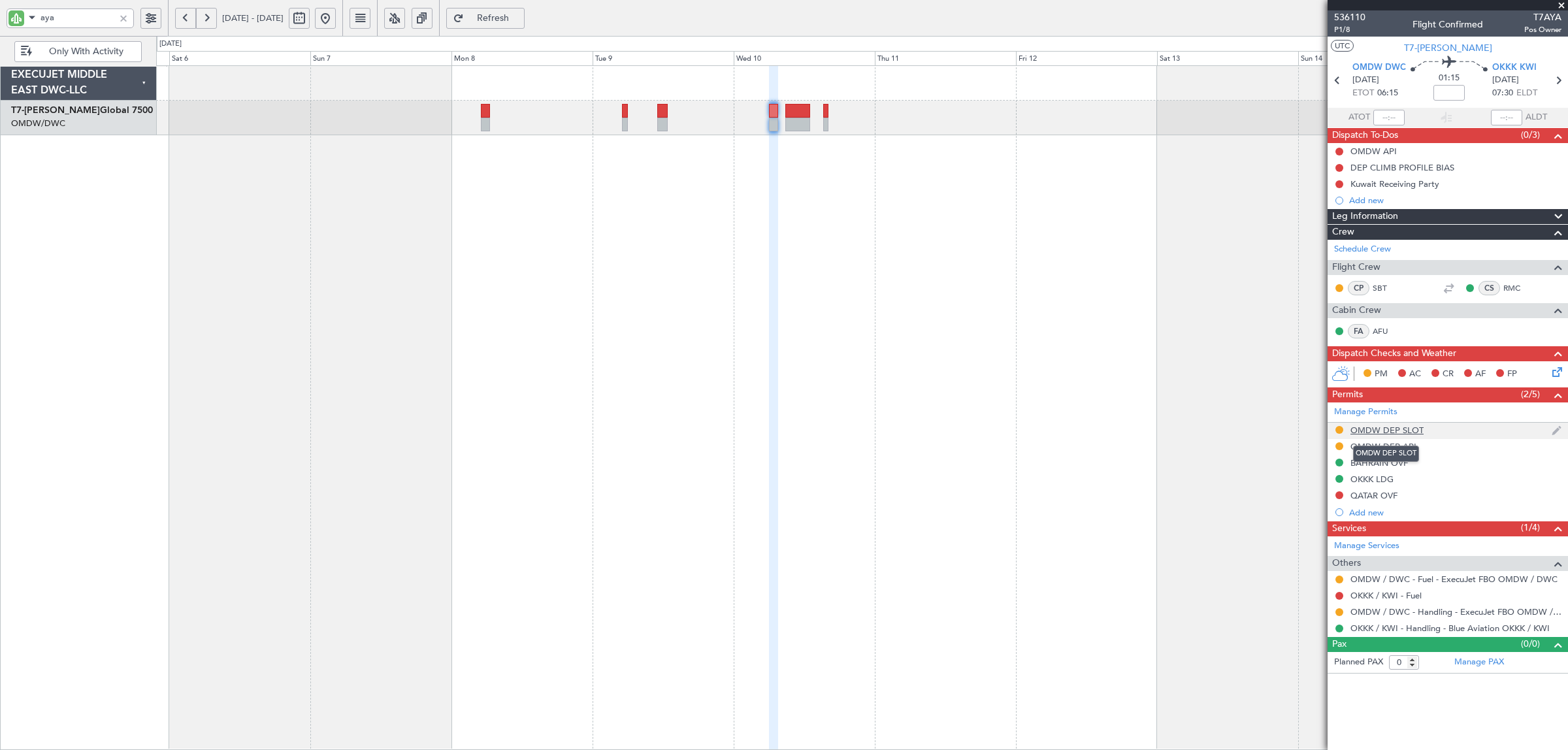
click at [1387, 429] on div "OMDW DEP SLOT" at bounding box center [1387, 430] width 73 height 11
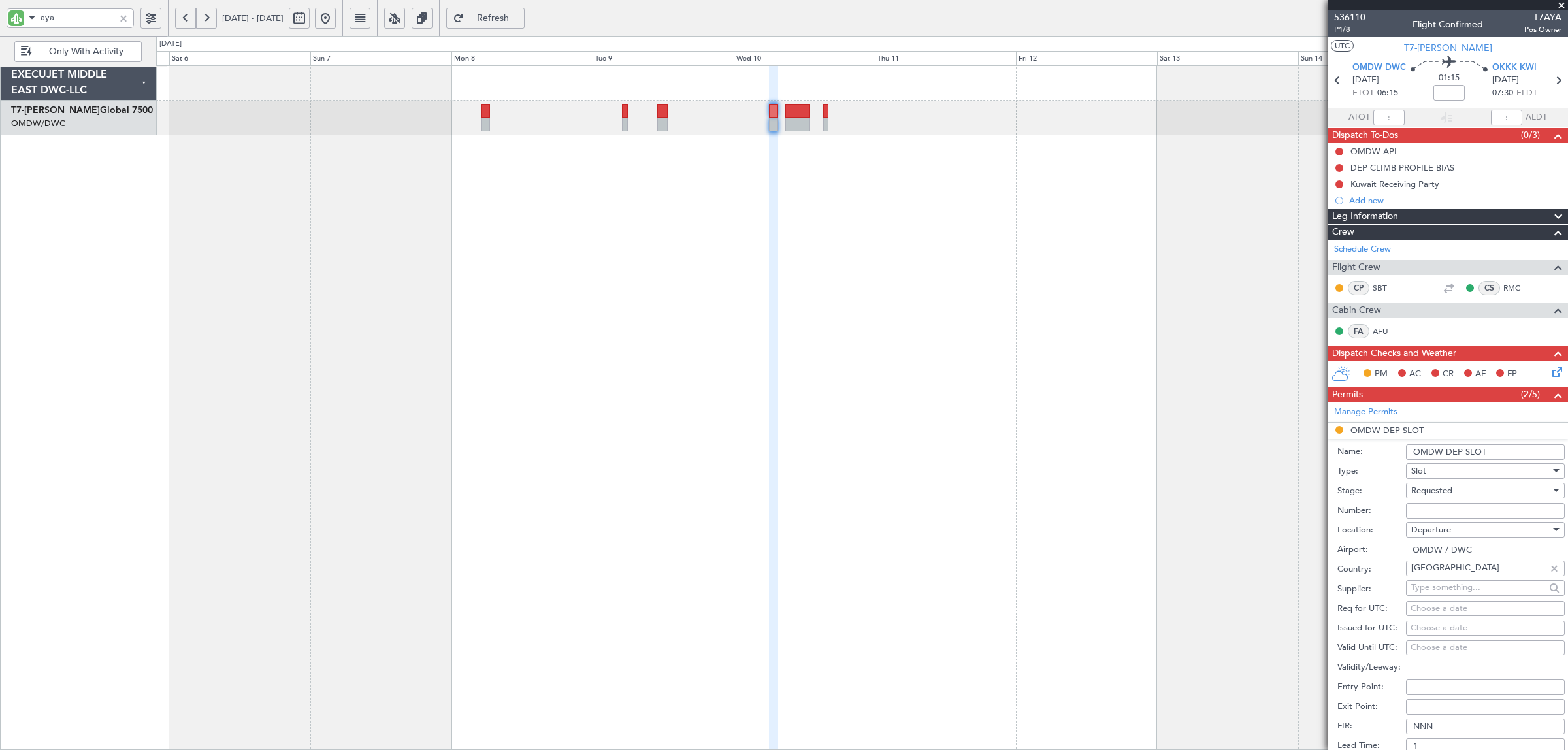
click at [1439, 492] on span "Requested" at bounding box center [1432, 491] width 41 height 12
click at [1441, 605] on span "Cancelled" at bounding box center [1480, 611] width 135 height 20
click at [1441, 491] on span "Cancelled" at bounding box center [1430, 491] width 37 height 12
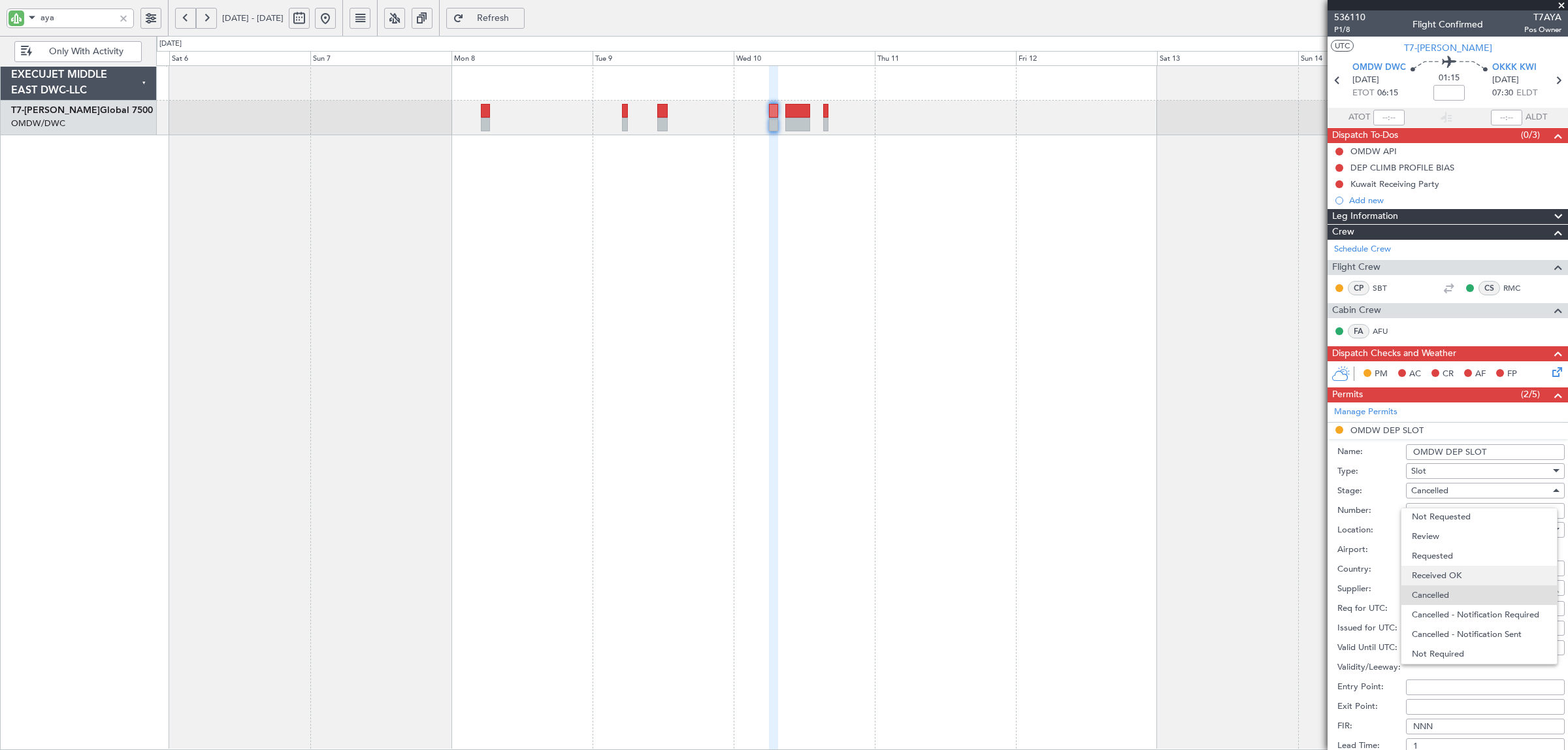
click at [1448, 576] on span "Received OK" at bounding box center [1480, 575] width 135 height 20
click at [1449, 502] on div "Number:" at bounding box center [1451, 511] width 228 height 20
click at [1444, 516] on input "Number:" at bounding box center [1486, 510] width 159 height 16
paste input "K EJO188"
type input "K EJO188"
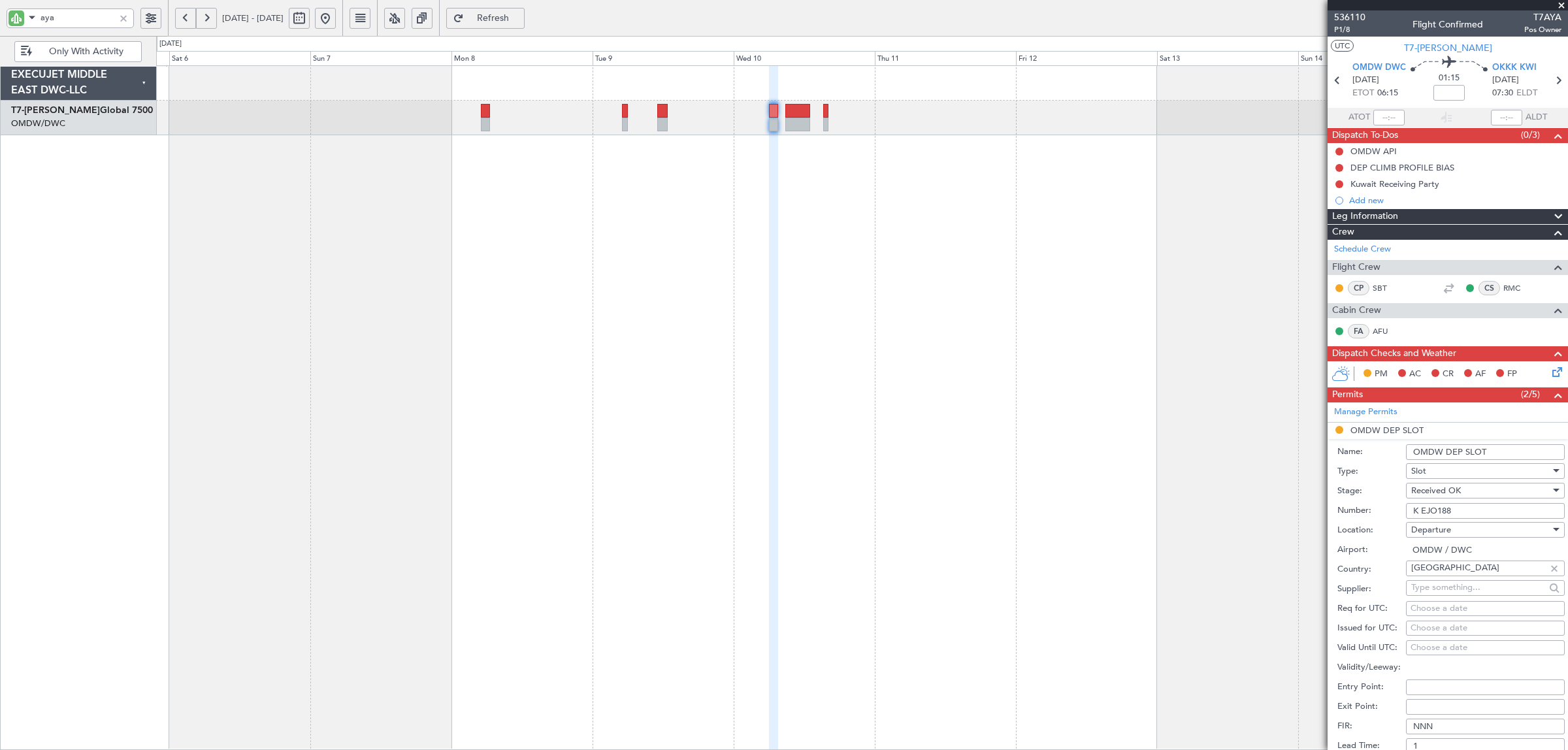
click at [1431, 613] on div "Choose a date" at bounding box center [1486, 609] width 150 height 13
select select "9"
select select "2025"
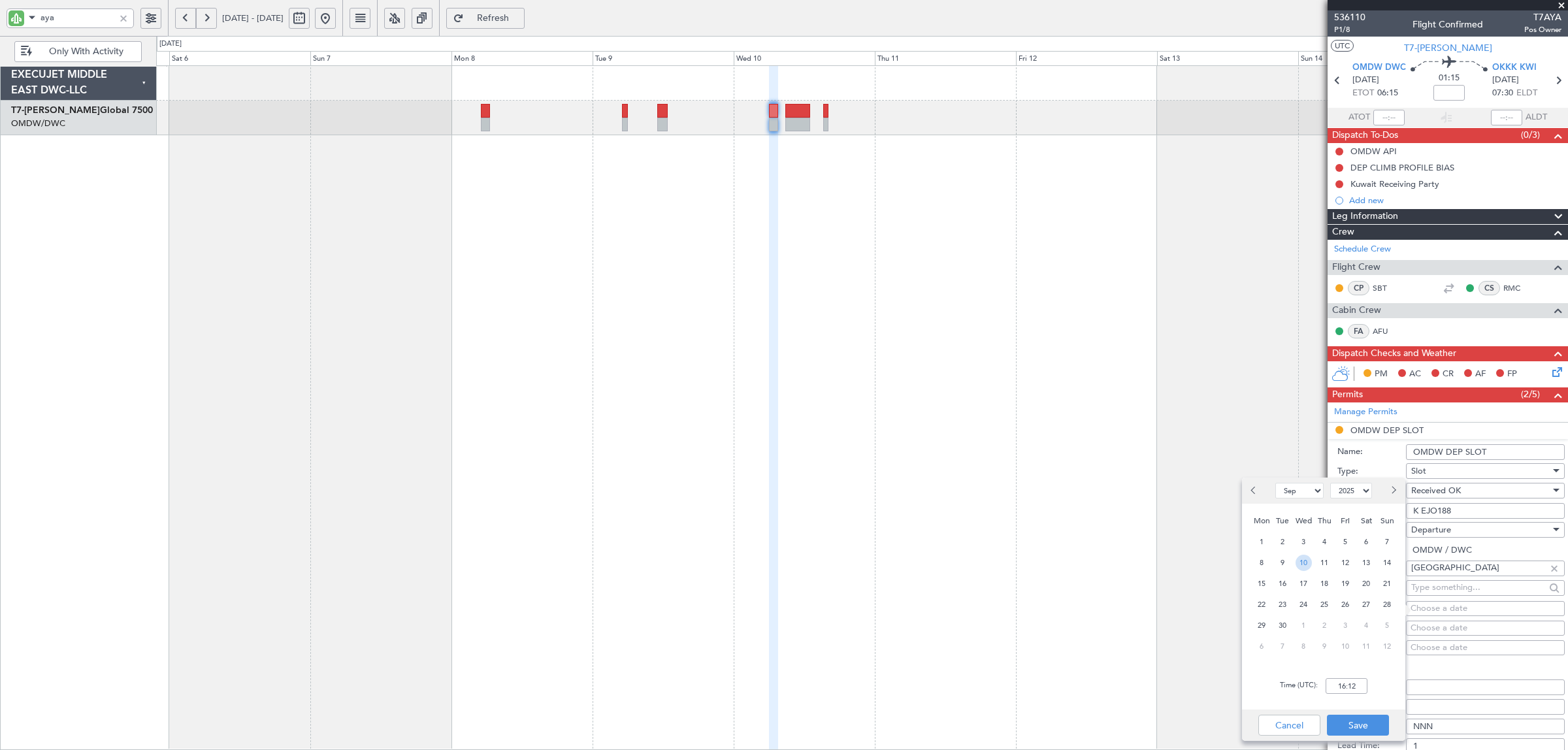
click at [1305, 562] on span "10" at bounding box center [1304, 563] width 17 height 17
click at [1333, 680] on input "00:00" at bounding box center [1346, 686] width 42 height 16
type input "06:15"
click at [1356, 729] on button "Save" at bounding box center [1358, 725] width 62 height 21
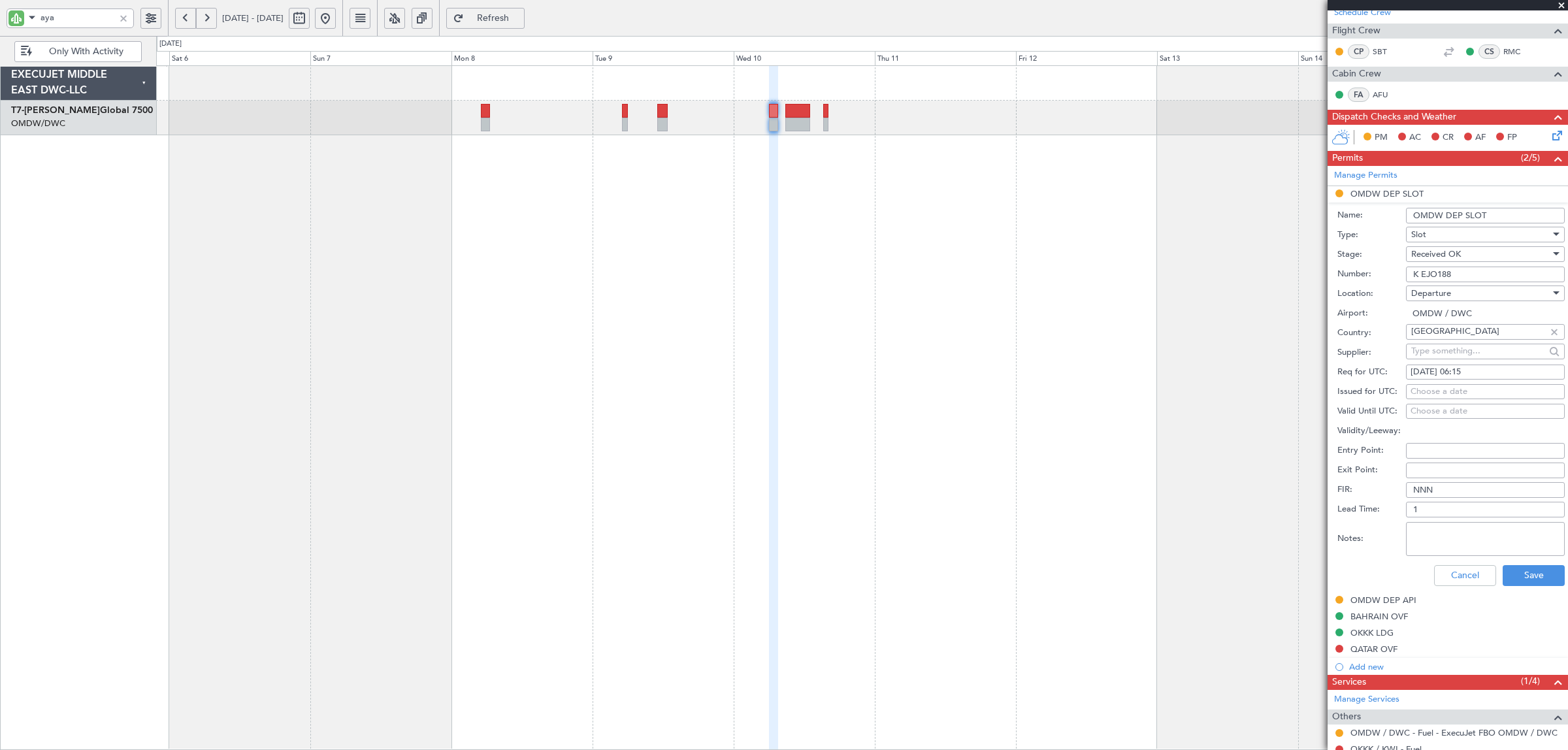
scroll to position [245, 0]
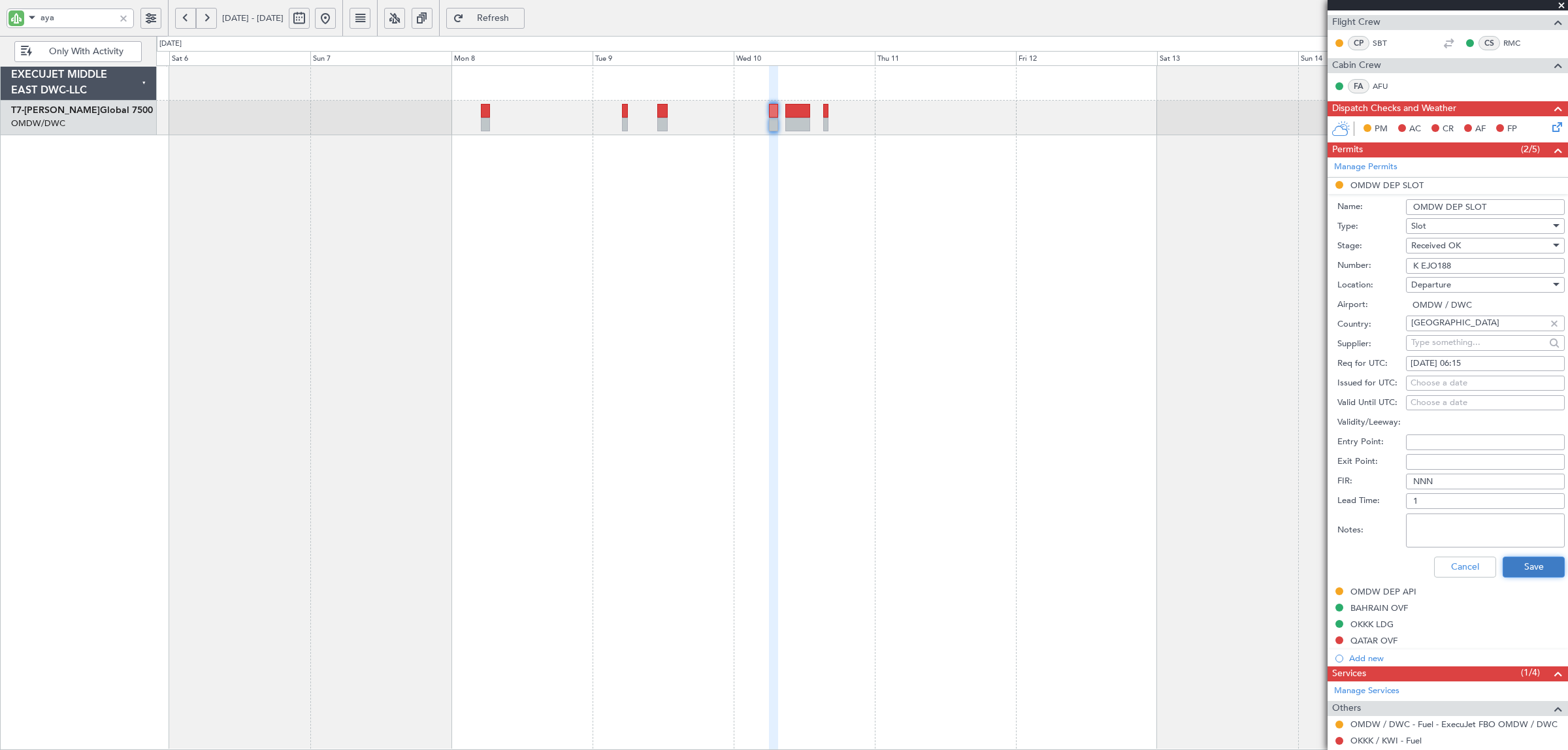
click at [1516, 567] on button "Save" at bounding box center [1534, 567] width 62 height 21
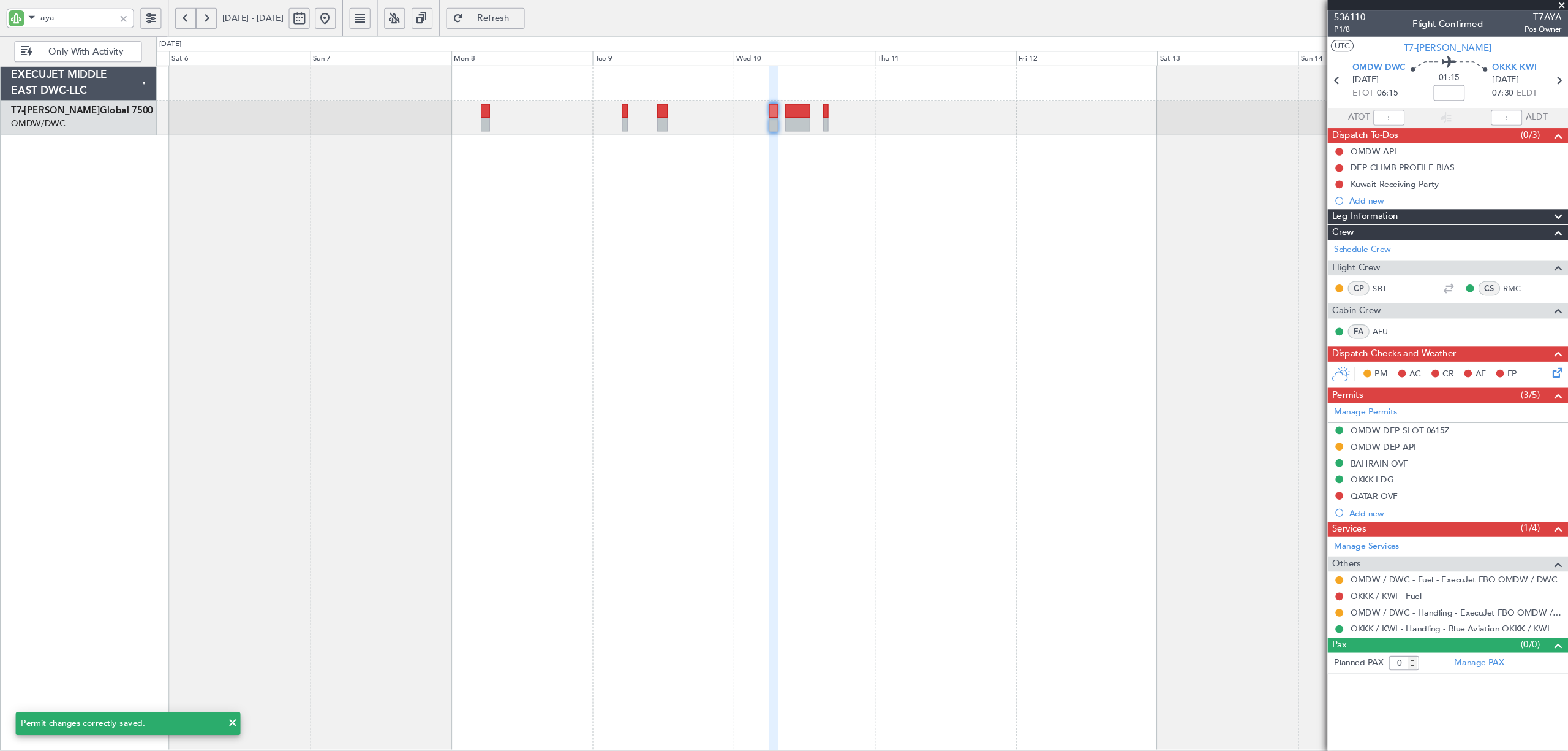
scroll to position [0, 0]
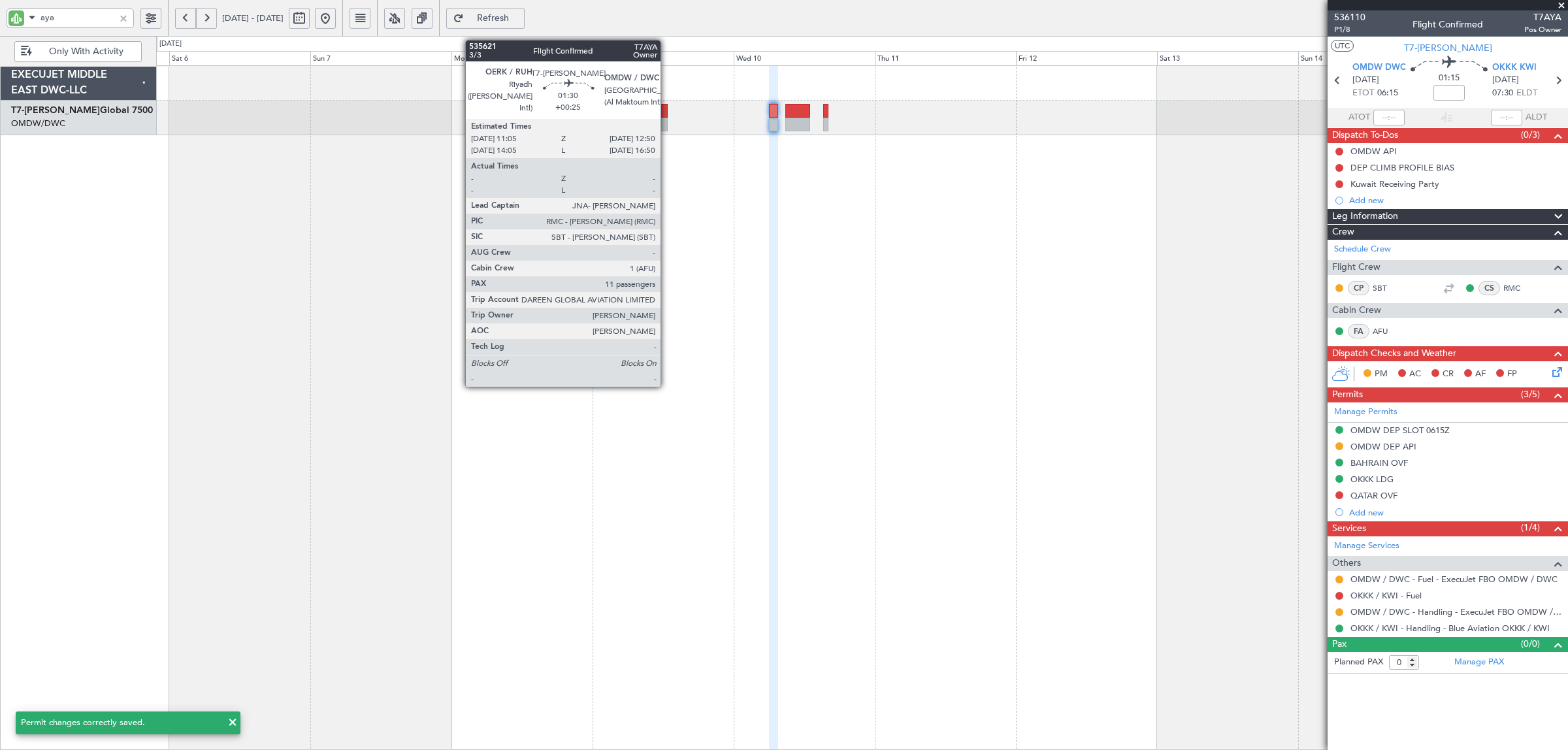
click at [667, 119] on div at bounding box center [662, 125] width 11 height 14
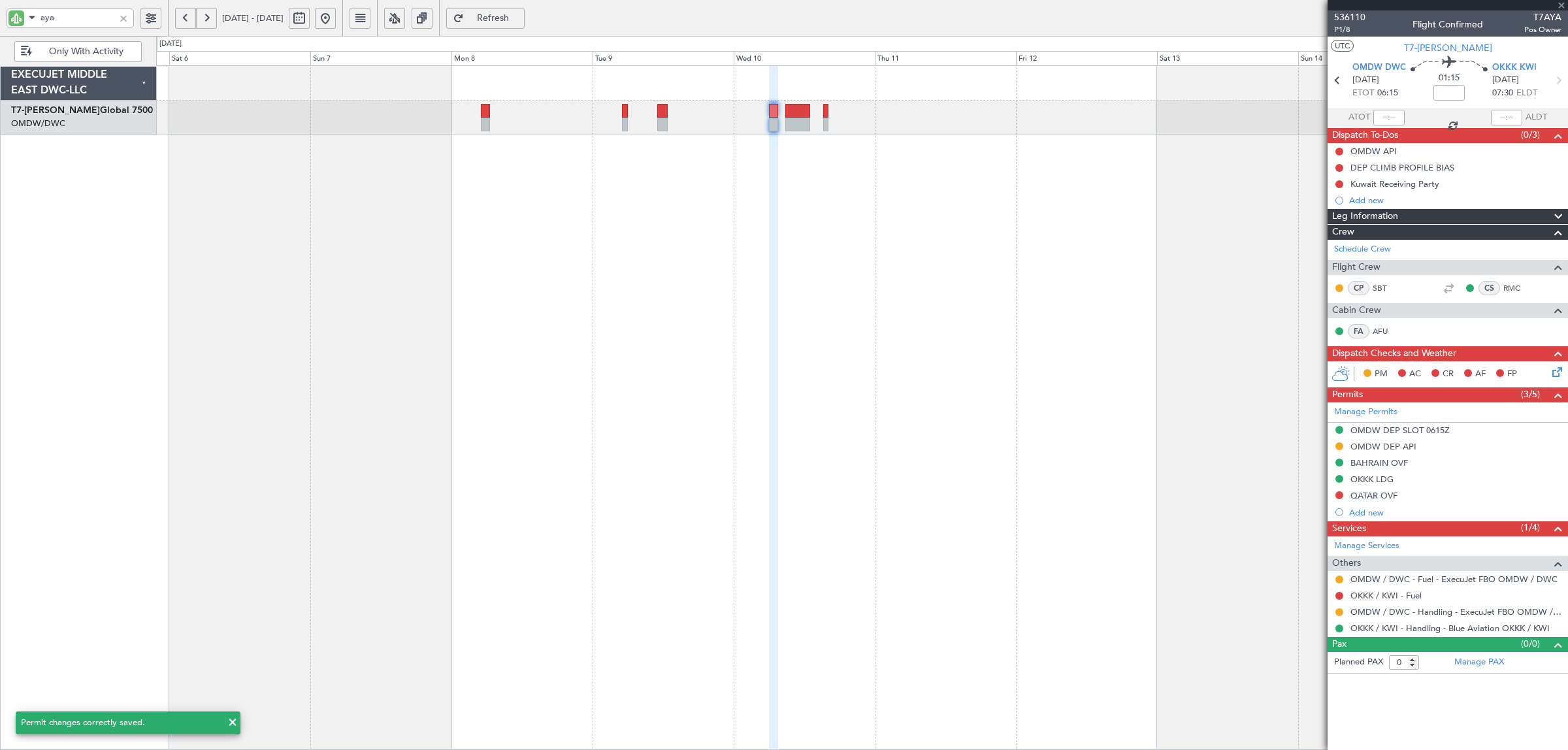
type input "+00:25"
type input "11"
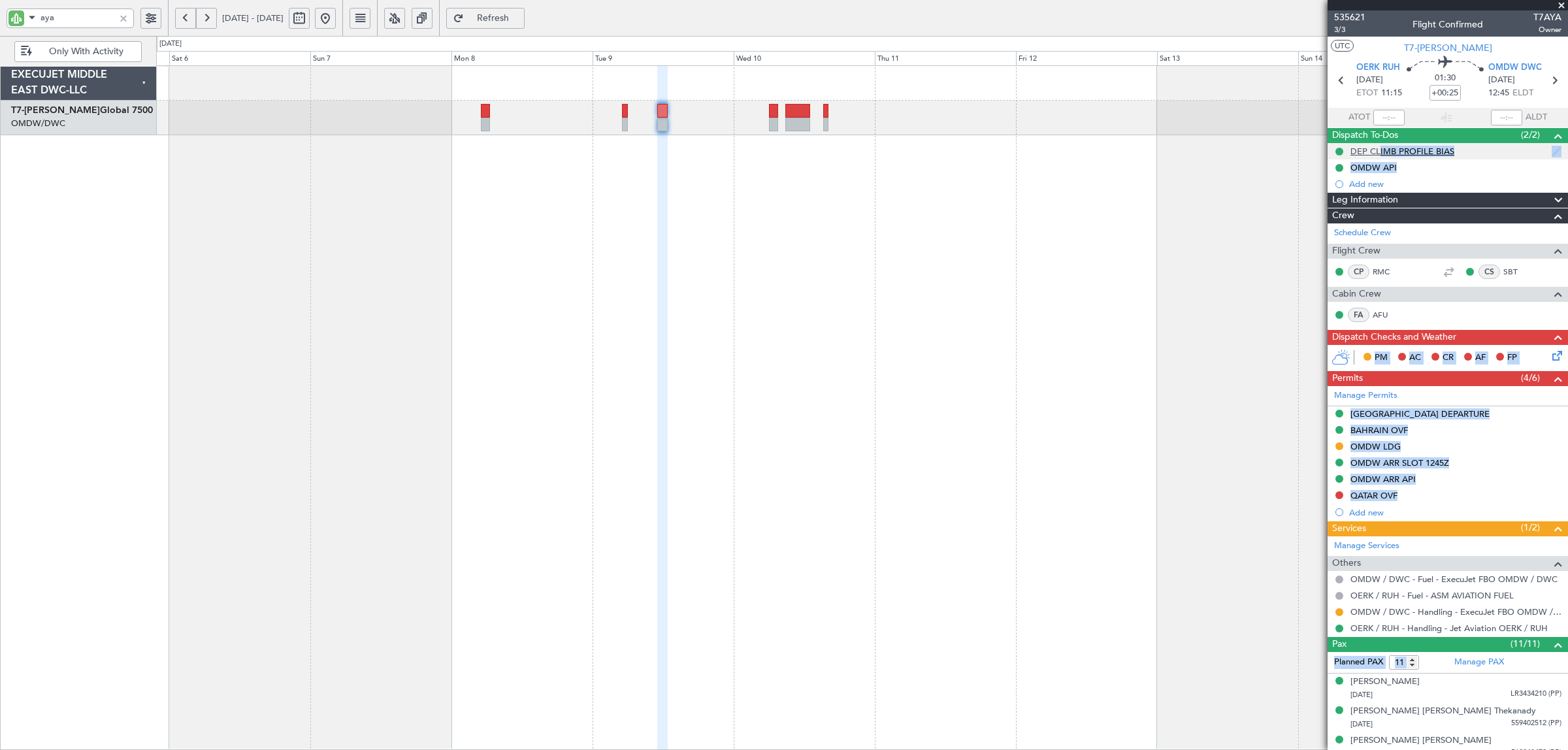
drag, startPoint x: 1418, startPoint y: 154, endPoint x: 1371, endPoint y: 154, distance: 47.0
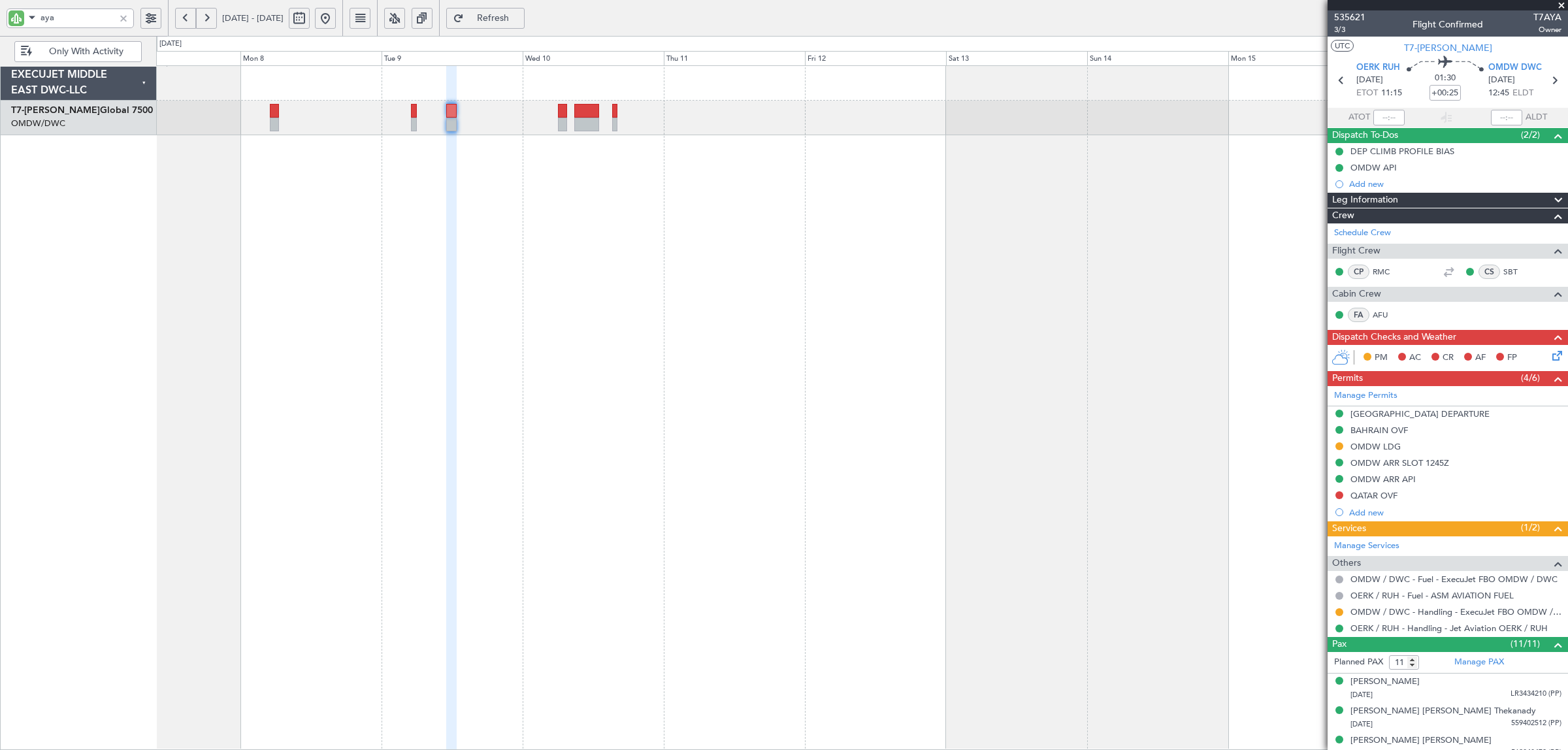
click at [879, 211] on div at bounding box center [863, 408] width 1412 height 685
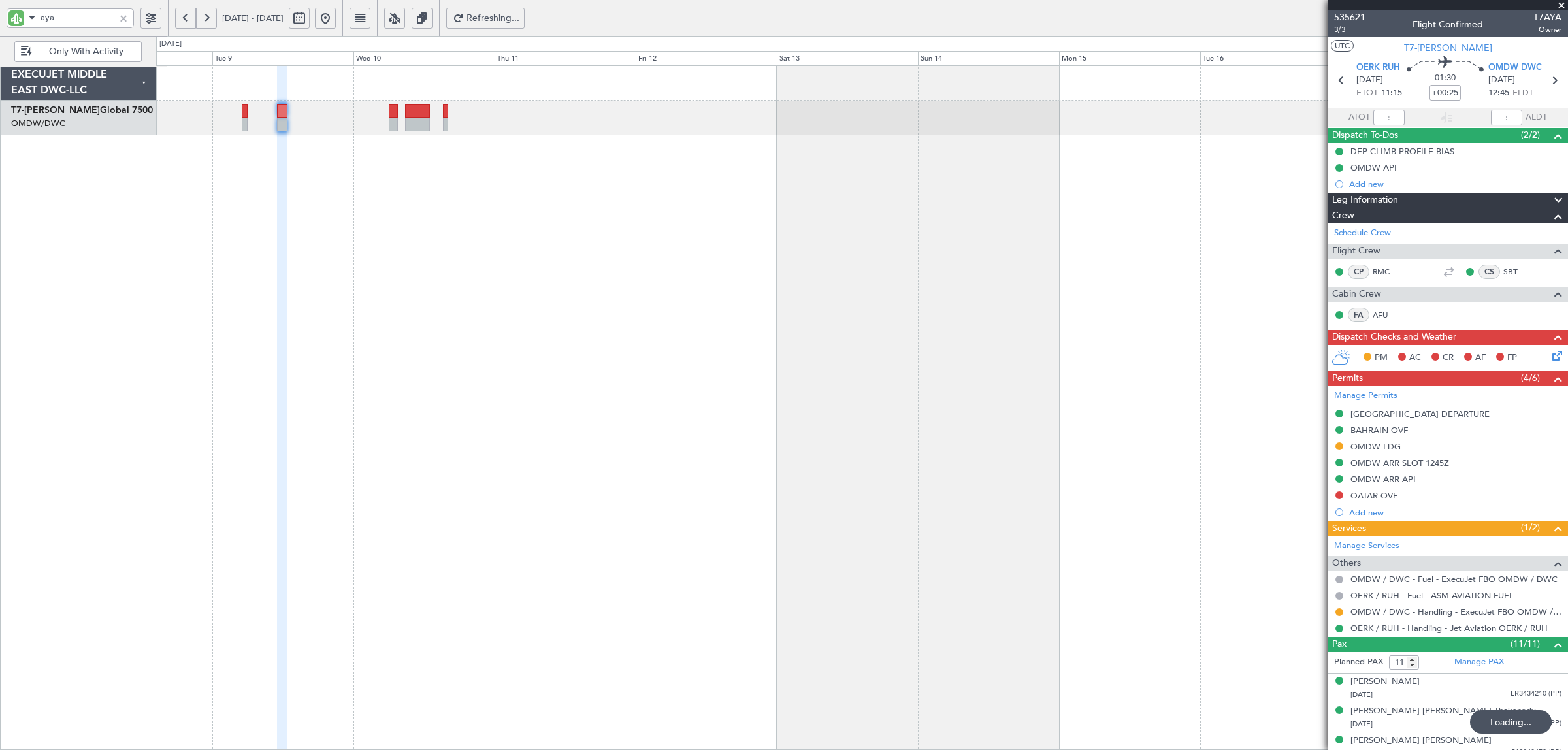
click at [288, 242] on div at bounding box center [863, 408] width 1412 height 685
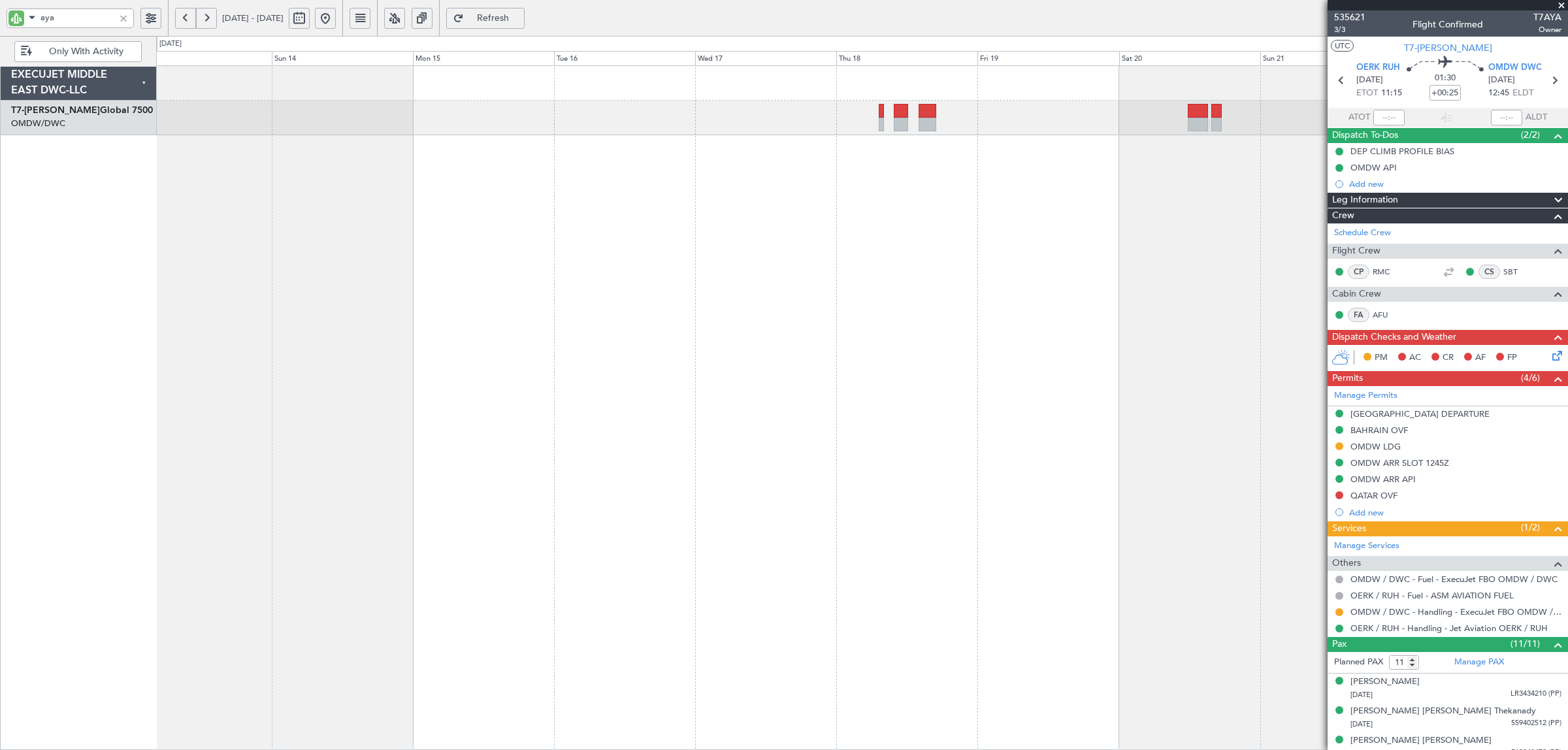
click at [611, 229] on div at bounding box center [863, 408] width 1412 height 685
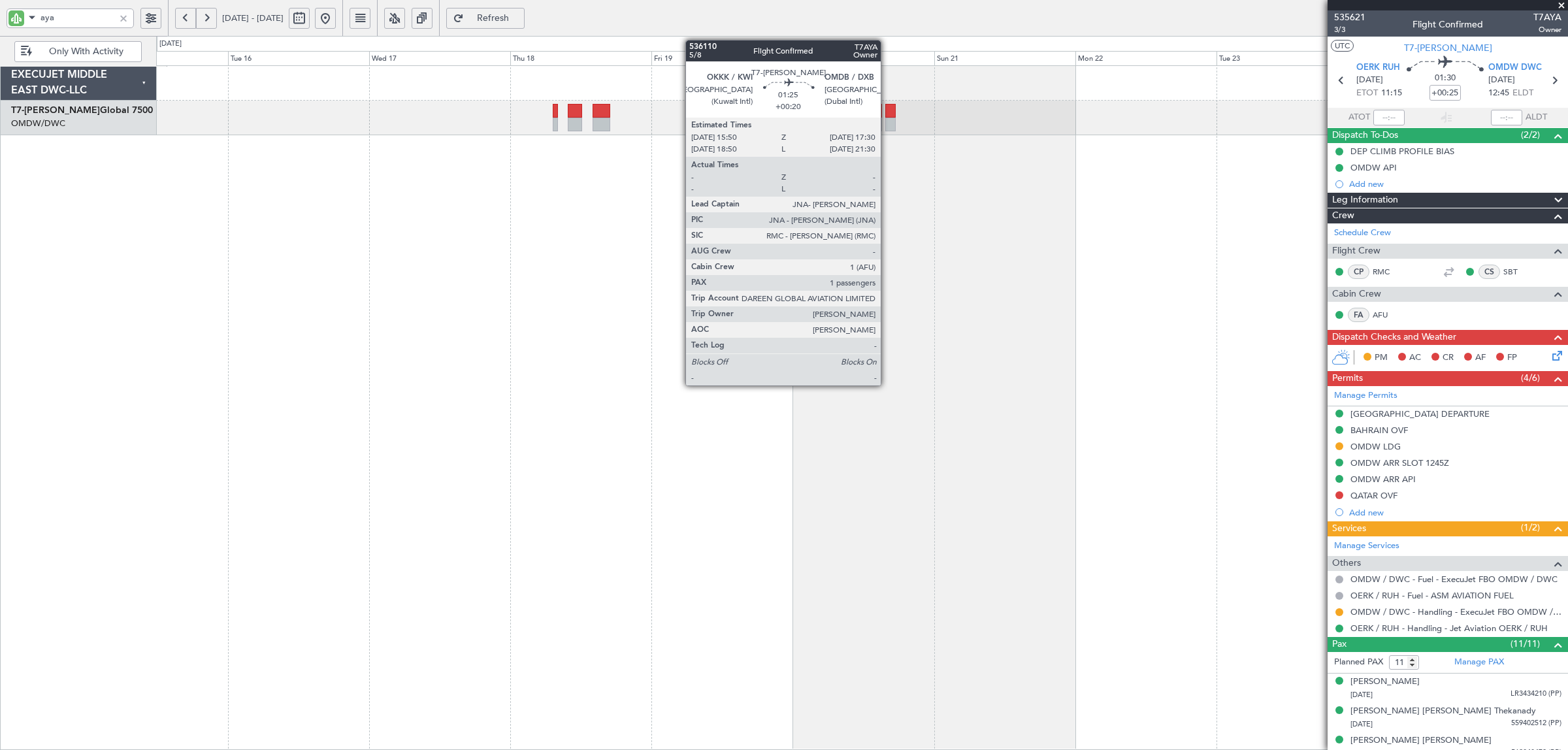
click at [888, 125] on div at bounding box center [891, 125] width 11 height 14
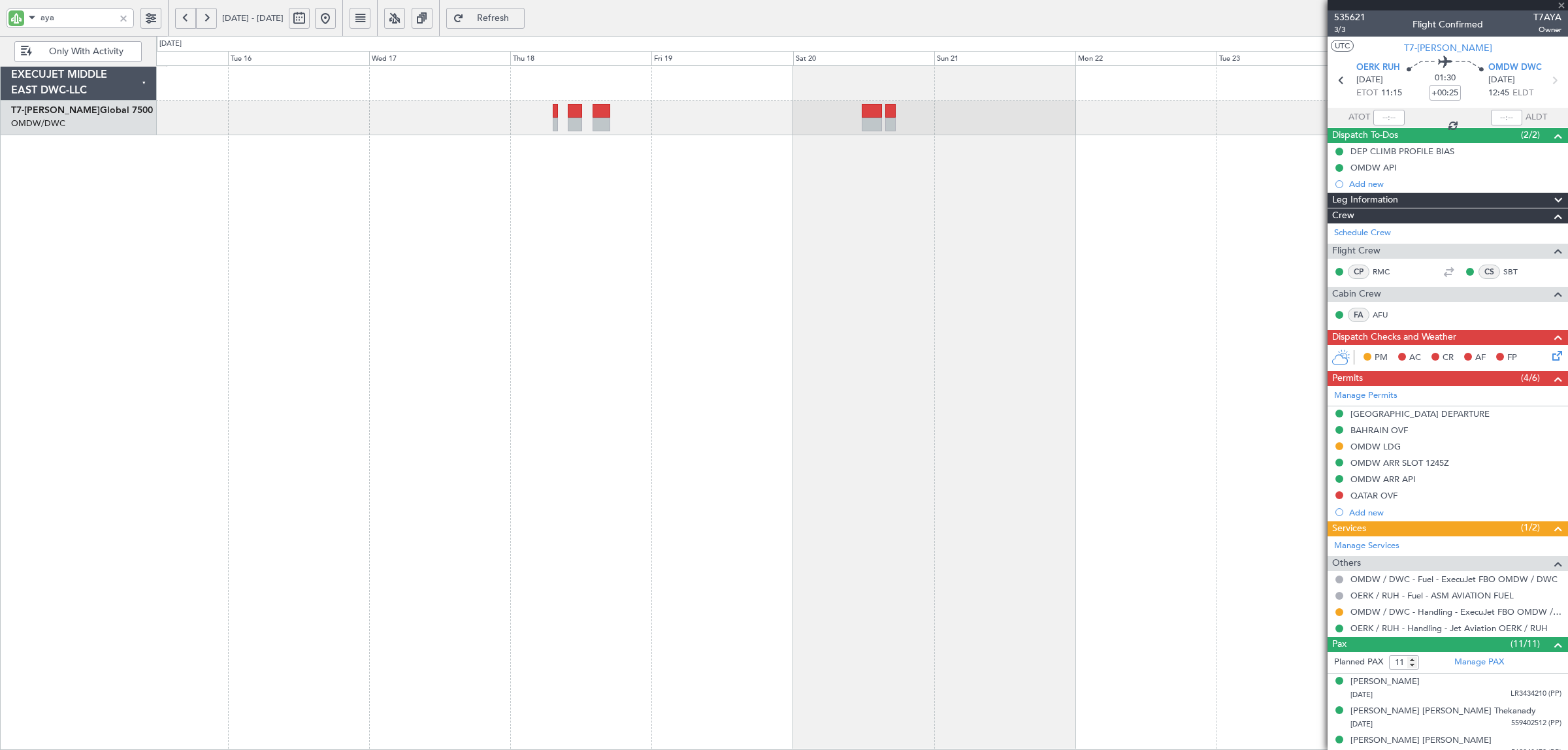
type input "+00:20"
type input "1"
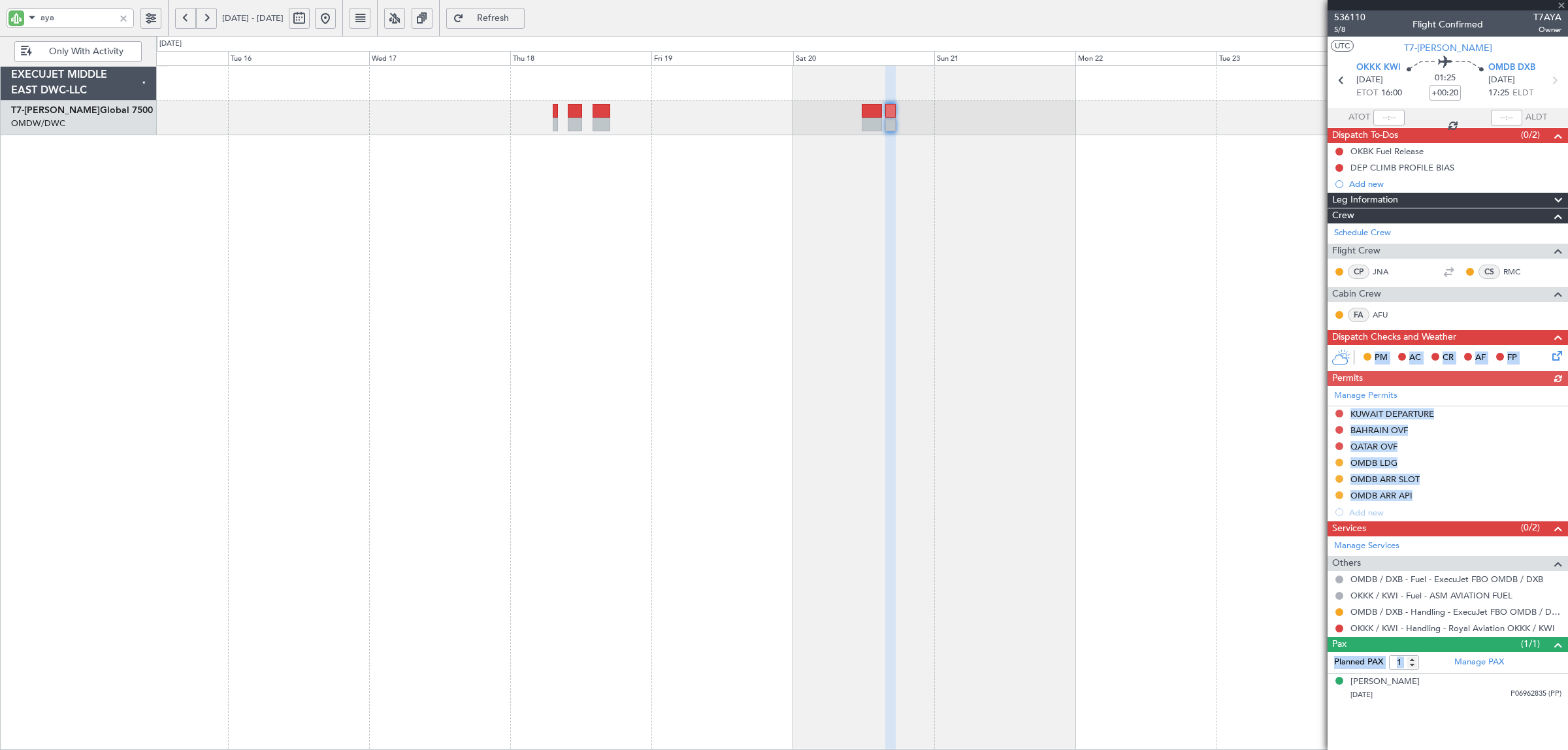
click at [1082, 345] on div at bounding box center [863, 408] width 1412 height 685
click at [1253, 502] on div at bounding box center [863, 408] width 1412 height 685
click at [1263, 532] on div at bounding box center [863, 408] width 1412 height 685
click at [1297, 528] on div at bounding box center [863, 408] width 1412 height 685
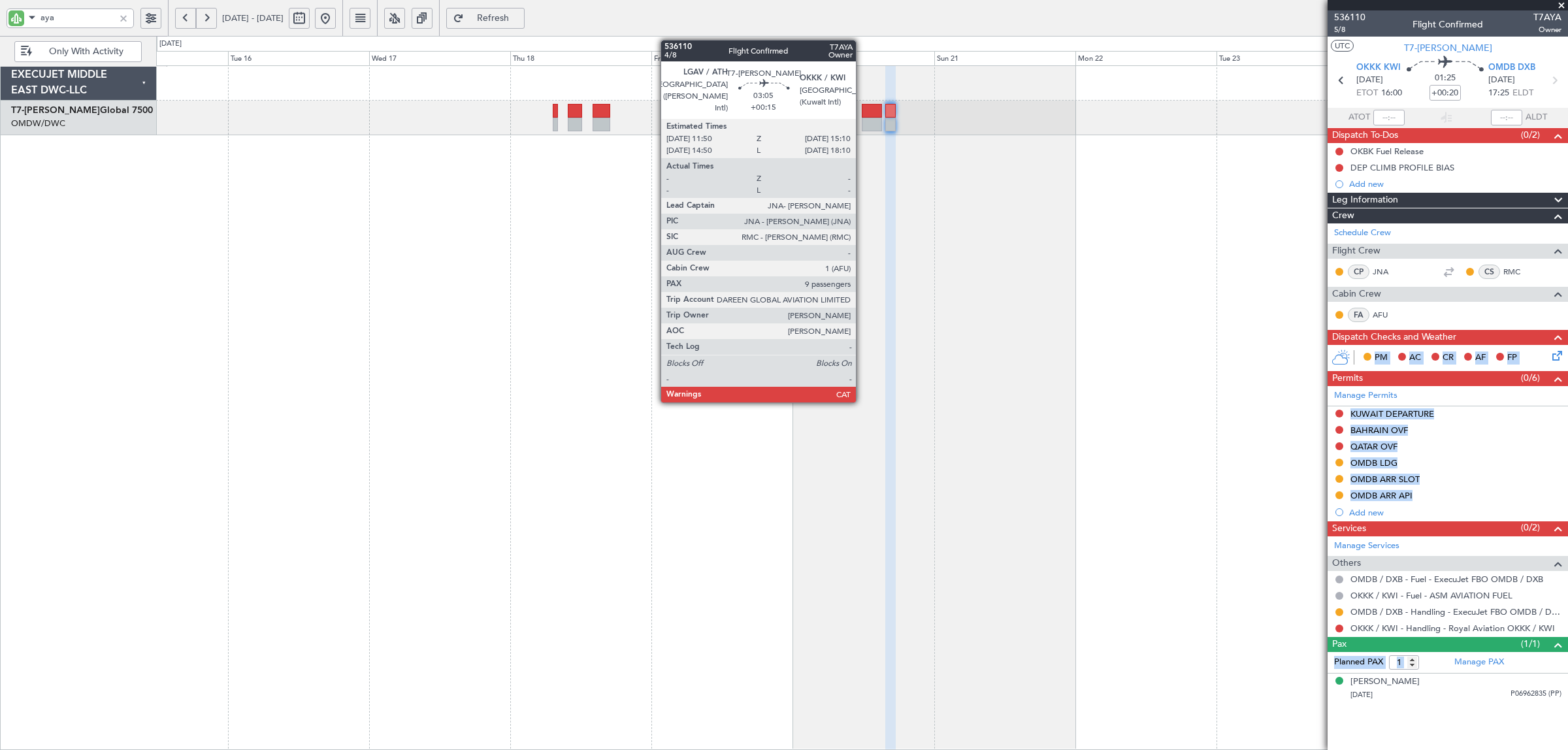
click at [863, 119] on div at bounding box center [872, 125] width 20 height 14
click at [863, 119] on div at bounding box center [872, 125] width 20 height 14
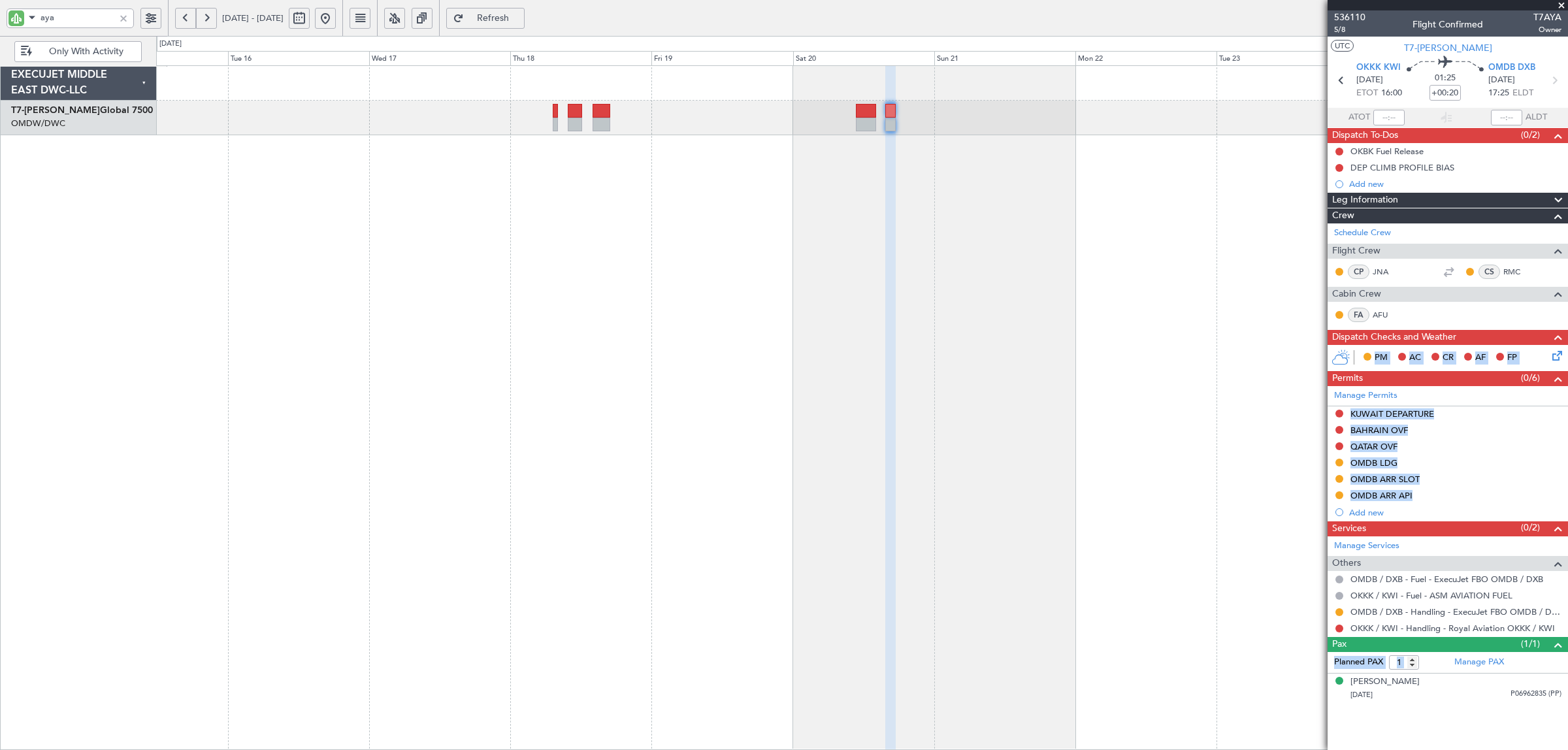
click at [520, 23] on span "Refresh" at bounding box center [493, 18] width 54 height 9
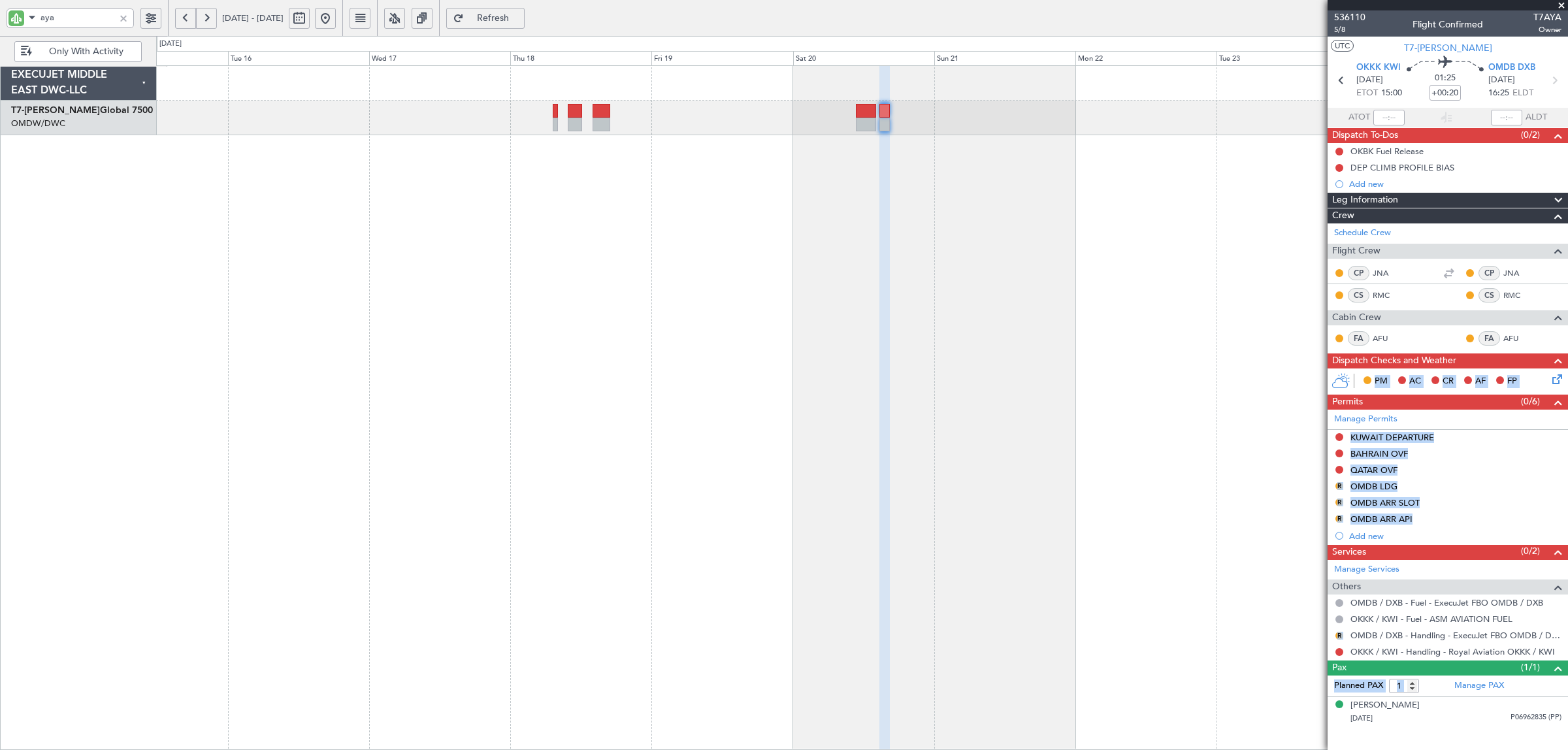
click at [1289, 505] on div at bounding box center [863, 408] width 1412 height 685
click at [1336, 485] on button "R" at bounding box center [1339, 486] width 8 height 8
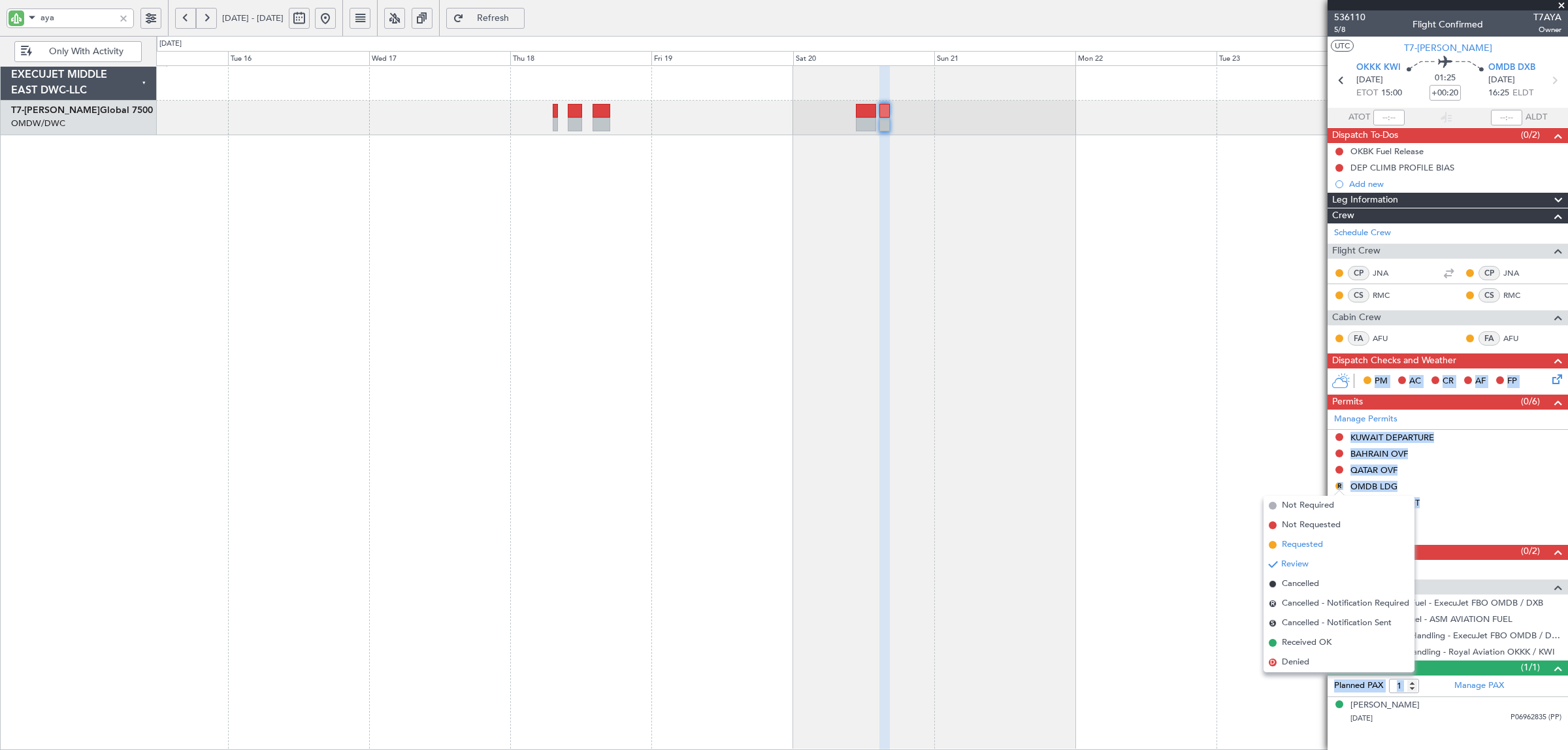
click at [1319, 546] on span "Requested" at bounding box center [1303, 544] width 41 height 13
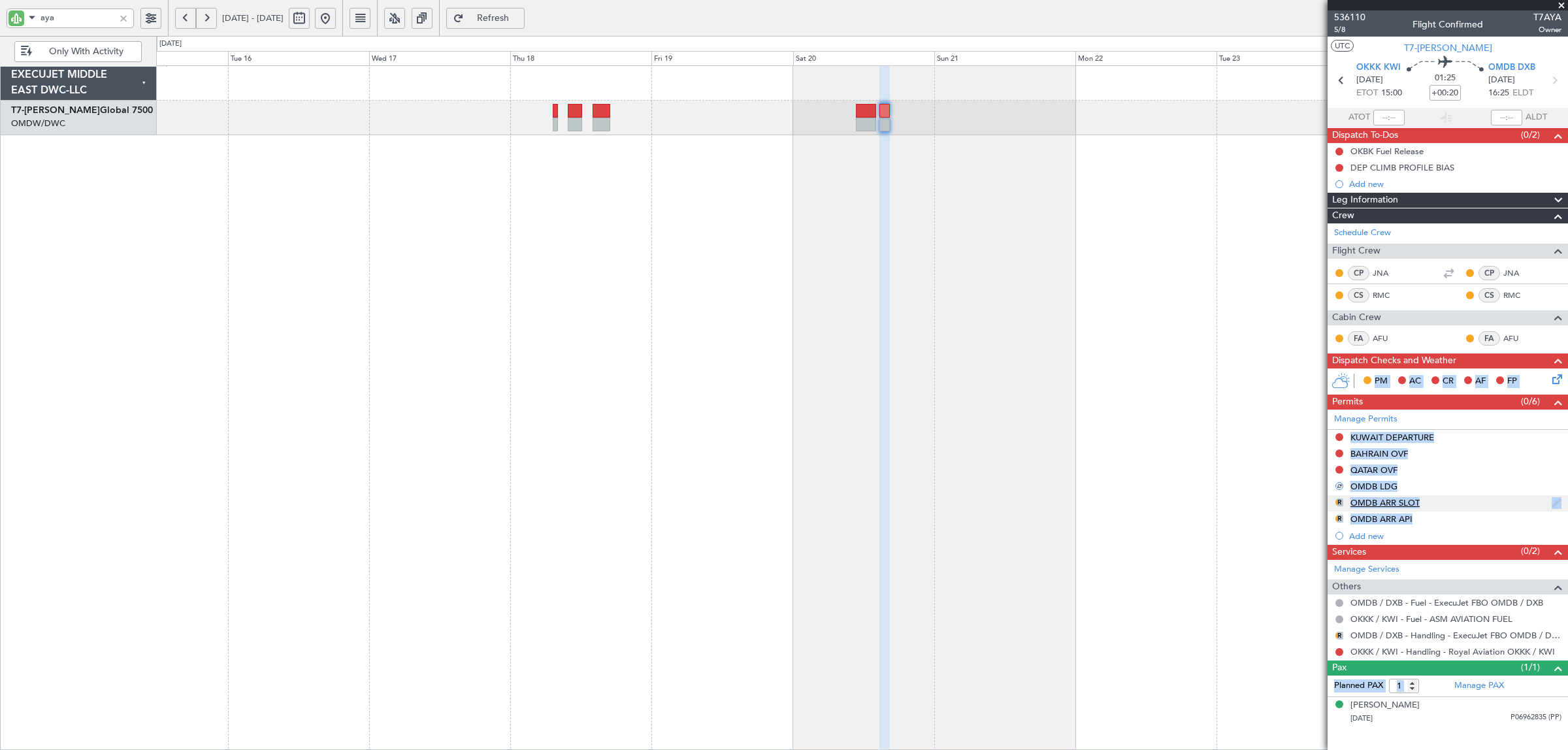
click at [1364, 503] on div "OMDB ARR SLOT" at bounding box center [1385, 503] width 70 height 11
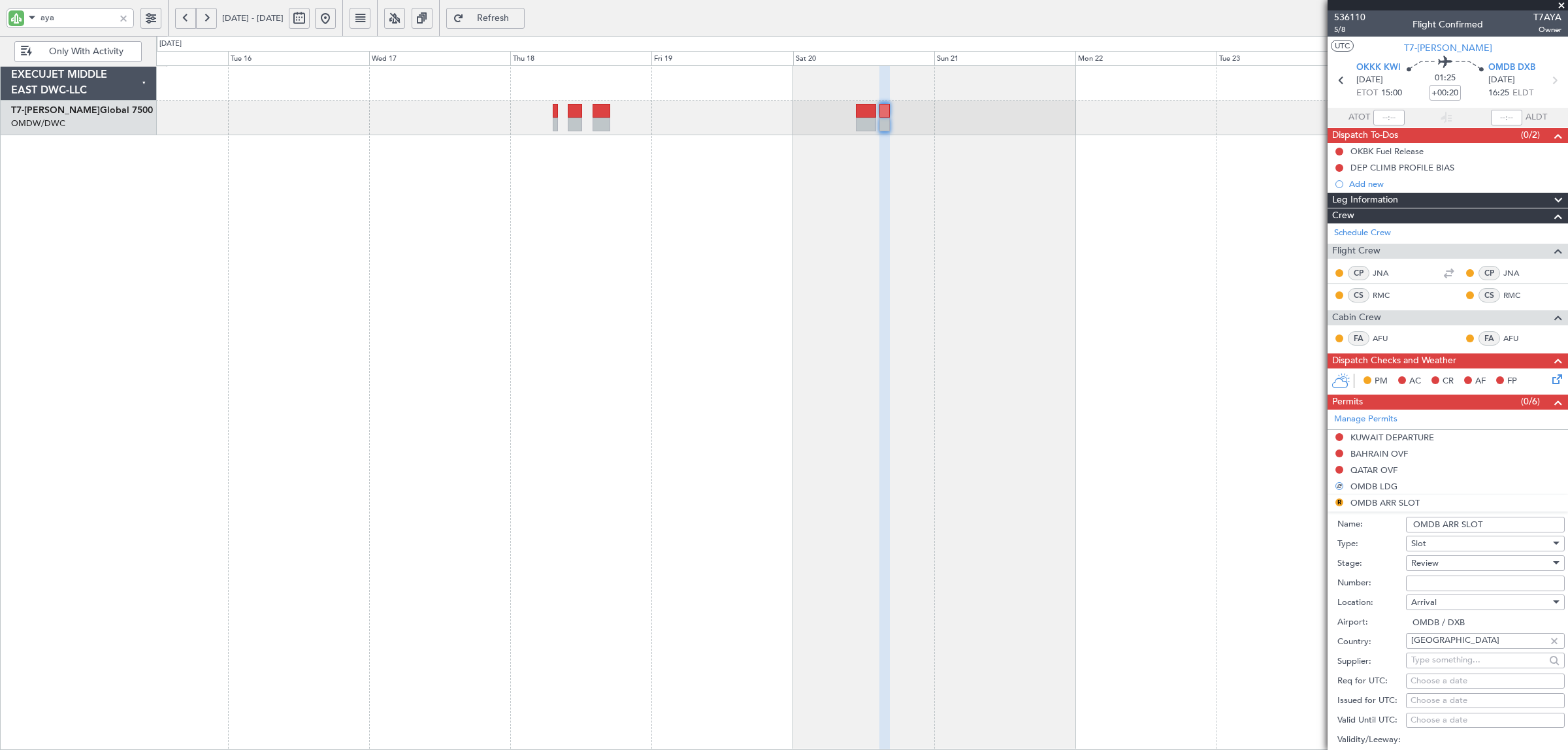
click at [1436, 564] on span "Review" at bounding box center [1425, 563] width 27 height 12
click at [1441, 668] on span "Received OK" at bounding box center [1480, 670] width 135 height 20
click at [1444, 579] on input "Number:" at bounding box center [1486, 583] width 159 height 16
paste input "KEJO186"
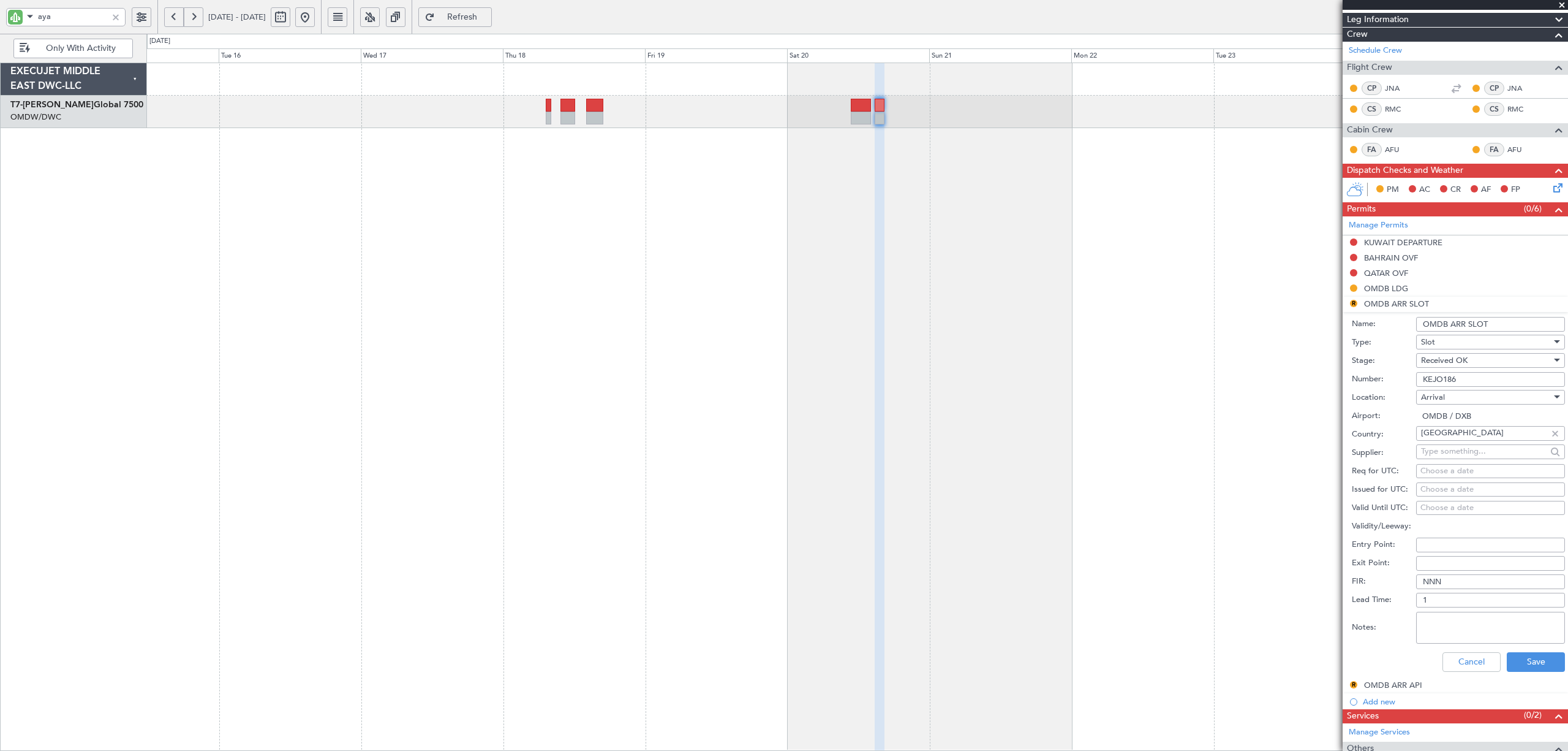
scroll to position [245, 0]
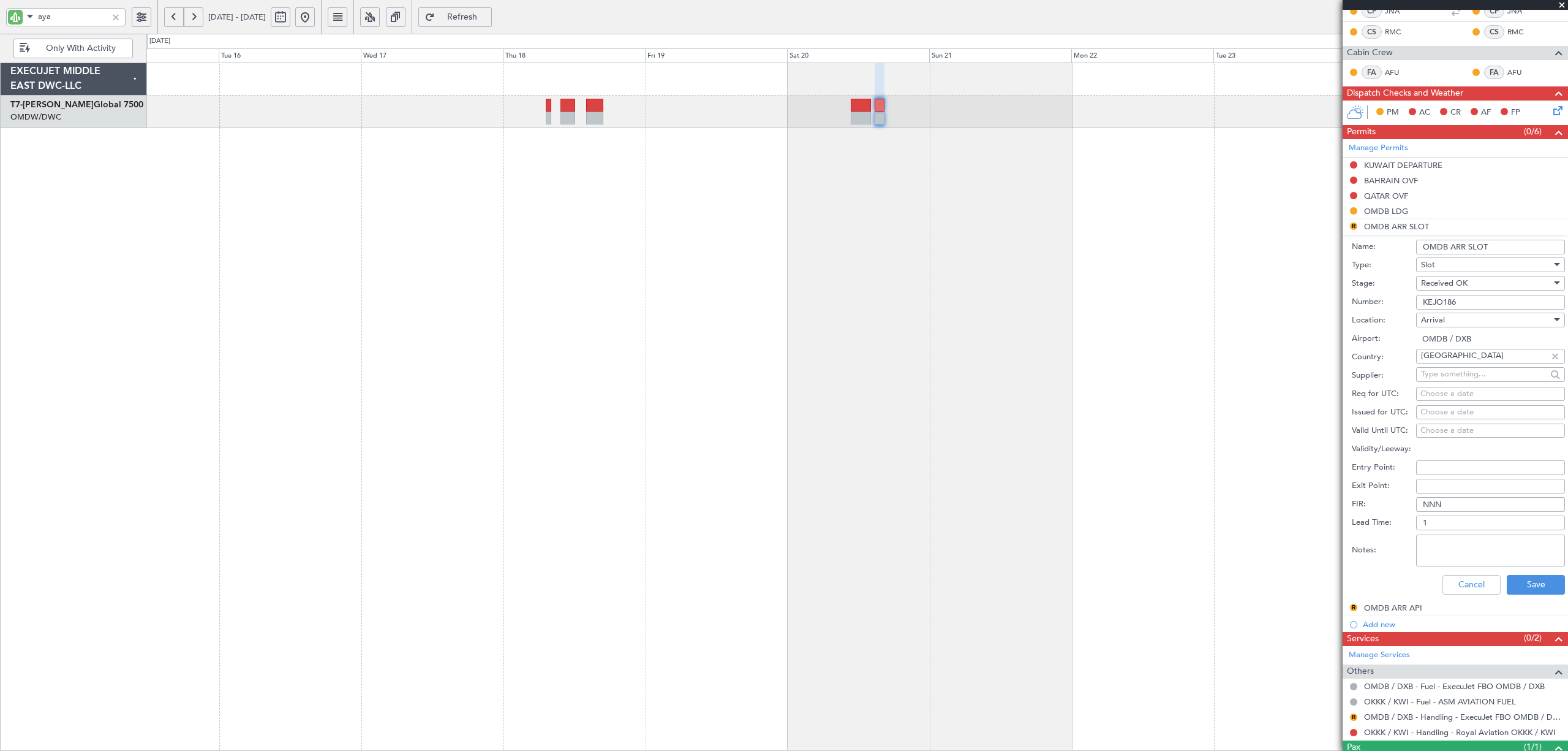
type input "KEJO186"
click at [1436, 396] on div "Choose a date" at bounding box center [1491, 394] width 140 height 12
select select "9"
select select "2025"
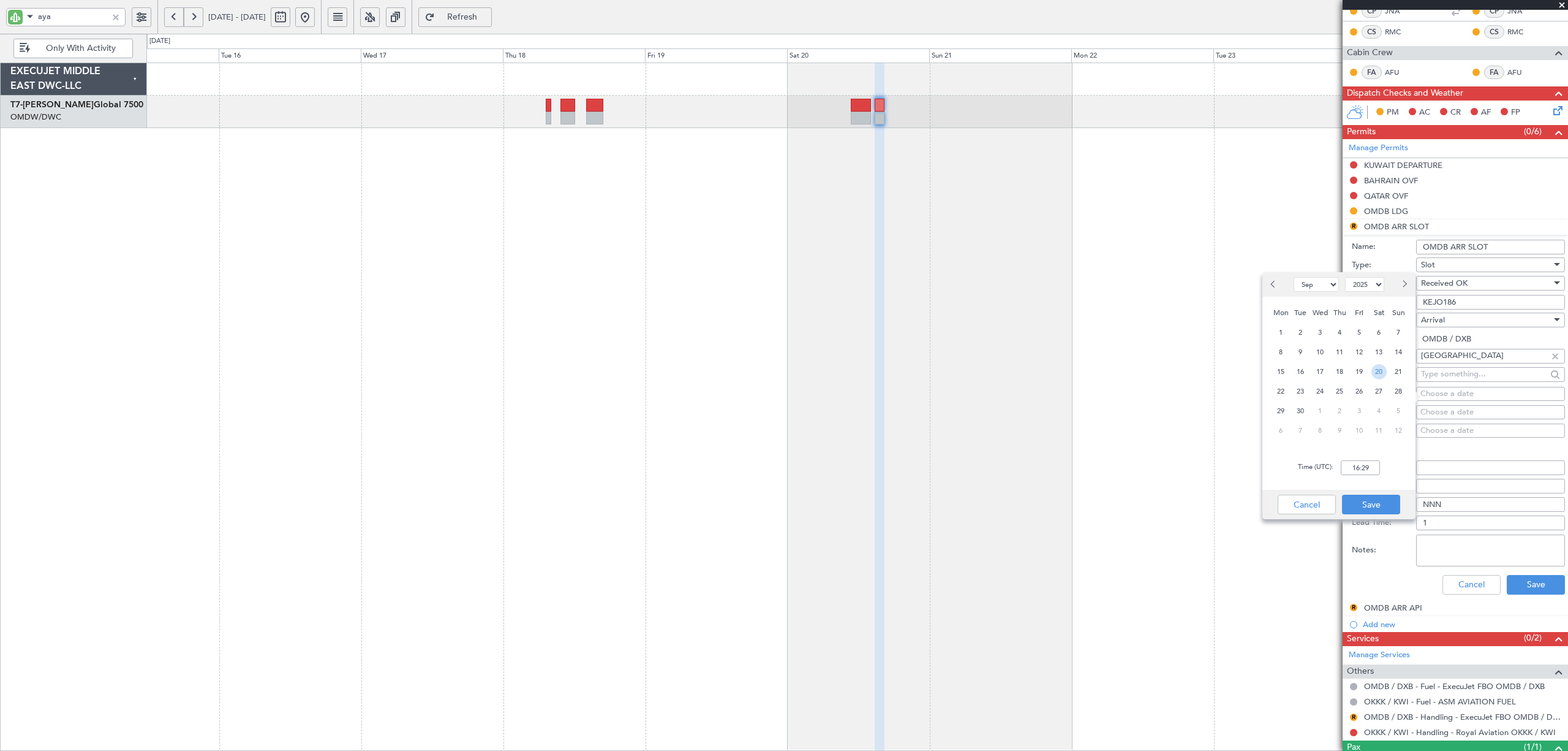
click at [1382, 372] on span "20" at bounding box center [1379, 372] width 16 height 16
click at [1360, 469] on input "00:00" at bounding box center [1360, 467] width 39 height 15
drag, startPoint x: 1370, startPoint y: 466, endPoint x: 1317, endPoint y: 478, distance: 54.3
click at [1317, 478] on div "Time (UTC): 16:15" at bounding box center [1339, 467] width 153 height 44
type input "16:25"
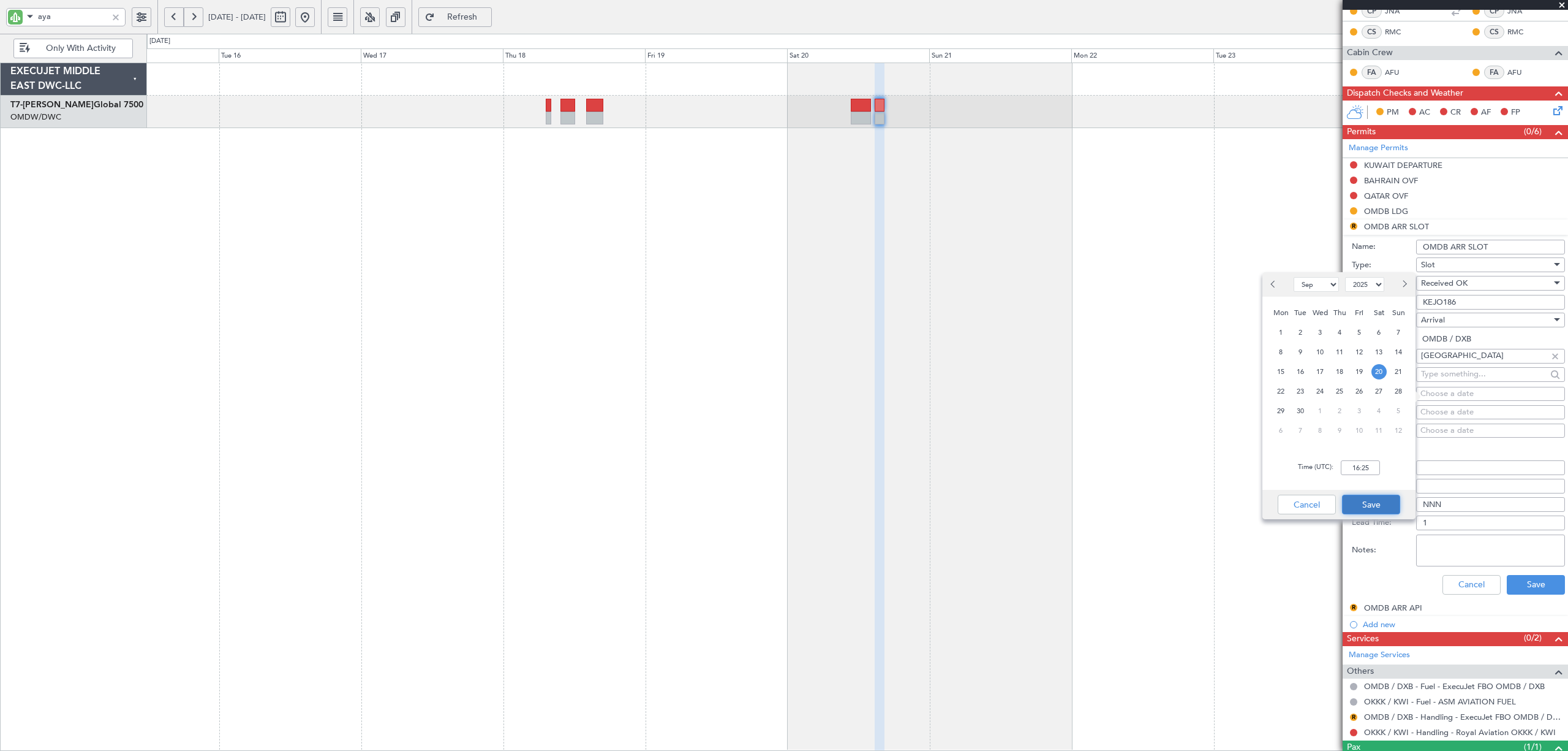
click at [1368, 498] on button "Save" at bounding box center [1371, 504] width 58 height 20
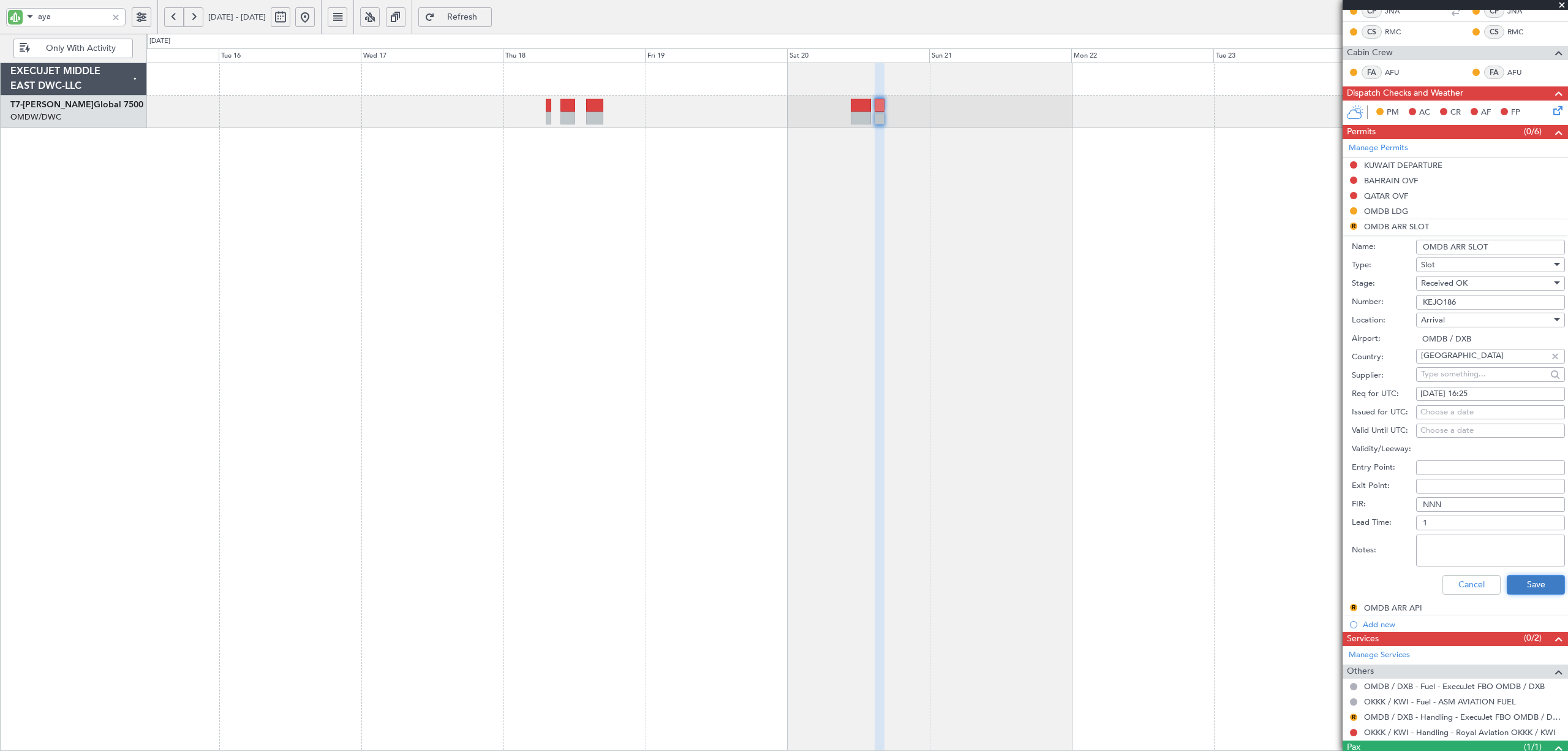
click at [1469, 584] on button "Save" at bounding box center [1536, 585] width 58 height 20
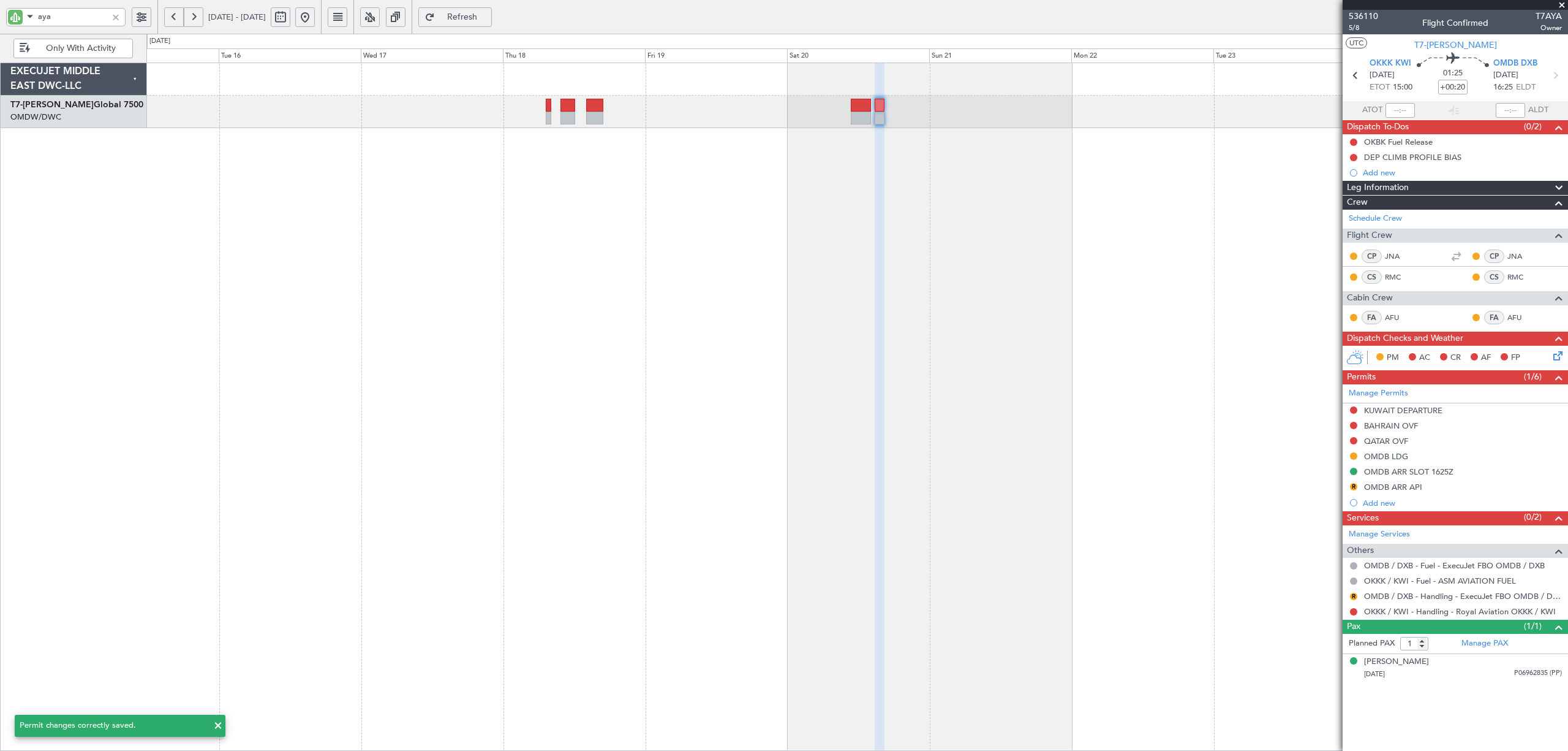
scroll to position [0, 0]
click at [1351, 598] on button "R" at bounding box center [1354, 596] width 7 height 7
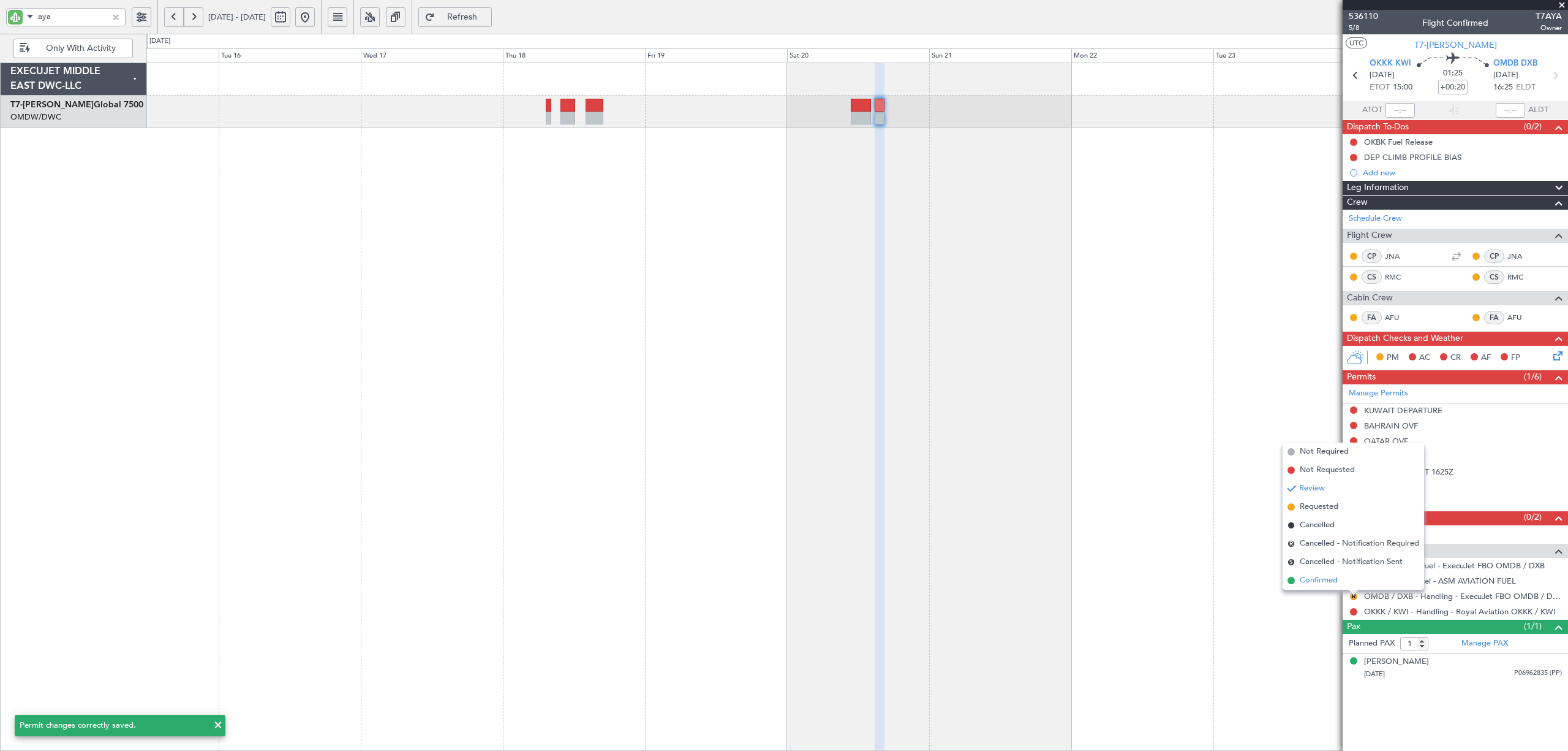
click at [1334, 576] on span "Confirmed" at bounding box center [1319, 580] width 38 height 12
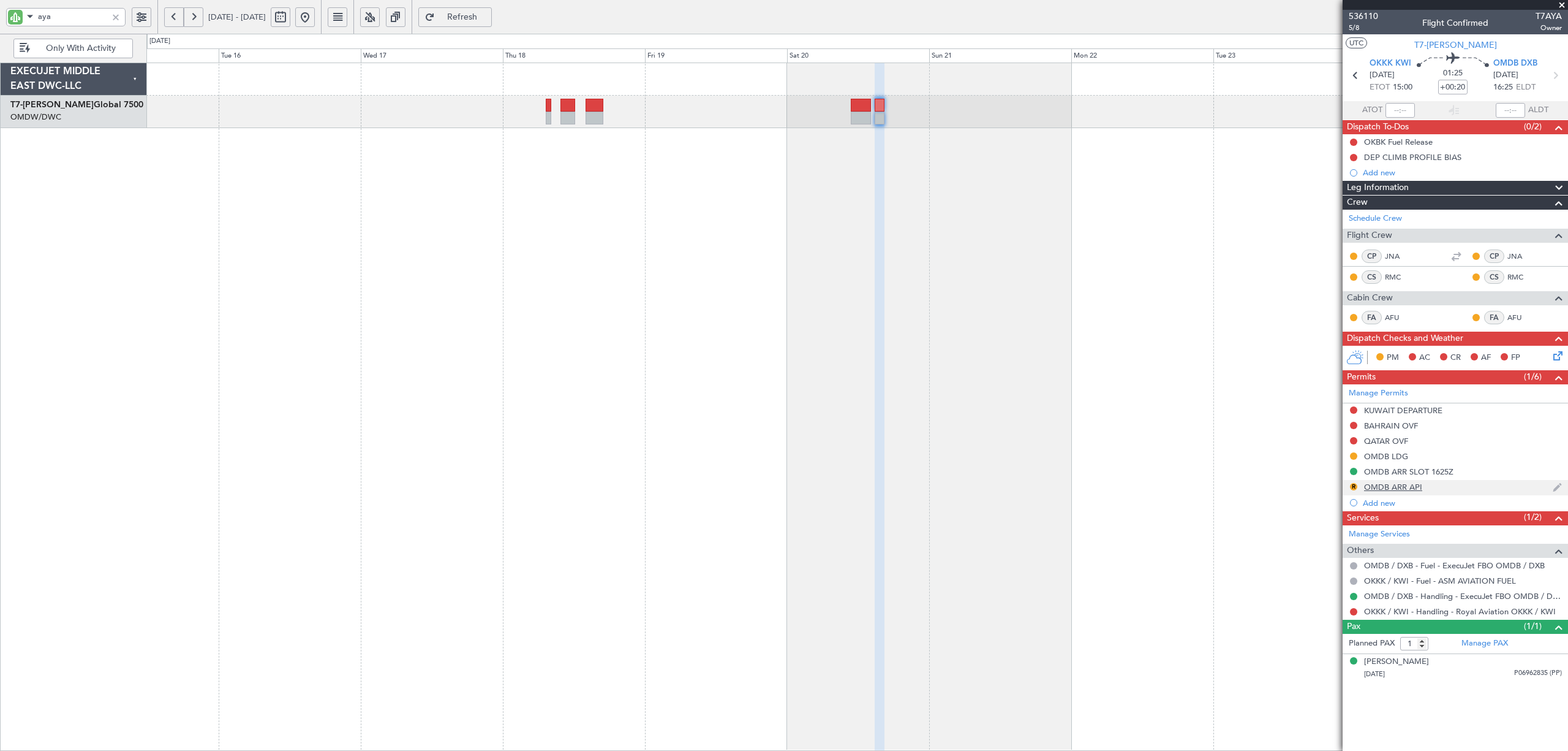
click at [1394, 486] on div "OMDB ARR API" at bounding box center [1394, 486] width 58 height 11
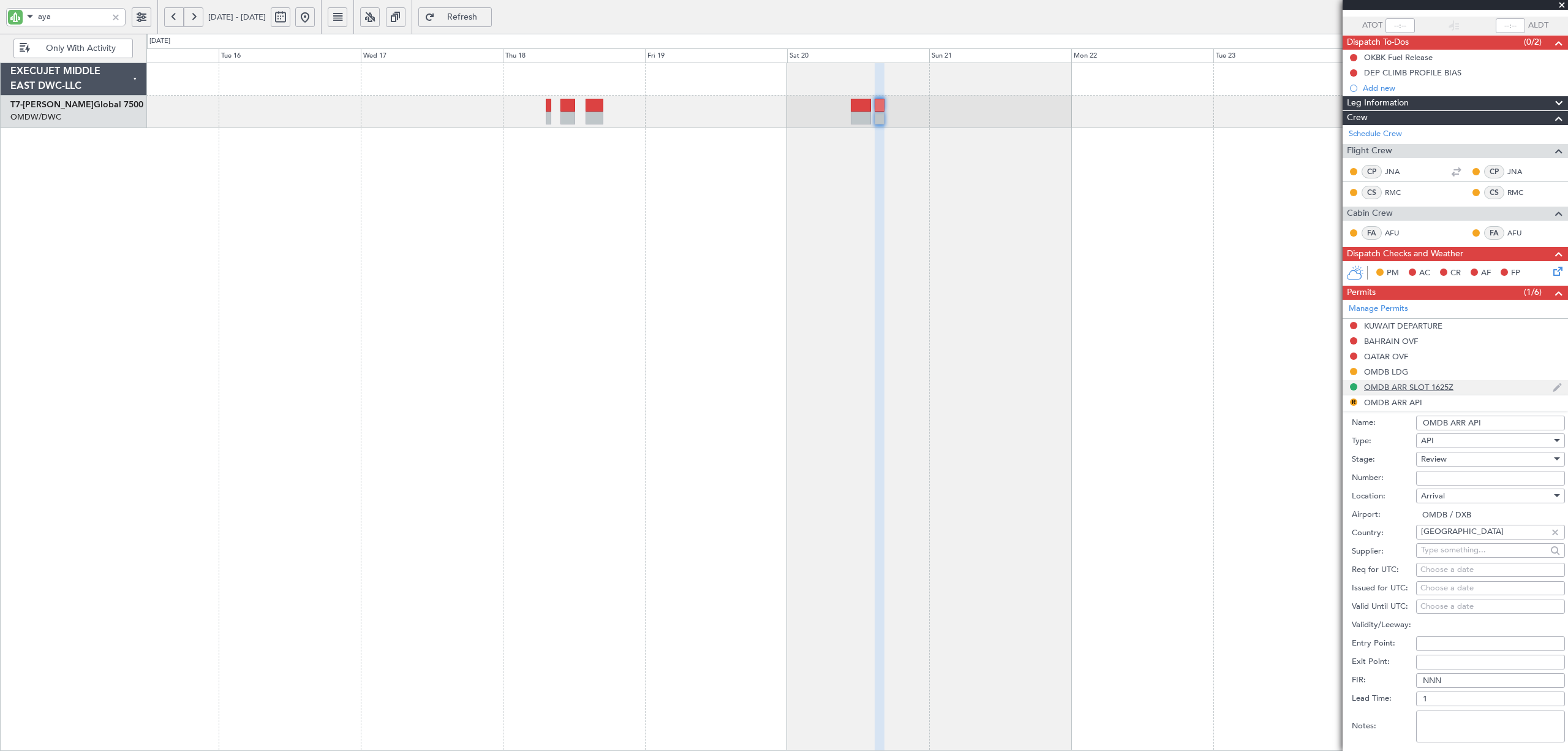
scroll to position [163, 0]
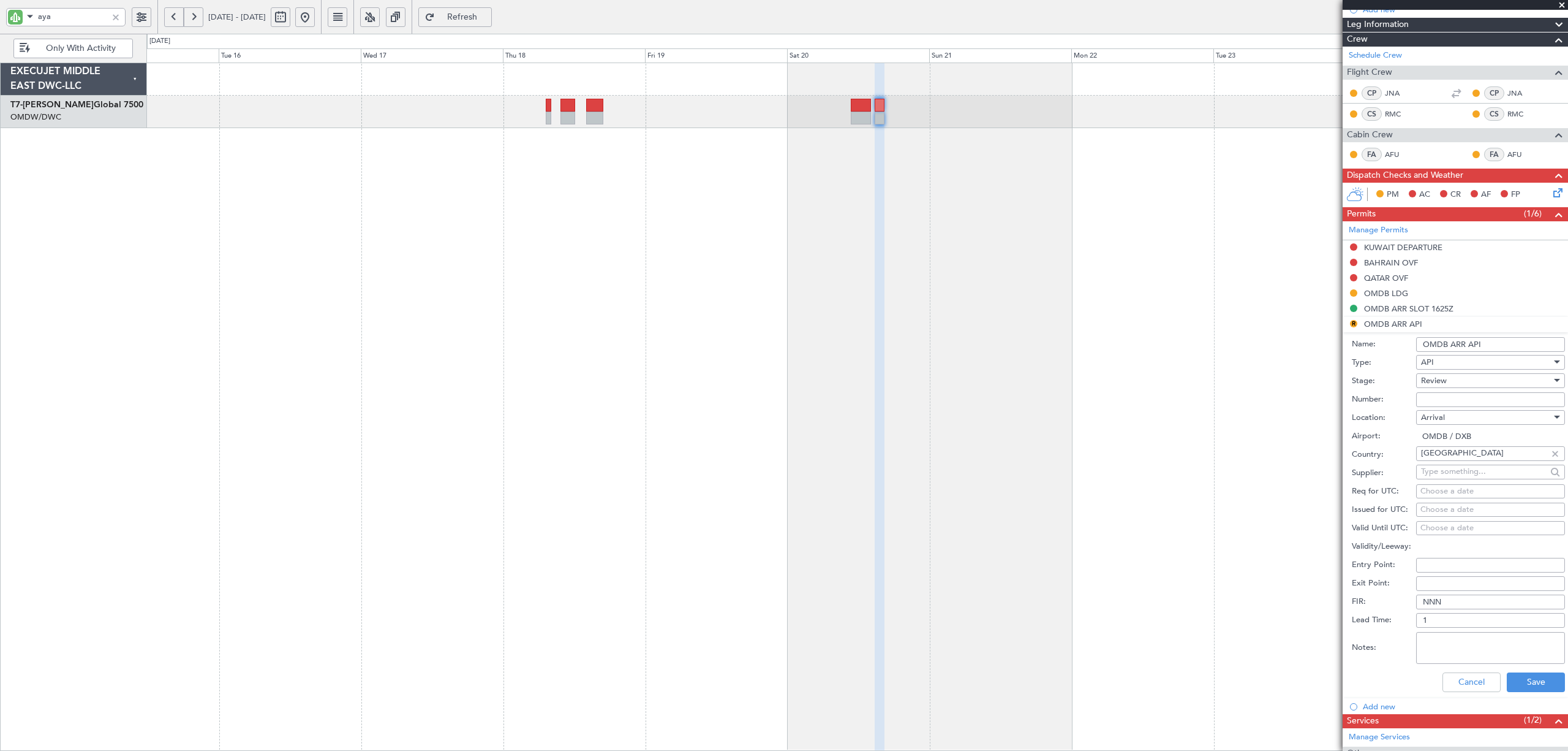
click at [1447, 382] on div "Review" at bounding box center [1486, 381] width 130 height 18
click at [1449, 481] on span "Received OK" at bounding box center [1484, 481] width 125 height 18
click at [1456, 405] on input "Number:" at bounding box center [1491, 399] width 149 height 15
type input "FILED BY FBO"
click at [1469, 677] on button "Save" at bounding box center [1536, 682] width 58 height 20
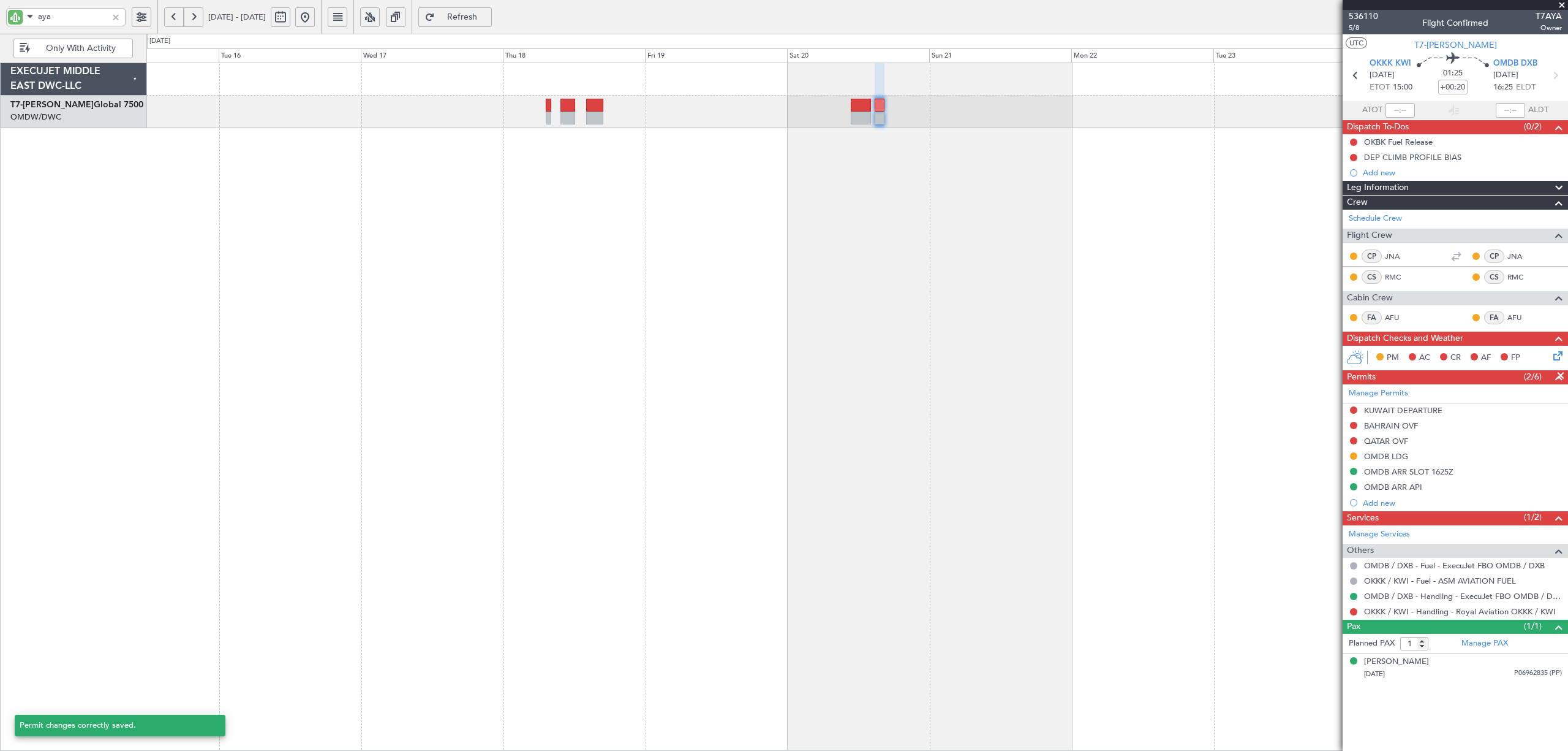
scroll to position [0, 0]
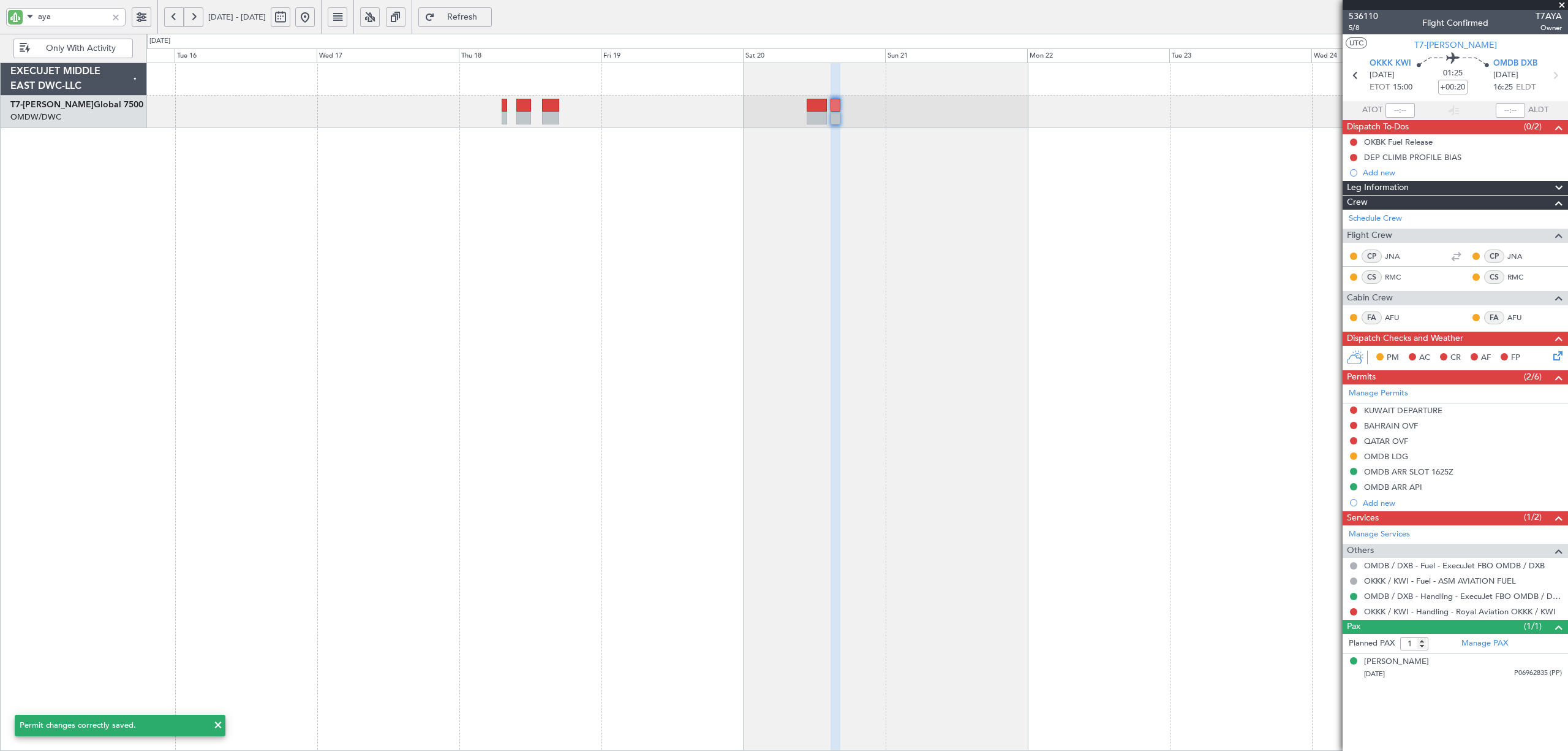
click at [900, 174] on div at bounding box center [857, 406] width 1421 height 688
drag, startPoint x: 76, startPoint y: 18, endPoint x: -72, endPoint y: 2, distance: 148.9
click at [0, 2] on html "aya 15 Sep 2025 - 25 Sep 2025 Refresh Quick Links Only With Activity EXECUJET M…" at bounding box center [784, 375] width 1568 height 751
type input "GTS"
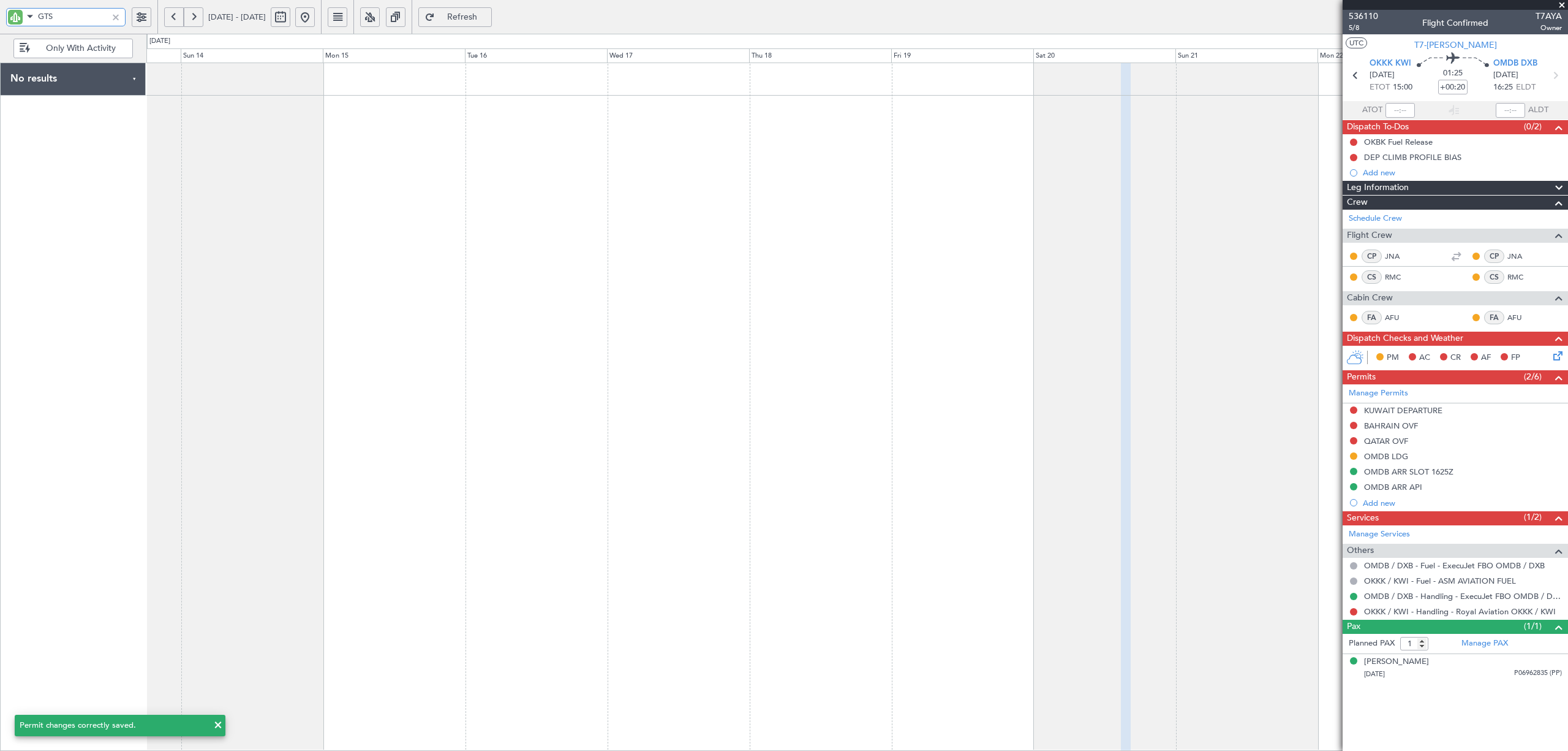
click at [905, 244] on div at bounding box center [857, 406] width 1421 height 688
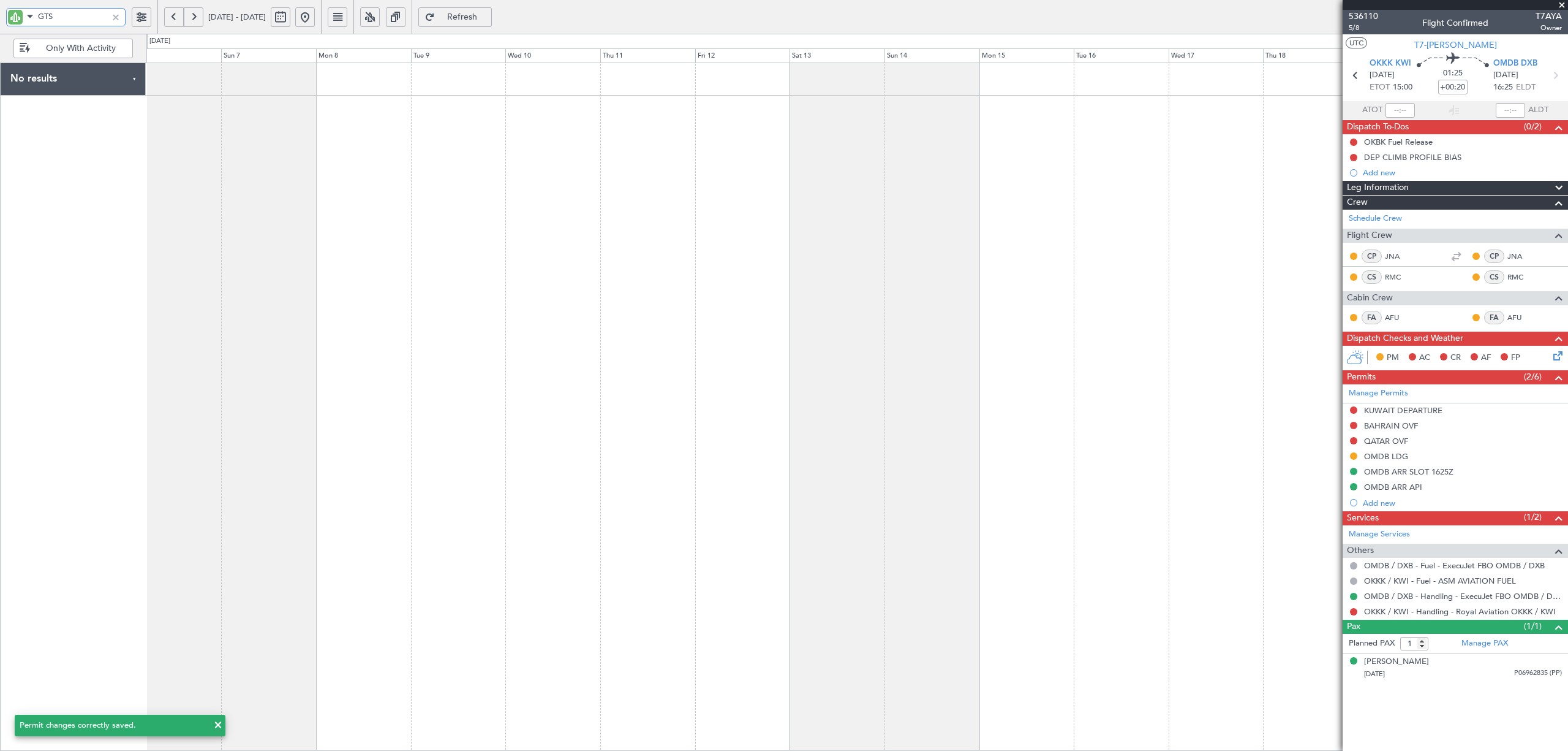
click at [887, 243] on div at bounding box center [857, 406] width 1421 height 688
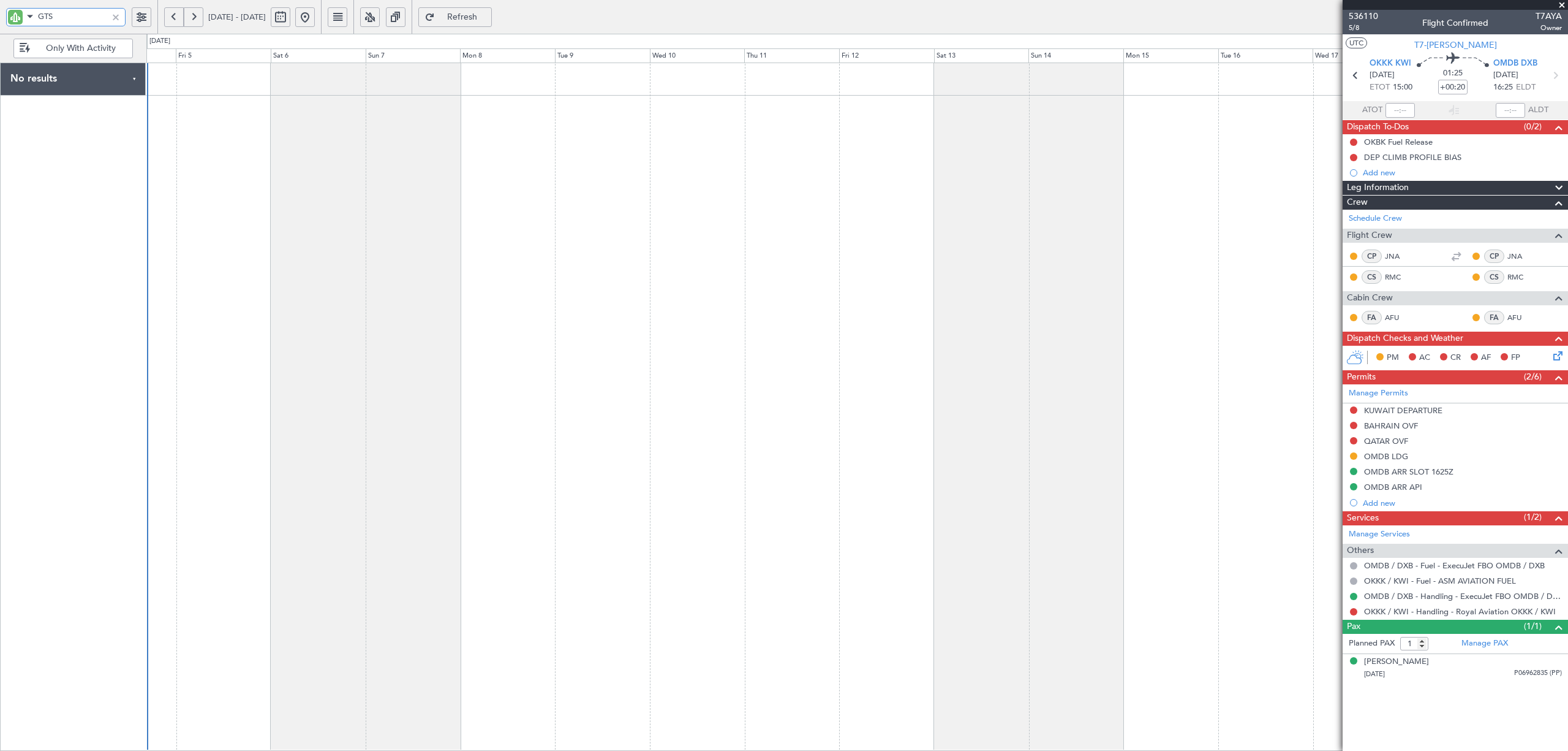
click at [1005, 298] on div at bounding box center [857, 406] width 1421 height 688
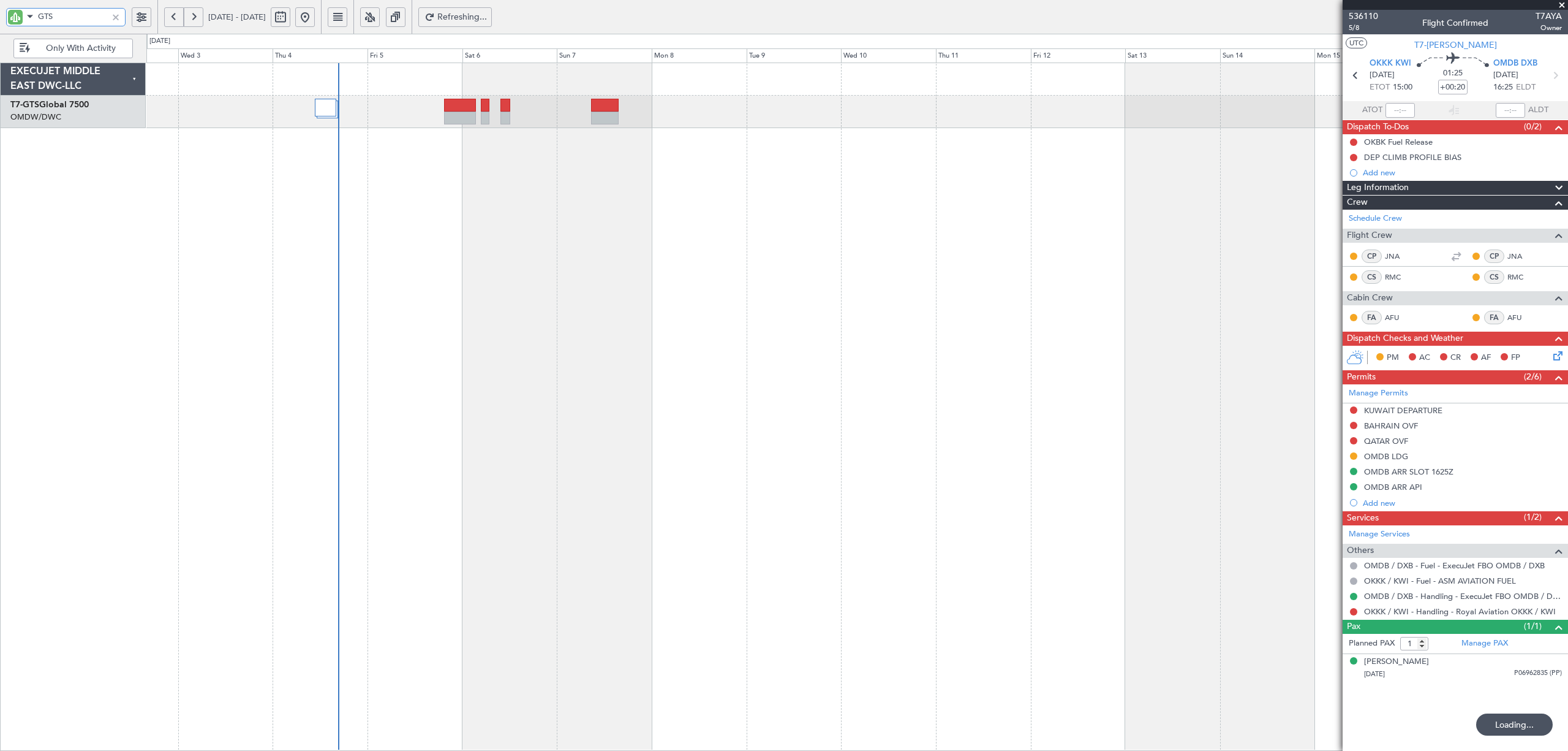
click at [517, 192] on div at bounding box center [857, 406] width 1421 height 688
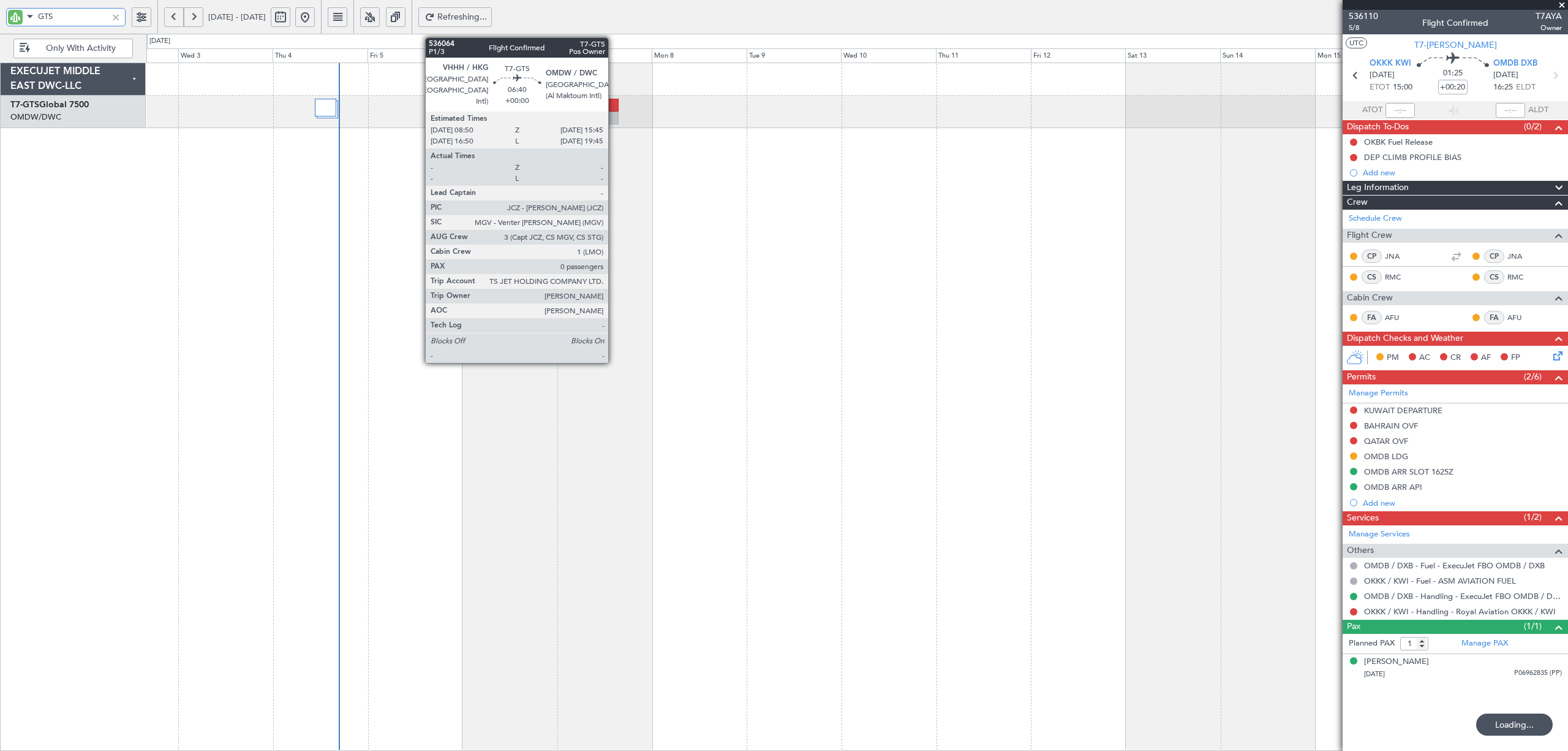
click at [614, 113] on div at bounding box center [605, 118] width 28 height 13
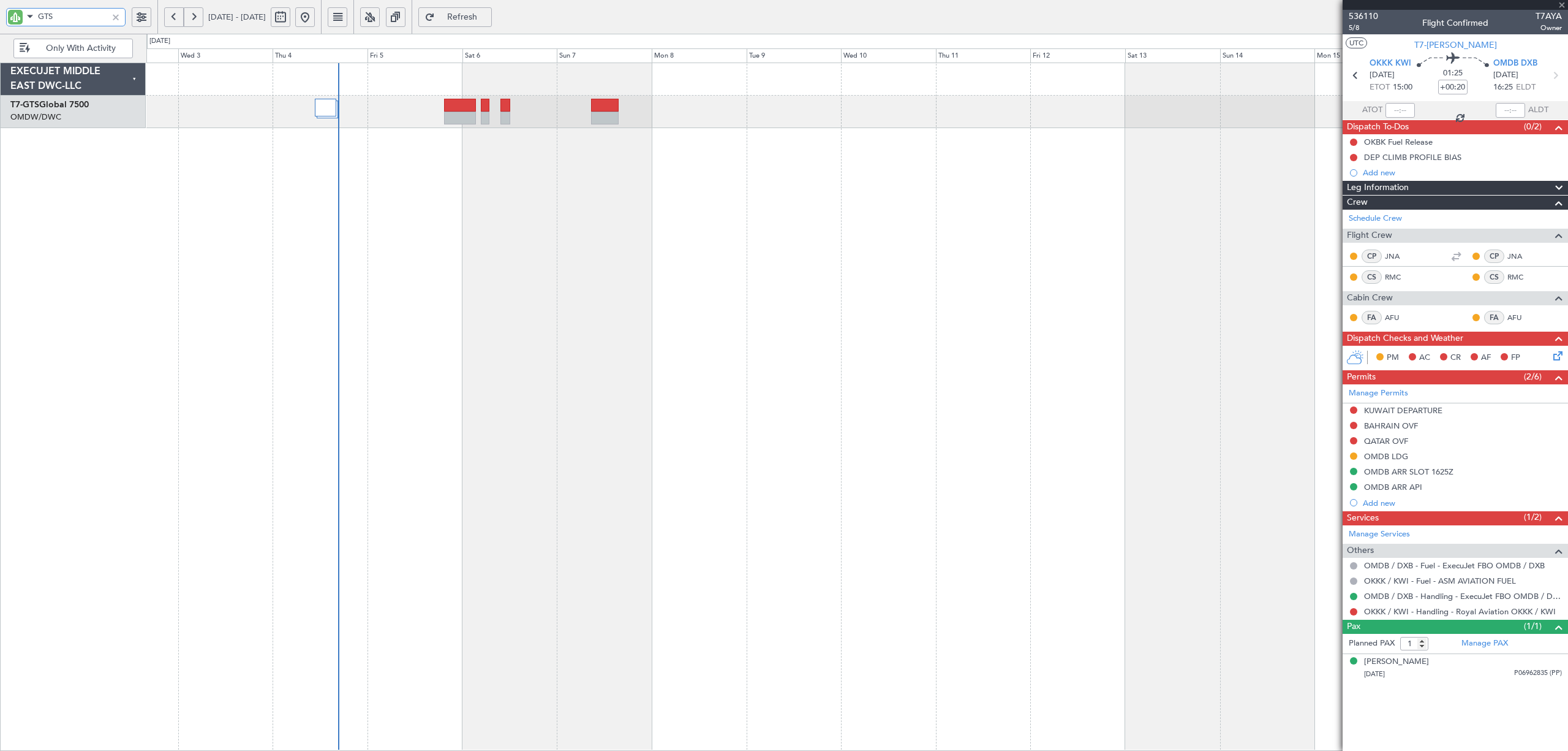
type input "0"
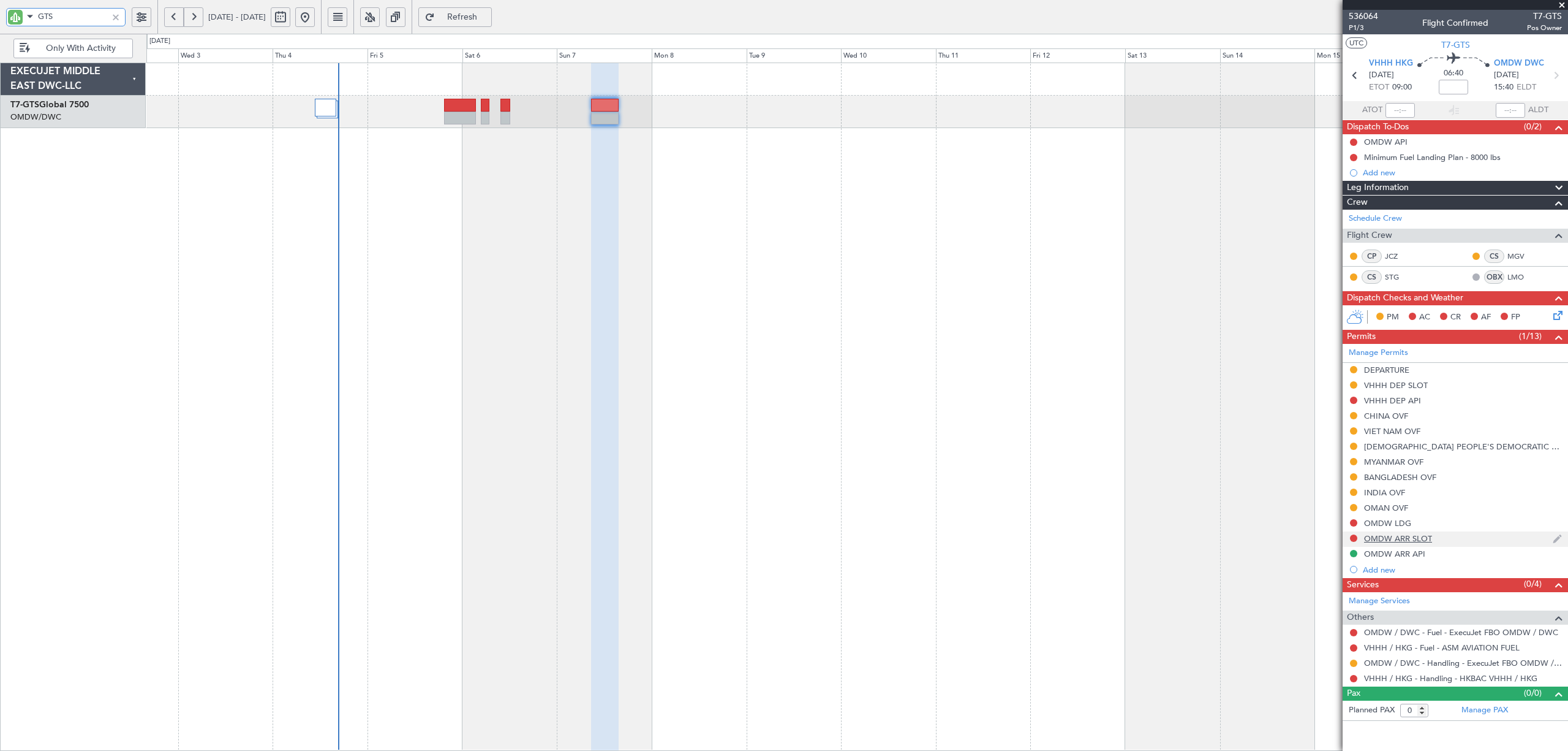
type input "GTS"
click at [1391, 539] on div "OMDW ARR SLOT" at bounding box center [1399, 538] width 68 height 11
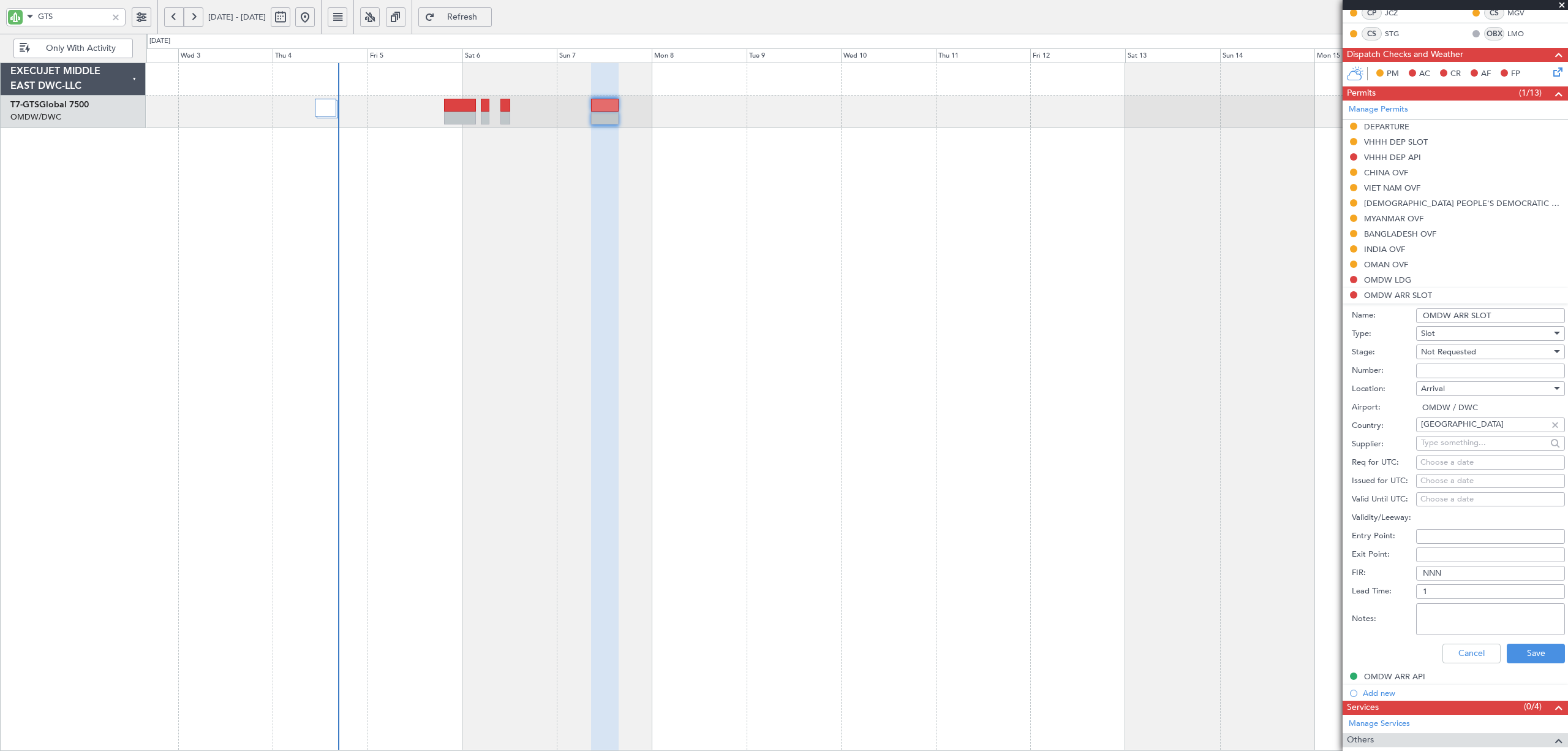
scroll to position [245, 0]
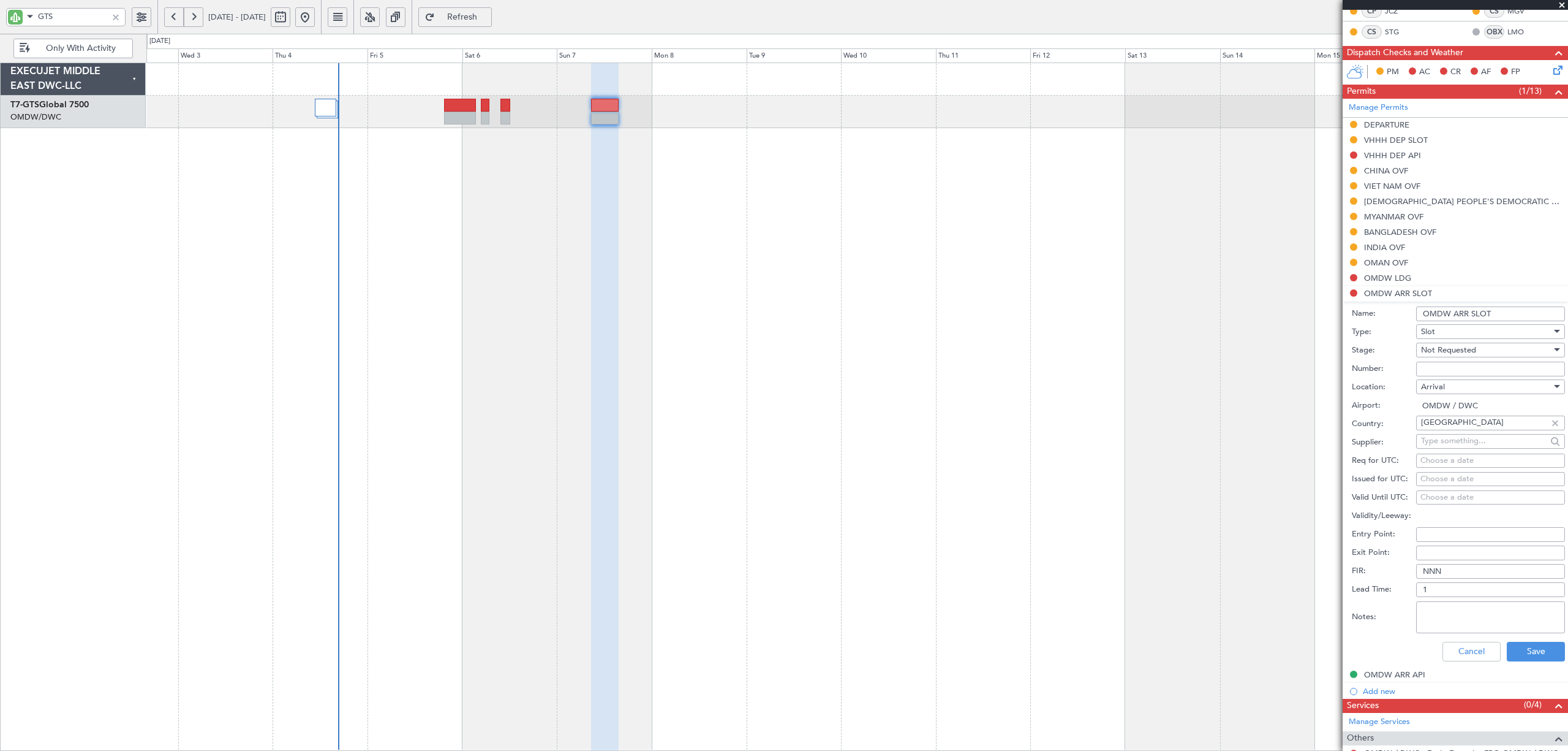
click at [1450, 355] on span "Not Requested" at bounding box center [1449, 350] width 55 height 11
click at [1449, 454] on span "Received OK" at bounding box center [1484, 450] width 125 height 18
click at [1450, 372] on input "Number:" at bounding box center [1491, 369] width 149 height 15
type input "U"
type input "FILED BY FBO"
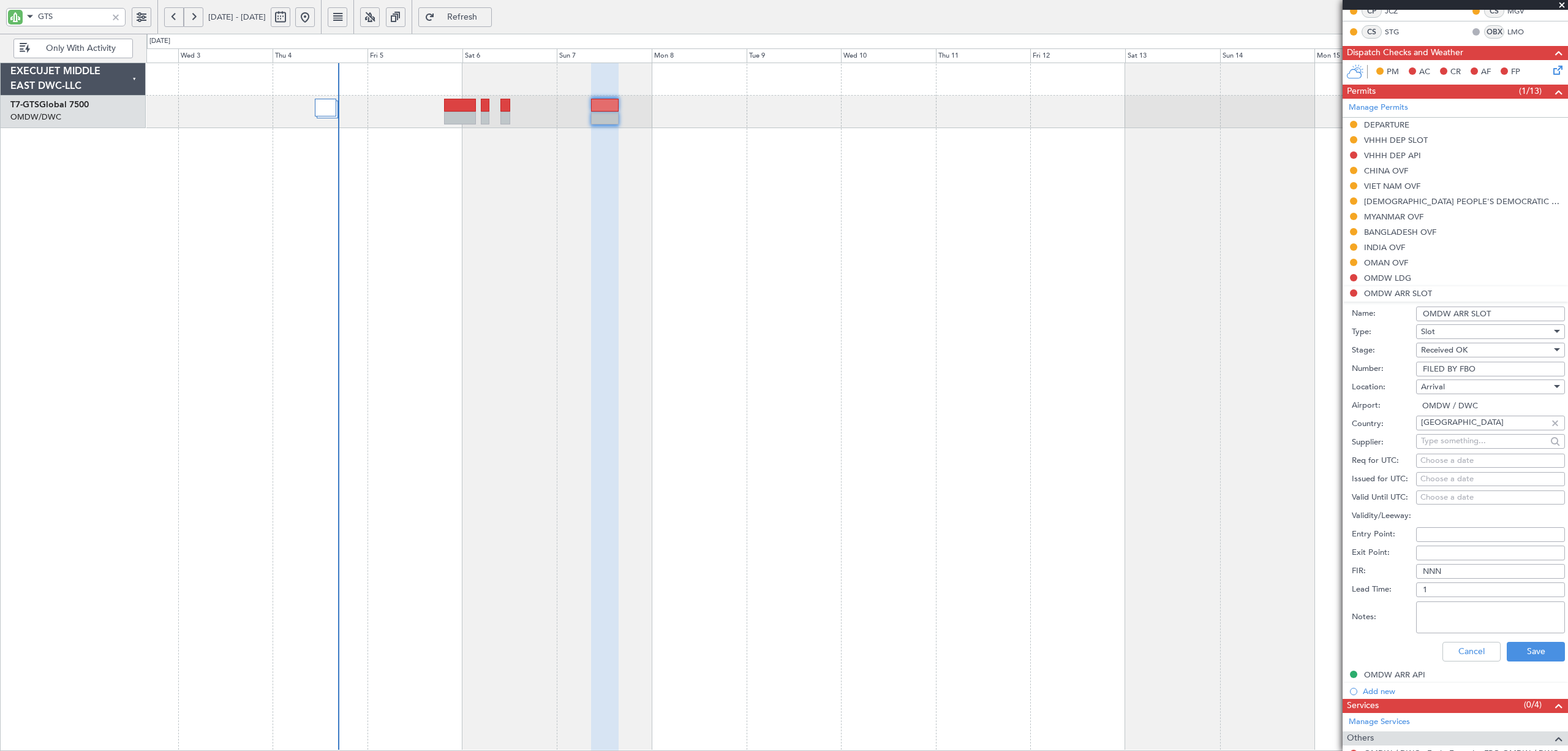
click at [1469, 638] on div "Cancel Save" at bounding box center [1458, 651] width 213 height 32
click at [1469, 652] on button "Save" at bounding box center [1536, 652] width 58 height 20
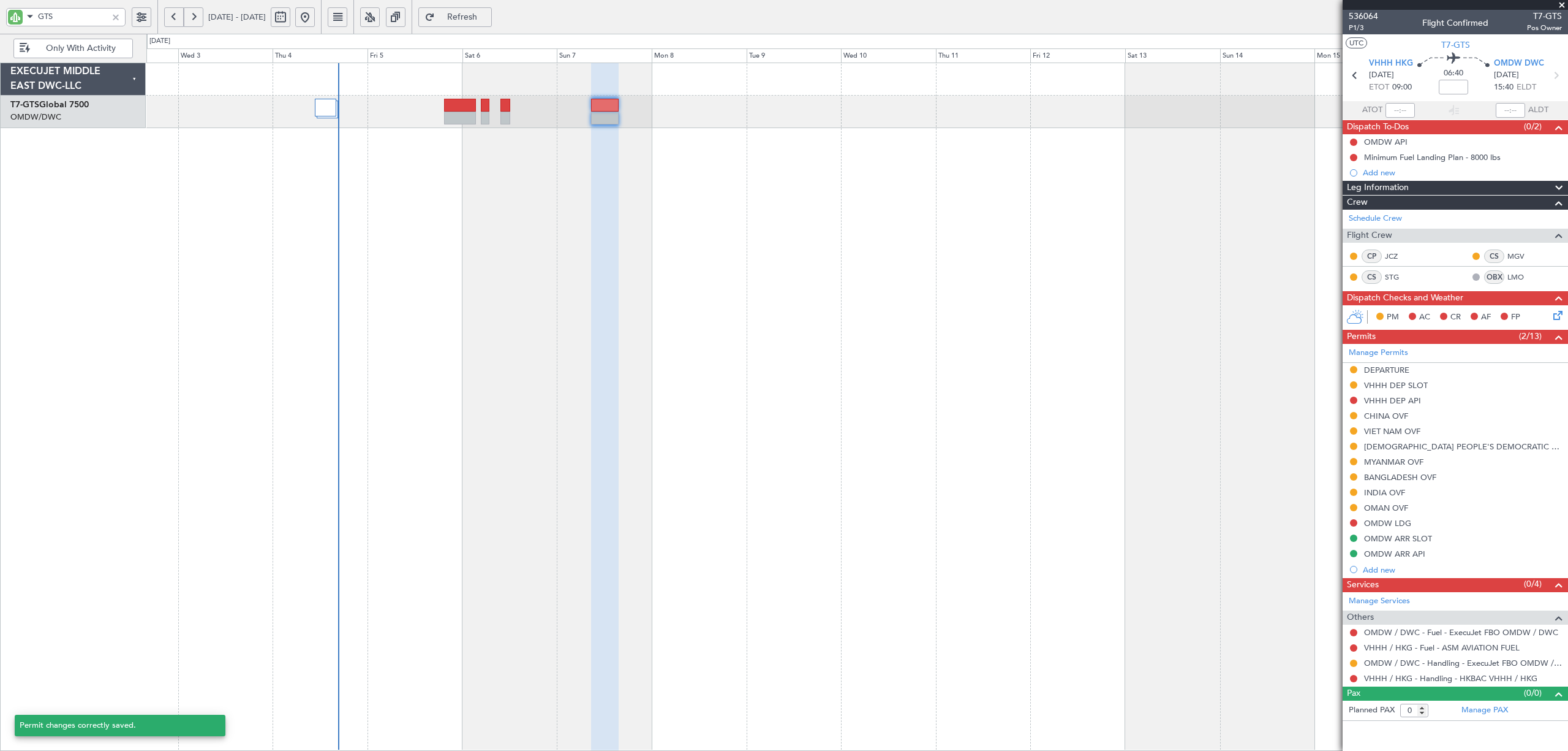
scroll to position [0, 0]
click at [1351, 665] on button at bounding box center [1354, 663] width 7 height 7
click at [1328, 646] on span "Confirmed" at bounding box center [1319, 647] width 38 height 12
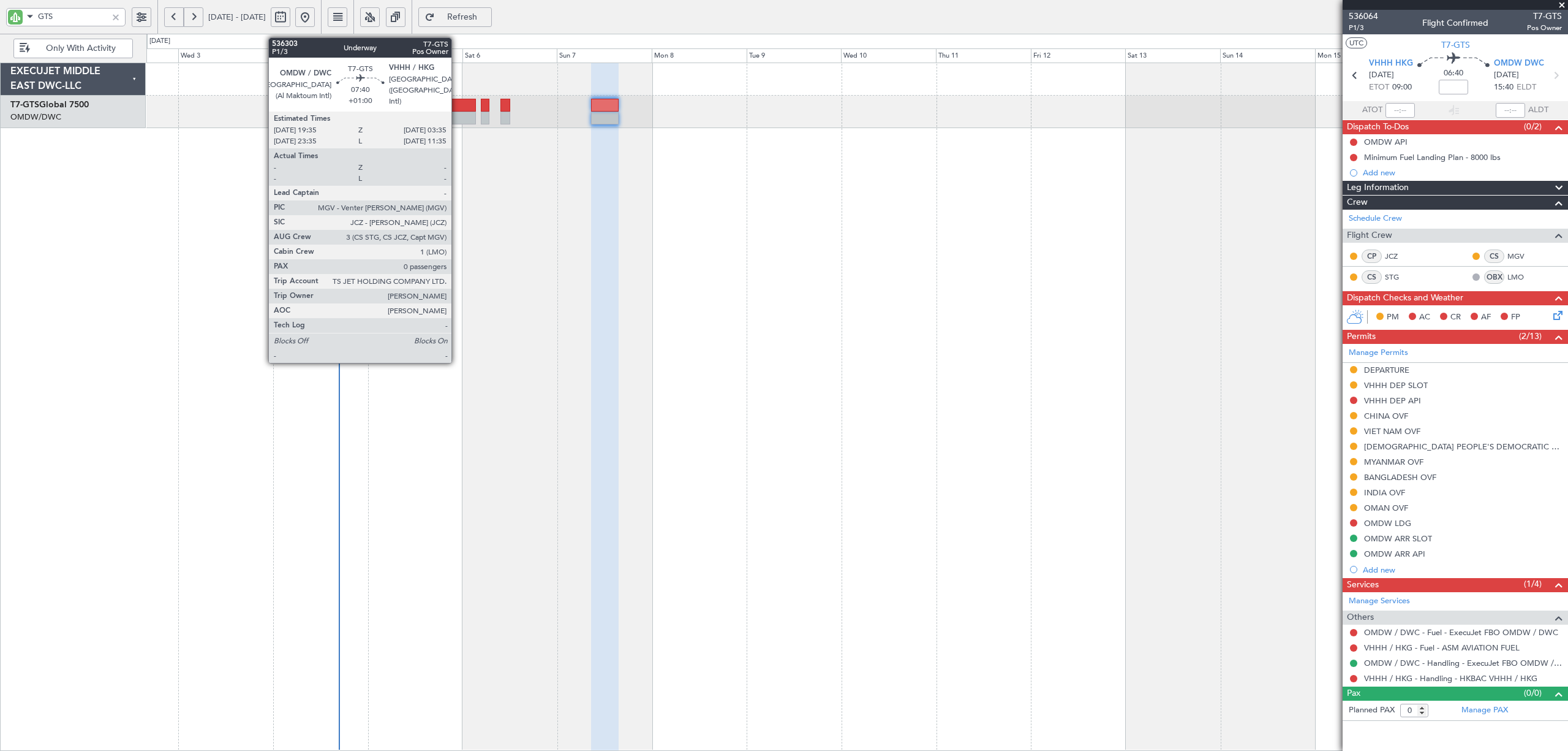
click at [457, 115] on div at bounding box center [460, 118] width 32 height 13
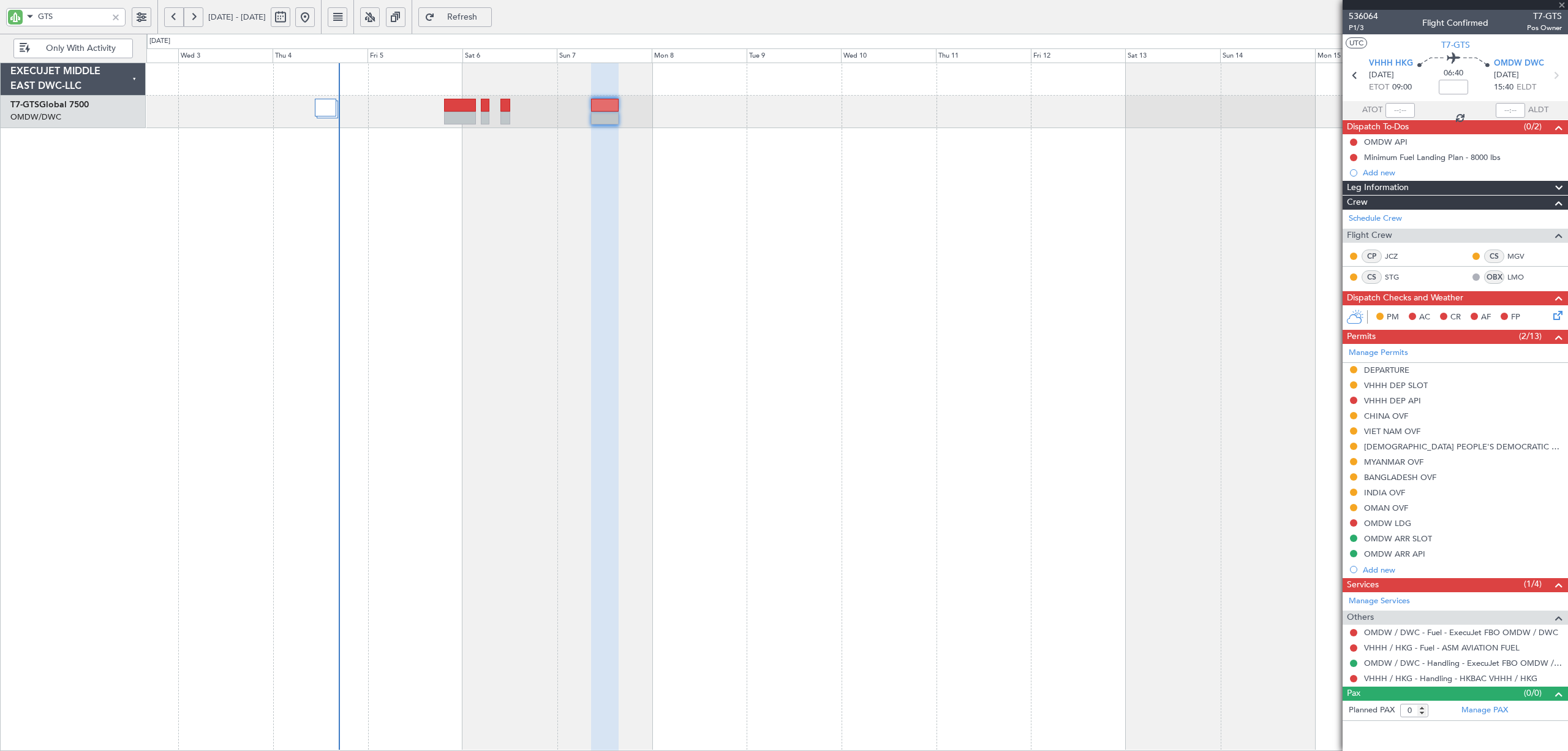
type input "+01:00"
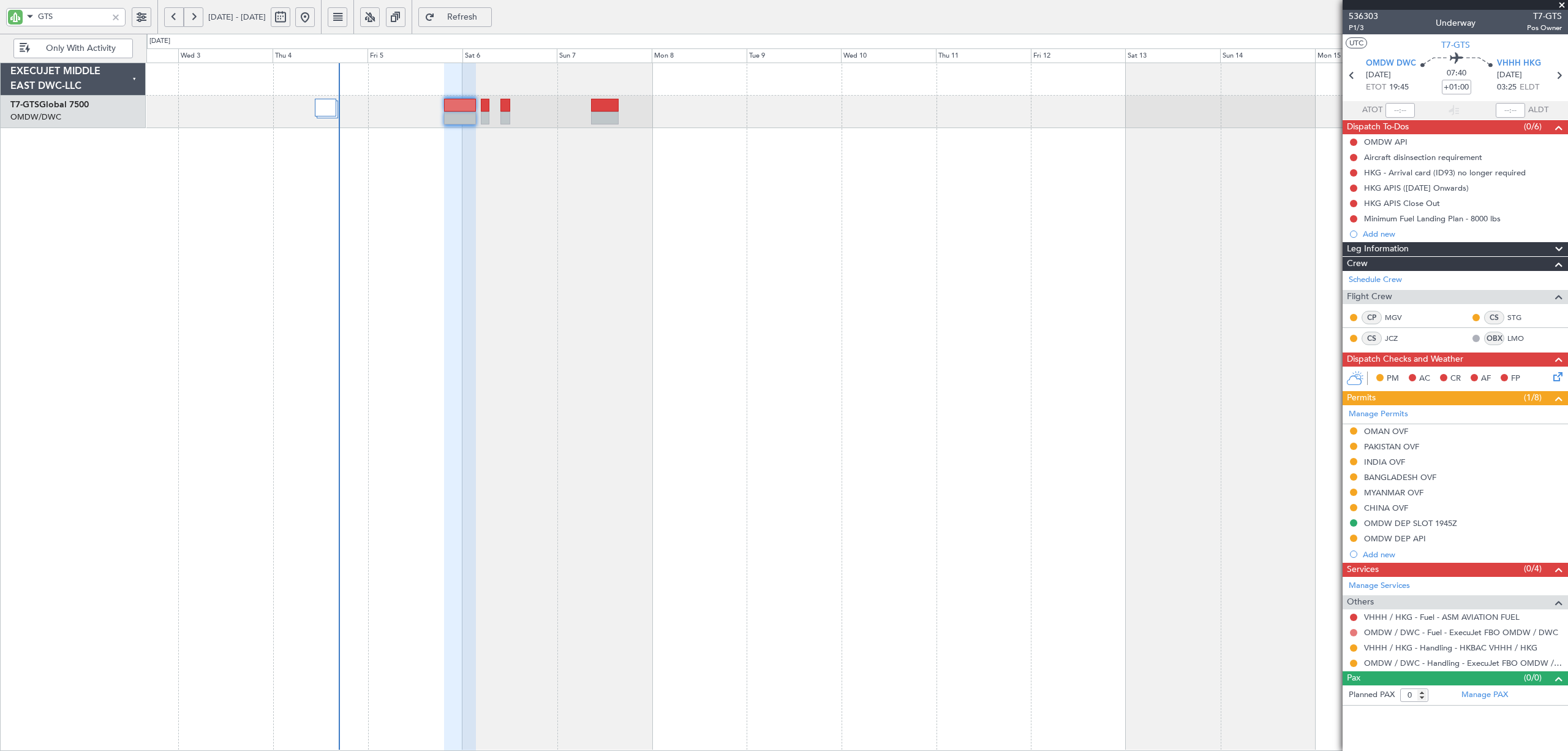
click at [1354, 633] on button at bounding box center [1354, 633] width 7 height 7
click at [1328, 543] on span "Requested" at bounding box center [1319, 543] width 38 height 12
click at [1392, 540] on div "OMDW DEP API" at bounding box center [1395, 538] width 62 height 11
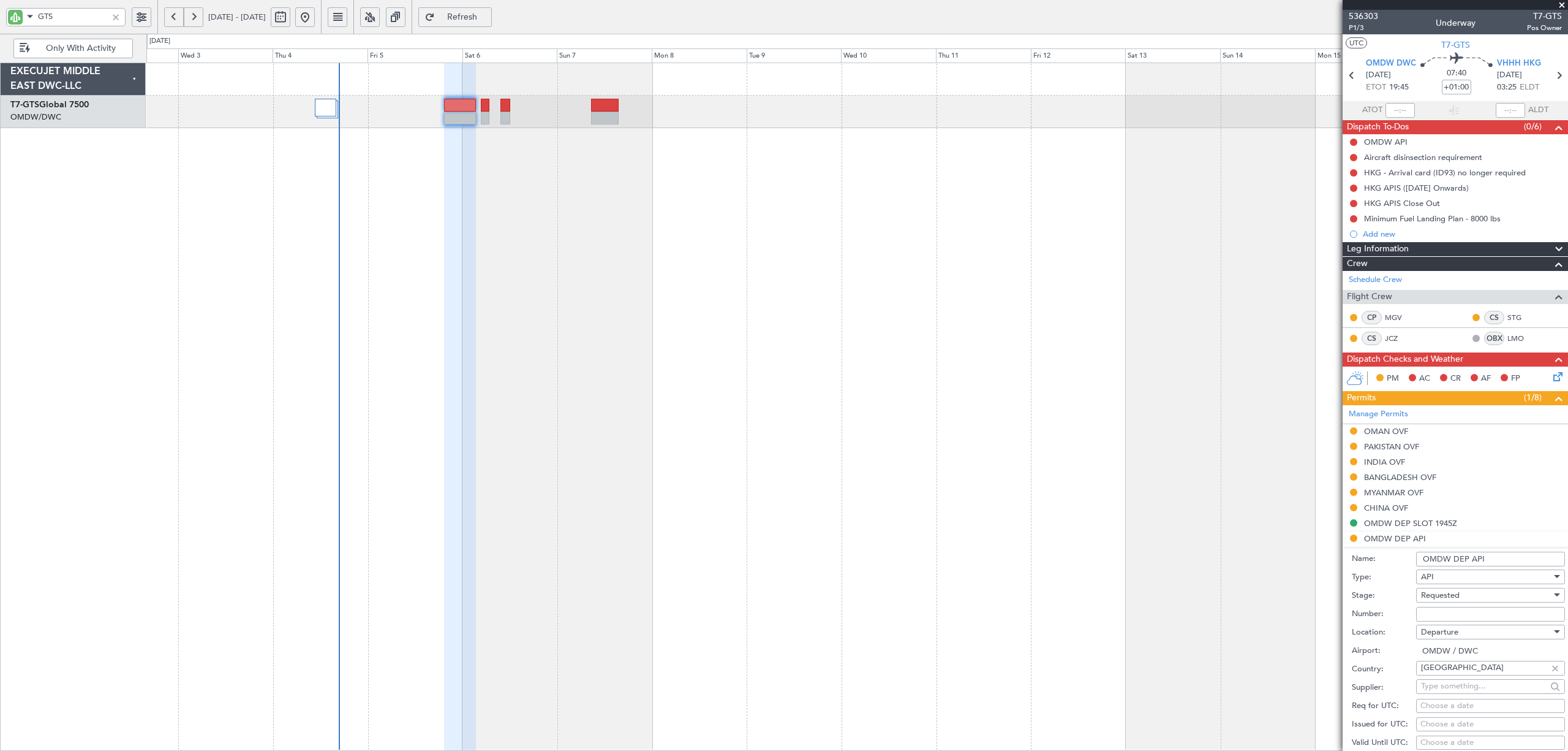
click at [1433, 598] on span "Requested" at bounding box center [1440, 595] width 38 height 11
drag, startPoint x: 1432, startPoint y: 689, endPoint x: 1441, endPoint y: 651, distance: 39.1
click at [1433, 689] on span "Received OK" at bounding box center [1484, 689] width 125 height 18
click at [1443, 604] on div "Received OK" at bounding box center [1486, 595] width 130 height 18
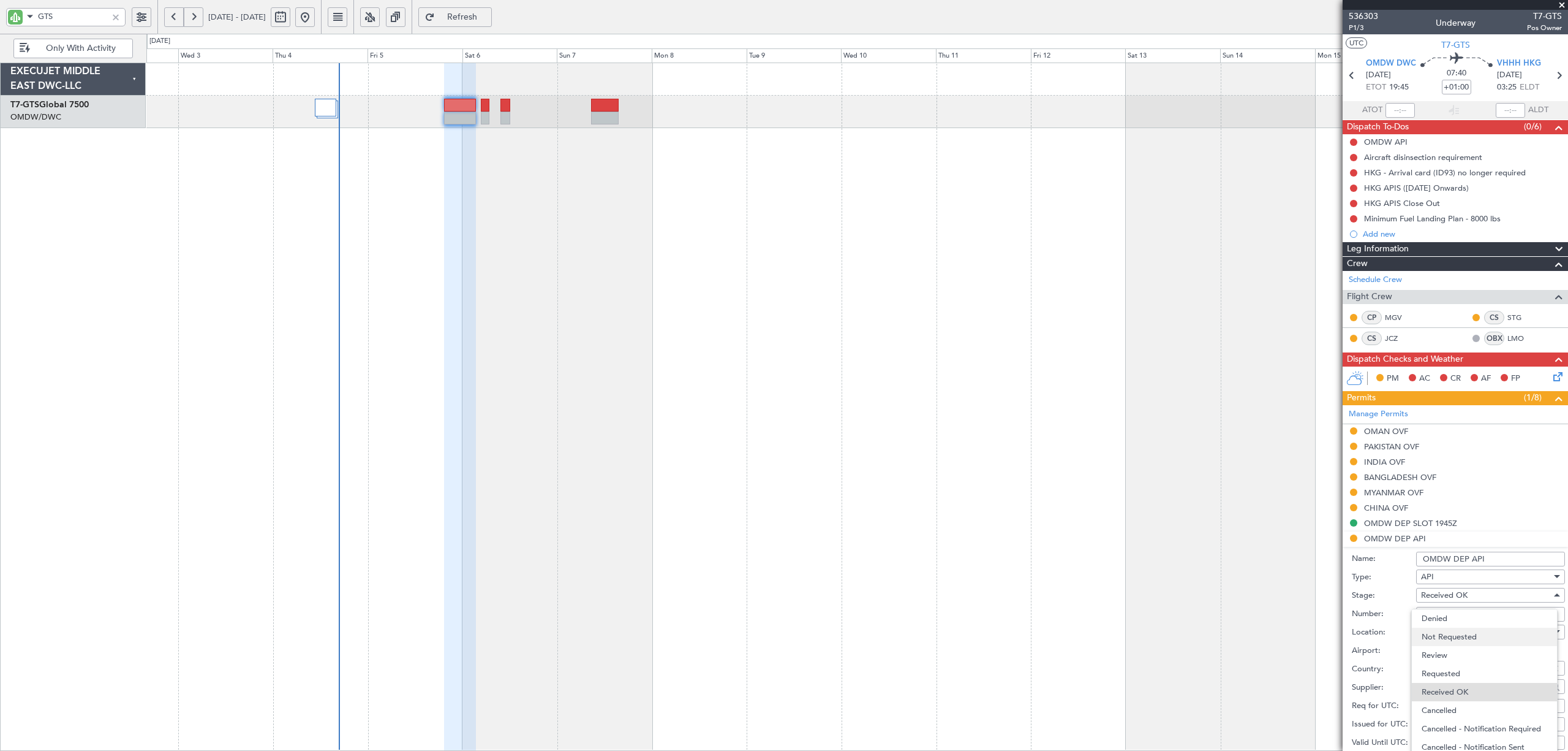
scroll to position [21, 0]
click at [1398, 603] on div at bounding box center [784, 375] width 1568 height 751
click at [1446, 614] on input "Number:" at bounding box center [1491, 614] width 149 height 15
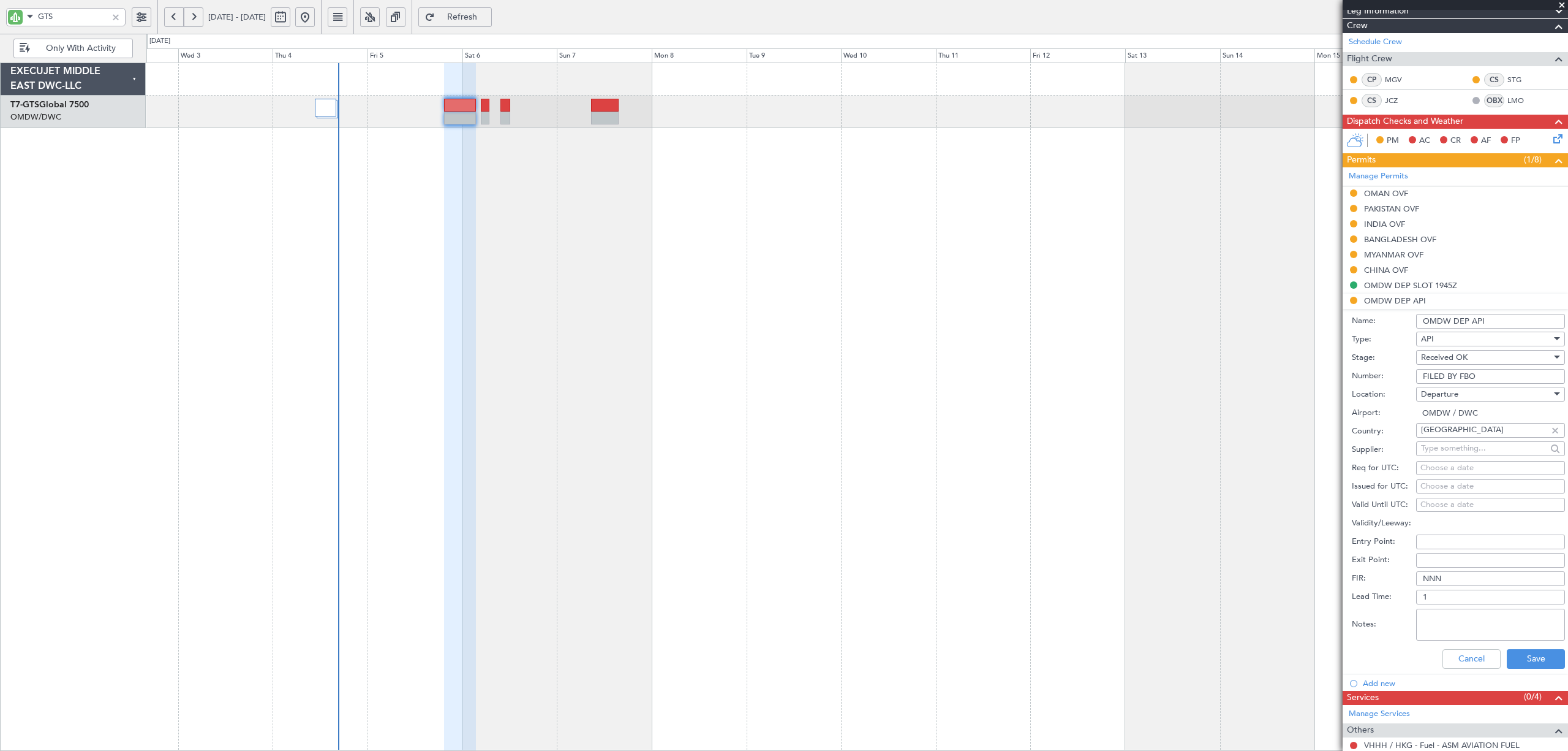
scroll to position [245, 0]
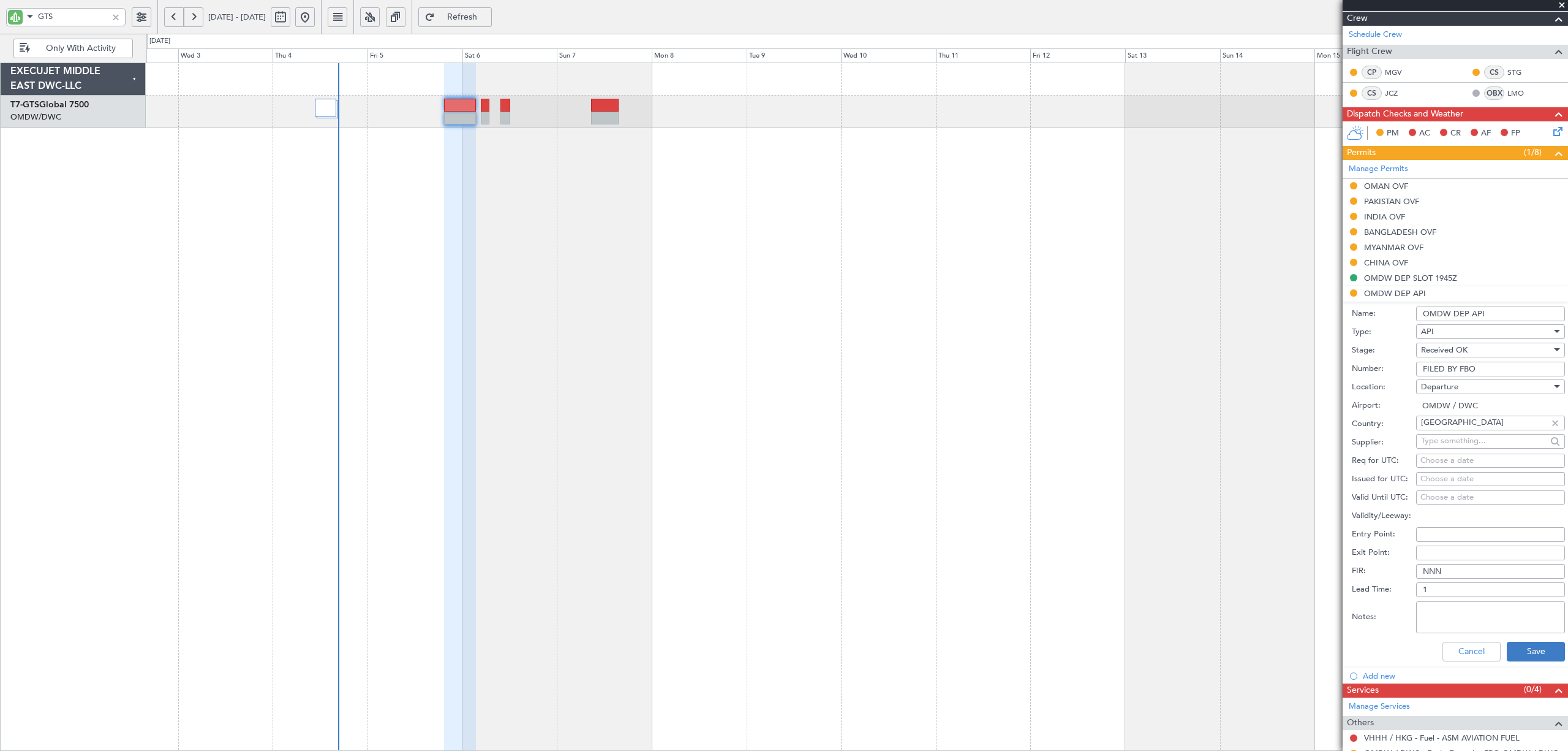
type input "FILED BY FBO"
click at [1469, 660] on button "Save" at bounding box center [1536, 652] width 58 height 20
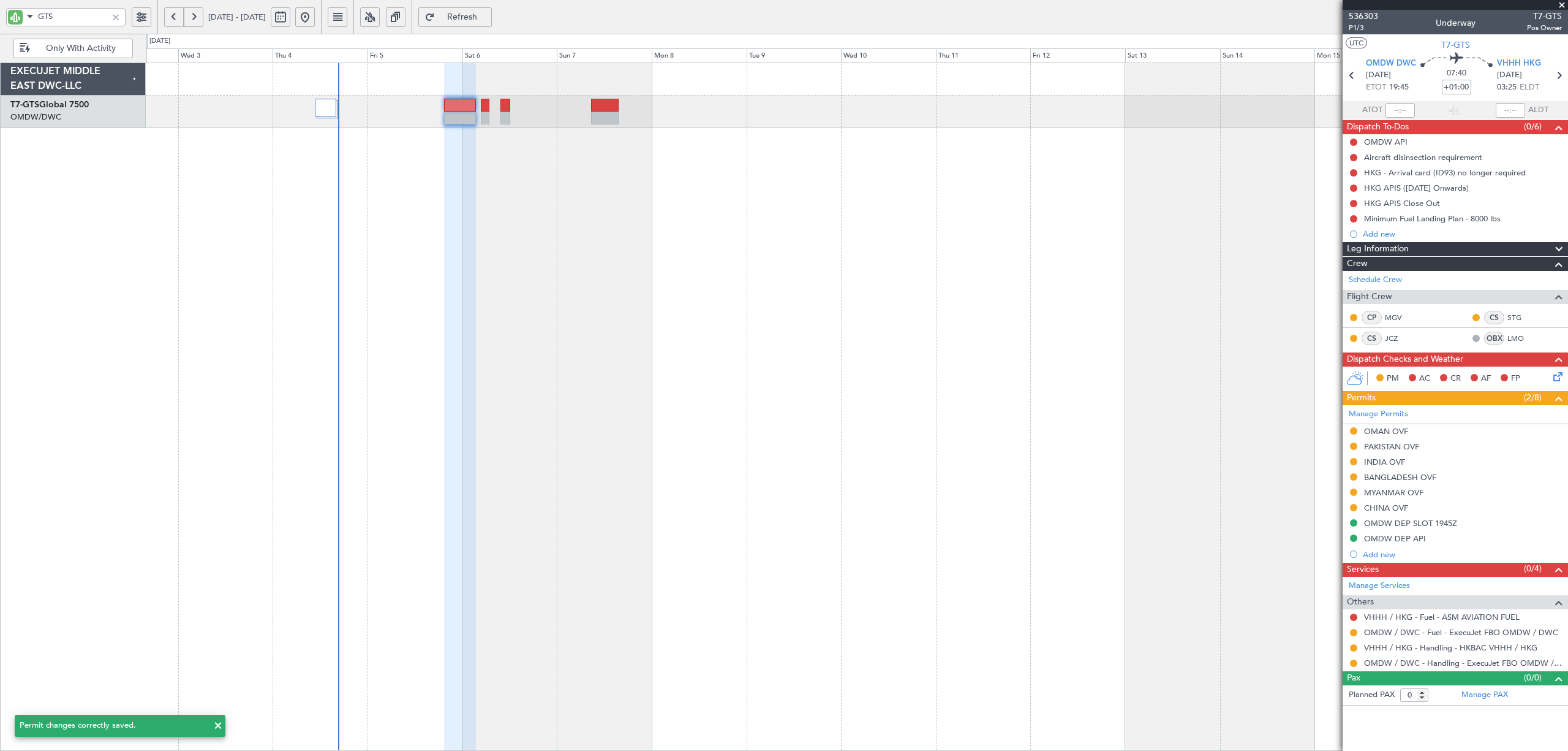
scroll to position [0, 0]
drag, startPoint x: 96, startPoint y: 17, endPoint x: -2, endPoint y: 16, distance: 98.0
click at [0, 16] on html "GTS 02 Sep 2025 - 17 Sep 2025 Refresh Quick Links Only With Activity EXECUJET M…" at bounding box center [784, 375] width 1568 height 751
type input "ONEX"
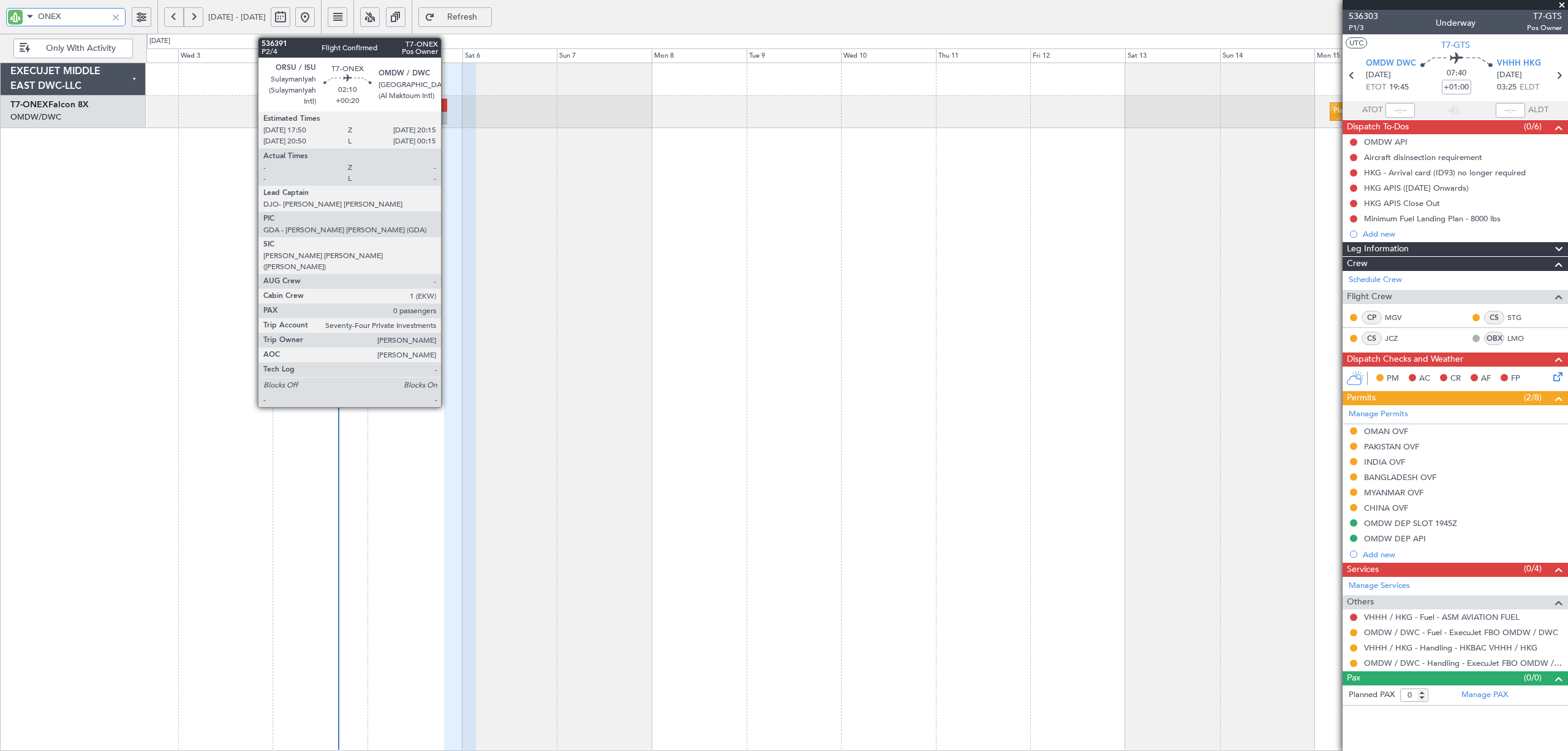
click at [447, 118] on div at bounding box center [442, 118] width 10 height 13
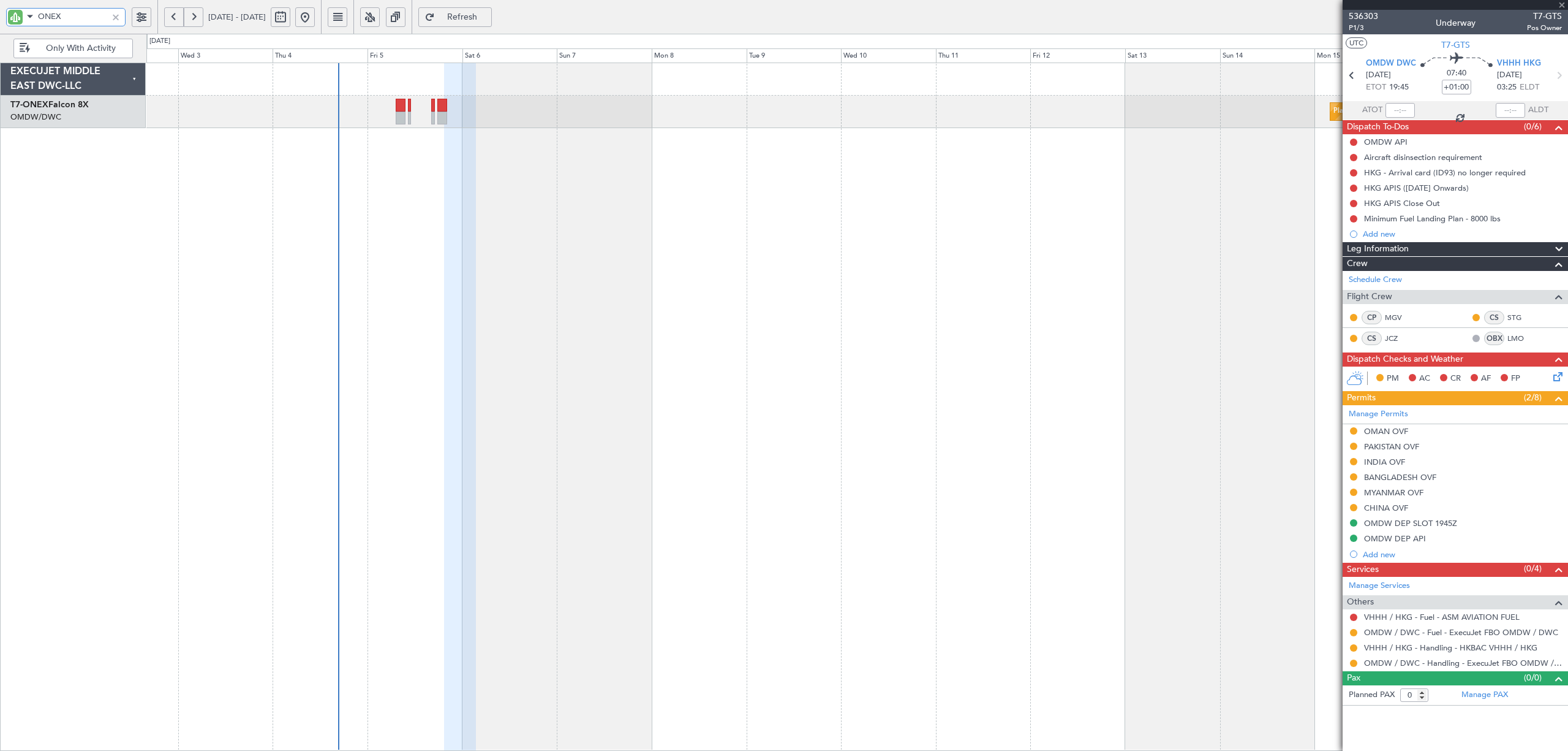
type input "+00:20"
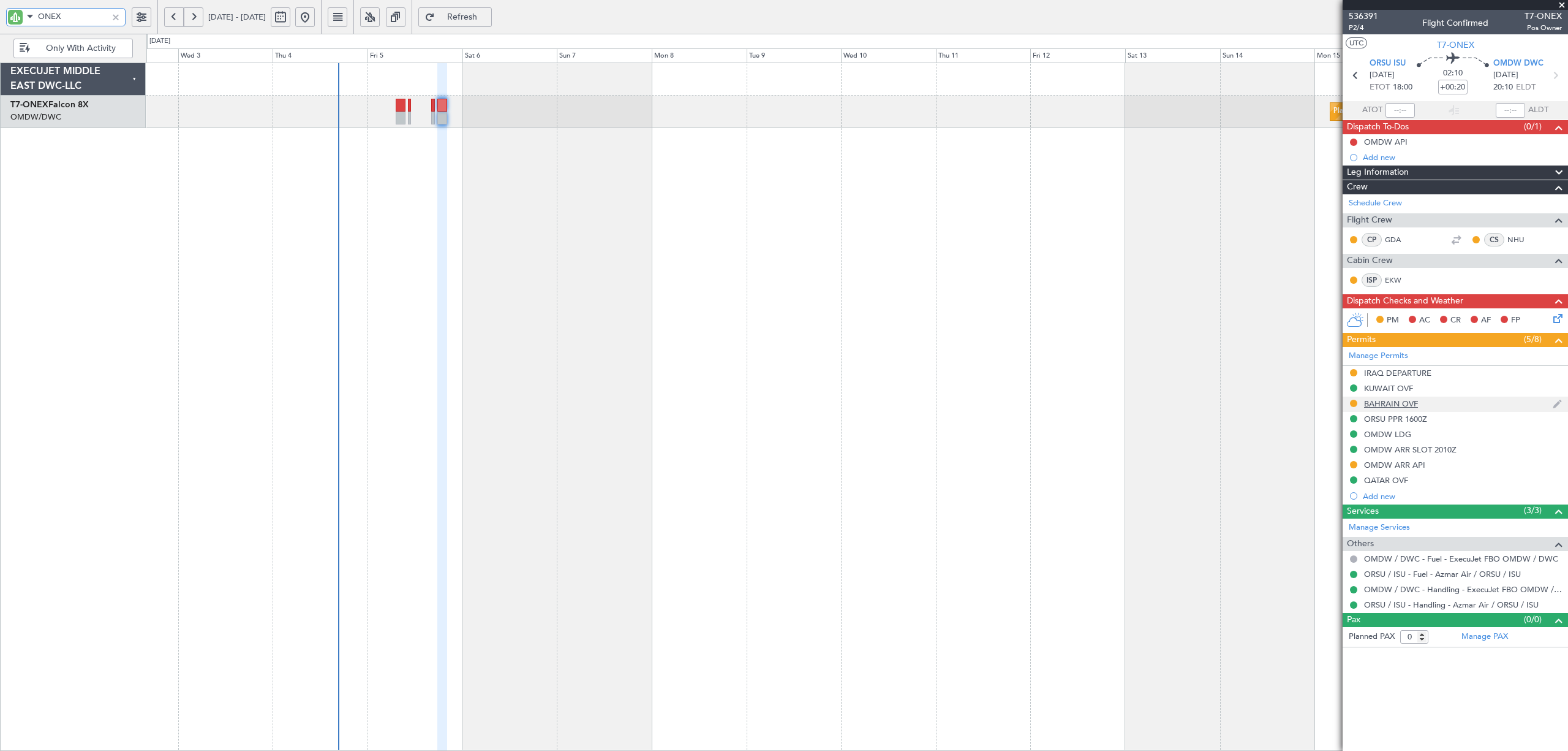
type input "ONEX"
click at [1390, 407] on div "BAHRAIN OVF" at bounding box center [1391, 404] width 54 height 11
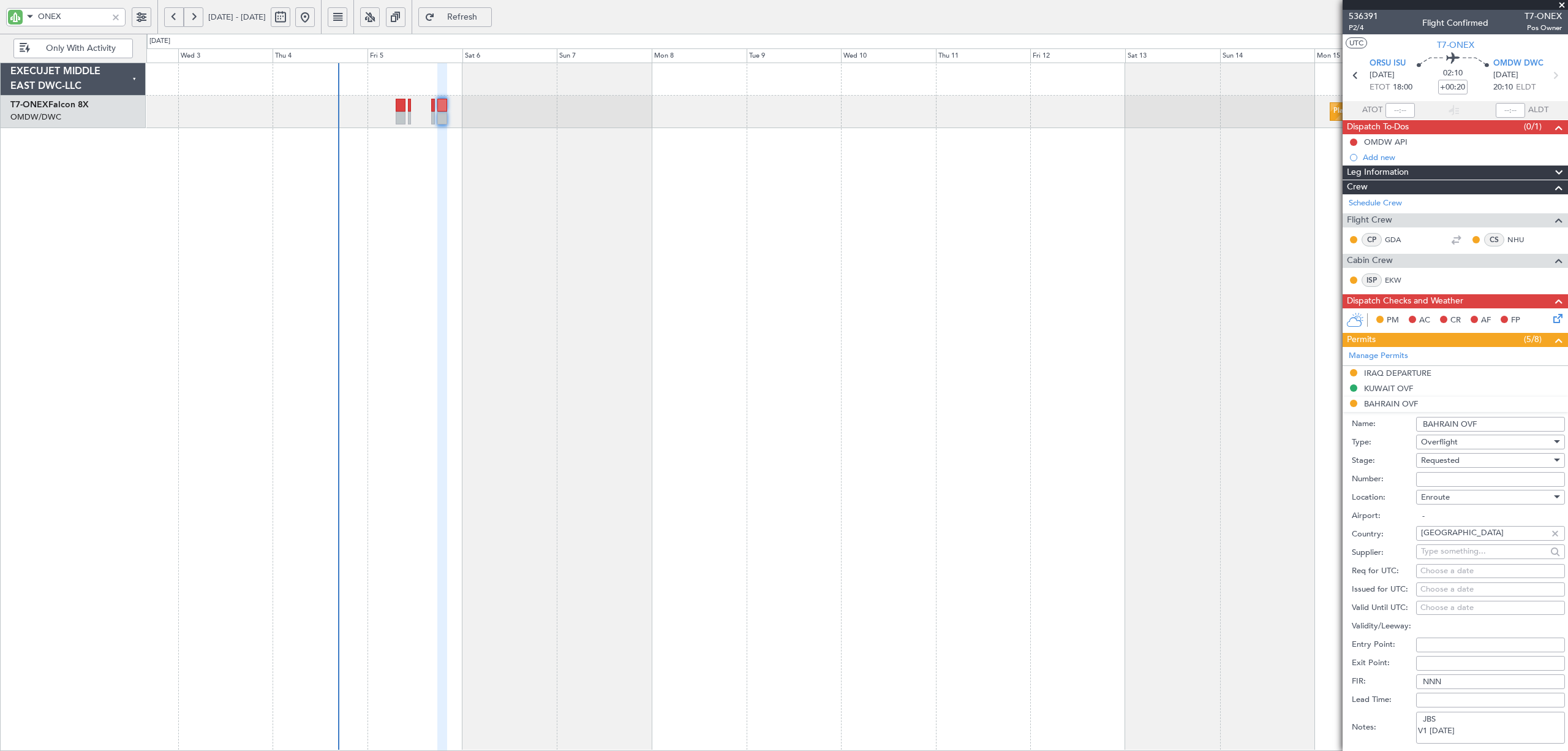
click at [1437, 461] on span "Requested" at bounding box center [1440, 460] width 38 height 11
click at [1460, 550] on span "Received OK" at bounding box center [1484, 555] width 125 height 18
click at [1454, 478] on input "Number:" at bounding box center [1491, 479] width 149 height 15
paste input "AT/P/25-09/ON/000204"
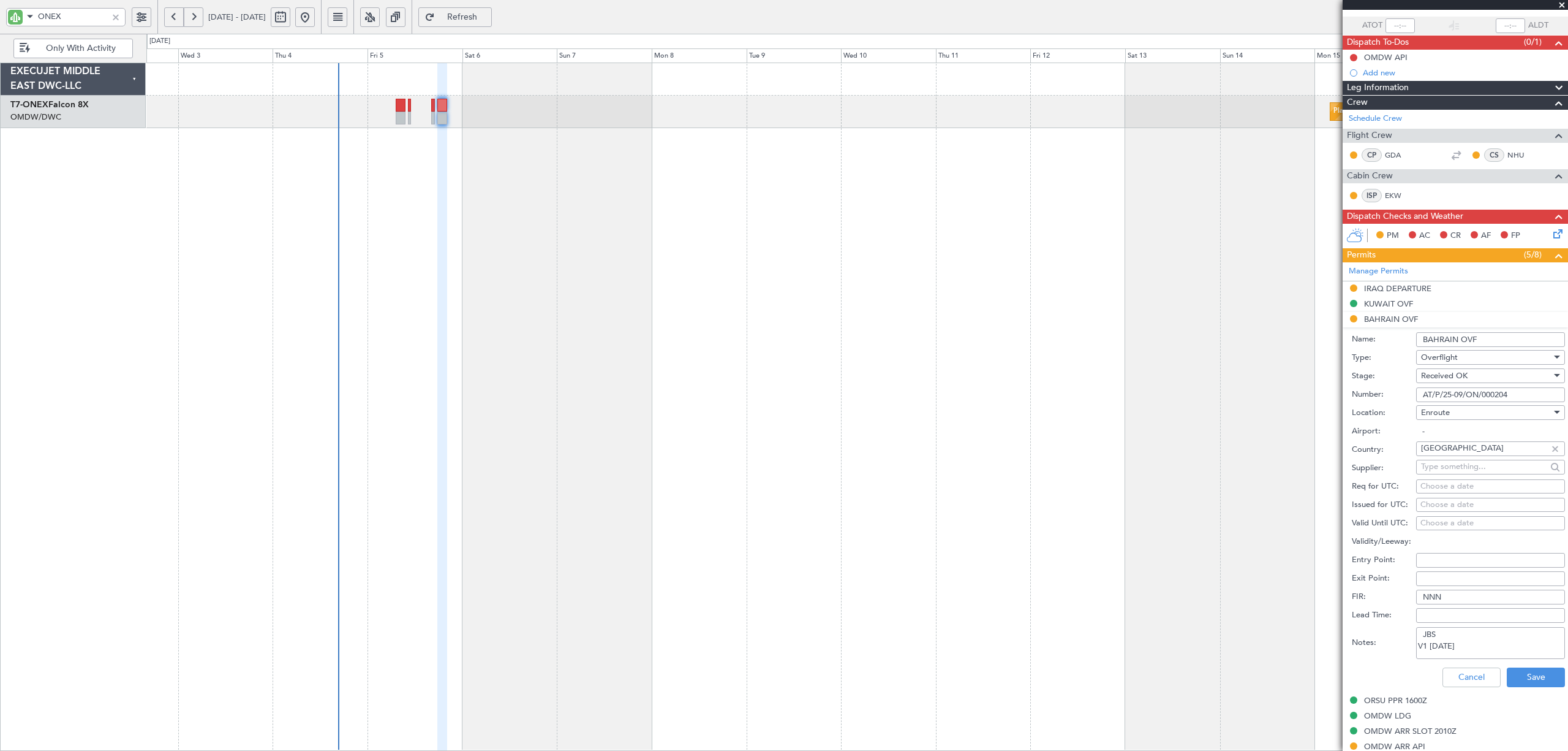
scroll to position [163, 0]
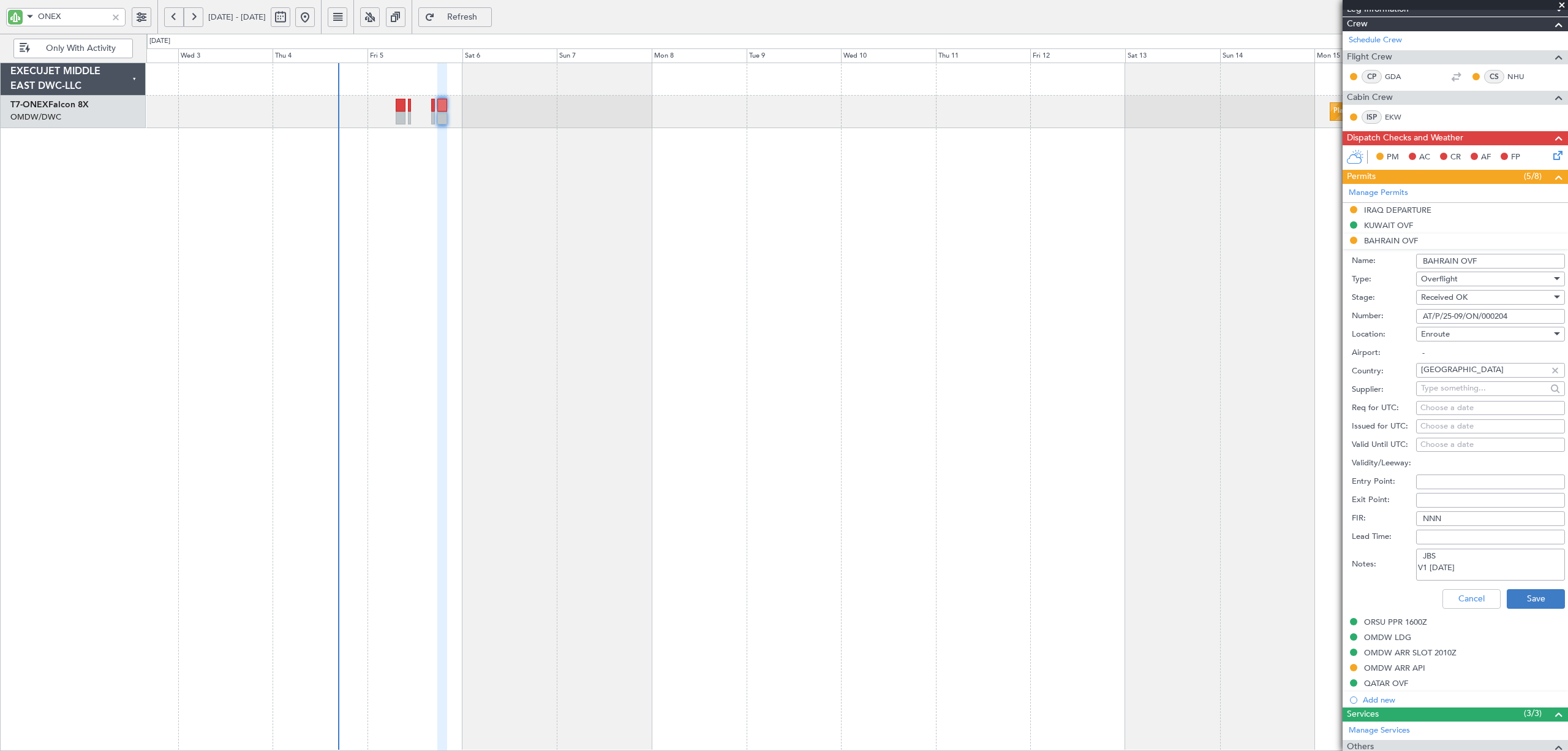
type input "AT/P/25-09/ON/000204"
click at [1469, 591] on button "Save" at bounding box center [1536, 599] width 58 height 20
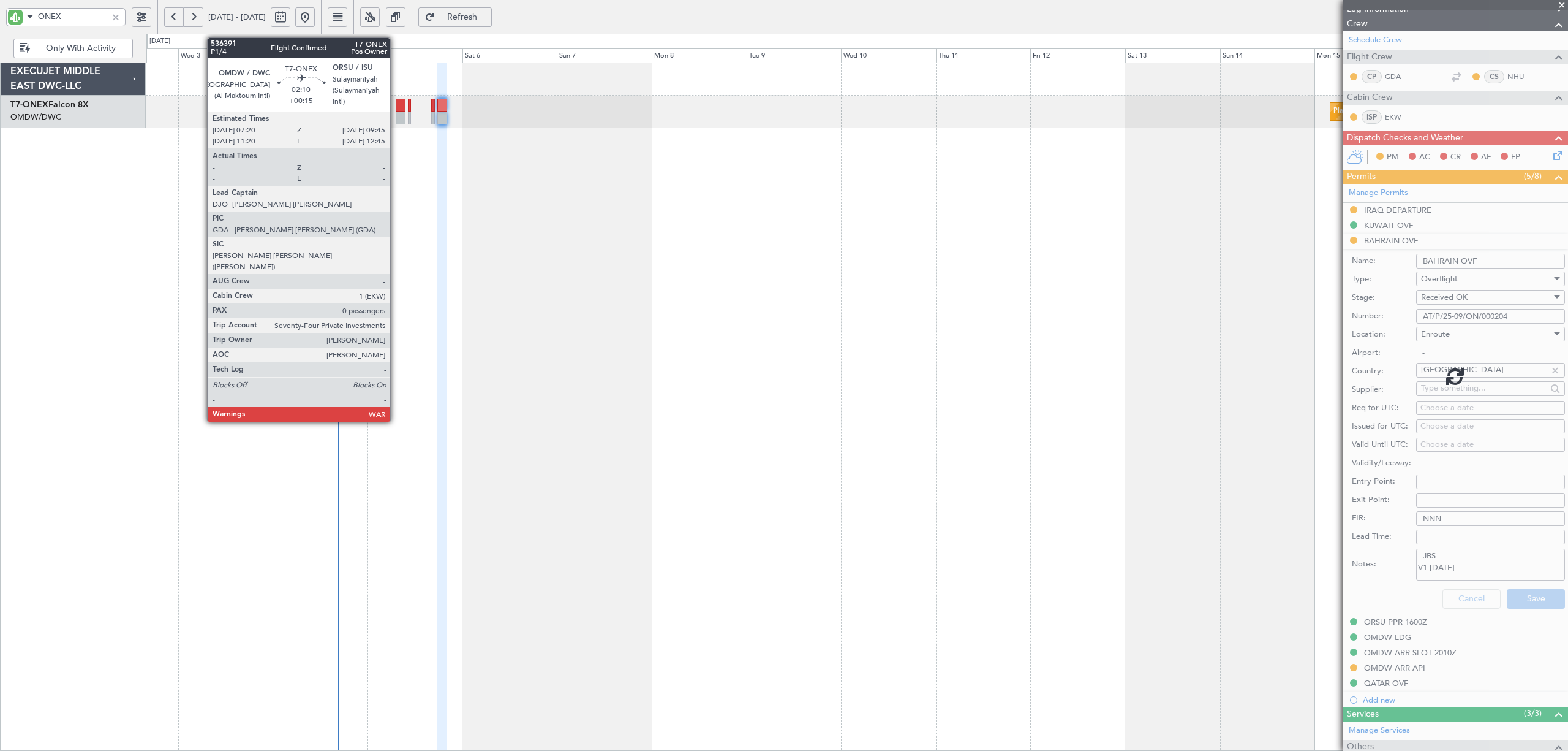
click at [396, 113] on div at bounding box center [401, 118] width 10 height 13
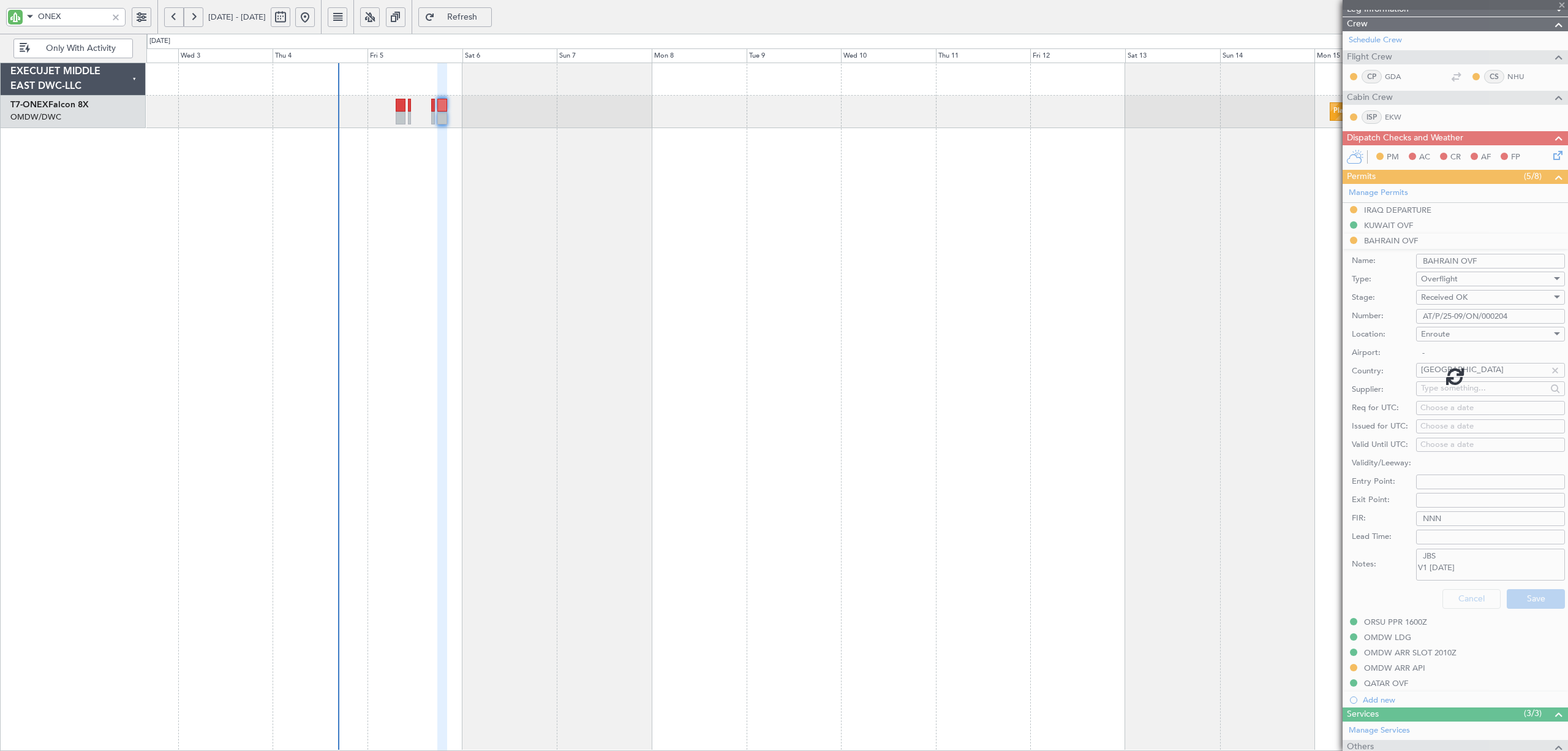
type input "+00:15"
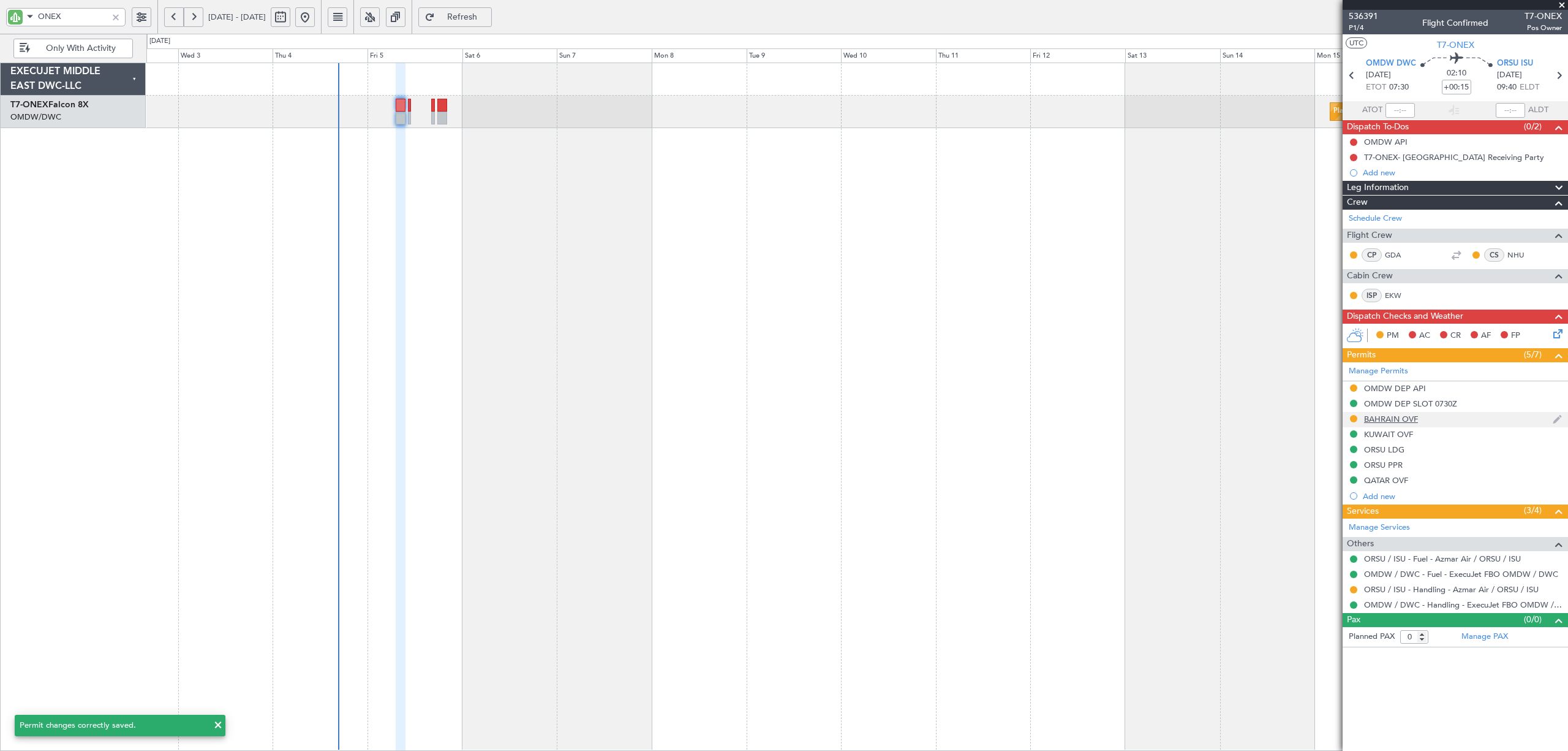
click at [1383, 417] on div "BAHRAIN OVF" at bounding box center [1391, 418] width 54 height 11
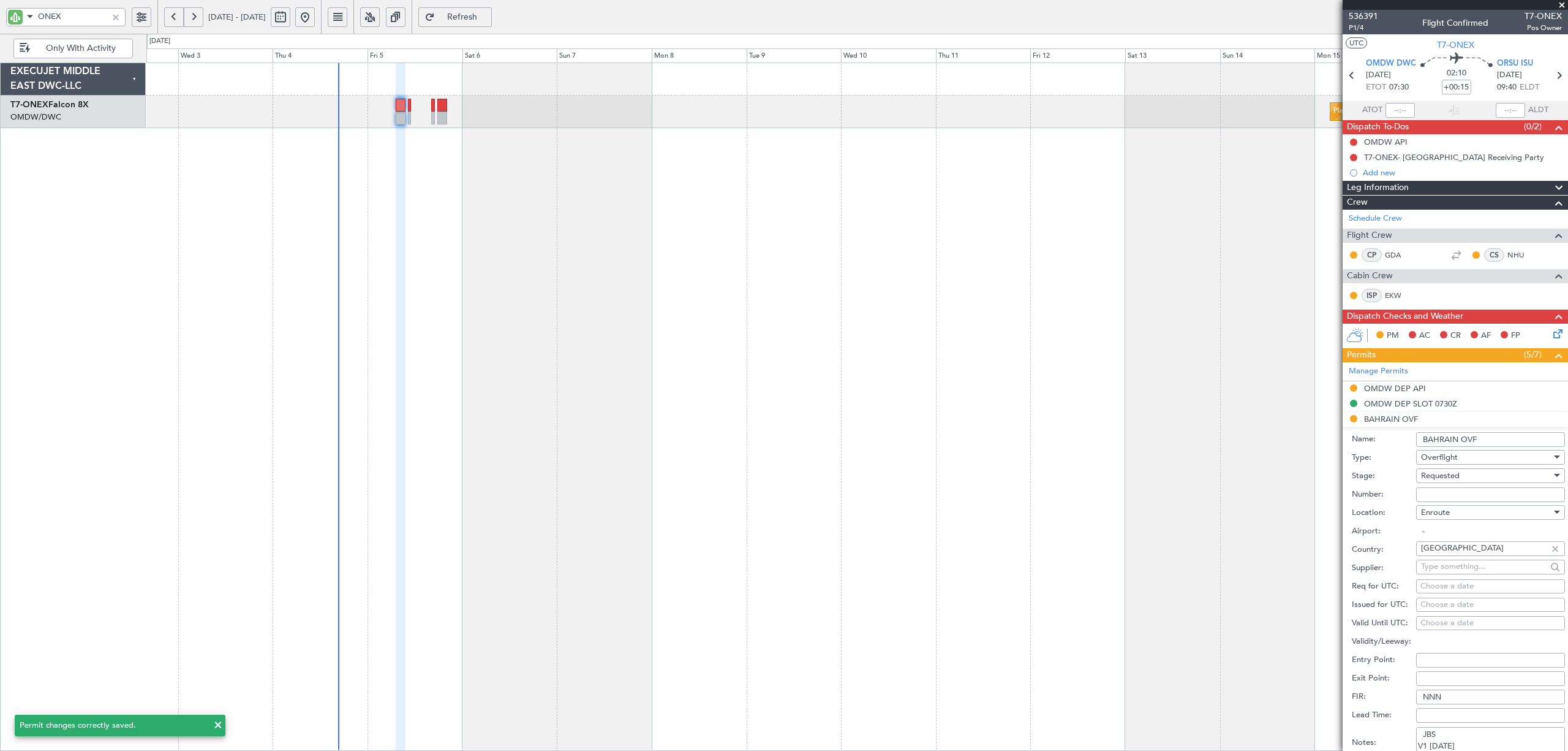
click at [1441, 479] on span "Requested" at bounding box center [1440, 476] width 38 height 11
click at [1456, 577] on span "Received OK" at bounding box center [1484, 571] width 125 height 18
click at [1454, 498] on input "Number:" at bounding box center [1491, 494] width 149 height 15
paste input "AT/P/25-09/ON/000204"
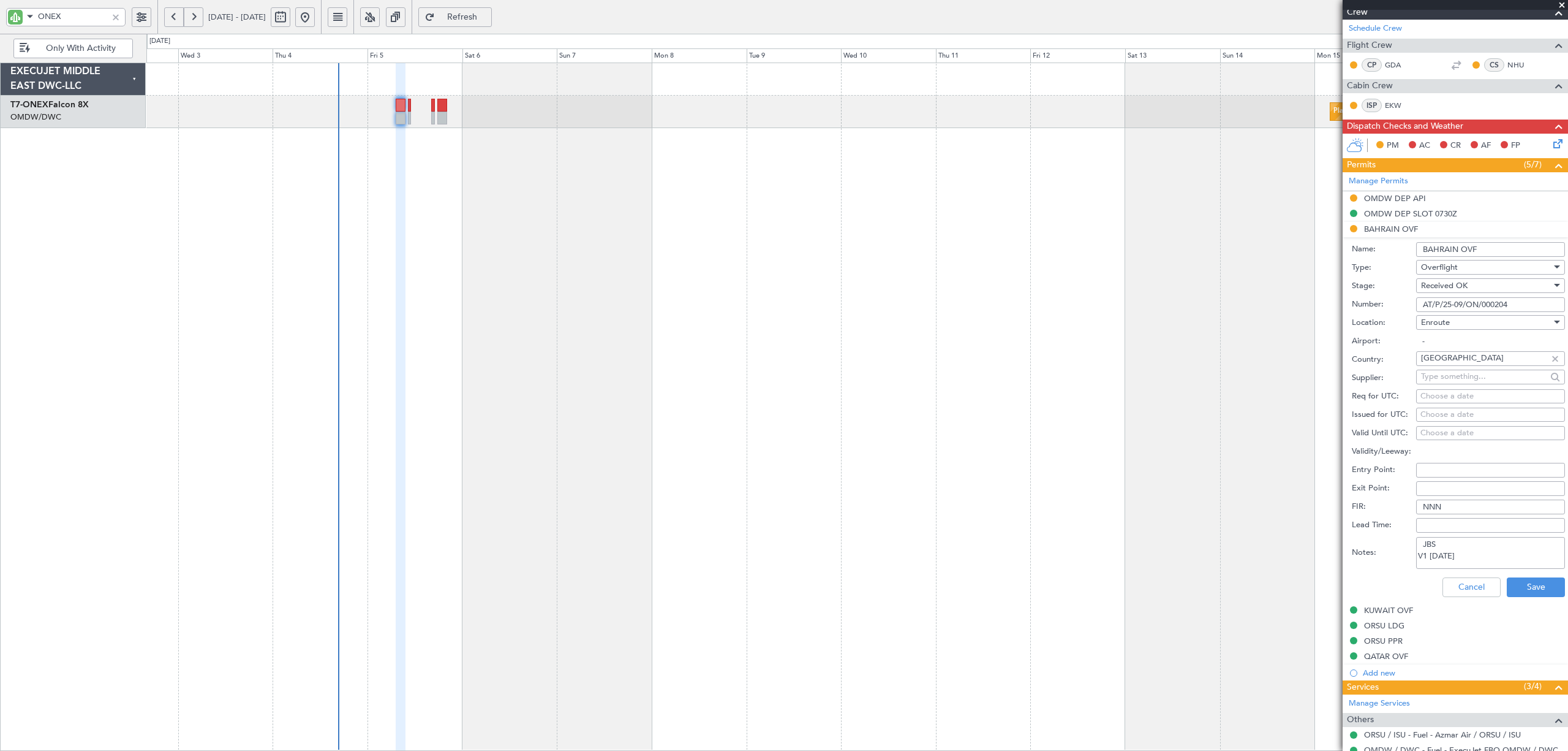
scroll to position [245, 0]
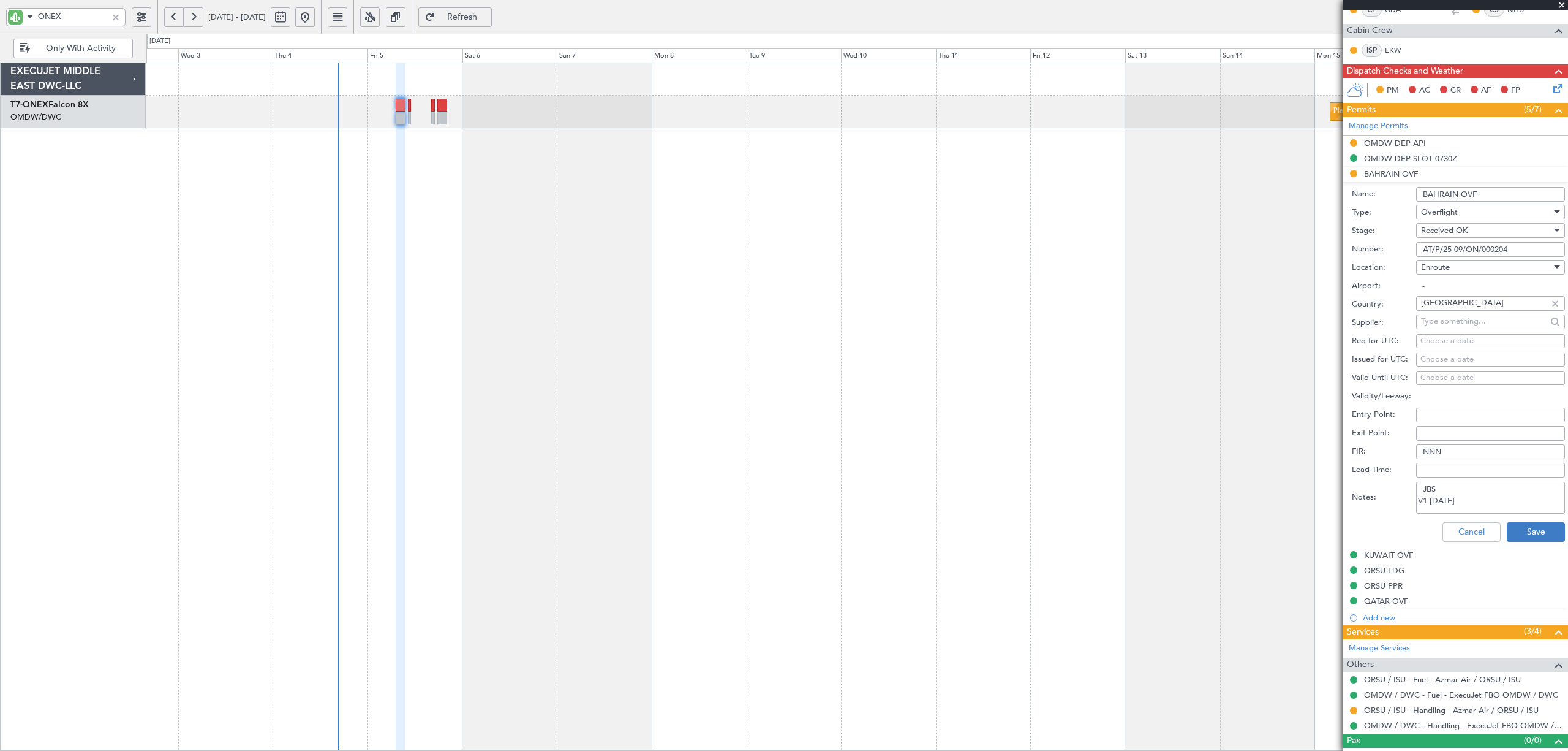
type input "AT/P/25-09/ON/000204"
click at [1469, 533] on button "Save" at bounding box center [1536, 532] width 58 height 20
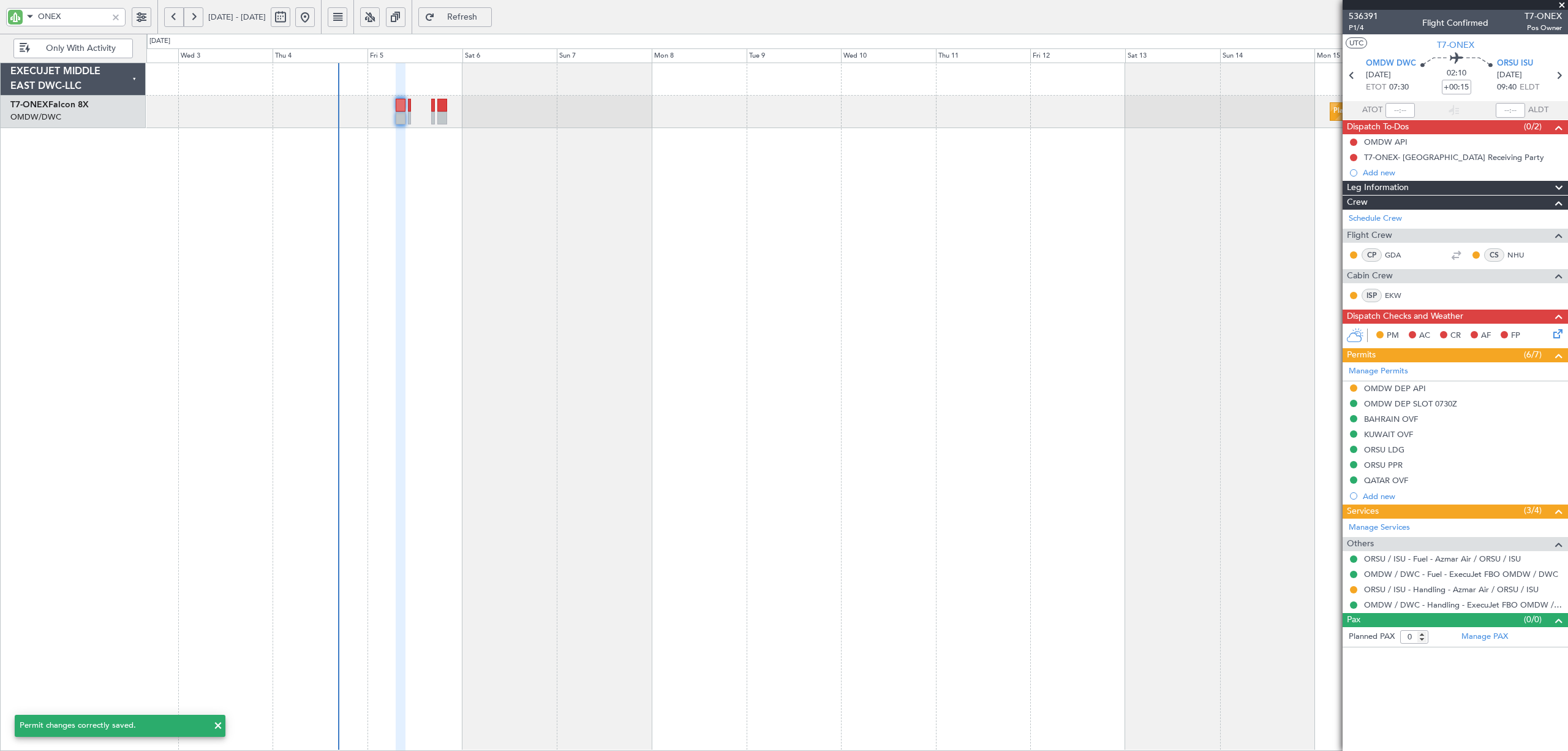
scroll to position [0, 0]
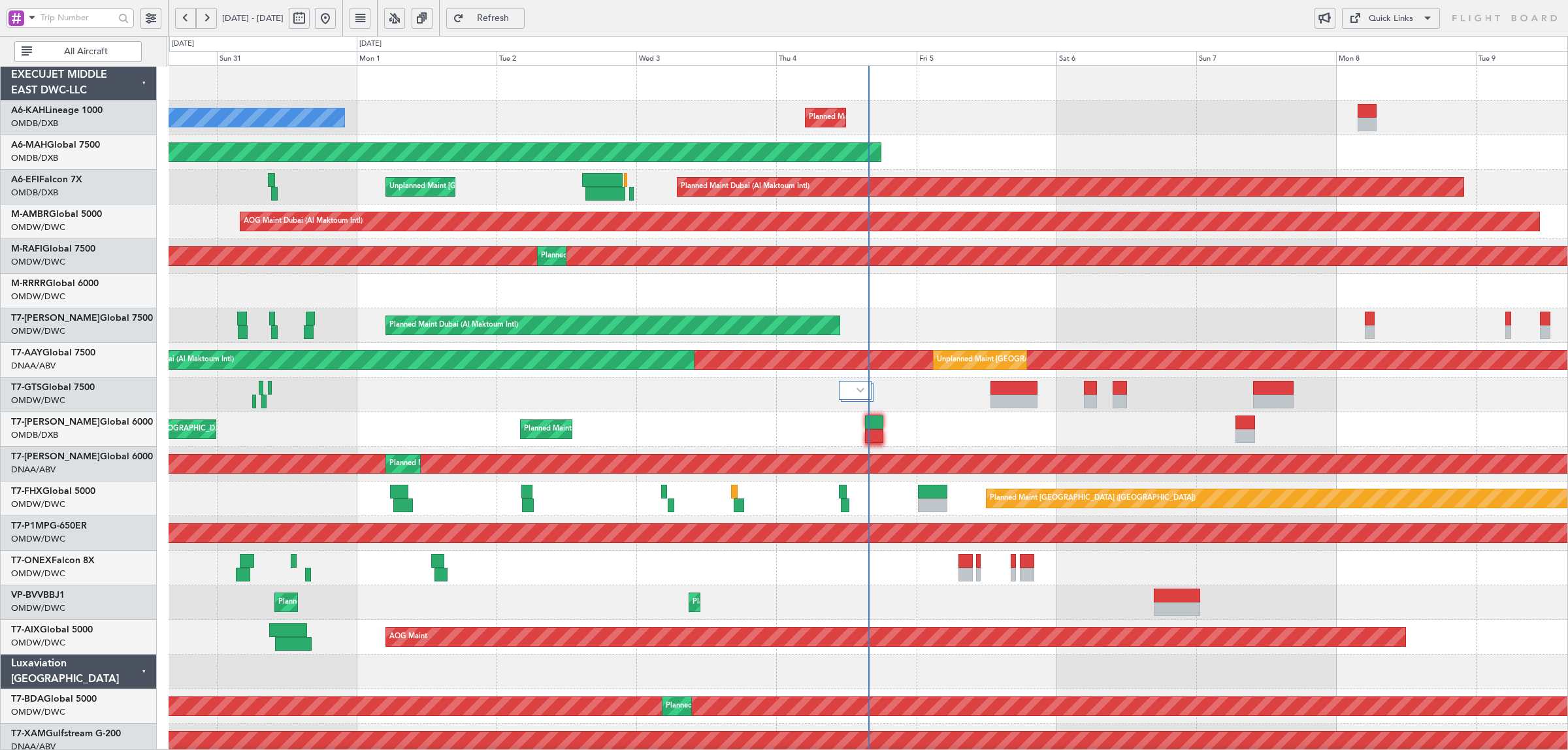
click at [28, 23] on span at bounding box center [32, 17] width 16 height 17
click at [46, 83] on span "A/C (Reg. or Type)" at bounding box center [67, 87] width 73 height 13
click at [50, 55] on span "All Aircraft" at bounding box center [86, 51] width 103 height 9
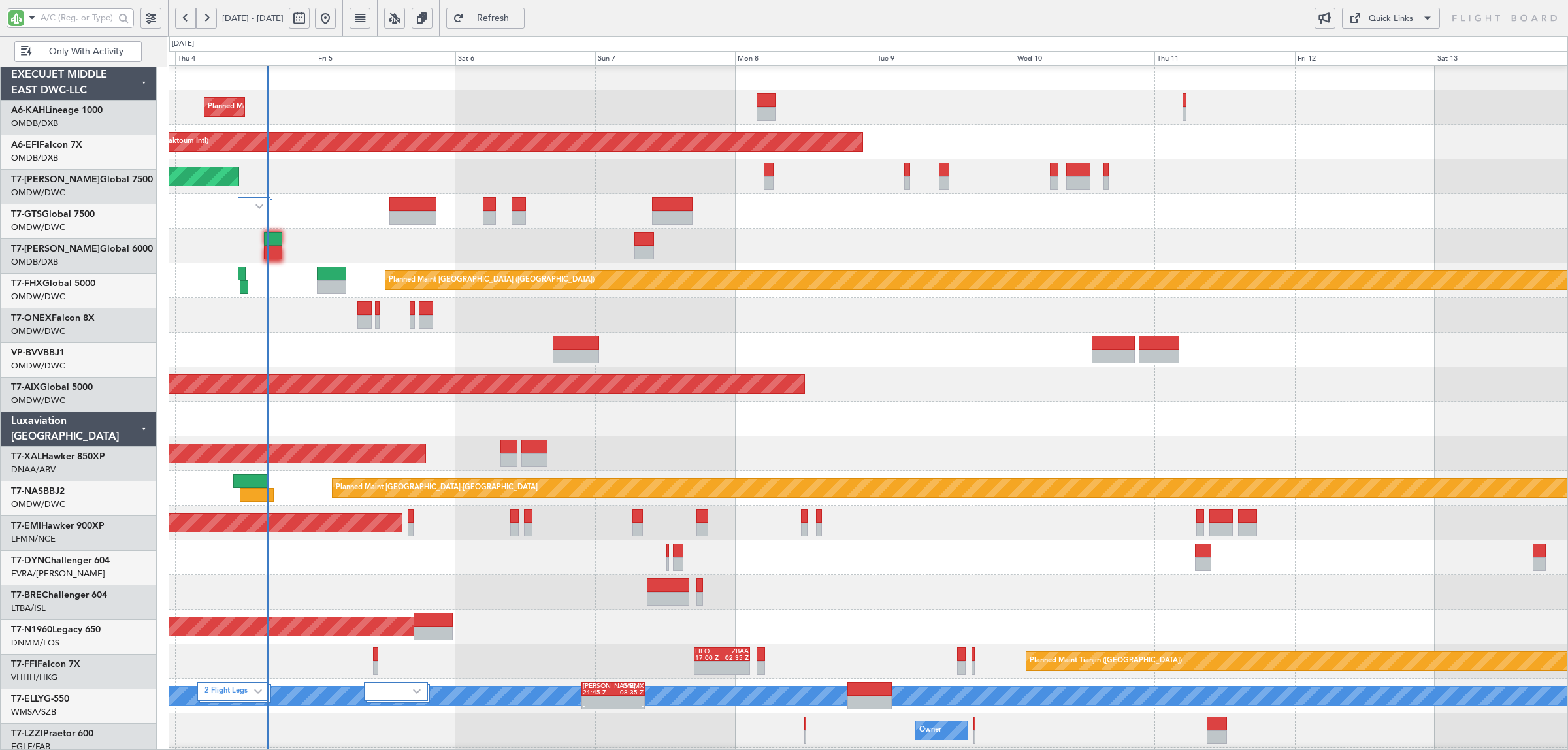
scroll to position [11, 0]
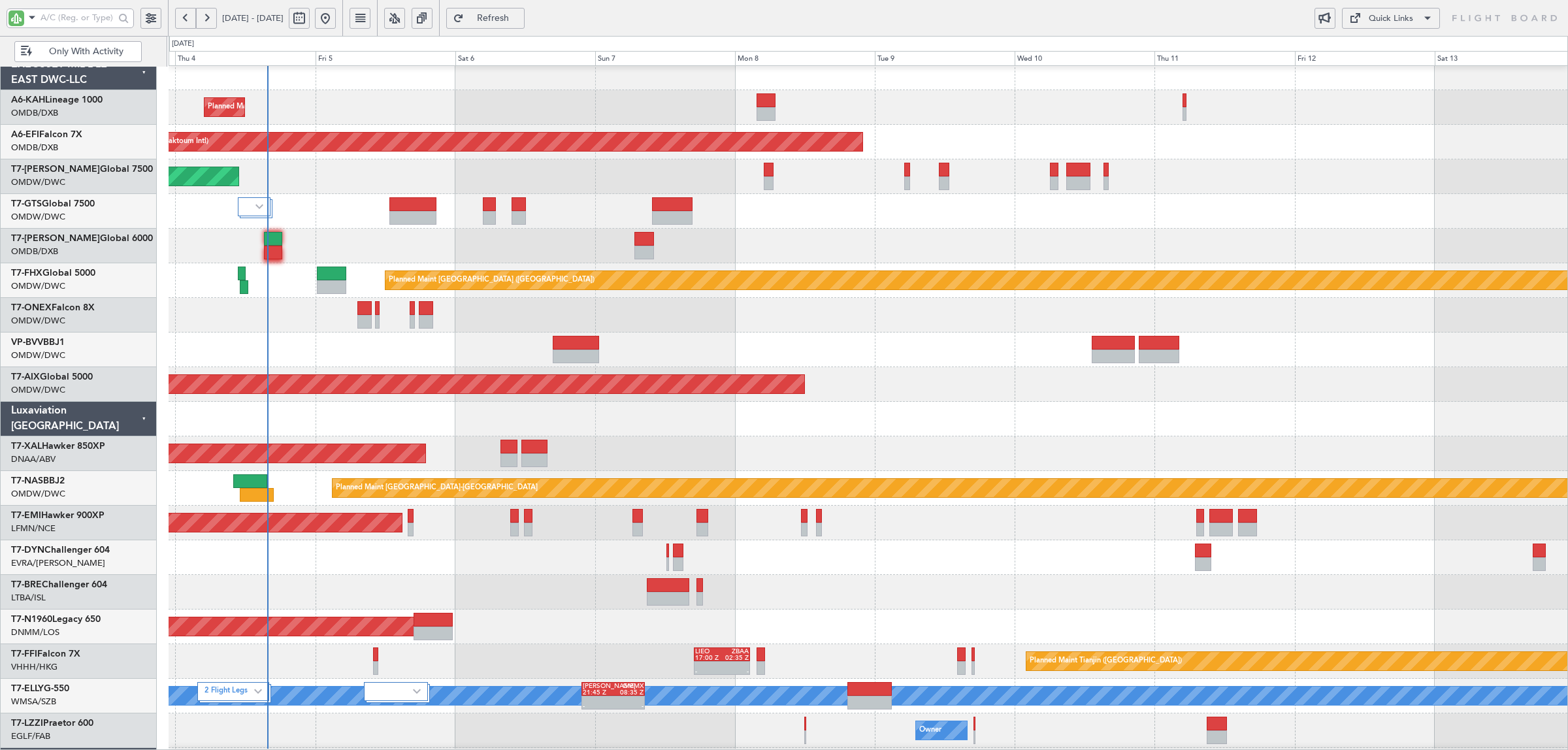
click at [122, 194] on div "Planned Maint Dubai (Al Maktoum Intl) Planned Maint Dubai (Al Maktoum Intl) Unp…" at bounding box center [784, 393] width 1568 height 714
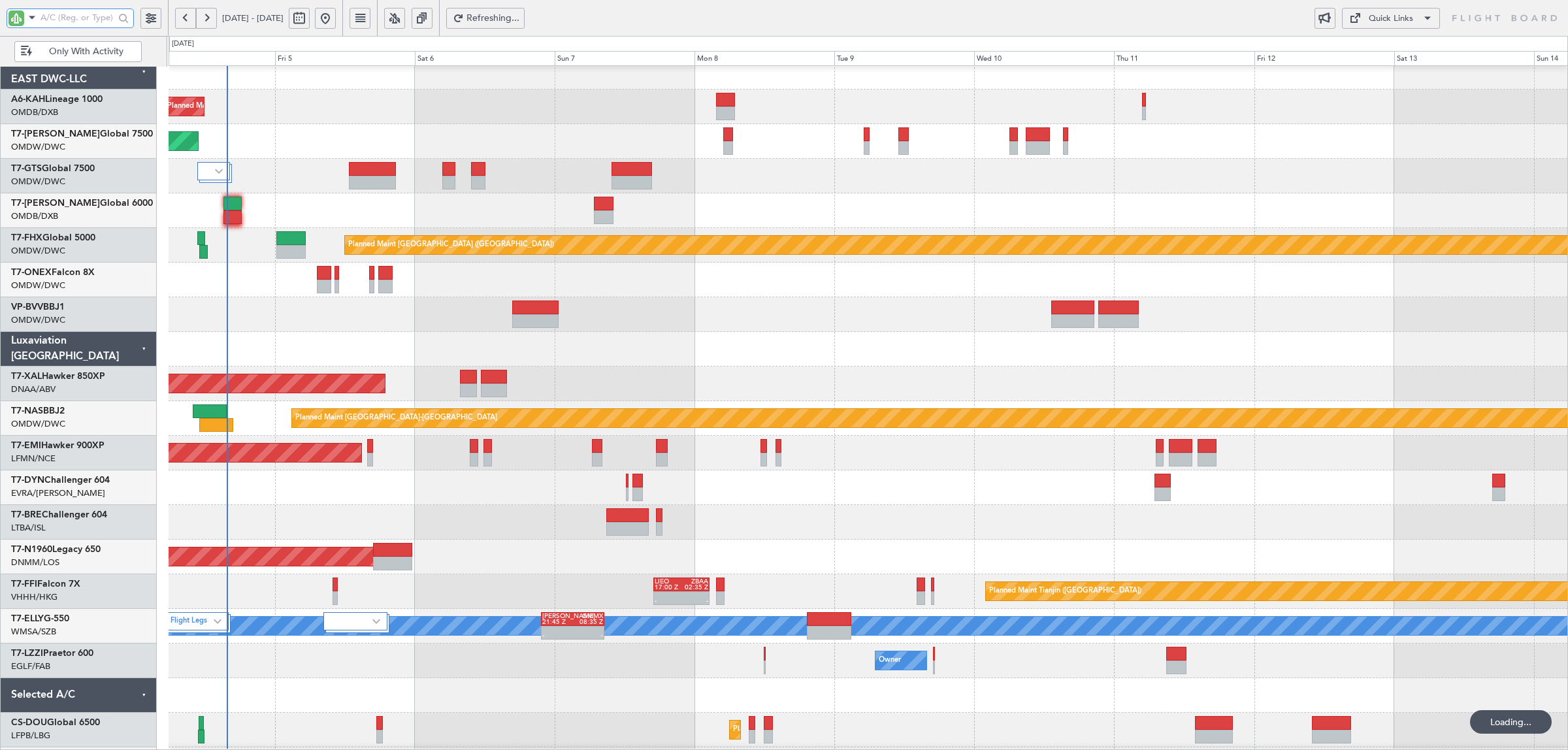
click at [65, 17] on input "text" at bounding box center [78, 17] width 74 height 20
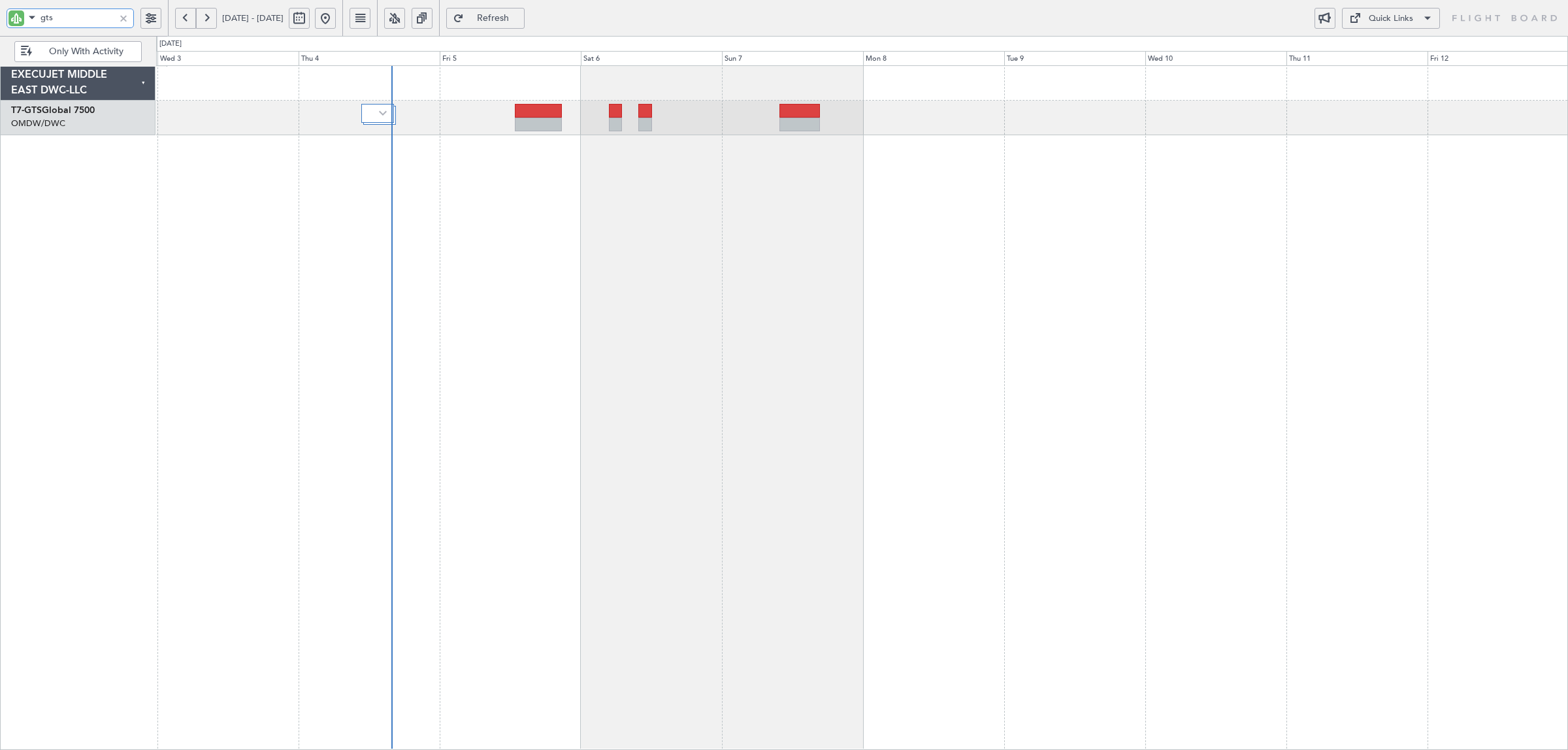
click at [572, 181] on div at bounding box center [863, 408] width 1412 height 685
click at [531, 118] on div at bounding box center [539, 125] width 48 height 14
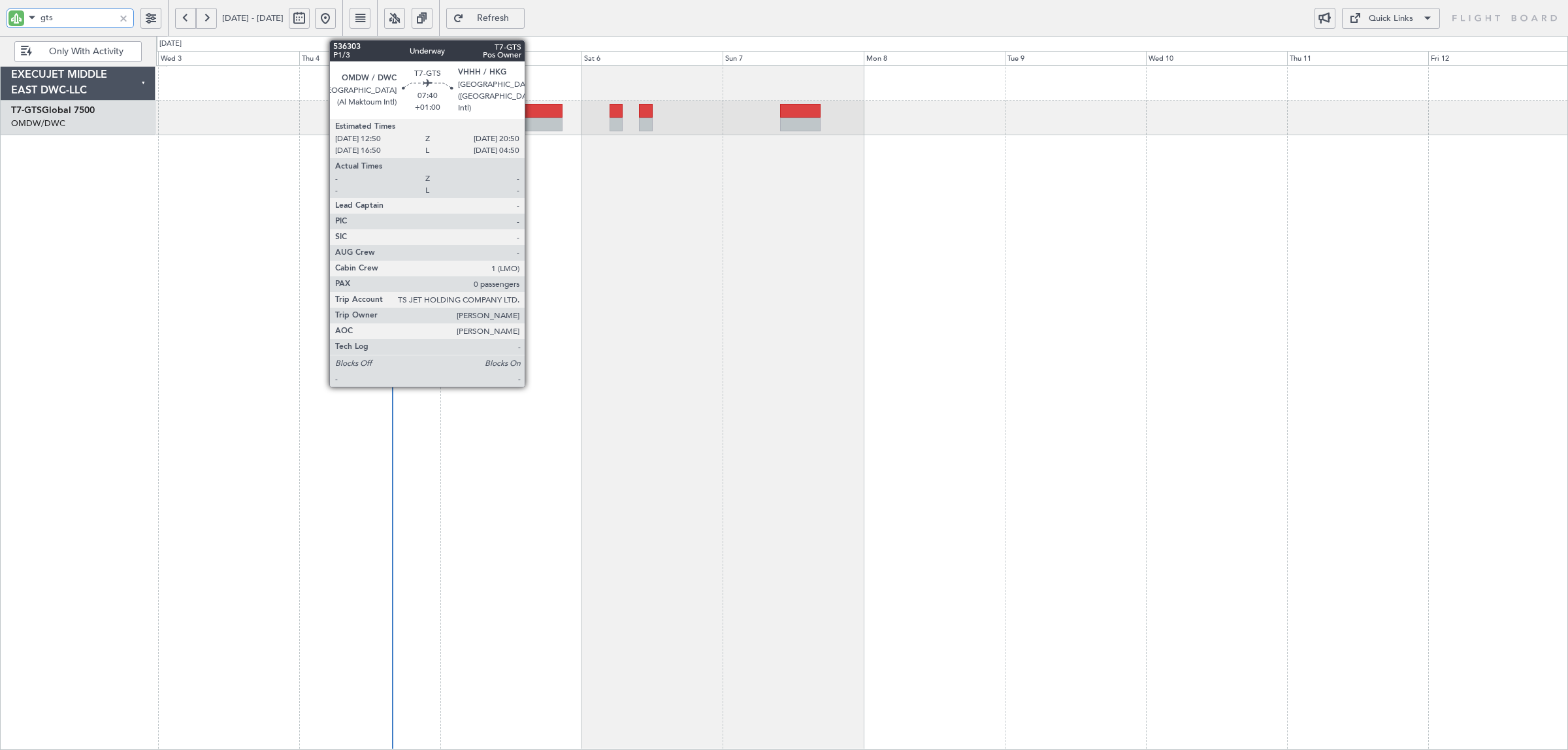
click at [531, 118] on div at bounding box center [539, 125] width 48 height 14
type input "gts"
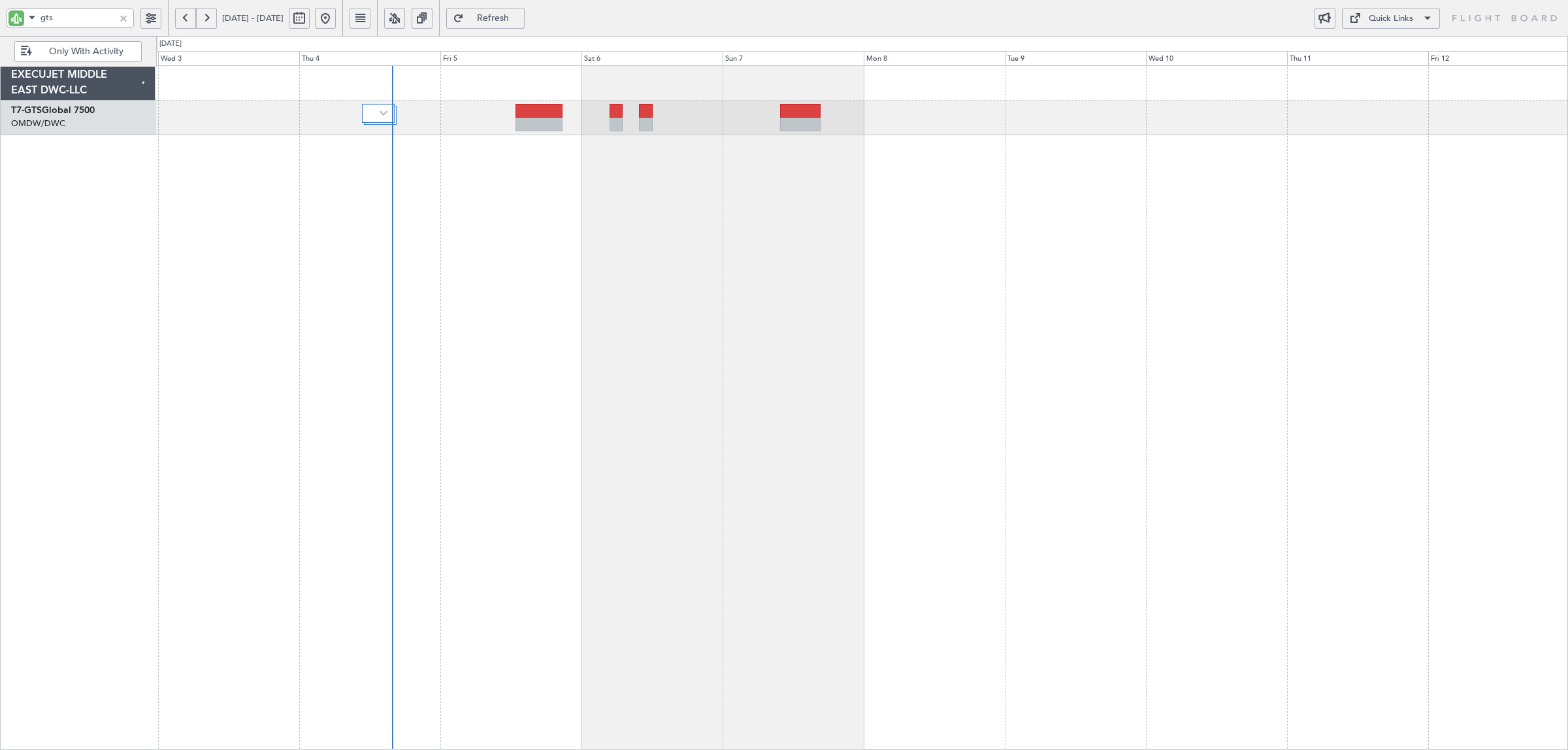
click at [525, 26] on button "Refresh" at bounding box center [485, 18] width 79 height 21
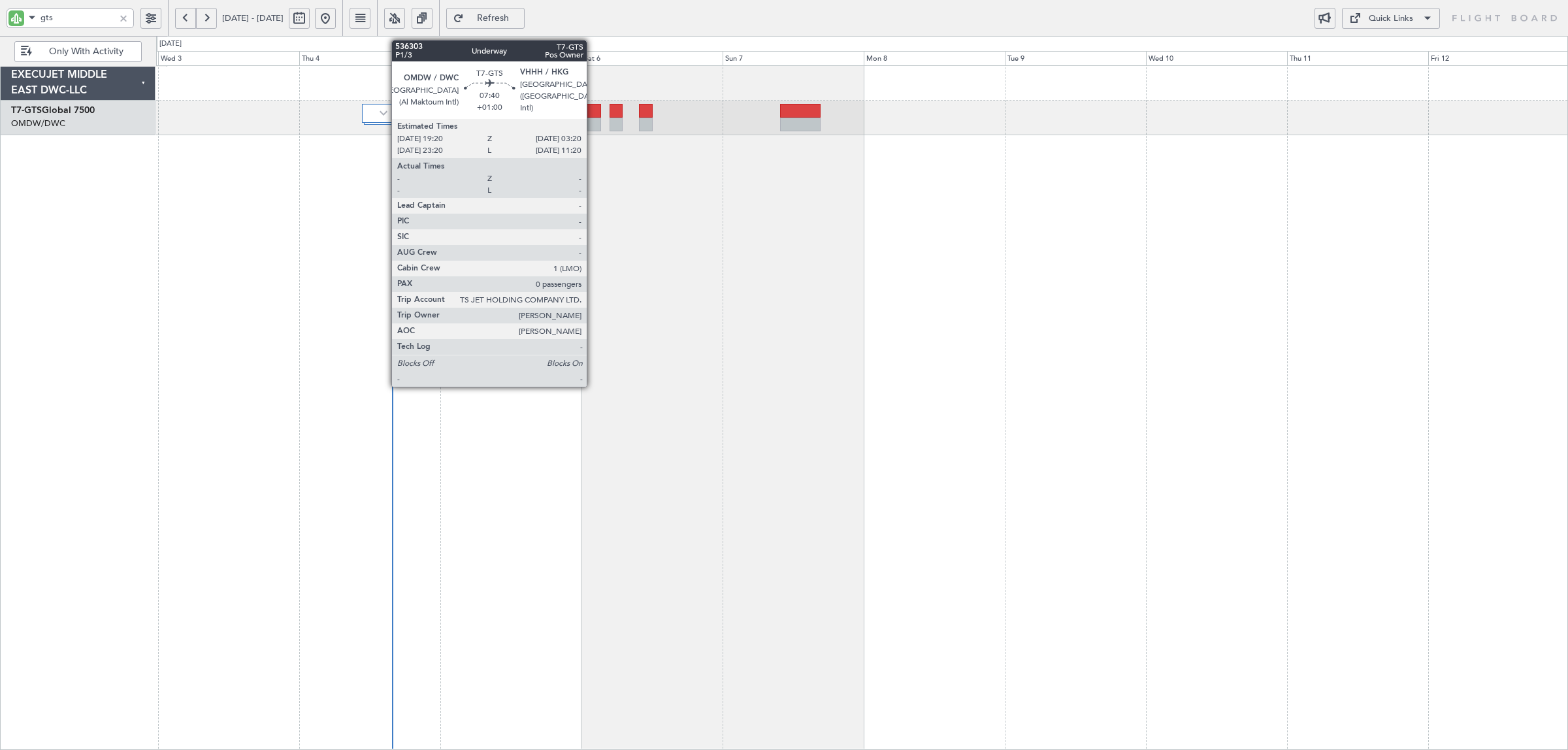
click at [593, 129] on div at bounding box center [577, 125] width 48 height 14
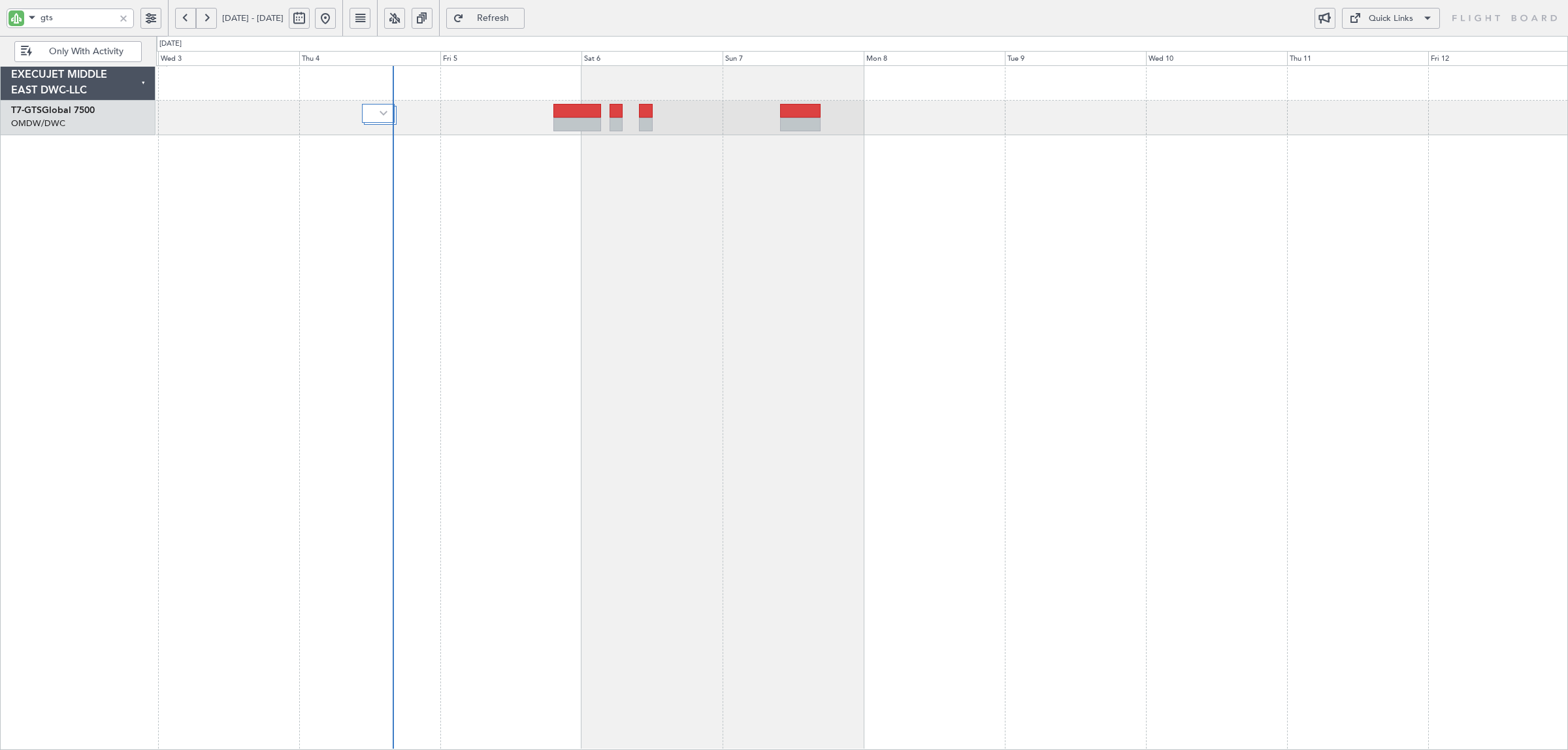
click at [560, 122] on div at bounding box center [577, 125] width 48 height 14
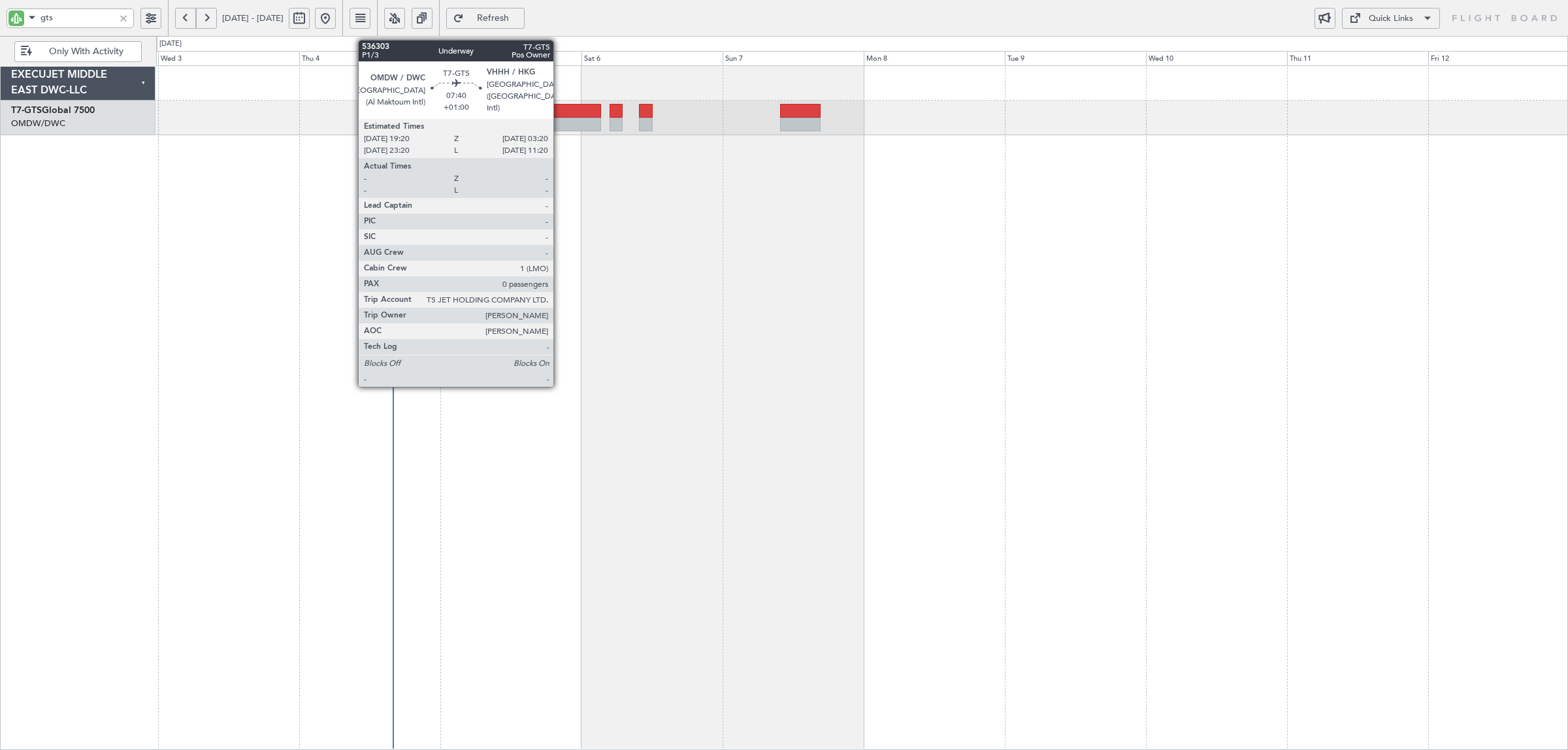
click at [560, 122] on div at bounding box center [577, 125] width 48 height 14
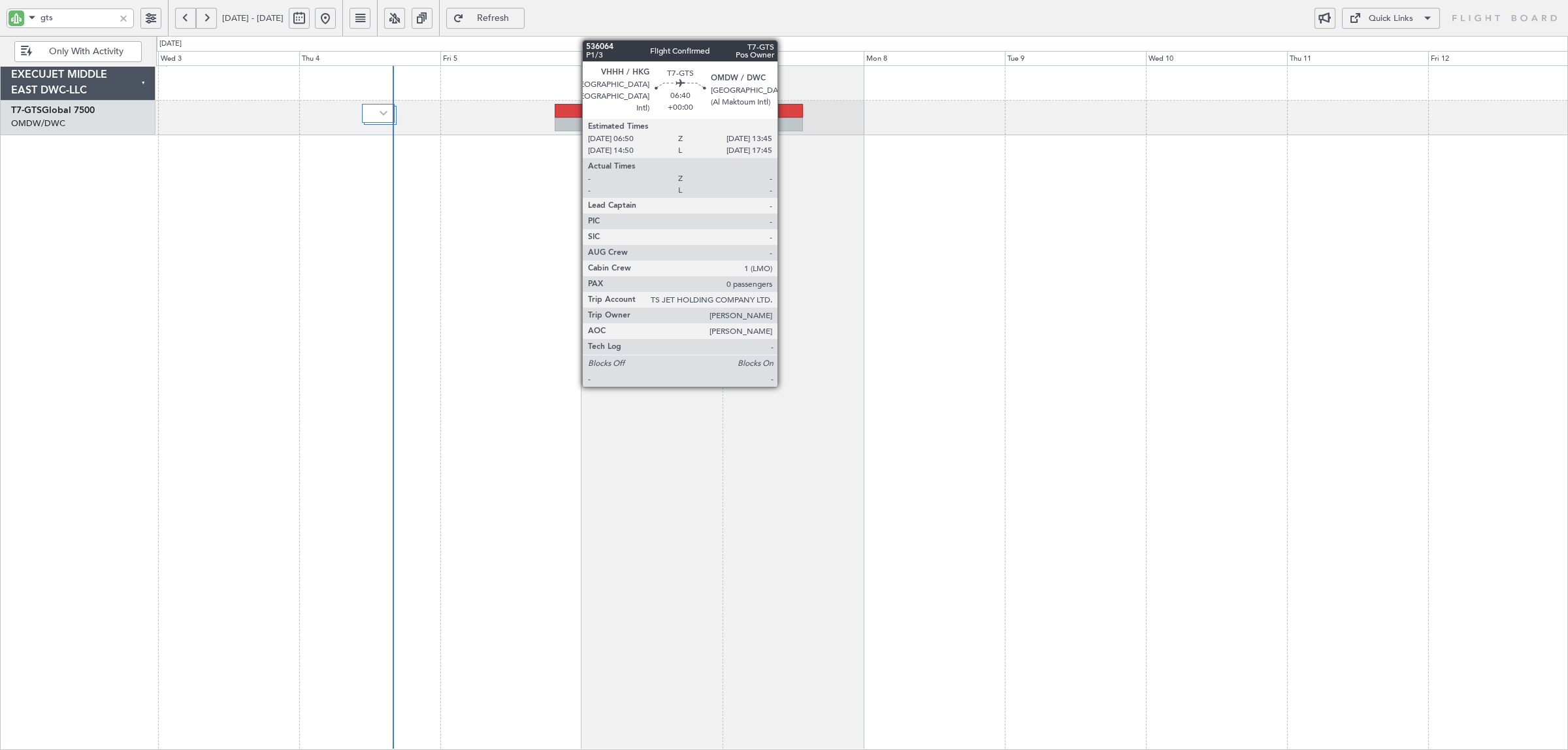
click at [784, 128] on div at bounding box center [783, 125] width 41 height 14
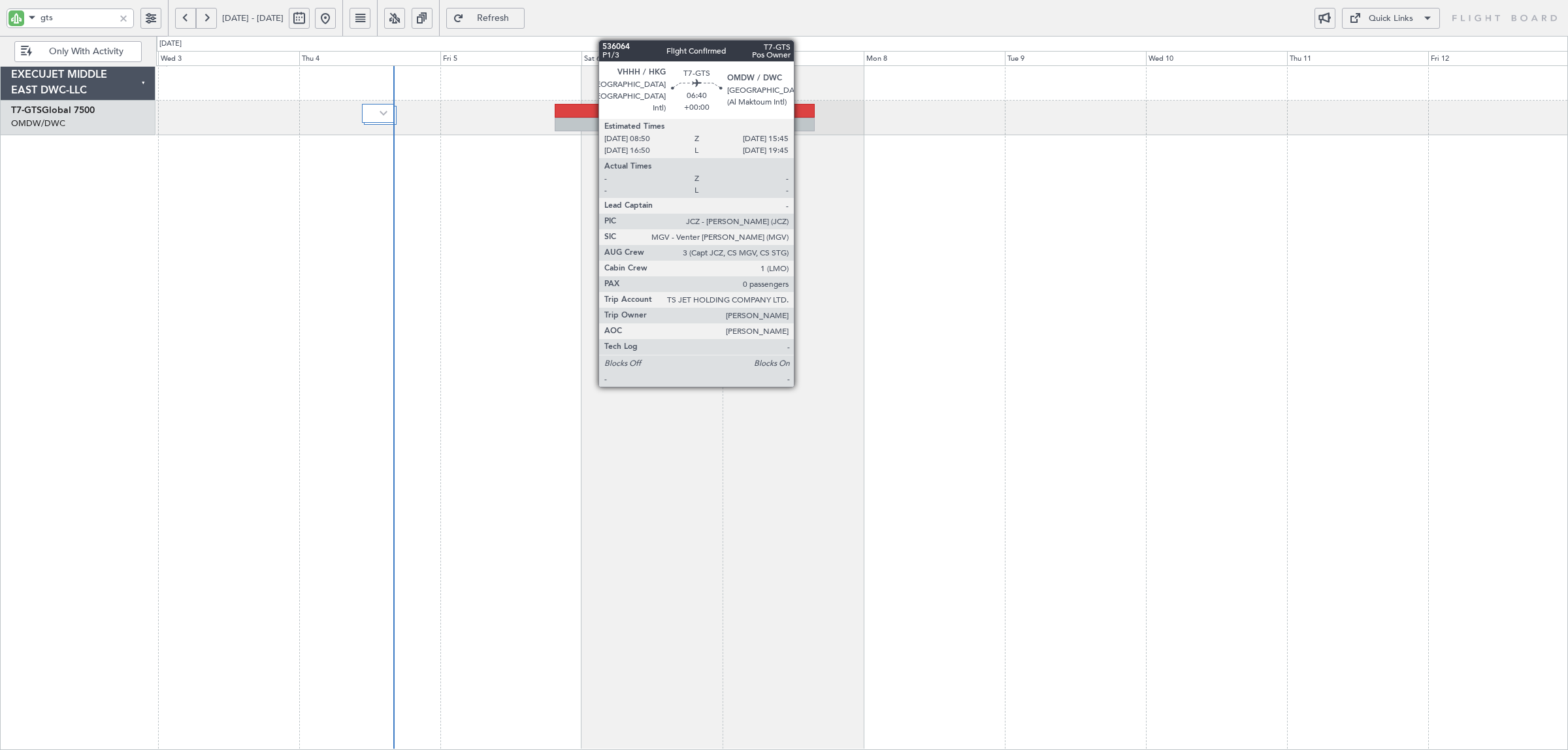
click at [801, 111] on div at bounding box center [795, 110] width 41 height 14
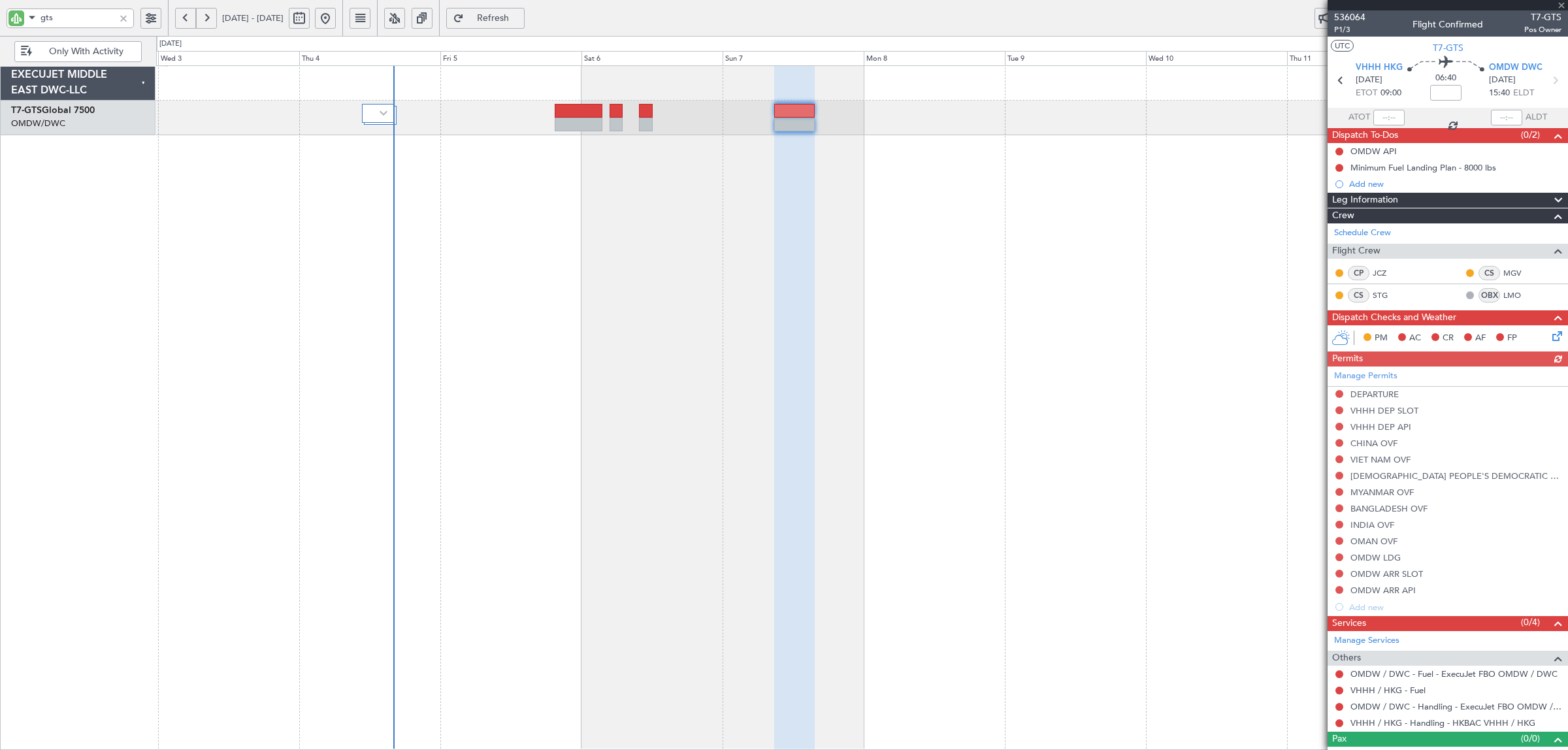
click at [1337, 394] on div "Manage Permits DEPARTURE VHHH DEP SLOT VHHH DEP API CHINA OVF VIET NAM OVF LAO …" at bounding box center [1448, 491] width 240 height 249
click at [1340, 394] on button at bounding box center [1339, 394] width 8 height 8
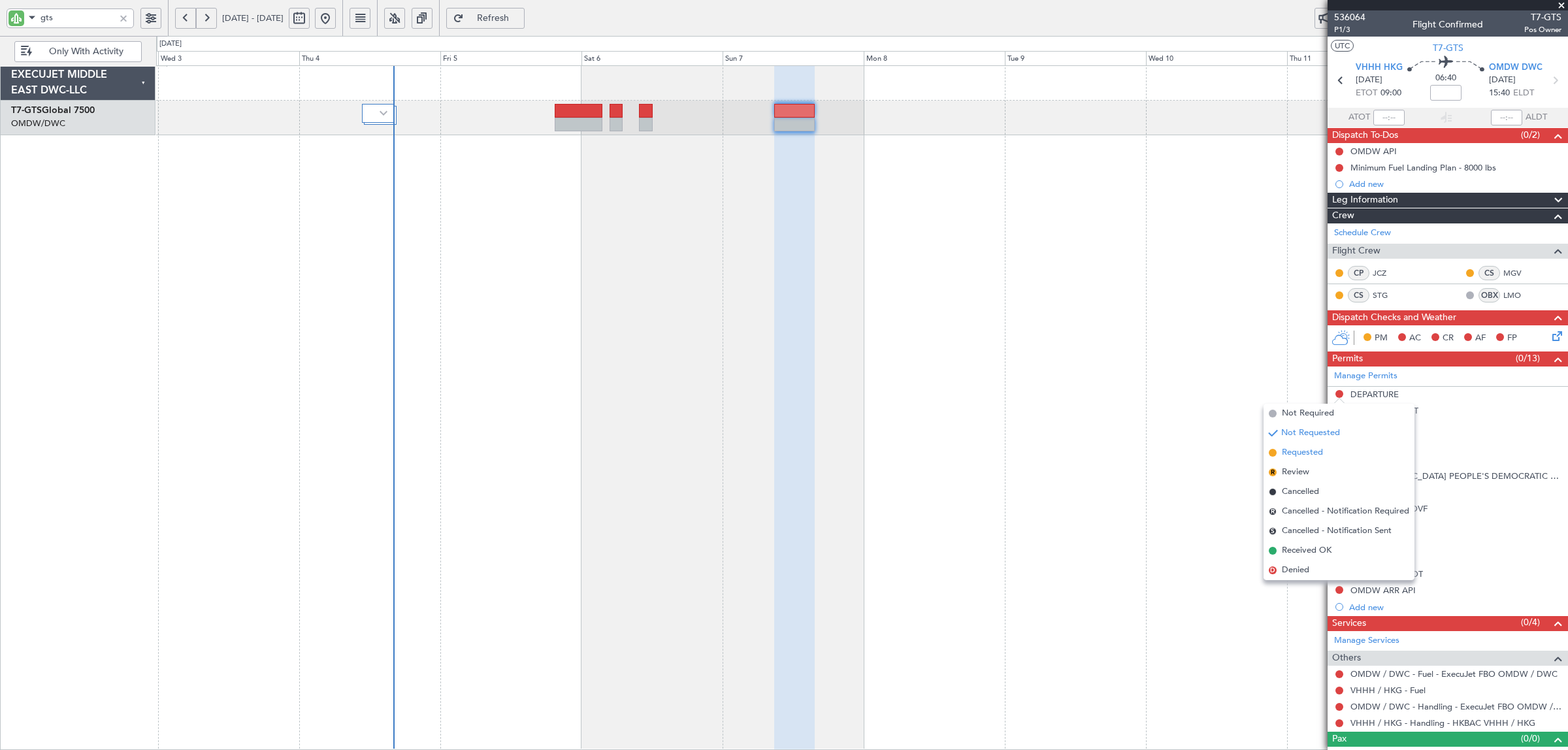
click at [1310, 453] on span "Requested" at bounding box center [1303, 452] width 41 height 13
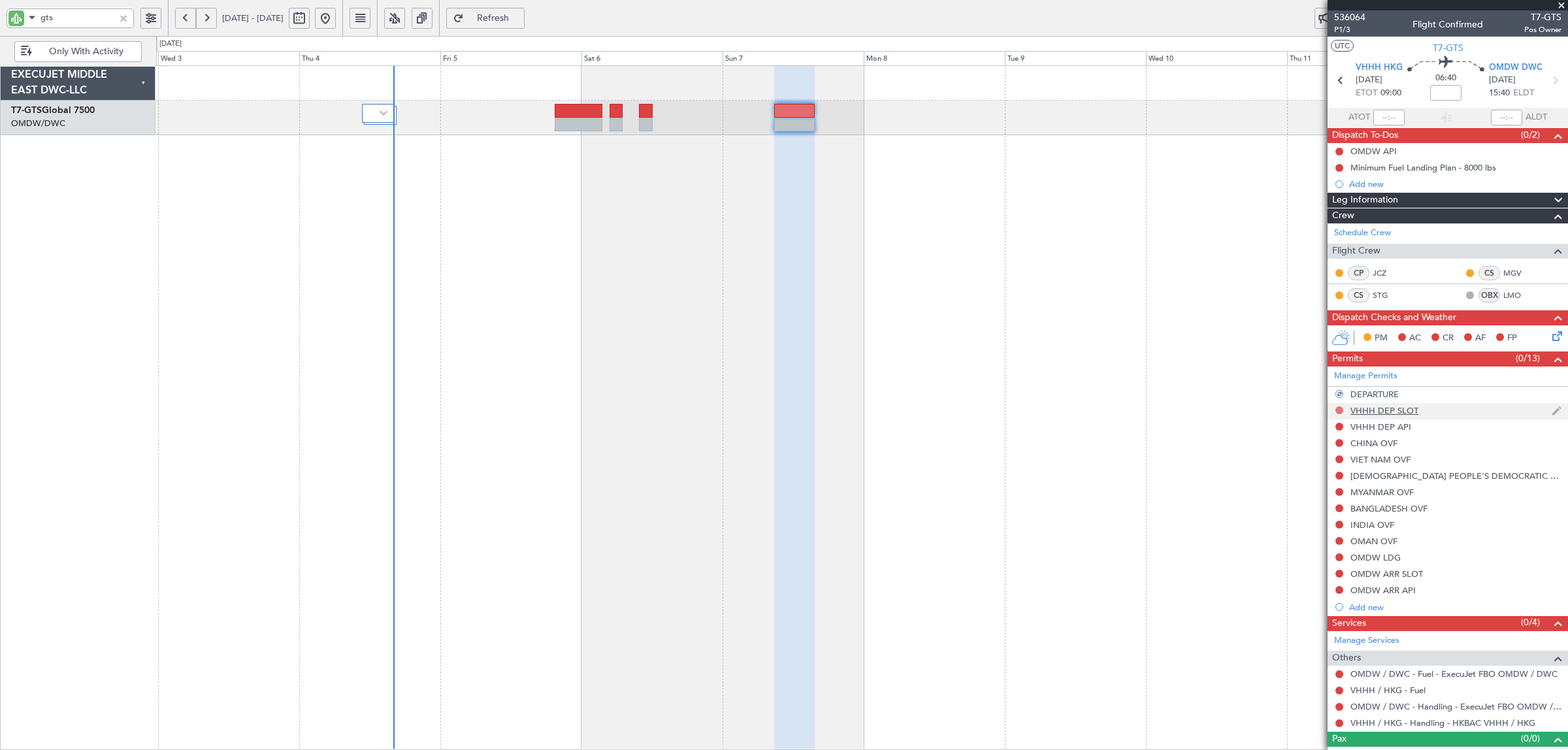
click at [1340, 411] on button at bounding box center [1339, 411] width 8 height 8
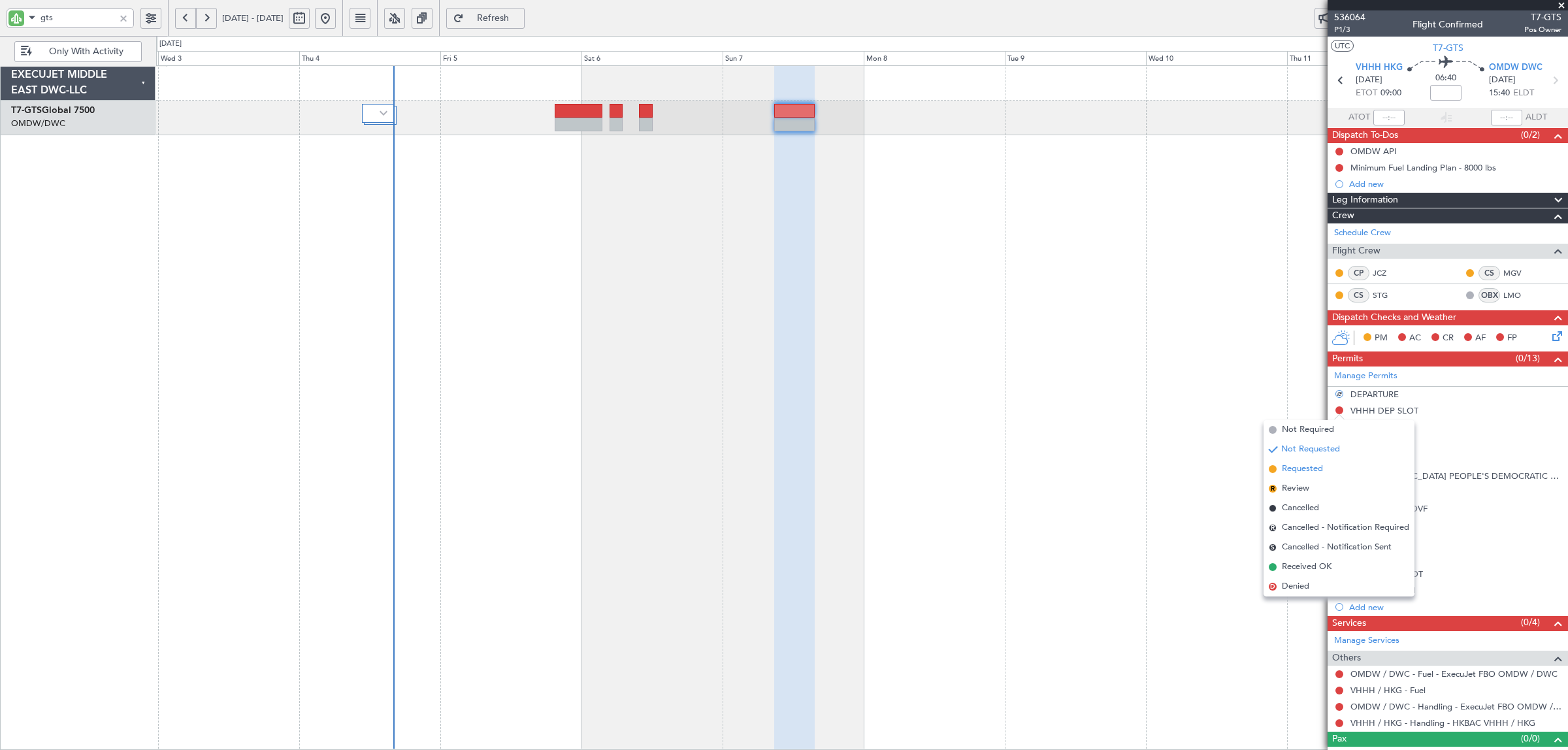
click at [1323, 467] on span "Requested" at bounding box center [1303, 469] width 41 height 13
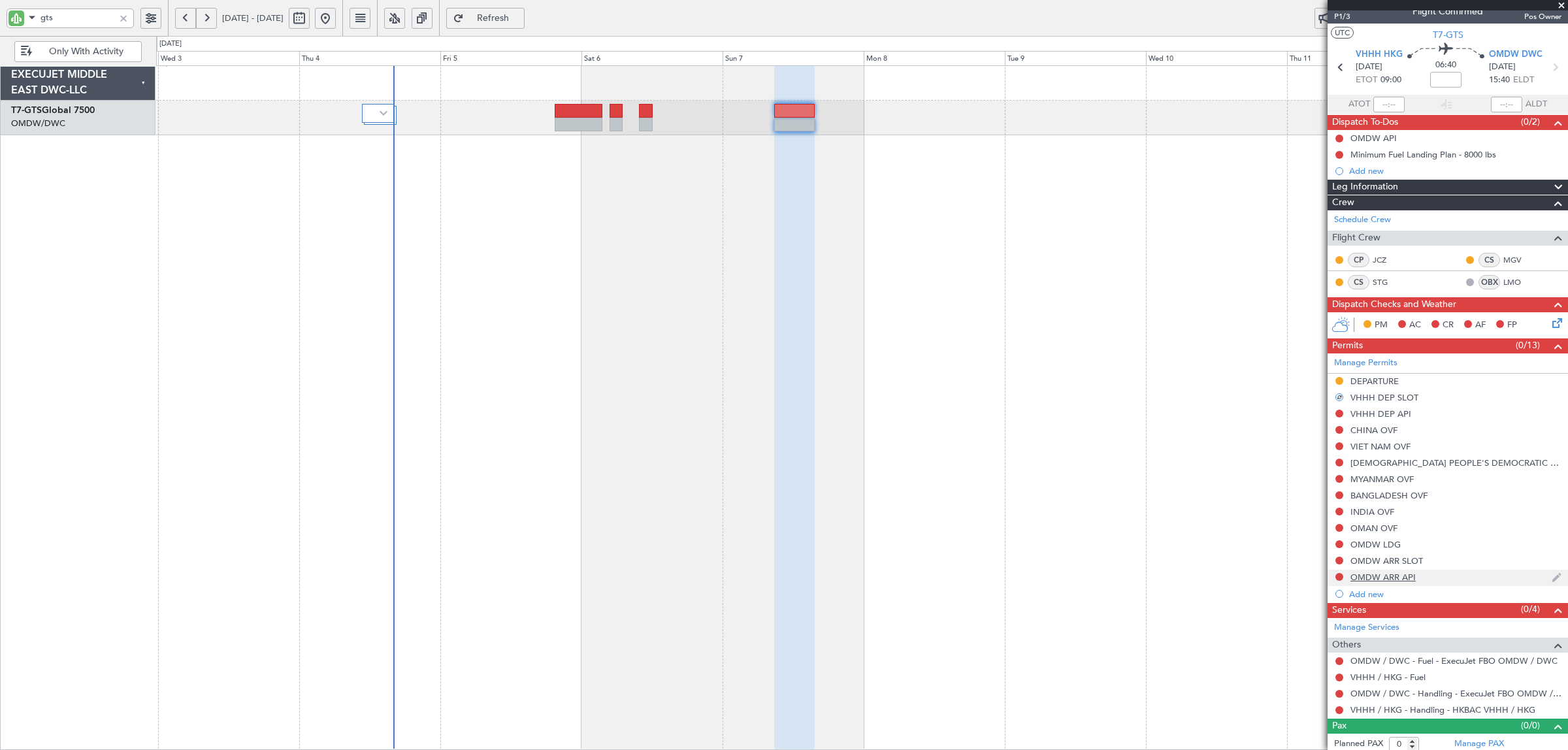
scroll to position [18, 0]
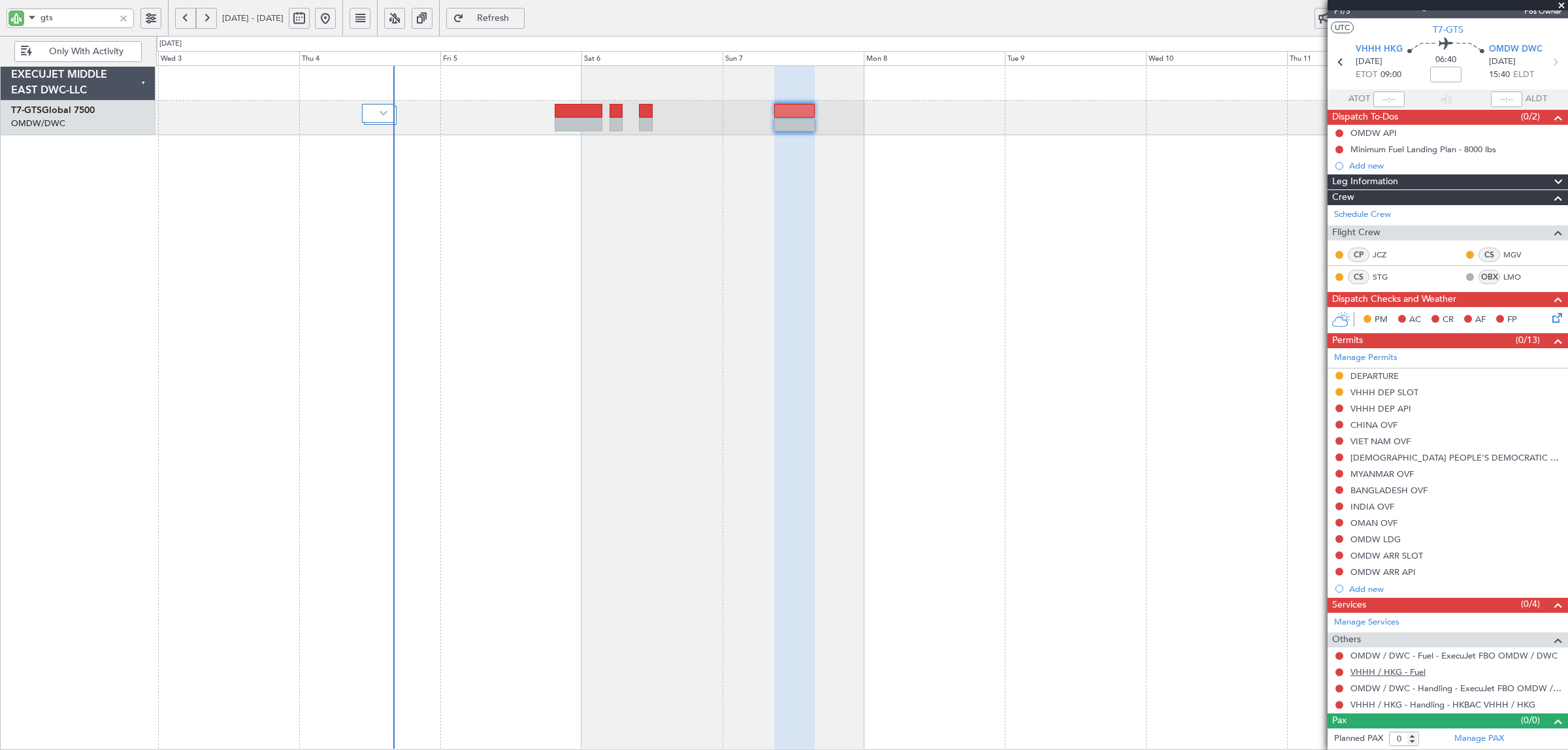
click at [1387, 674] on link "VHHH / HKG - Fuel" at bounding box center [1387, 671] width 75 height 11
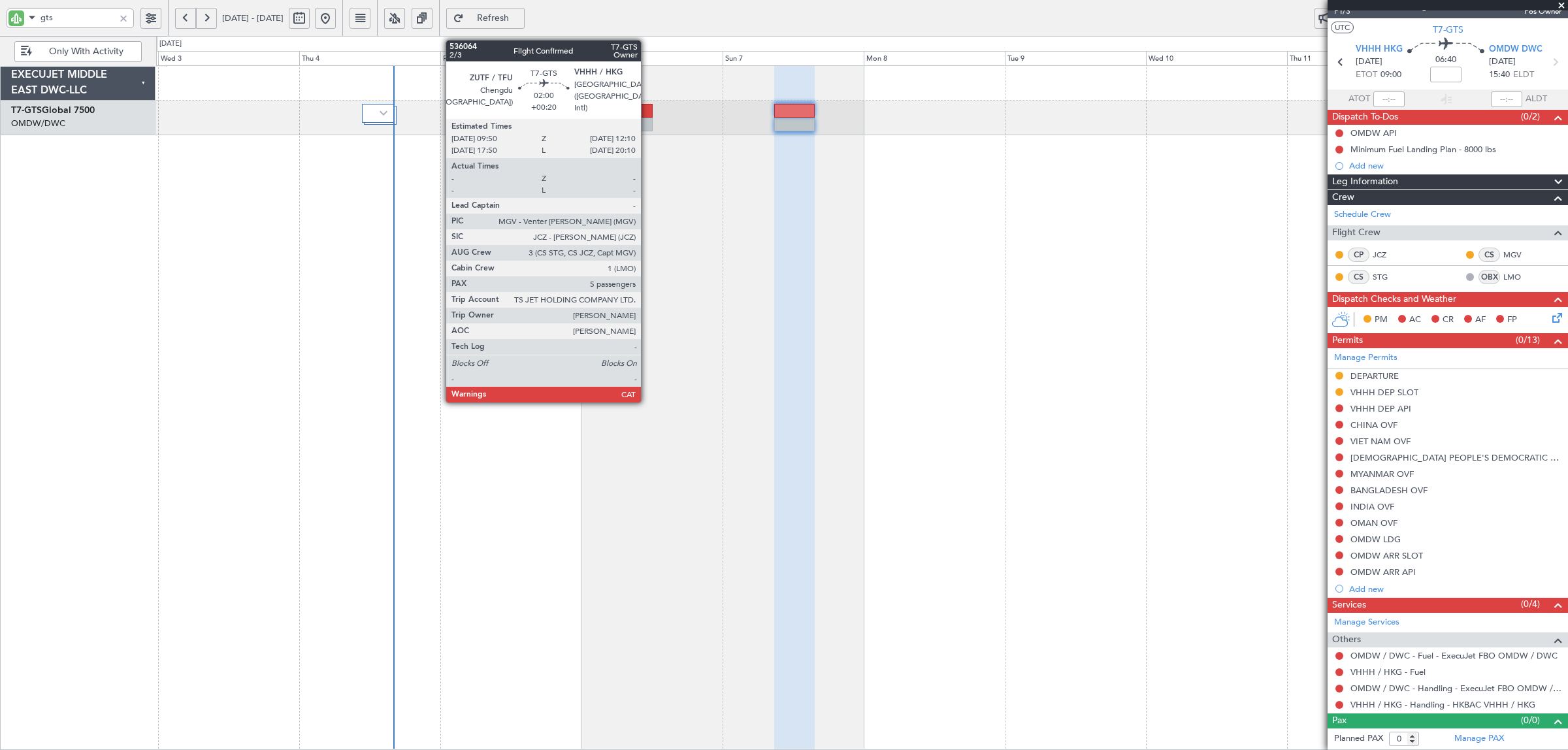
click at [646, 122] on div at bounding box center [646, 125] width 14 height 14
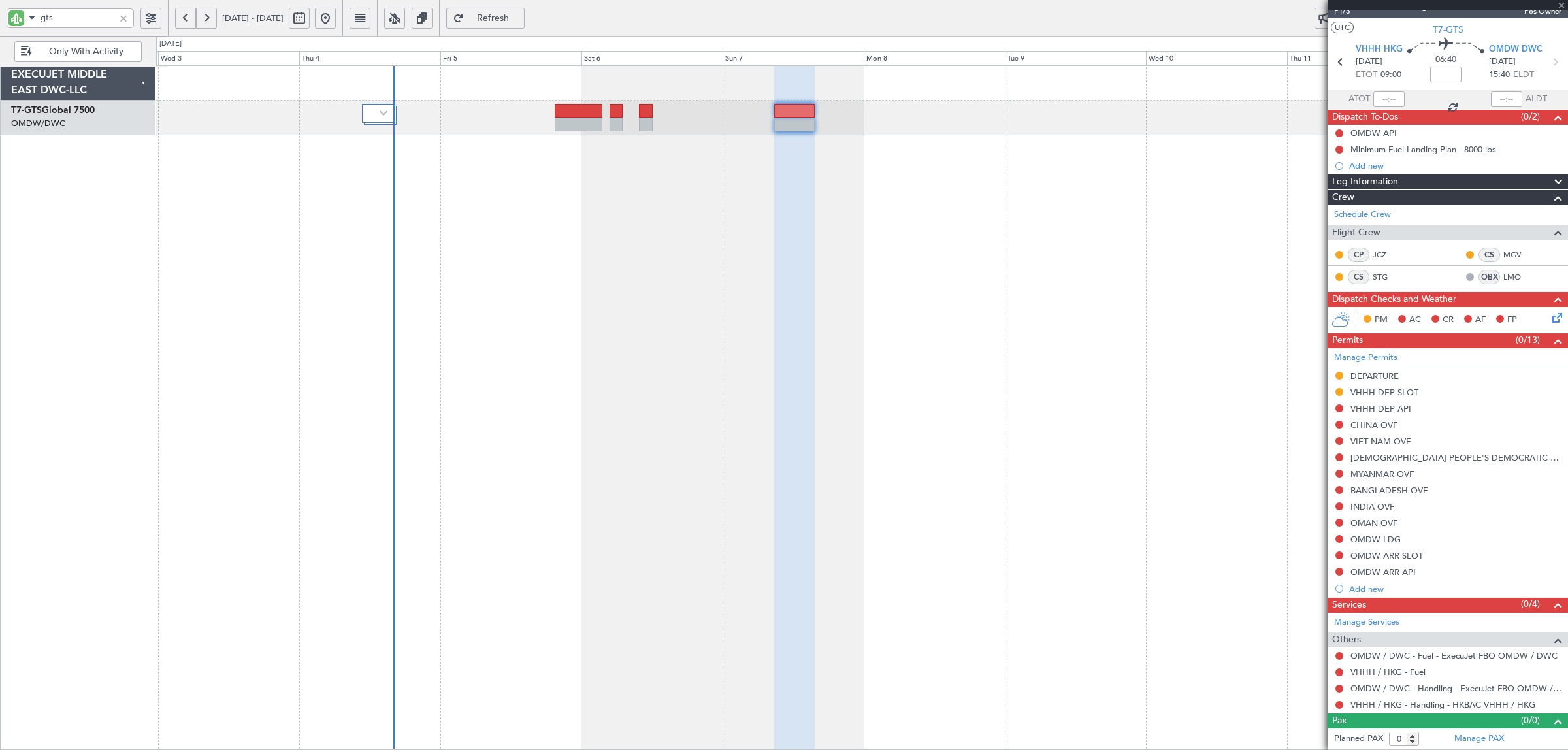
type input "+00:20"
type input "5"
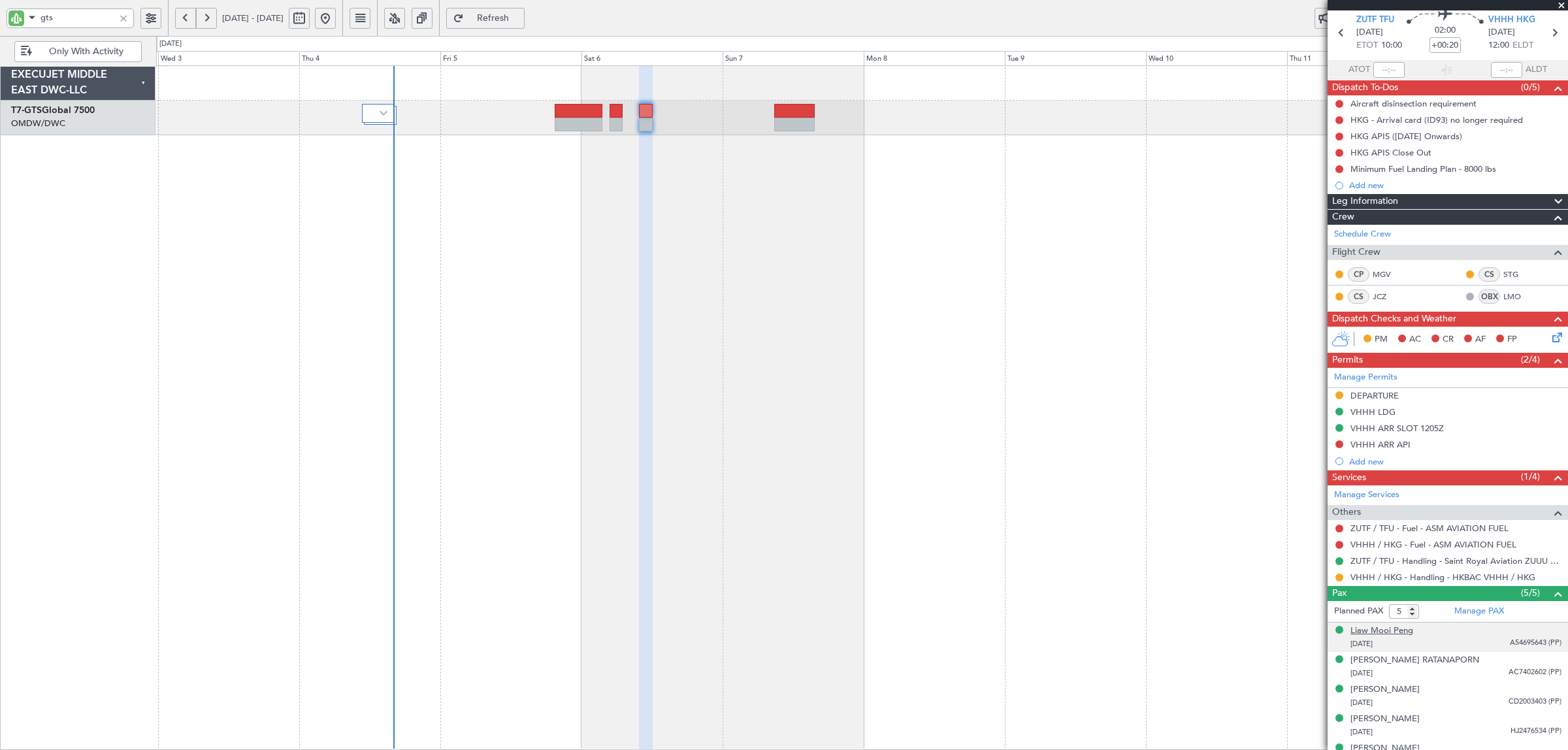
scroll to position [67, 0]
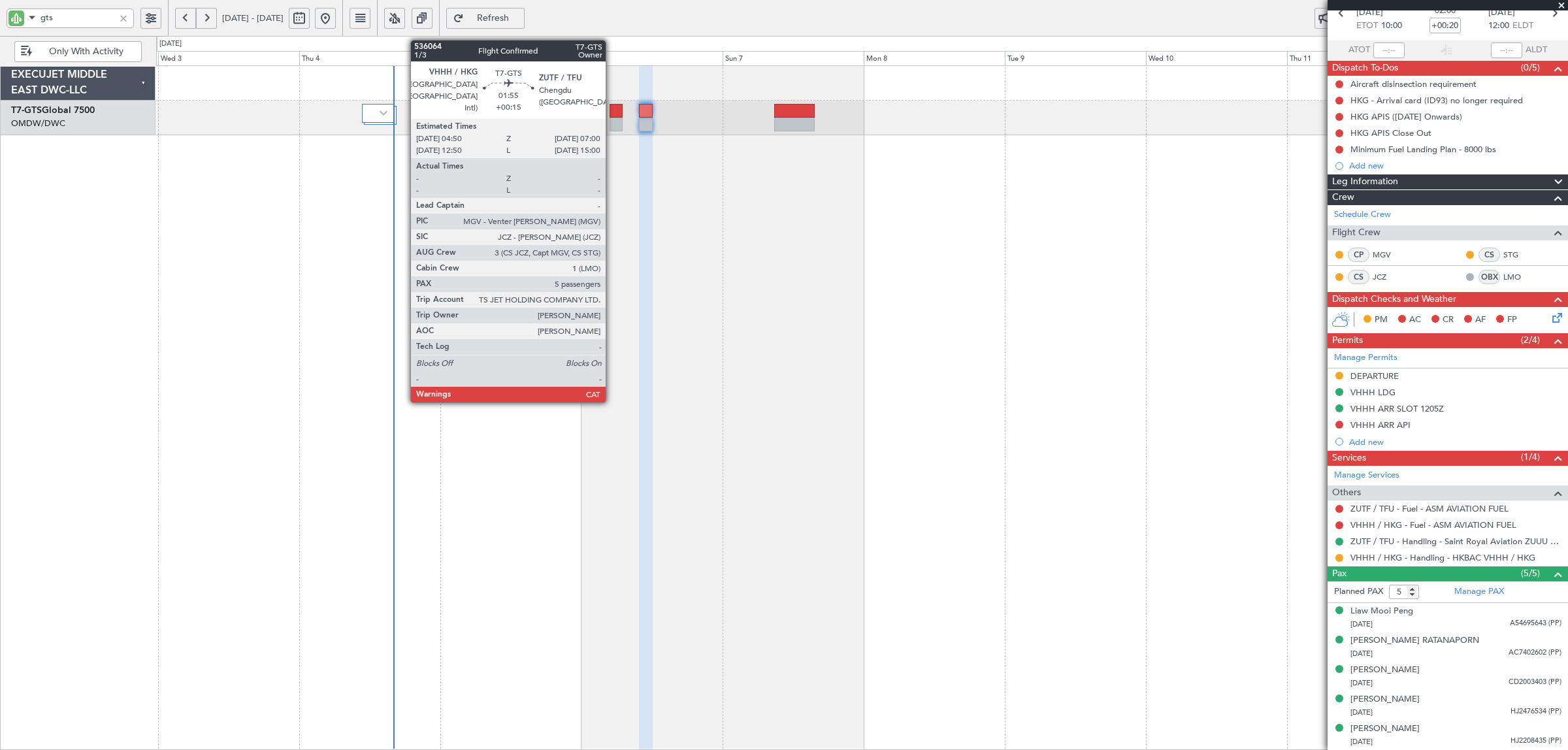
click at [612, 116] on div at bounding box center [615, 110] width 13 height 14
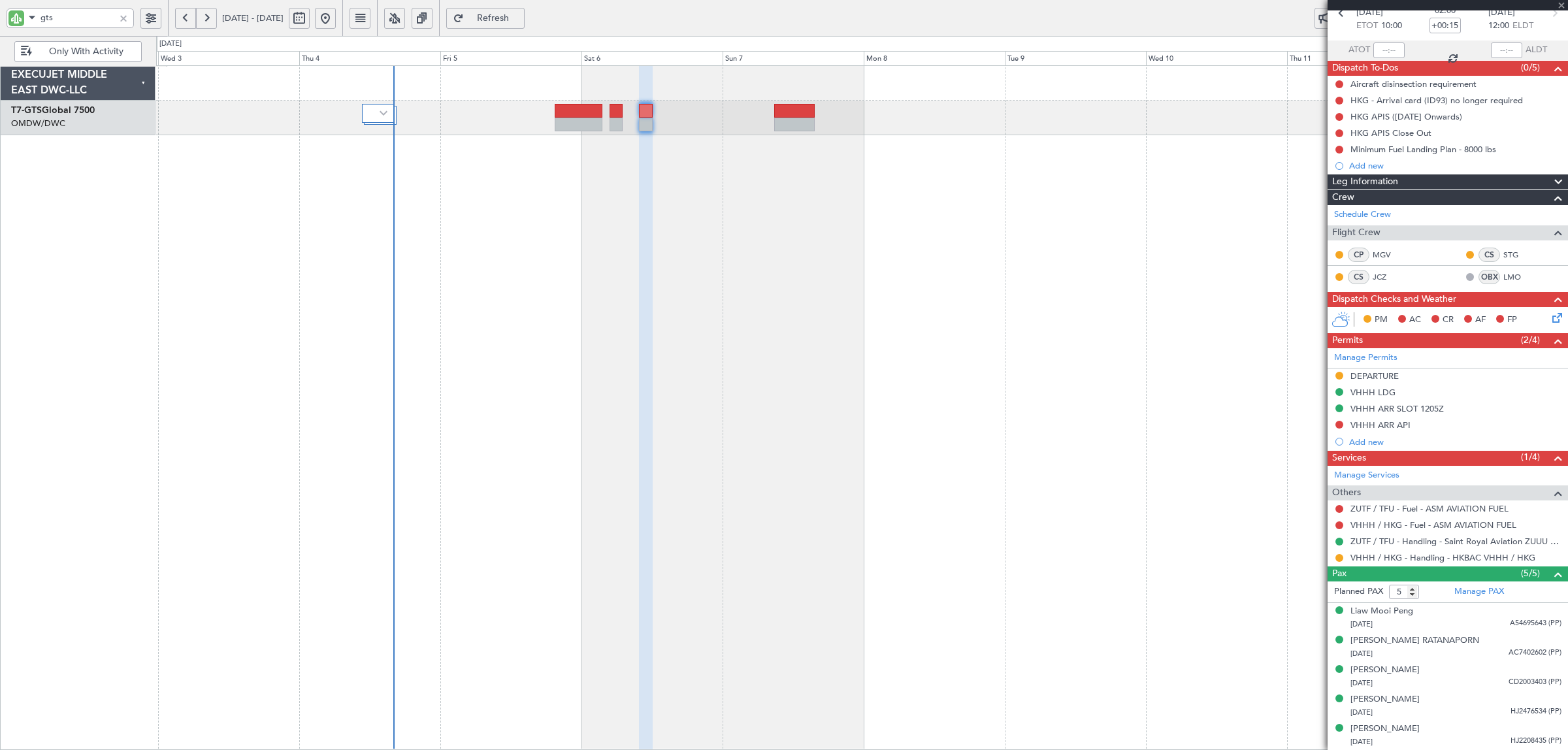
scroll to position [0, 0]
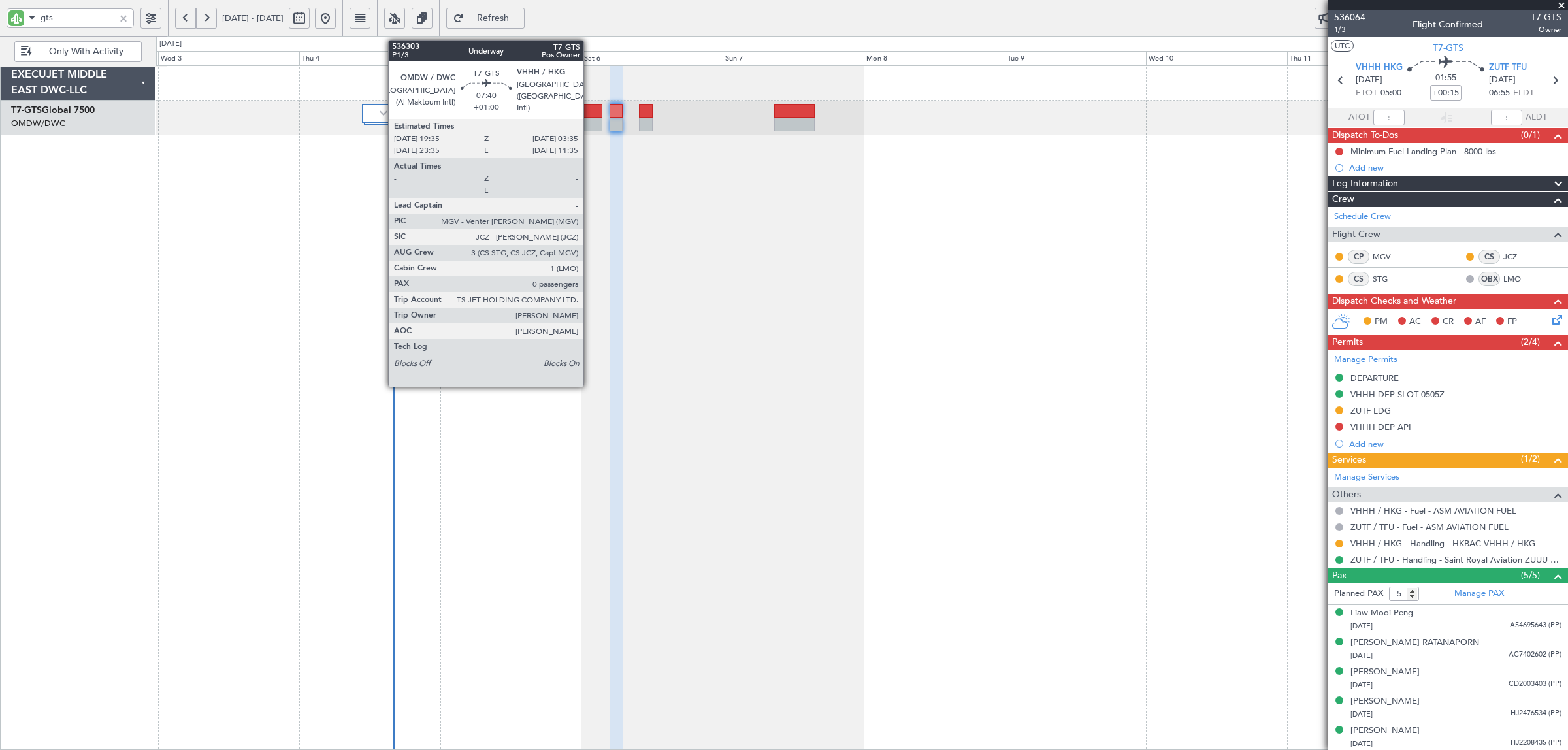
click at [588, 122] on div at bounding box center [578, 125] width 48 height 14
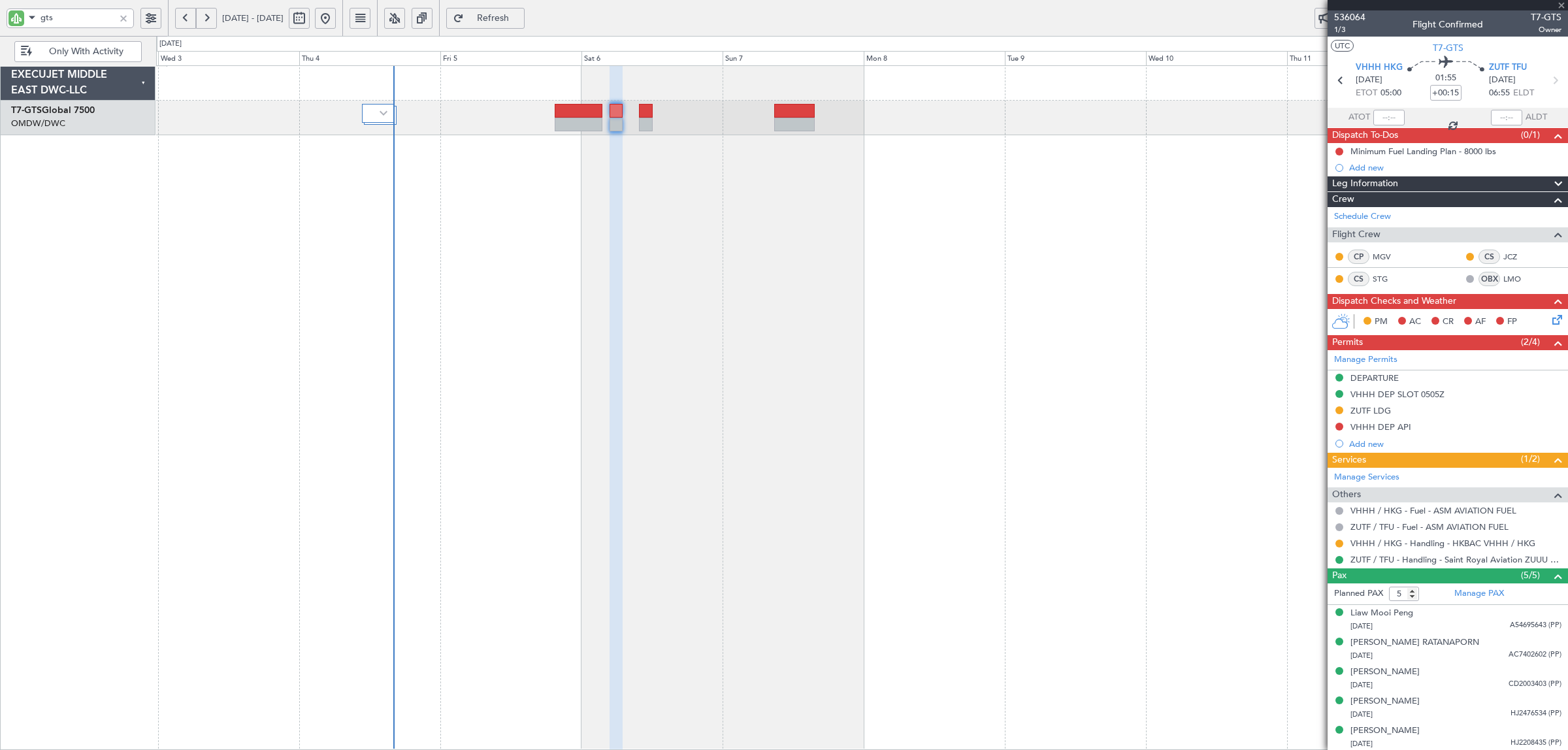
type input "+01:00"
type input "0"
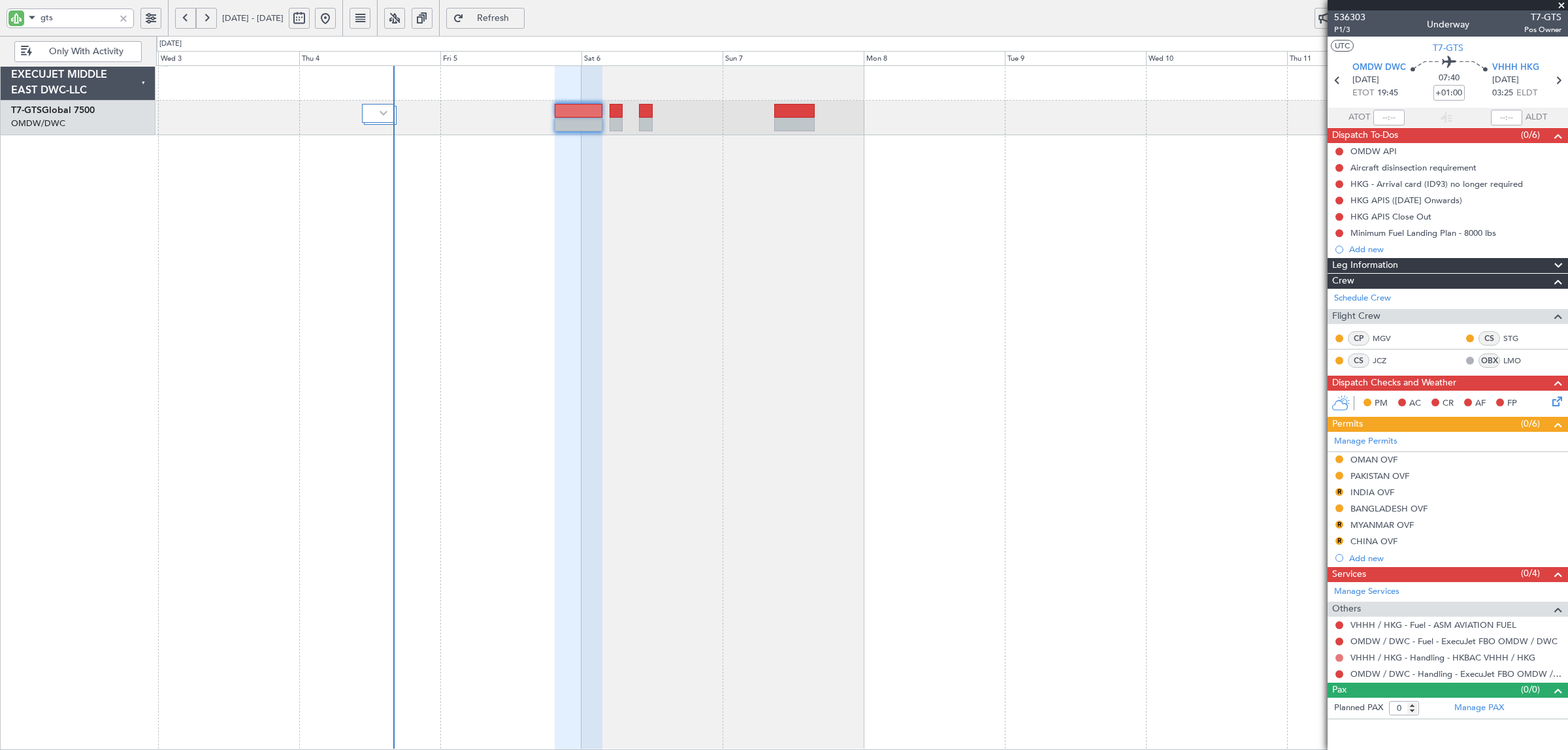
click at [1341, 655] on button at bounding box center [1339, 658] width 8 height 8
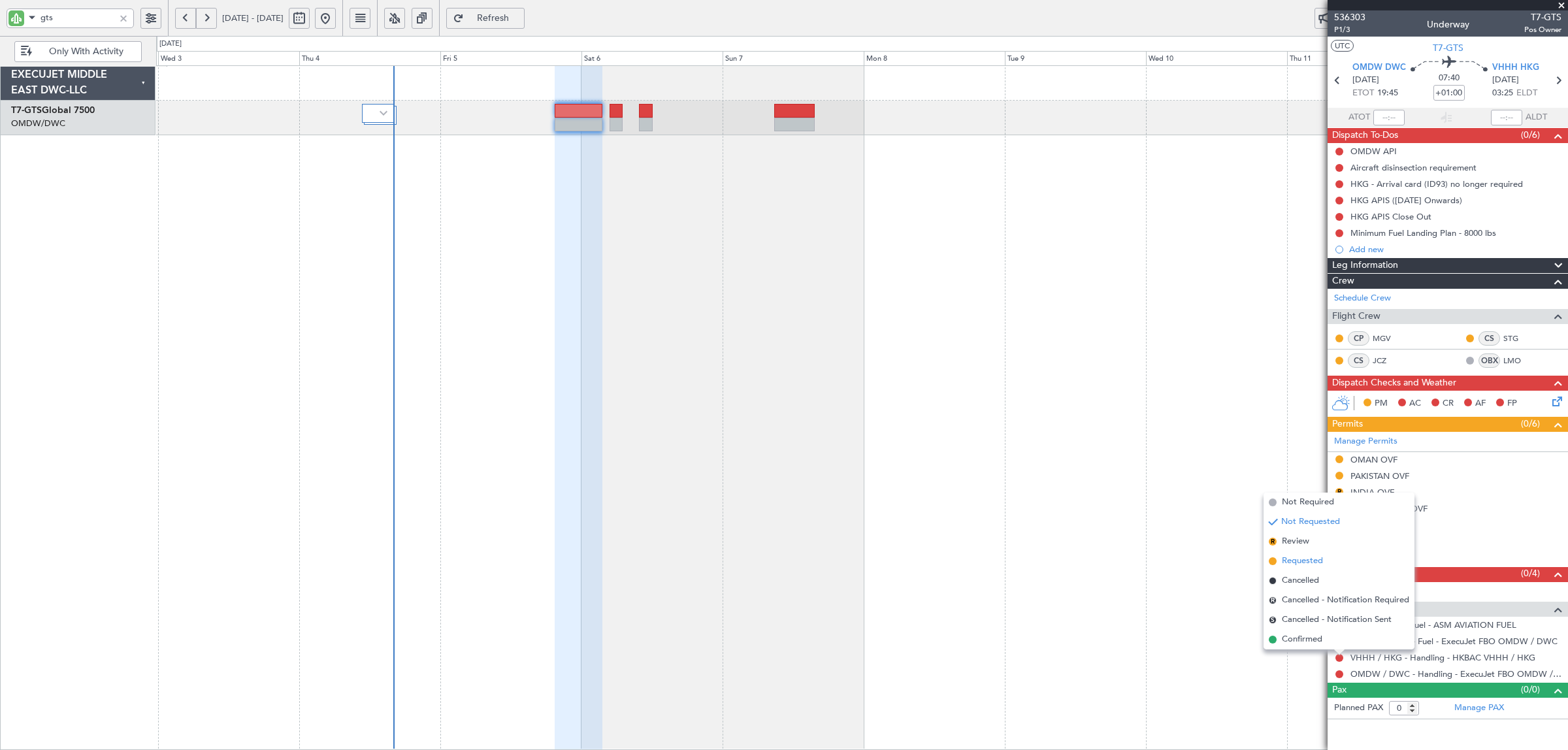
click at [1315, 559] on span "Requested" at bounding box center [1303, 561] width 41 height 13
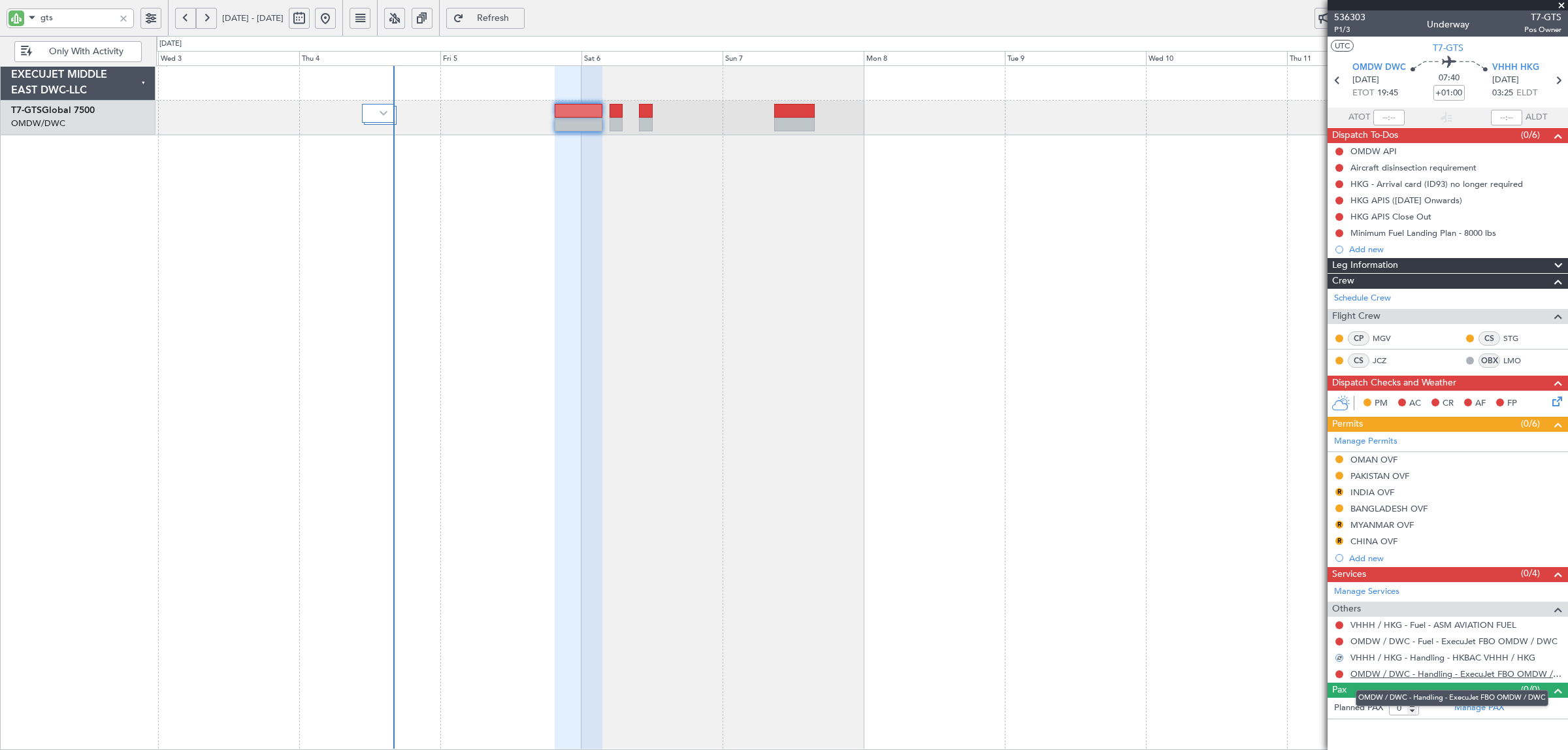
click at [1473, 674] on link "OMDW / DWC - Handling - ExecuJet FBO OMDW / DWC" at bounding box center [1455, 674] width 211 height 11
click at [1388, 442] on link "Manage Permits" at bounding box center [1366, 442] width 64 height 13
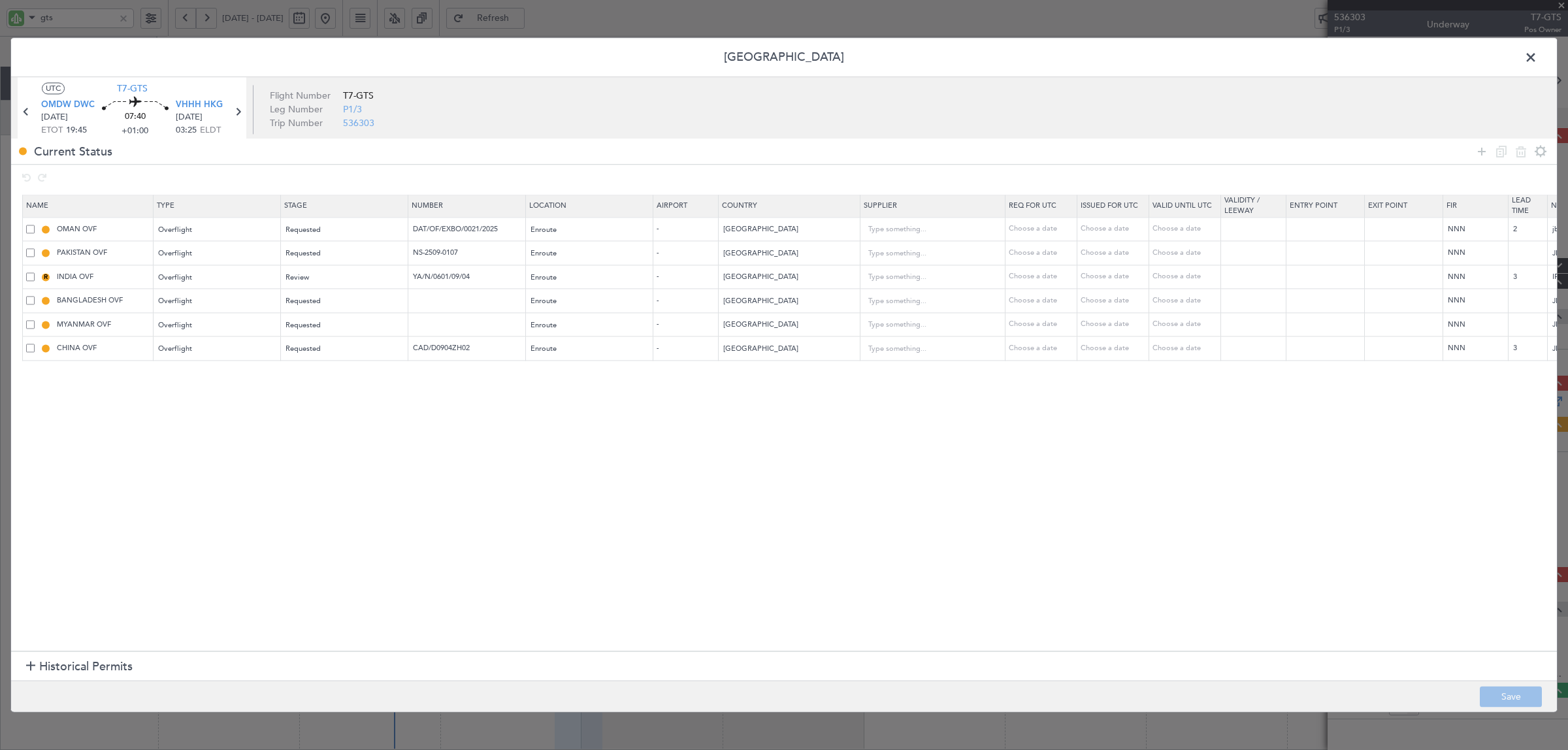
click at [29, 667] on div at bounding box center [31, 667] width 9 height 9
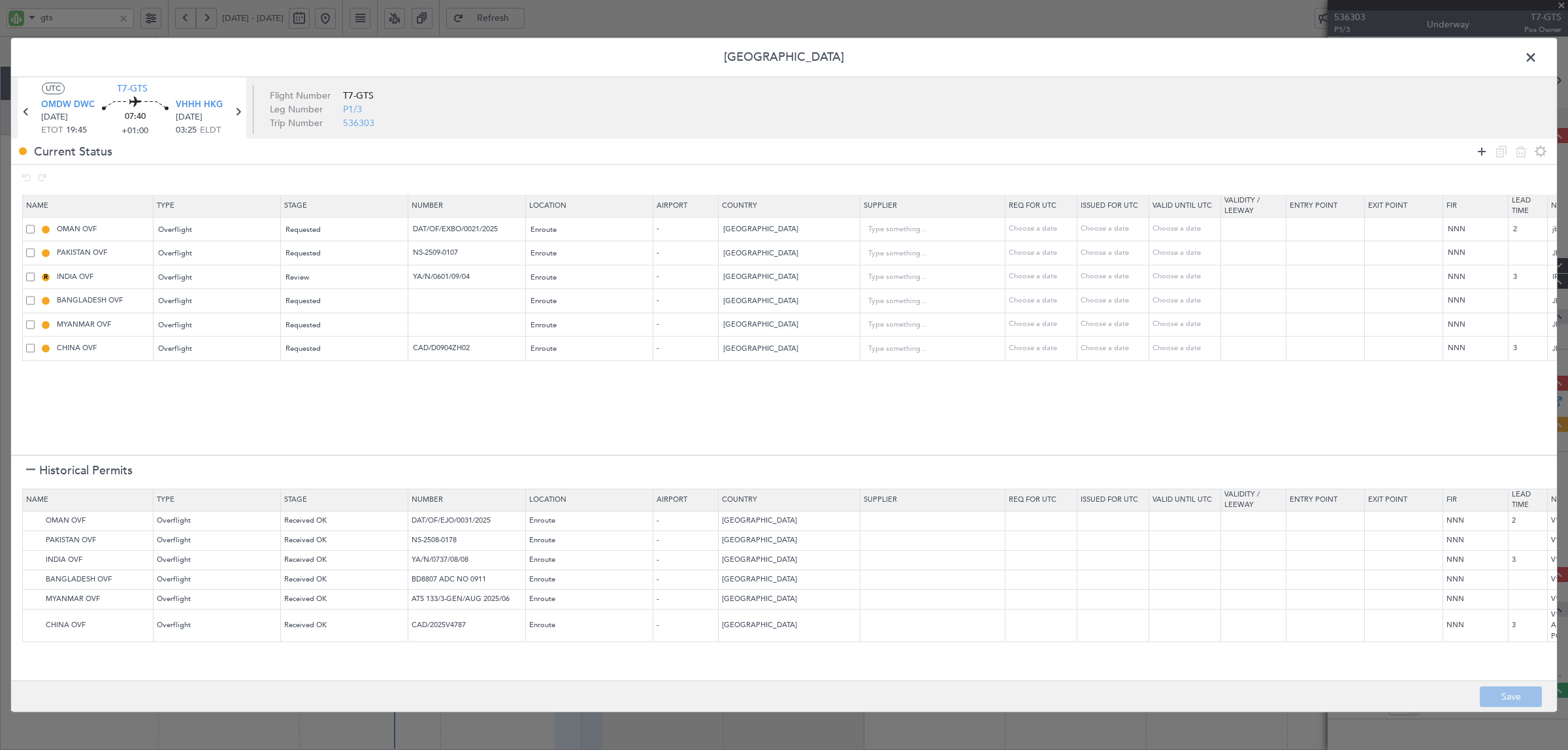
click at [1480, 153] on icon at bounding box center [1482, 151] width 16 height 16
click at [187, 377] on div "Type" at bounding box center [213, 373] width 108 height 20
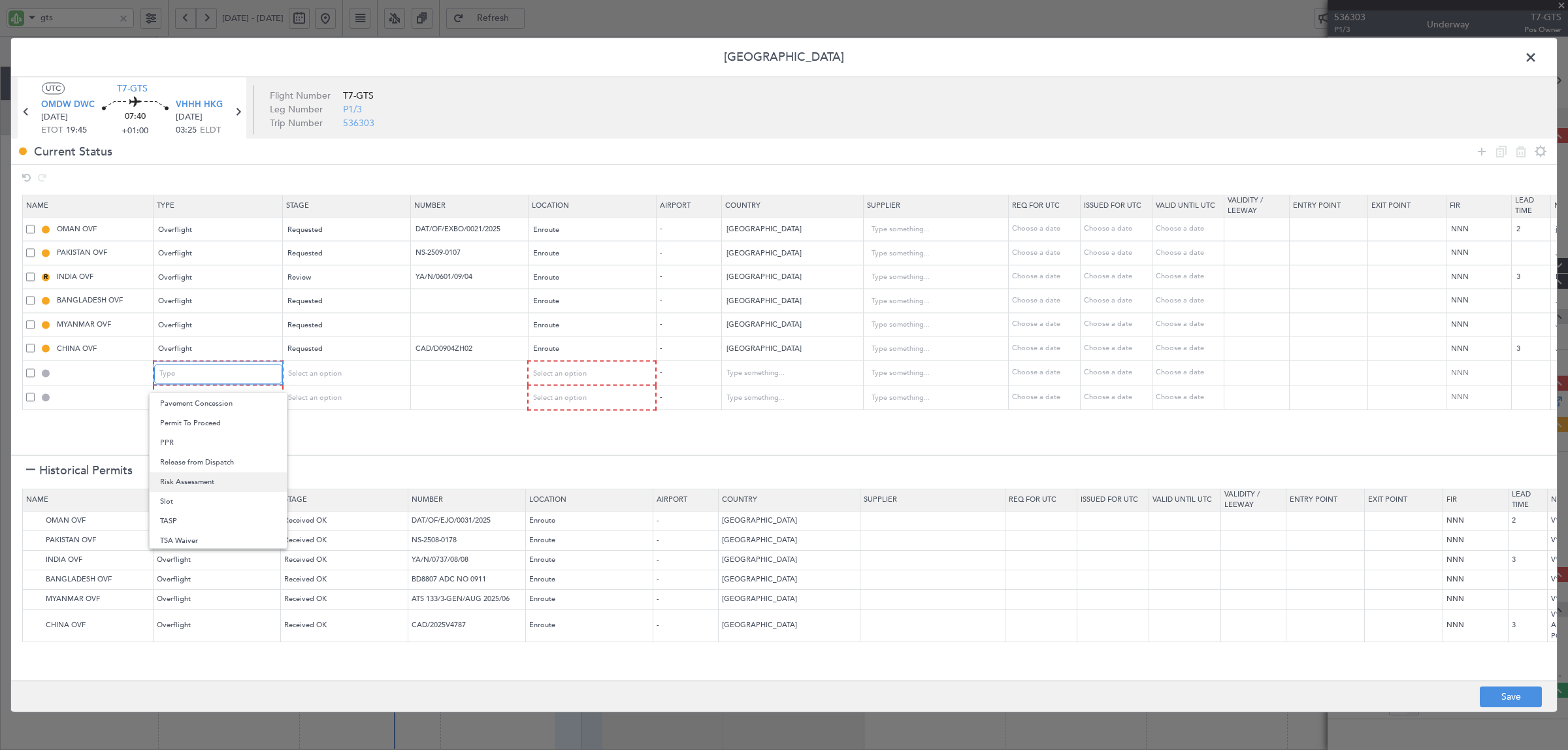
scroll to position [393, 0]
click at [191, 500] on span "Slot" at bounding box center [218, 499] width 116 height 20
click at [203, 403] on div "Type" at bounding box center [213, 398] width 108 height 20
click at [197, 465] on span "API" at bounding box center [218, 465] width 116 height 20
click at [304, 376] on span "Select an option" at bounding box center [313, 373] width 54 height 10
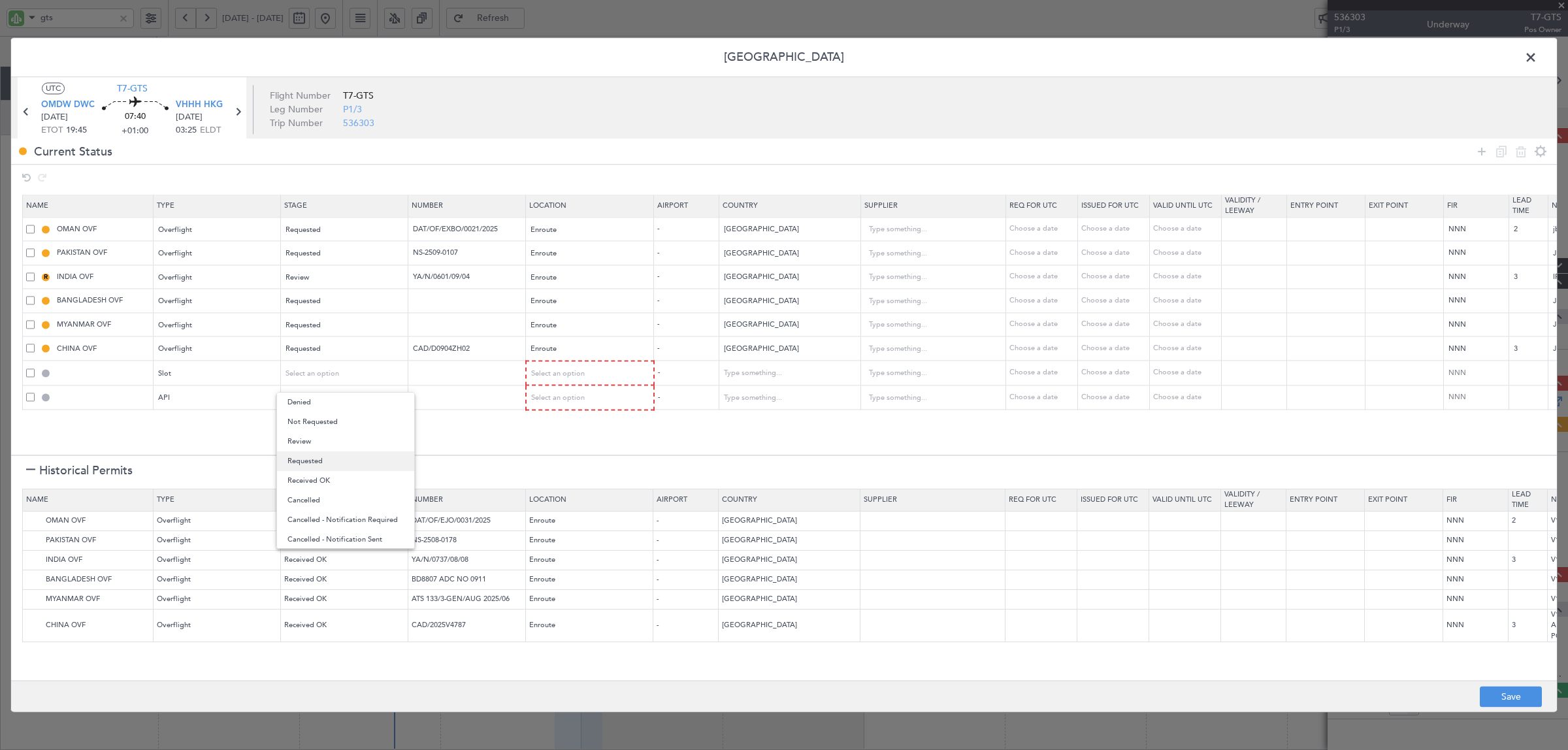
click at [305, 461] on span "Requested" at bounding box center [346, 461] width 116 height 20
click at [315, 398] on span "Select an option" at bounding box center [313, 398] width 54 height 10
click at [311, 484] on span "Requested" at bounding box center [346, 485] width 116 height 20
click at [569, 373] on span "Select an option" at bounding box center [558, 373] width 54 height 10
click at [569, 395] on span "Departure" at bounding box center [590, 402] width 116 height 20
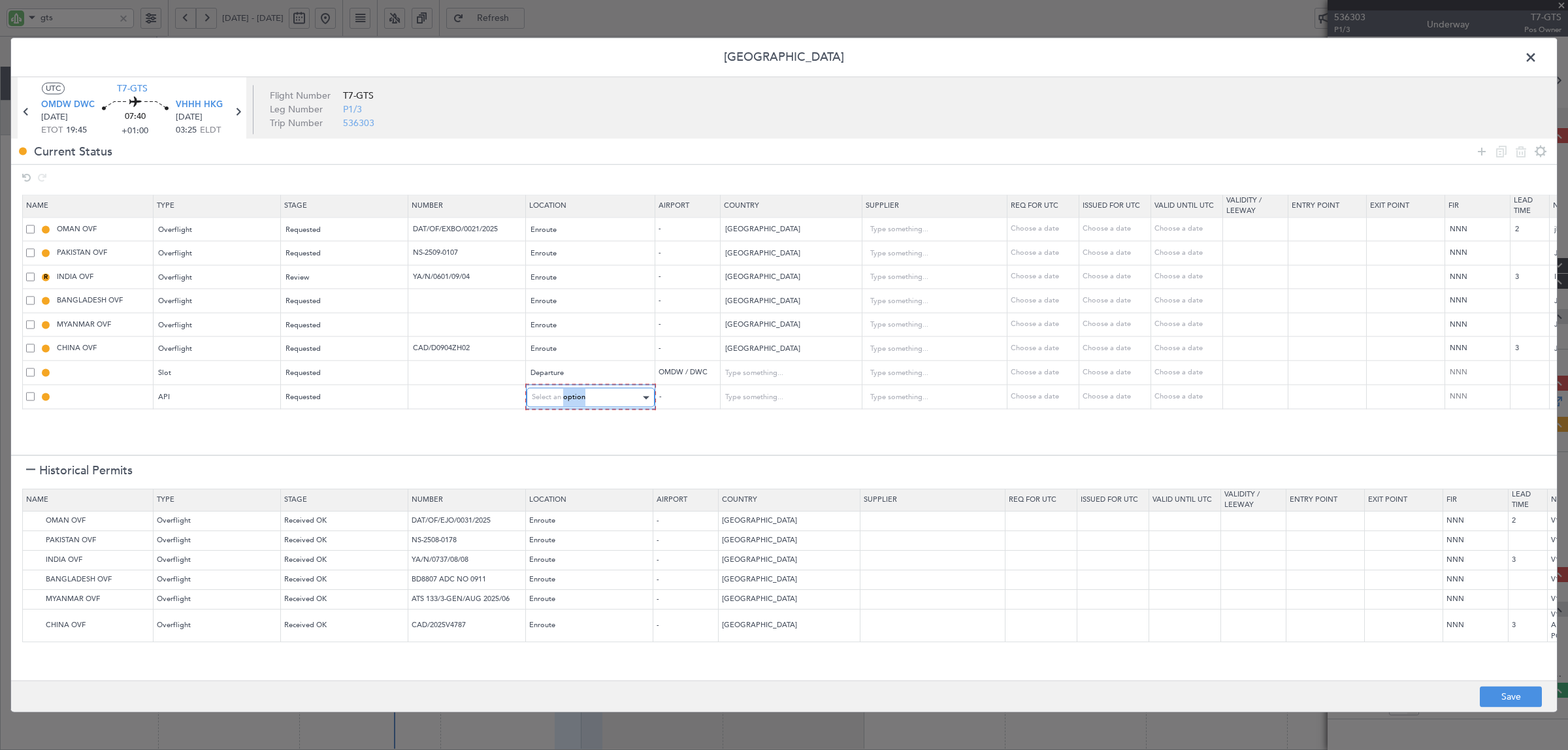
click at [570, 393] on span "Select an option" at bounding box center [558, 397] width 54 height 10
click at [572, 426] on span "Departure" at bounding box center [590, 426] width 116 height 20
click at [1495, 702] on button "Save" at bounding box center [1511, 697] width 62 height 21
type input "OMDW DEP SLOT"
type input "[GEOGRAPHIC_DATA]"
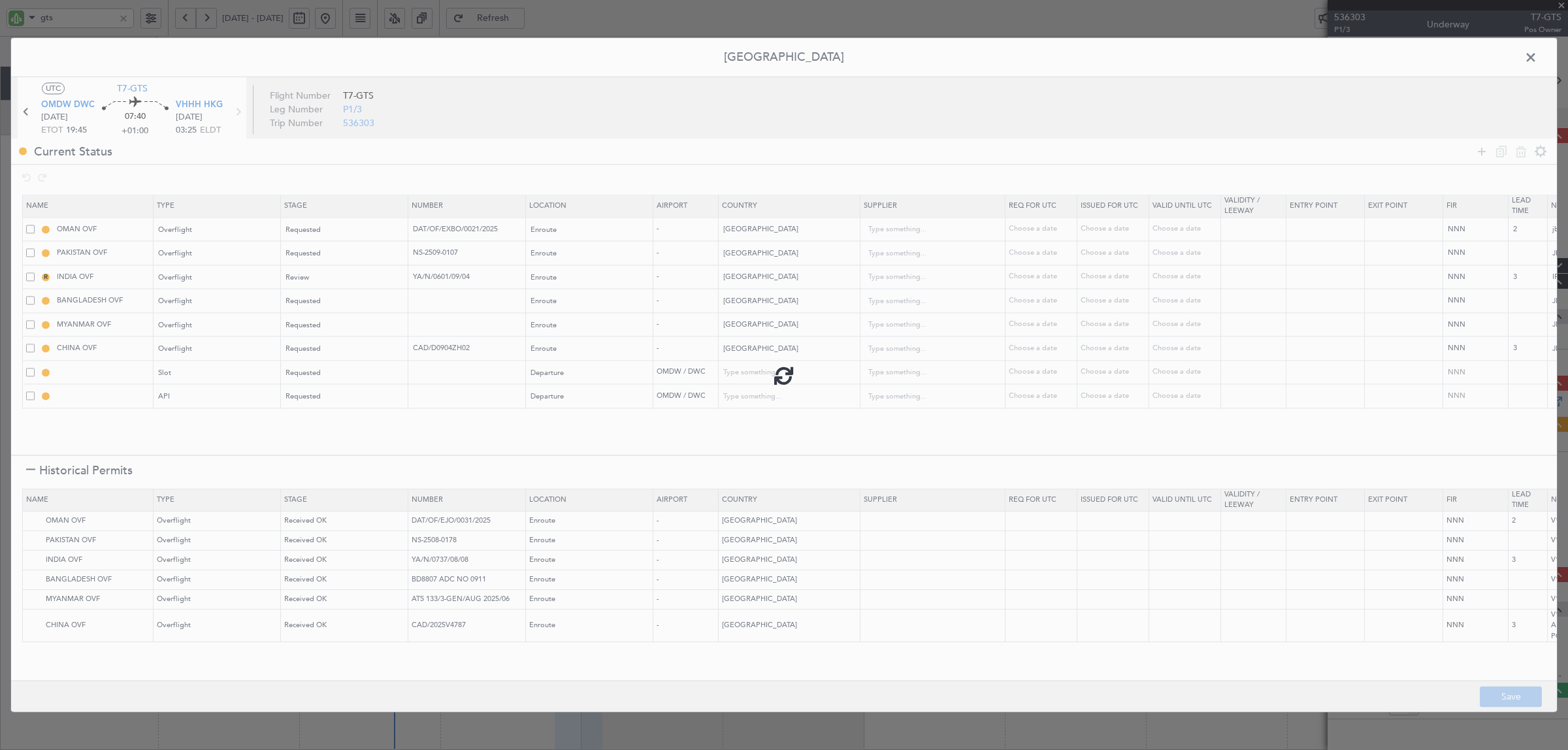
type input "NNN"
type input "1"
type input "OMDW DEP API"
type input "[GEOGRAPHIC_DATA]"
type input "NNN"
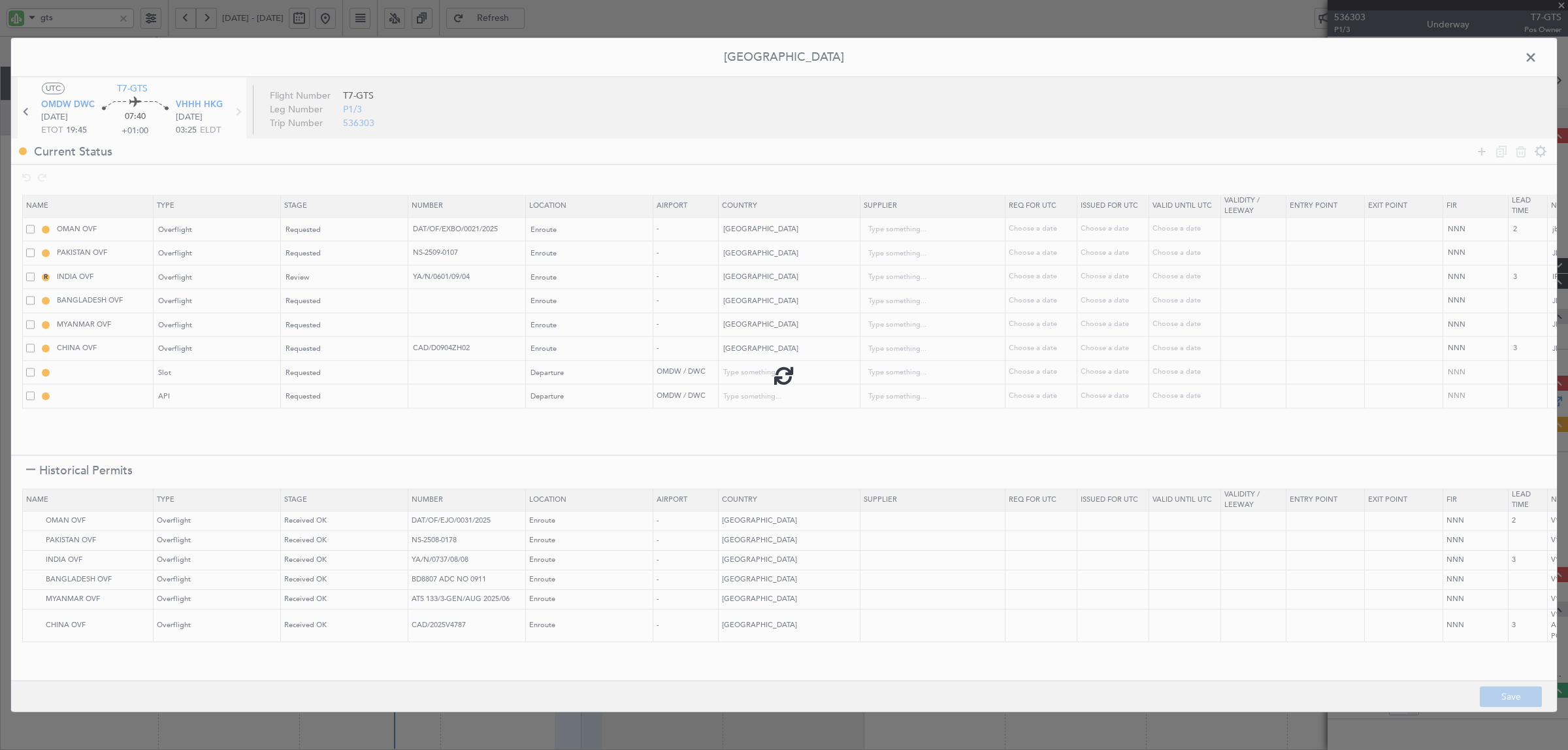
type input "1"
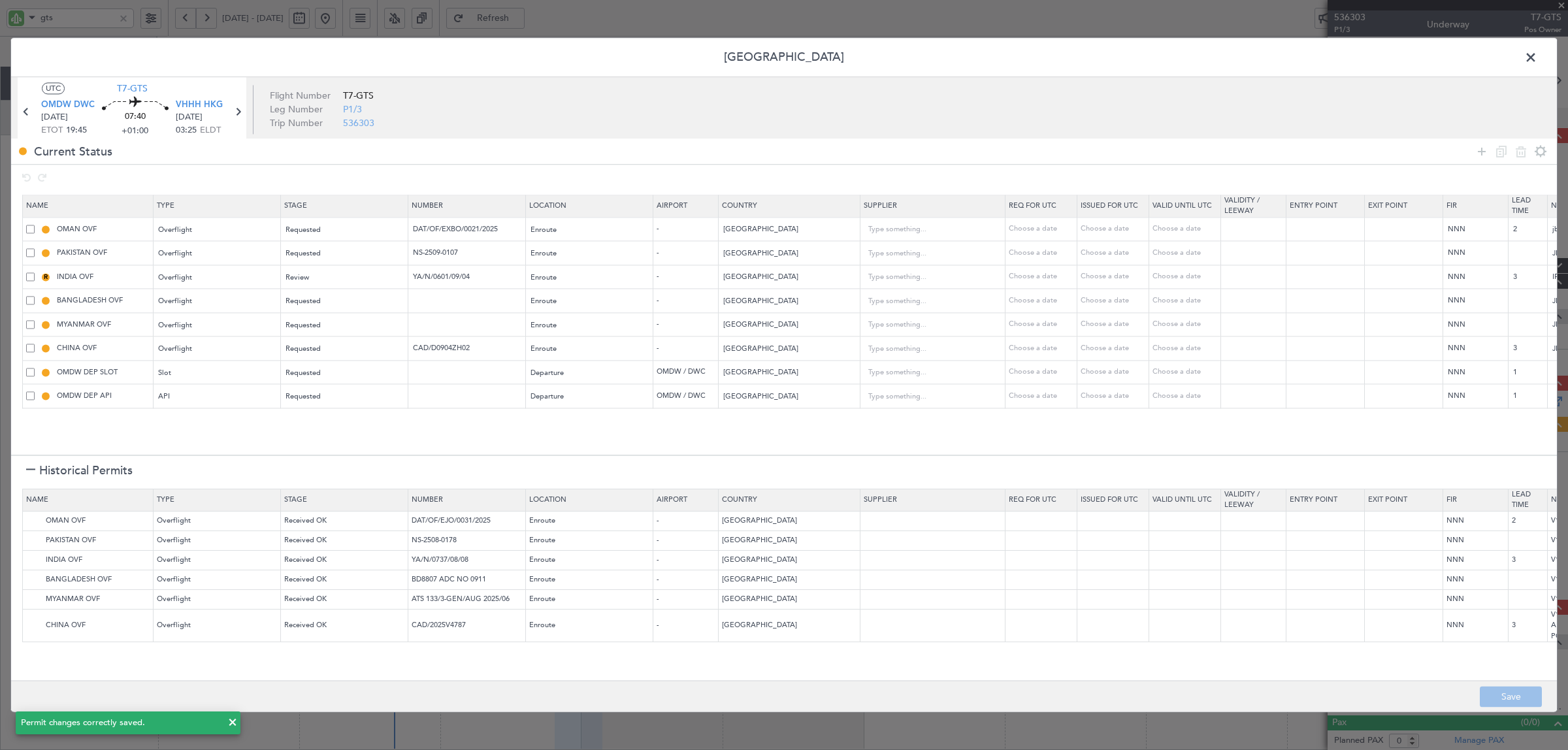
click at [1537, 57] on span at bounding box center [1537, 60] width 0 height 26
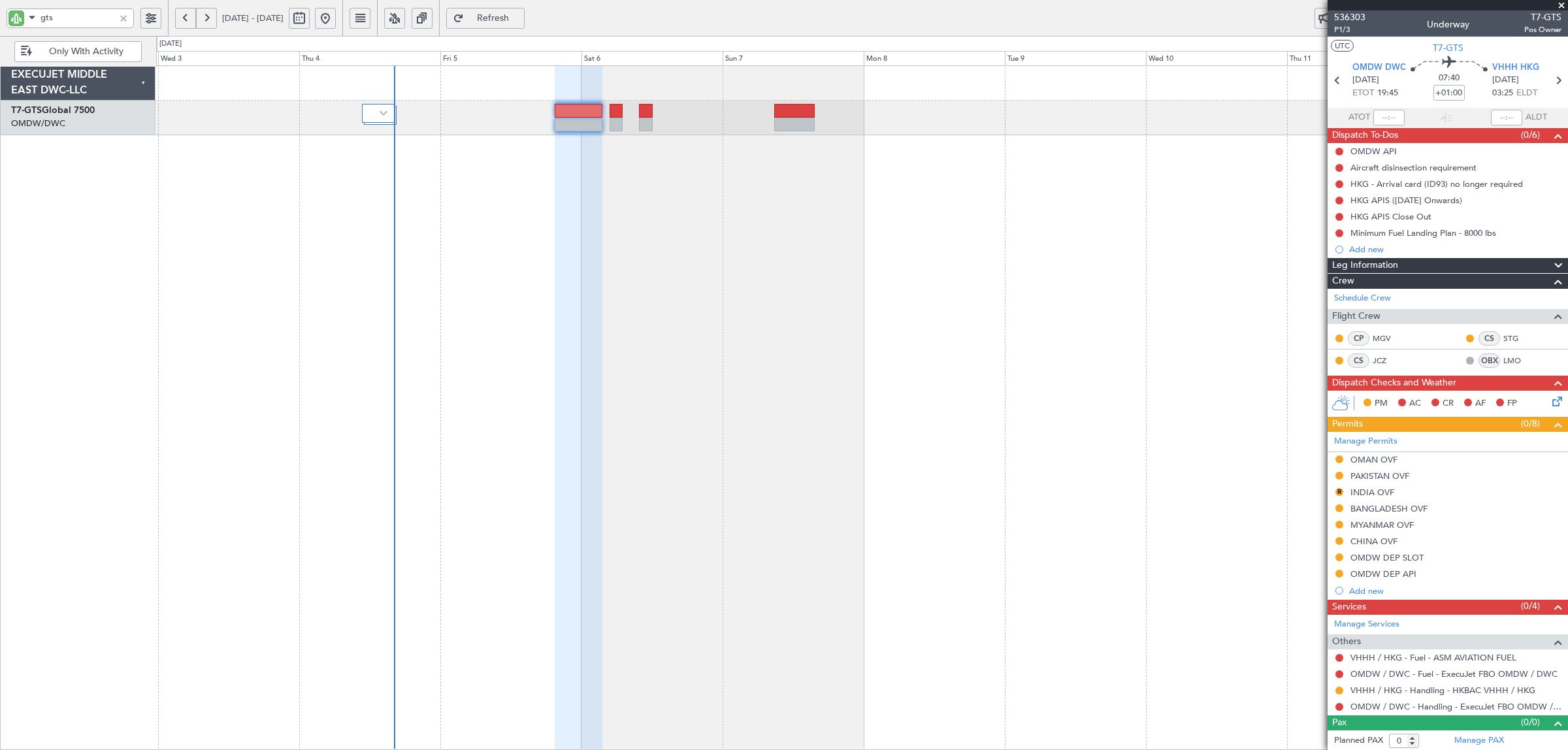
click at [126, 15] on div at bounding box center [123, 18] width 14 height 14
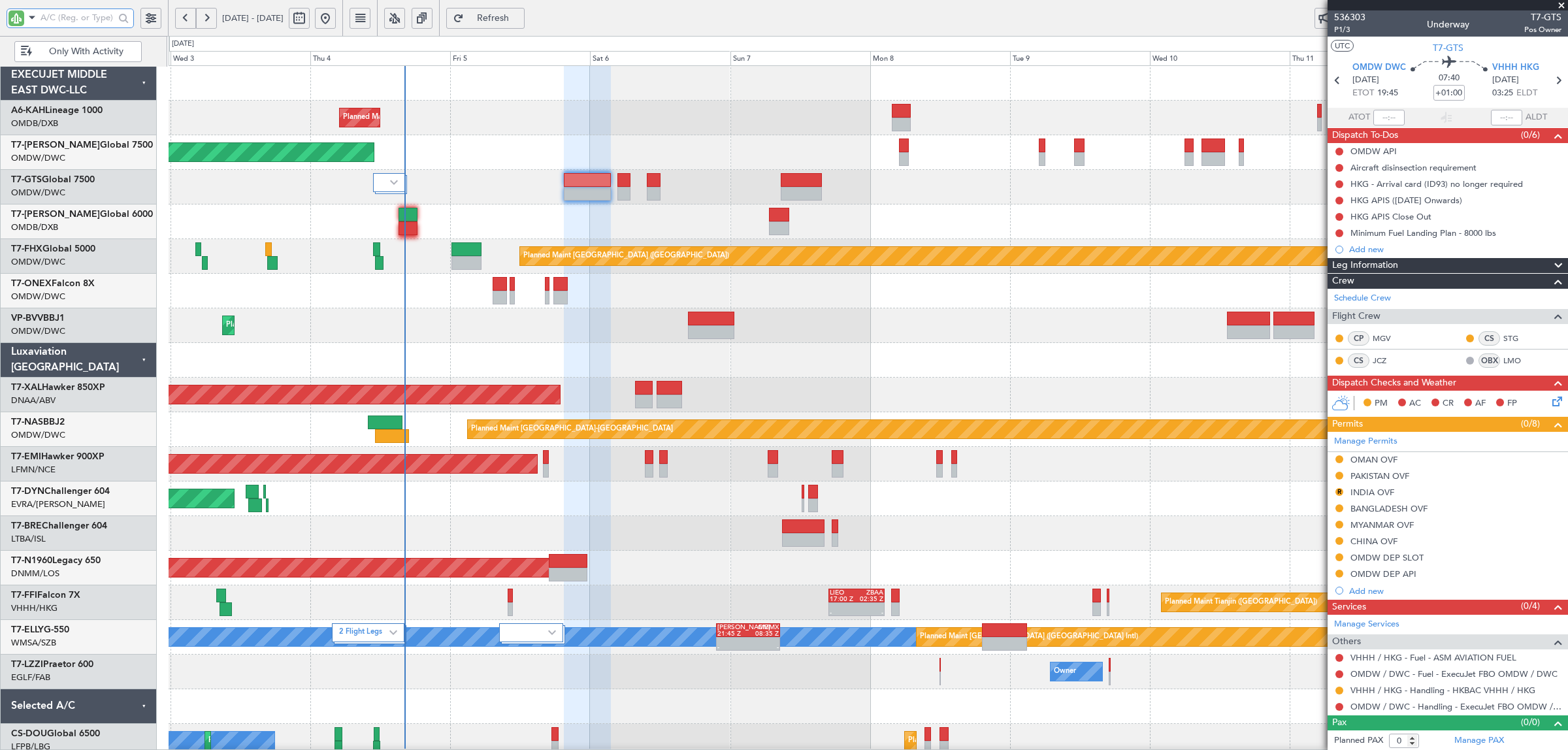
click at [73, 24] on input "text" at bounding box center [78, 17] width 74 height 20
type input "aya"
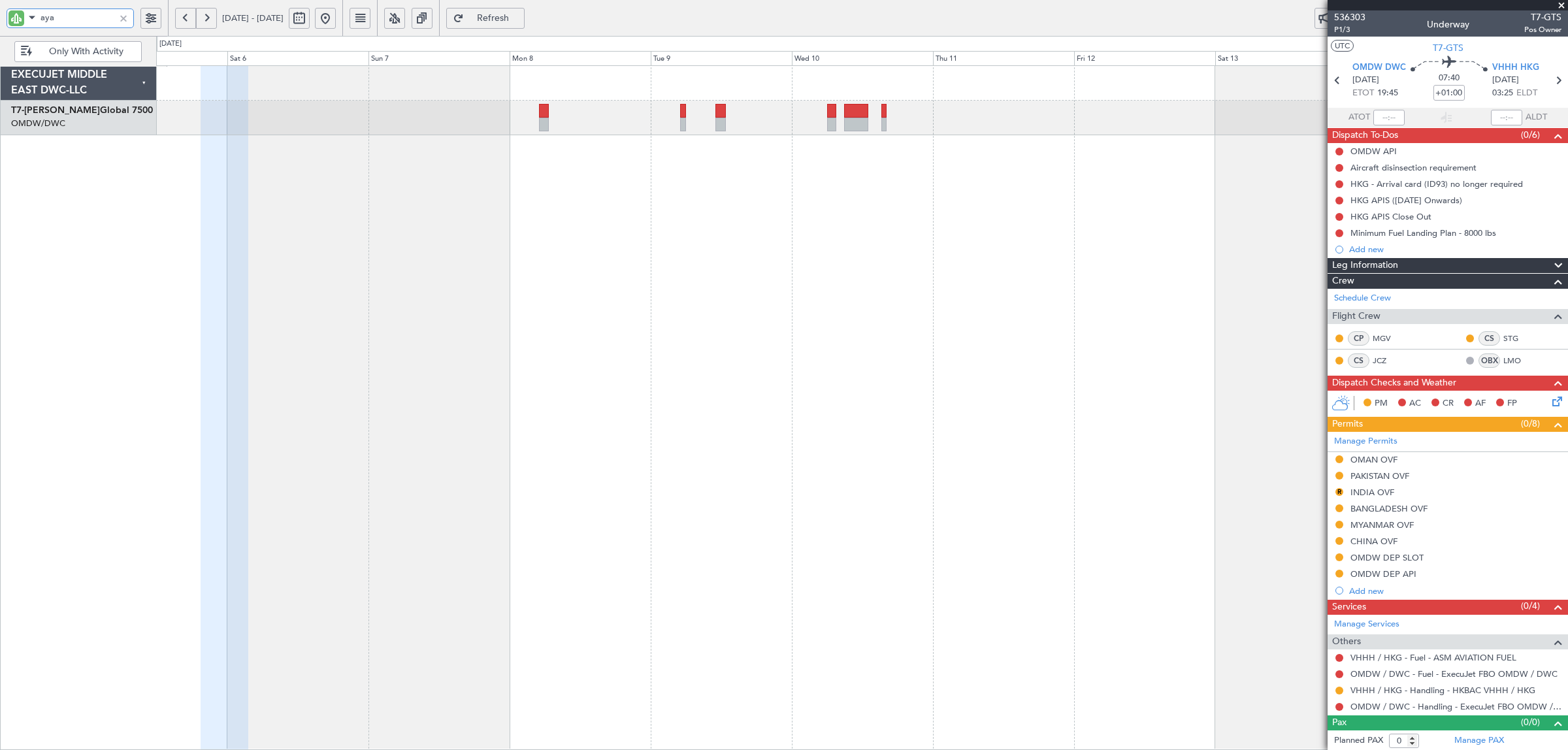
click at [677, 215] on div "Planned Maint Dubai (Al Maktoum Intl)" at bounding box center [863, 408] width 1412 height 685
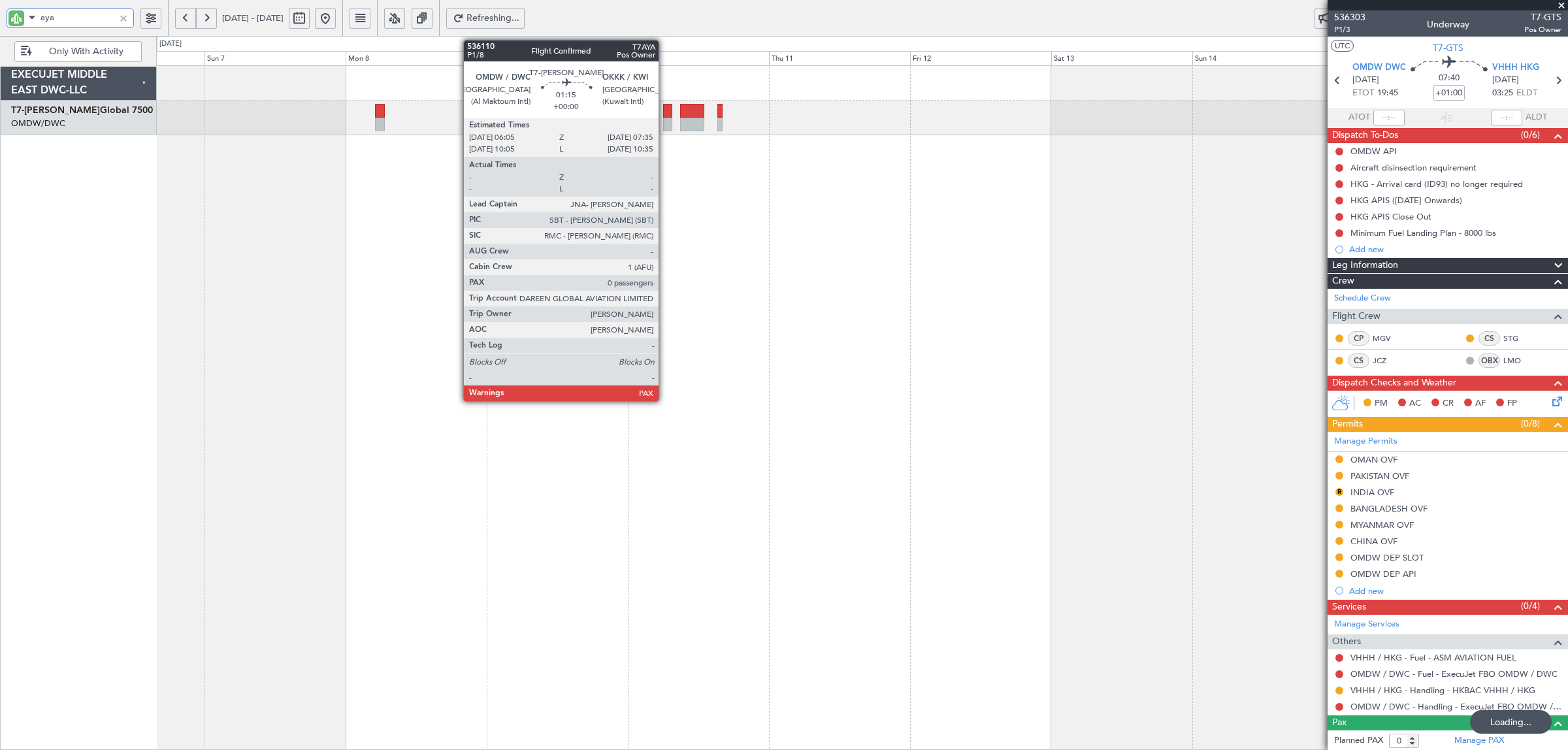
click at [665, 125] on div at bounding box center [668, 125] width 9 height 14
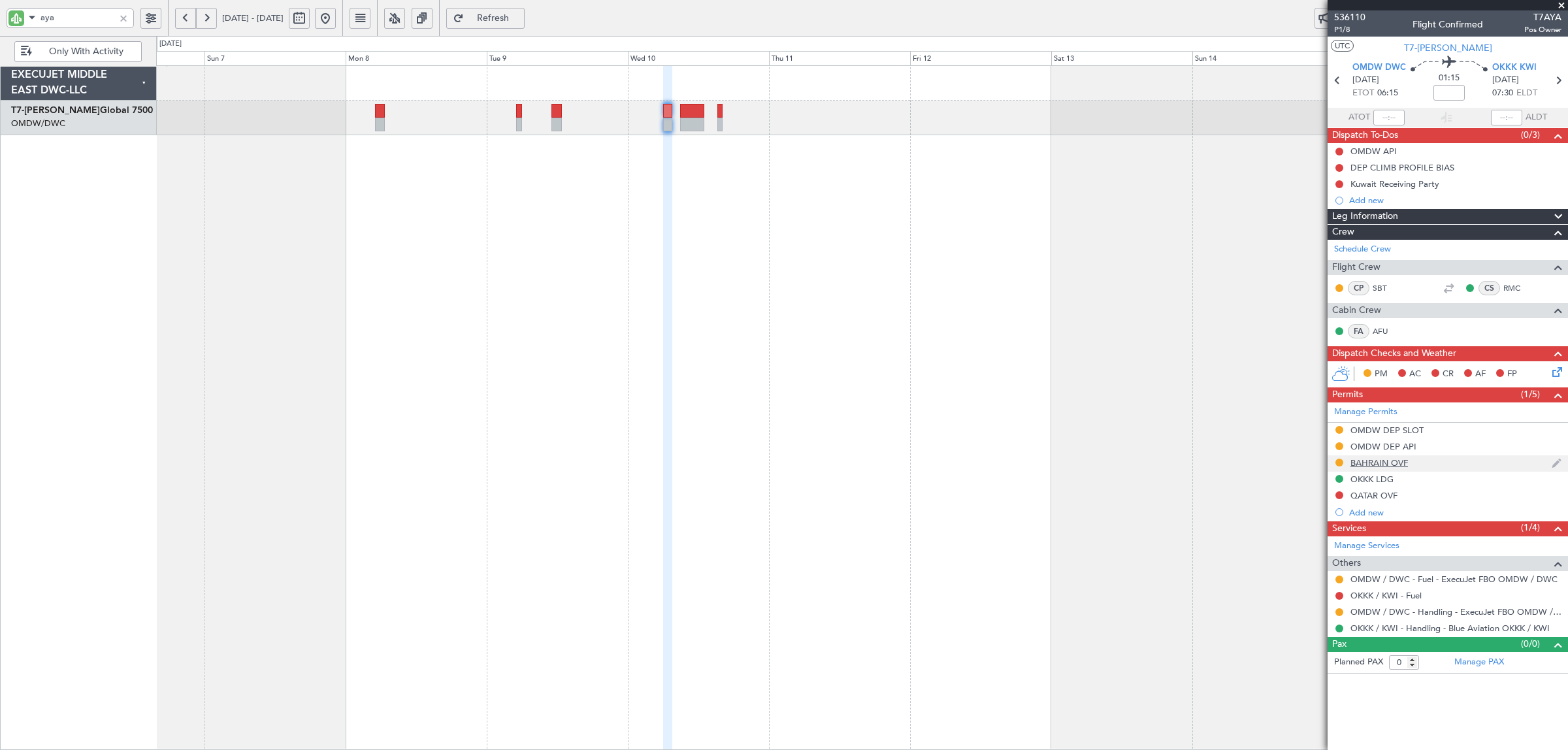
click at [1371, 464] on div "BAHRAIN OVF" at bounding box center [1379, 463] width 57 height 11
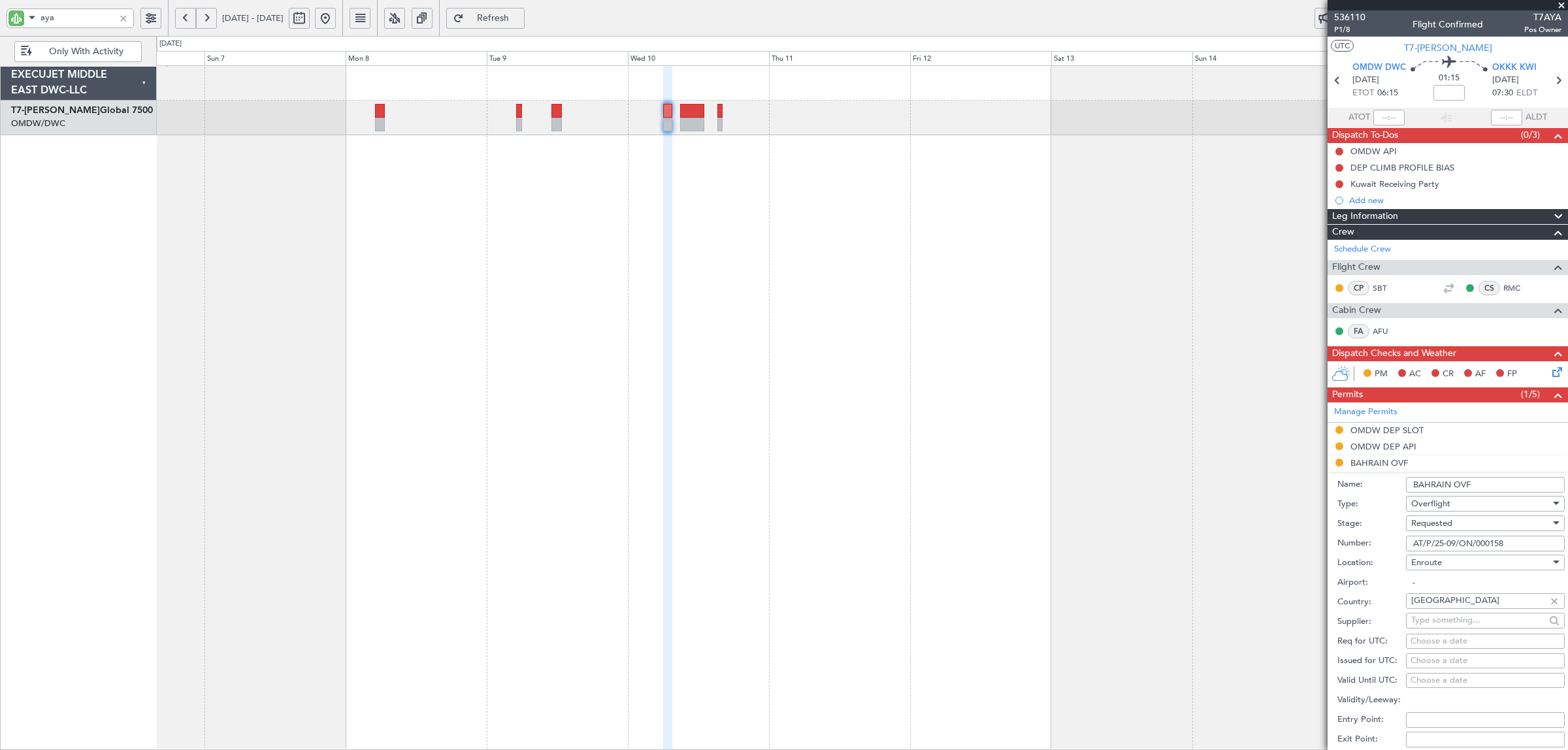
click at [1482, 522] on div "Requested" at bounding box center [1481, 523] width 139 height 20
click at [1457, 623] on span "Received OK" at bounding box center [1480, 624] width 135 height 20
drag, startPoint x: 1422, startPoint y: 541, endPoint x: 1253, endPoint y: 546, distance: 169.1
click at [1253, 546] on fb-app "aya 06 Sep 2025 - 16 Sep 2025 Refresh Quick Links Only With Activity Planned Ma…" at bounding box center [784, 383] width 1568 height 734
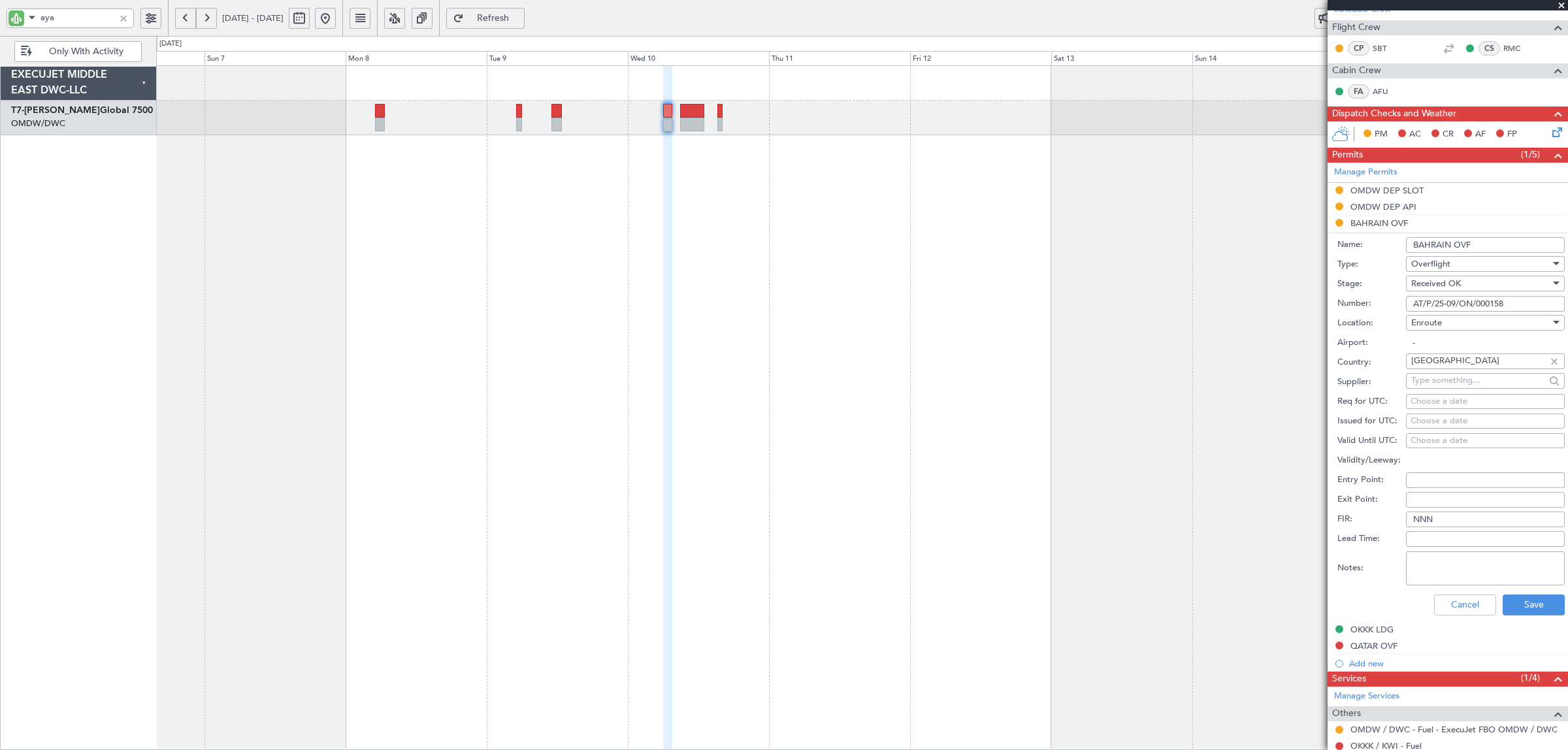
scroll to position [245, 0]
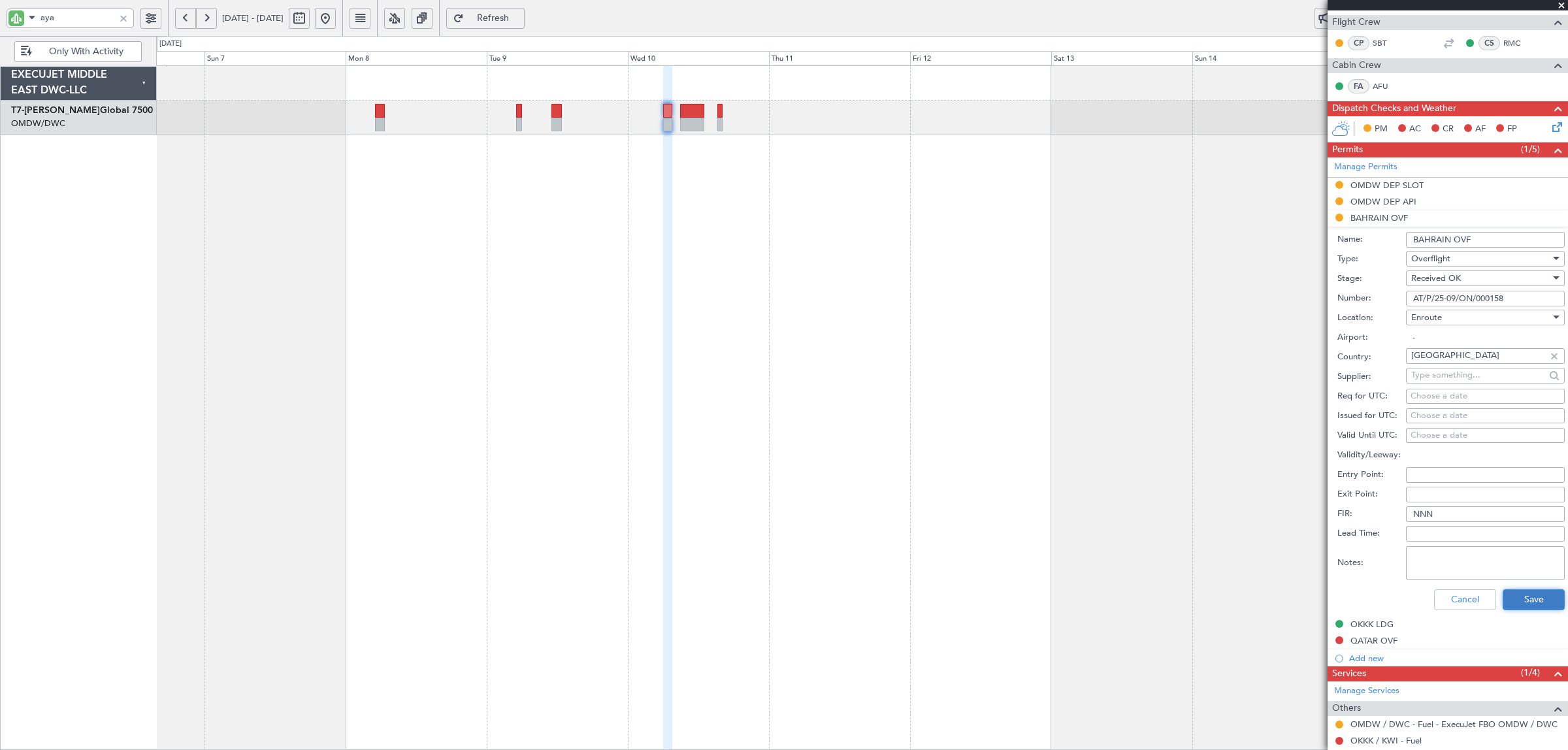
click at [1508, 599] on button "Save" at bounding box center [1534, 600] width 62 height 21
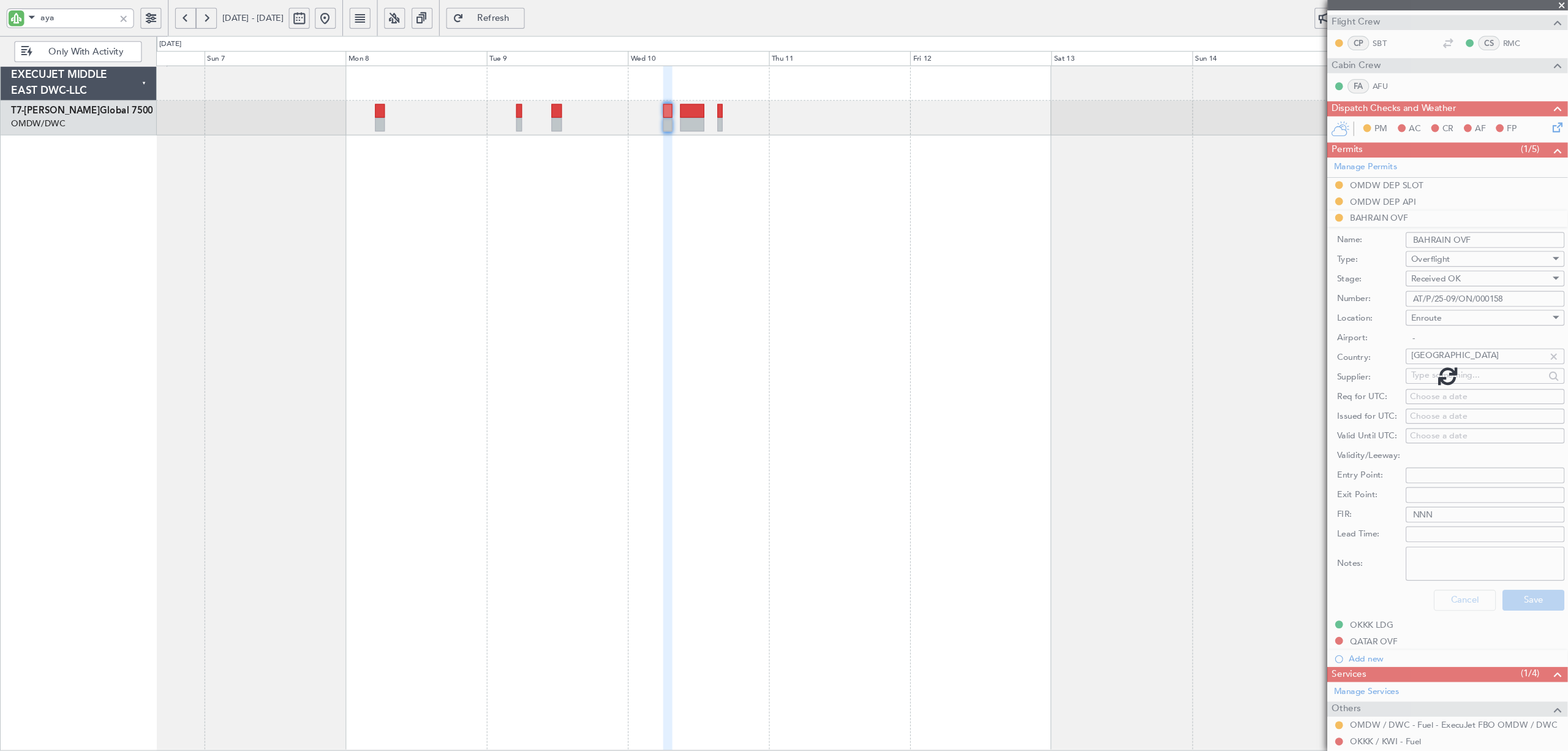
scroll to position [0, 0]
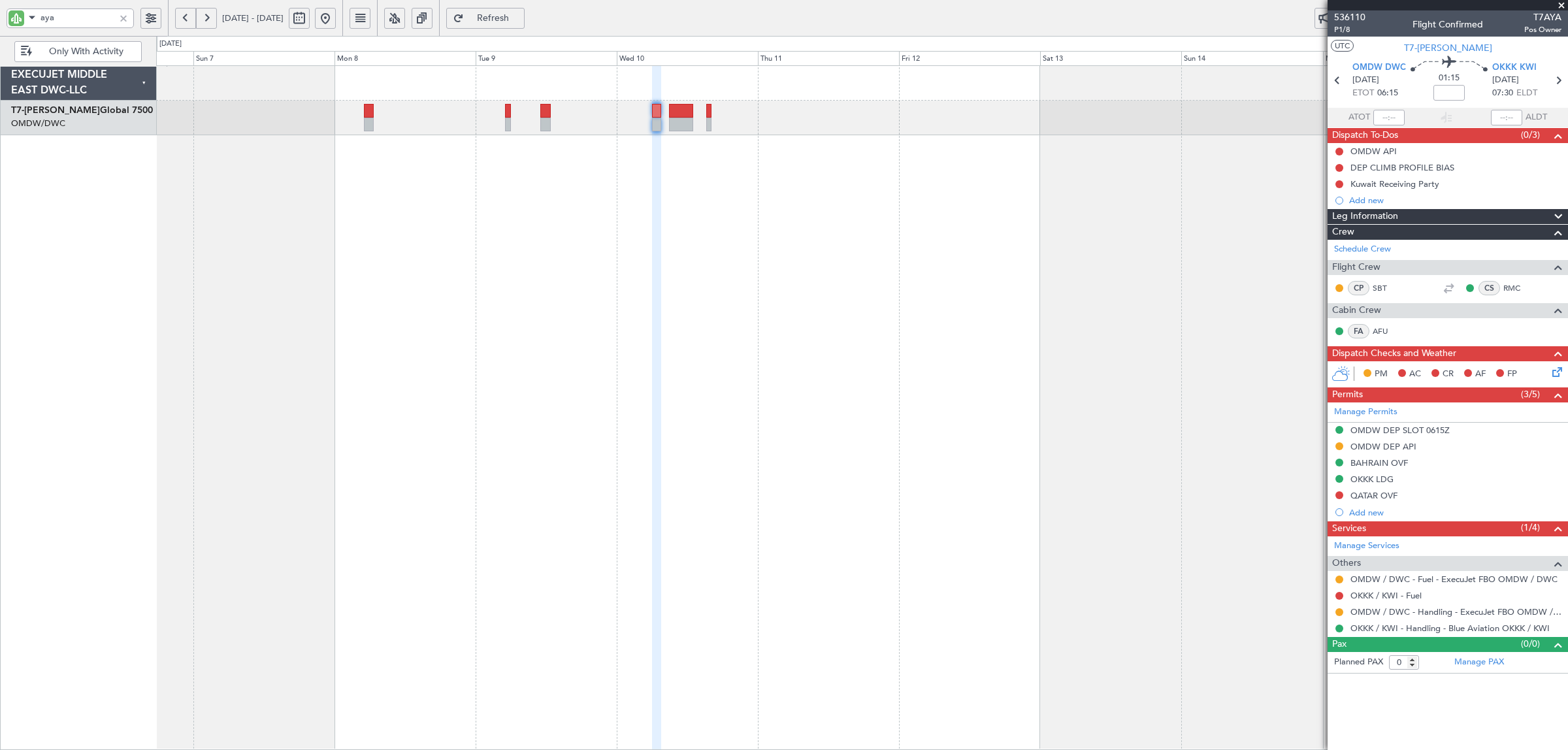
click at [334, 171] on div "Planned Maint Dubai (Al Maktoum Intl)" at bounding box center [863, 408] width 1412 height 685
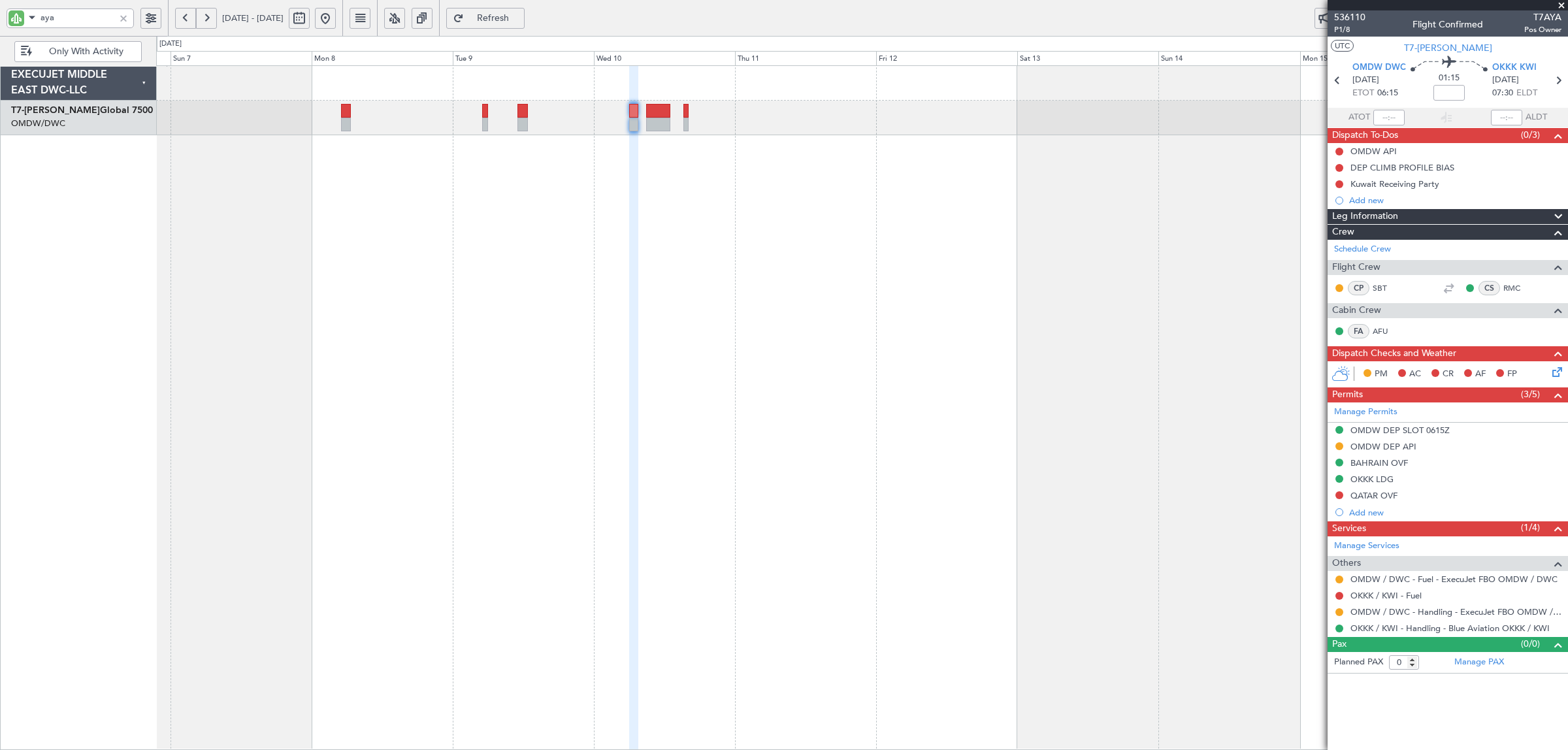
click at [216, 231] on div "Planned Maint Dubai (Al Maktoum Intl)" at bounding box center [863, 408] width 1412 height 685
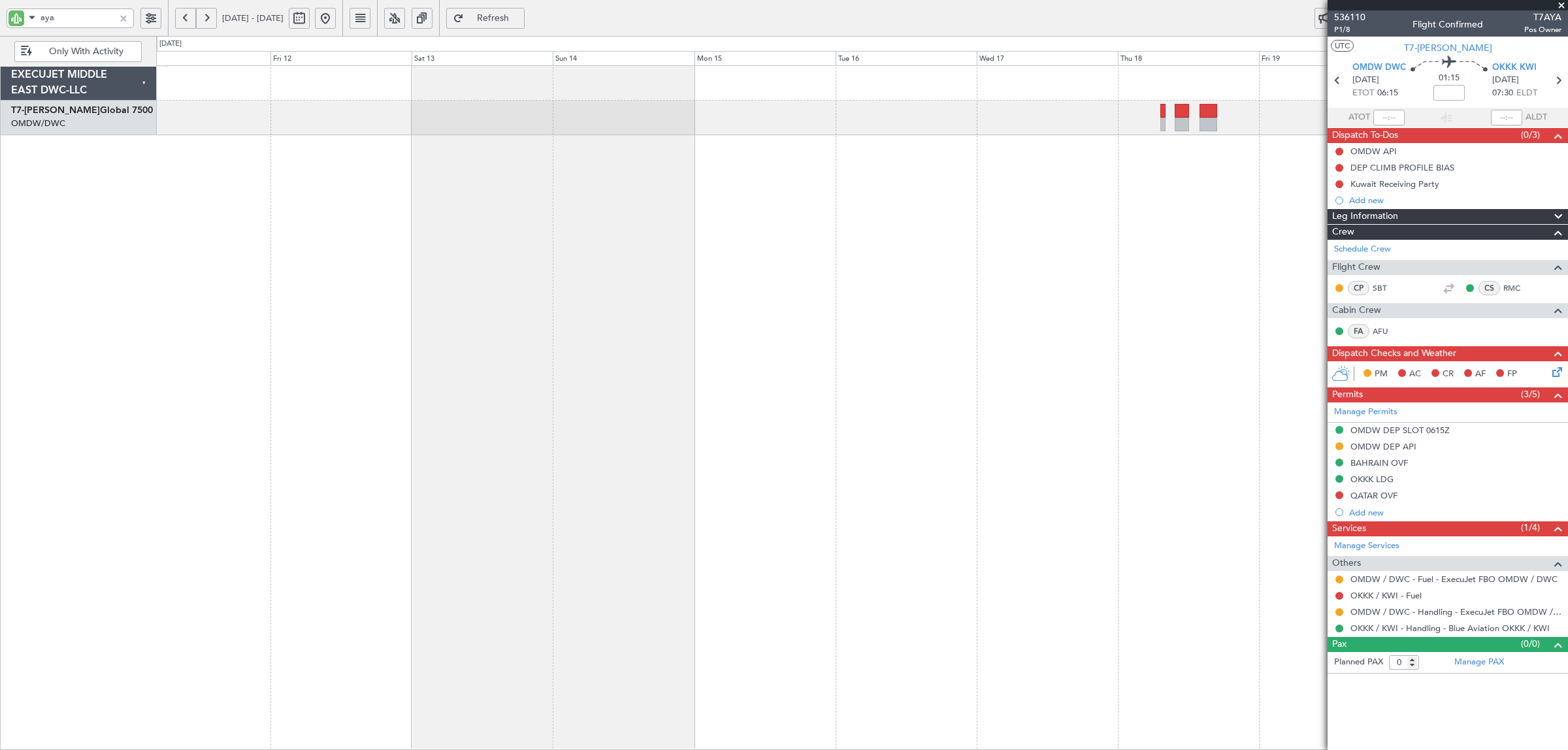
click at [397, 248] on div at bounding box center [863, 408] width 1412 height 685
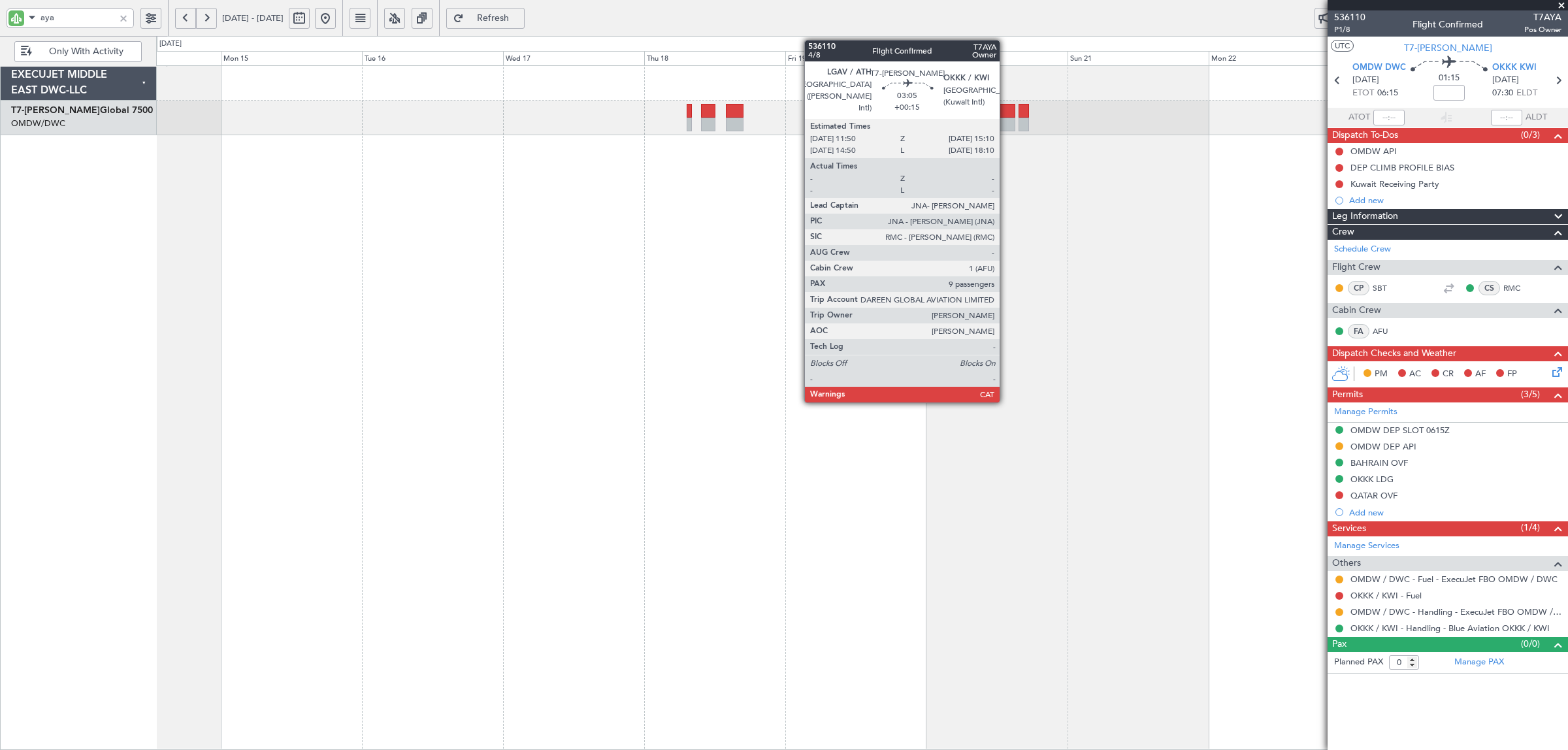
click at [1006, 119] on div at bounding box center [1005, 125] width 20 height 14
click at [1005, 119] on div at bounding box center [1005, 125] width 20 height 14
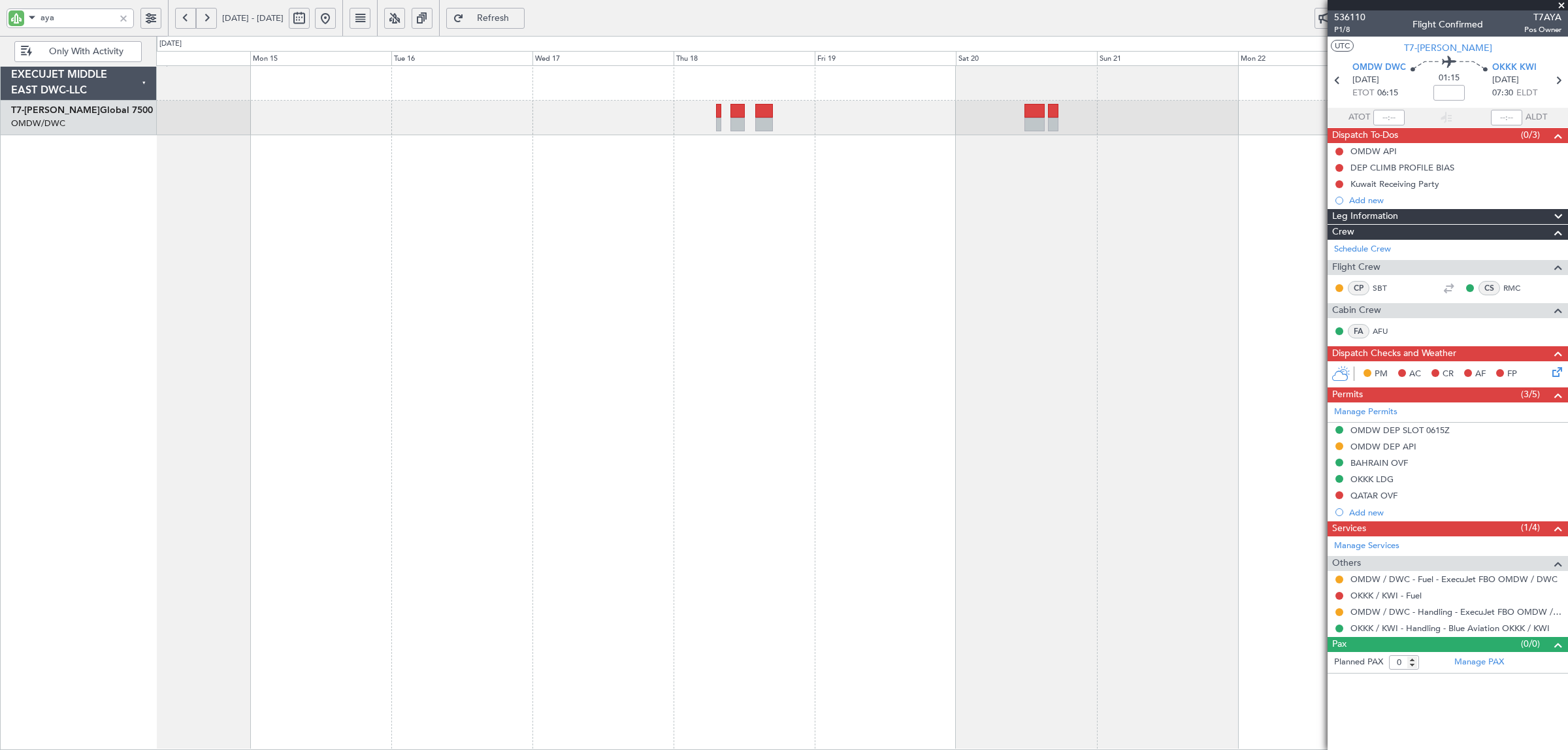
click at [1064, 562] on div at bounding box center [863, 408] width 1412 height 685
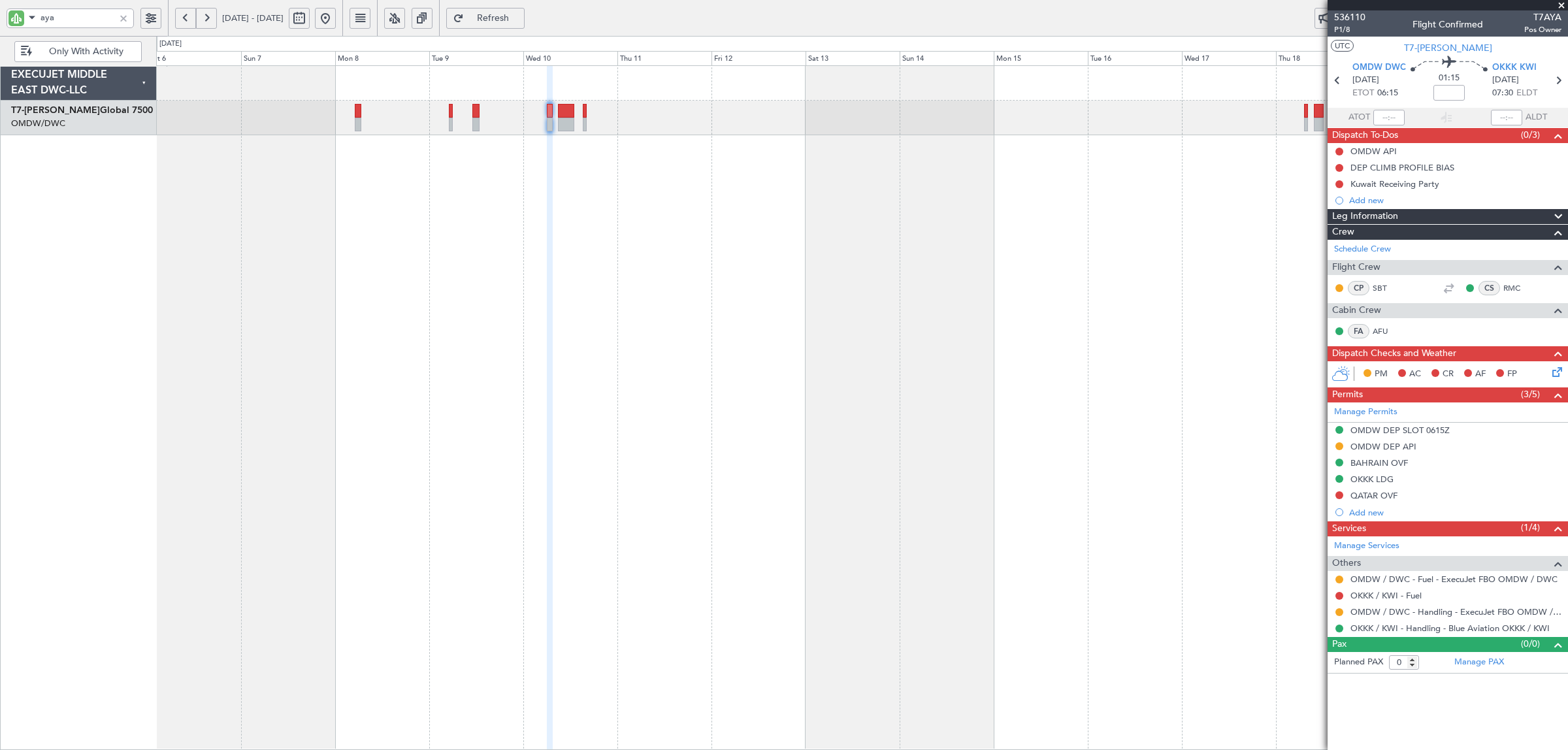
click at [825, 310] on div "Planned Maint Dubai (Al Maktoum Intl)" at bounding box center [863, 408] width 1412 height 685
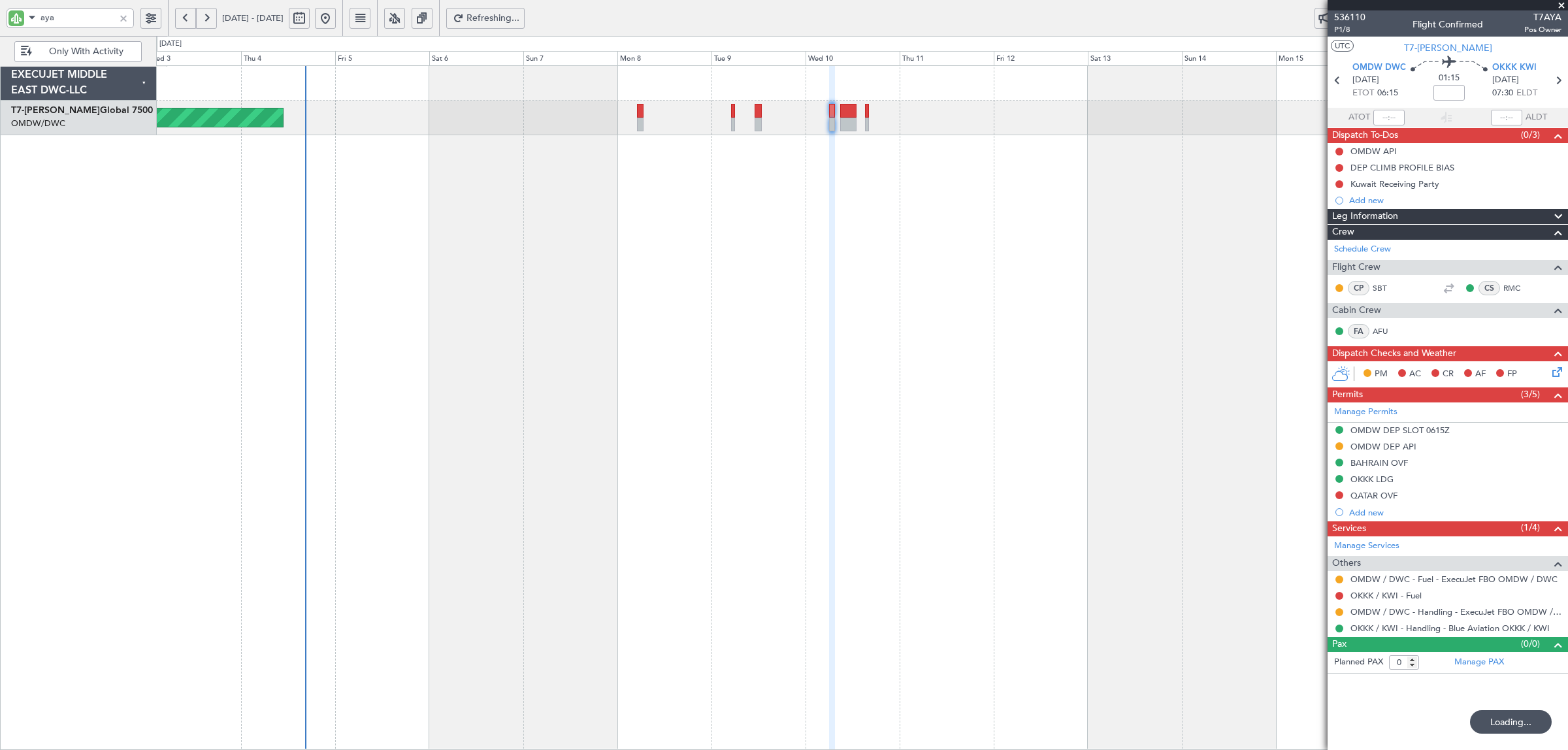
click at [923, 311] on div "Planned Maint Dubai (Al Maktoum Intl)" at bounding box center [863, 408] width 1412 height 685
click at [580, 317] on div "Planned Maint Dubai (Al Maktoum Intl)" at bounding box center [863, 408] width 1412 height 685
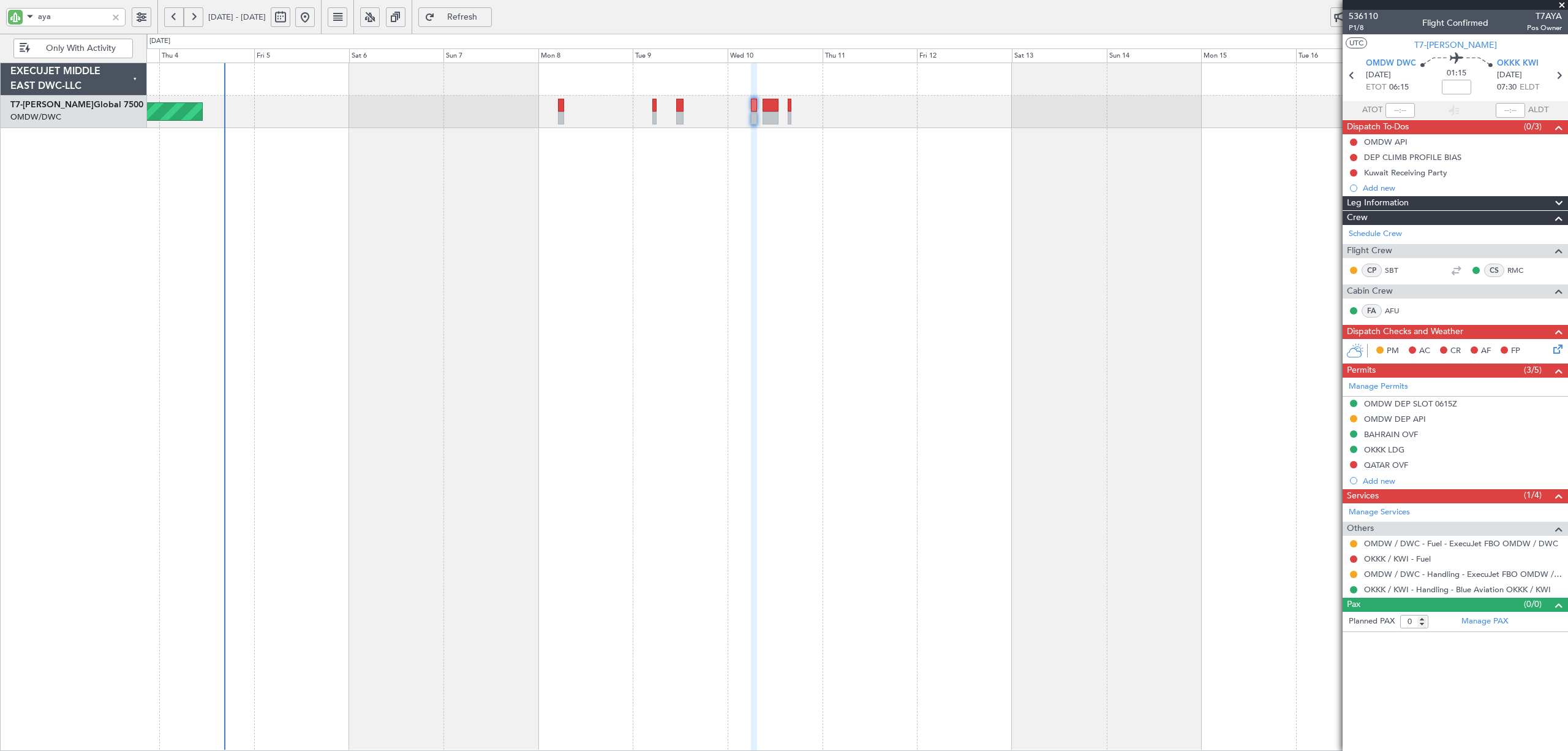
click at [461, 167] on div "Planned Maint Dubai (Al Maktoum Intl)" at bounding box center [857, 406] width 1421 height 688
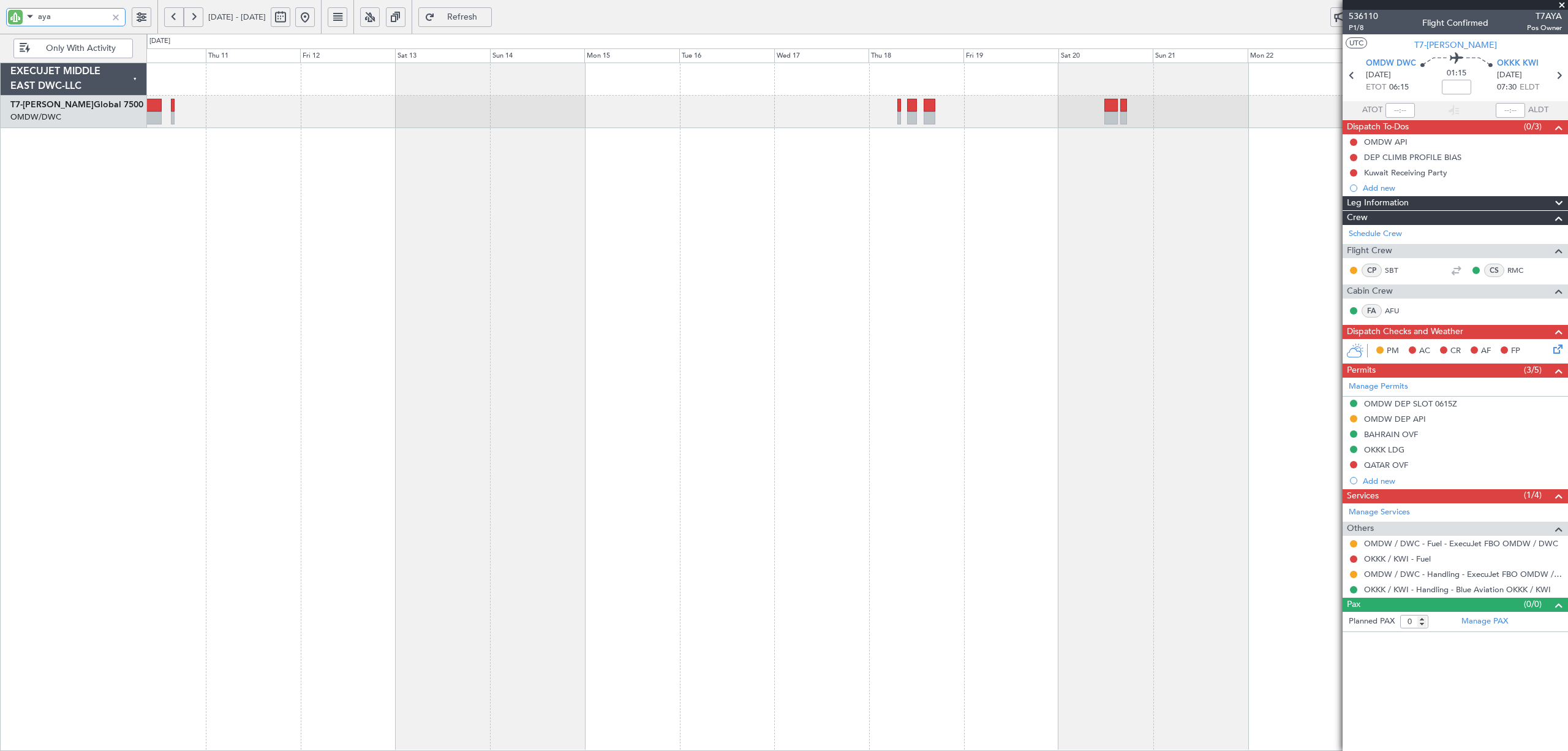
drag, startPoint x: 62, startPoint y: 12, endPoint x: 16, endPoint y: 16, distance: 46.2
click at [16, 16] on div "aya" at bounding box center [66, 17] width 120 height 18
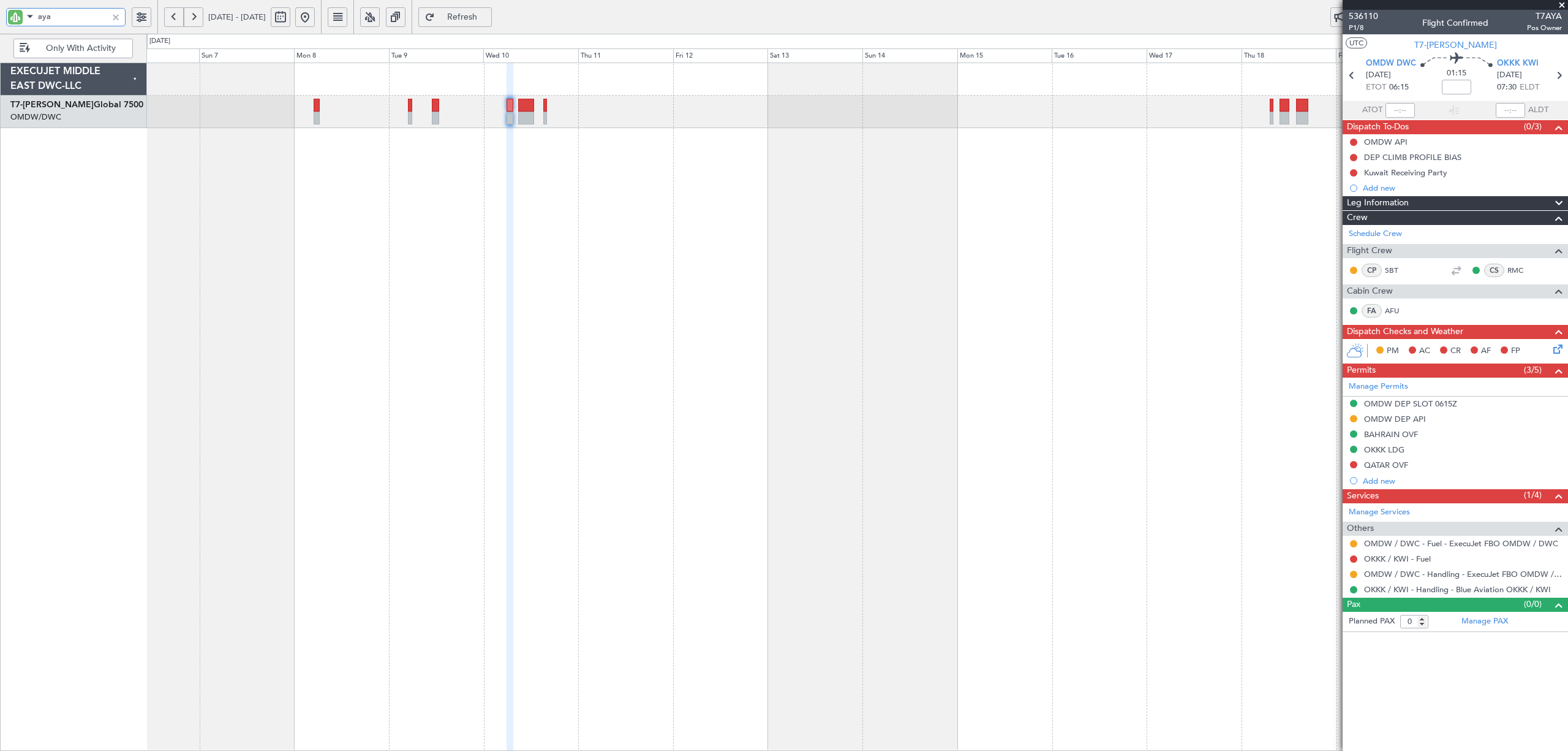
click at [819, 140] on div "Planned Maint Dubai (Al Maktoum Intl)" at bounding box center [857, 406] width 1421 height 688
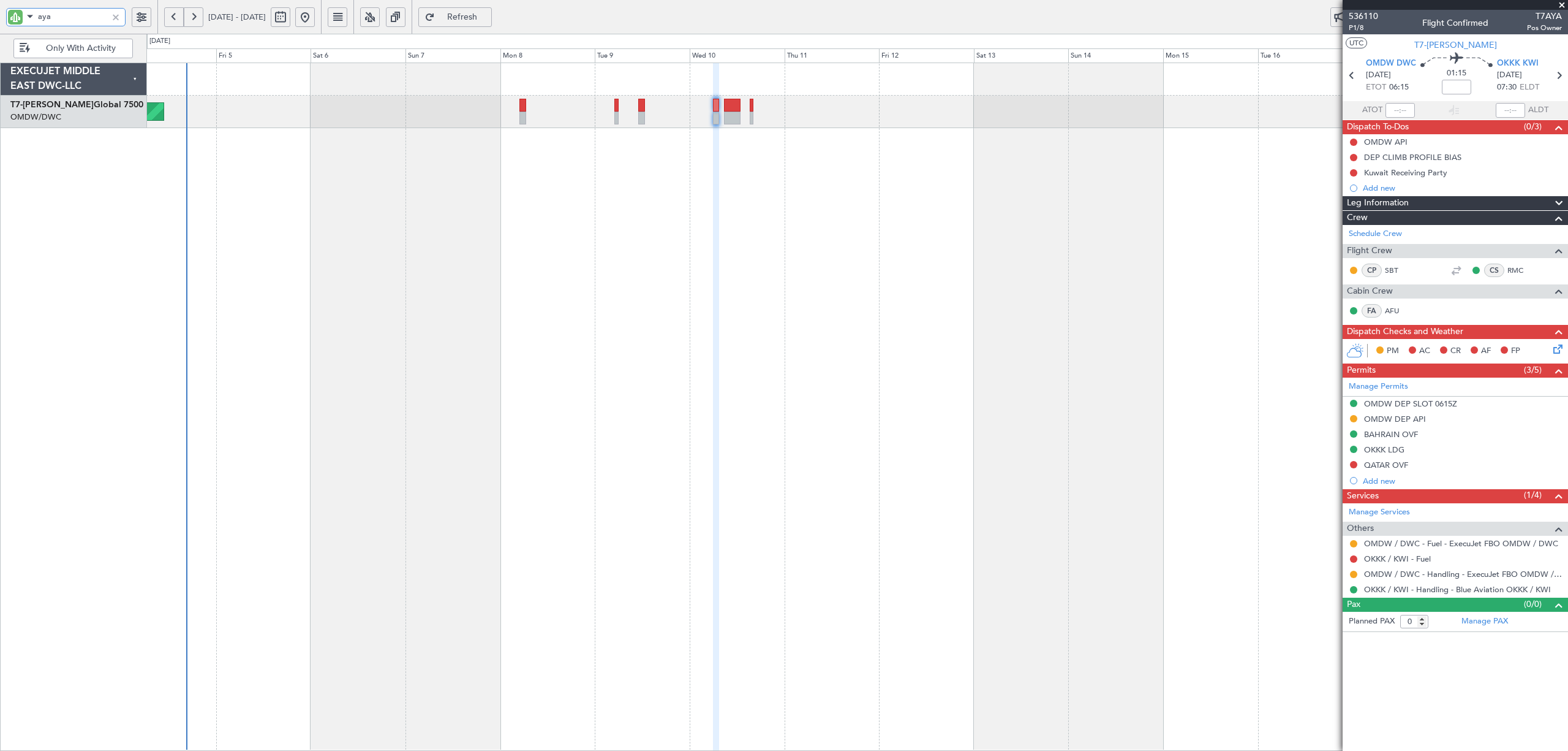
drag, startPoint x: 77, startPoint y: 20, endPoint x: 13, endPoint y: 17, distance: 64.1
click at [13, 17] on div "aya" at bounding box center [66, 17] width 120 height 18
type input "gts"
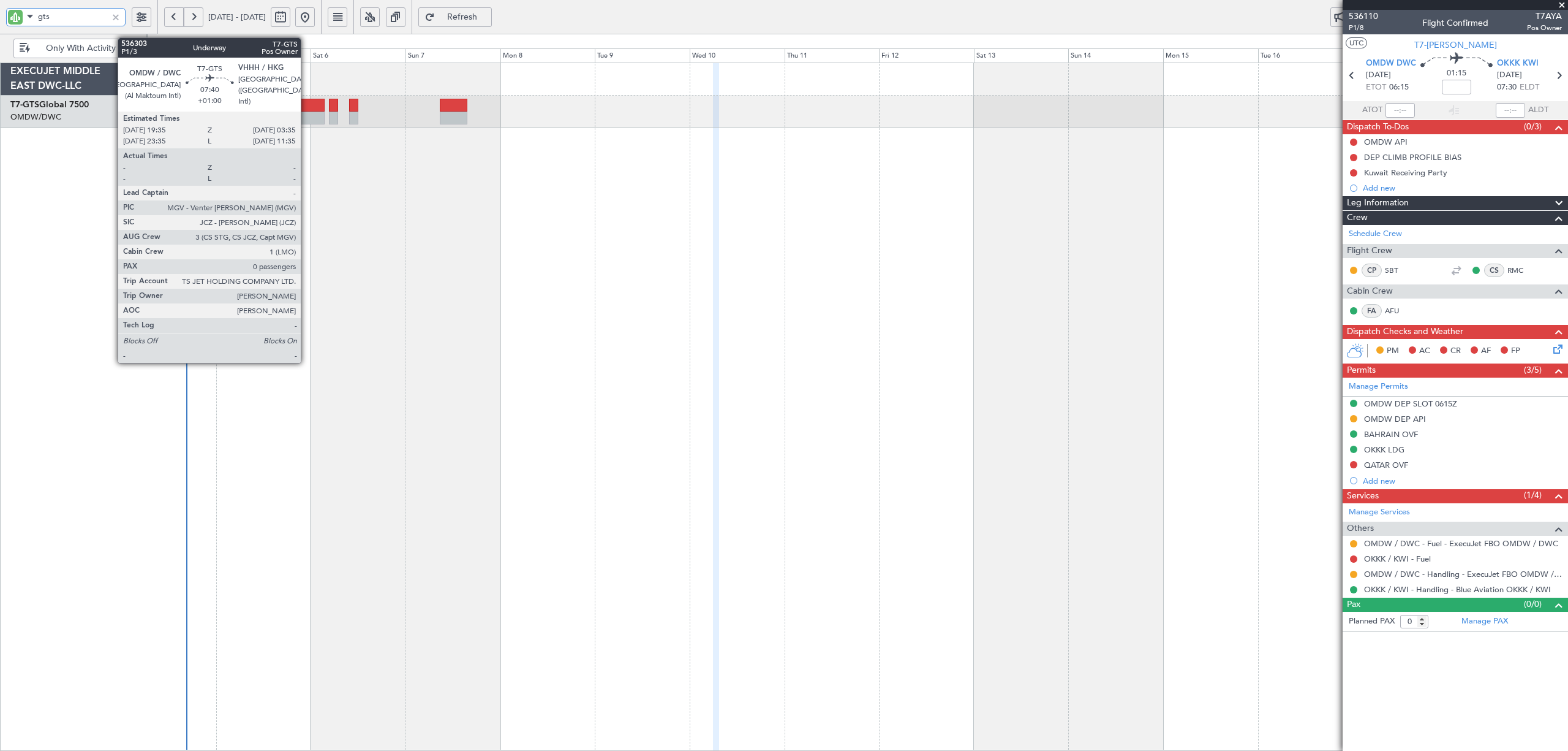
click at [306, 111] on div at bounding box center [308, 105] width 32 height 13
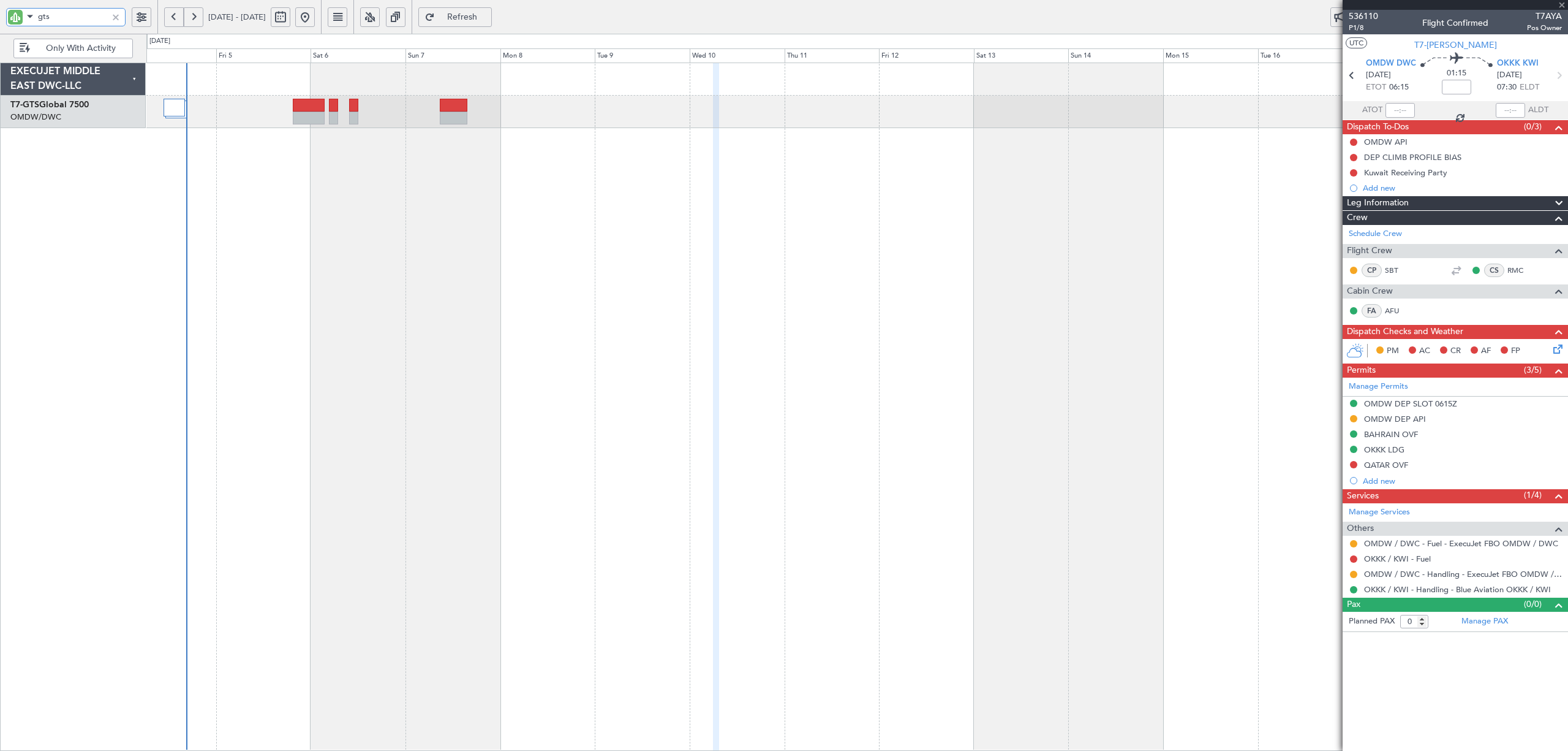
type input "+01:00"
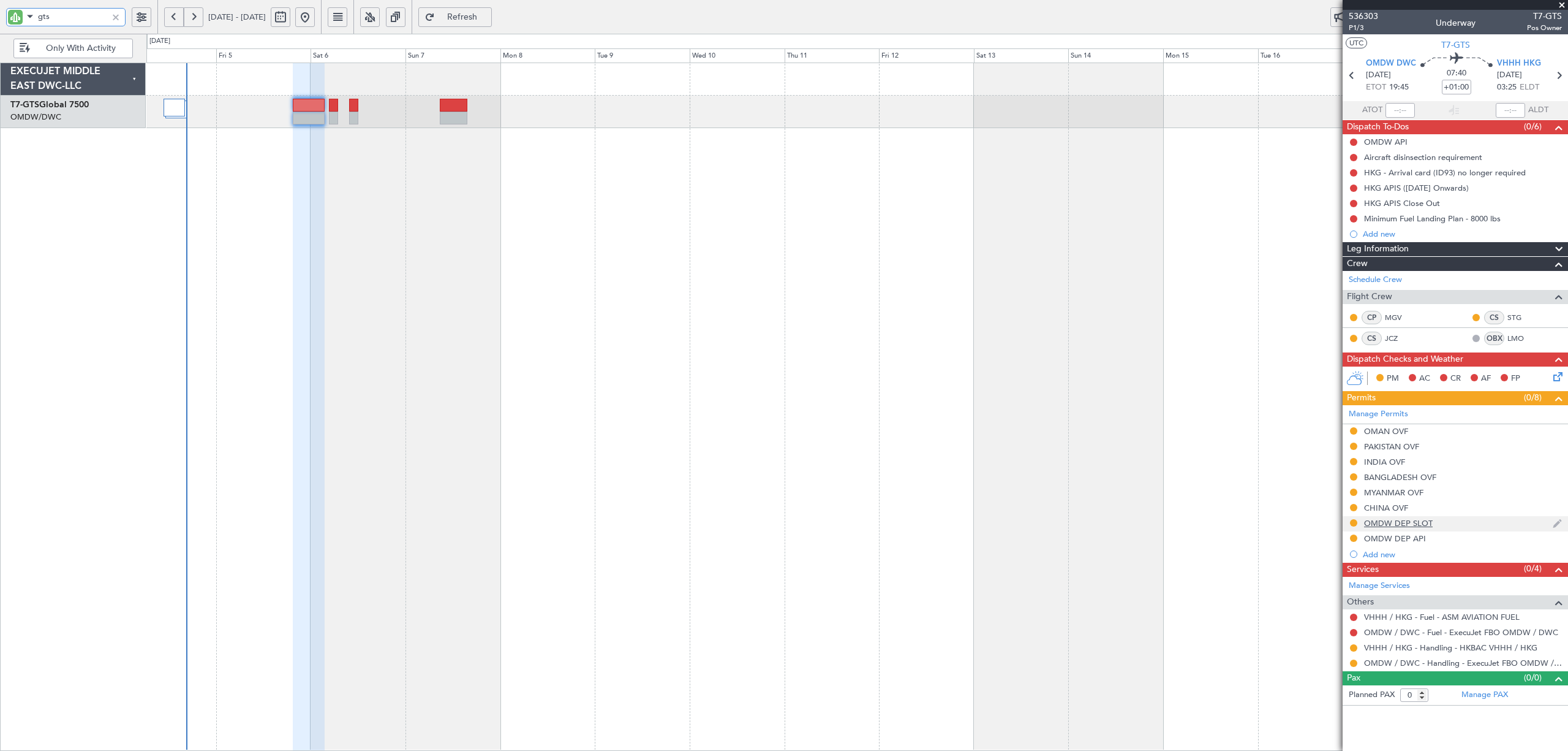
type input "gts"
click at [1405, 523] on mat-tooltip-component "MYANMAR OVF" at bounding box center [1394, 515] width 73 height 33
click at [1405, 525] on div "OMDW DEP SLOT" at bounding box center [1399, 523] width 69 height 11
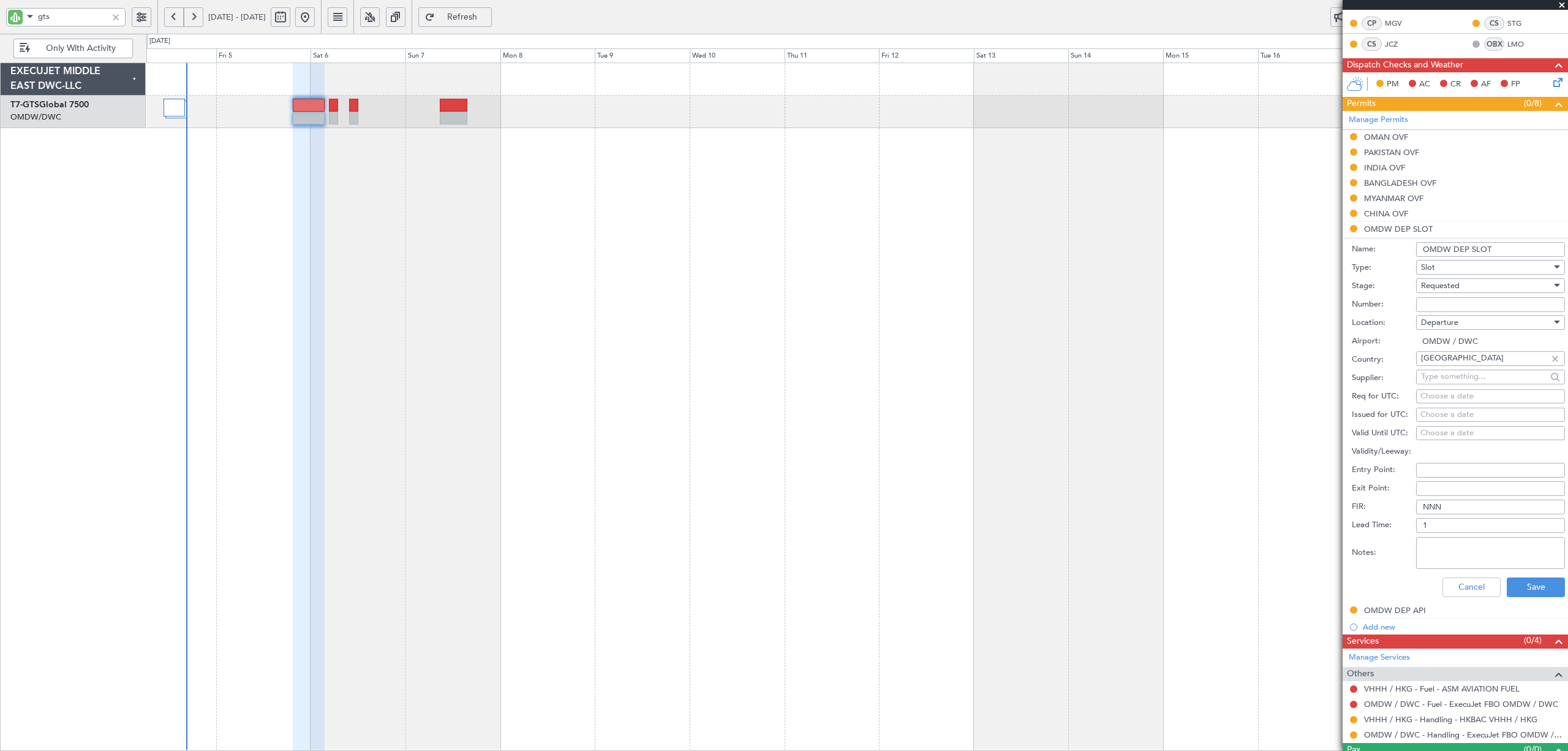
scroll to position [323, 0]
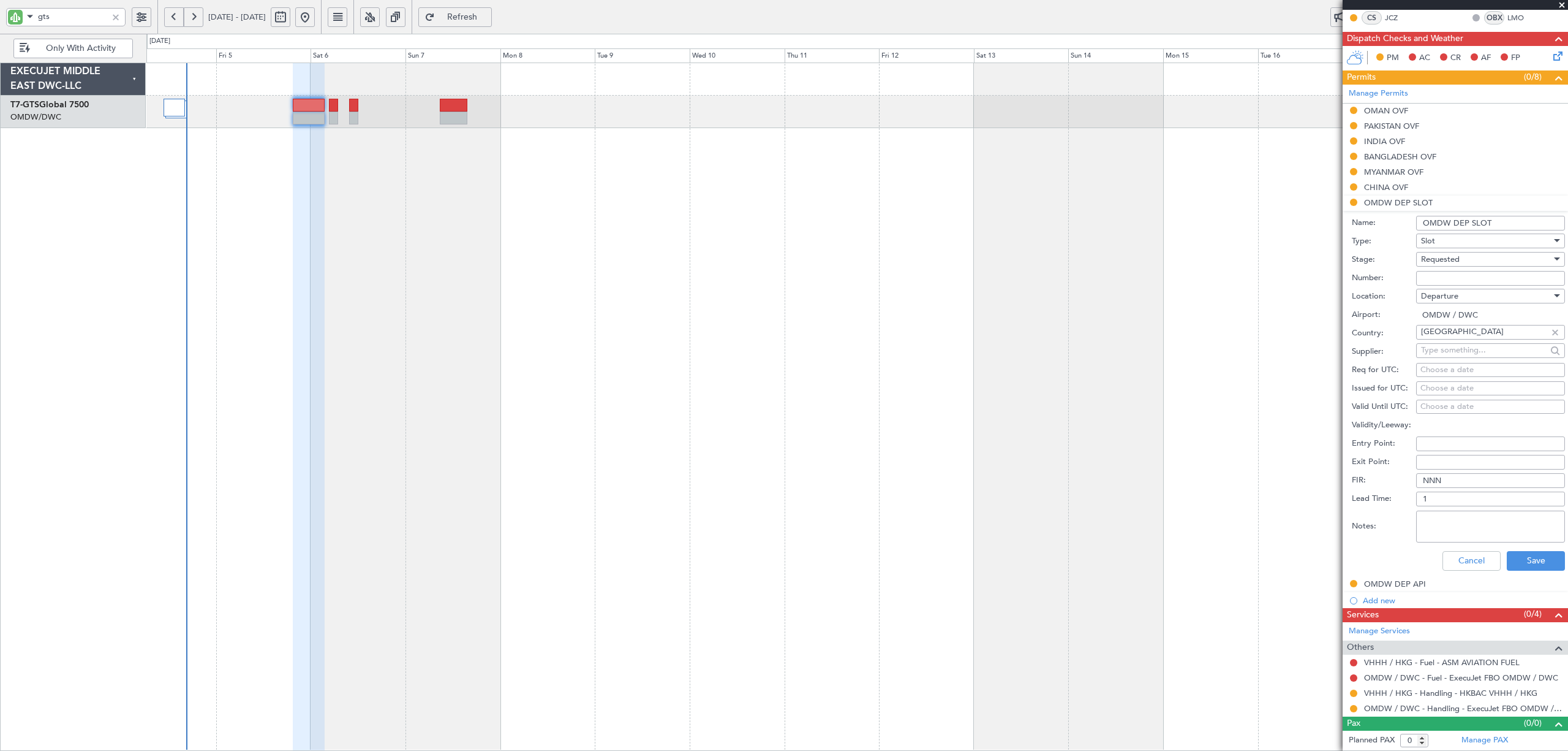
click at [1446, 258] on span "Requested" at bounding box center [1440, 260] width 38 height 11
click at [1453, 353] on span "Received OK" at bounding box center [1484, 352] width 125 height 18
click at [1449, 276] on input "Number:" at bounding box center [1491, 278] width 149 height 15
paste input "K EJO166"
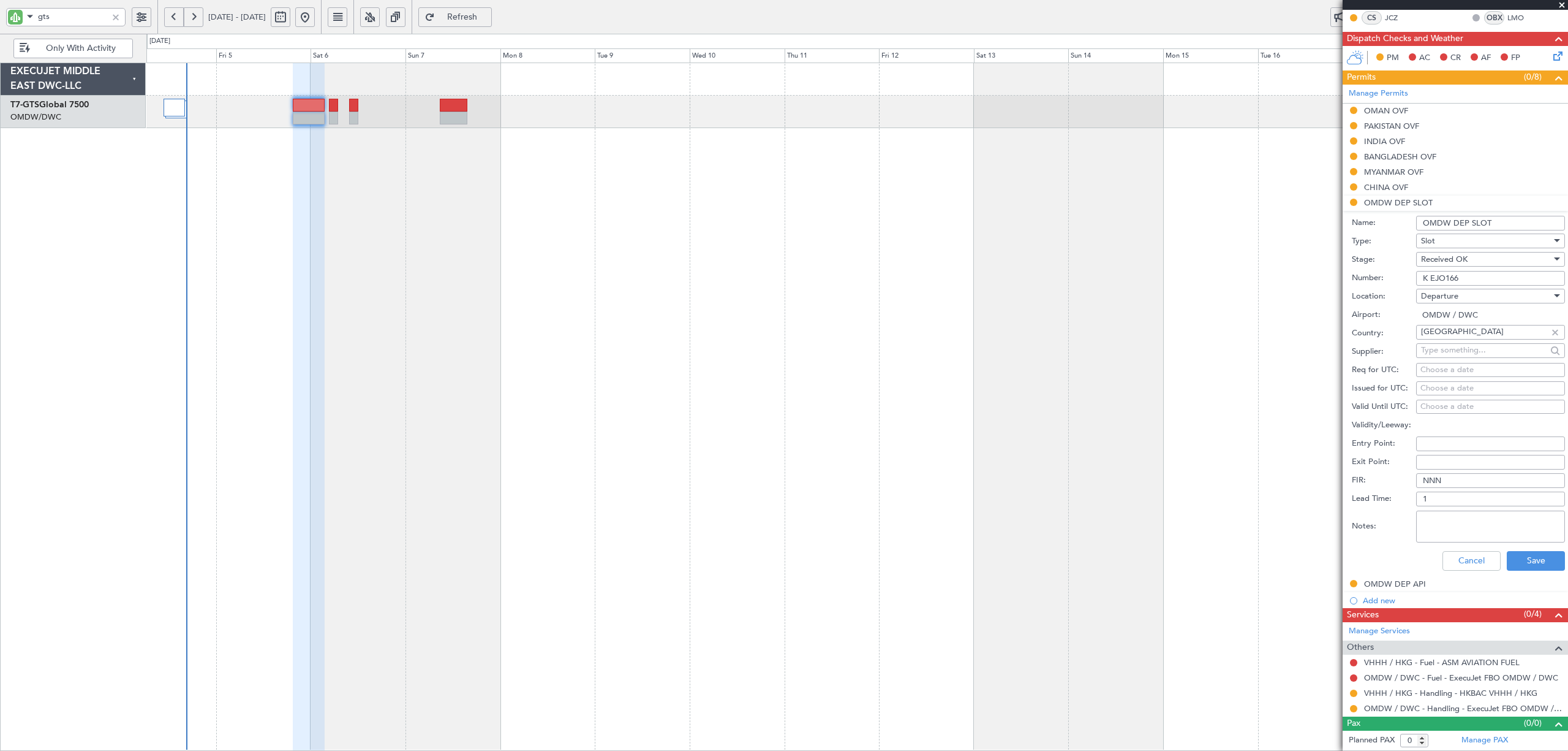
type input "K EJO166"
click at [1440, 368] on div "Choose a date" at bounding box center [1491, 369] width 140 height 12
select select "9"
select select "2025"
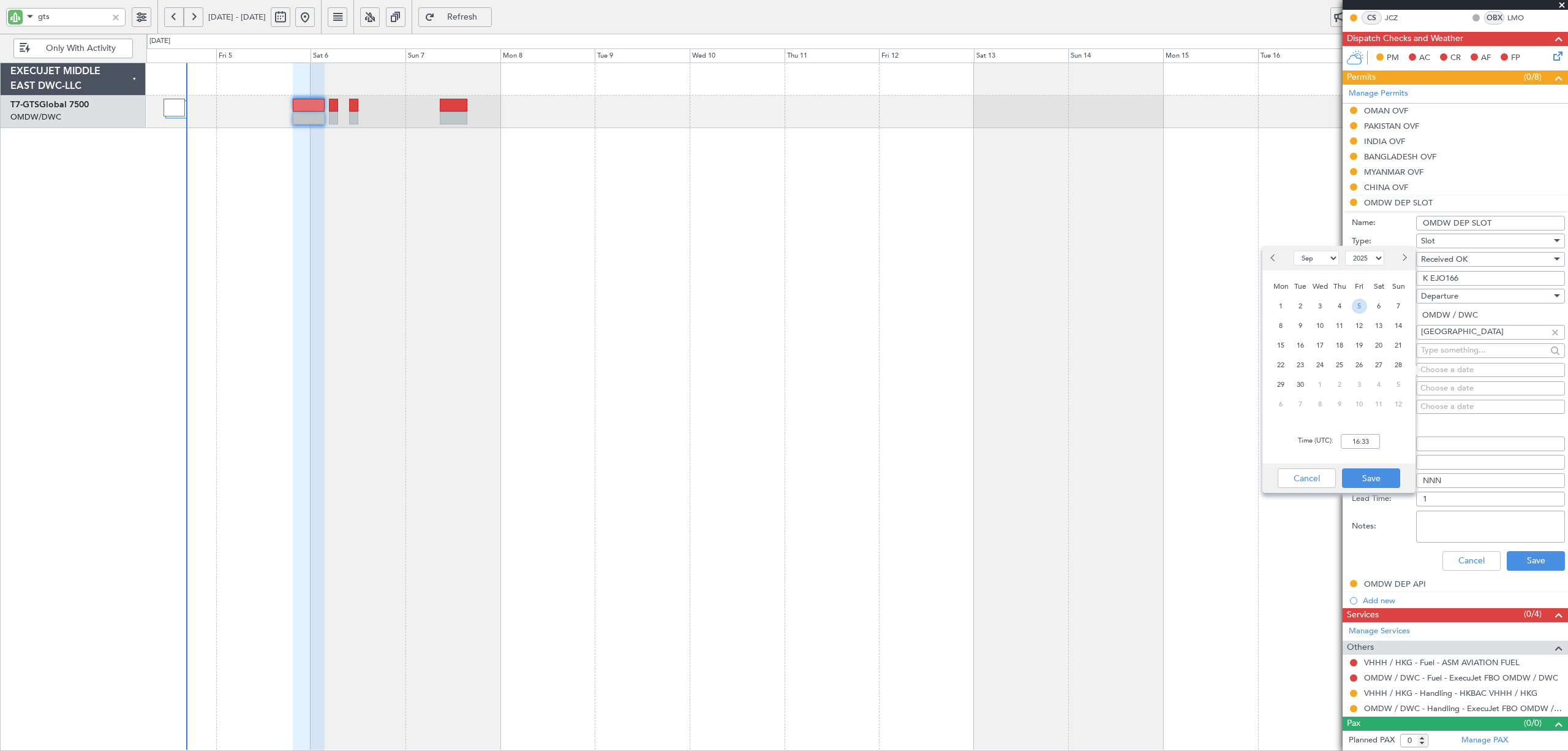
click at [1360, 305] on span "5" at bounding box center [1360, 306] width 16 height 16
click at [1343, 437] on input "00:00" at bounding box center [1360, 441] width 39 height 15
type input "19:45"
click at [1374, 481] on button "Save" at bounding box center [1371, 478] width 58 height 20
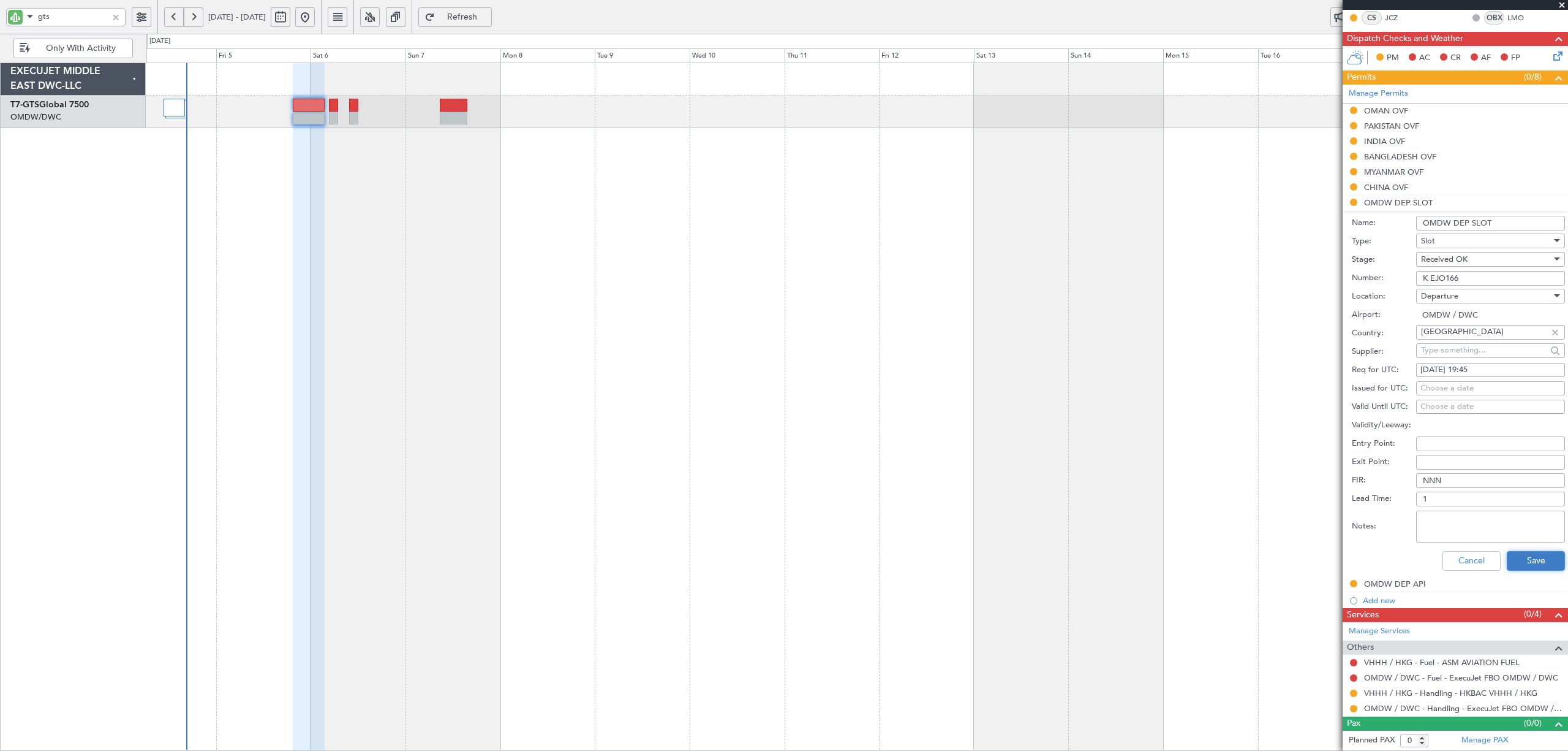
click at [1469, 559] on button "Save" at bounding box center [1536, 561] width 58 height 20
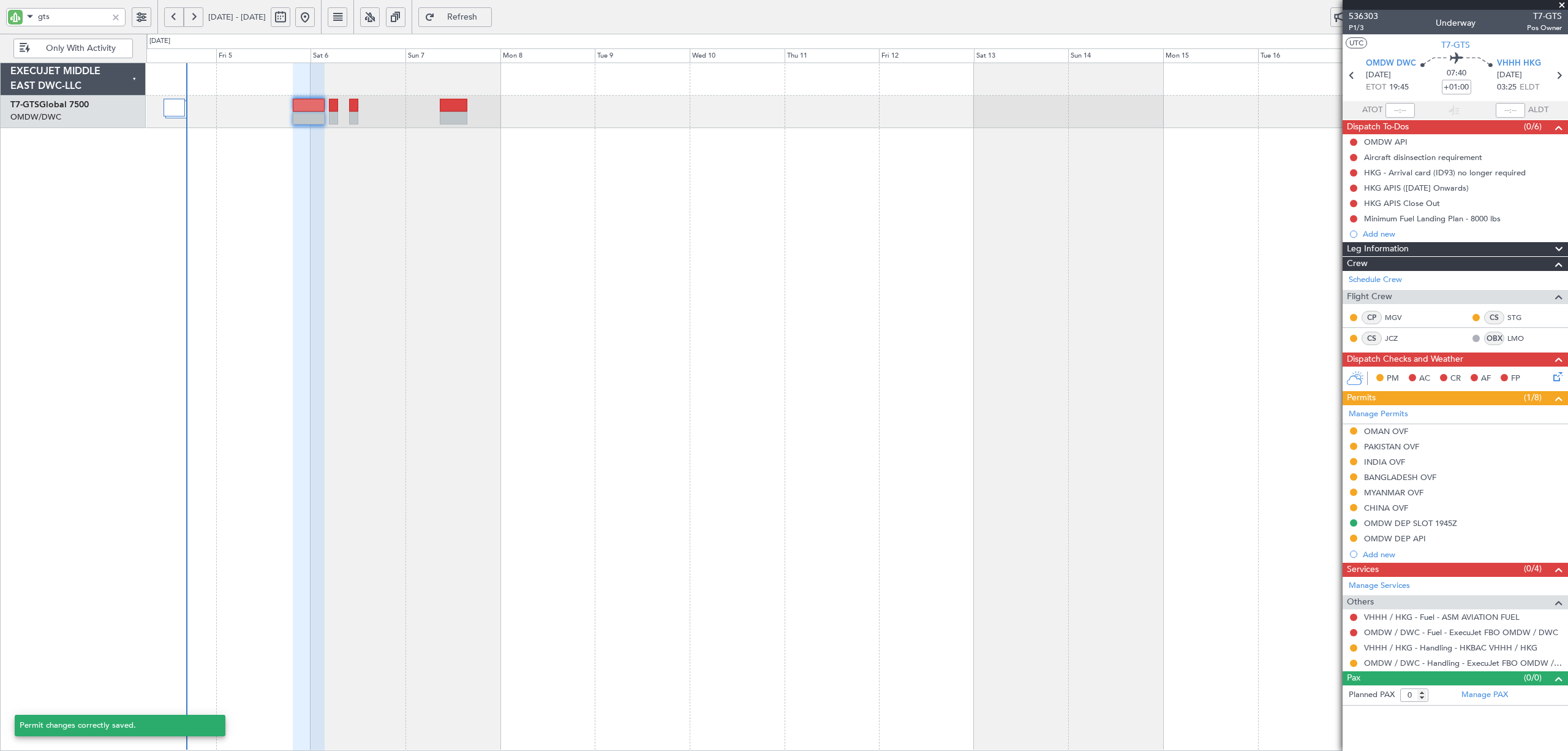
scroll to position [0, 0]
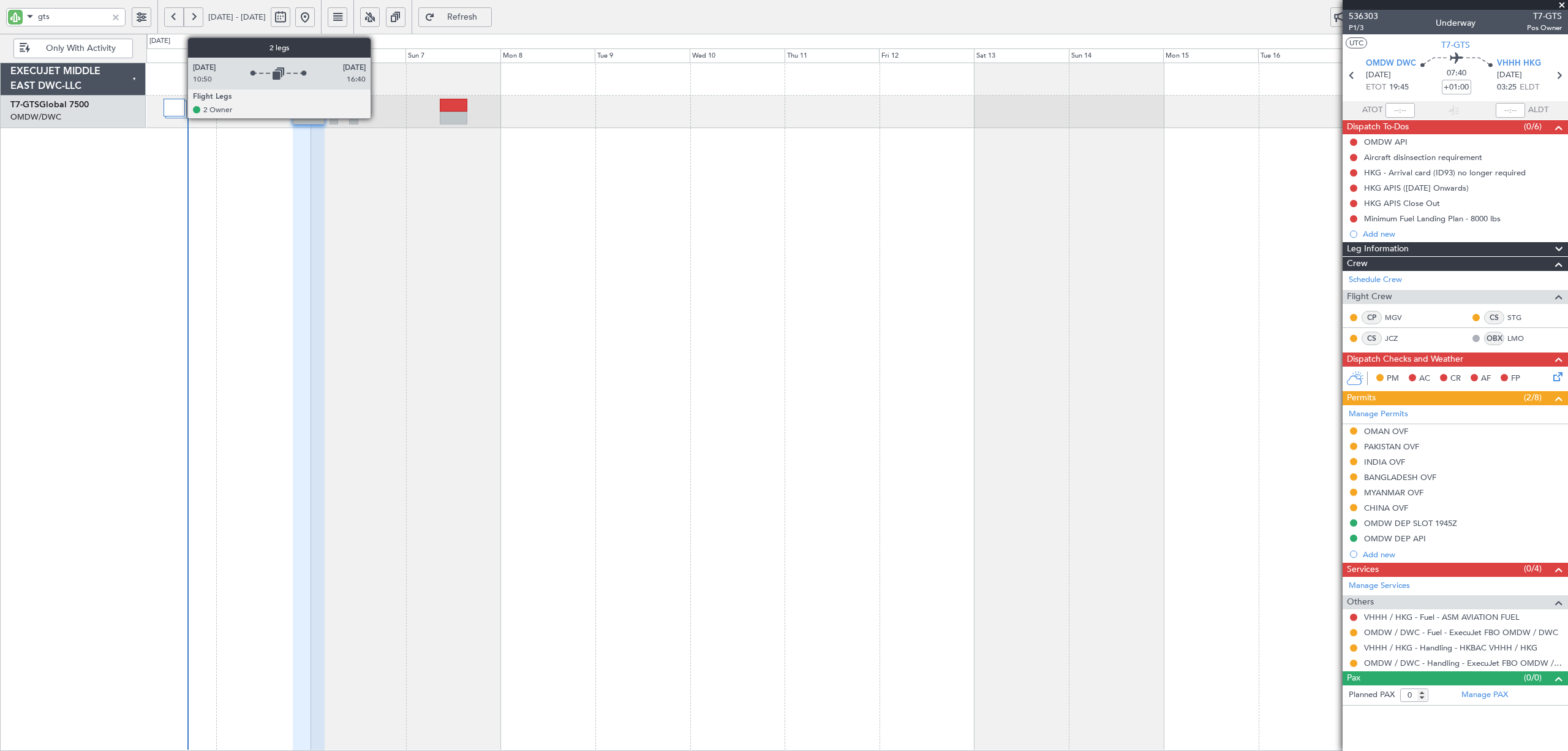
click at [181, 116] on div at bounding box center [174, 107] width 21 height 18
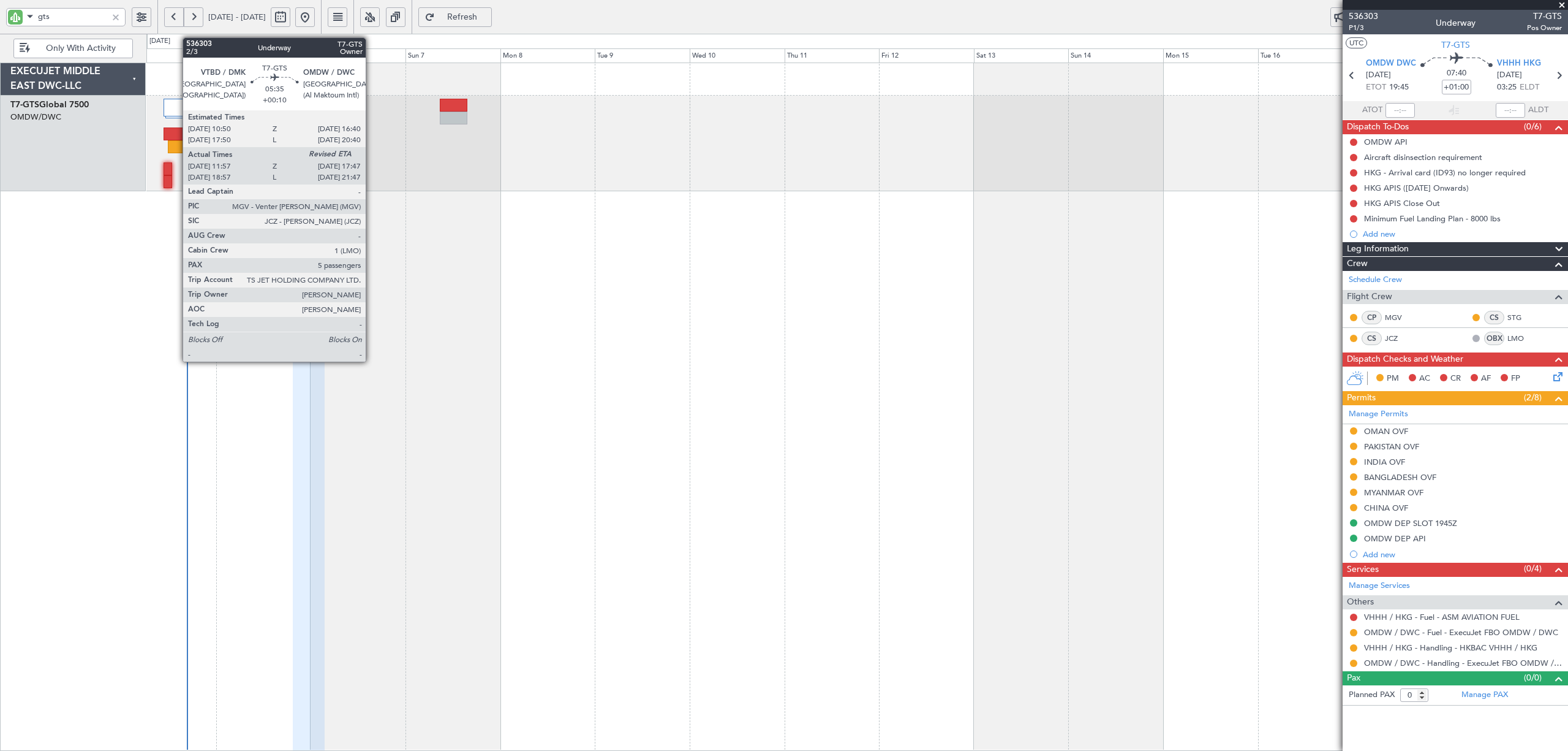
click at [177, 147] on div at bounding box center [179, 147] width 23 height 13
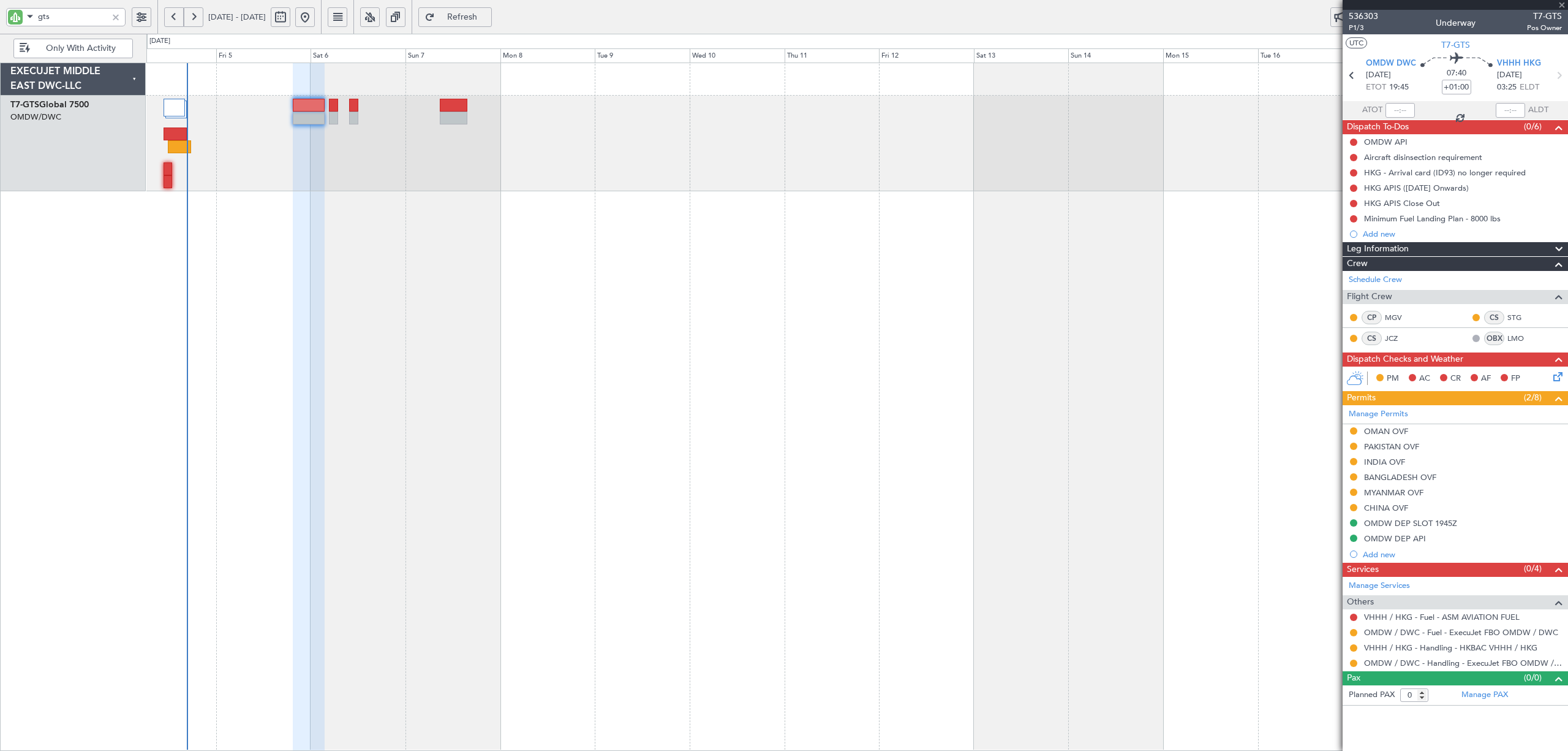
type input "+00:10"
type input "12:07"
type input "5"
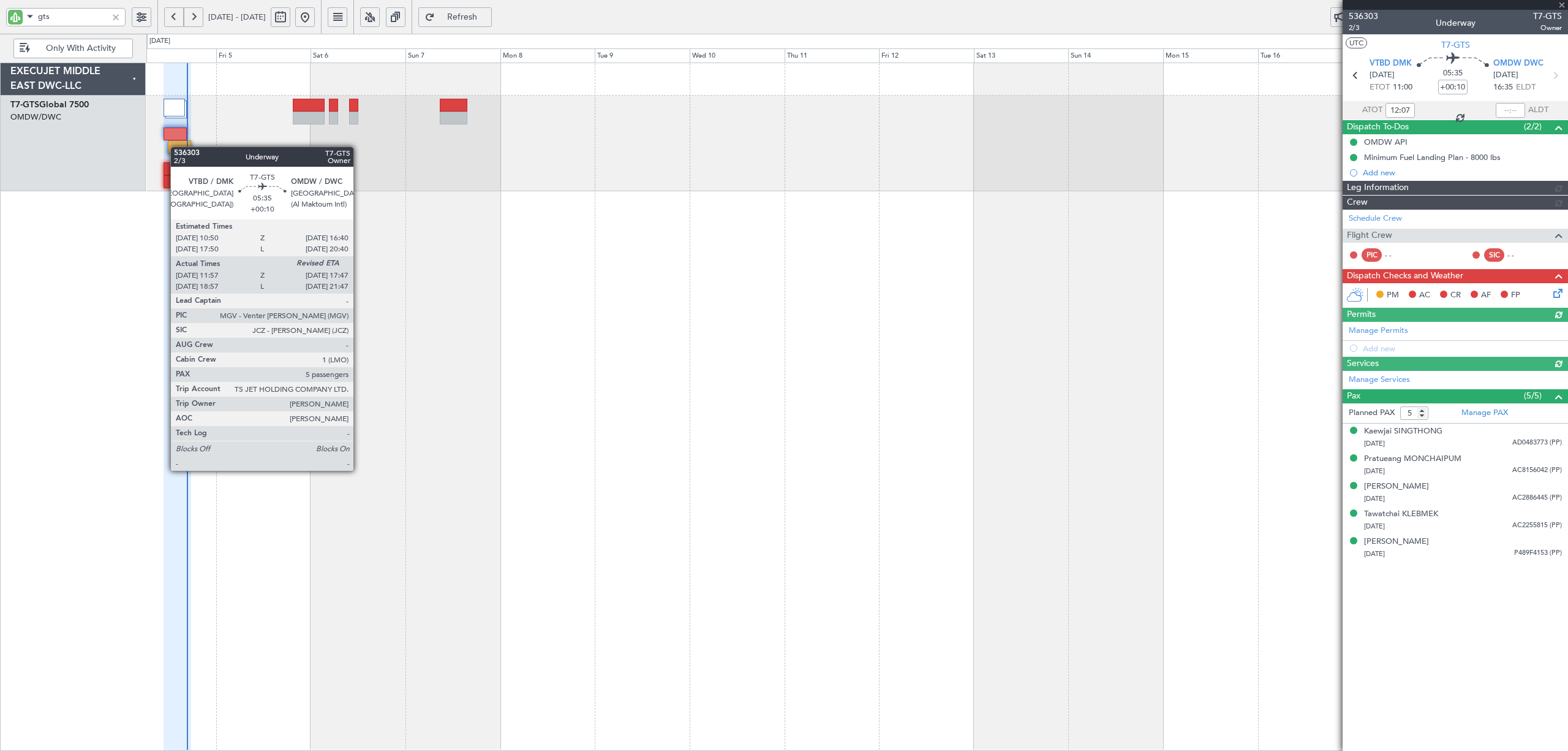
type input "Anita Mani (ANI)"
type input "7201"
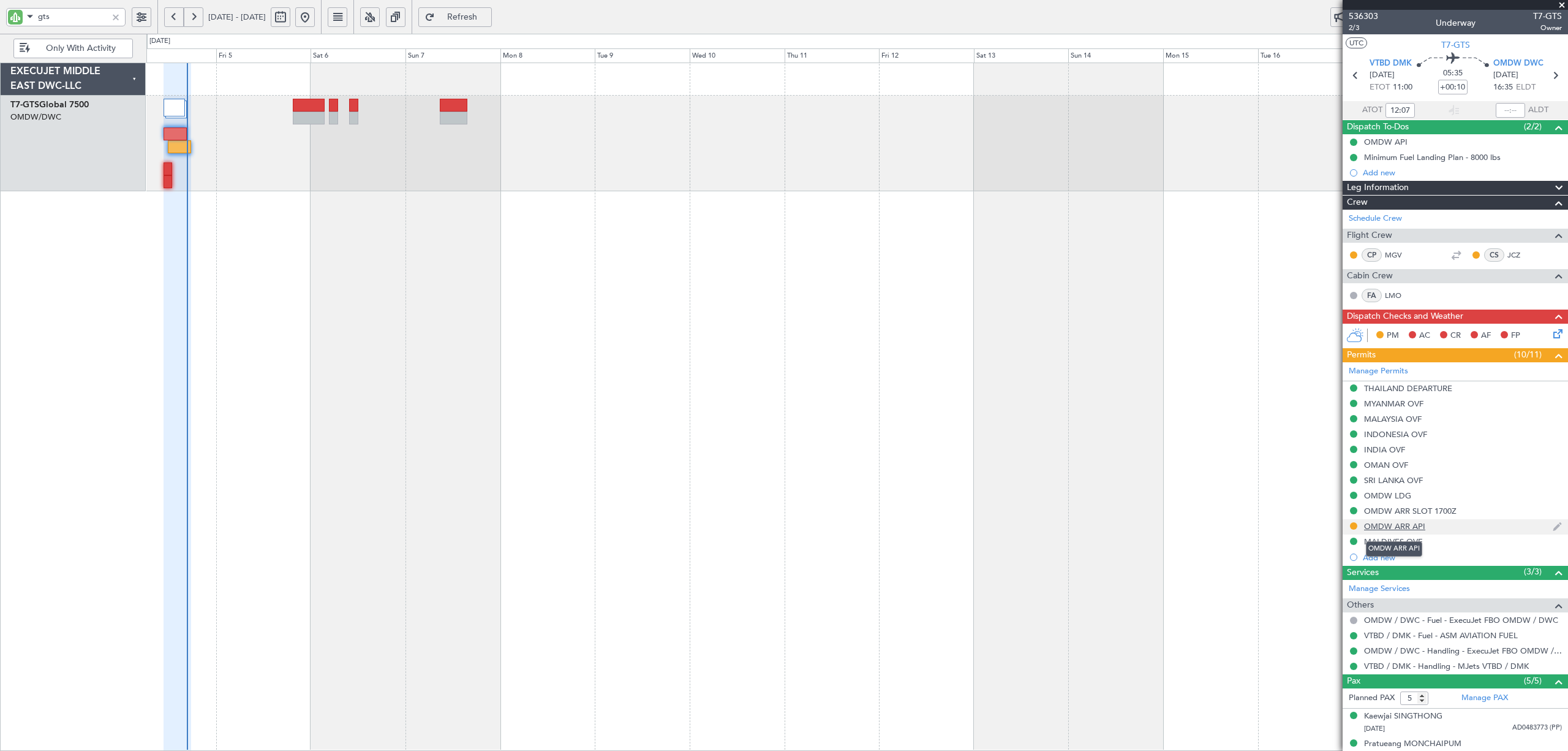
click at [1396, 528] on div "OMDW ARR API" at bounding box center [1395, 526] width 61 height 11
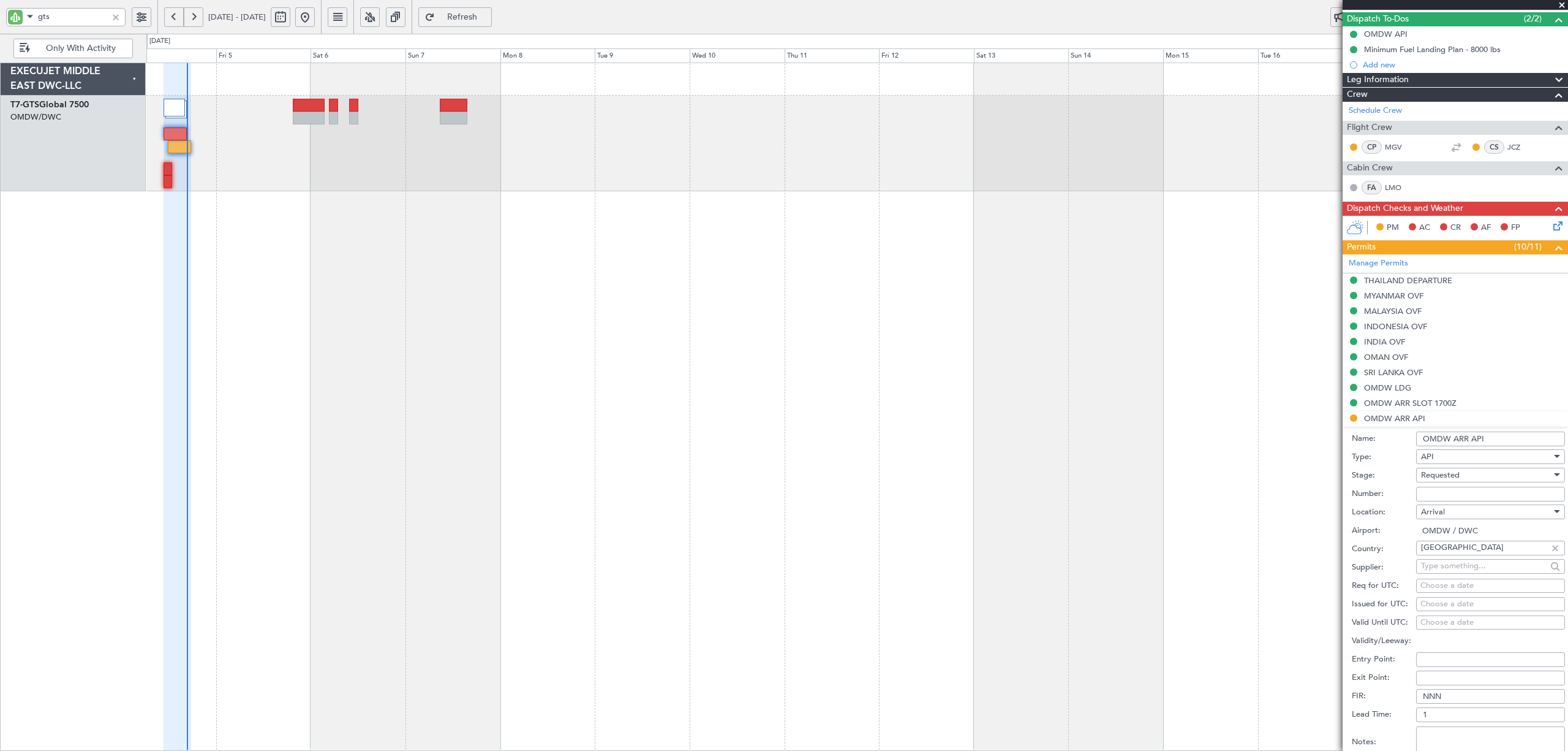
scroll to position [245, 0]
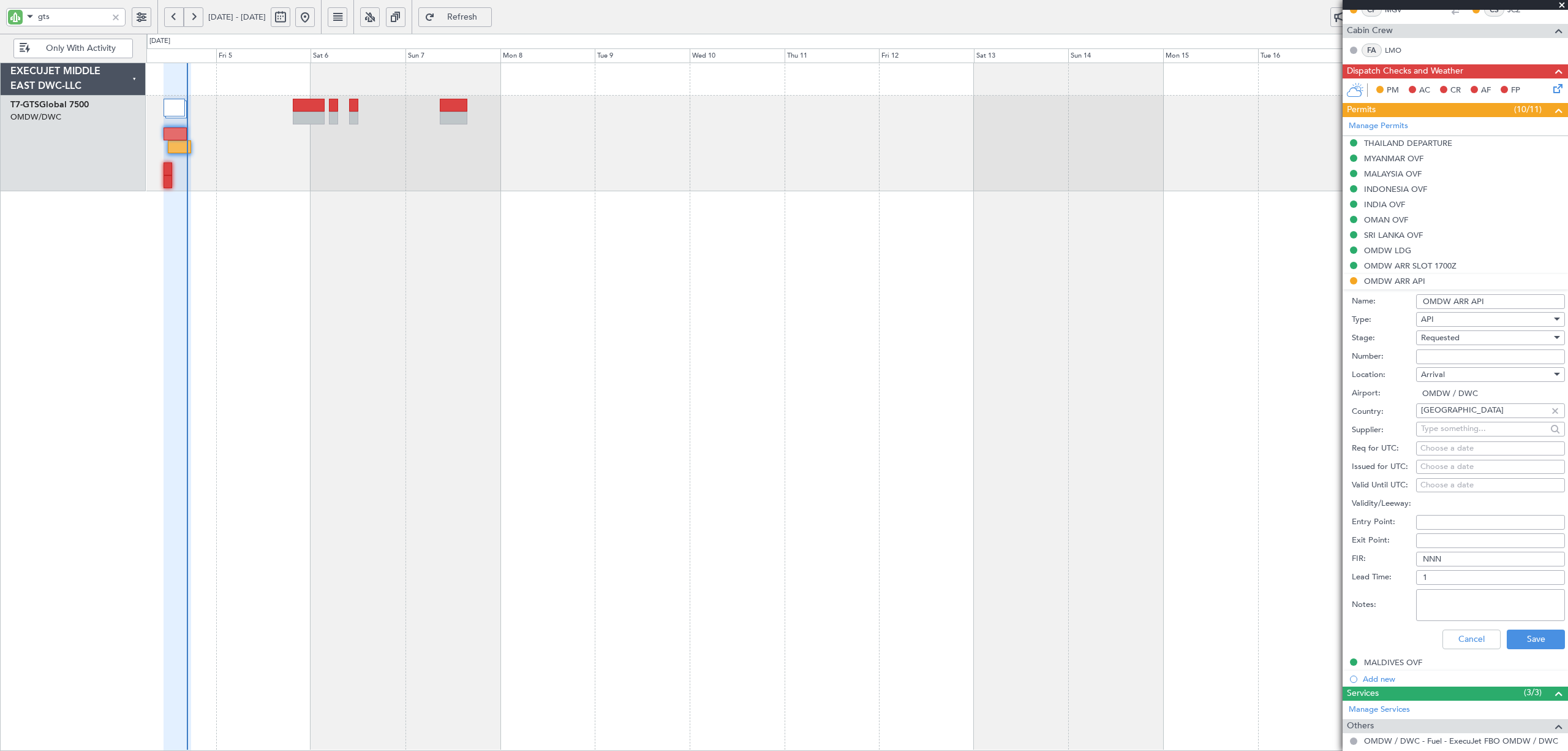
click at [1436, 340] on span "Requested" at bounding box center [1440, 338] width 38 height 11
click at [1441, 437] on span "Received OK" at bounding box center [1484, 433] width 125 height 18
click at [1441, 354] on input "Number:" at bounding box center [1491, 357] width 149 height 15
type input "FILED BY FBO"
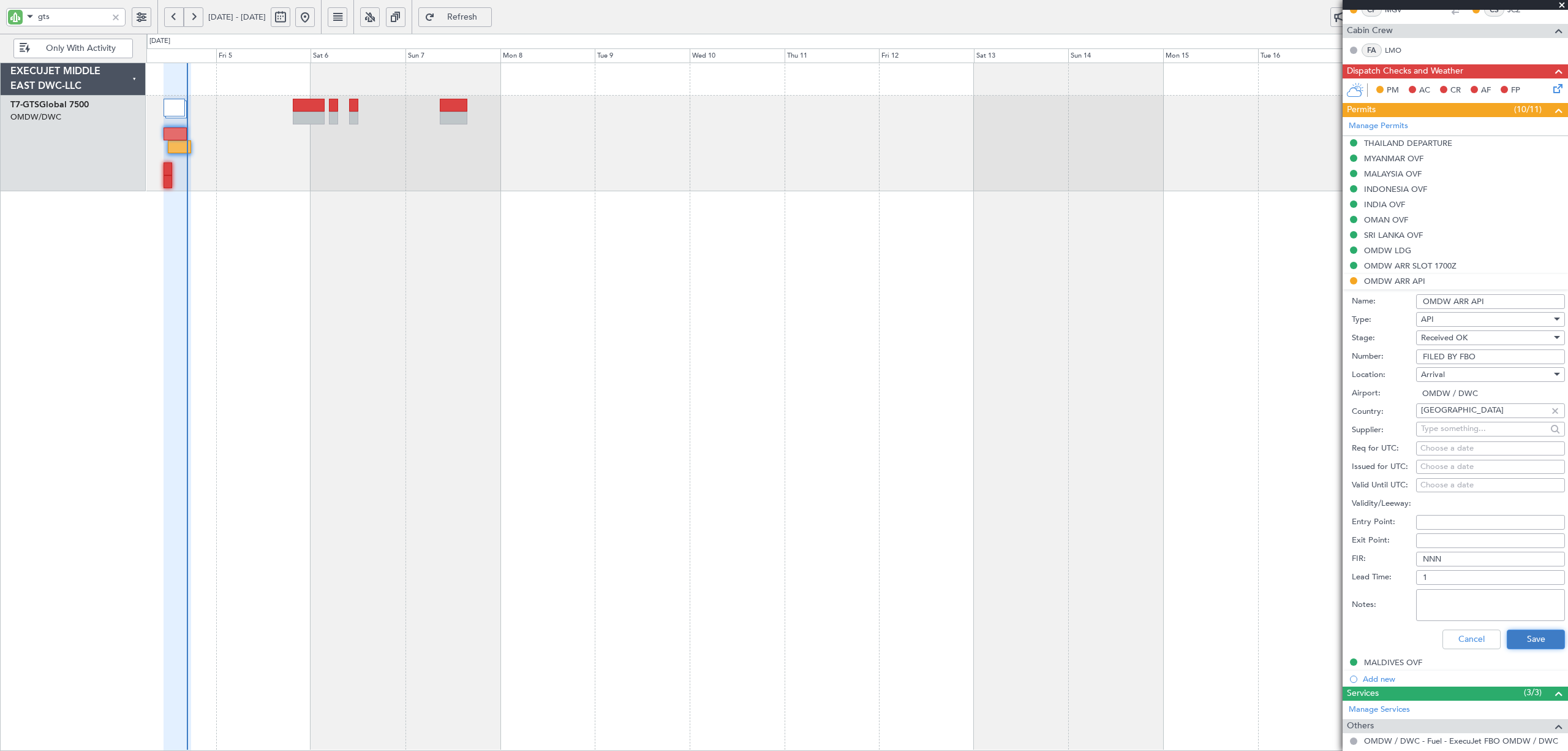
click at [1469, 635] on button "Save" at bounding box center [1536, 640] width 58 height 20
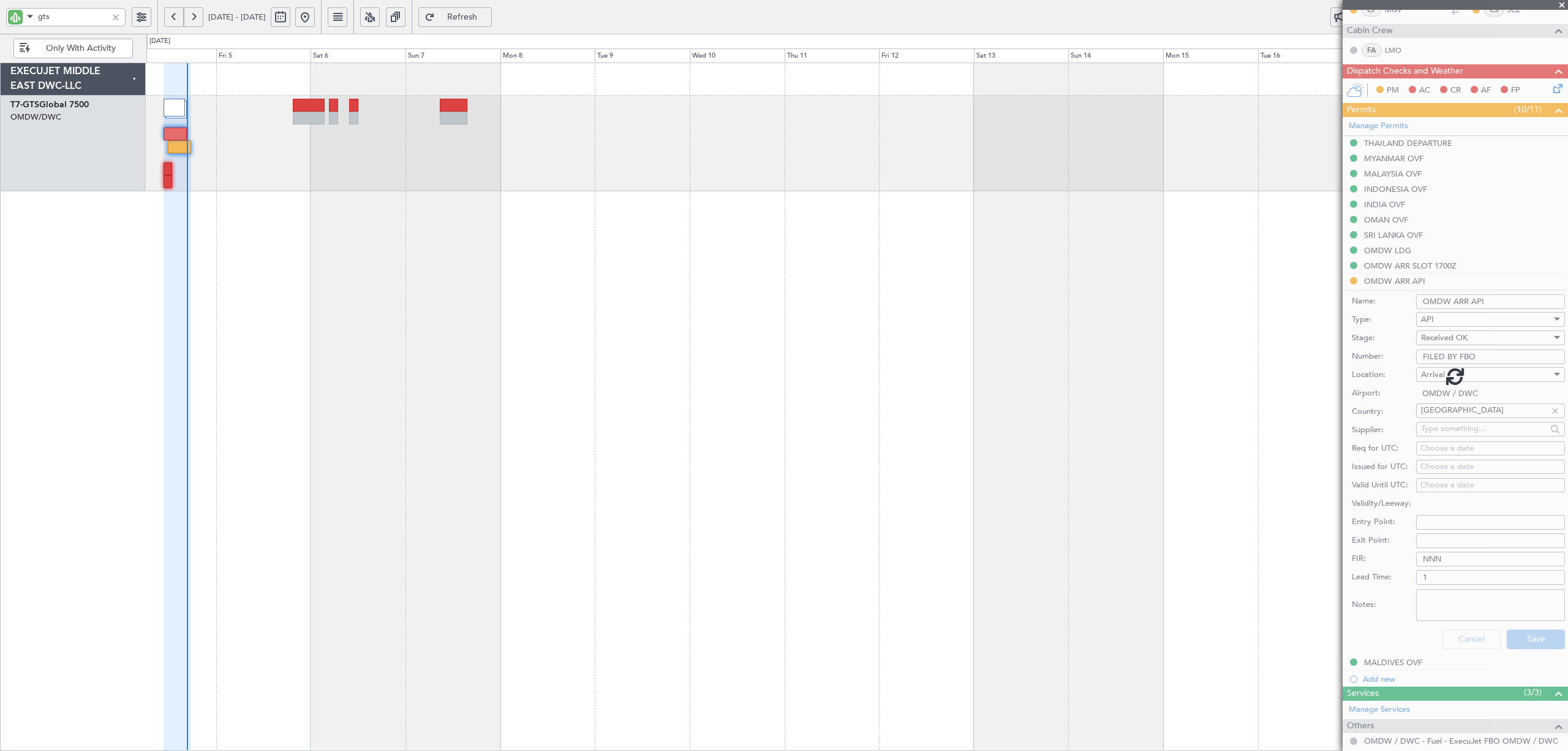
scroll to position [98, 0]
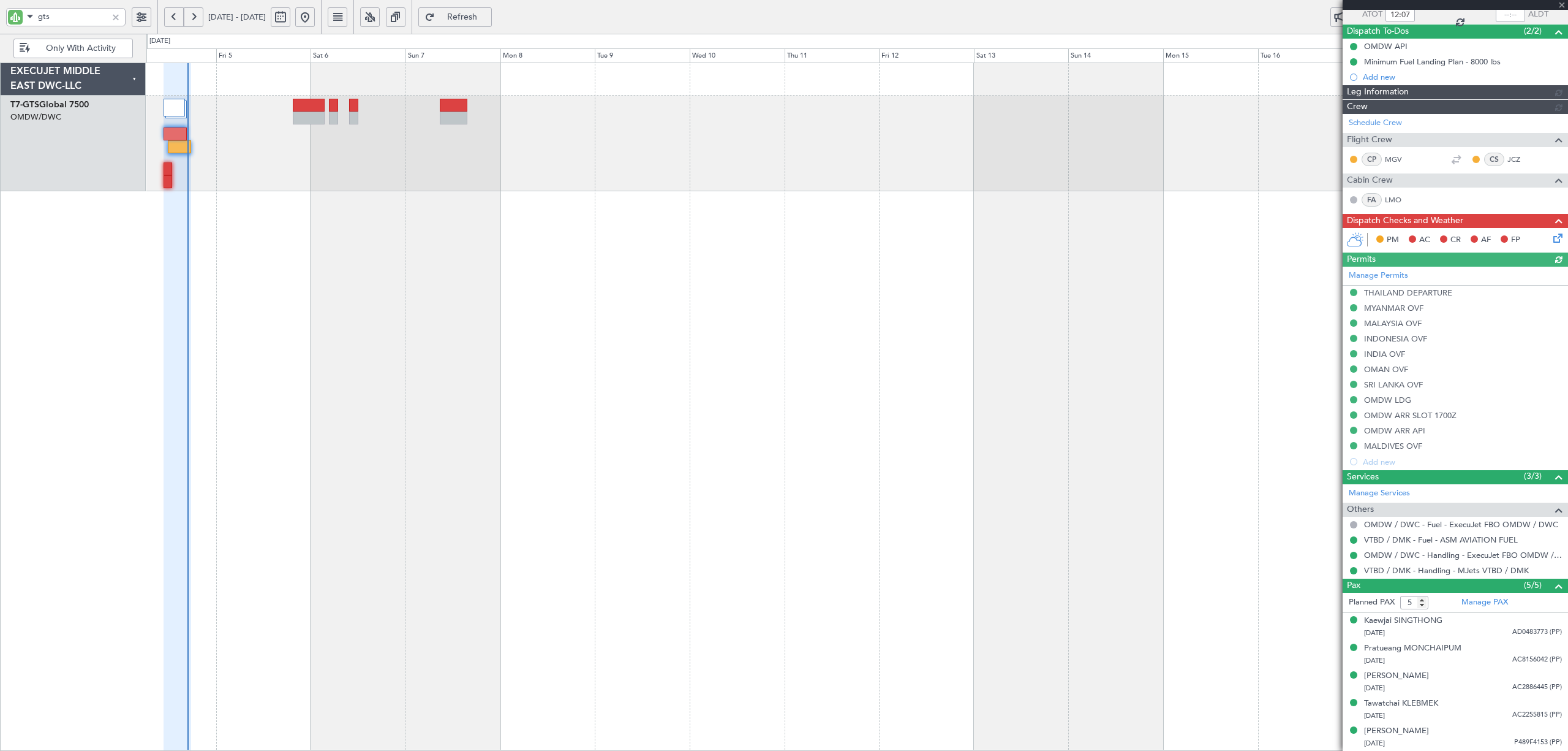
type input "Anita Mani (ANI)"
type input "7201"
click at [115, 17] on div at bounding box center [116, 17] width 13 height 13
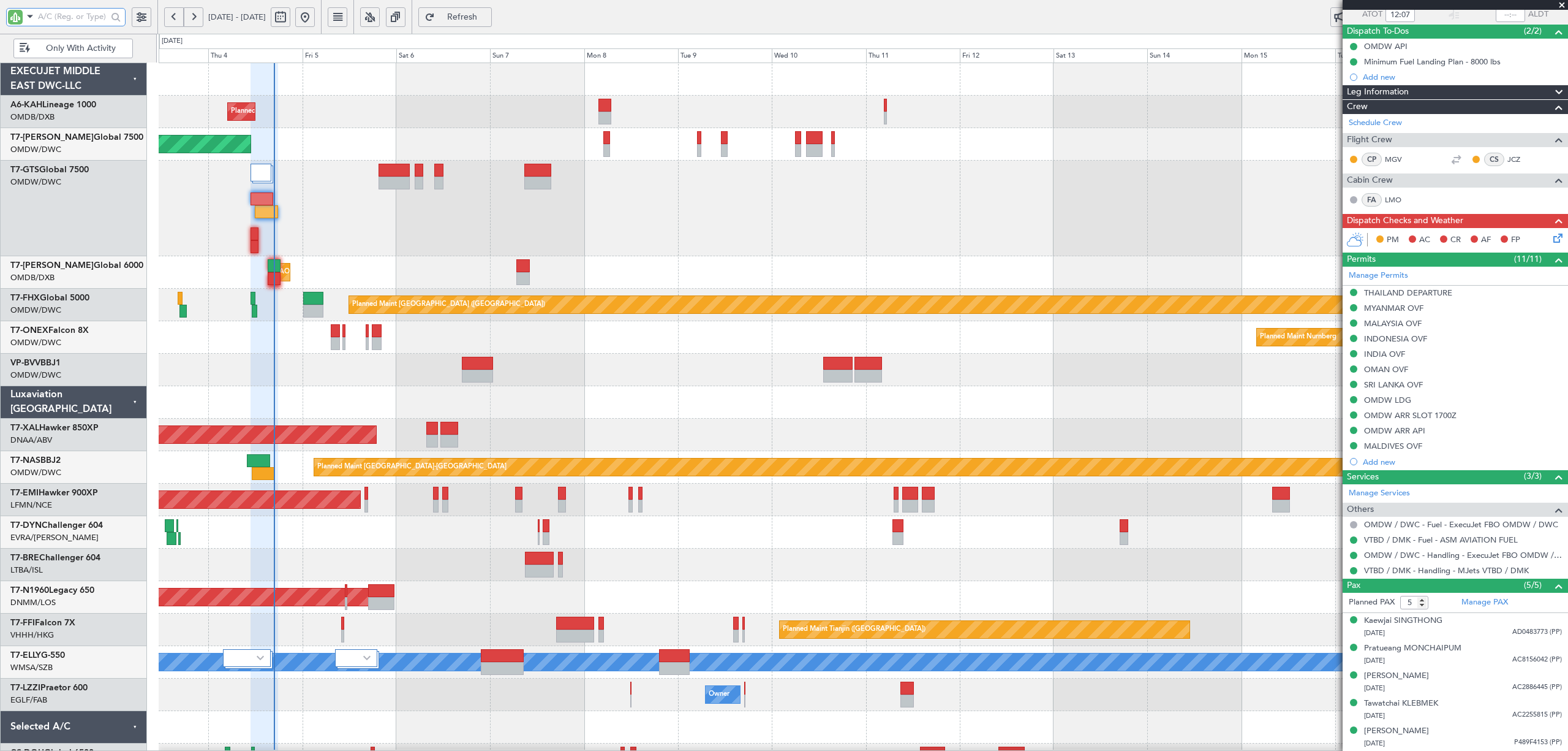
click at [381, 260] on div "Planned Maint Dubai (Al Maktoum Intl) No Crew Planned Maint Dubai (Al Maktoum I…" at bounding box center [863, 435] width 1409 height 745
type input "Anita Mani (ANI)"
type input "7201"
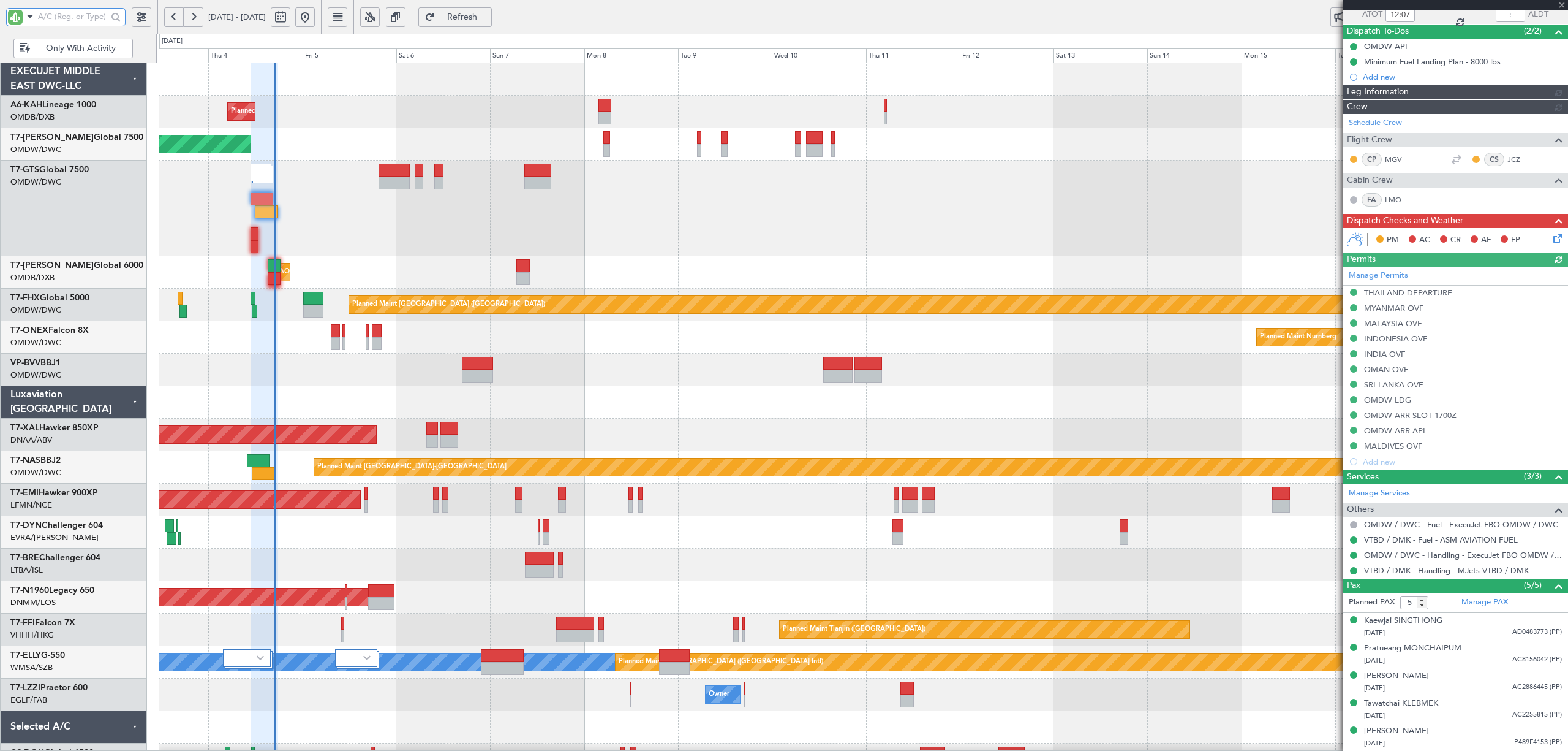
type input "Anita Mani (ANI)"
type input "7201"
type input "Anita Mani (ANI)"
type input "7201"
